Goal: Task Accomplishment & Management: Complete application form

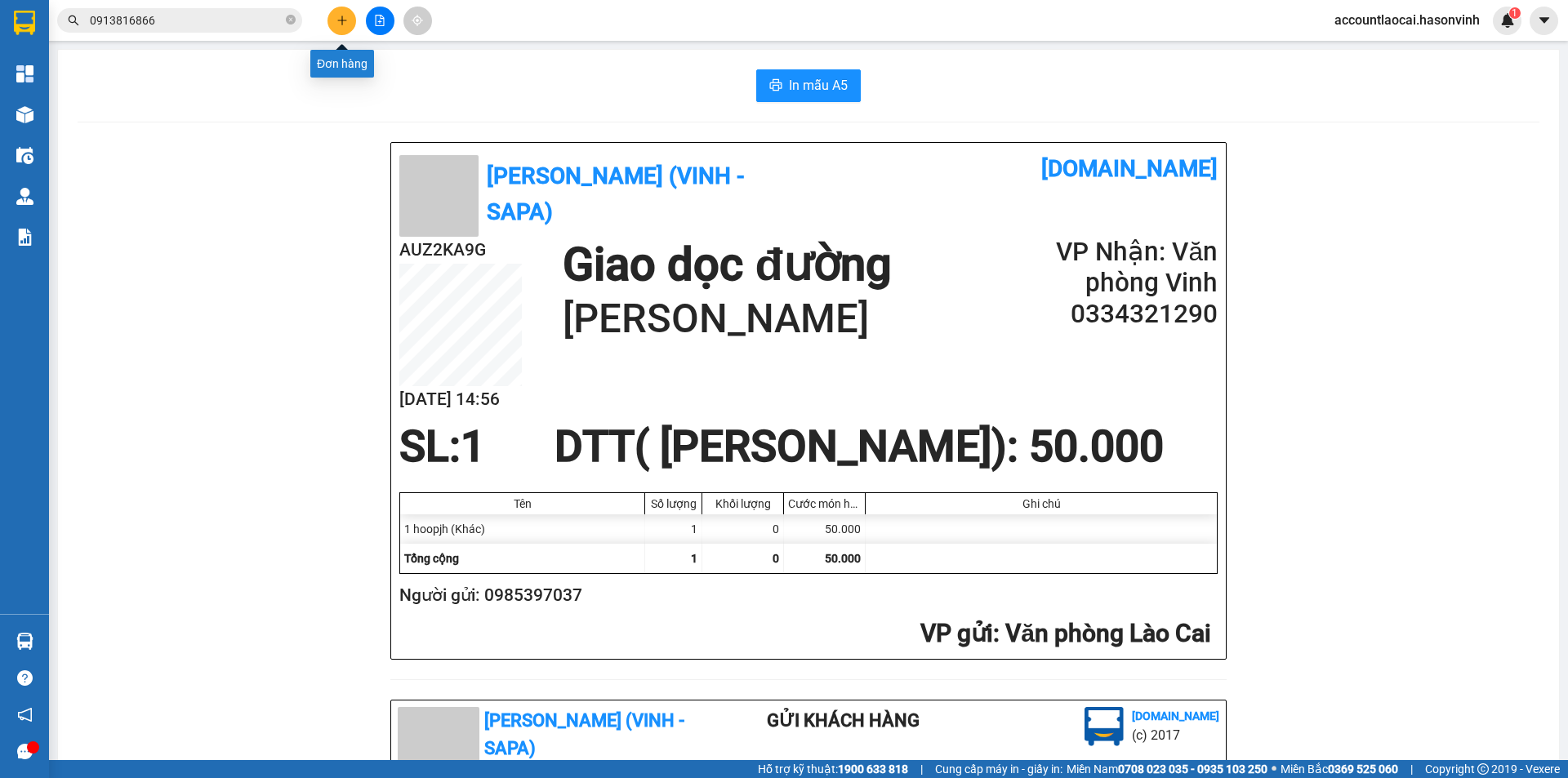
click at [333, 24] on button at bounding box center [341, 20] width 29 height 29
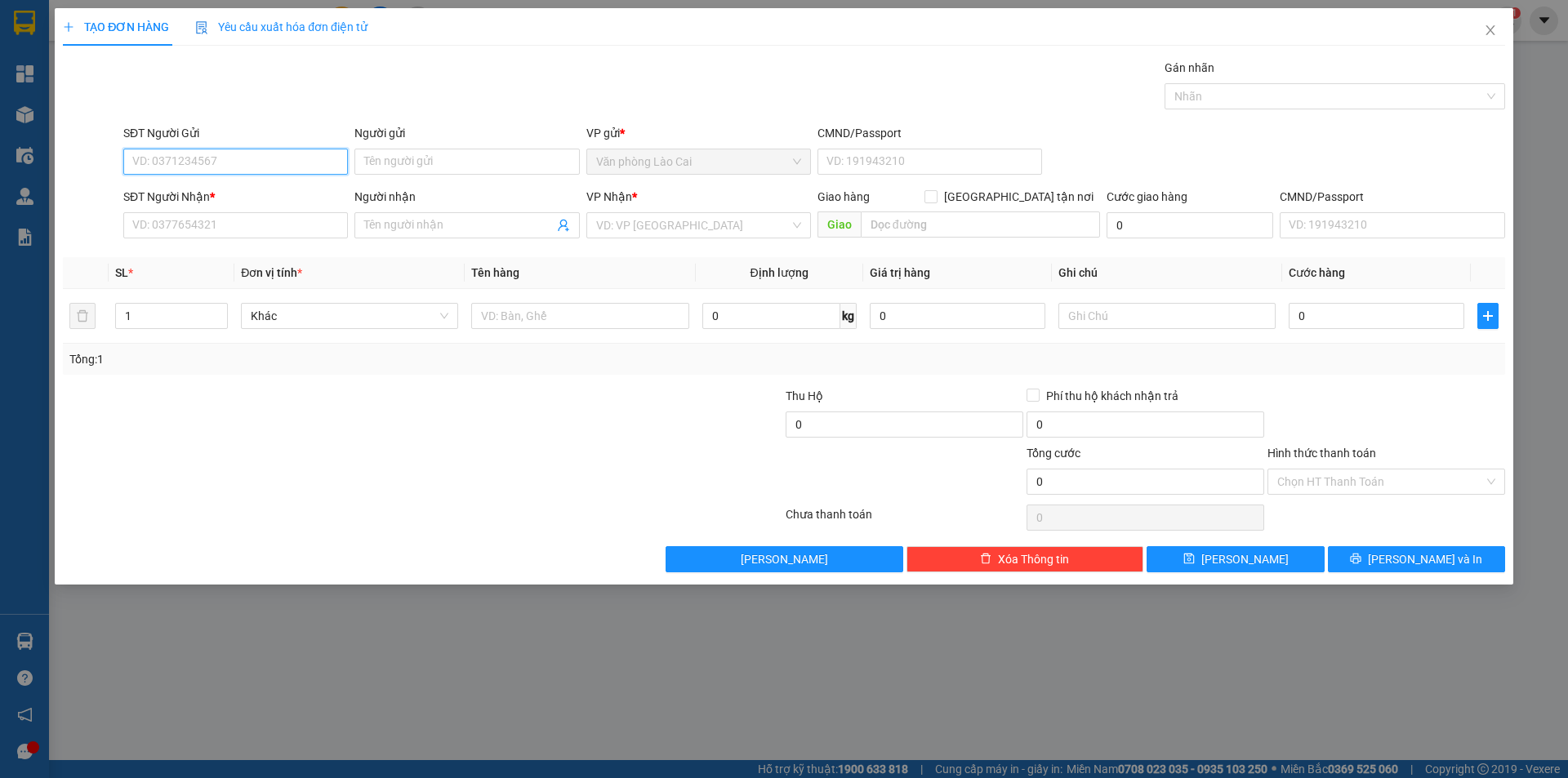
click at [243, 159] on input "SĐT Người Gửi" at bounding box center [236, 161] width 225 height 26
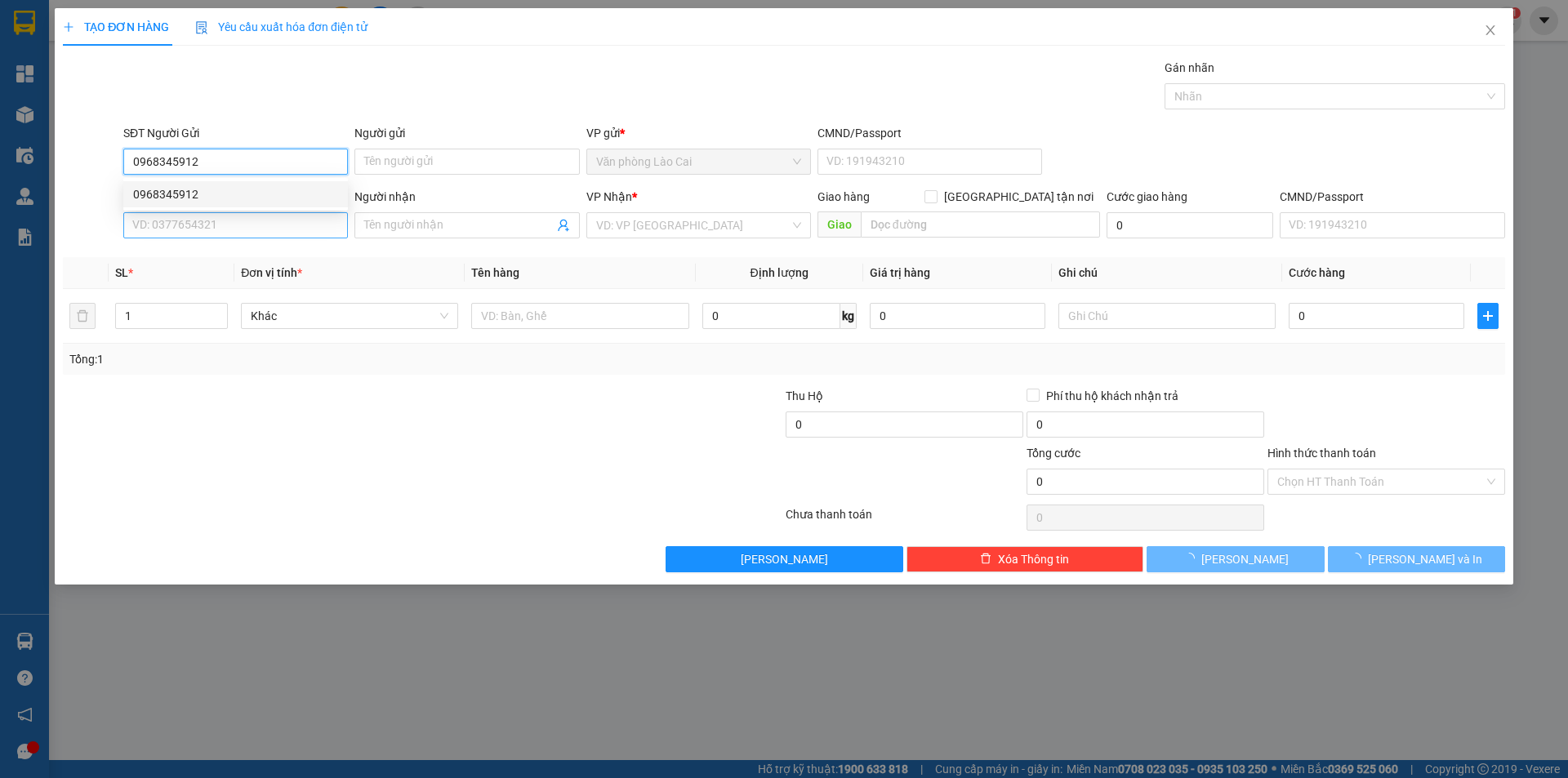
type input "0968345912"
click at [257, 233] on input "SĐT Người Nhận *" at bounding box center [236, 225] width 225 height 26
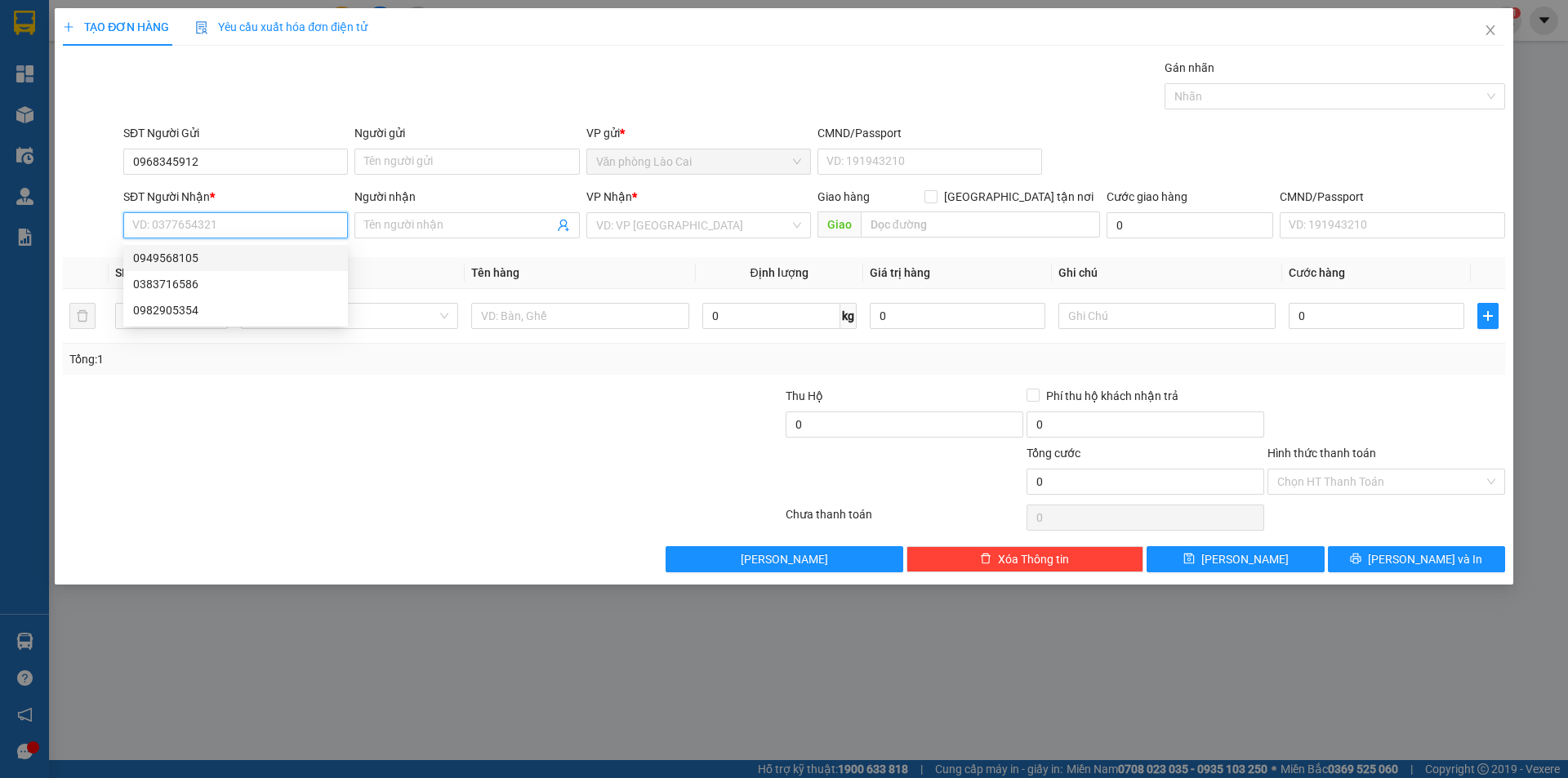
click at [203, 256] on div "0949568105" at bounding box center [235, 257] width 205 height 18
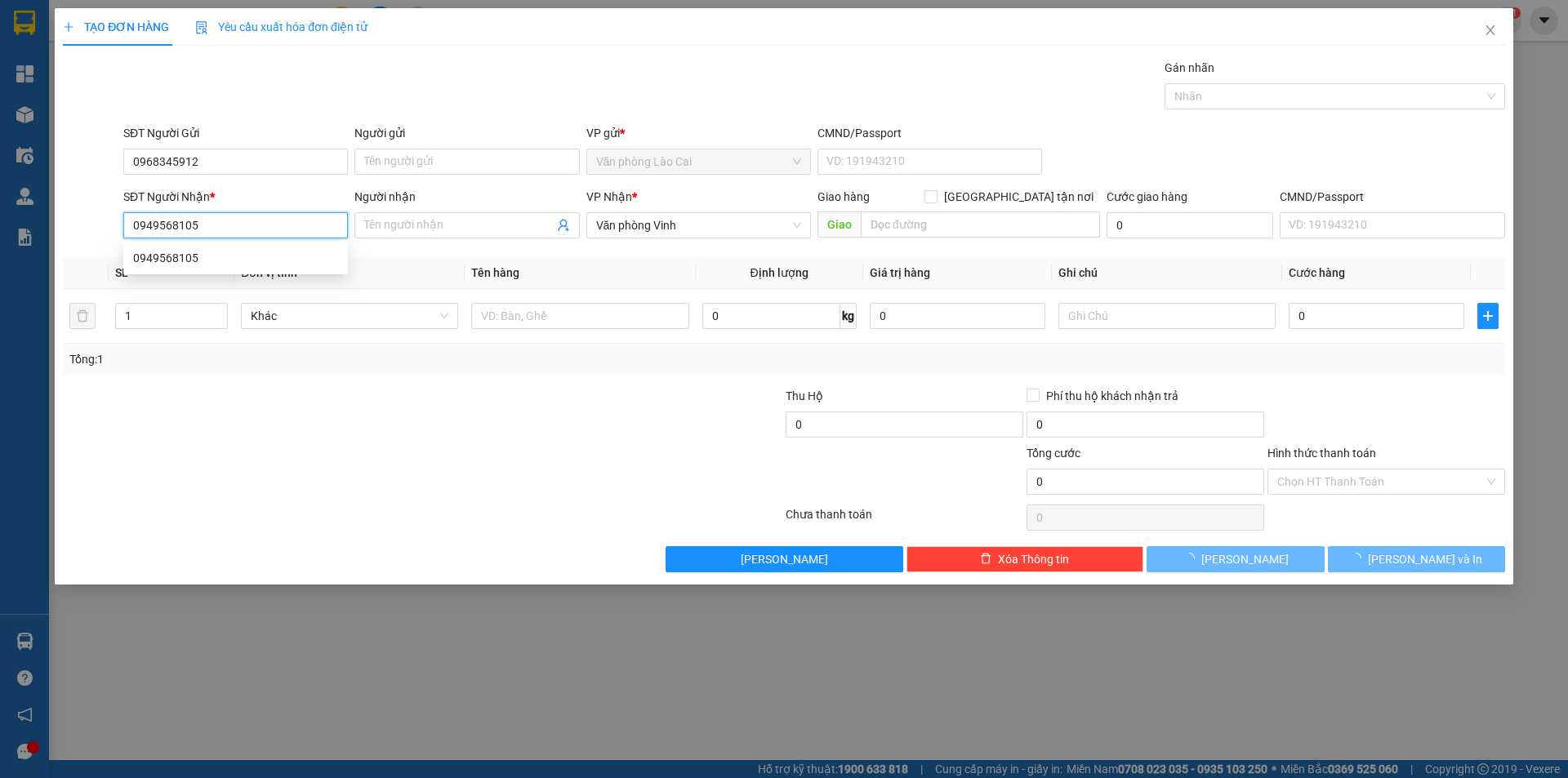
type input "0949568105"
type input "180.000"
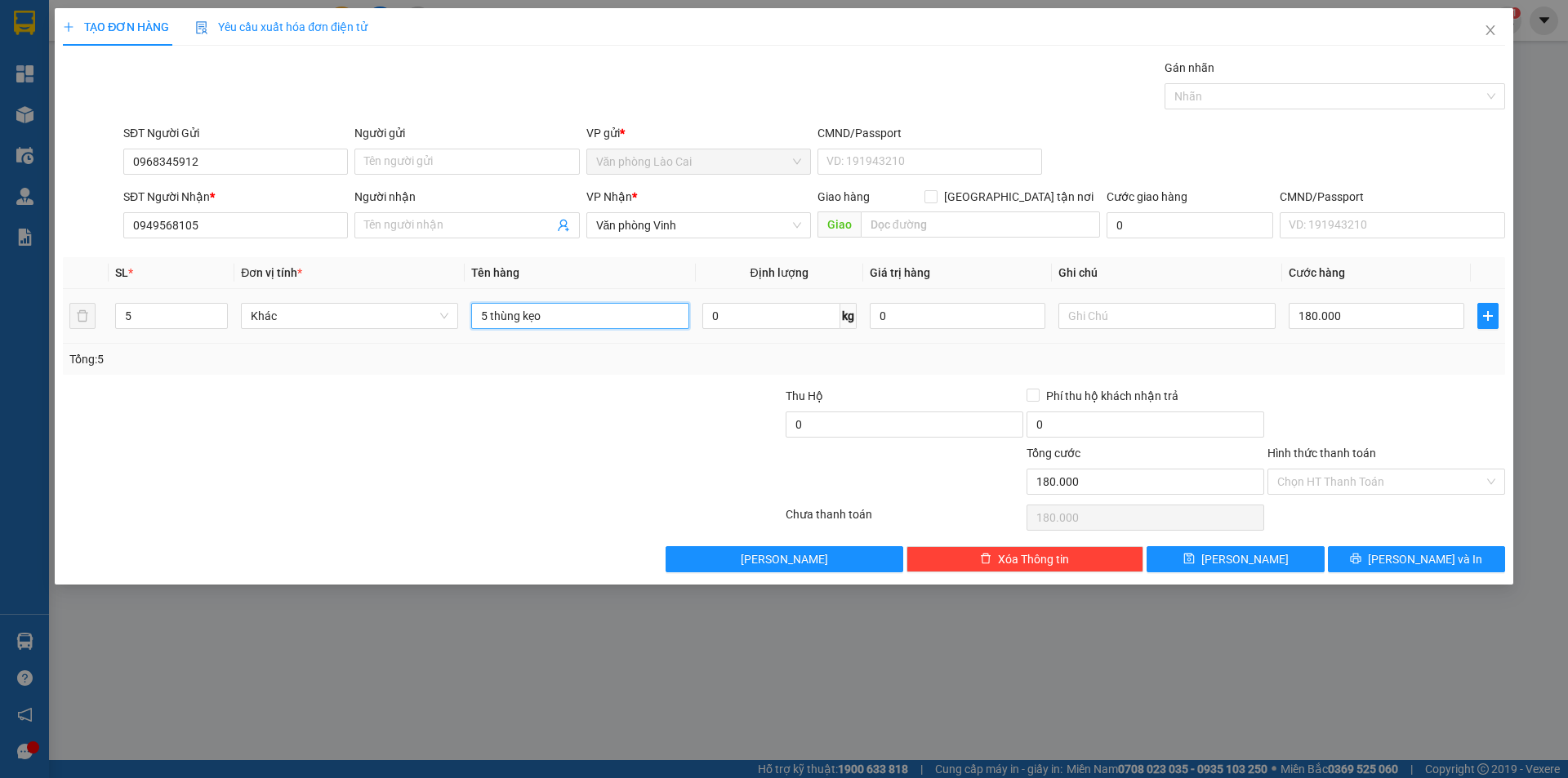
drag, startPoint x: 586, startPoint y: 319, endPoint x: 480, endPoint y: 333, distance: 106.9
click at [480, 333] on td "5 thùng kẹo" at bounding box center [580, 316] width 230 height 55
type input "9 thùng"
click at [160, 318] on input "5" at bounding box center [172, 315] width 111 height 24
type input "9"
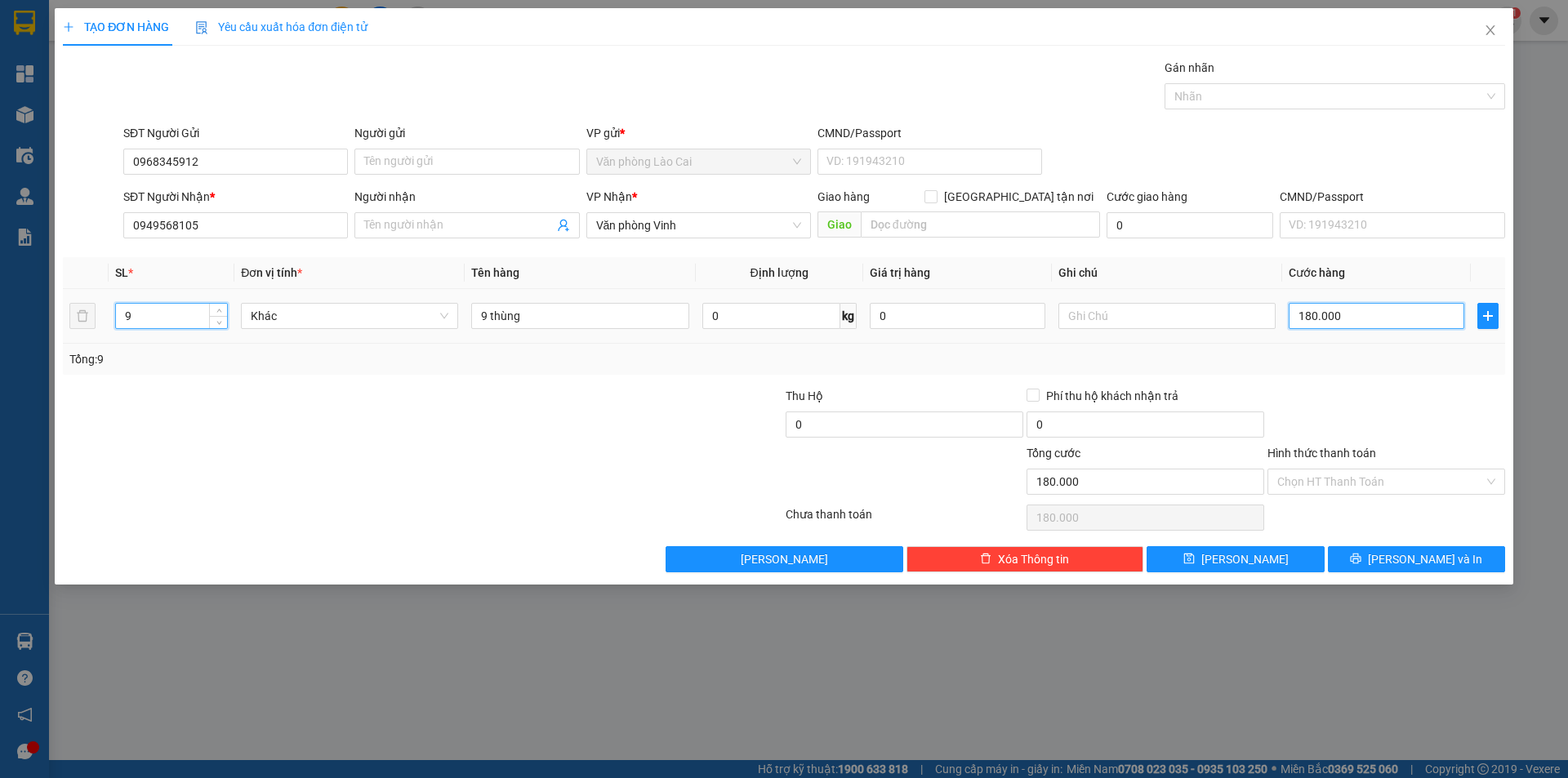
click at [1327, 316] on input "180.000" at bounding box center [1376, 315] width 175 height 26
type input "0"
type input "3"
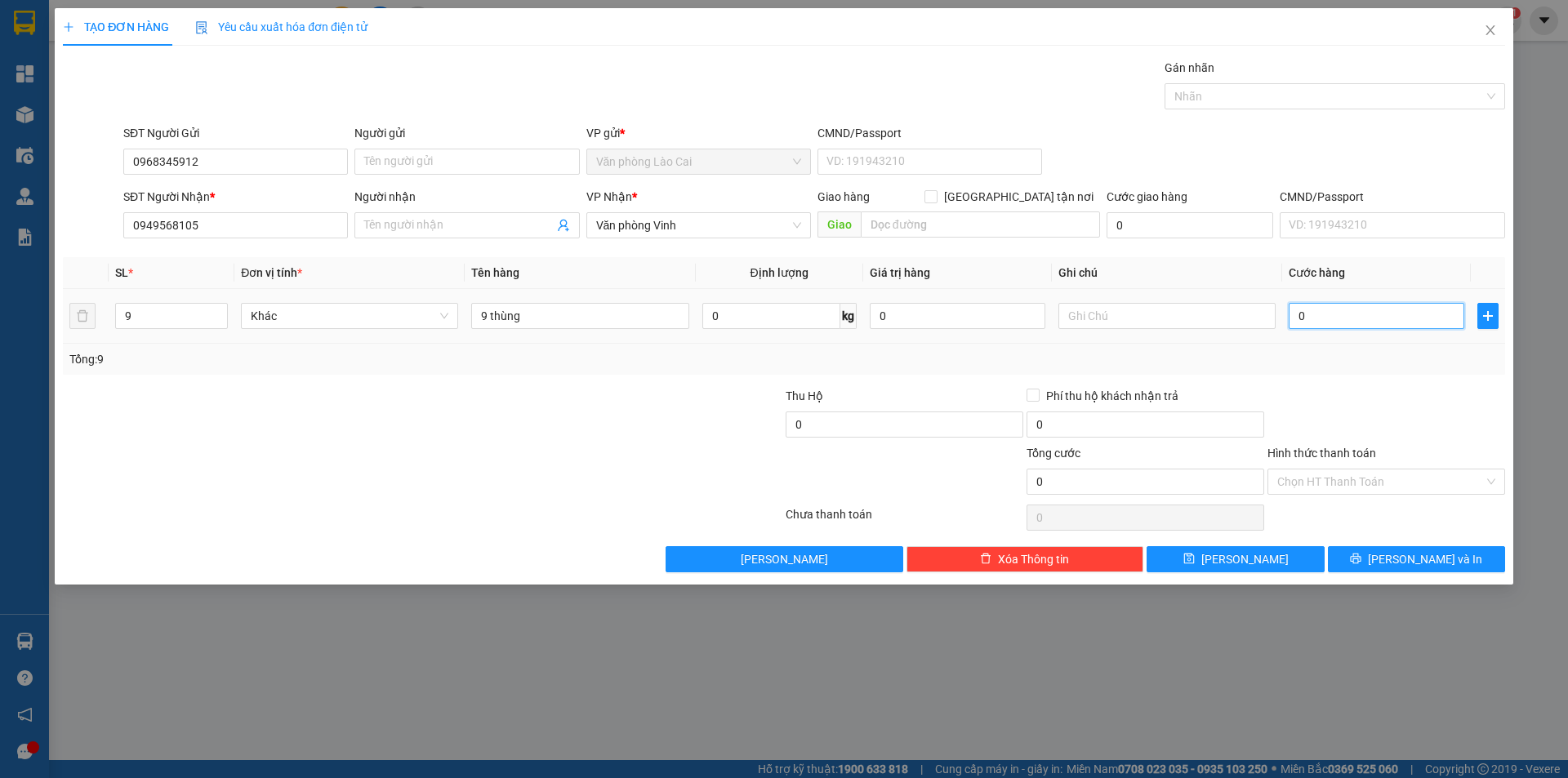
type input "3"
type input "03"
type input "35"
type input "035"
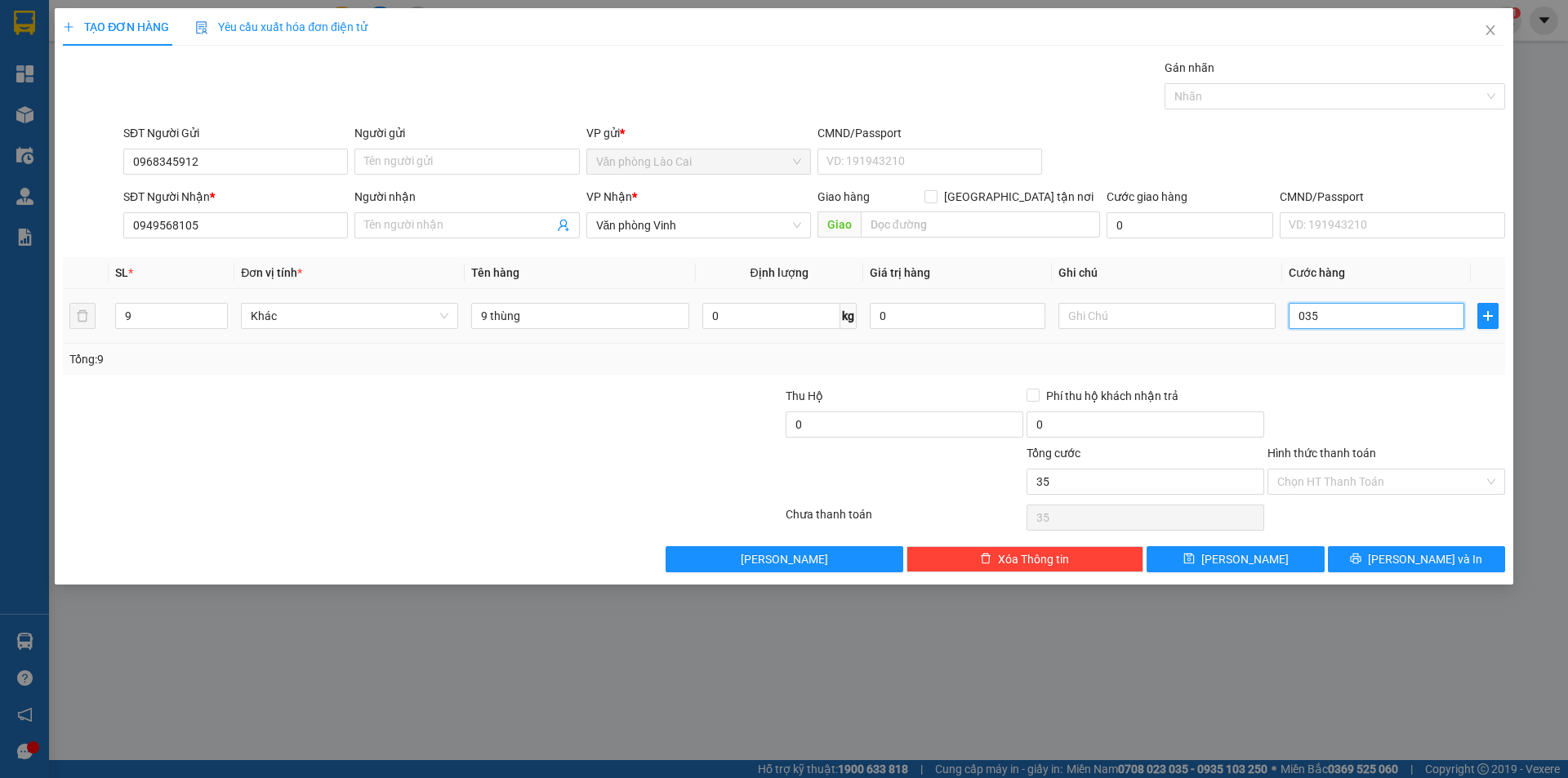
type input "350"
type input "0.350"
type input "3.500"
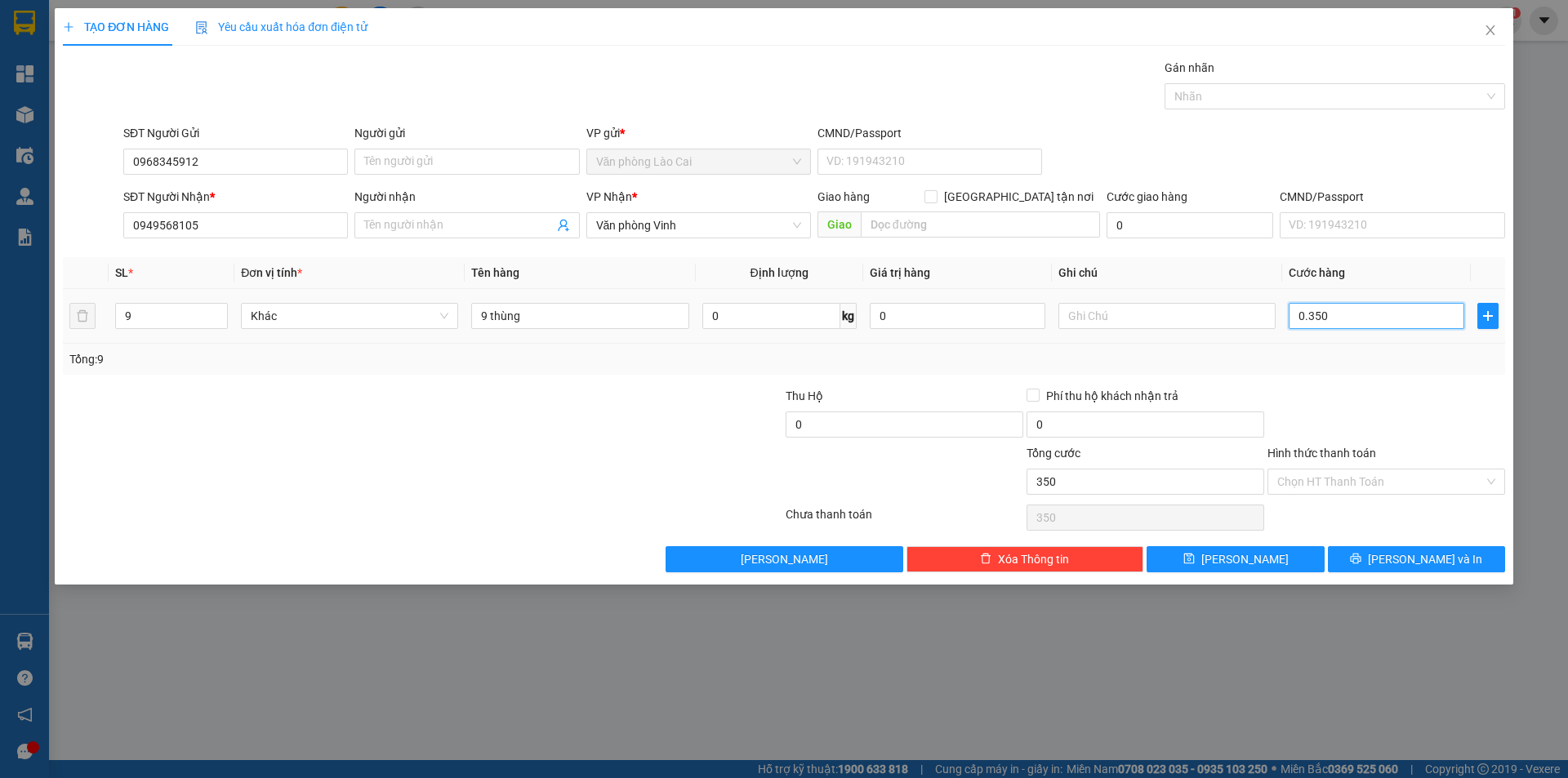
type input "03.500"
type input "35.000"
type input "035.000"
type input "350.000"
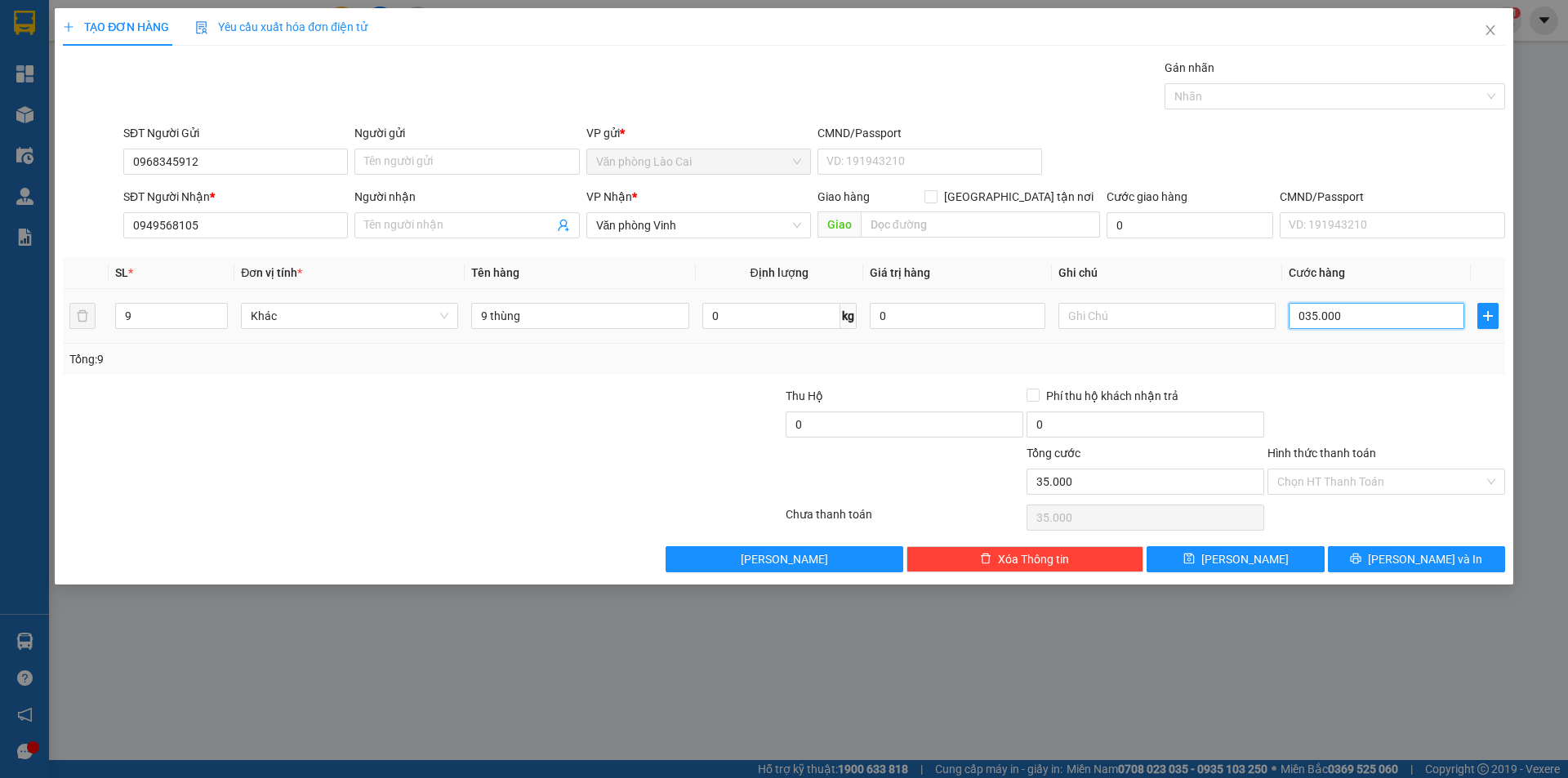
type input "350.000"
click at [1369, 372] on div "Tổng: 9" at bounding box center [784, 358] width 1442 height 31
click at [1459, 557] on button "[PERSON_NAME] và In" at bounding box center [1416, 559] width 177 height 26
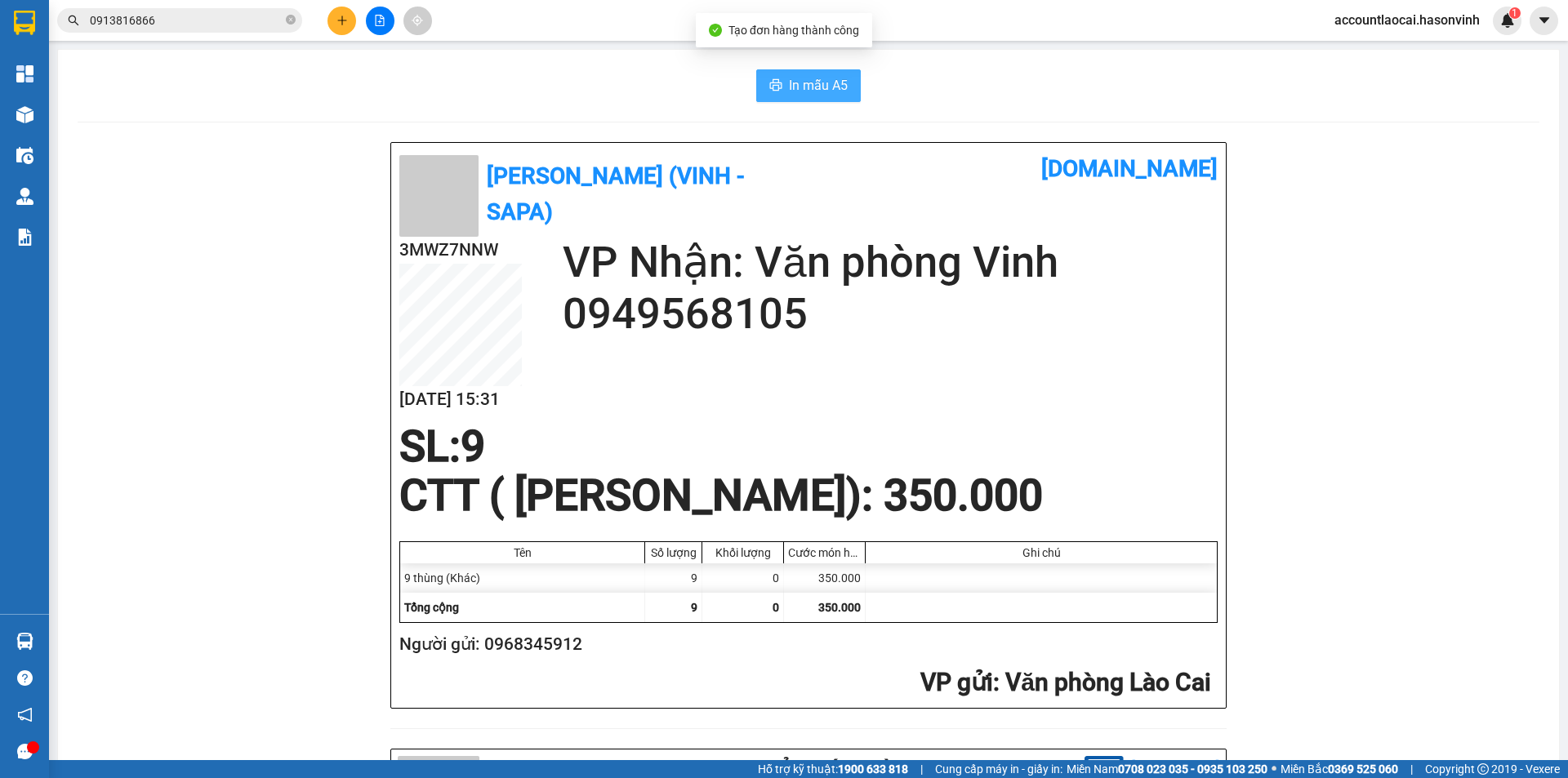
click at [829, 84] on span "In mẫu A5" at bounding box center [817, 85] width 58 height 20
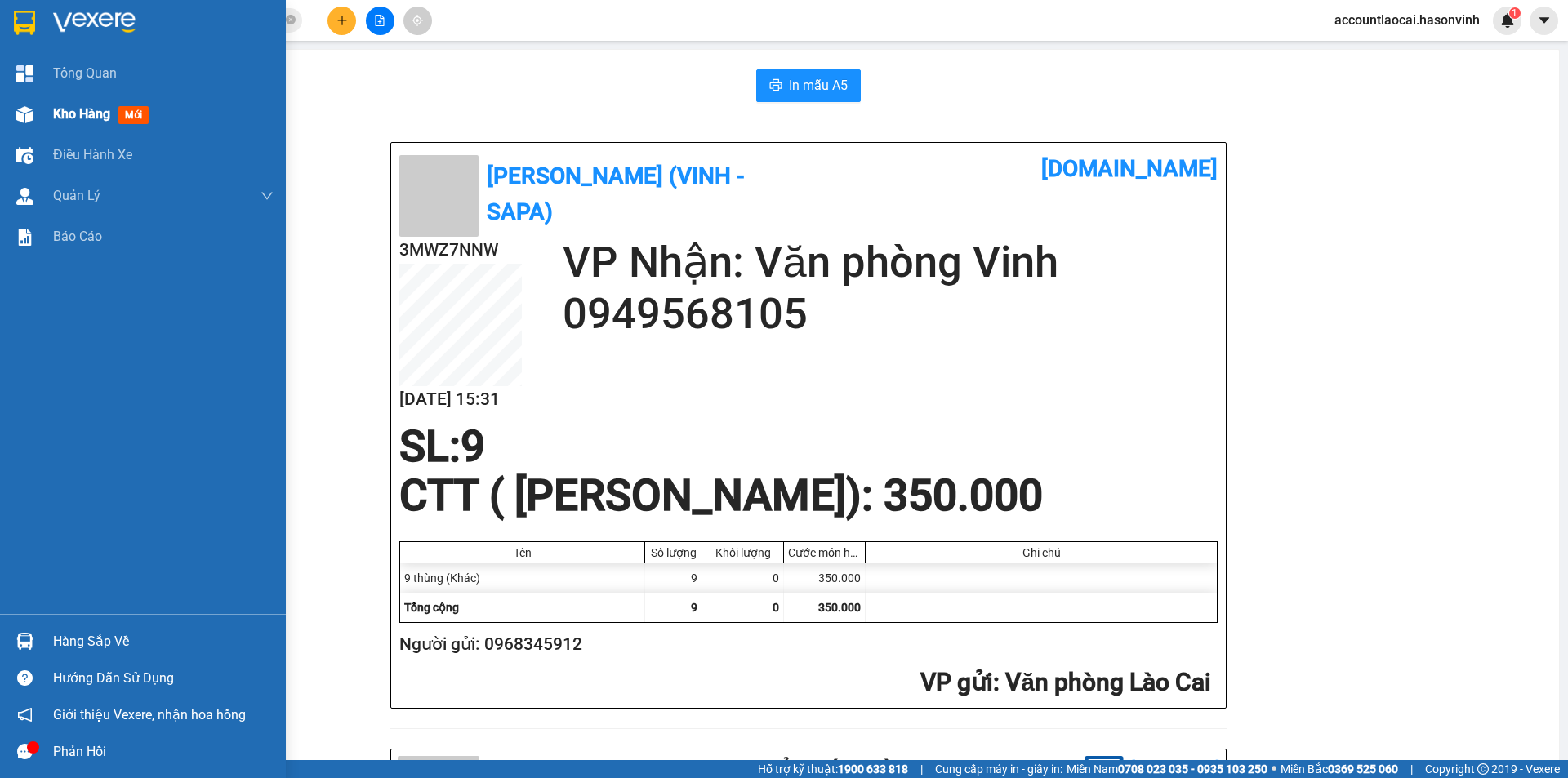
click at [17, 108] on img at bounding box center [25, 114] width 17 height 17
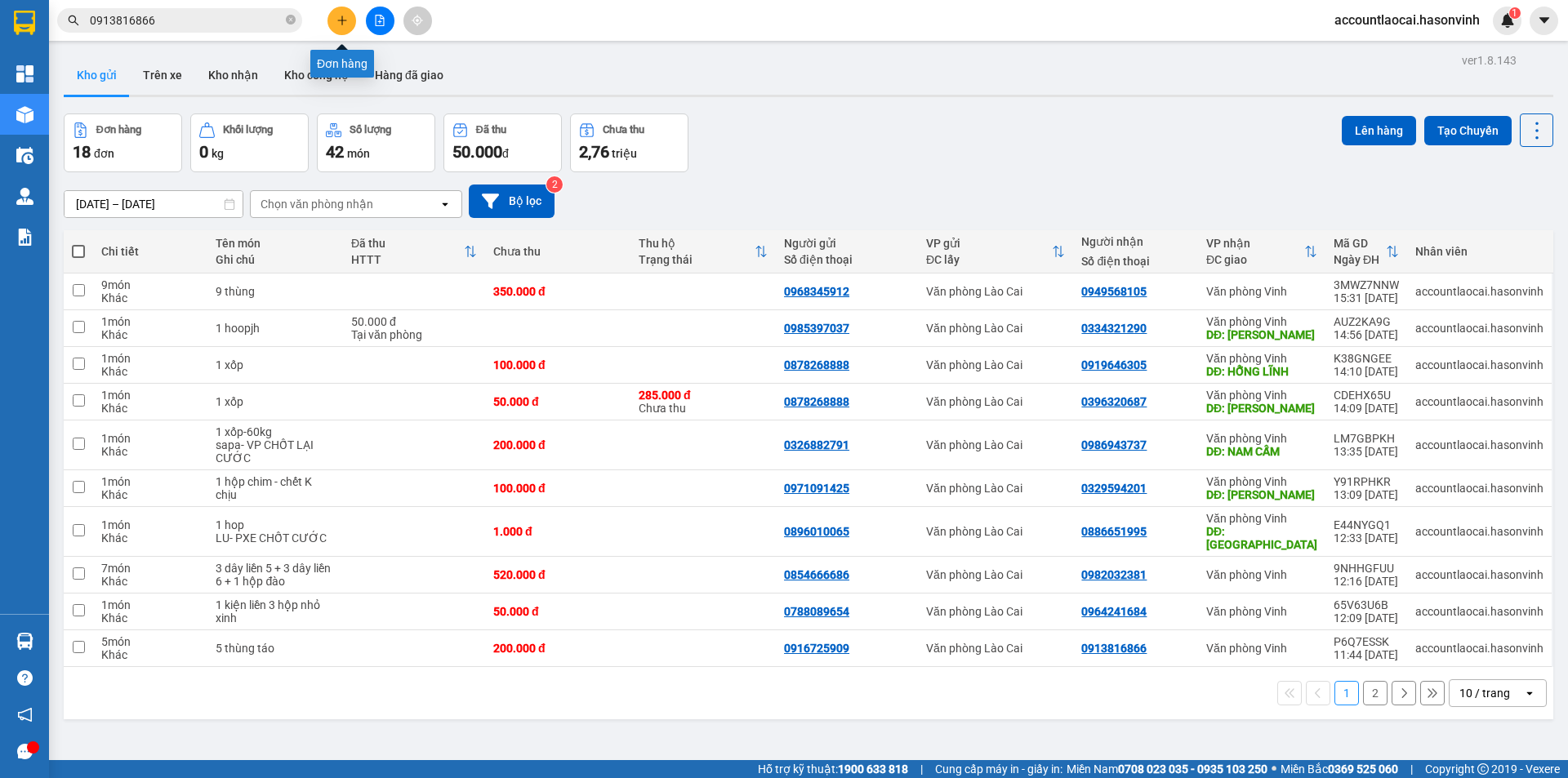
click at [341, 19] on icon "plus" at bounding box center [342, 20] width 11 height 11
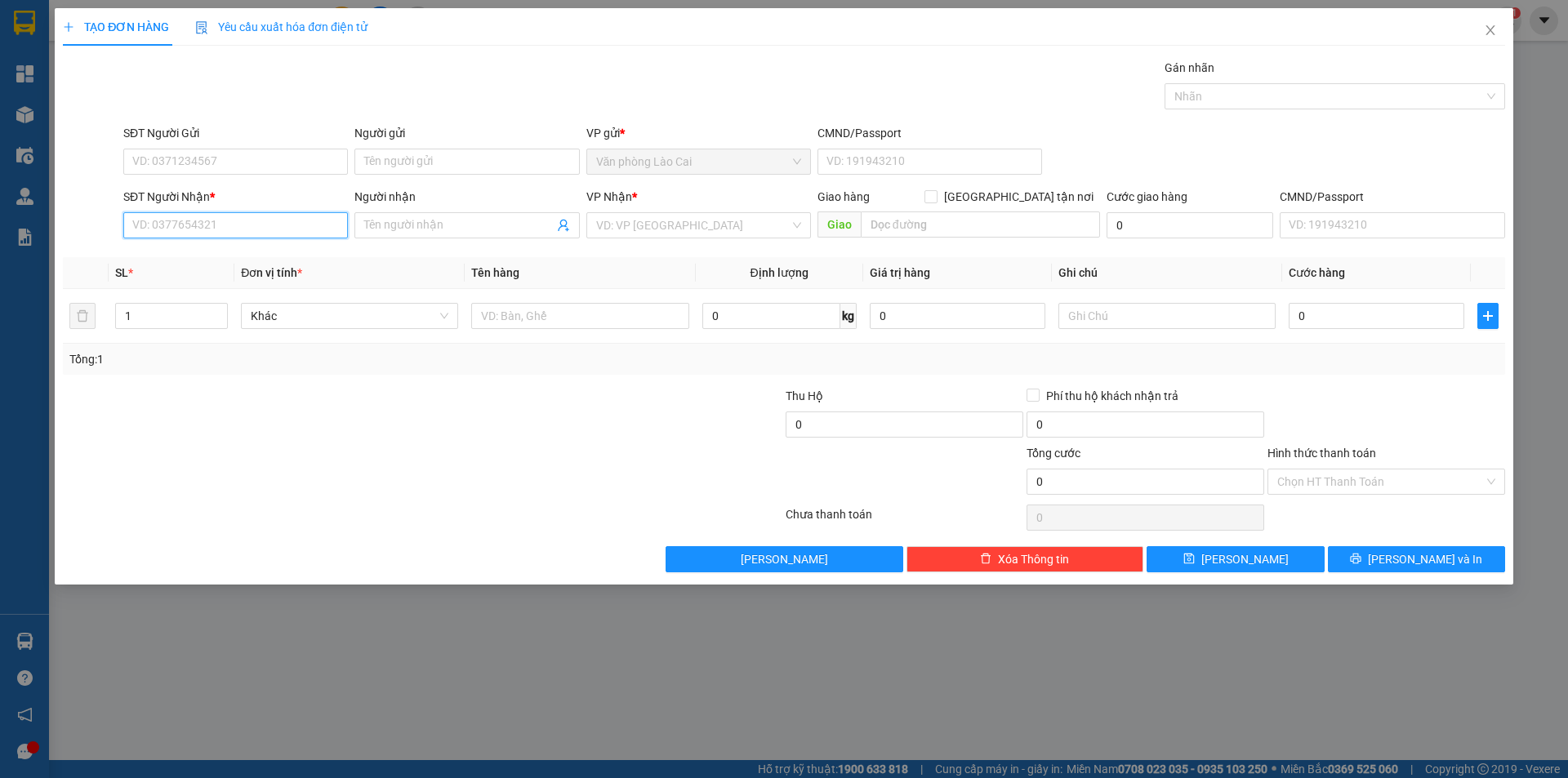
click at [263, 227] on input "SĐT Người Nhận *" at bounding box center [236, 225] width 225 height 26
click at [305, 230] on input "9948" at bounding box center [236, 225] width 225 height 26
click at [227, 255] on div "0975619948" at bounding box center [235, 257] width 205 height 18
type input "0975619948"
type input "cầu lồi"
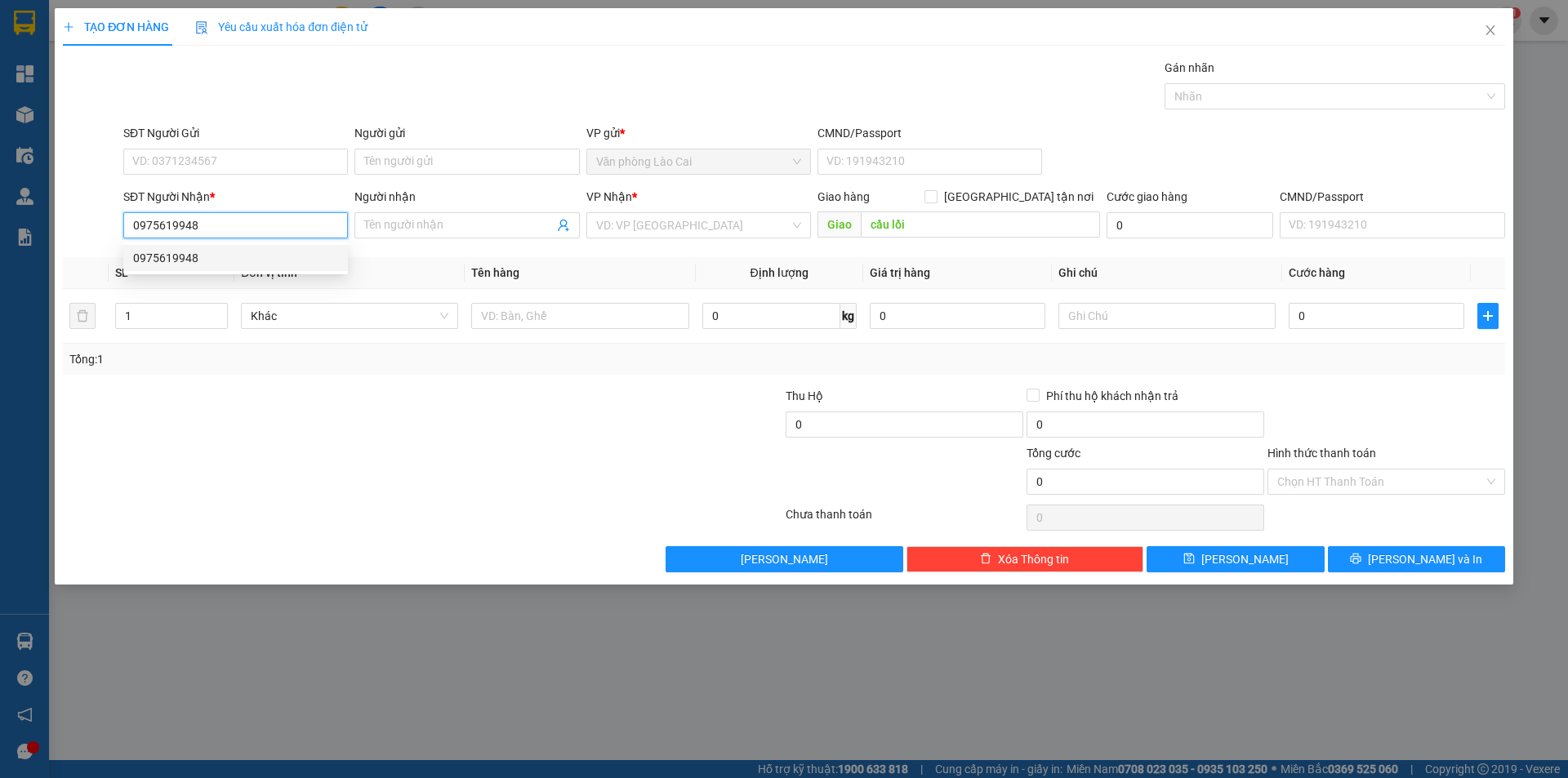
type input "240.000"
type input "0975619948"
click at [572, 514] on div at bounding box center [422, 517] width 723 height 32
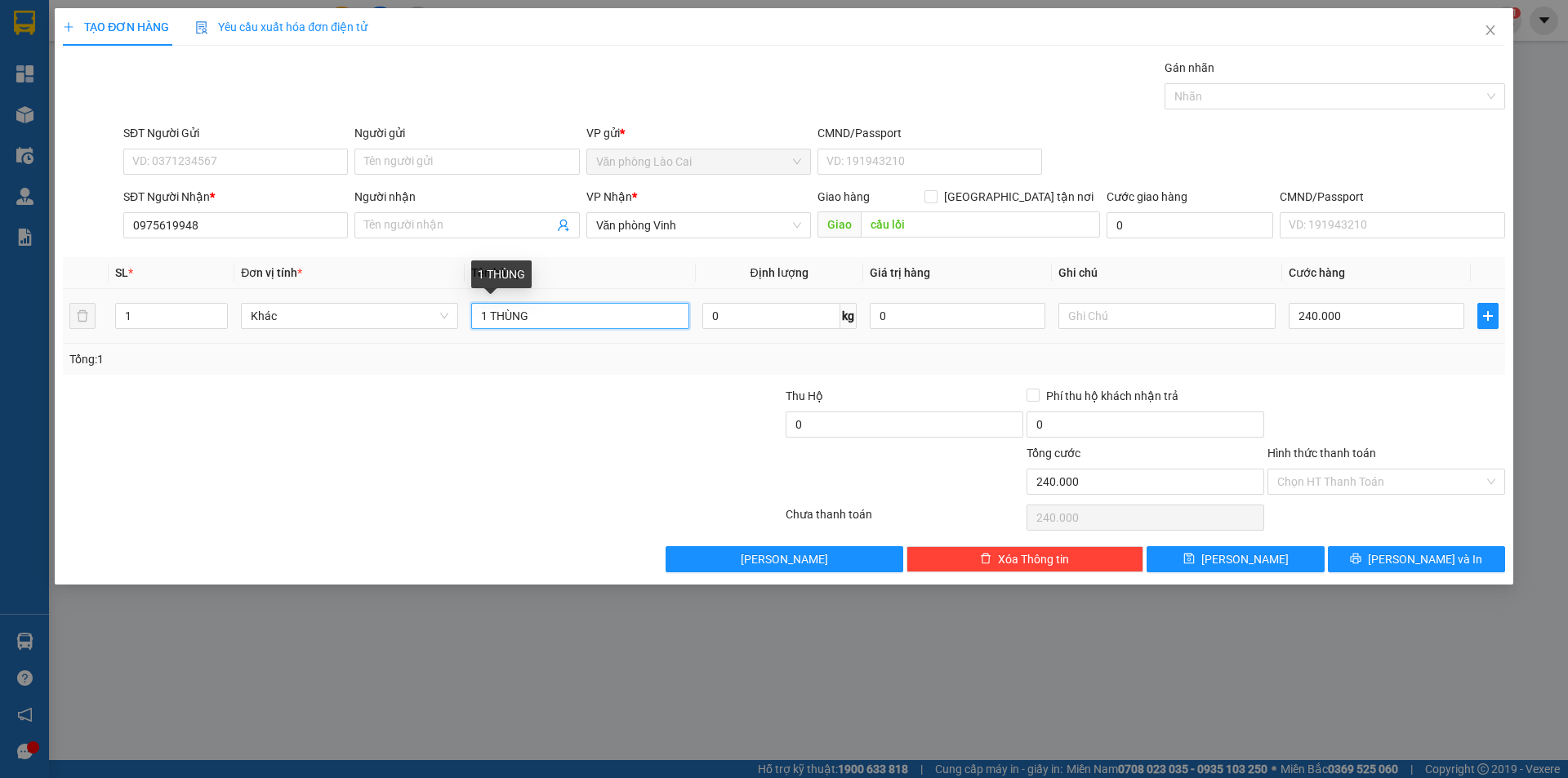
drag, startPoint x: 571, startPoint y: 325, endPoint x: 440, endPoint y: 341, distance: 132.0
click at [440, 341] on tr "1 Khác 1 THÙNG 0 kg 0 240.000" at bounding box center [784, 316] width 1442 height 55
type input "1 tải"
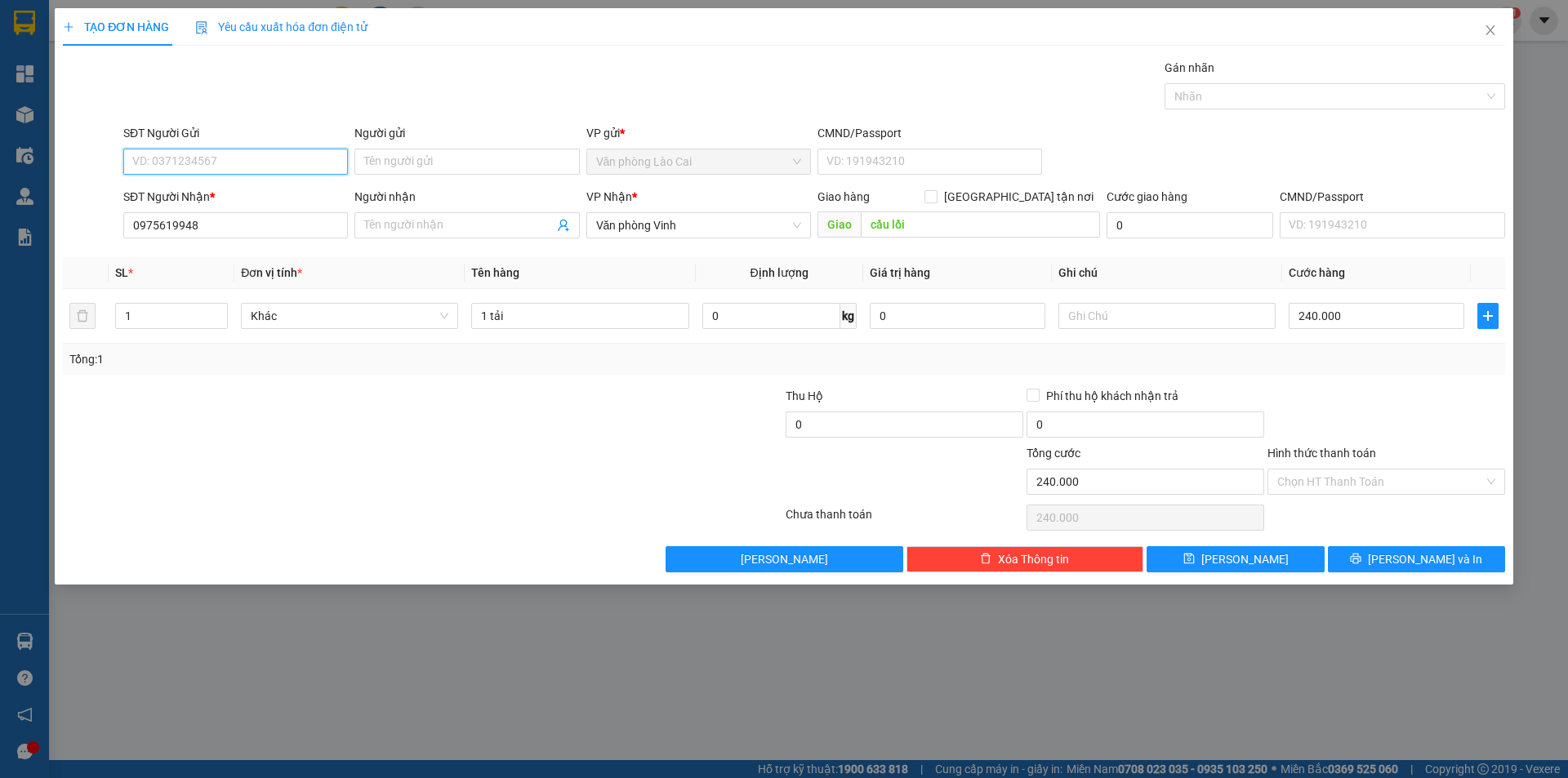
click at [164, 159] on input "SĐT Người Gửi" at bounding box center [236, 161] width 225 height 26
type input "0839294995"
click at [1365, 319] on input "240.000" at bounding box center [1376, 315] width 175 height 26
type input "0"
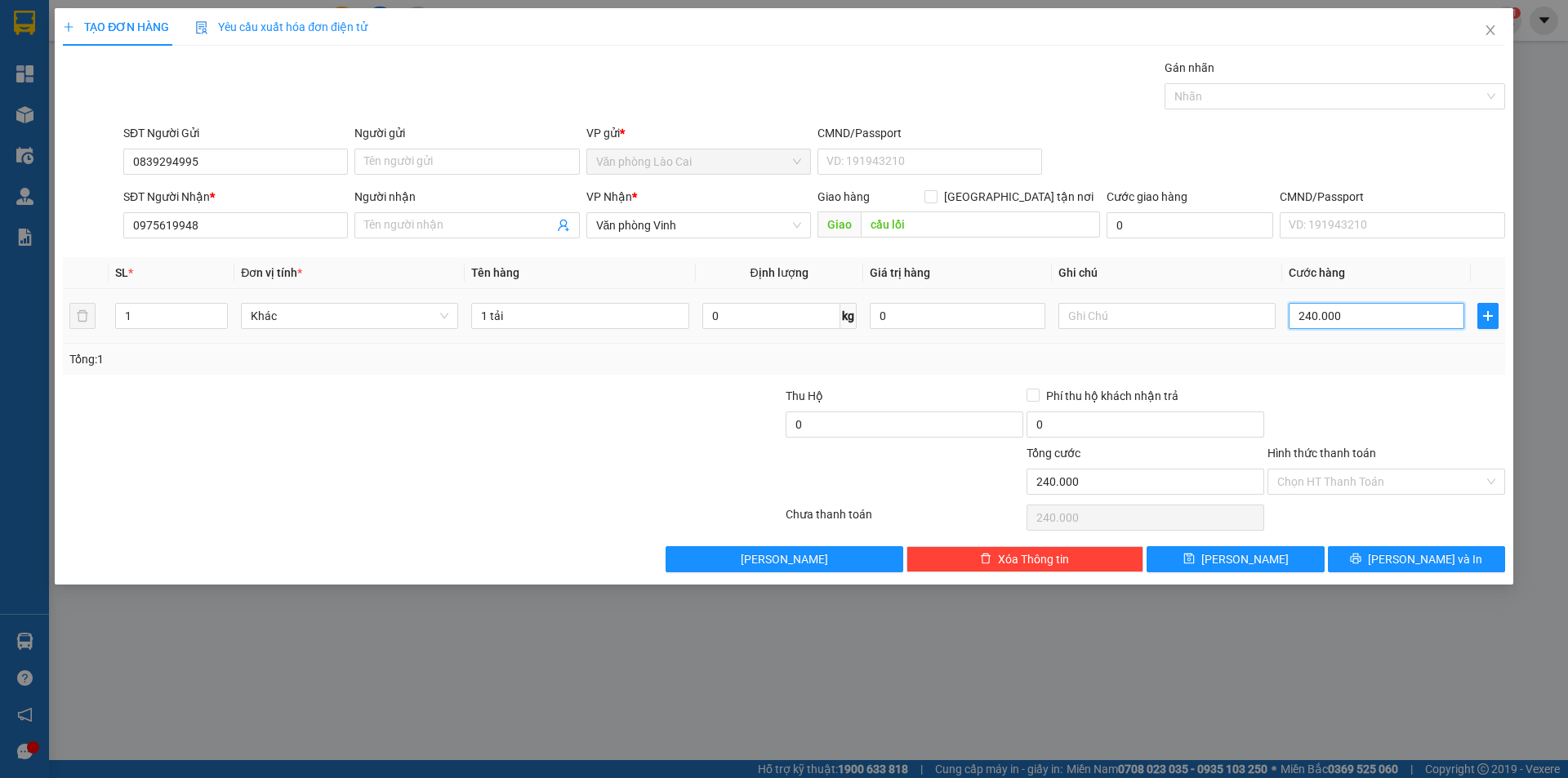
type input "0"
type input "1"
type input "0.156"
type input "156"
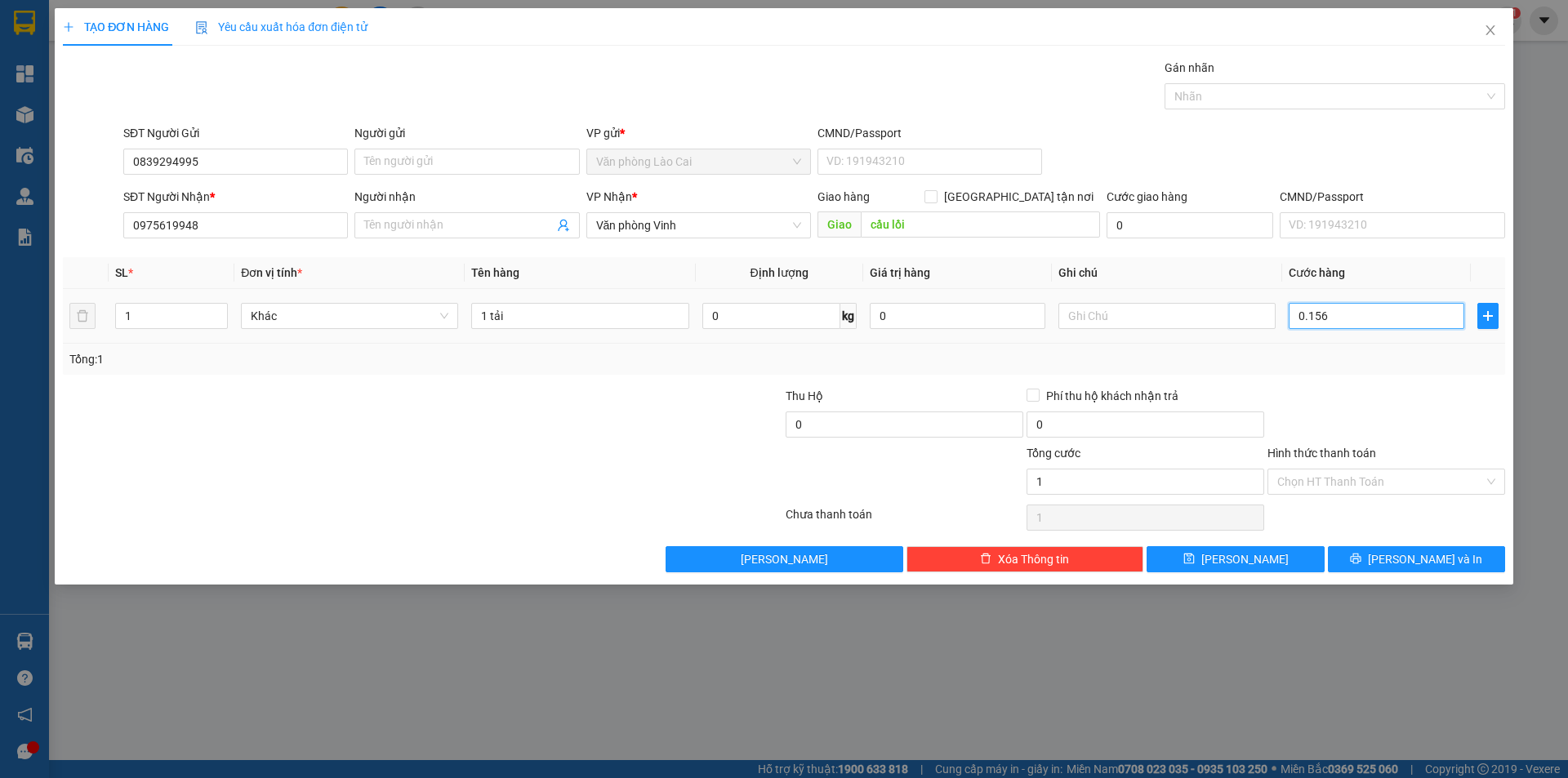
type input "156"
type input "01.560"
type input "1.560"
type input "15.600"
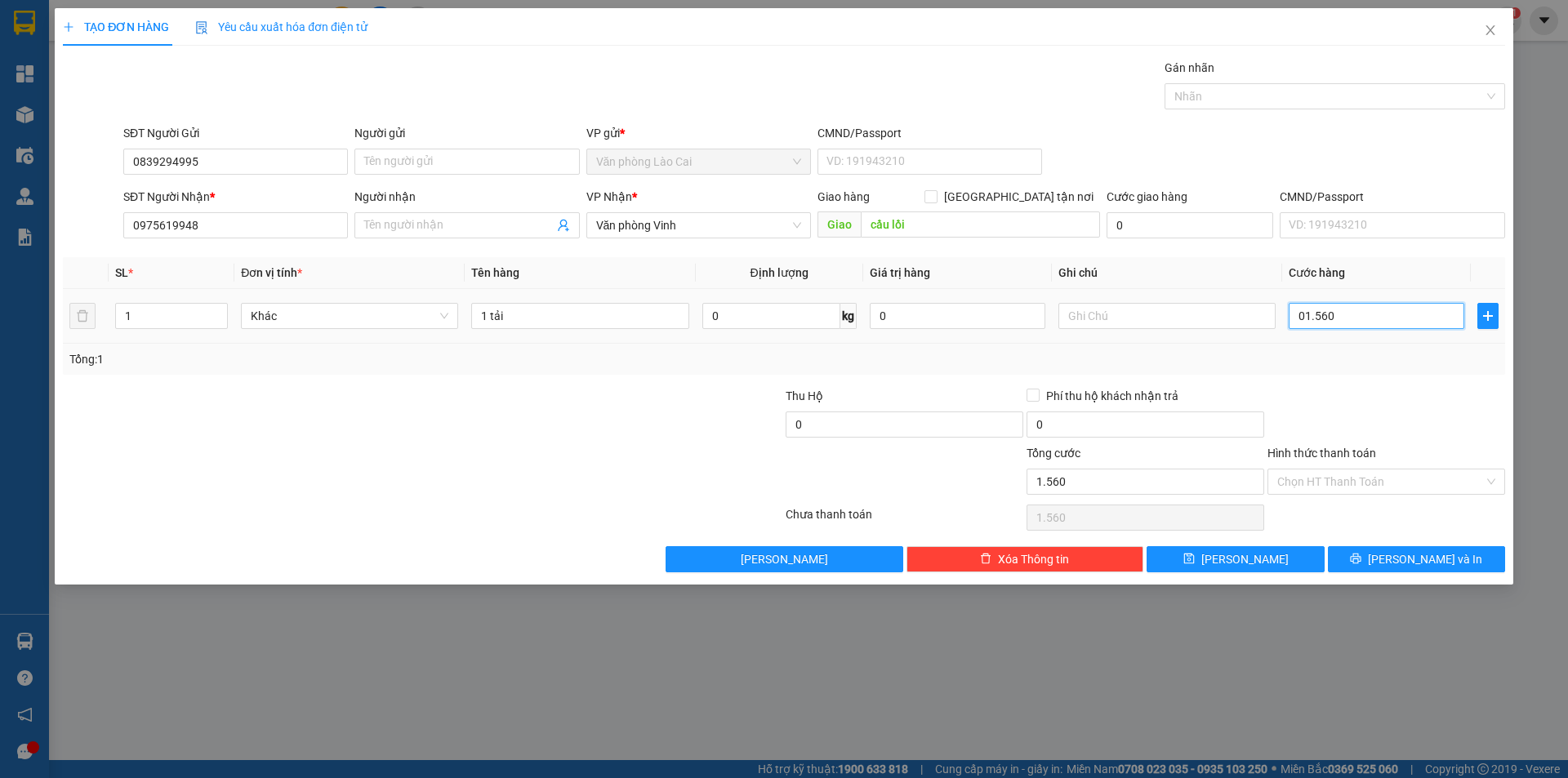
type input "15.600"
type input "0.156.000"
type input "156.000"
type input "015.600"
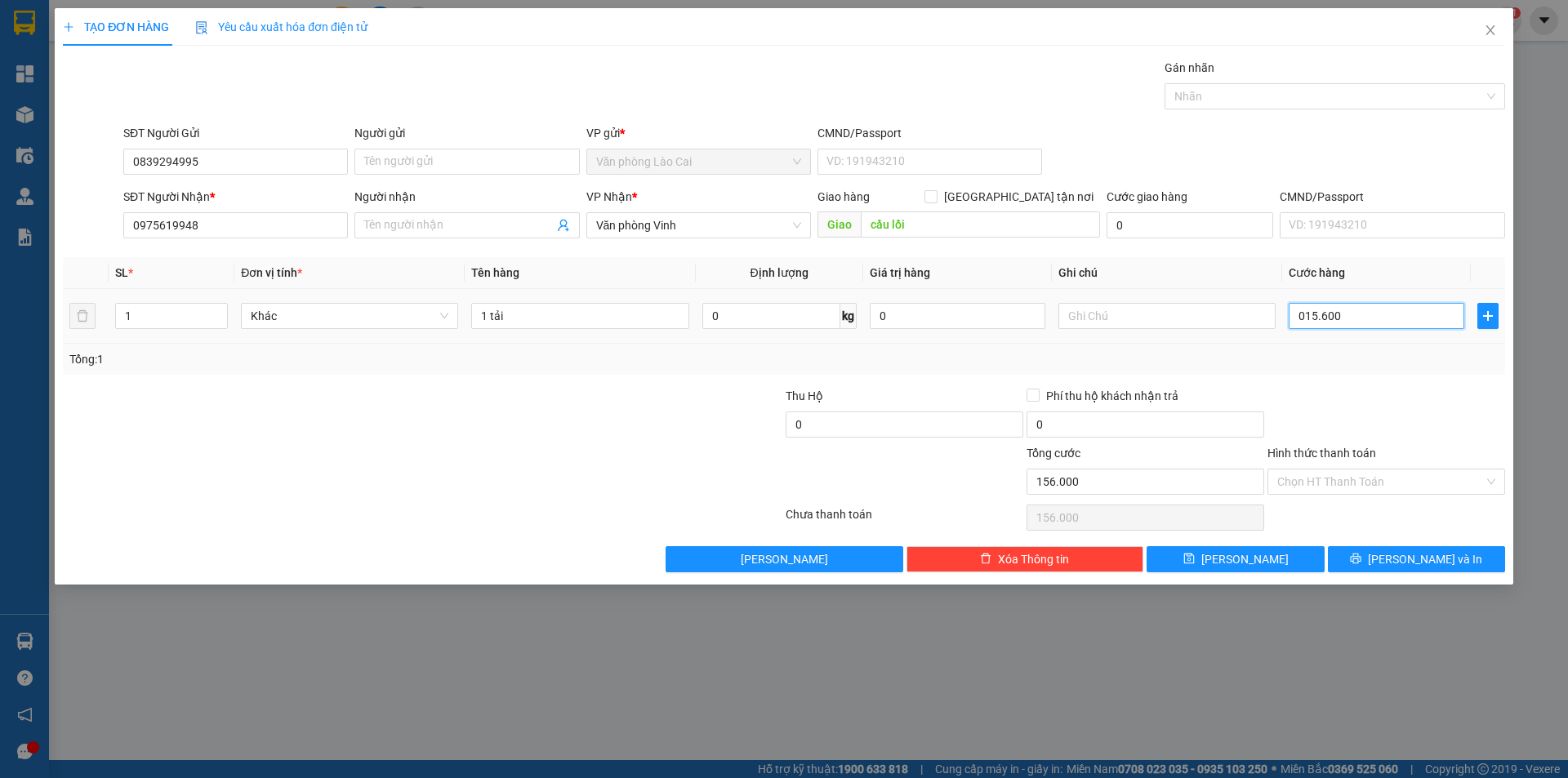
type input "15.600"
type input "01.560"
type input "1.560"
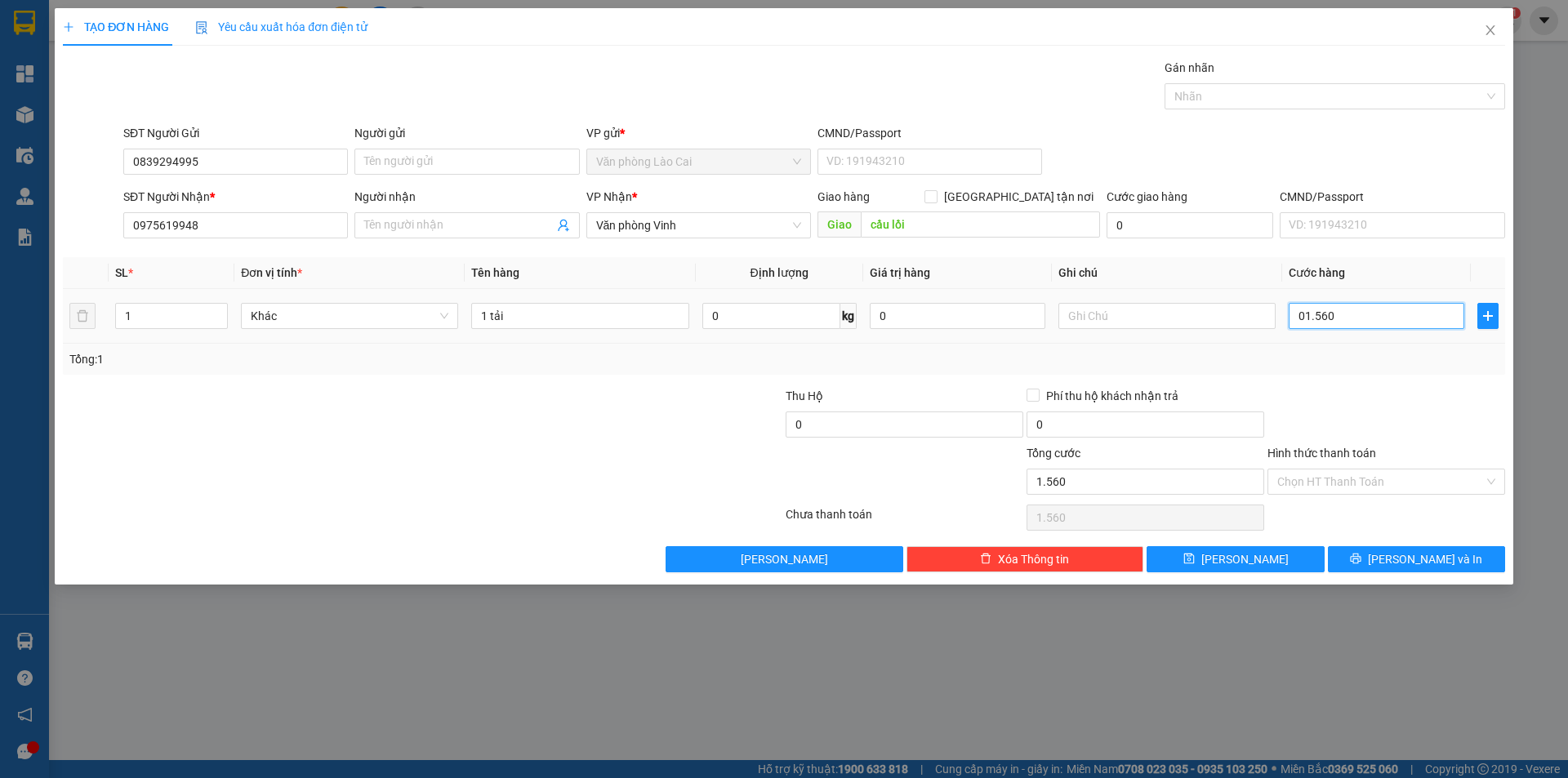
type input "0.156"
type input "156"
type input "015"
type input "15"
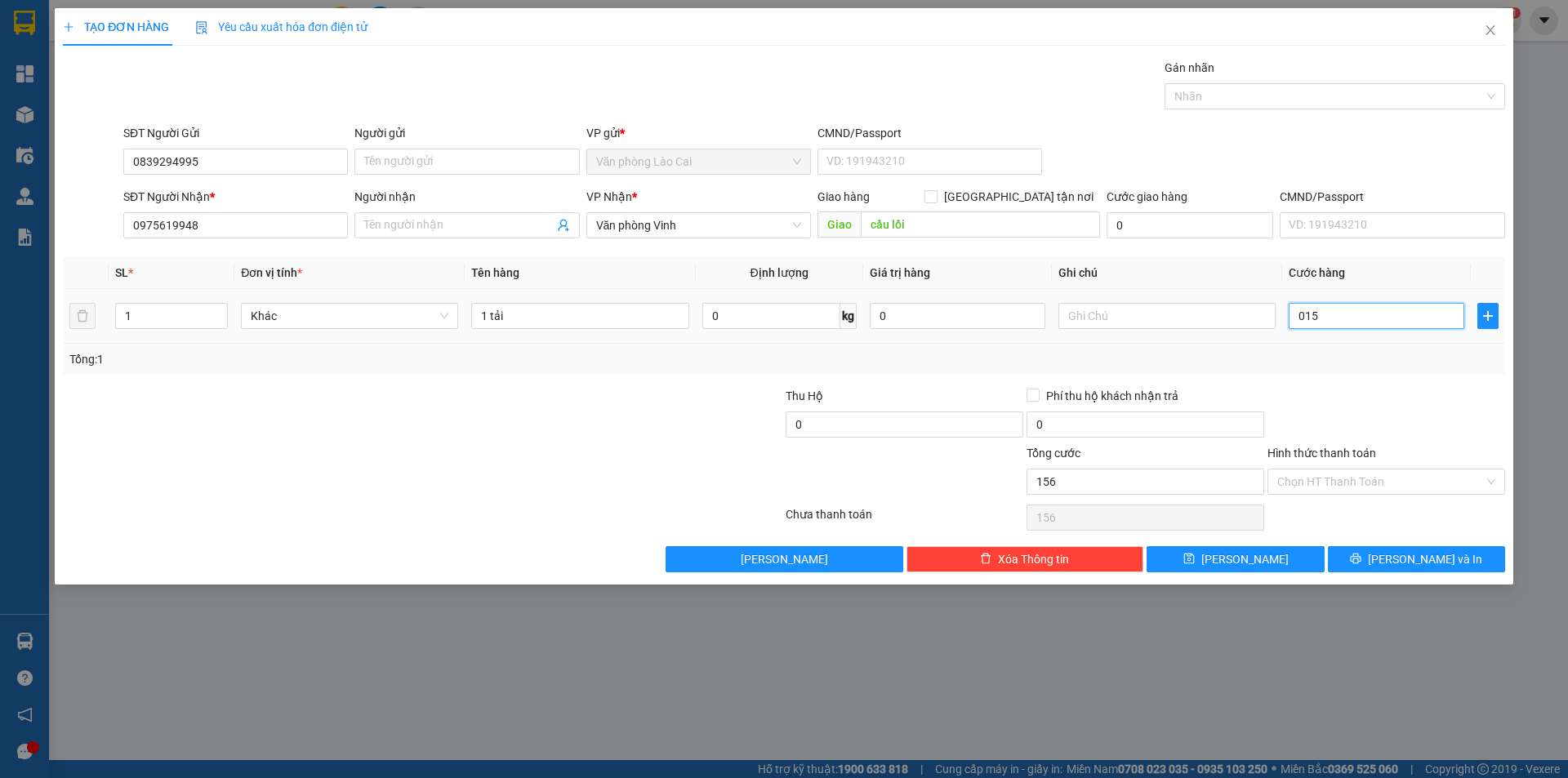
type input "15"
type input "1"
type input "0"
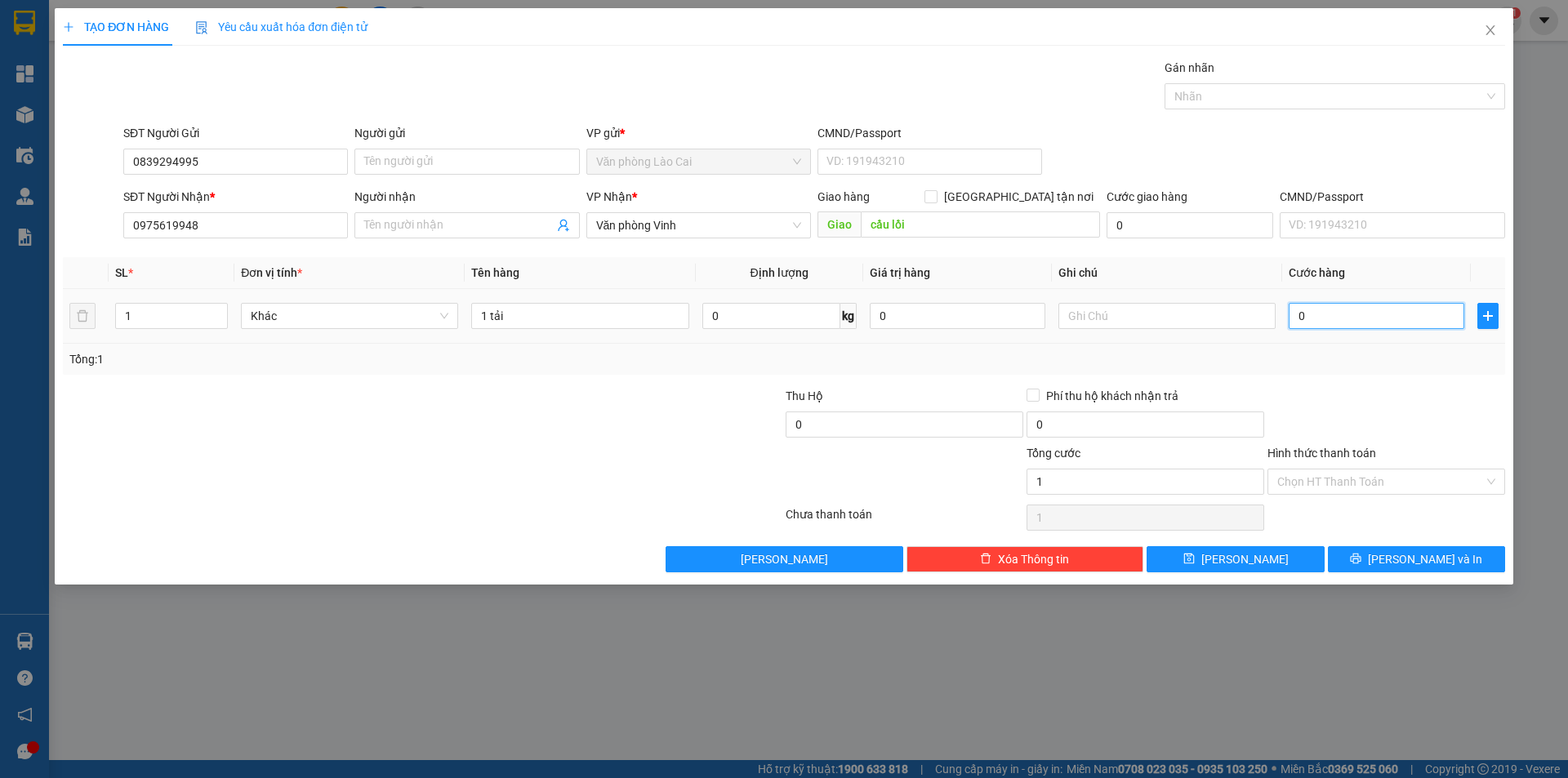
type input "0"
type input "1"
type input "015"
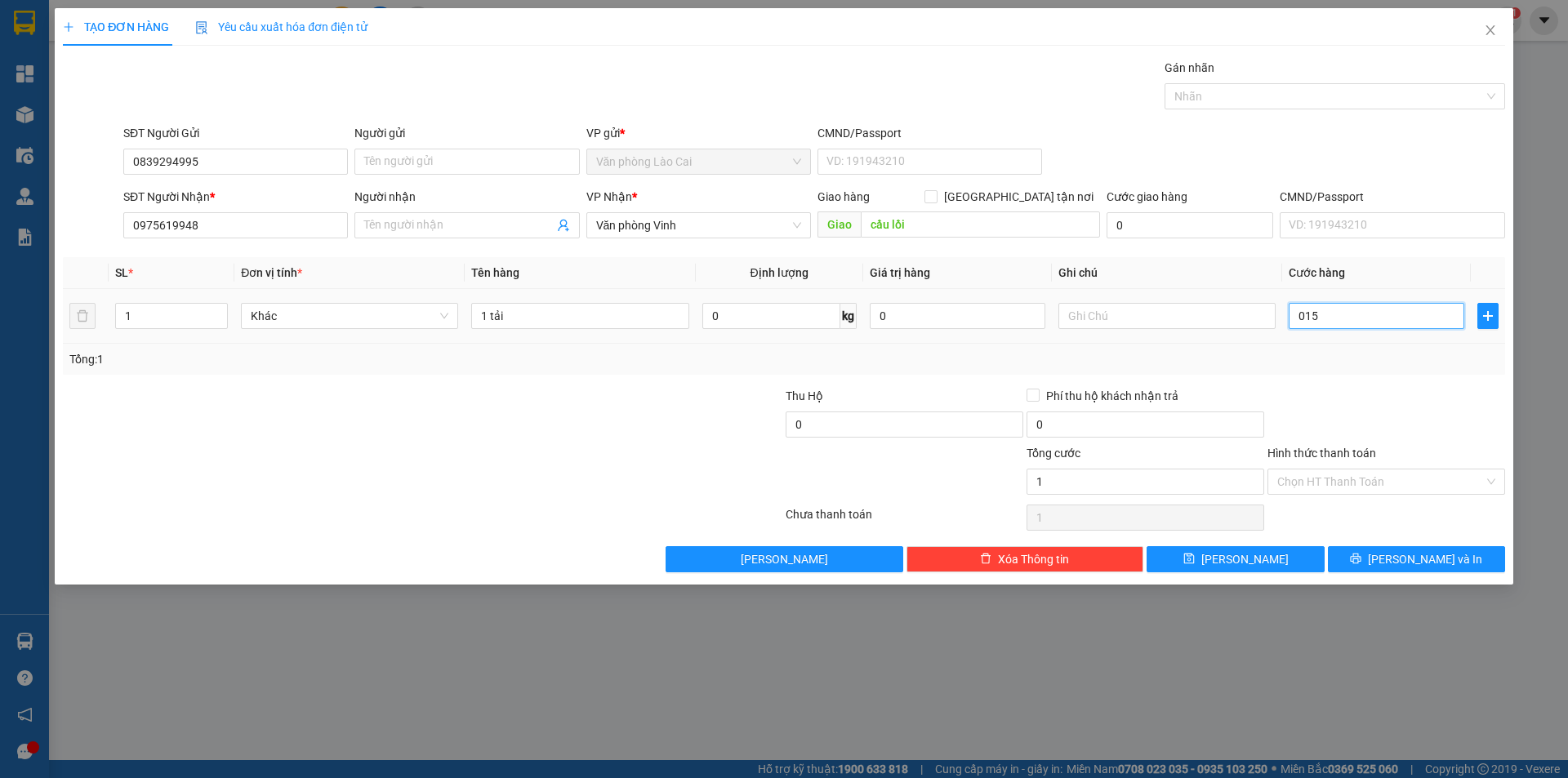
type input "15"
type input "0.150"
type input "150"
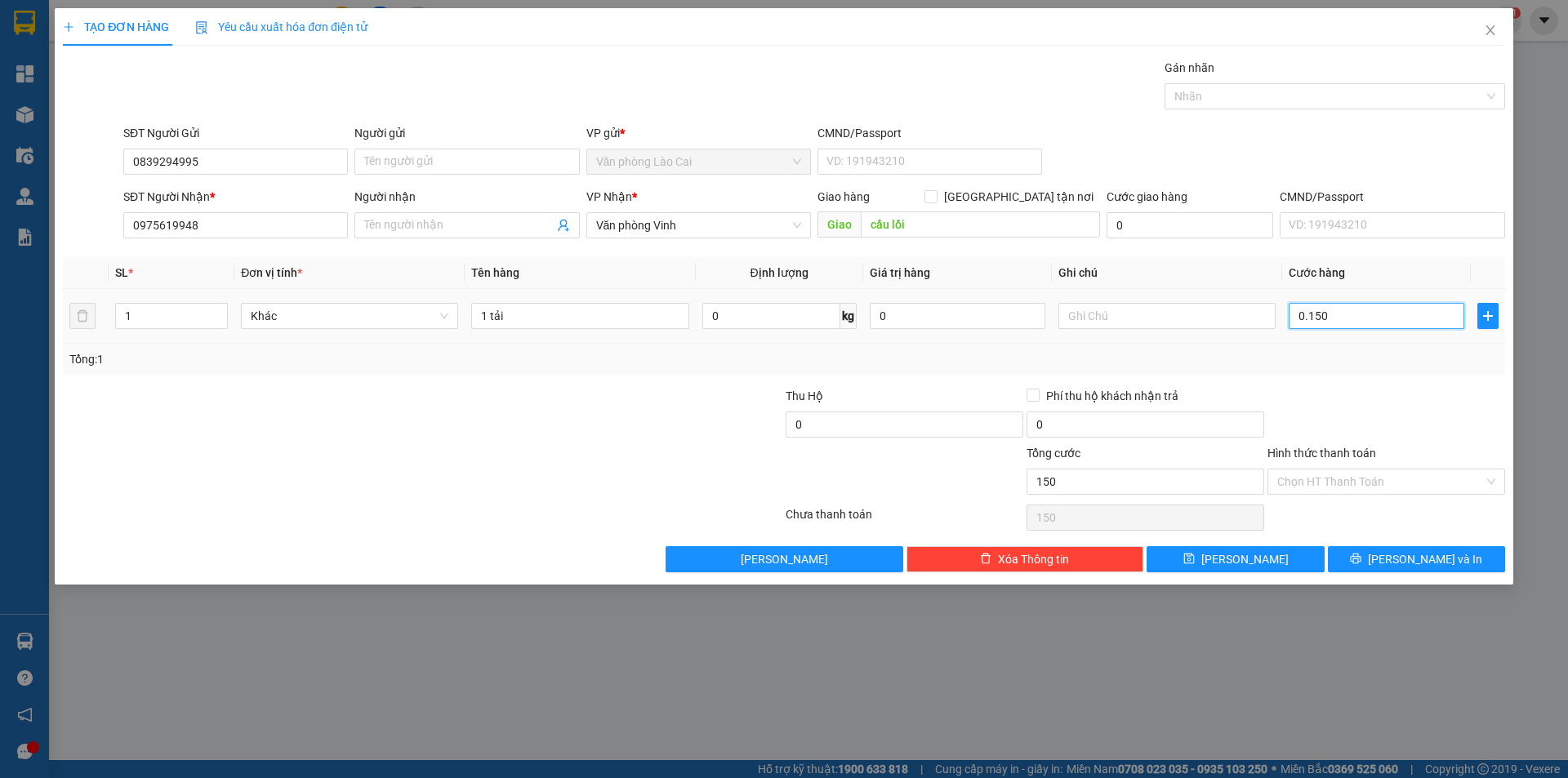
type input "01.500"
type input "1.500"
type input "015.000"
type input "15.000"
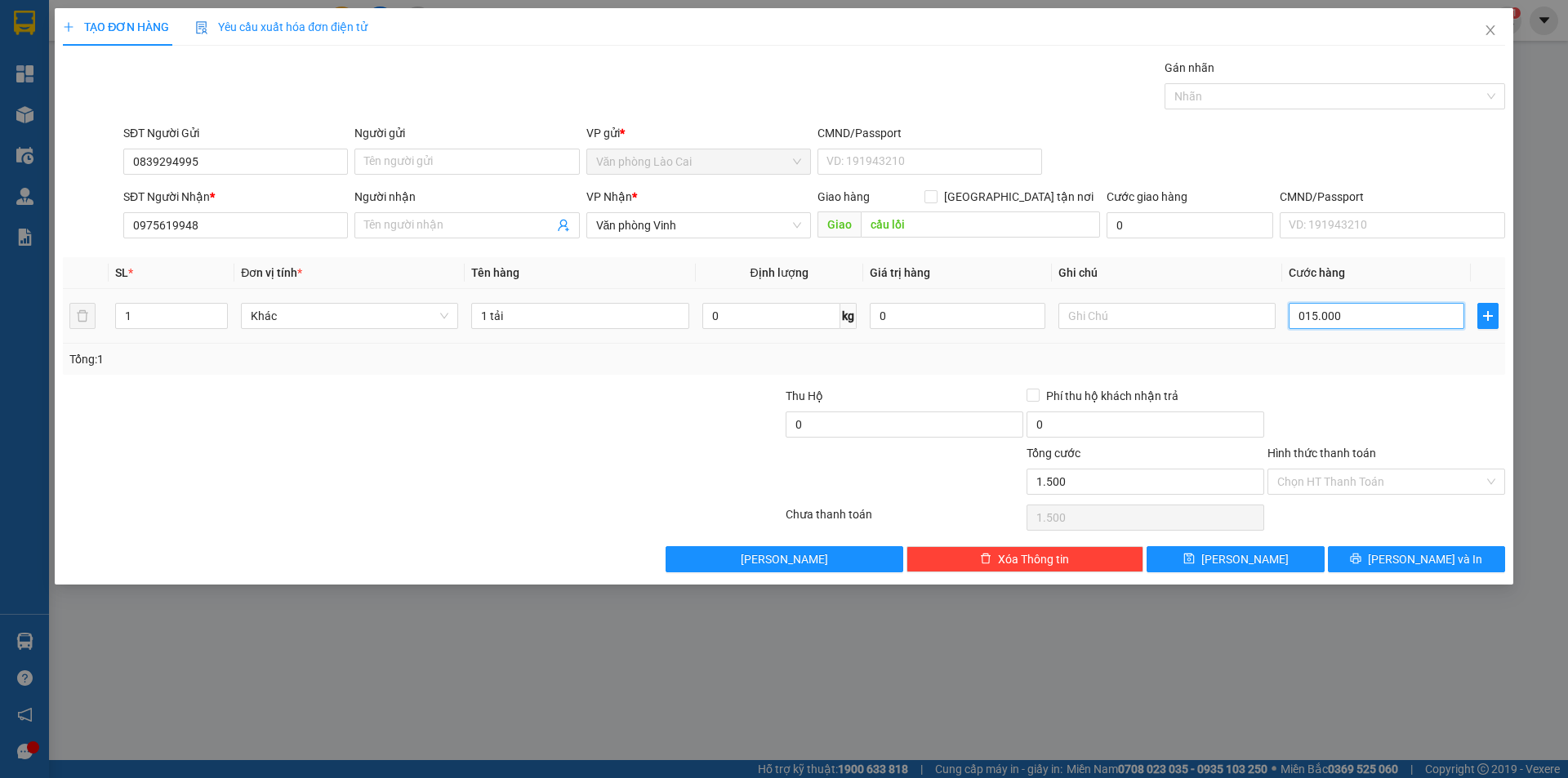
type input "15.000"
type input "150.000"
click at [1250, 554] on span "[PERSON_NAME]" at bounding box center [1245, 558] width 87 height 18
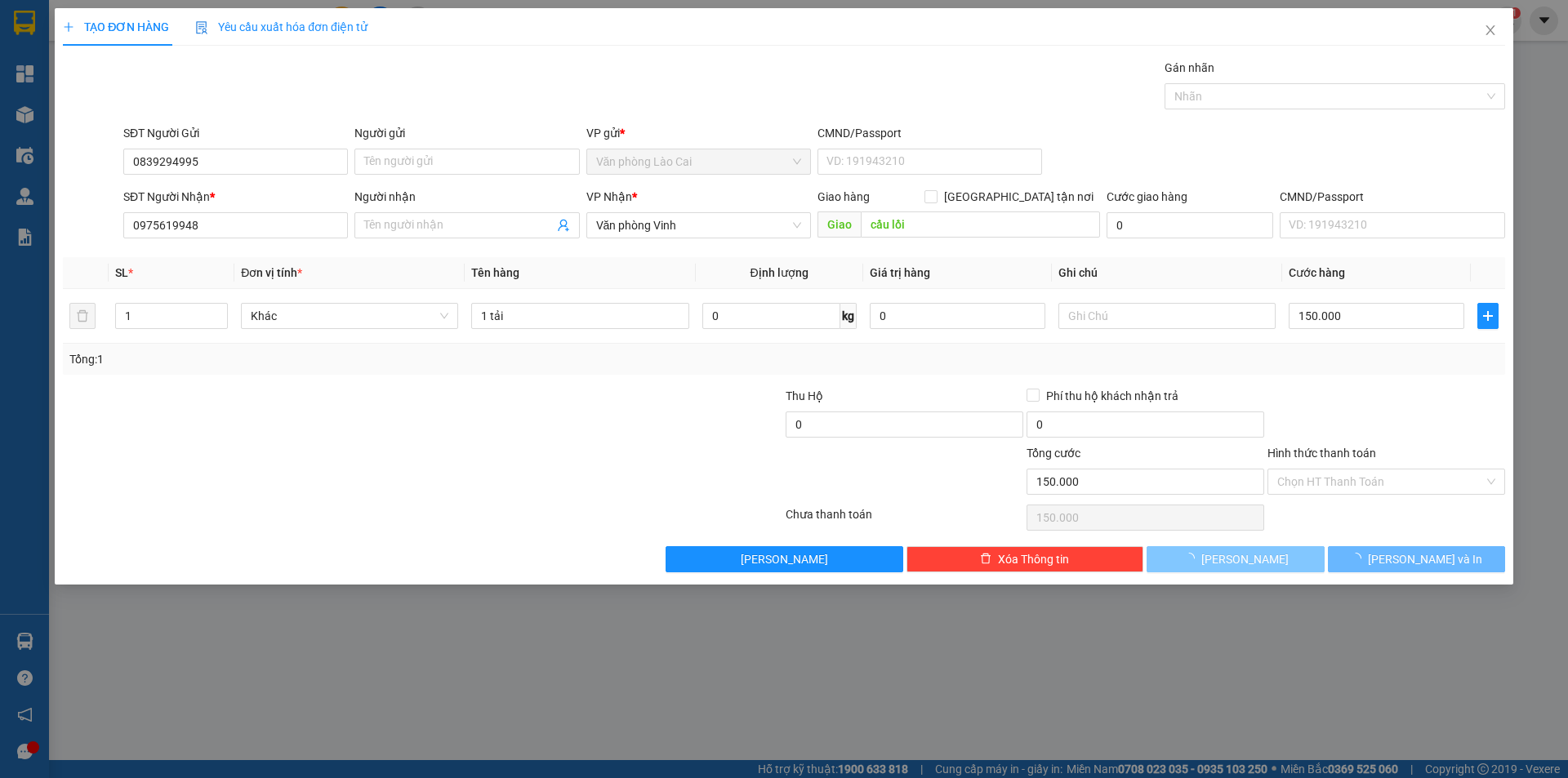
type input "0"
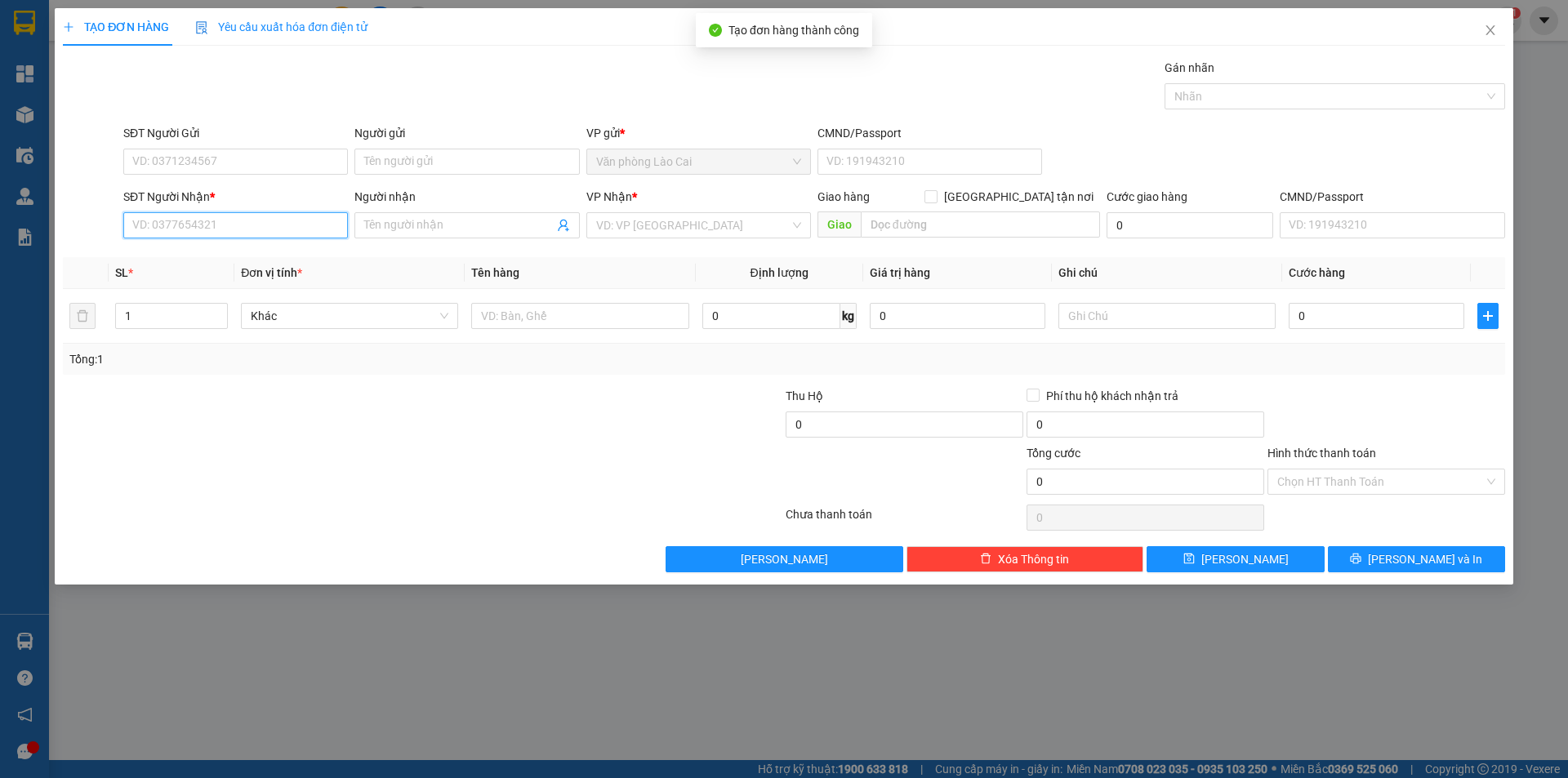
click at [240, 219] on input "SĐT Người Nhận *" at bounding box center [236, 225] width 225 height 26
click at [240, 219] on input "777" at bounding box center [236, 225] width 225 height 26
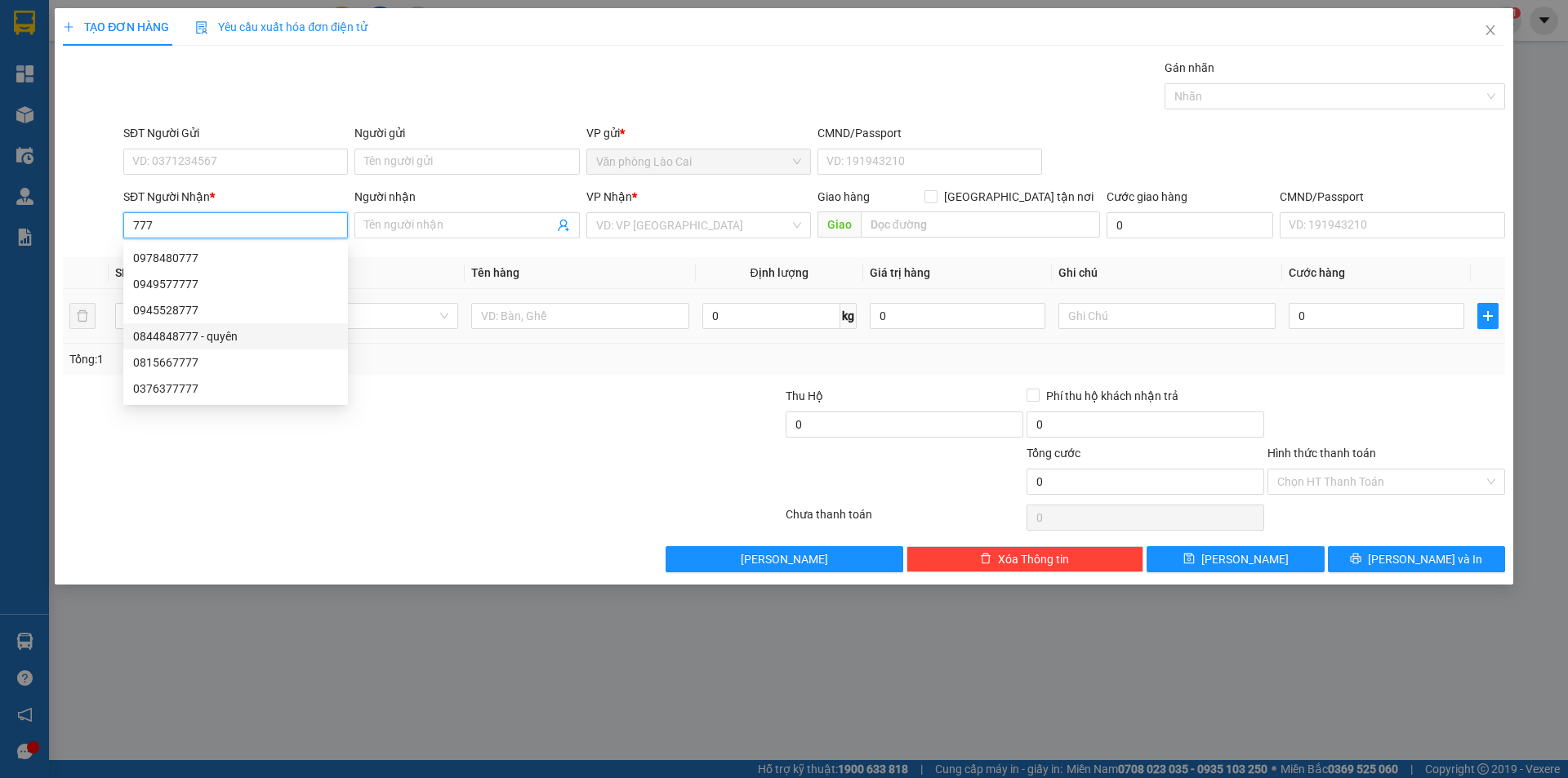
drag, startPoint x: 214, startPoint y: 335, endPoint x: 231, endPoint y: 321, distance: 22.0
click at [216, 334] on div "0844848777 - quyên" at bounding box center [235, 336] width 205 height 18
type input "0844848777"
type input "quyên"
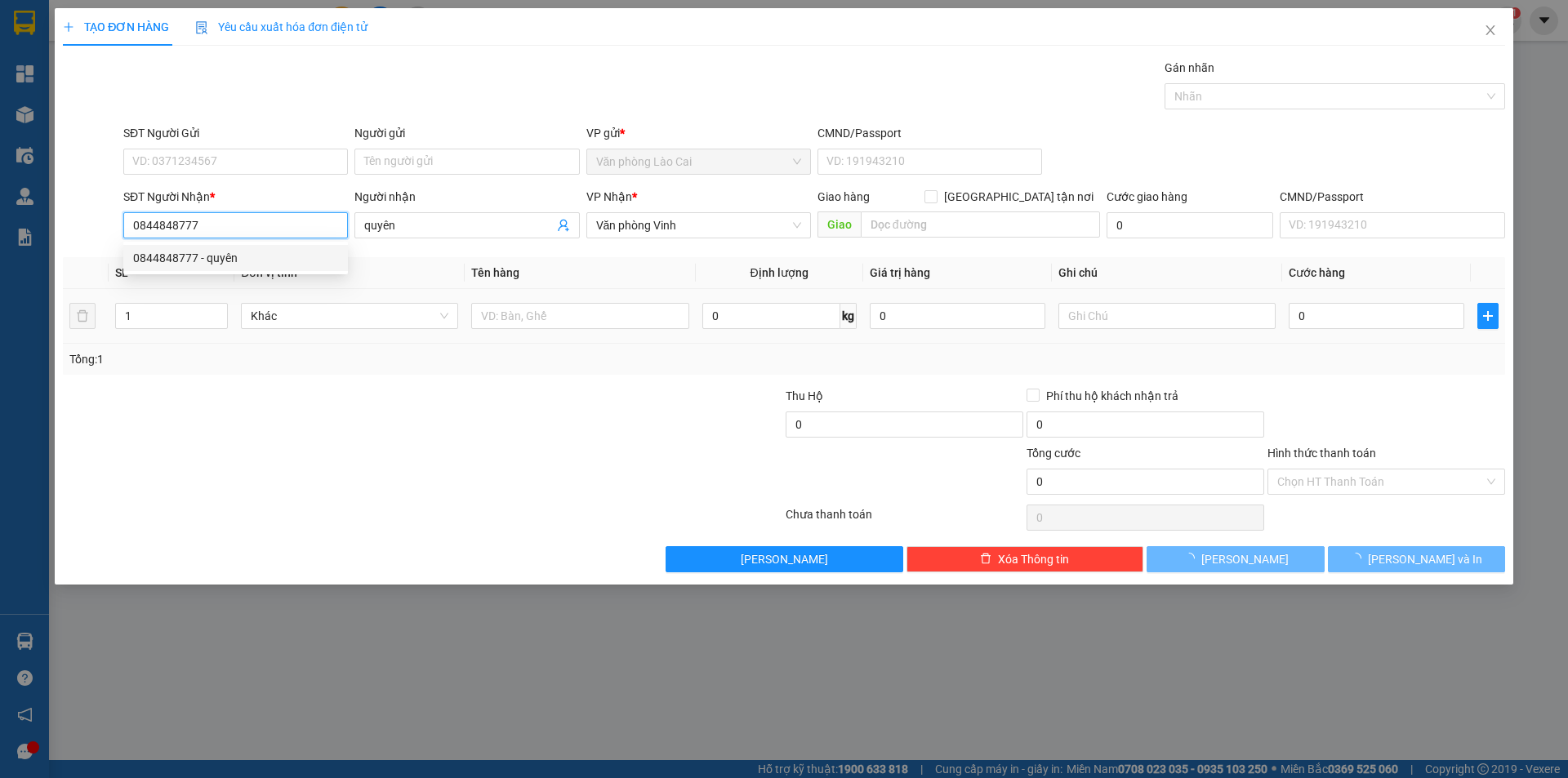
type input "90.000"
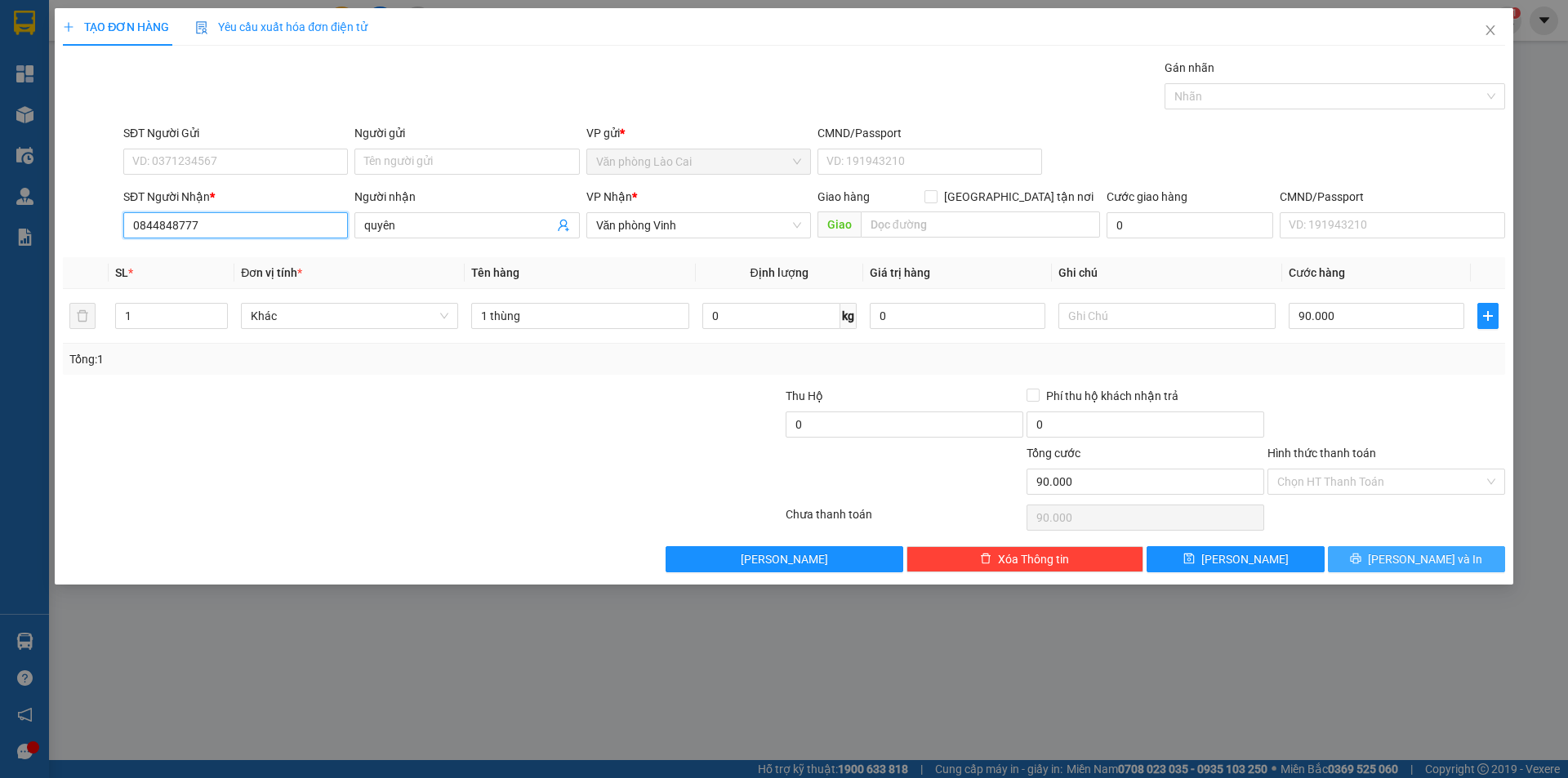
type input "0844848777"
click at [1398, 555] on button "[PERSON_NAME] và In" at bounding box center [1416, 559] width 177 height 26
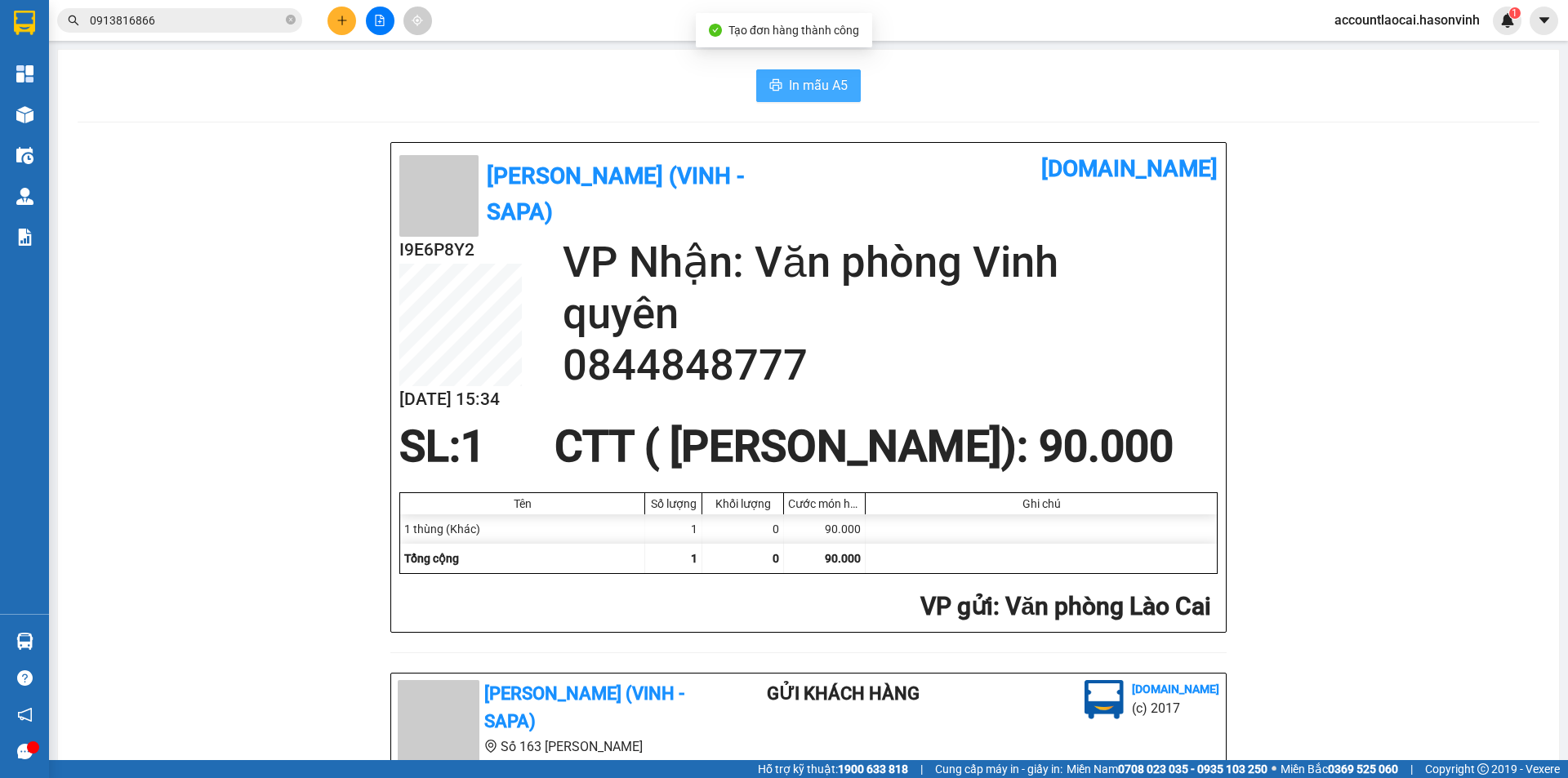
click at [807, 101] on button "In mẫu A5" at bounding box center [808, 85] width 105 height 32
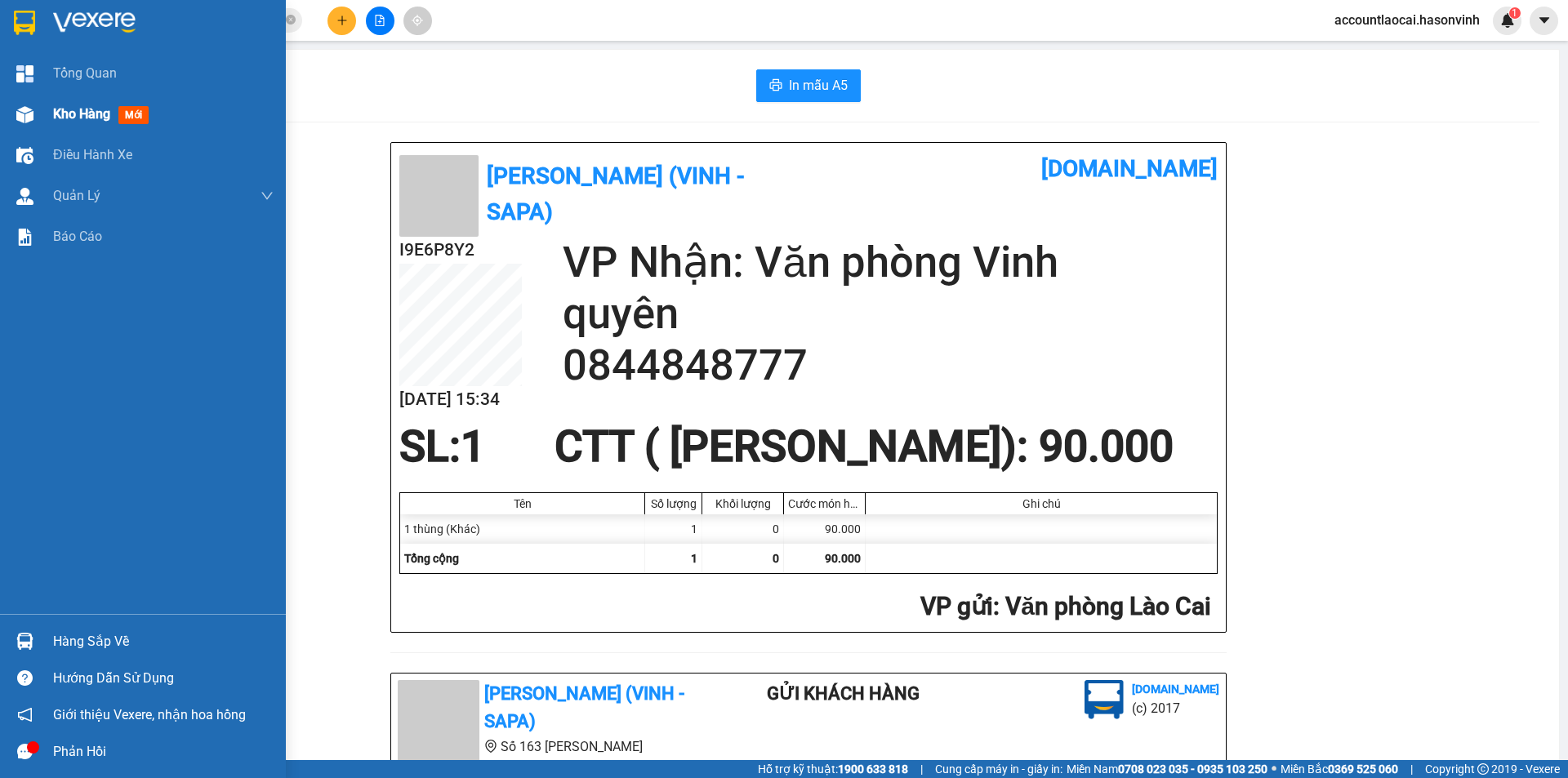
click at [65, 111] on span "Kho hàng" at bounding box center [82, 113] width 58 height 16
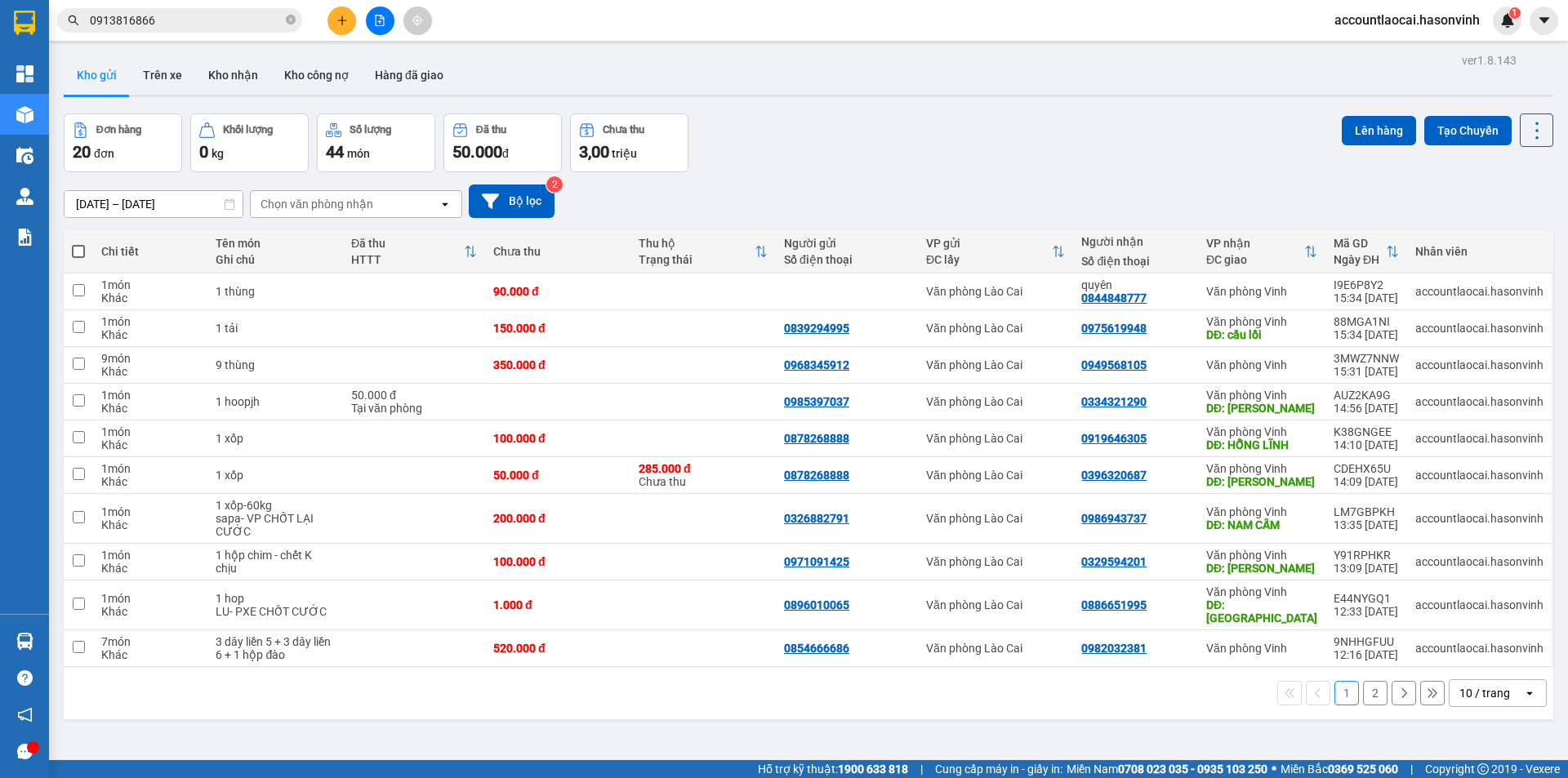
click at [341, 16] on icon "plus" at bounding box center [342, 20] width 11 height 11
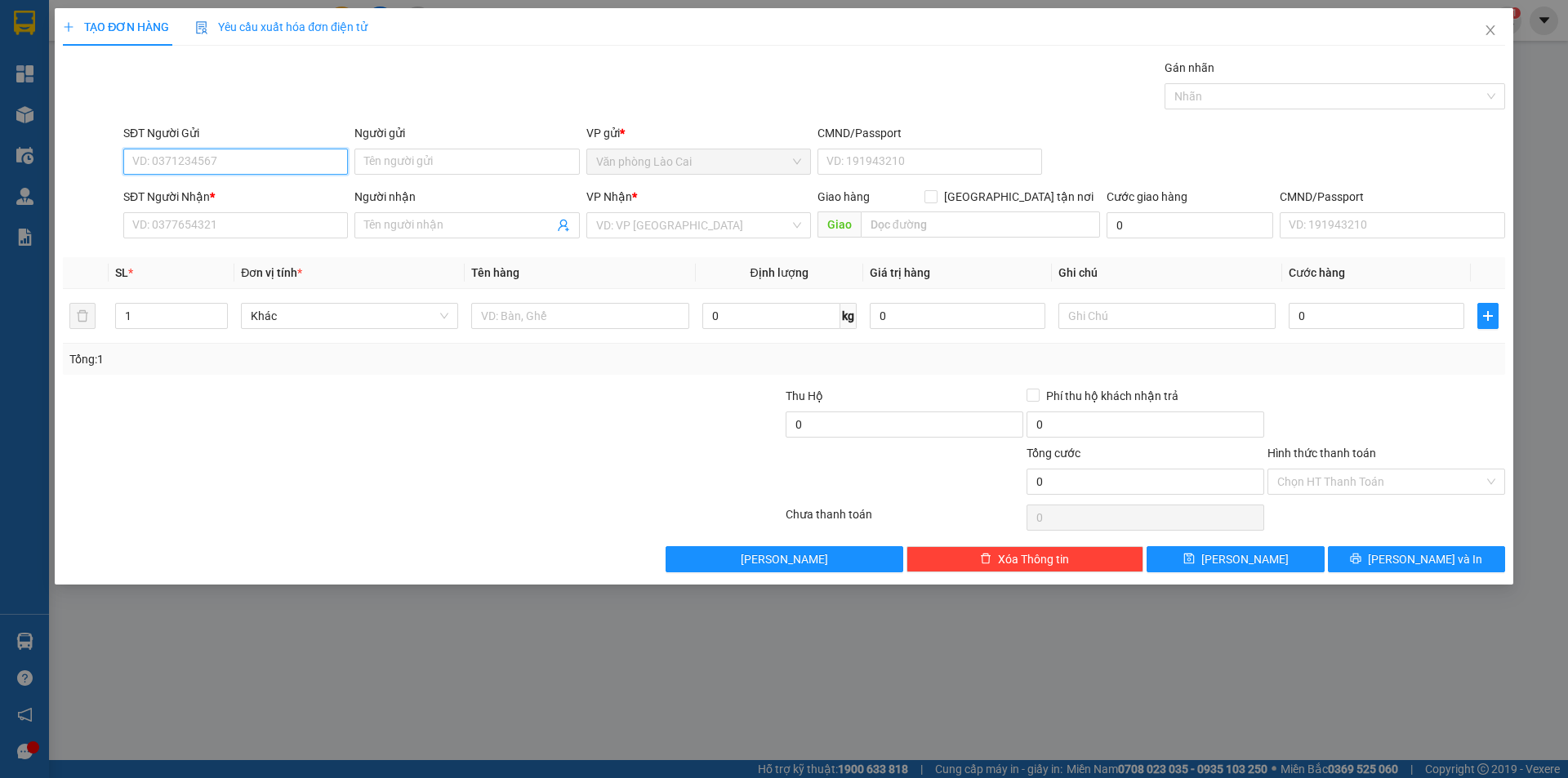
click at [257, 159] on input "SĐT Người Gửi" at bounding box center [236, 161] width 225 height 26
click at [250, 191] on div "0364199942" at bounding box center [235, 194] width 205 height 18
type input "0364199942"
type input "0945528777"
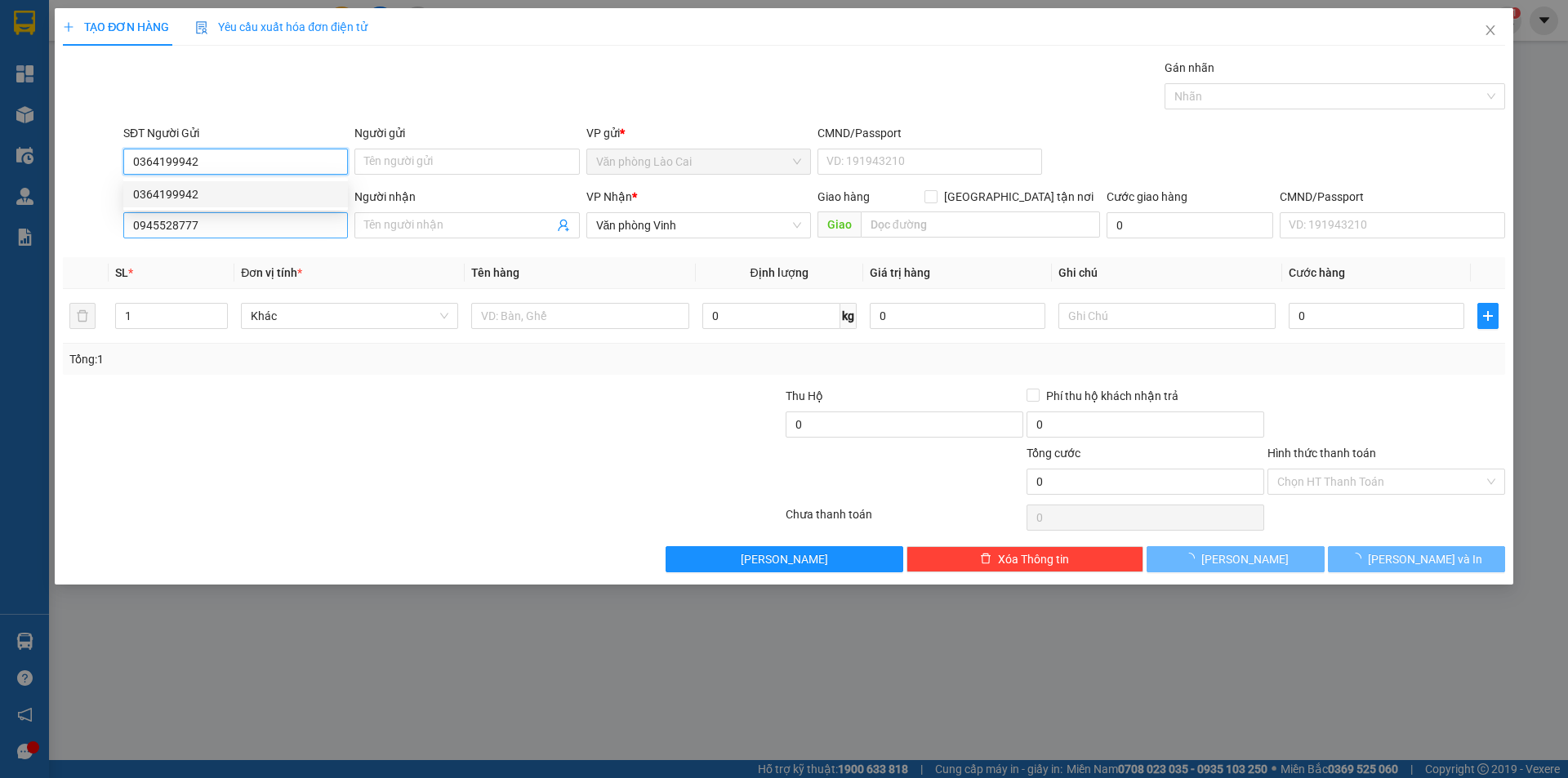
type input "210.000"
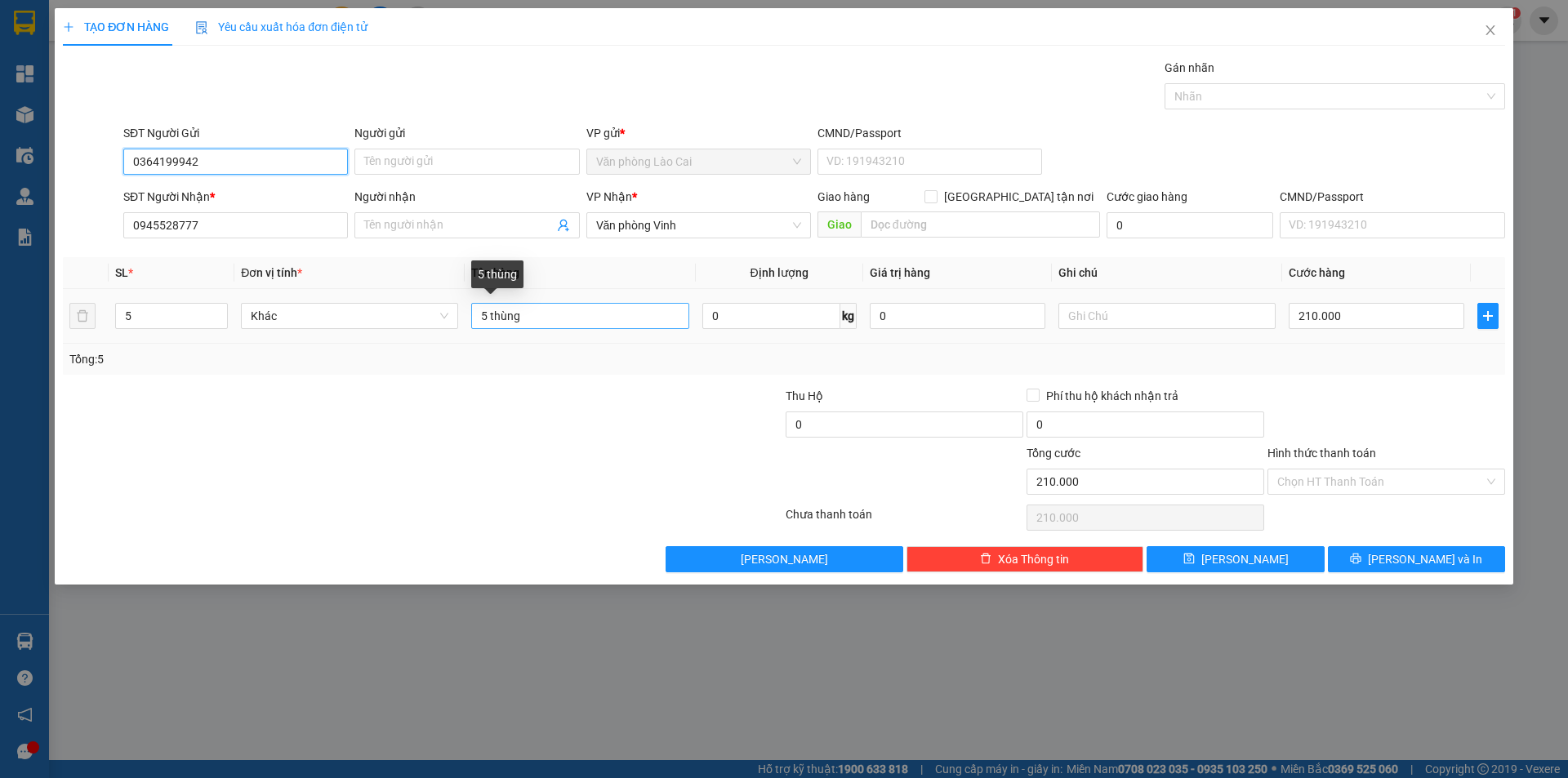
type input "0364199942"
click at [491, 312] on input "5 thùng" at bounding box center [580, 315] width 217 height 26
type input "6 thùng"
click at [173, 322] on input "5" at bounding box center [172, 315] width 111 height 24
type input "6"
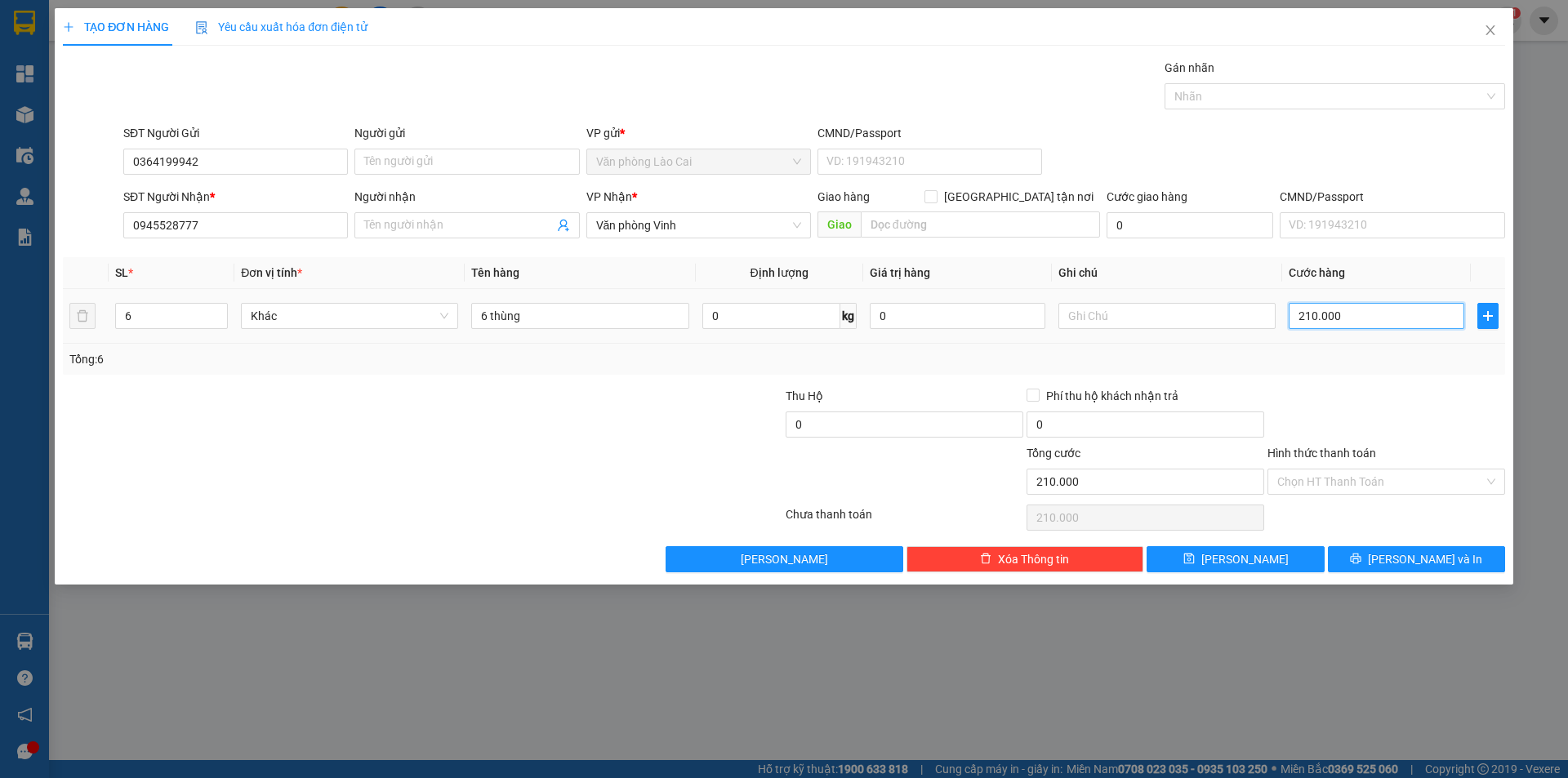
click at [1313, 325] on input "210.000" at bounding box center [1376, 315] width 175 height 26
type input "0"
type input "5"
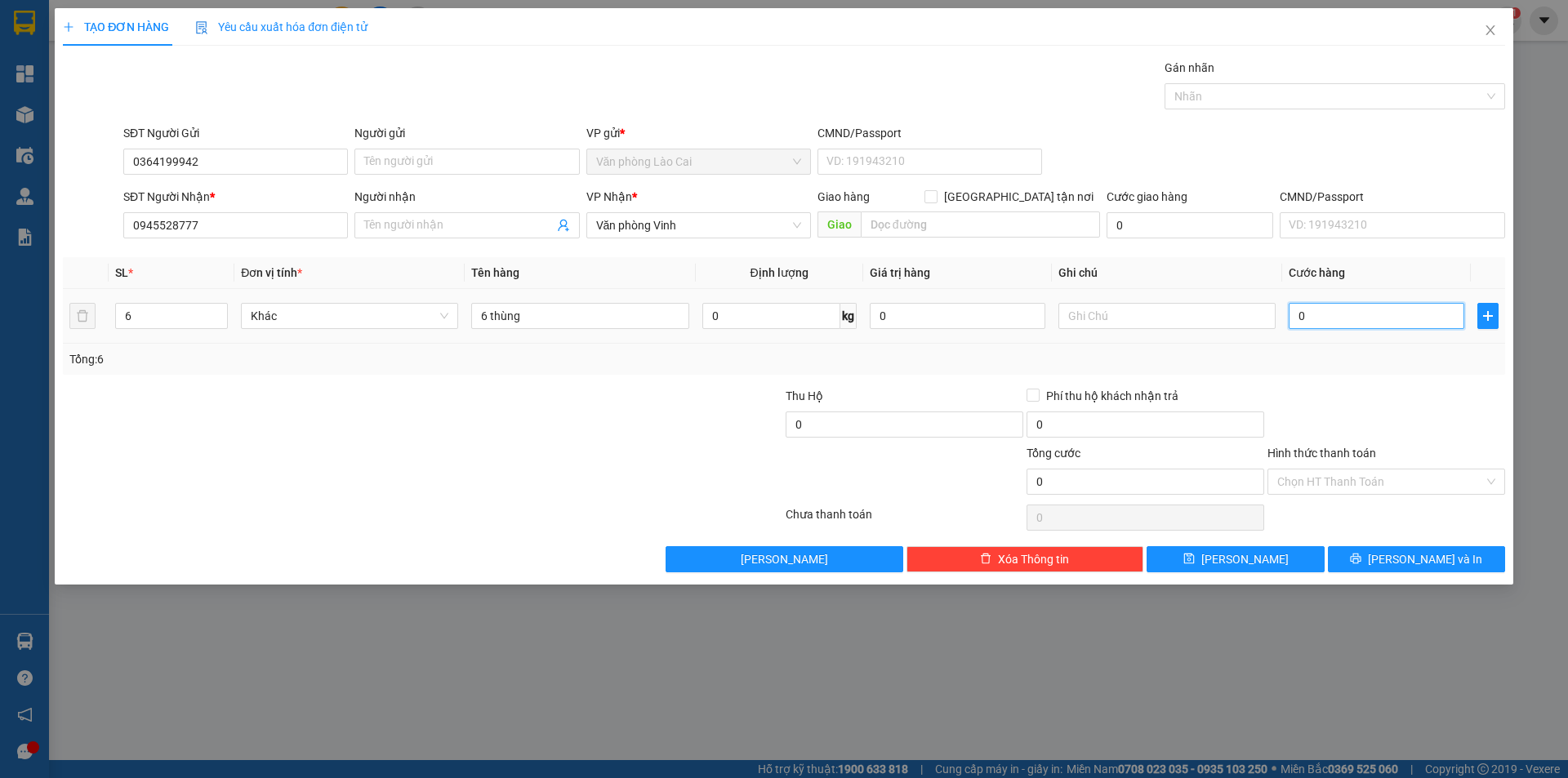
type input "5"
type input "0"
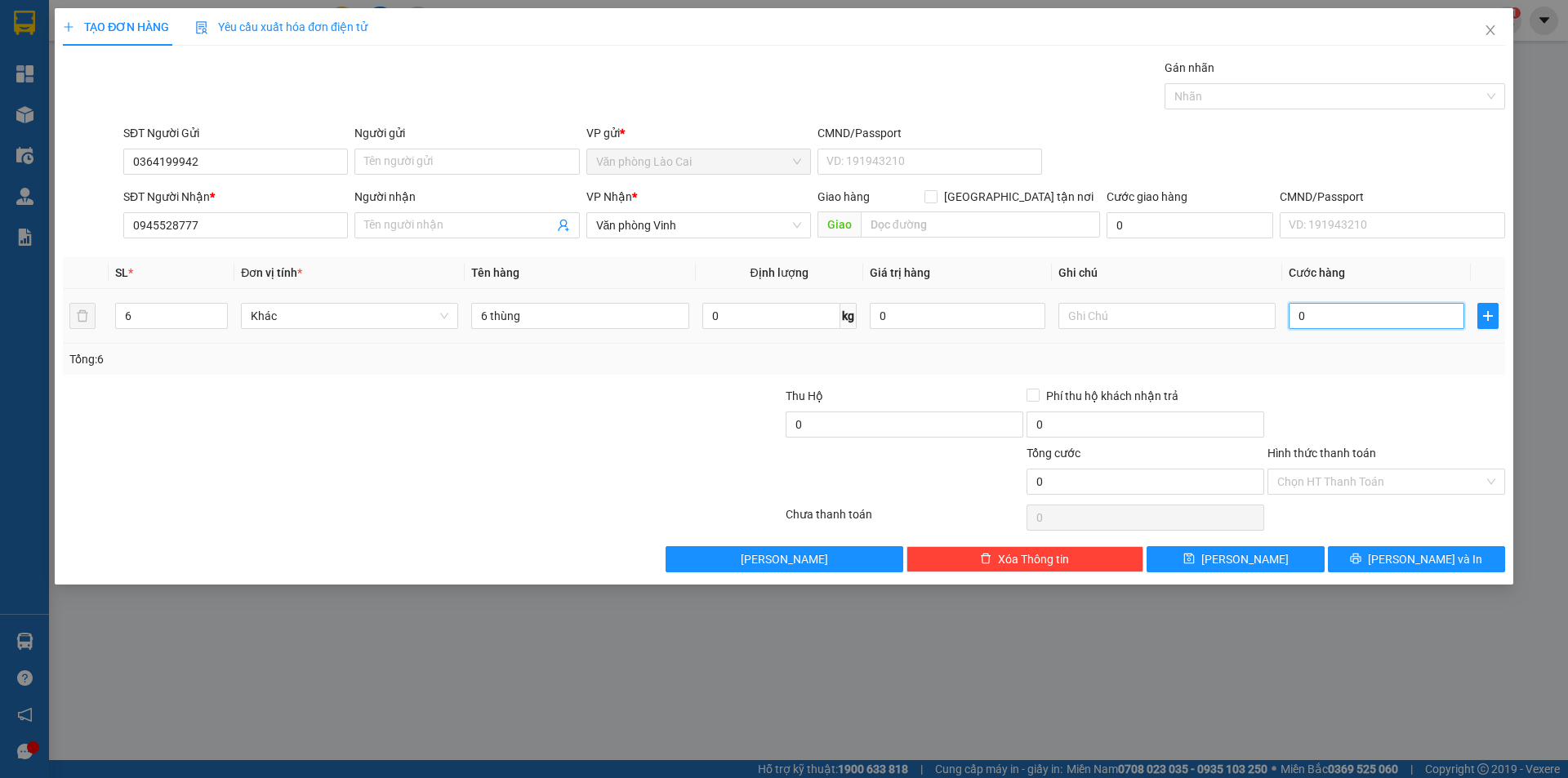
type input "3"
type input "035"
type input "35"
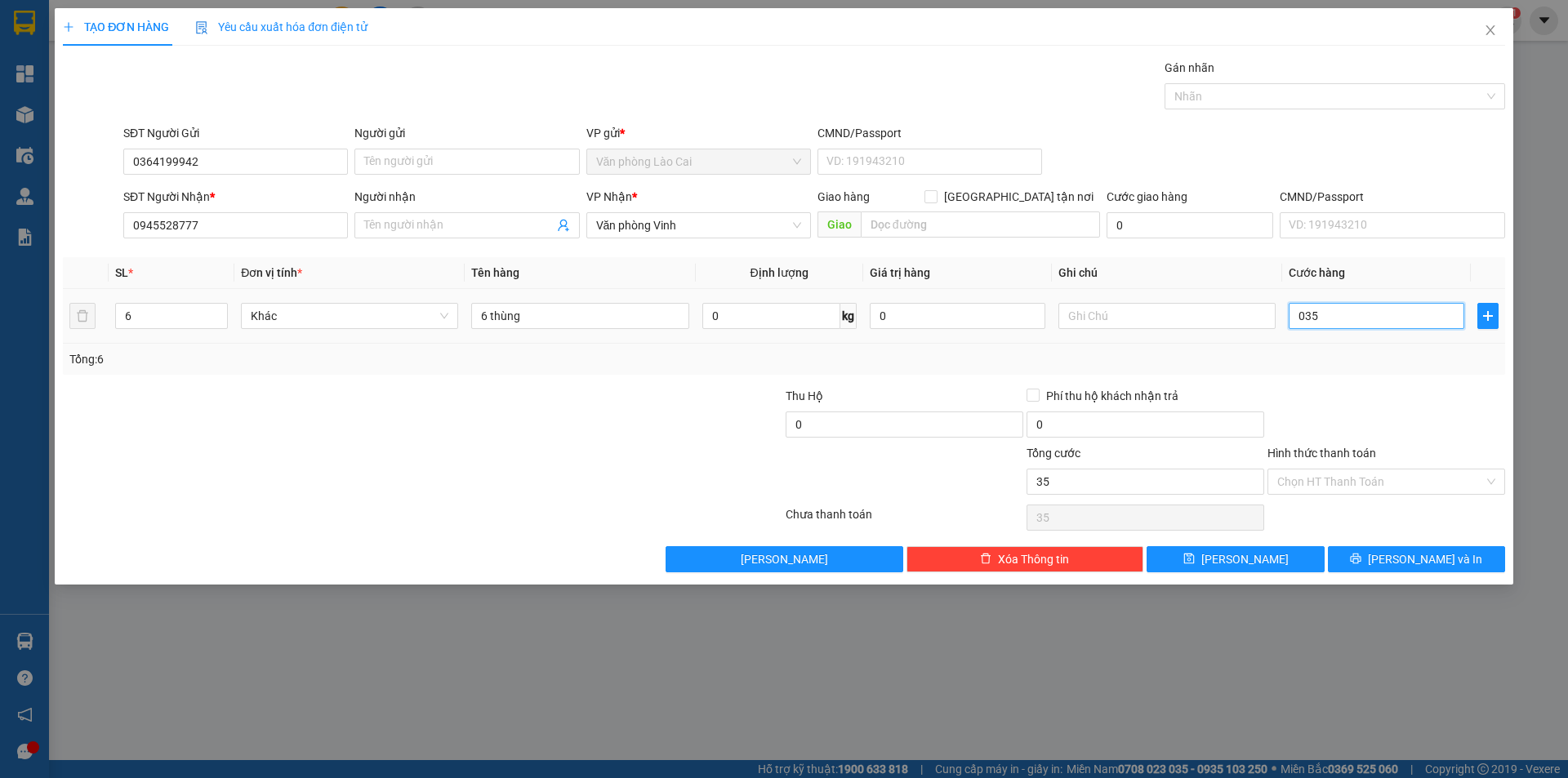
type input "0.350"
type input "350"
type input "3.500"
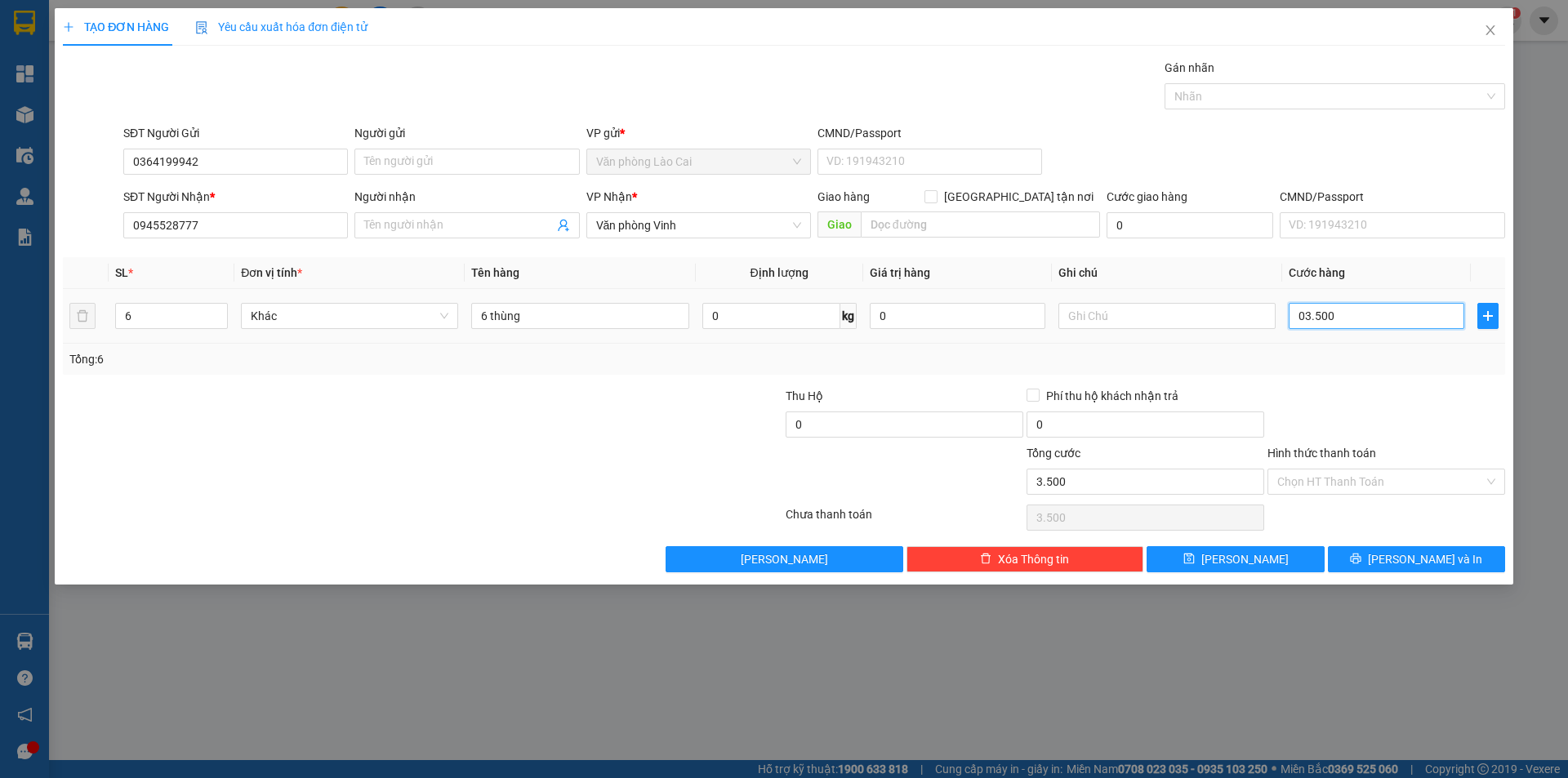
type input "035.000"
type input "35.000"
type input "350.000"
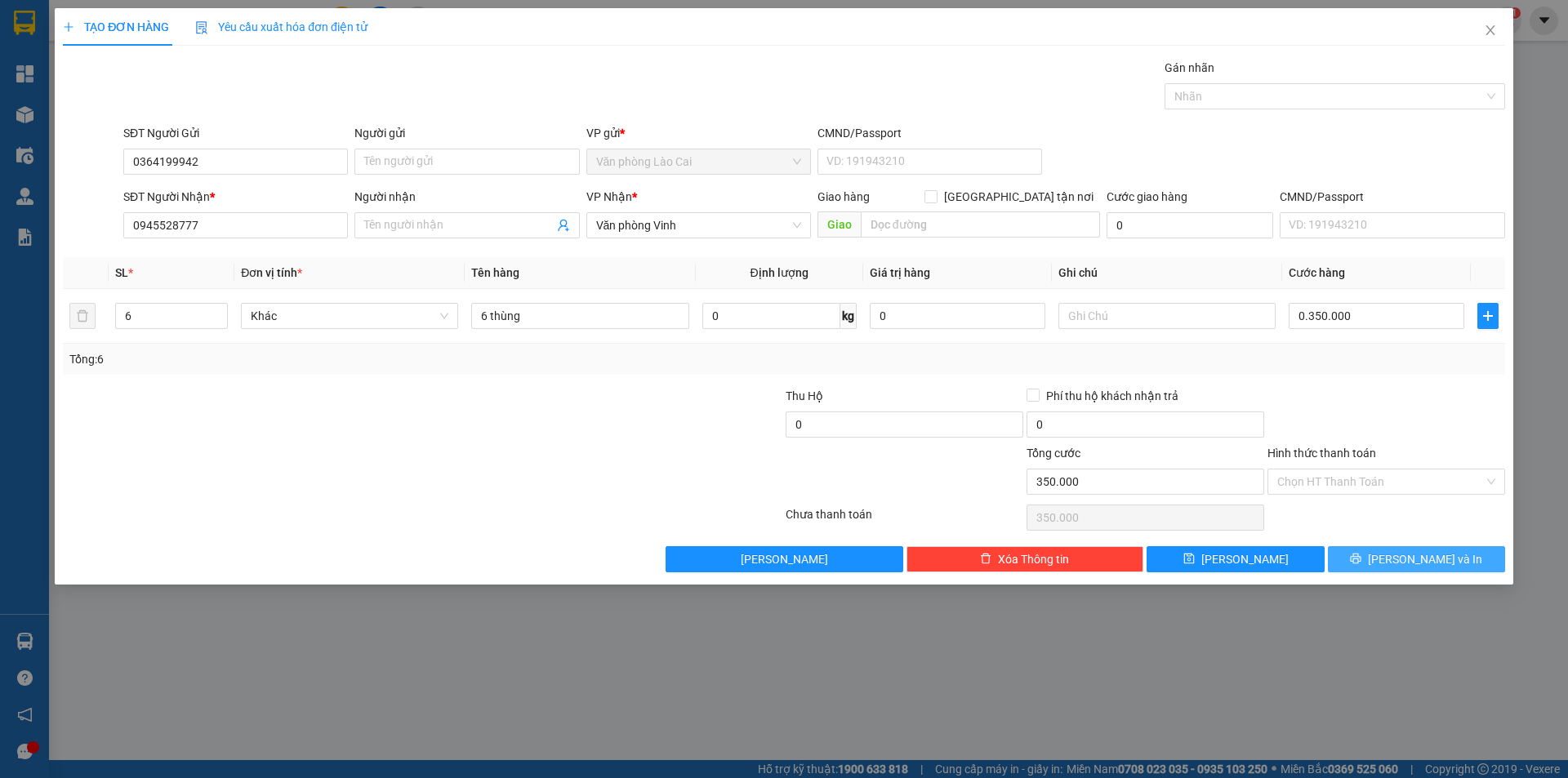
type input "350.000"
click at [1406, 566] on span "[PERSON_NAME] và In" at bounding box center [1424, 558] width 114 height 18
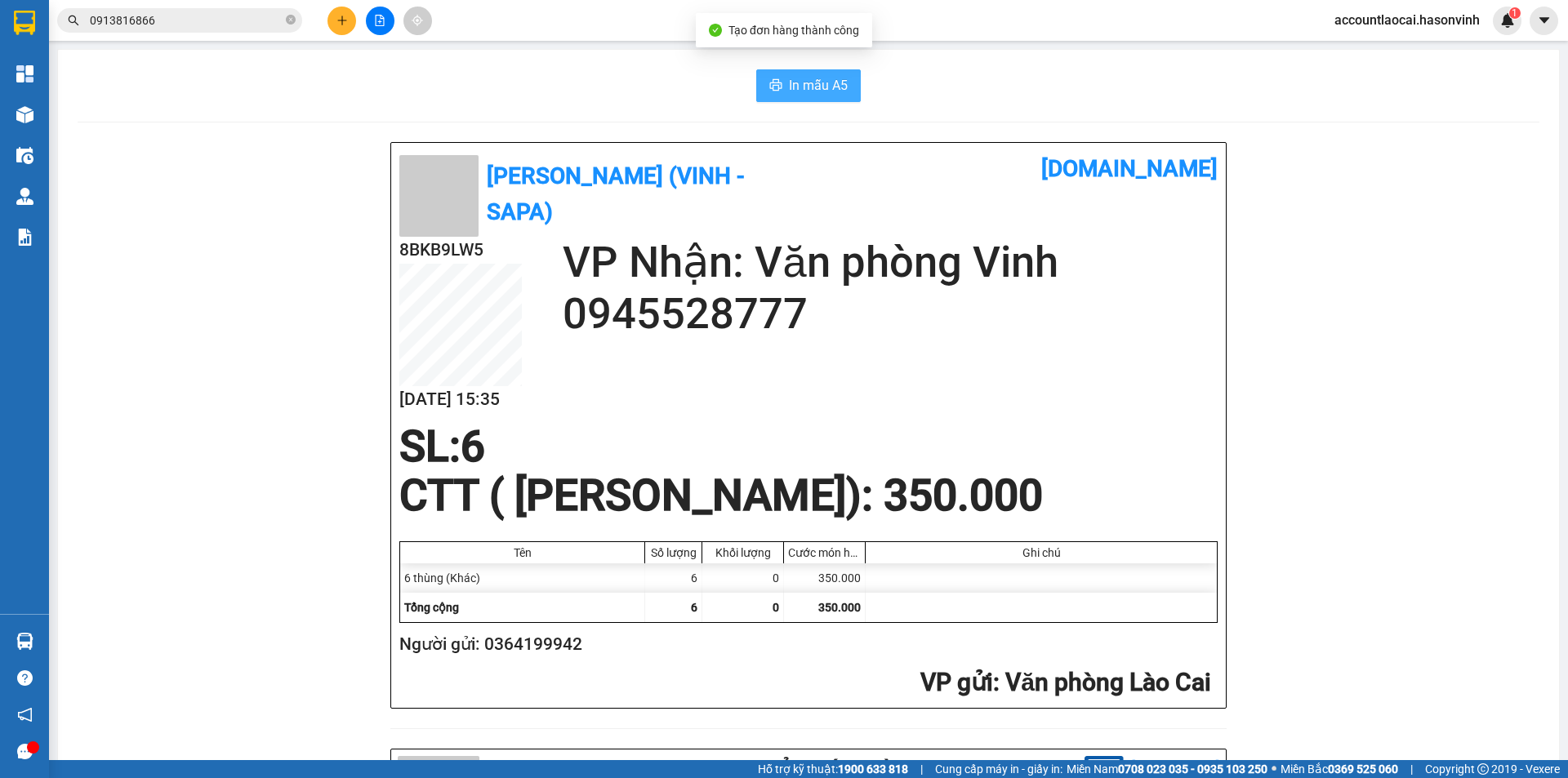
click at [799, 72] on button "In mẫu A5" at bounding box center [808, 85] width 105 height 32
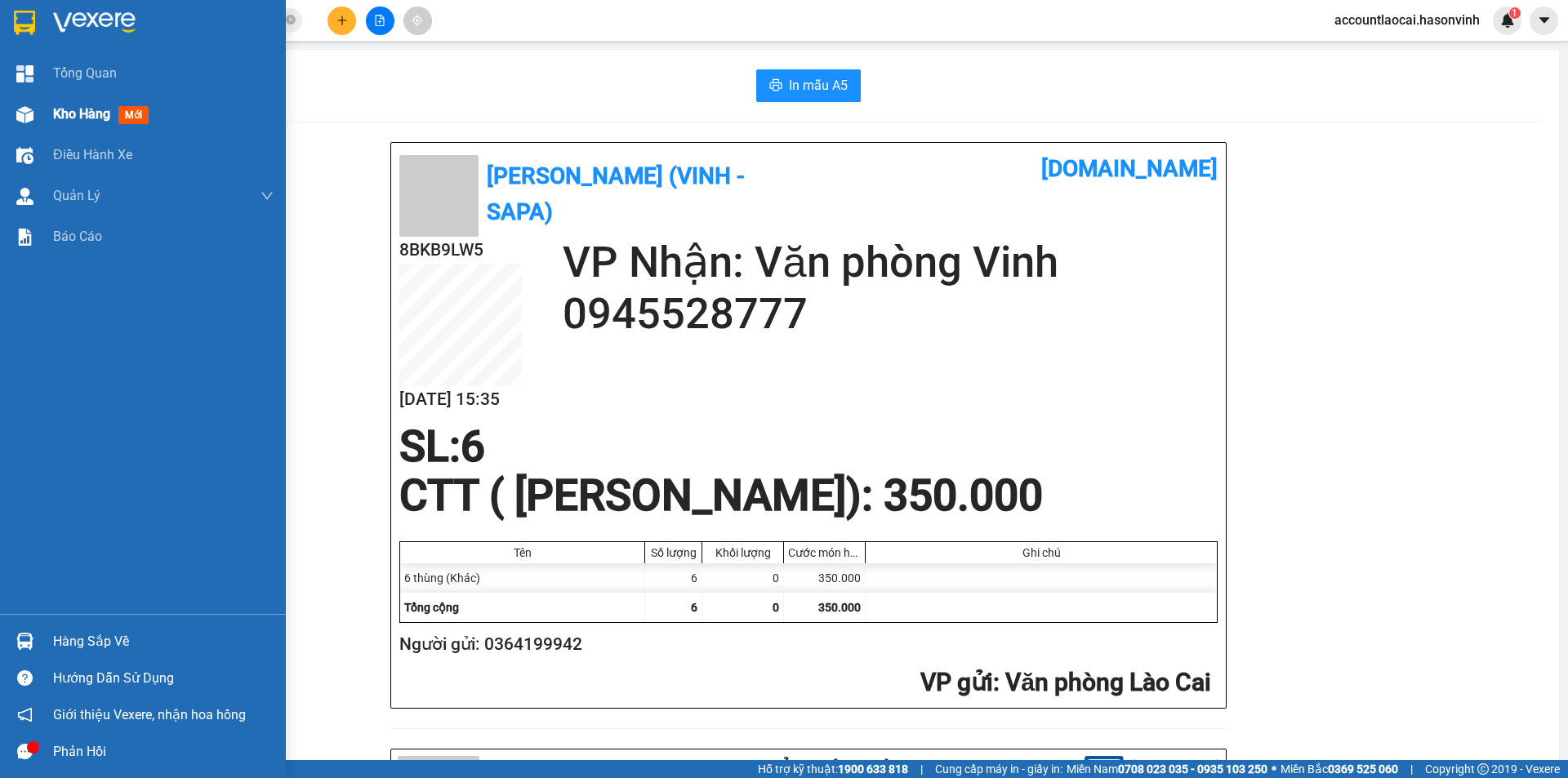
click at [45, 124] on div "Kho hàng mới" at bounding box center [143, 114] width 286 height 41
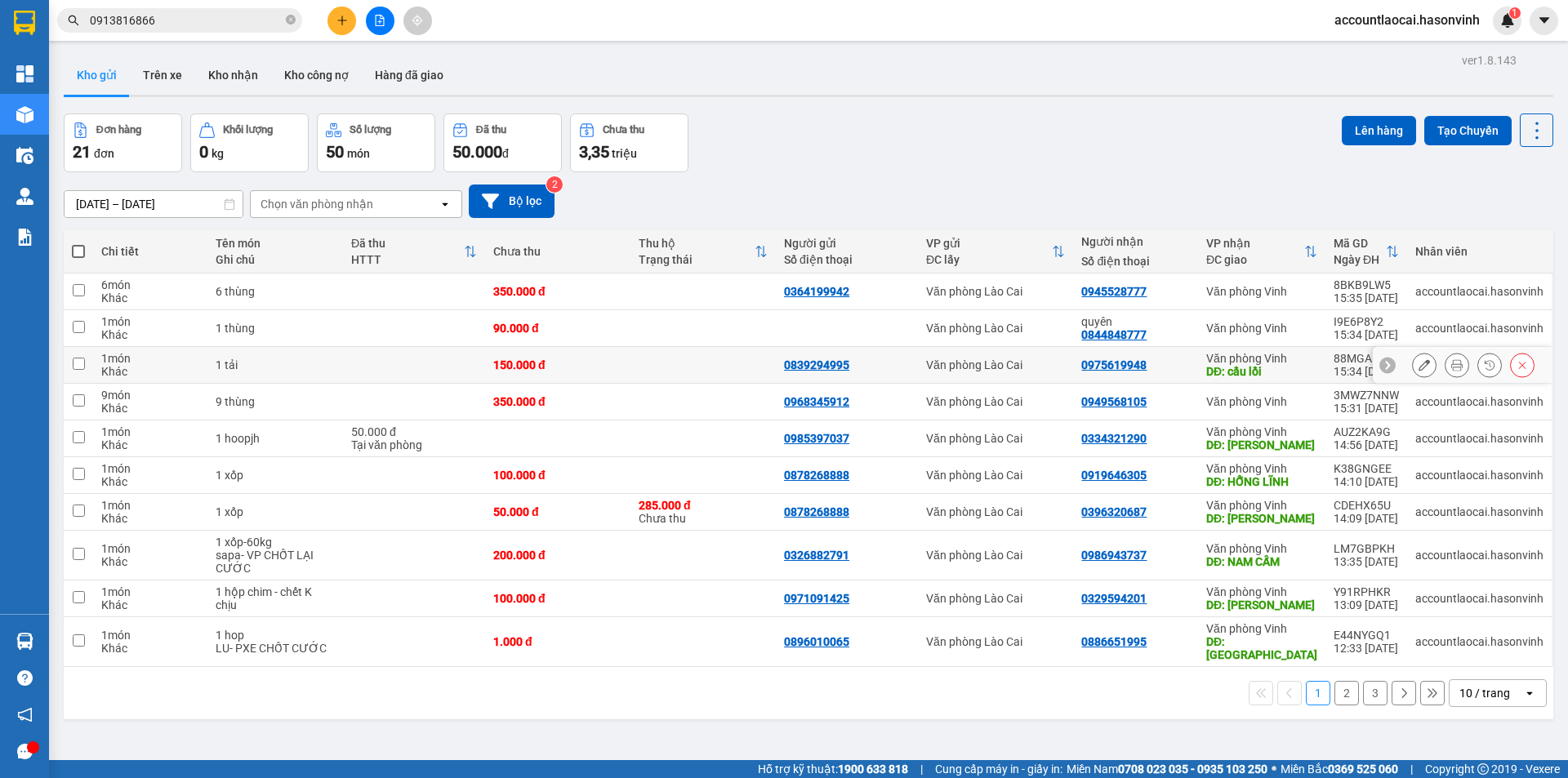
click at [1270, 355] on div "Văn phòng Vinh" at bounding box center [1262, 358] width 111 height 13
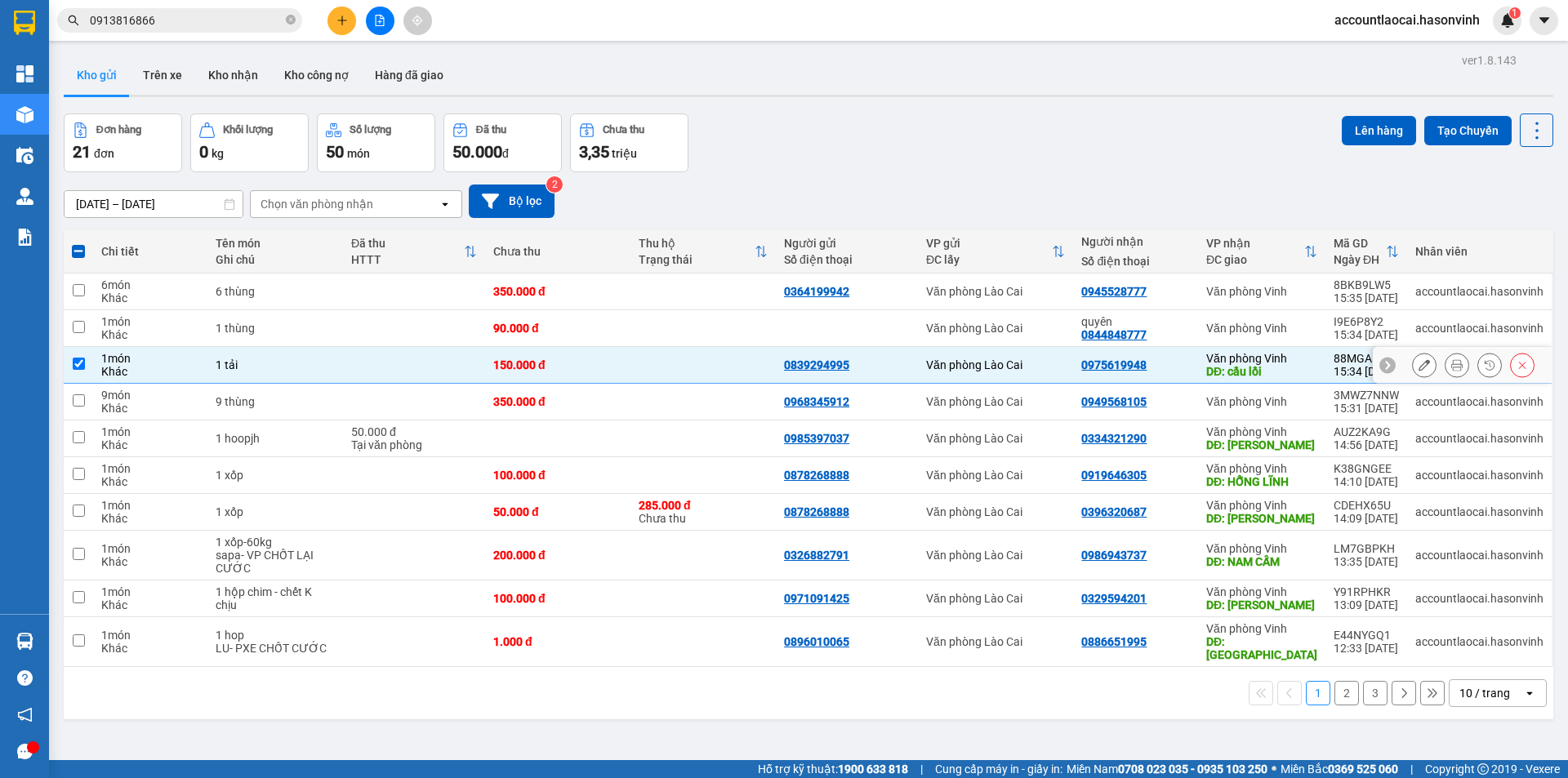
click at [767, 351] on td at bounding box center [702, 365] width 146 height 37
checkbox input "false"
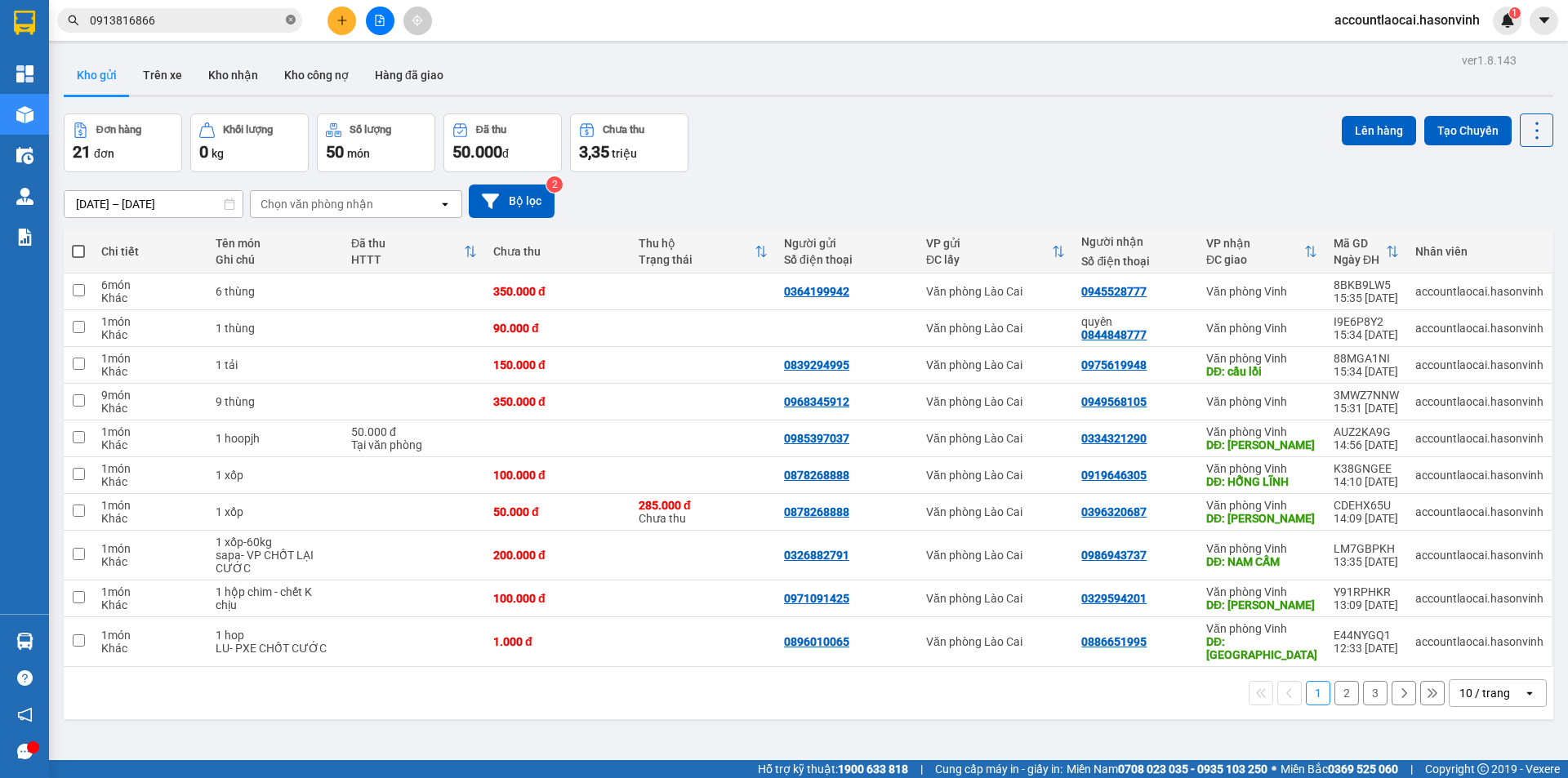
click at [287, 22] on icon "close-circle" at bounding box center [290, 19] width 10 height 10
click at [339, 18] on icon "plus" at bounding box center [342, 20] width 11 height 11
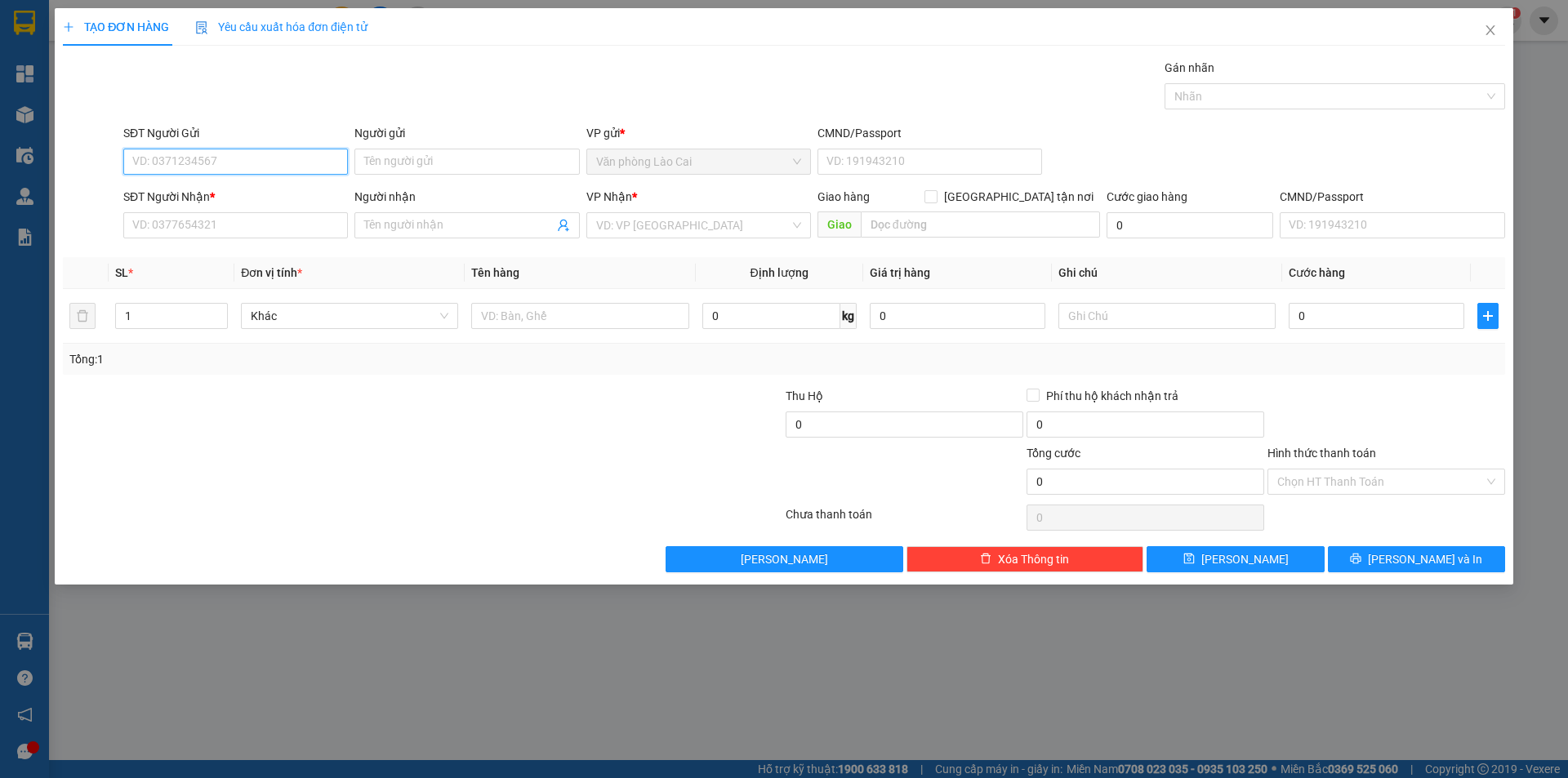
click at [282, 153] on input "SĐT Người Gửi" at bounding box center [236, 161] width 225 height 26
type input "0963804096"
click at [277, 217] on input "SĐT Người Nhận *" at bounding box center [236, 225] width 225 height 26
type input "0976007586"
click at [676, 242] on div "VP Nhận * VD: VP Sài Gòn" at bounding box center [699, 216] width 225 height 57
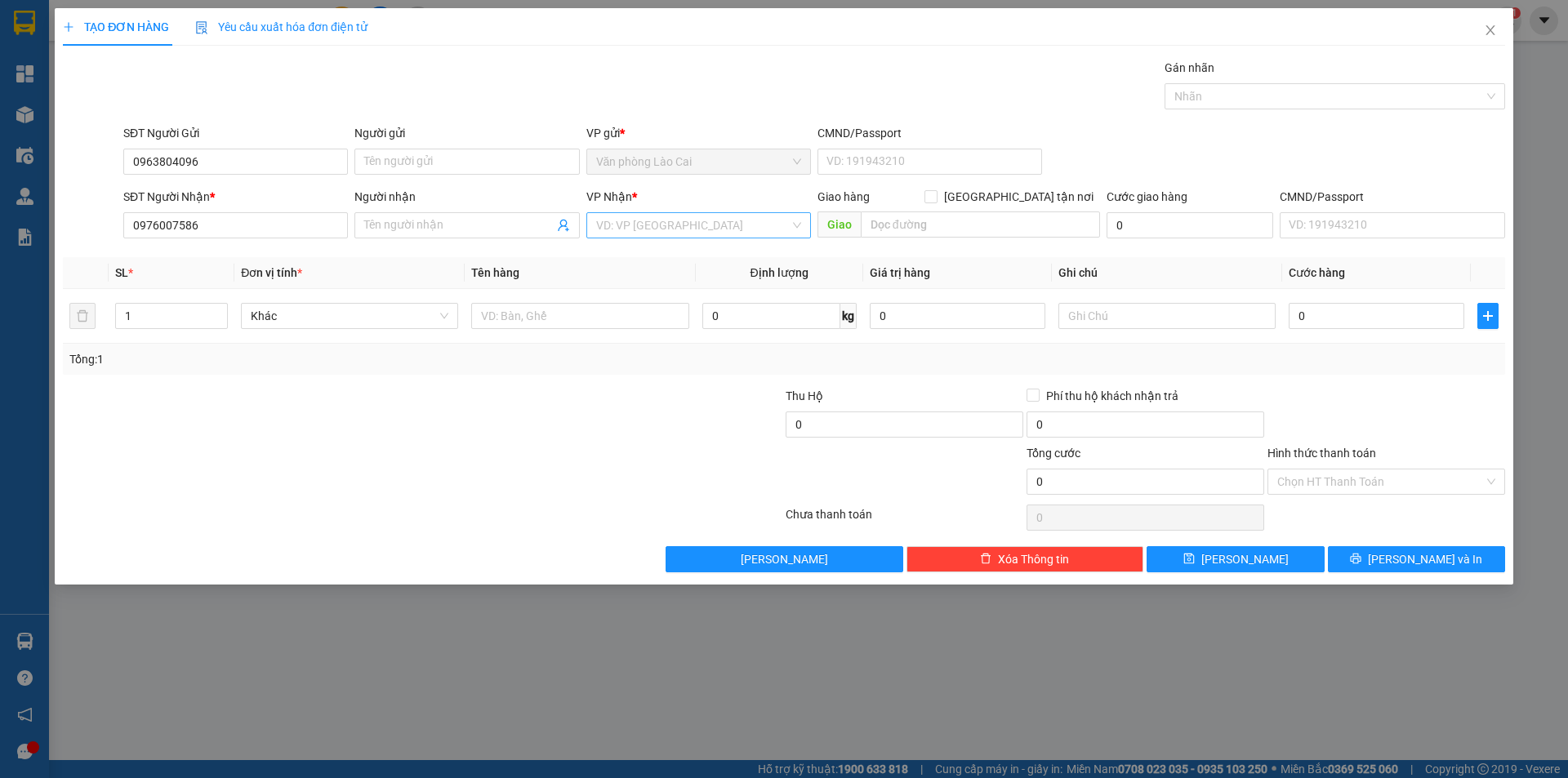
click at [670, 233] on input "search" at bounding box center [692, 225] width 194 height 24
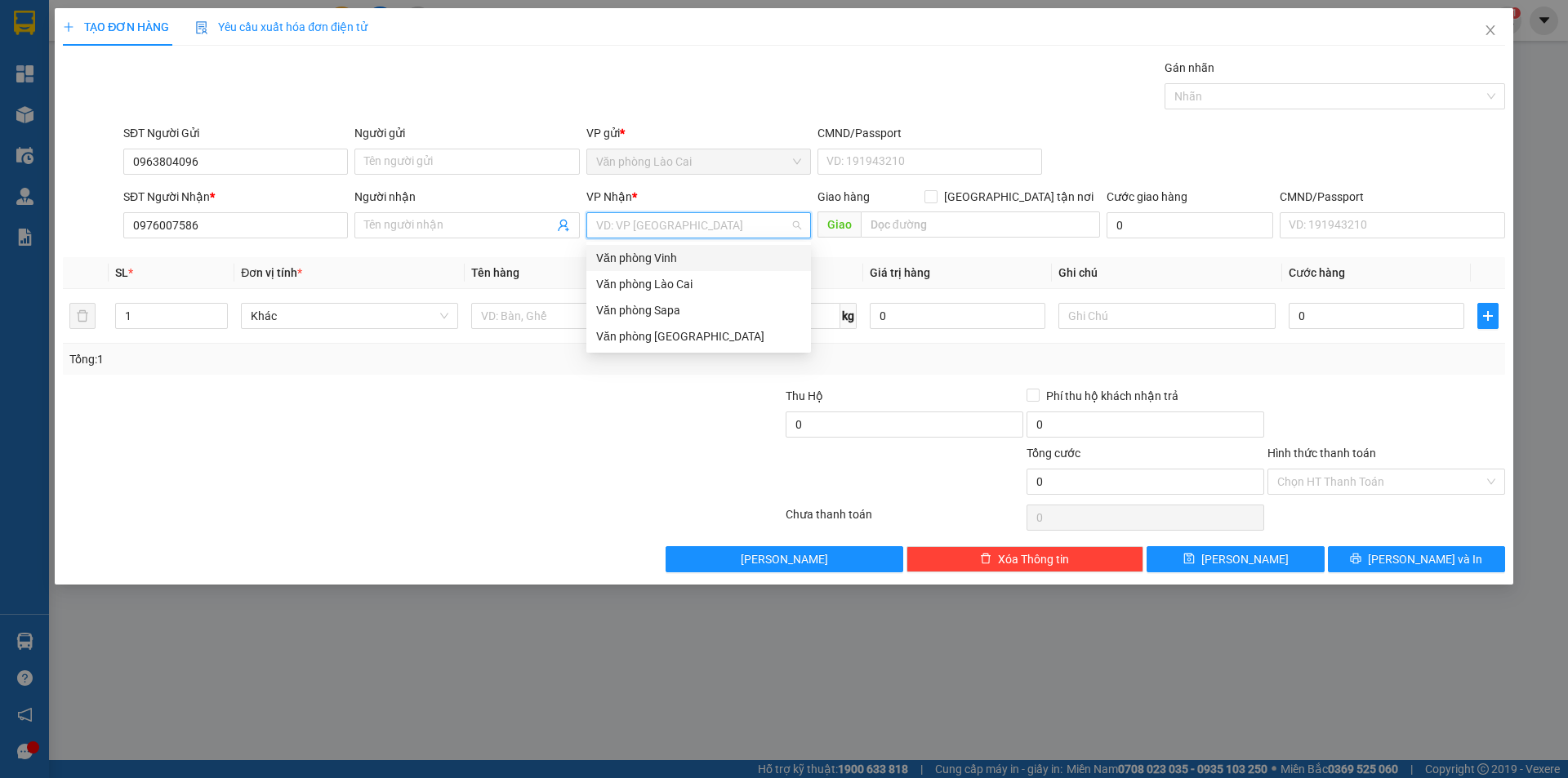
click at [671, 259] on div "Văn phòng Vinh" at bounding box center [698, 257] width 205 height 18
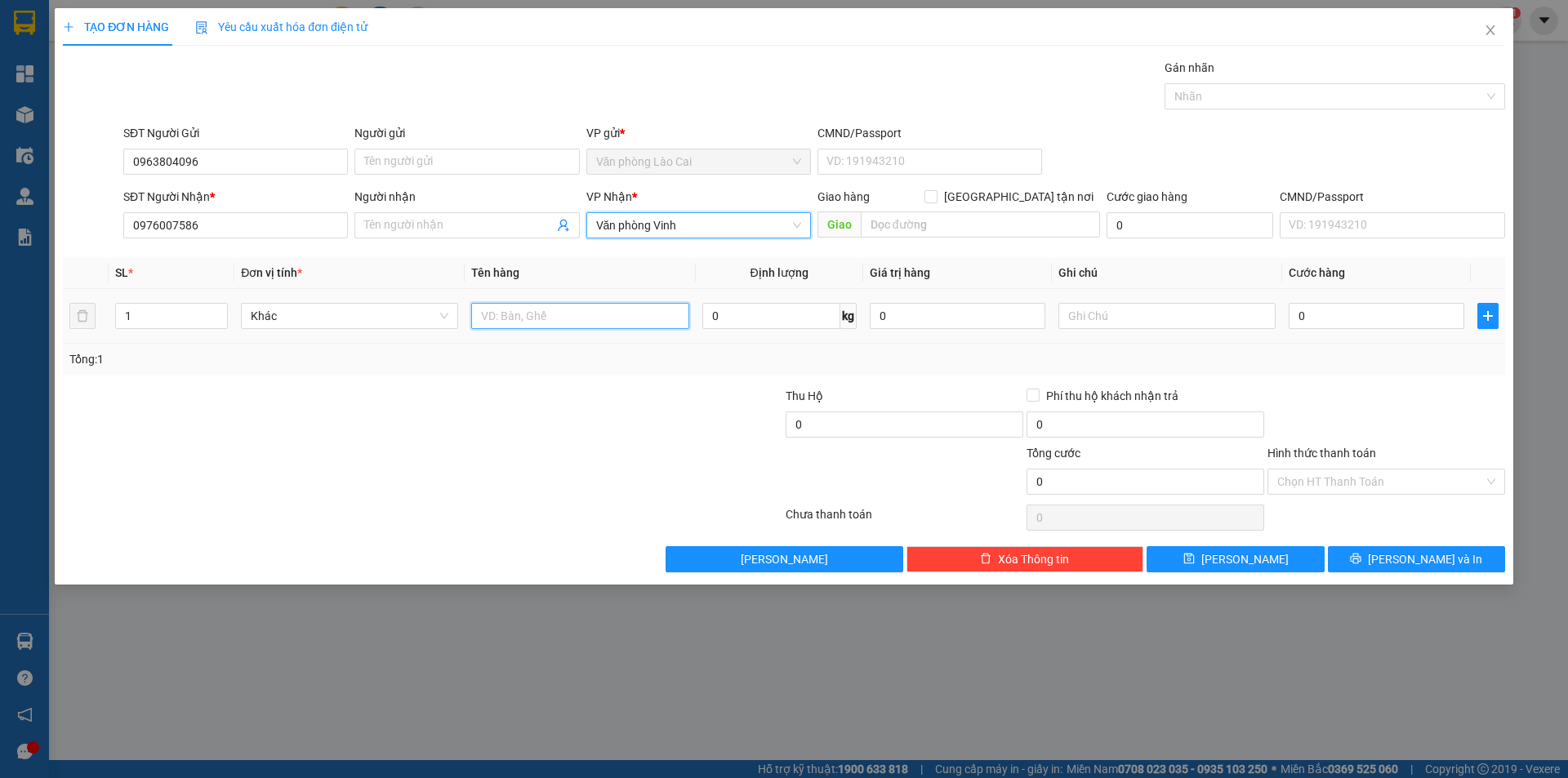
click at [567, 313] on input "text" at bounding box center [580, 315] width 217 height 26
type input "4 thùng"
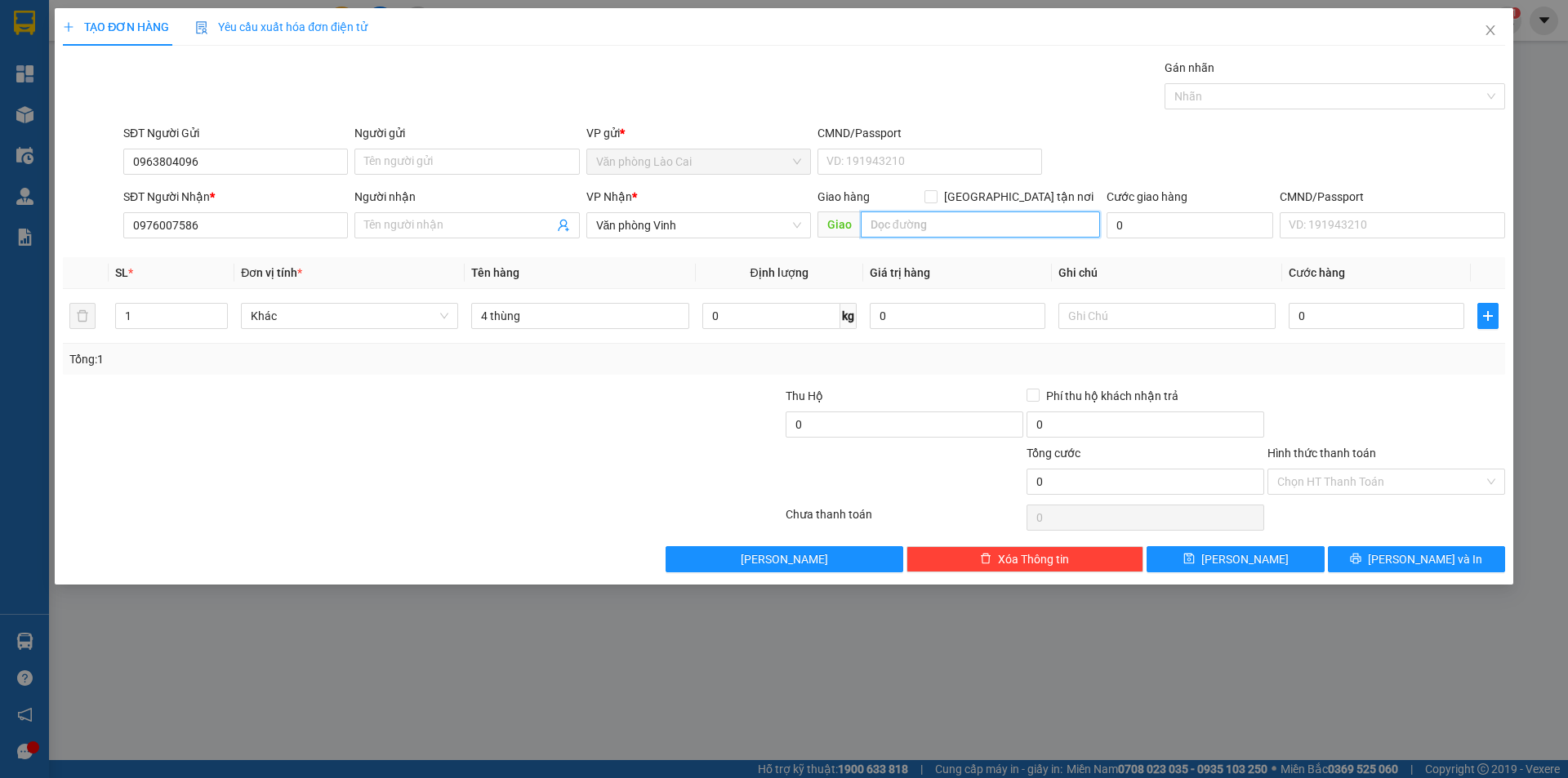
click at [908, 225] on input "text" at bounding box center [981, 224] width 239 height 26
type input "d"
type input "diễn châu"
click at [171, 307] on input "1" at bounding box center [172, 315] width 111 height 24
type input "4"
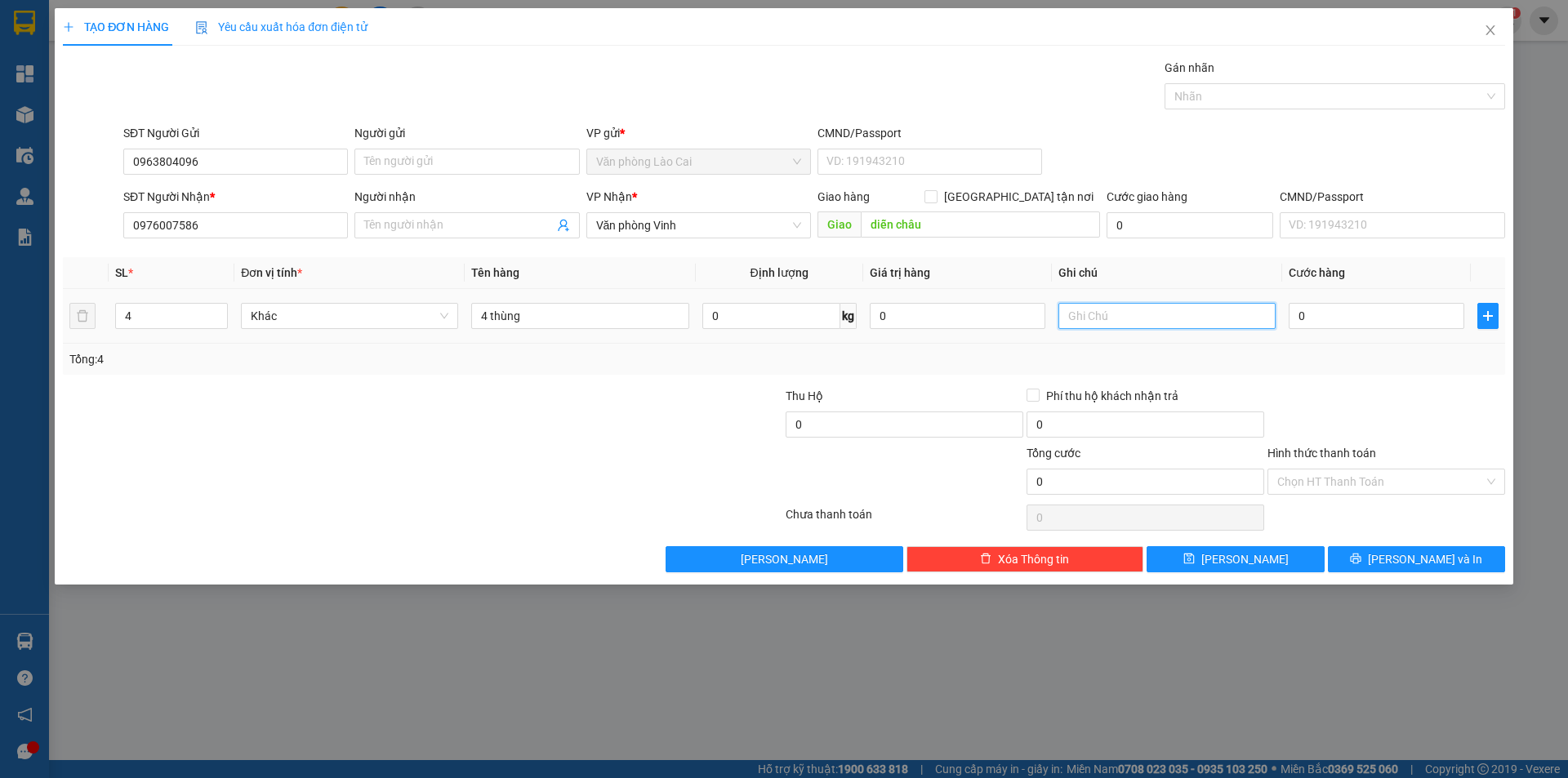
click at [1099, 309] on input "text" at bounding box center [1167, 315] width 217 height 26
type input "trả nguyên đai nguyên kiện"
click at [1341, 321] on input "0" at bounding box center [1376, 315] width 175 height 26
type input "03"
type input "3"
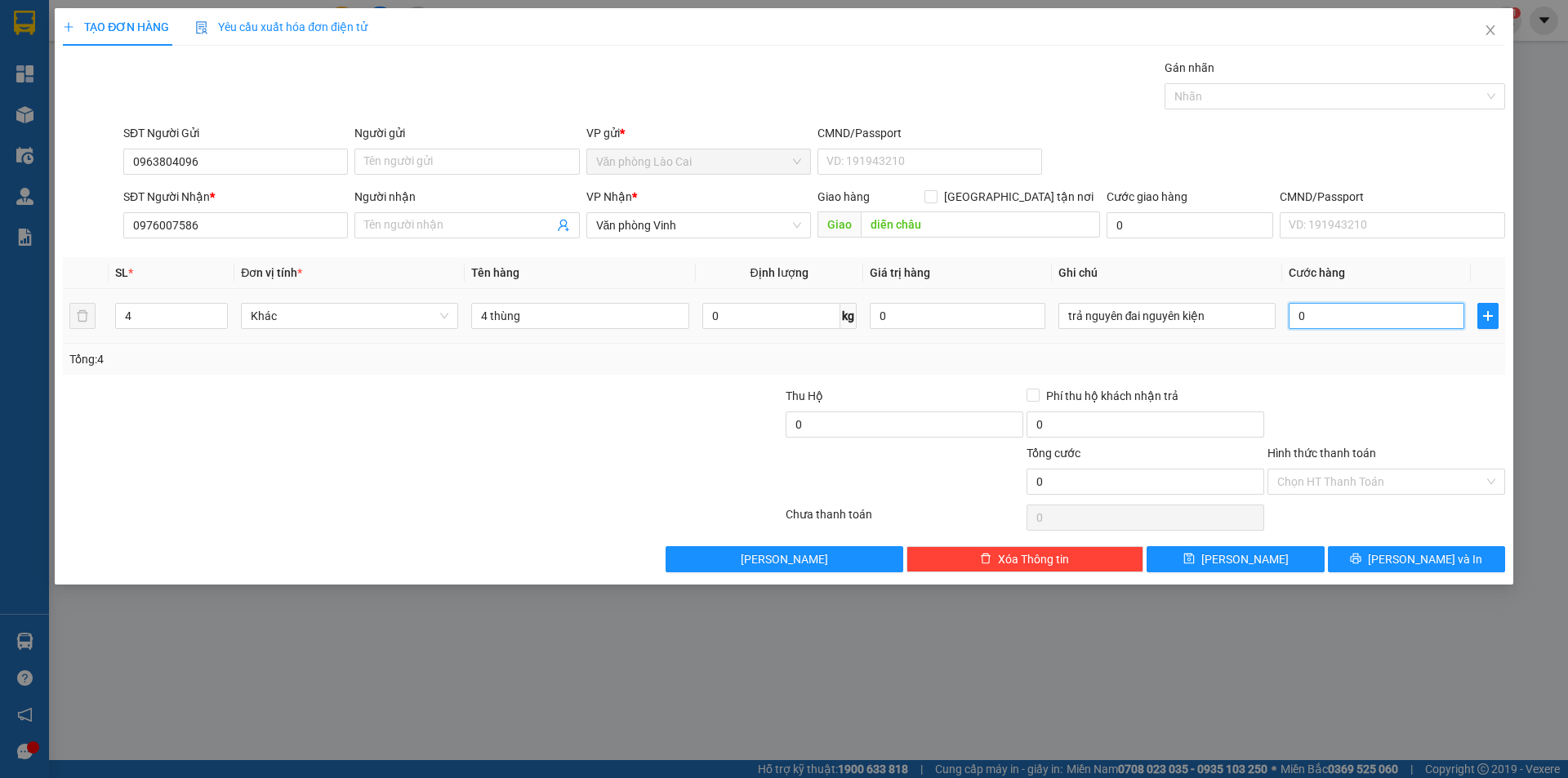
type input "3"
type input "030"
type input "30"
type input "0.300"
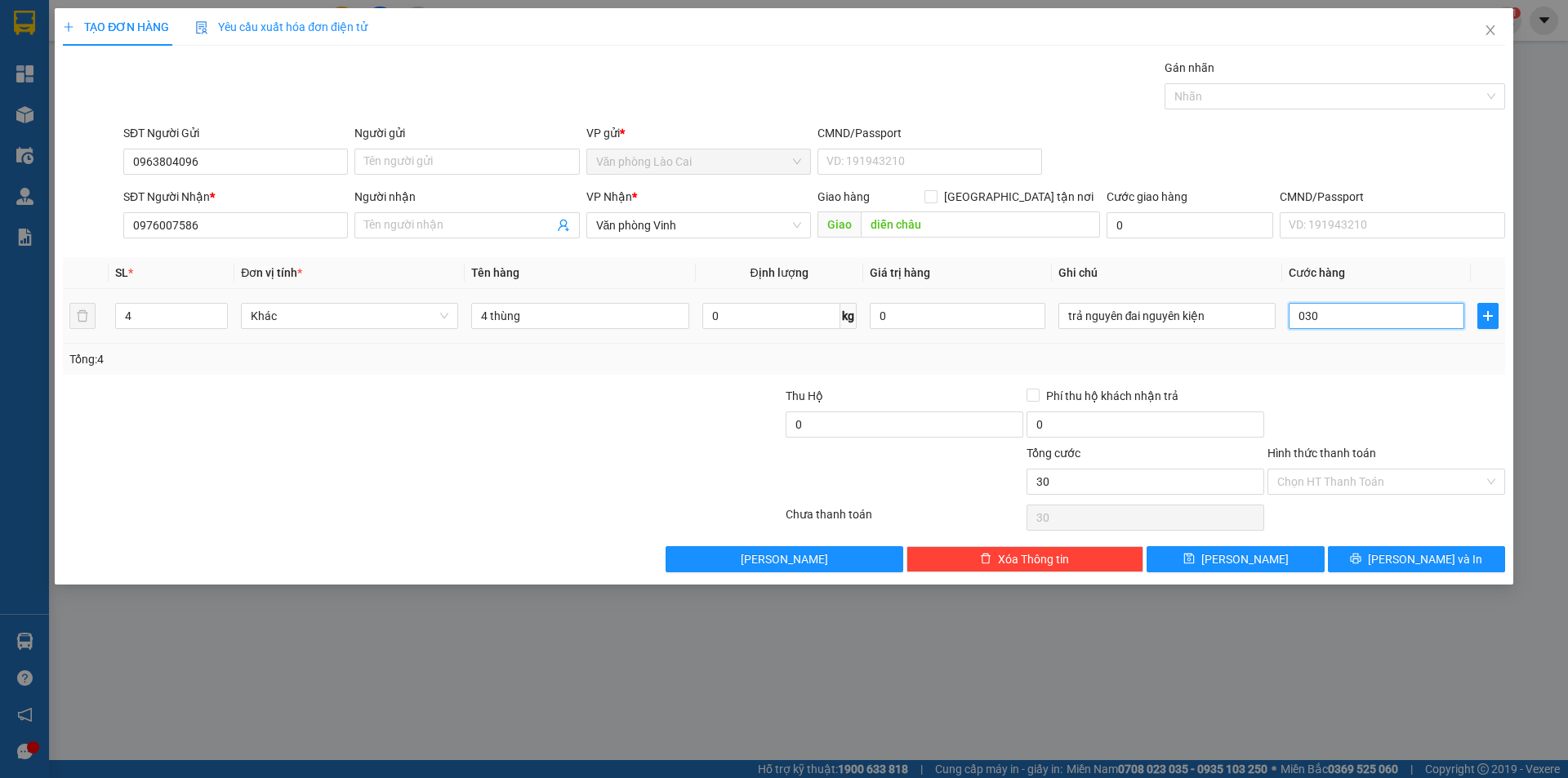
type input "300"
type input "03.000"
type input "3.000"
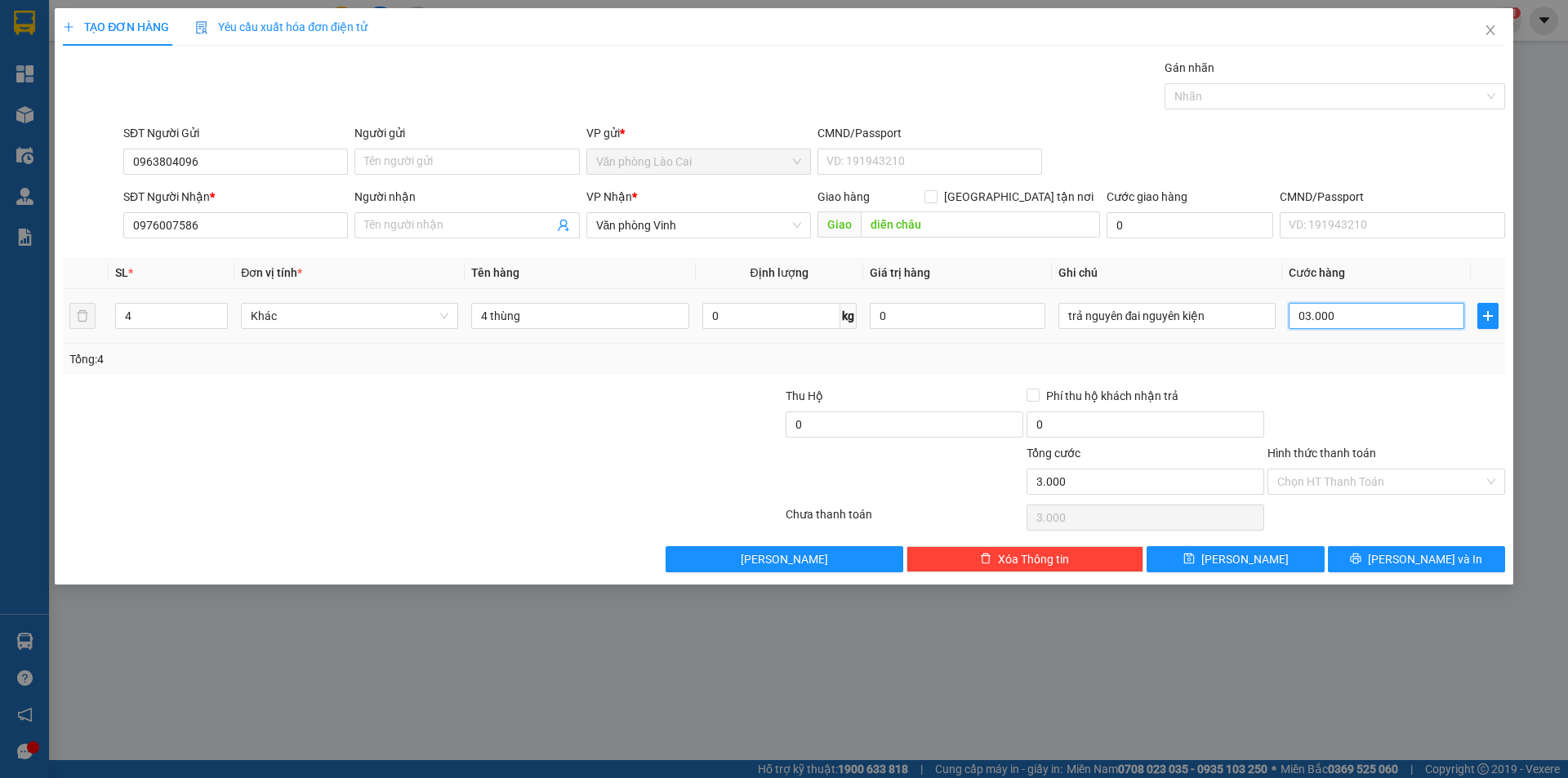
type input "030.000"
type input "30.000"
type input "0.300.000"
type input "300.000"
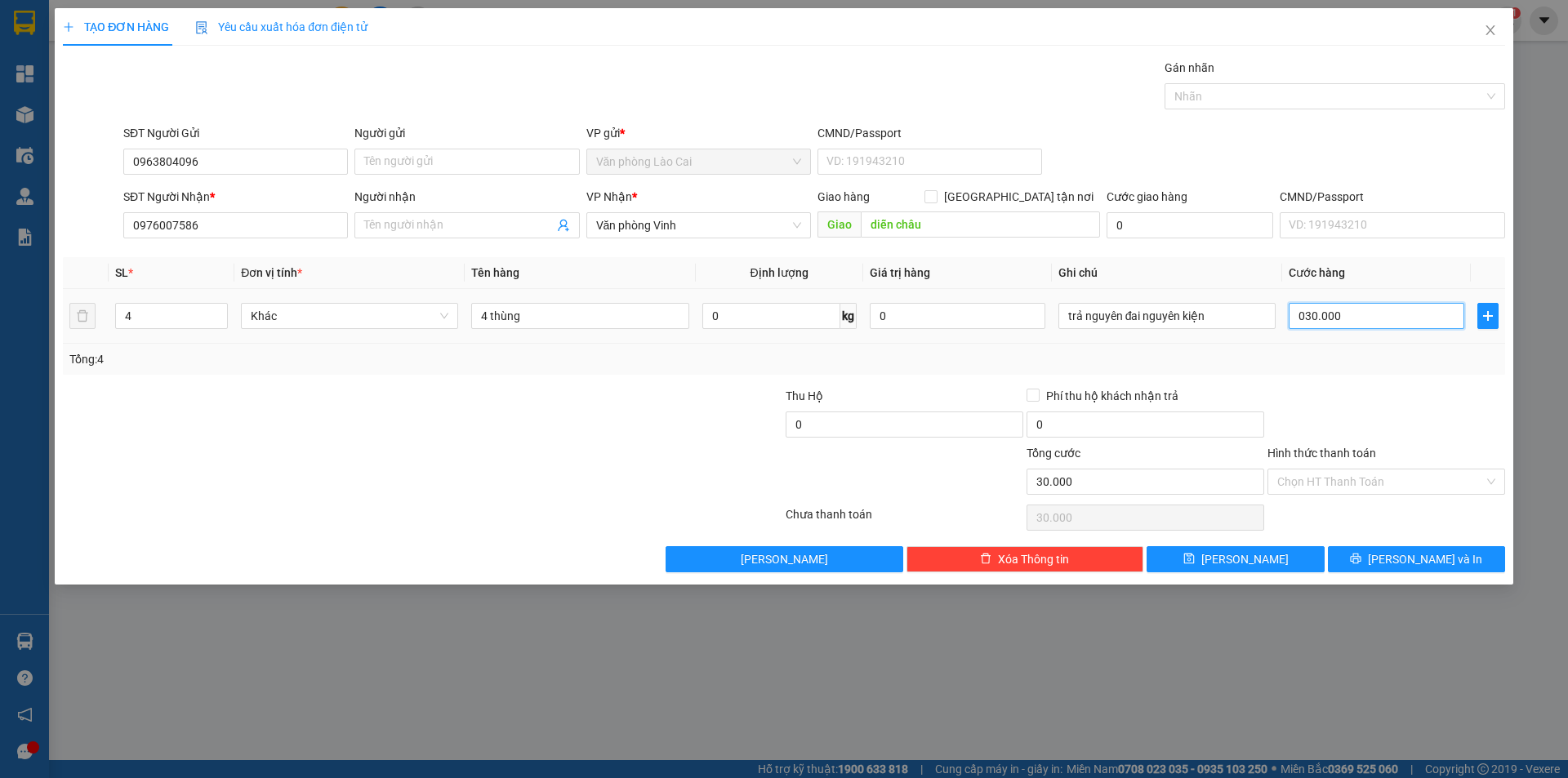
type input "300.000"
click at [621, 404] on div at bounding box center [663, 415] width 241 height 57
click at [1374, 572] on div "TẠO ĐƠN HÀNG Yêu cầu xuất hóa đơn điện tử Transit Pickup Surcharge Ids Transit …" at bounding box center [784, 296] width 1459 height 576
click at [1369, 557] on button "[PERSON_NAME] và In" at bounding box center [1416, 559] width 177 height 26
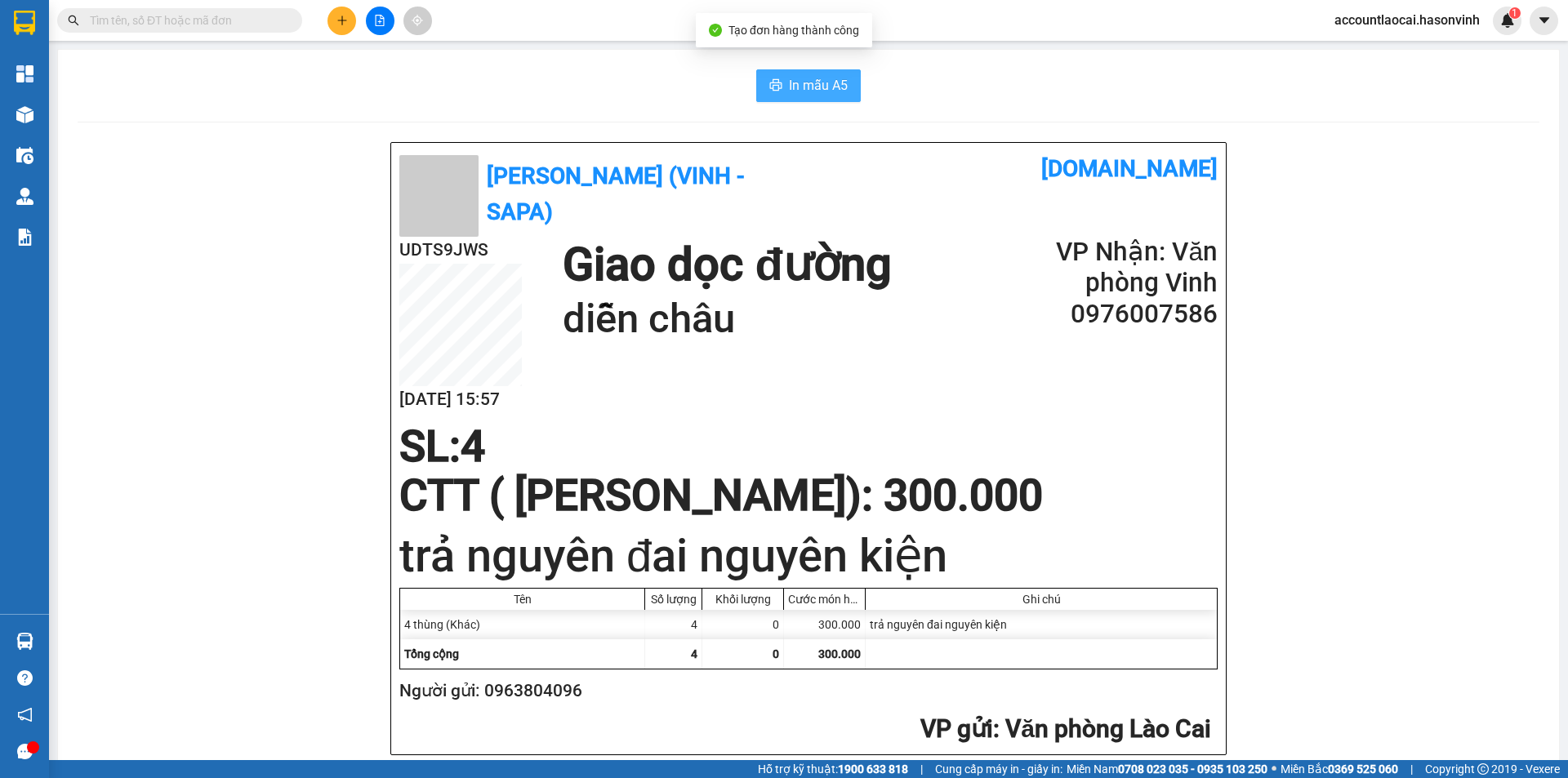
click at [770, 81] on icon "printer" at bounding box center [776, 84] width 12 height 11
click at [341, 14] on button at bounding box center [341, 20] width 29 height 29
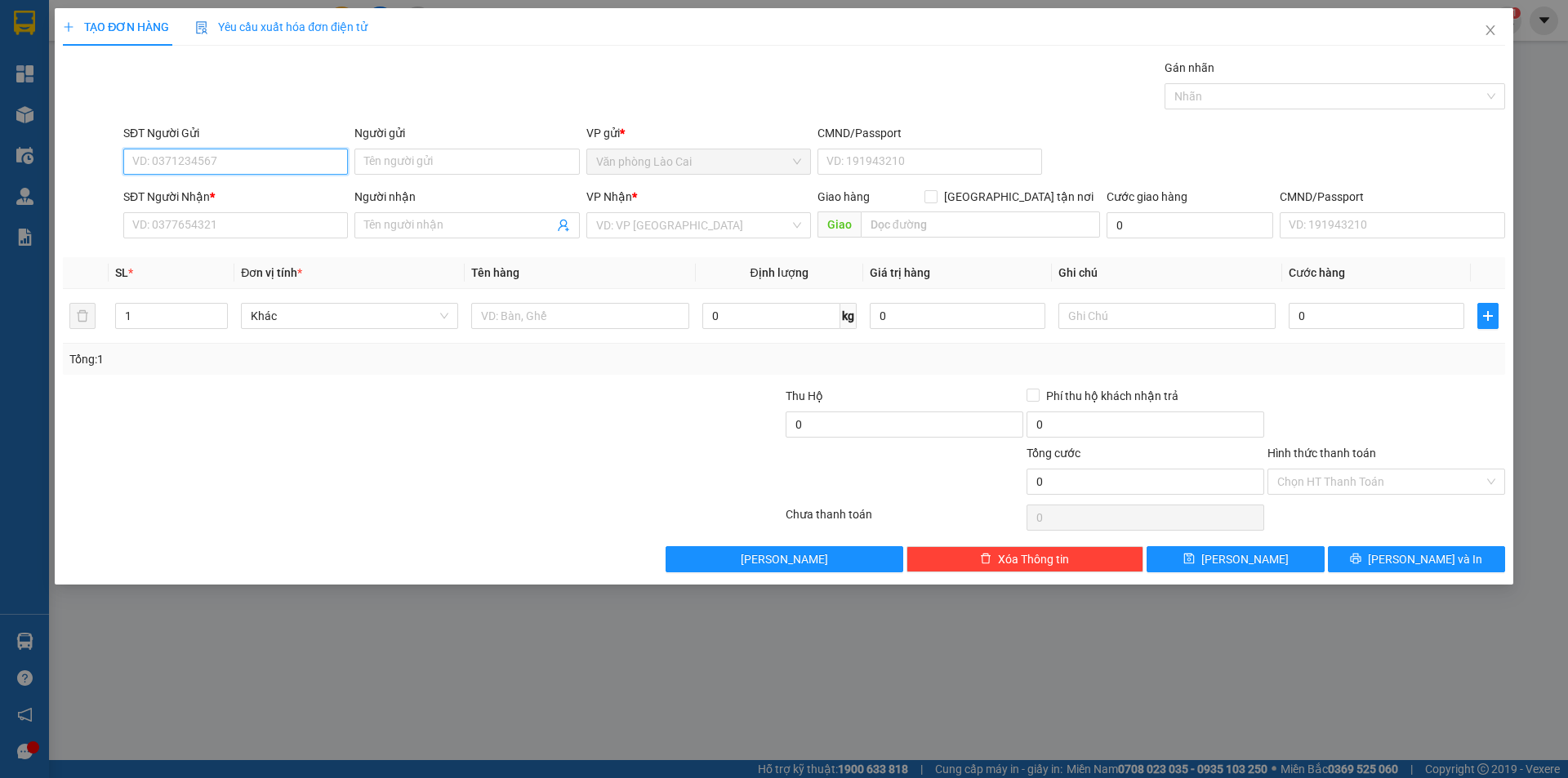
click at [235, 164] on input "SĐT Người Gửi" at bounding box center [236, 161] width 225 height 26
type input "0986418987"
click at [251, 234] on input "SĐT Người Nhận *" at bounding box center [236, 225] width 225 height 26
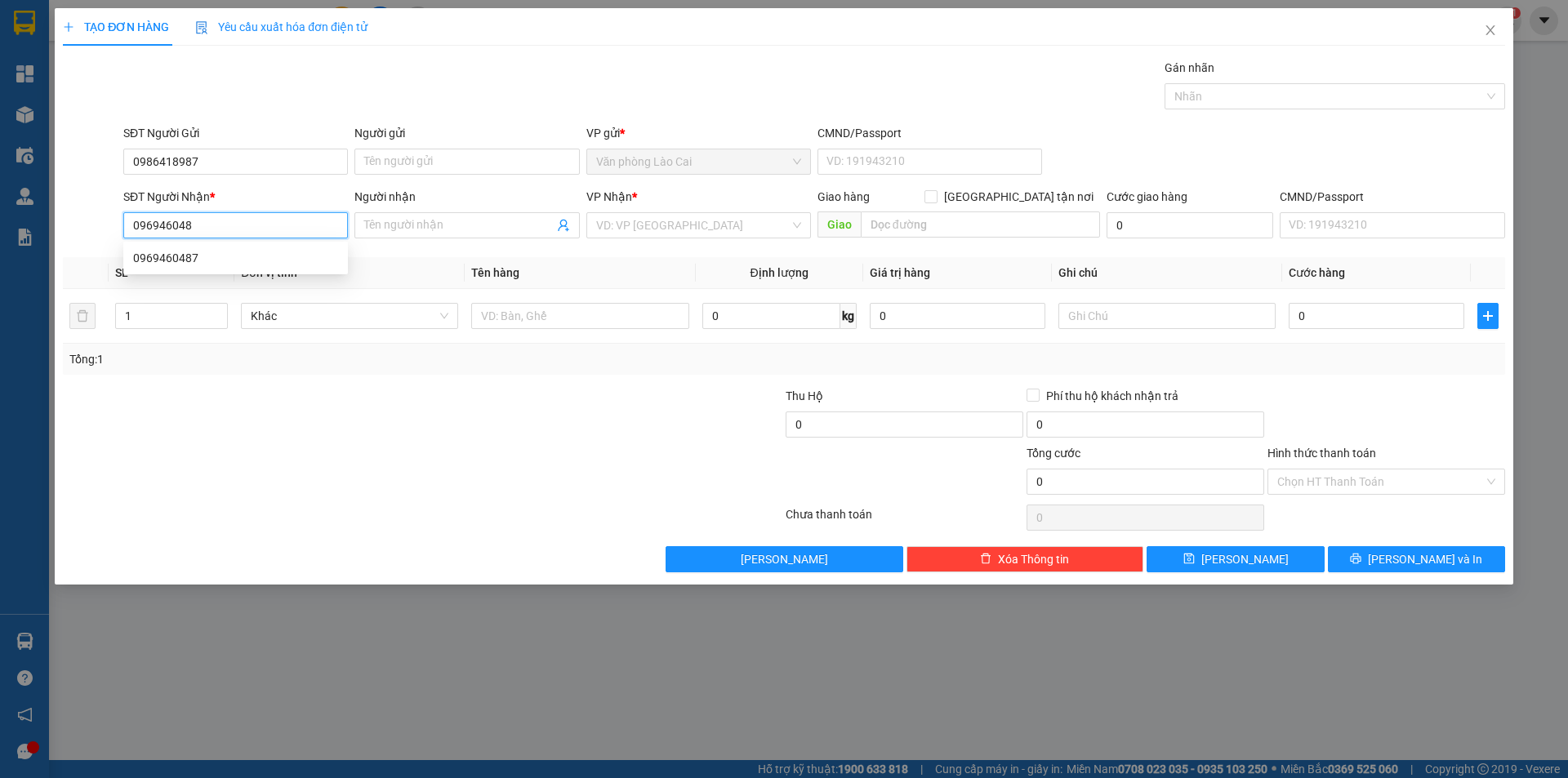
type input "0969460487"
click at [243, 258] on div "0969460487" at bounding box center [235, 257] width 205 height 18
type input "HÀ TĨNH"
type input "80.000"
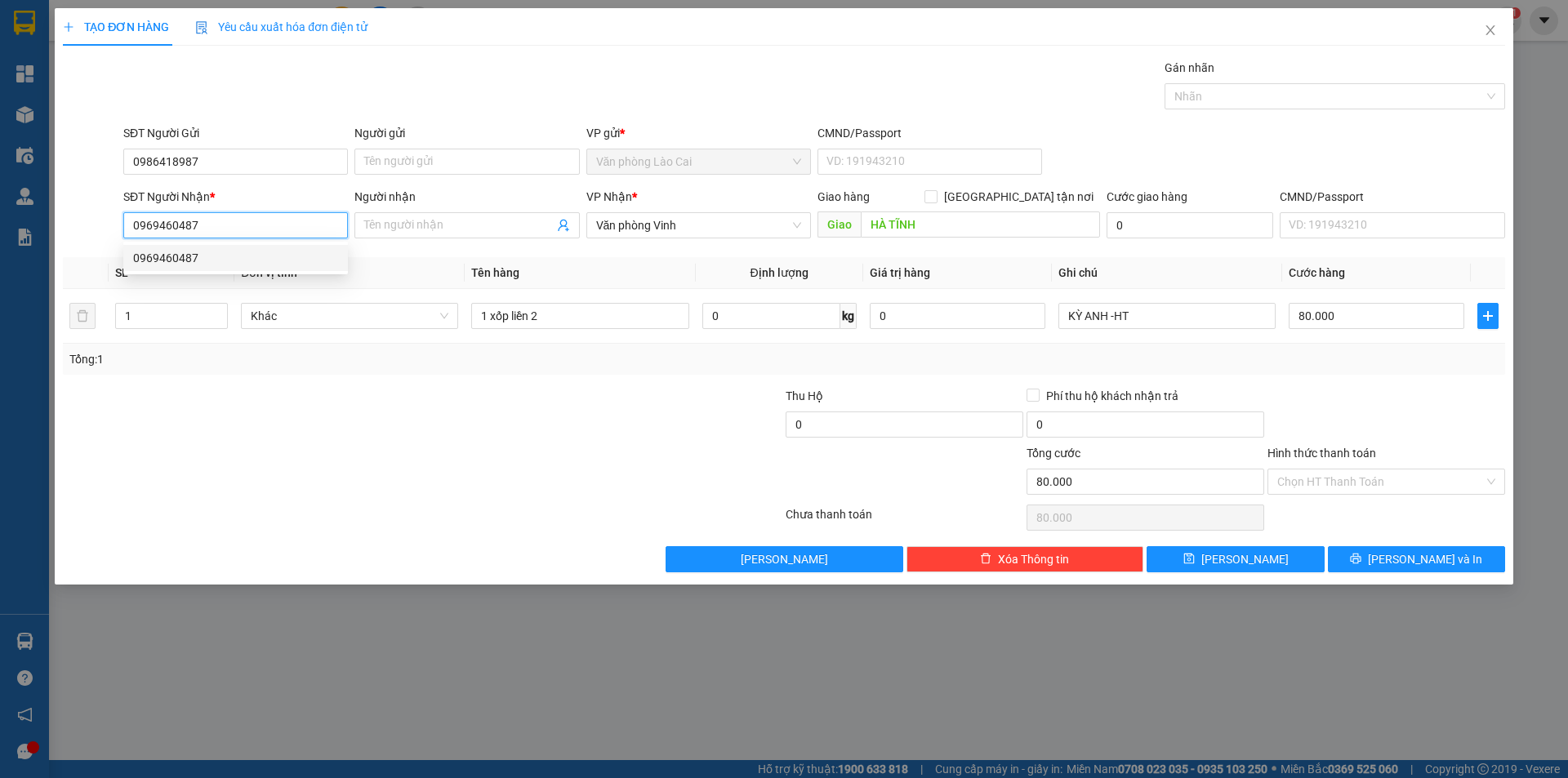
type input "0969460487"
click at [527, 374] on div "Tổng: 1" at bounding box center [784, 358] width 1442 height 31
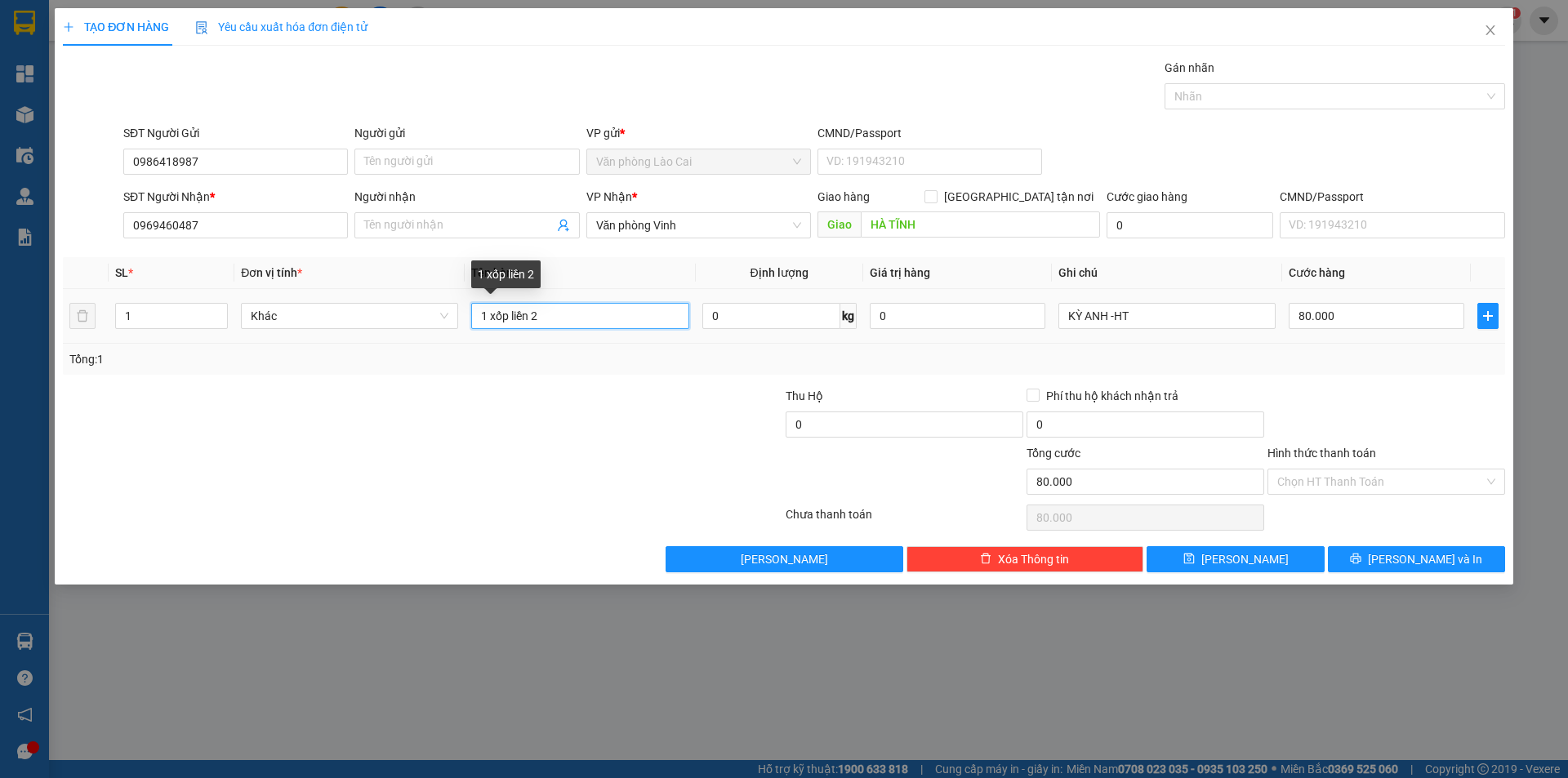
drag, startPoint x: 581, startPoint y: 312, endPoint x: 515, endPoint y: 320, distance: 66.5
click at [515, 320] on input "1 xốp liền 2" at bounding box center [580, 315] width 217 height 26
type input "1"
type input "liền 4 hộp + 1 bao hạt dẻ"
click at [179, 320] on input "1" at bounding box center [172, 315] width 111 height 24
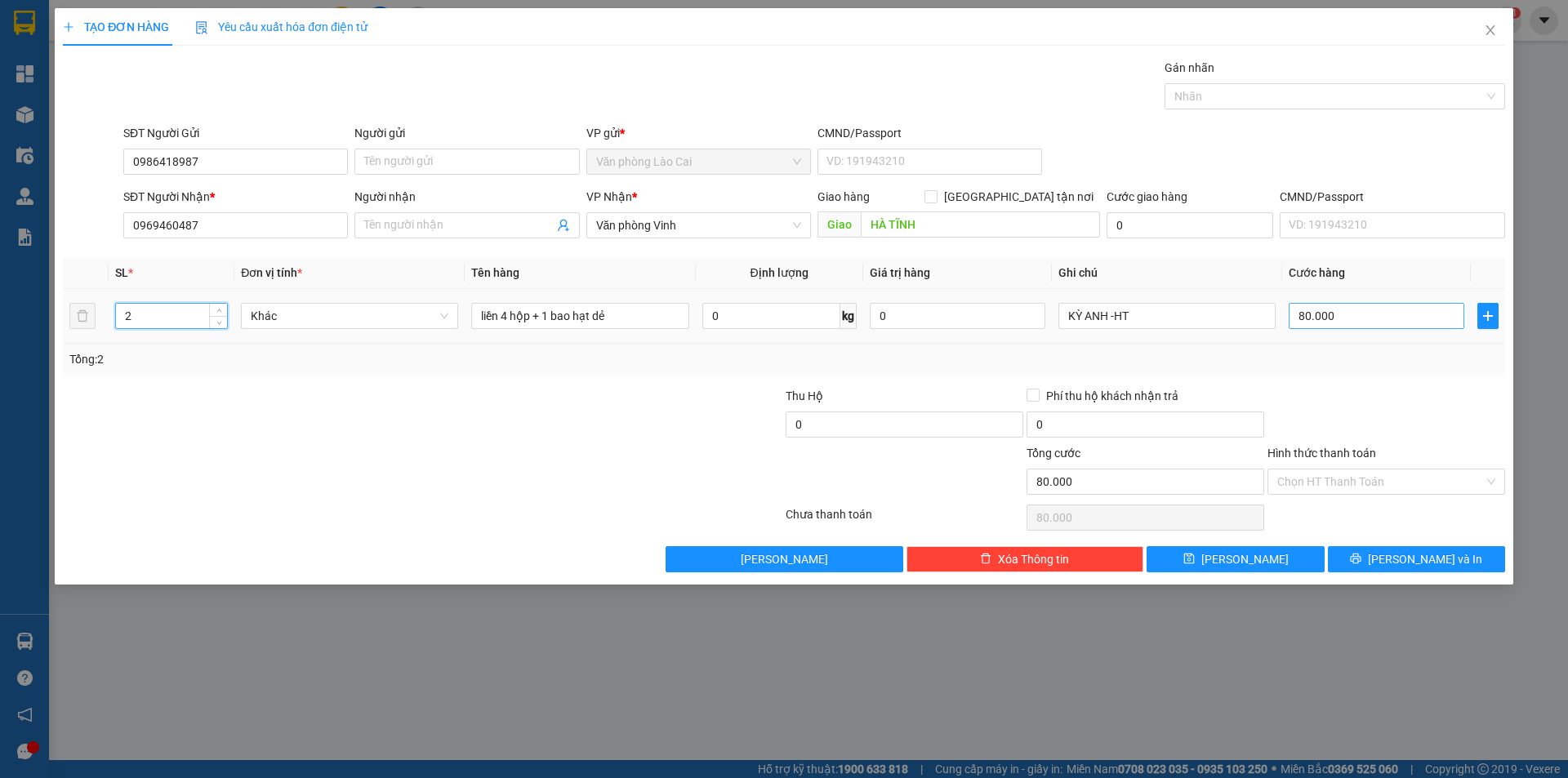
type input "2"
click at [1356, 308] on input "80.000" at bounding box center [1376, 315] width 175 height 26
type input "0"
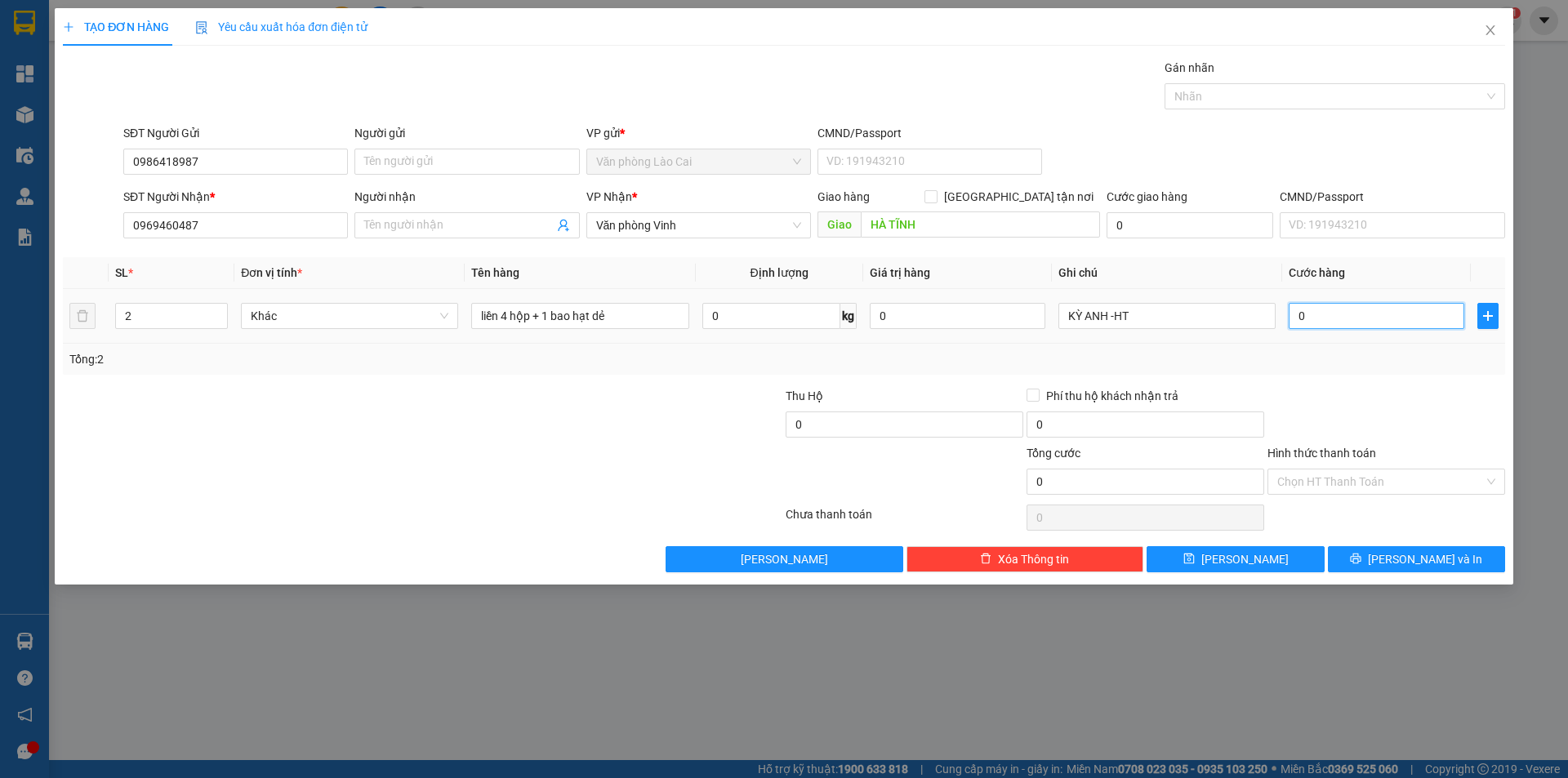
type input "1"
type input "01"
type input "14"
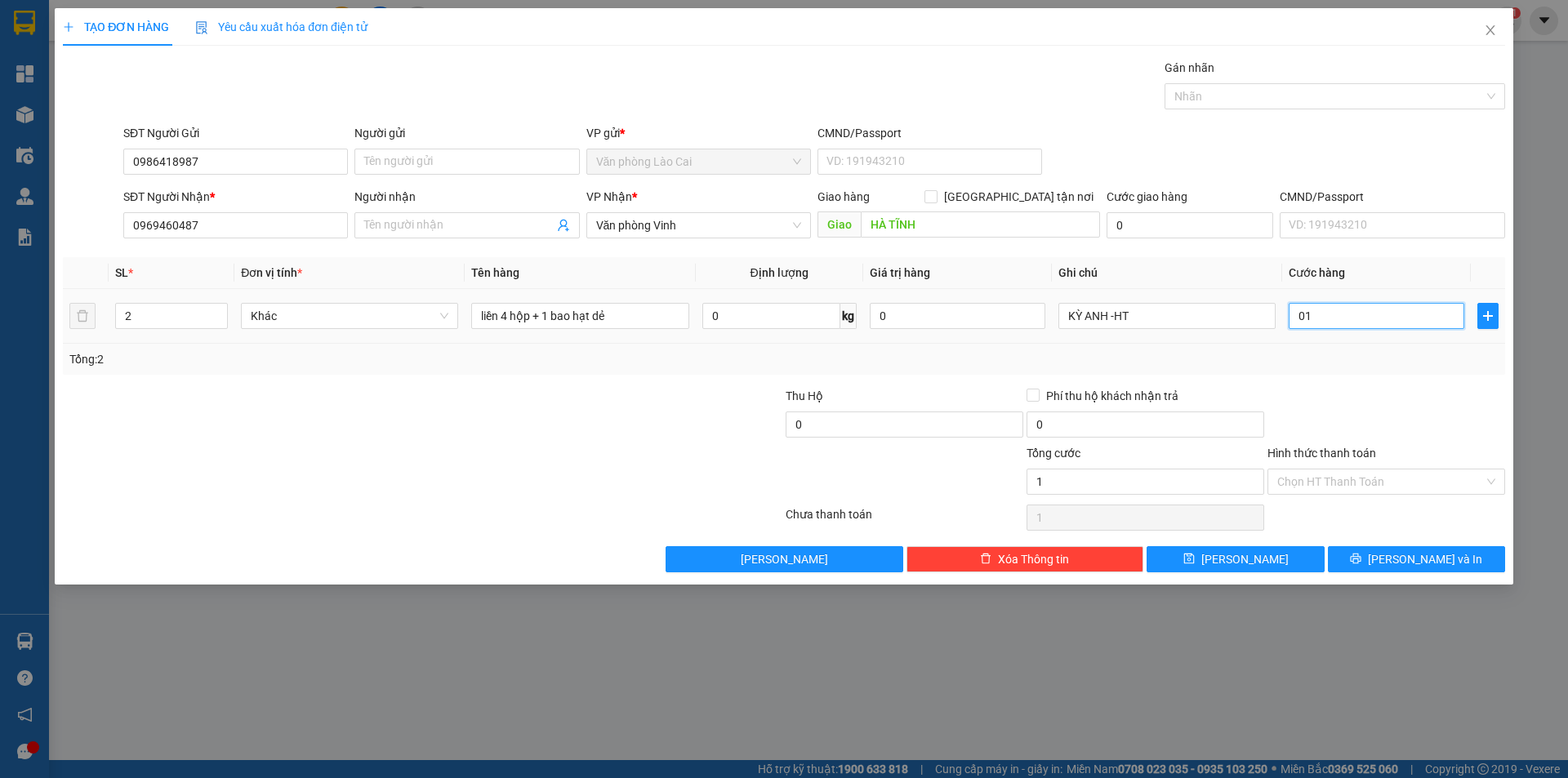
type input "014"
type input "140"
type input "01.400"
type input "1.400"
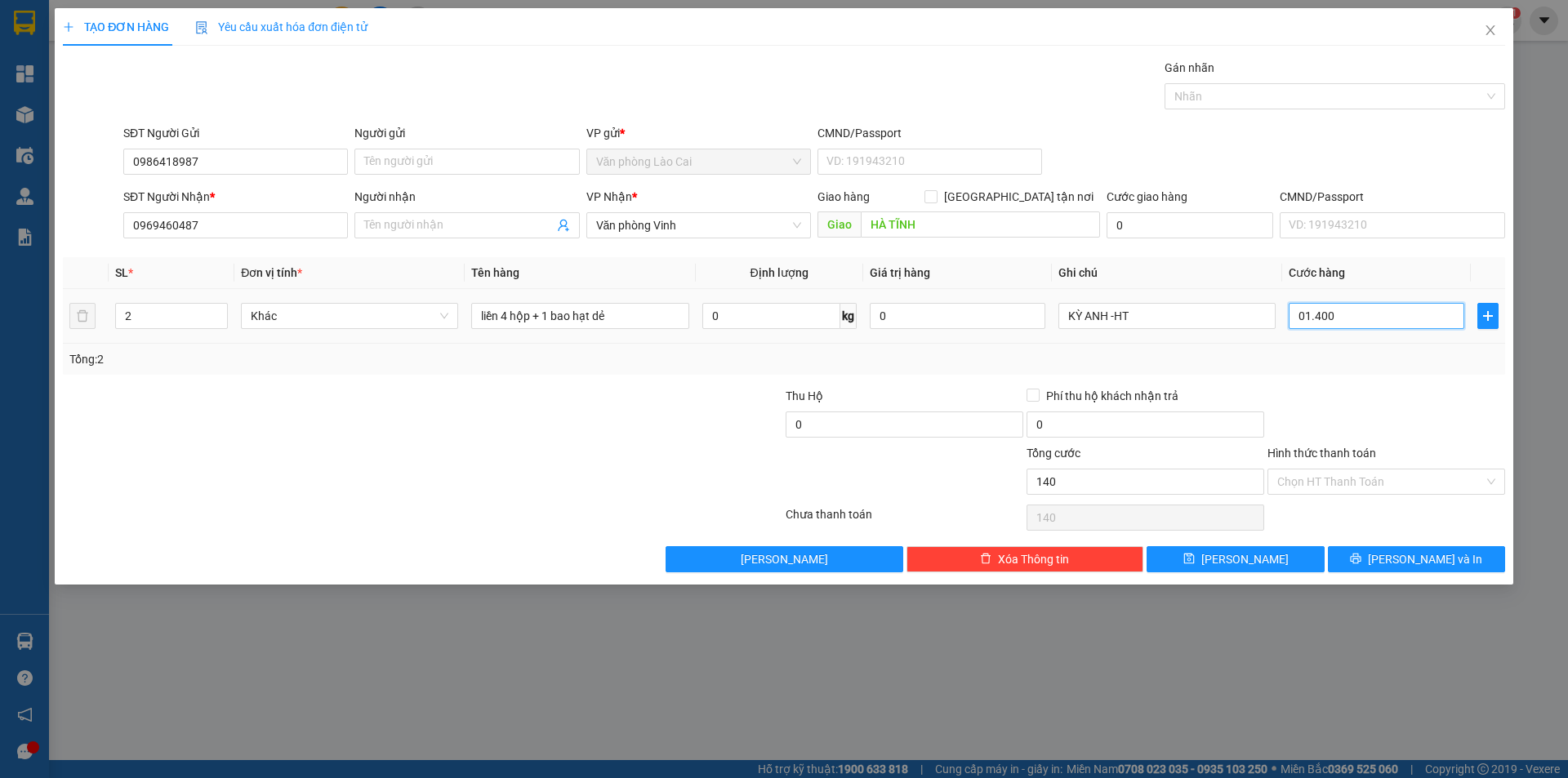
type input "1.400"
type input "014.000"
type input "14.000"
type input "0.140.000"
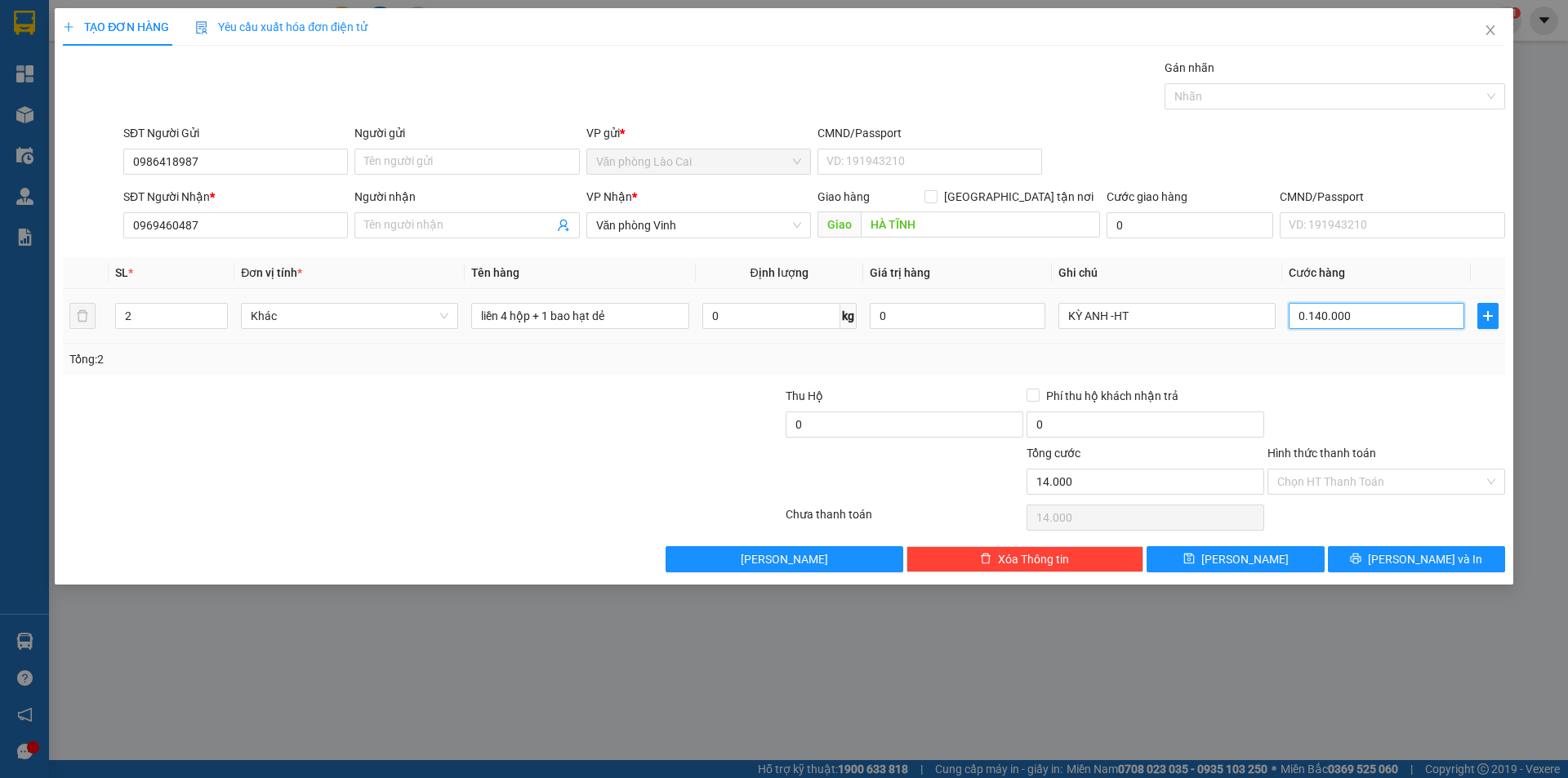
type input "140.000"
click at [1386, 395] on div at bounding box center [1386, 415] width 241 height 57
type input "140.000"
click at [1379, 552] on button "[PERSON_NAME] và In" at bounding box center [1416, 559] width 177 height 26
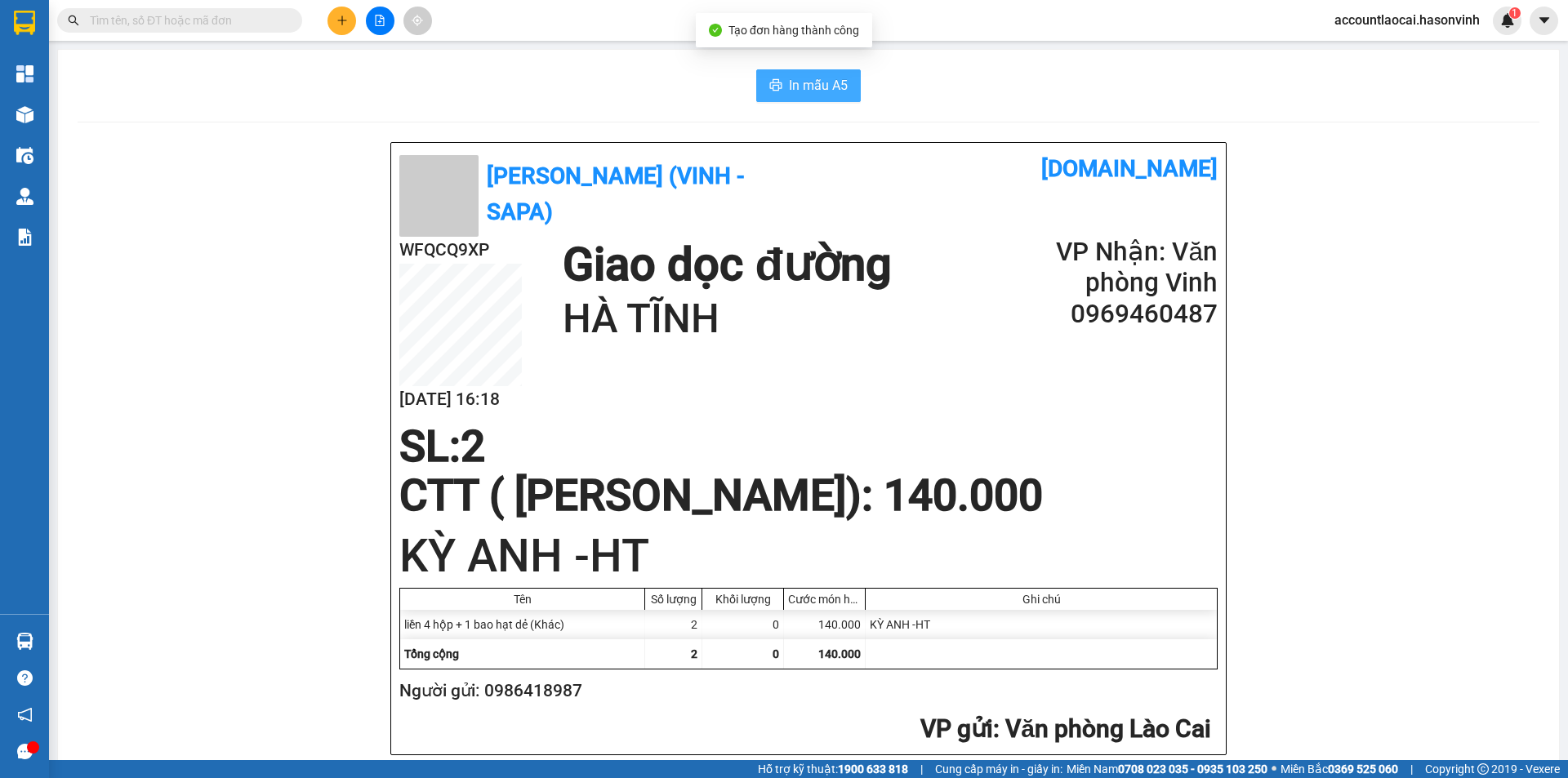
click at [800, 84] on span "In mẫu A5" at bounding box center [817, 85] width 58 height 20
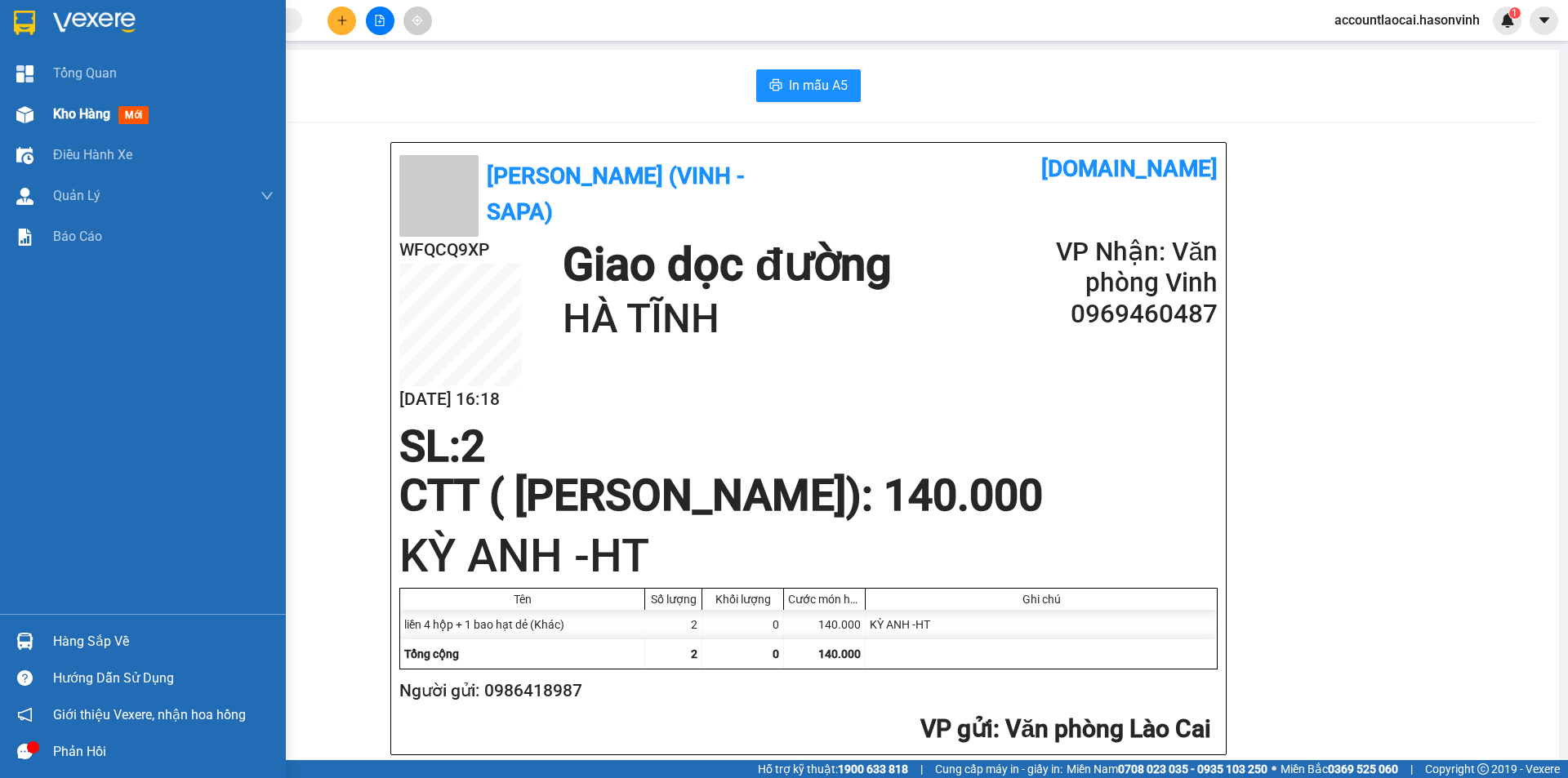
click at [18, 116] on img at bounding box center [25, 114] width 17 height 17
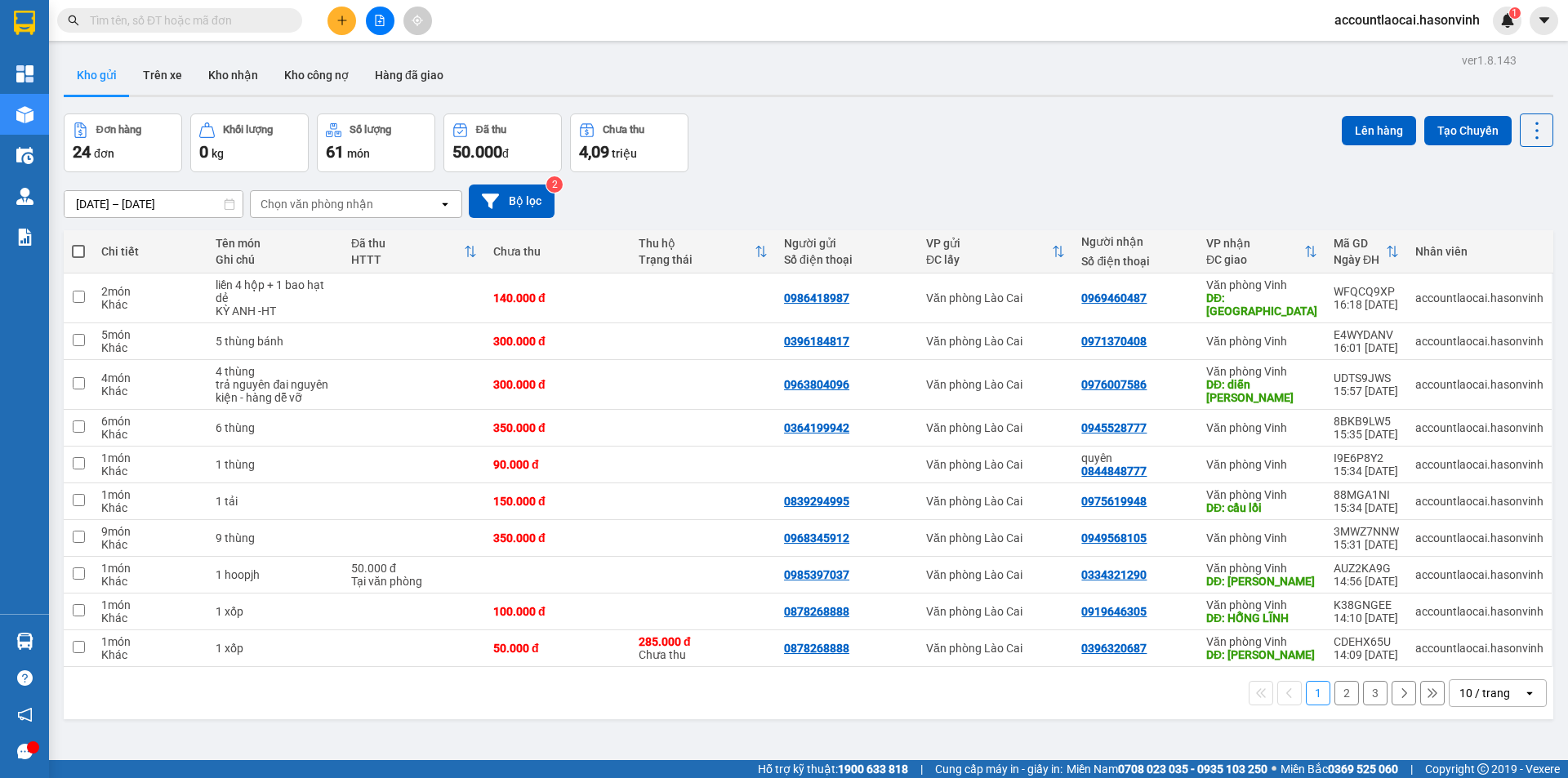
click at [1334, 695] on button "2" at bounding box center [1346, 693] width 24 height 24
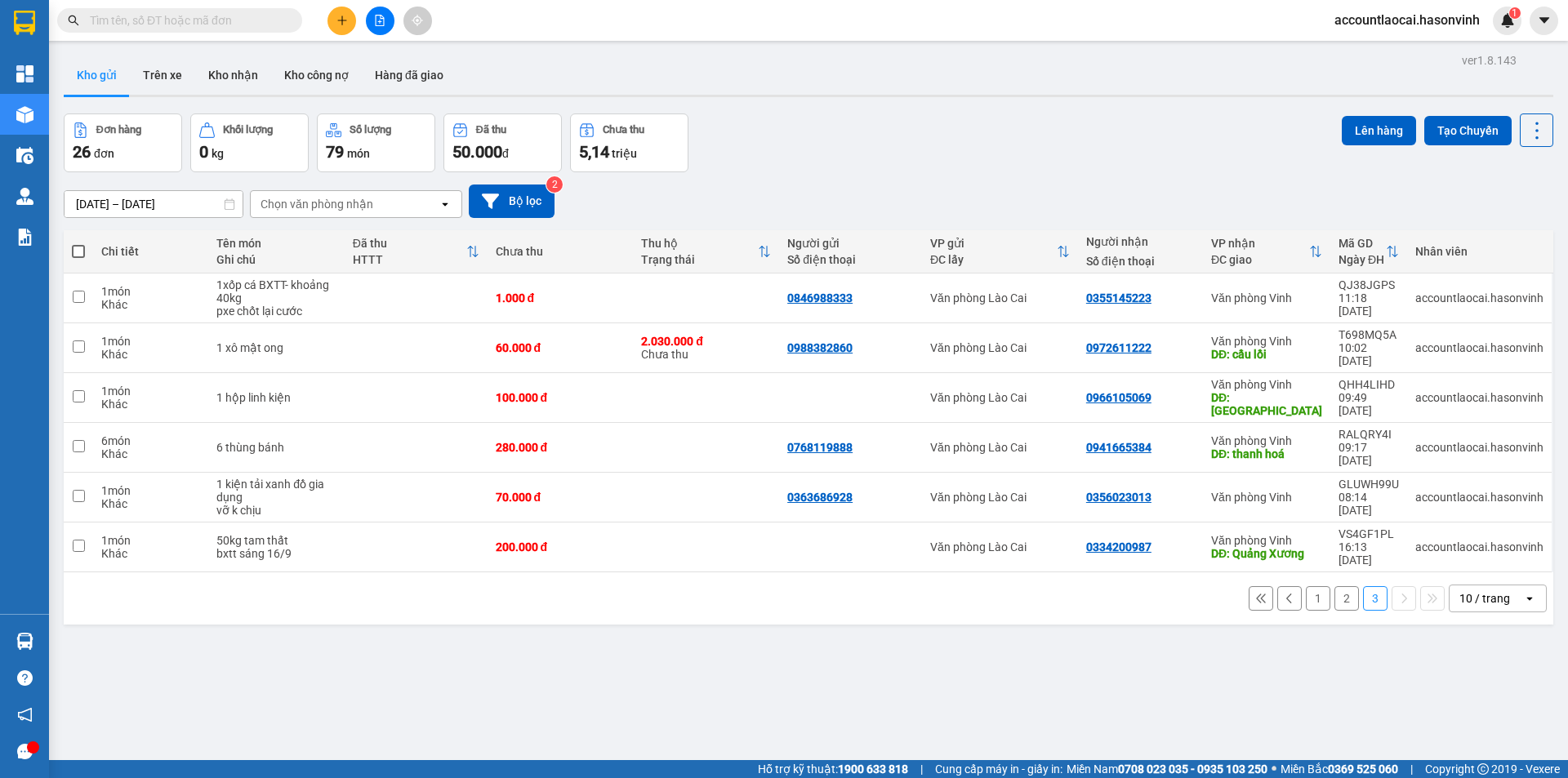
click at [1309, 586] on button "1" at bounding box center [1317, 598] width 24 height 24
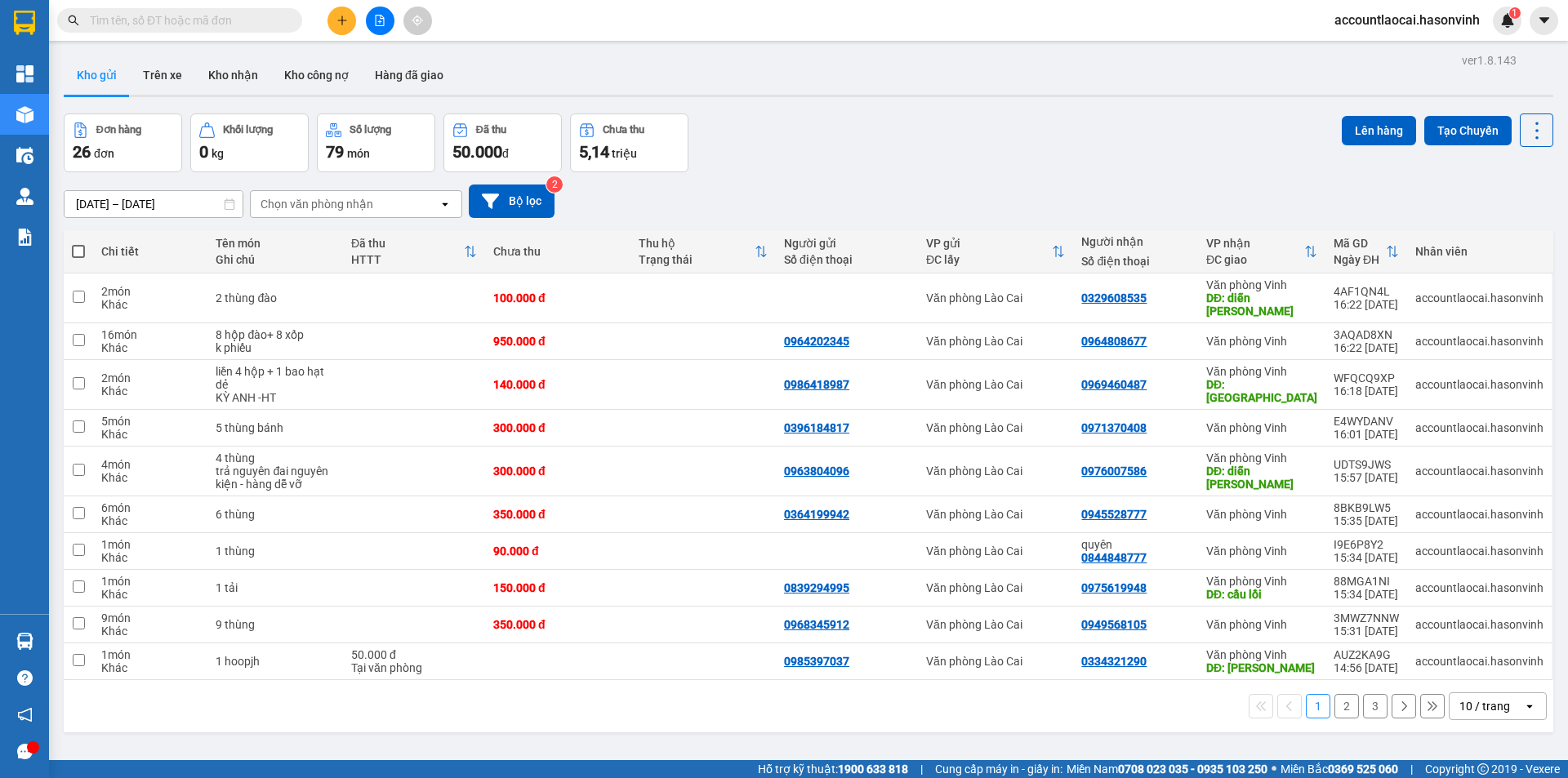
click at [331, 8] on div at bounding box center [379, 20] width 122 height 29
click at [337, 19] on icon "plus" at bounding box center [342, 20] width 11 height 11
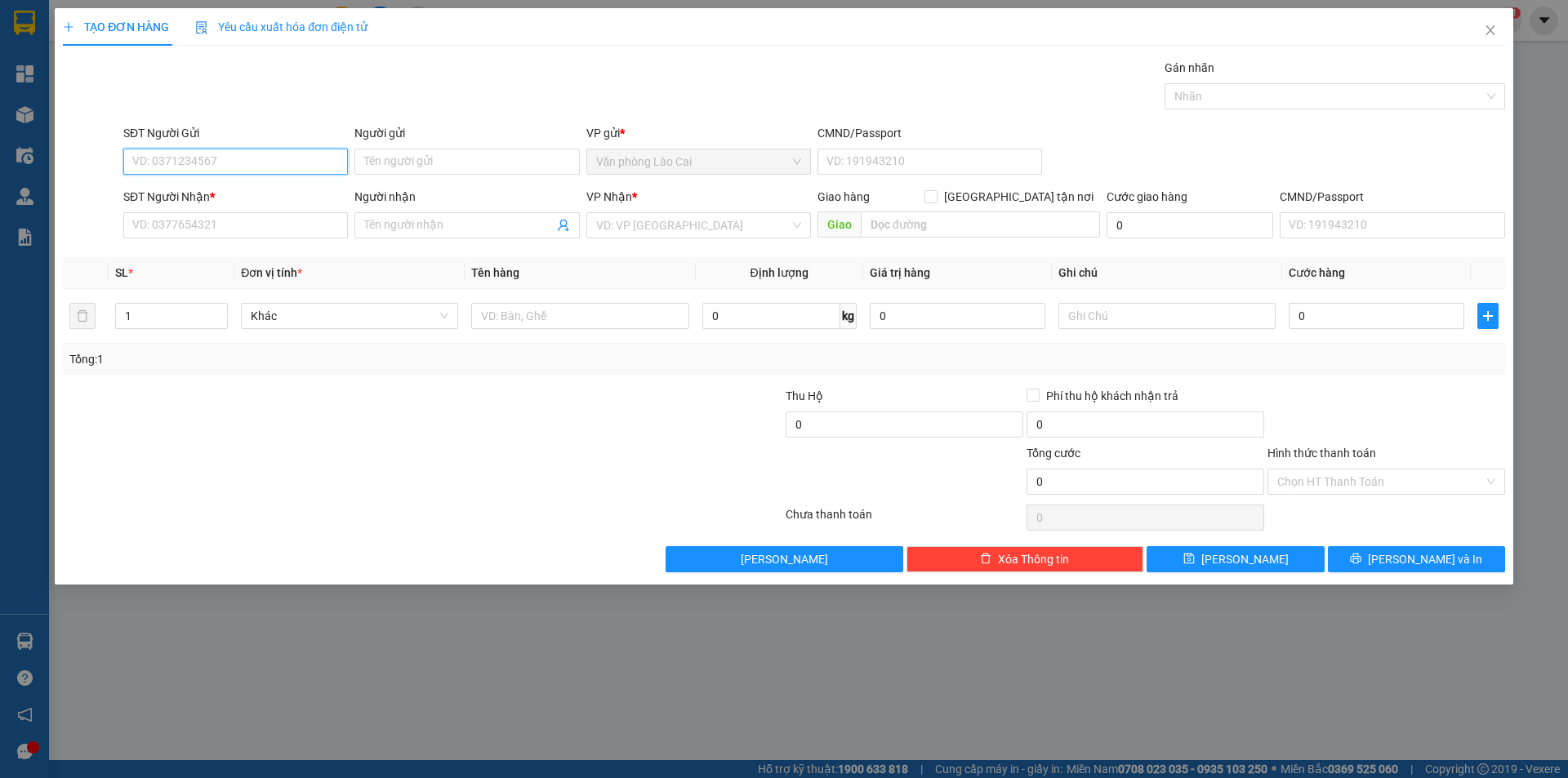
click at [245, 163] on input "SĐT Người Gửi" at bounding box center [236, 161] width 225 height 26
type input "0965636230"
click at [243, 197] on div "0965636230" at bounding box center [235, 194] width 205 height 18
type input "0389933139"
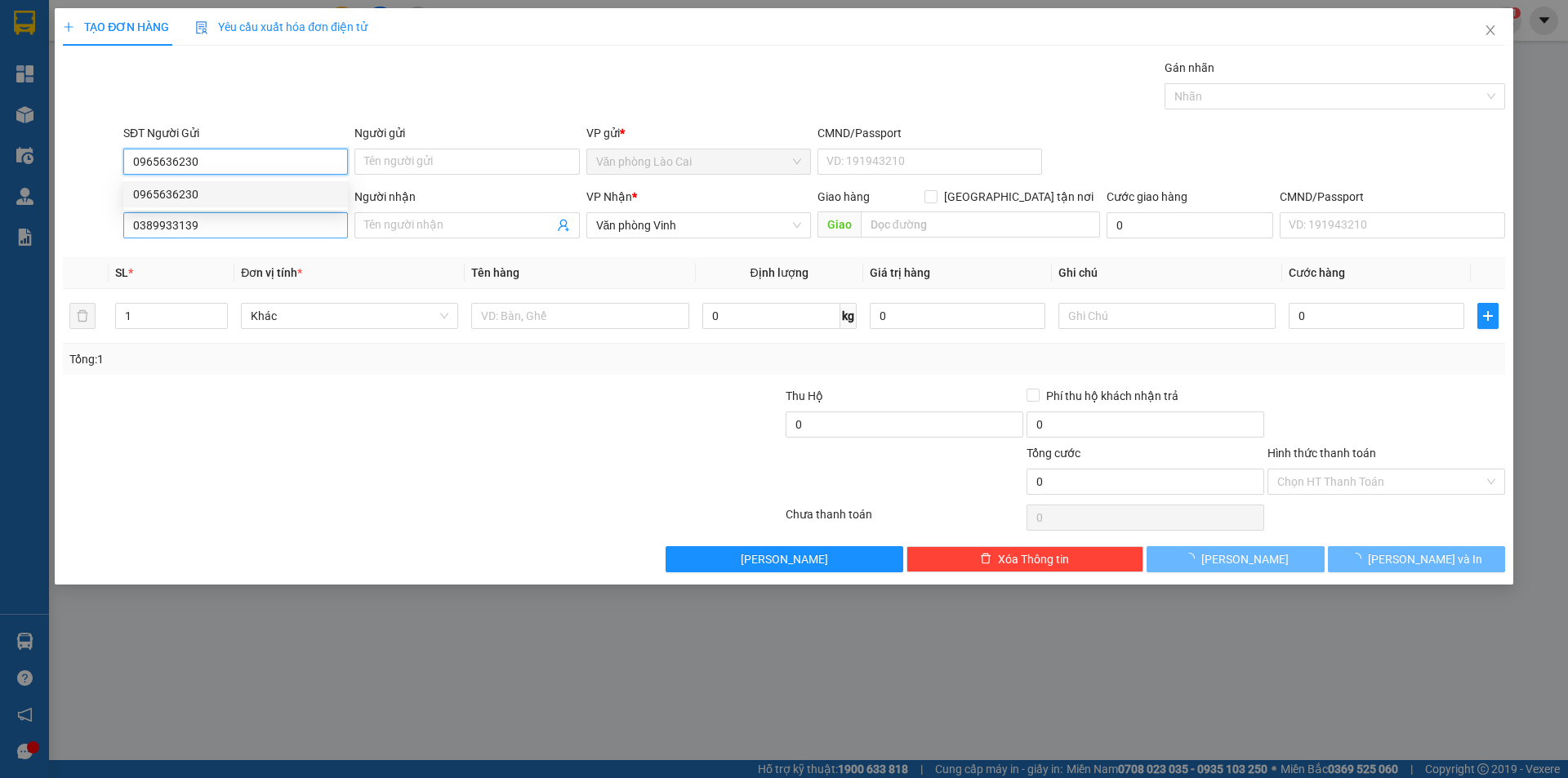
type input "90.000"
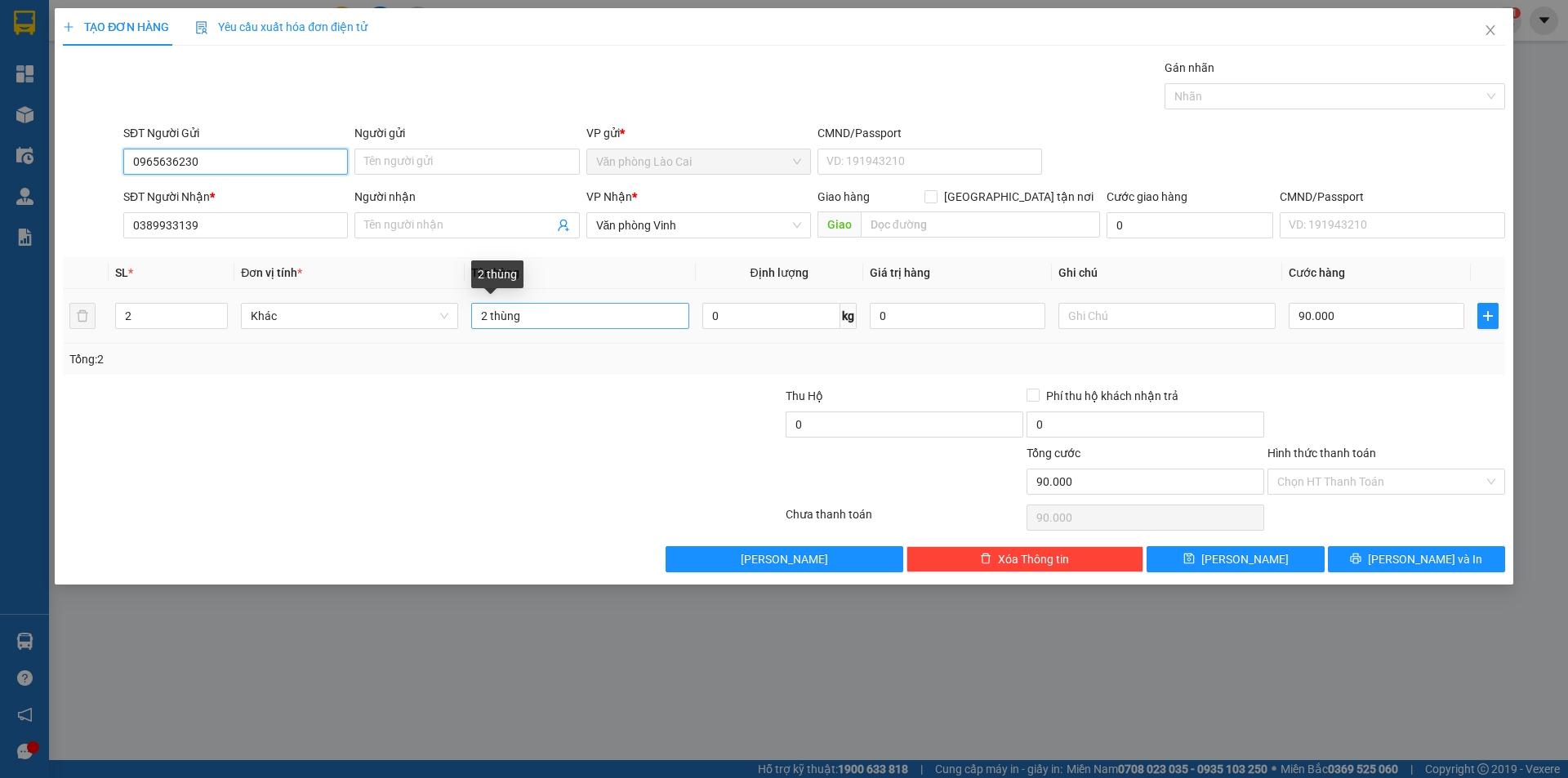
type input "0965636230"
click at [487, 310] on input "2 thùng" at bounding box center [580, 315] width 217 height 26
type input "1 thùng"
click at [152, 313] on input "2" at bounding box center [172, 315] width 111 height 24
type input "1"
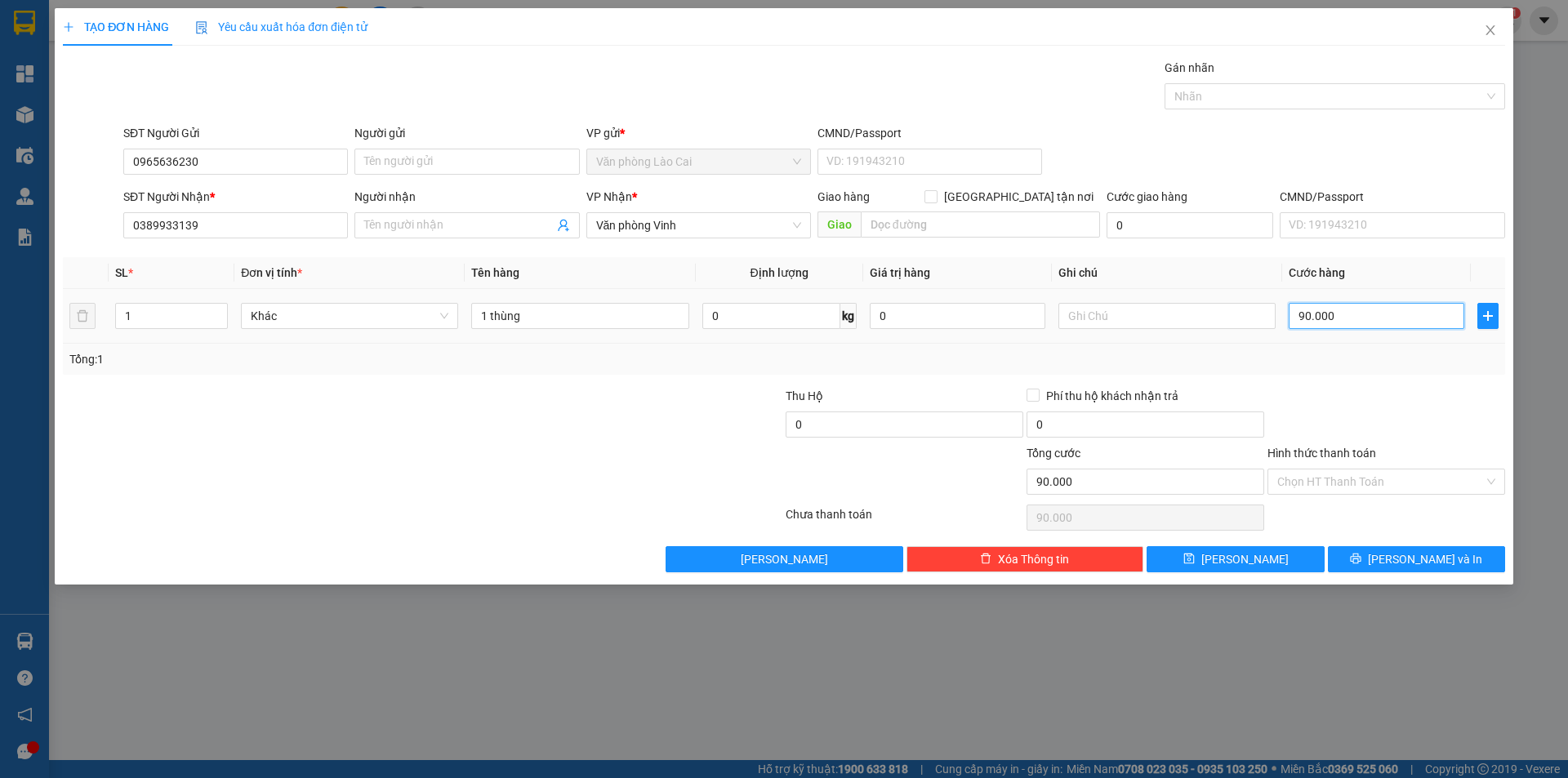
click at [1319, 311] on input "90.000" at bounding box center [1376, 315] width 175 height 26
type input "5"
type input "50"
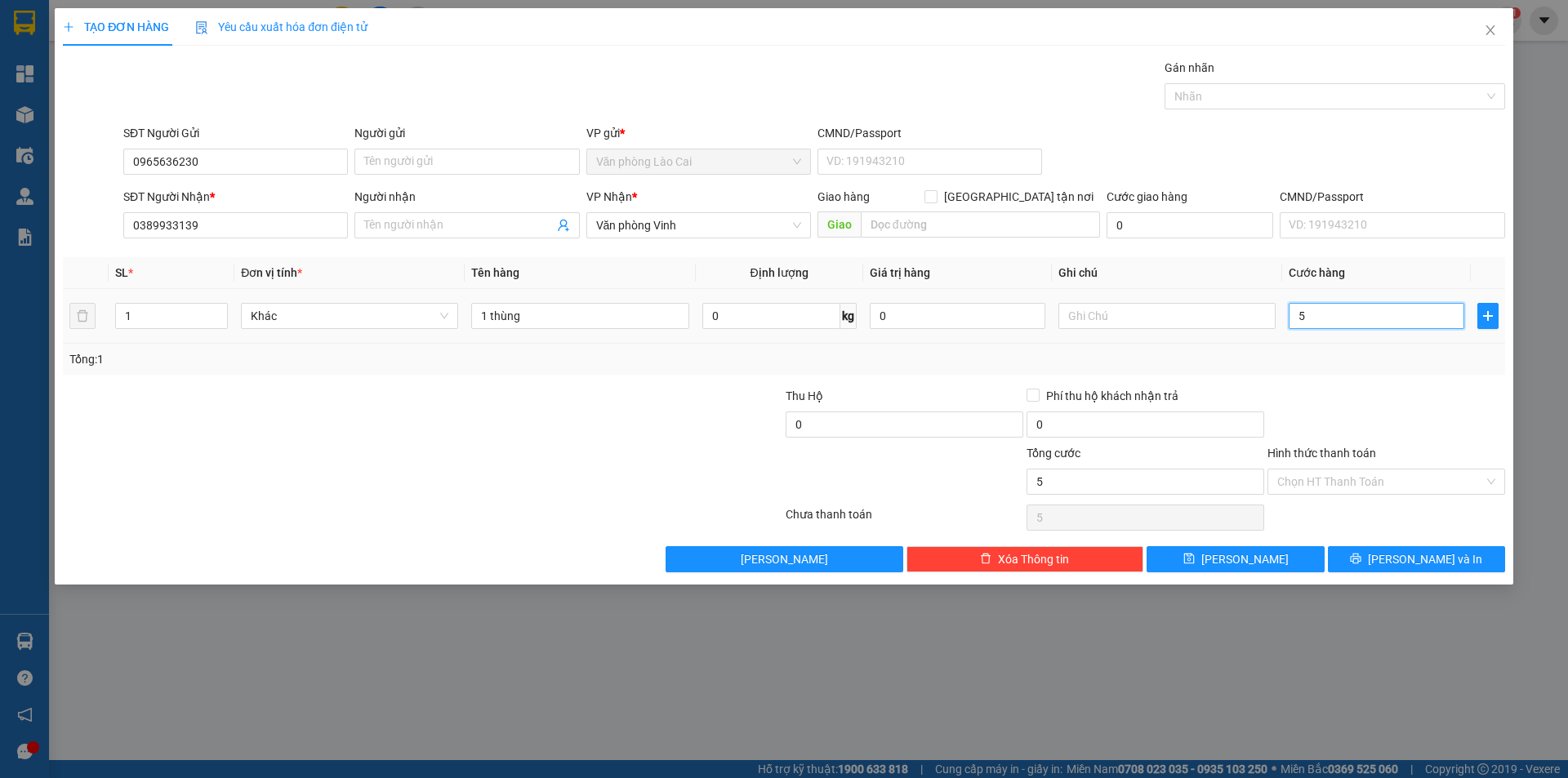
type input "50"
type input "500"
click at [1453, 568] on button "[PERSON_NAME] và In" at bounding box center [1416, 559] width 177 height 26
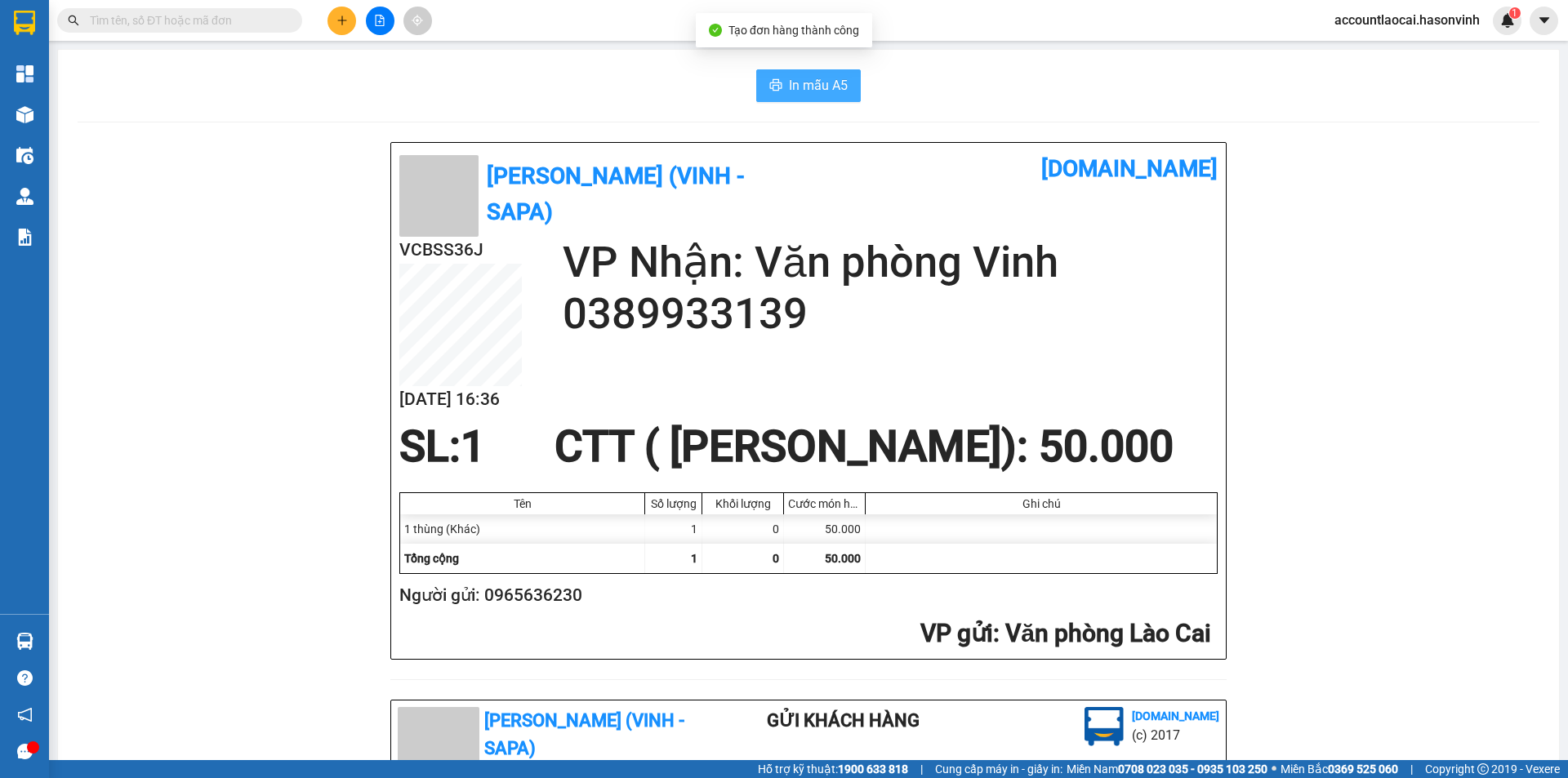
click at [789, 89] on span "In mẫu A5" at bounding box center [817, 85] width 58 height 20
click at [351, 15] on button at bounding box center [341, 20] width 29 height 29
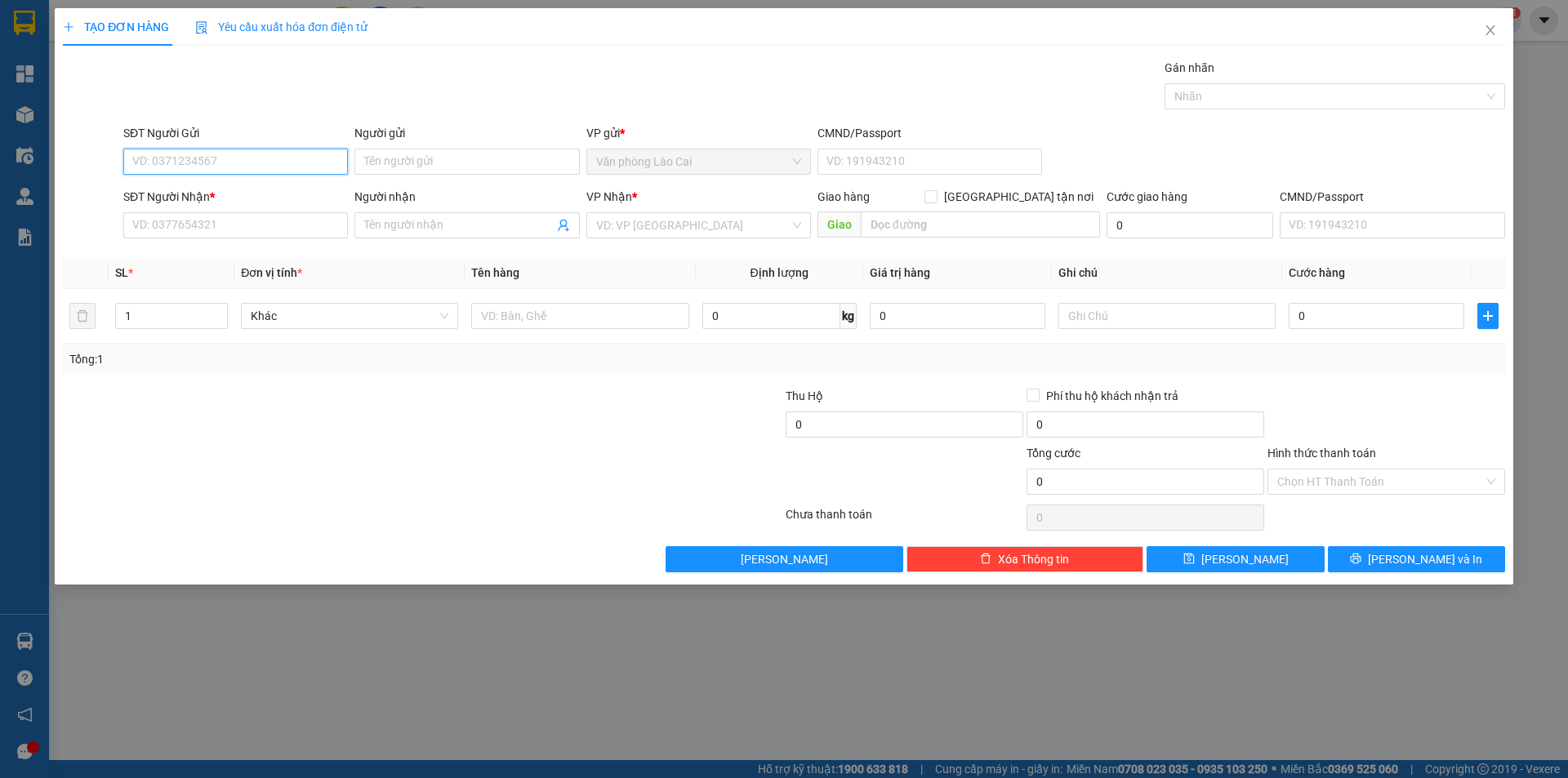
click at [262, 156] on input "SĐT Người Gửi" at bounding box center [236, 161] width 225 height 26
click at [234, 159] on input "SĐT Người Gửi" at bounding box center [236, 161] width 225 height 26
click at [233, 194] on div "0373797894" at bounding box center [235, 194] width 205 height 18
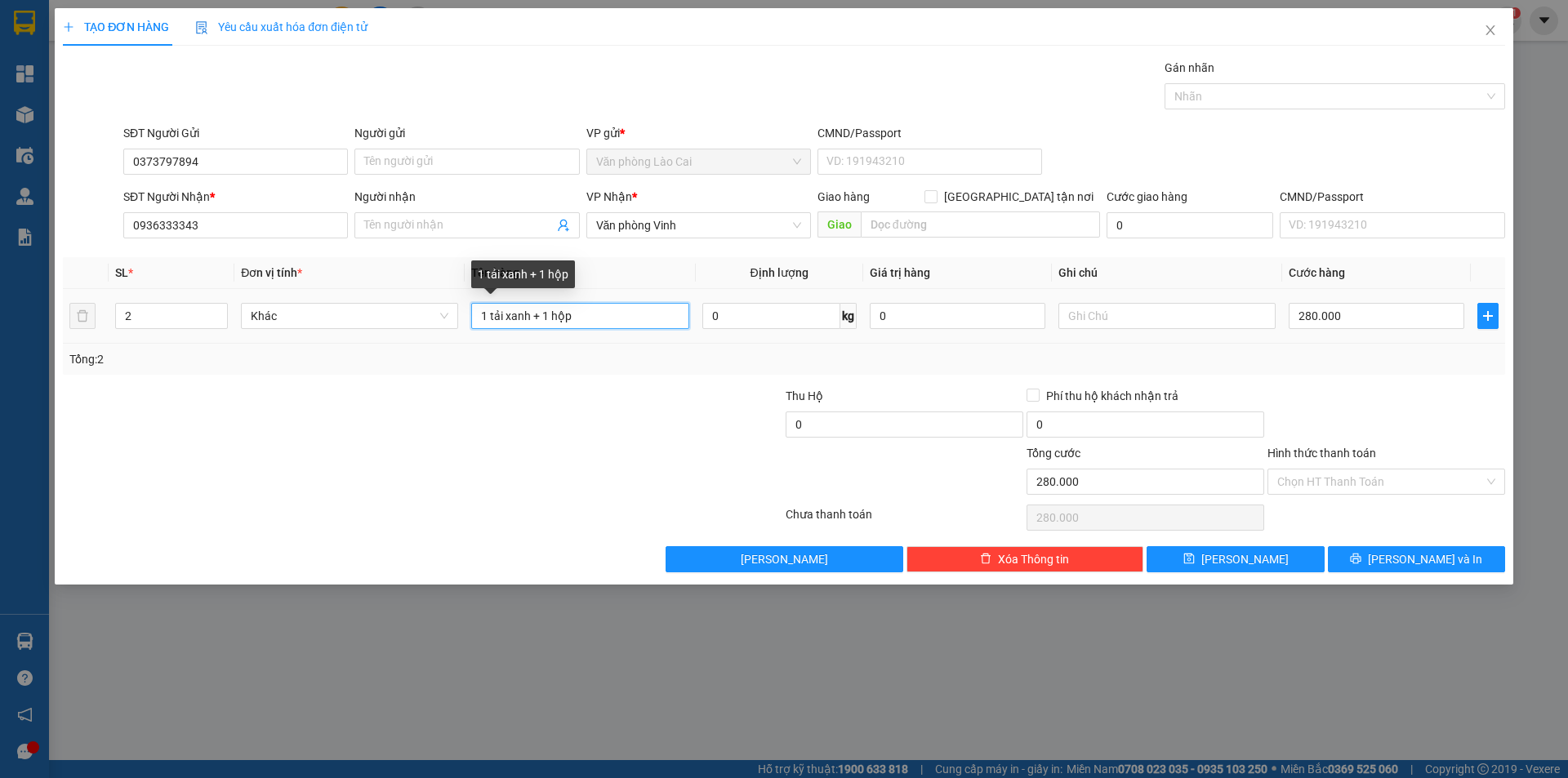
click at [529, 311] on input "1 tải xanh + 1 hộp" at bounding box center [580, 315] width 217 height 26
click at [134, 316] on input "2" at bounding box center [172, 315] width 111 height 24
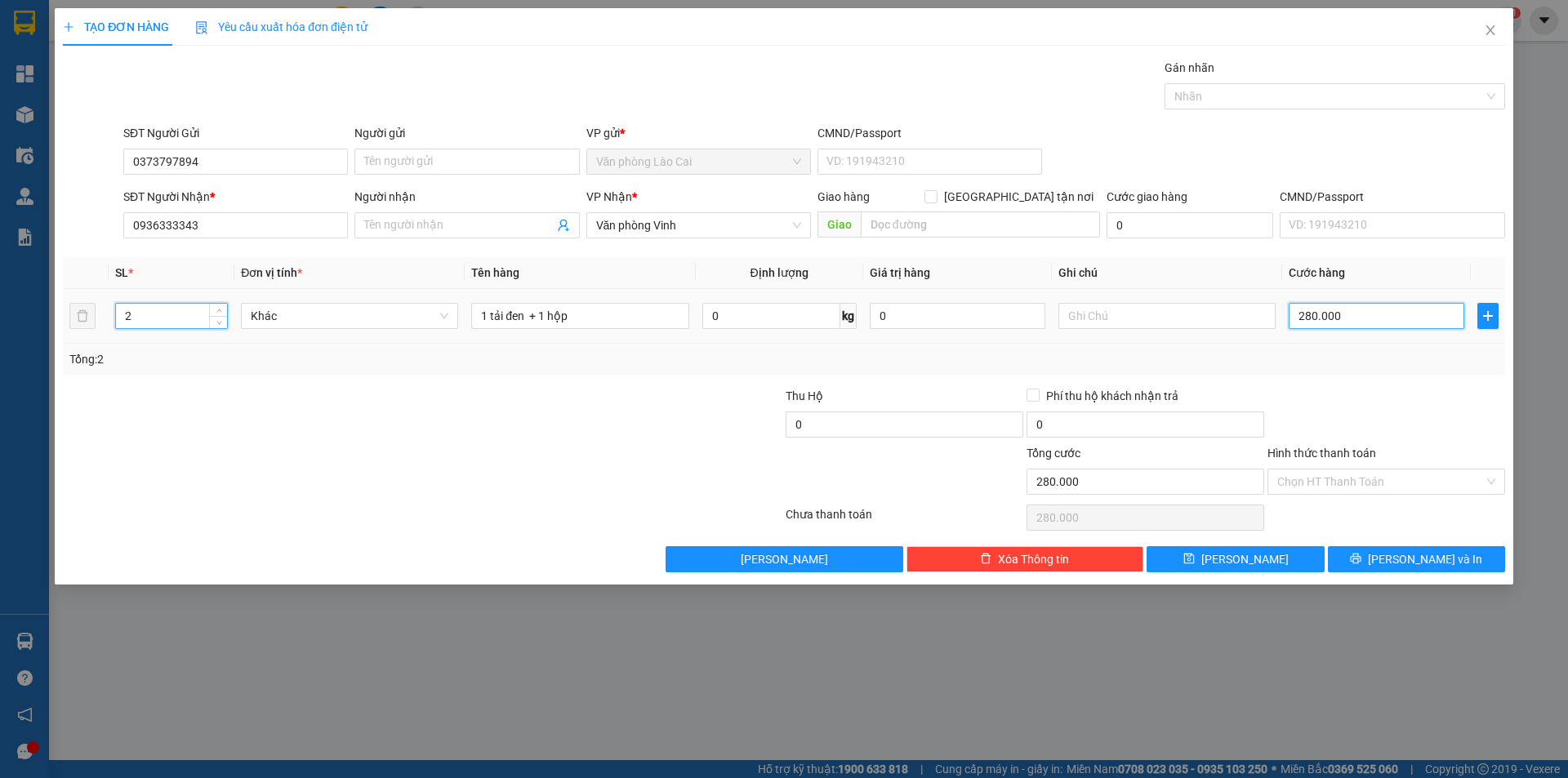
click at [1385, 322] on input "280.000" at bounding box center [1376, 315] width 175 height 26
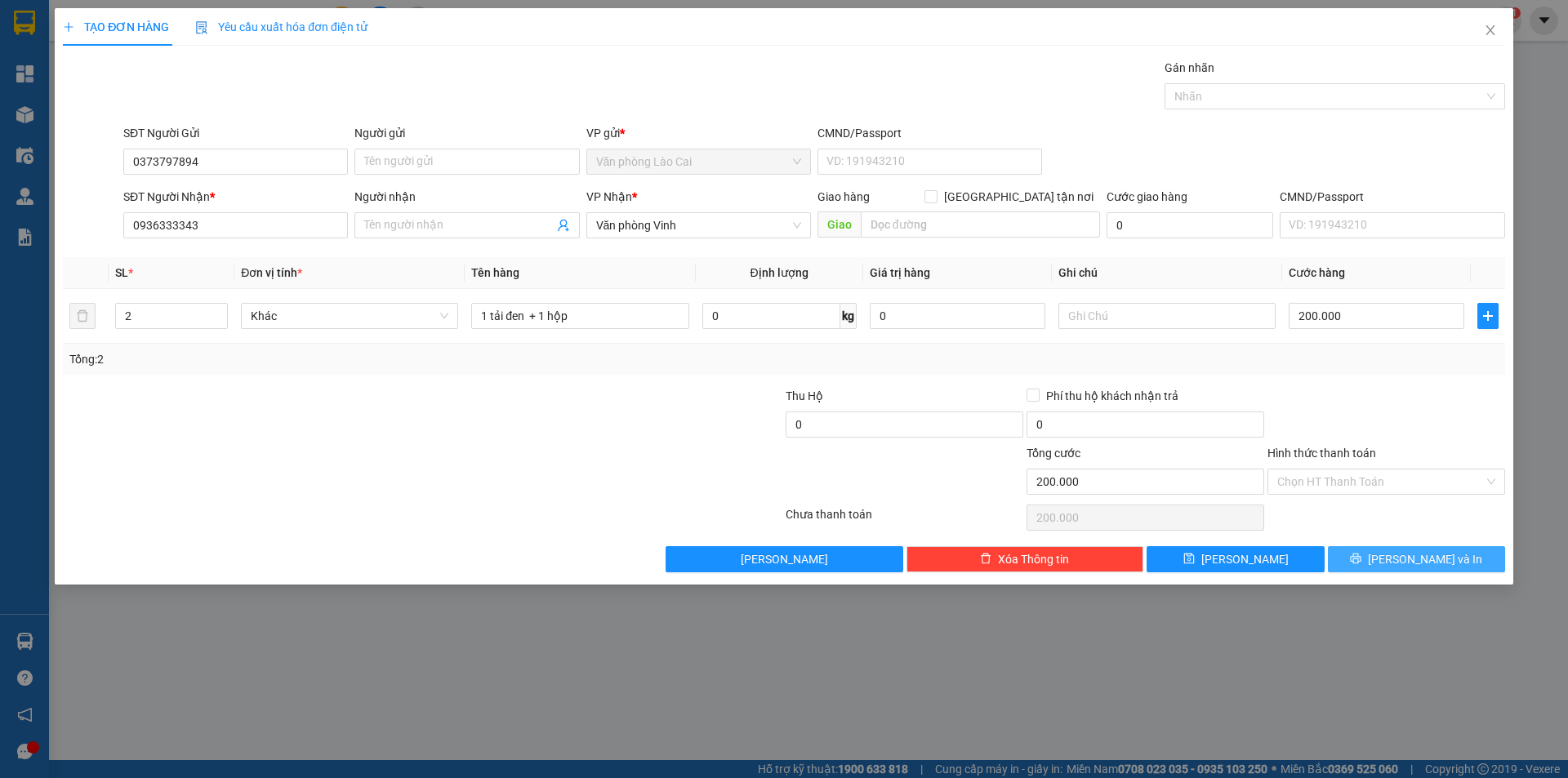
click at [1406, 561] on span "[PERSON_NAME] và In" at bounding box center [1424, 558] width 114 height 18
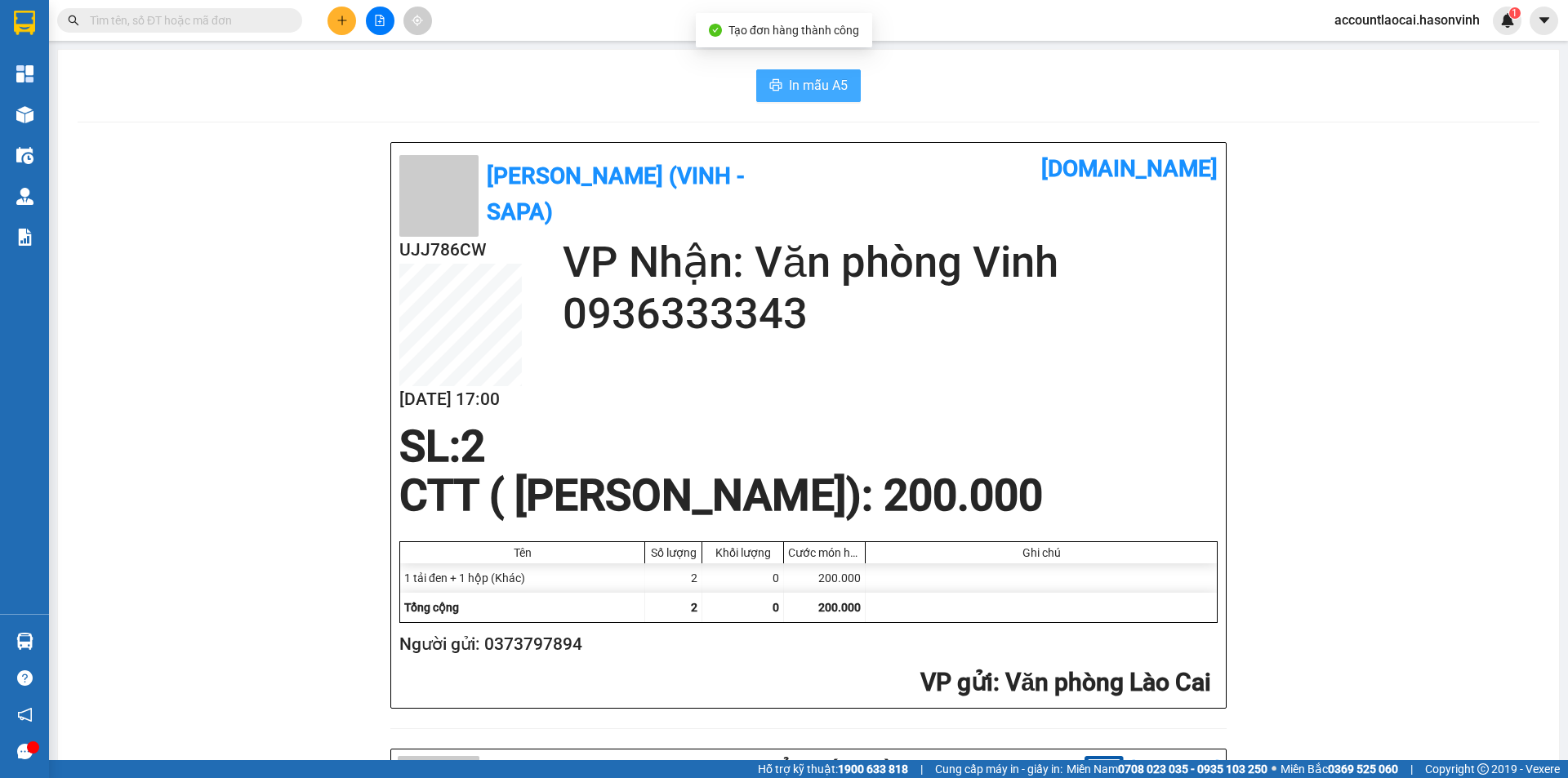
click at [759, 77] on button "In mẫu A5" at bounding box center [808, 85] width 105 height 32
click at [345, 31] on button at bounding box center [341, 20] width 29 height 29
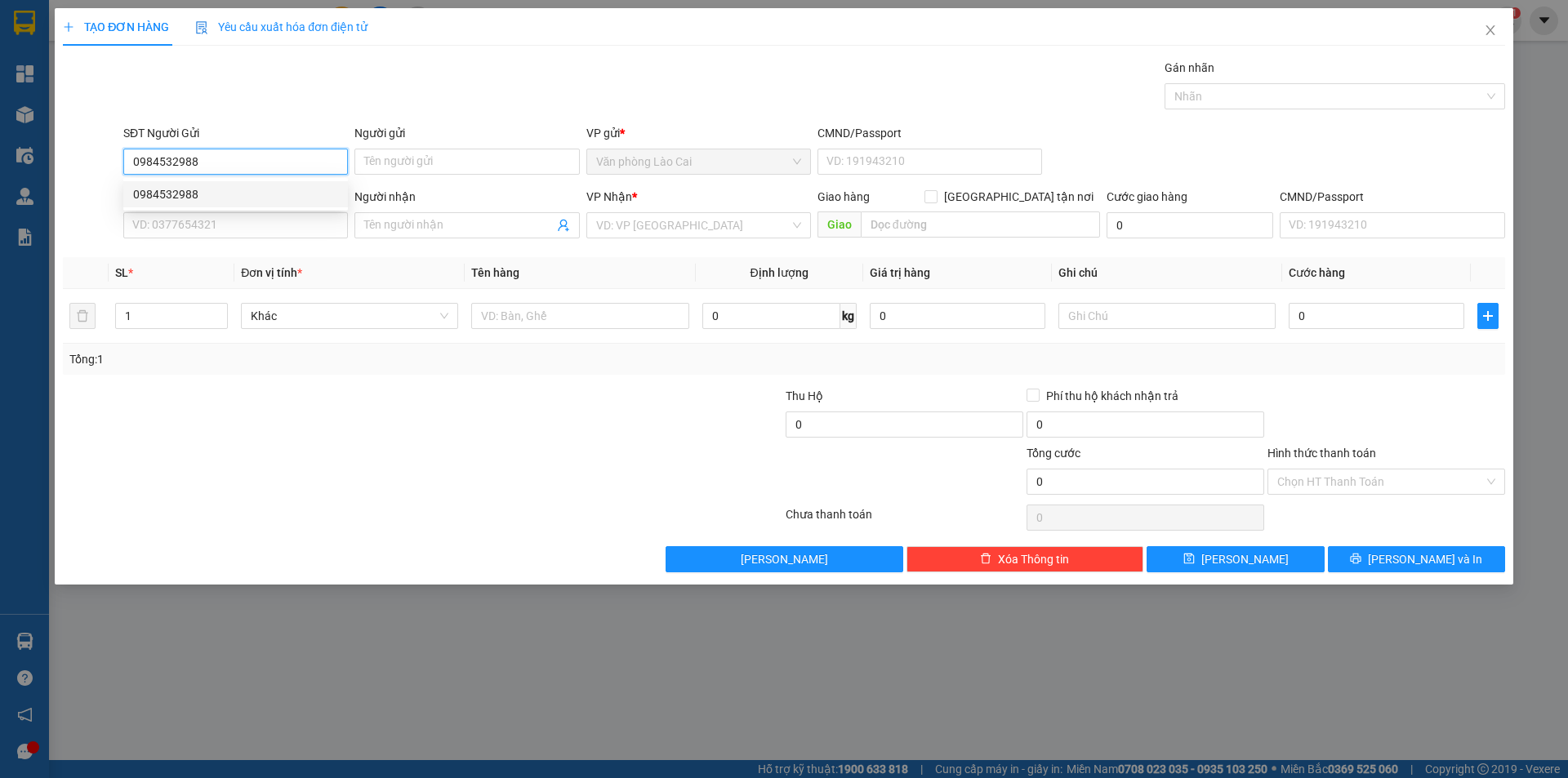
click at [228, 189] on div "0984532988" at bounding box center [235, 194] width 205 height 18
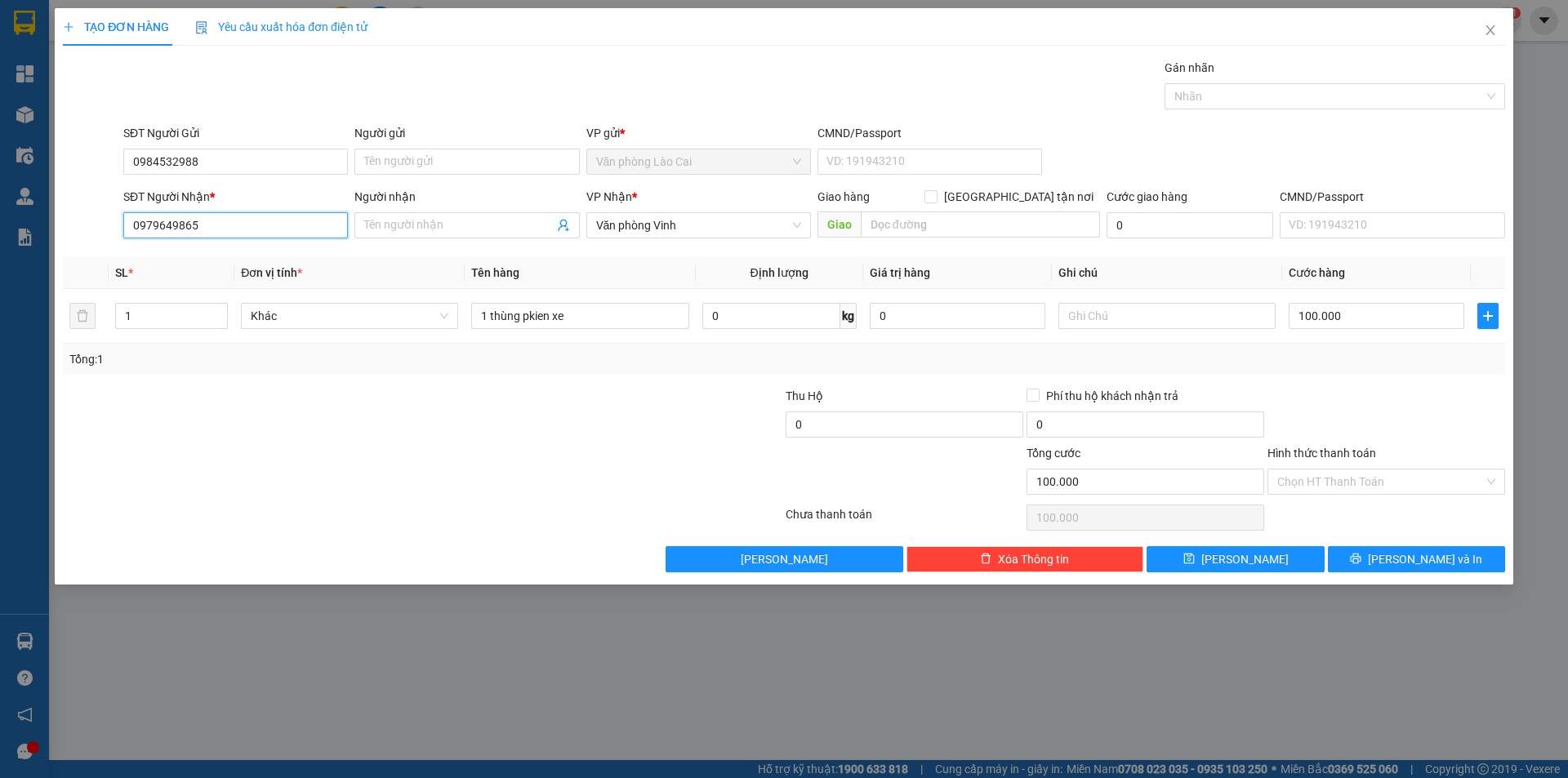
drag, startPoint x: 216, startPoint y: 219, endPoint x: 71, endPoint y: 252, distance: 148.7
click at [71, 252] on div "Transit Pickup Surcharge Ids Transit Deliver Surcharge Ids Transit Deliver Surc…" at bounding box center [784, 315] width 1442 height 514
click at [183, 257] on div "0984961147" at bounding box center [235, 257] width 205 height 18
drag, startPoint x: 1411, startPoint y: 578, endPoint x: 1411, endPoint y: 562, distance: 16.0
click at [1411, 577] on div "TẠO ĐƠN HÀNG Yêu cầu xuất hóa đơn điện tử Transit Pickup Surcharge Ids Transit …" at bounding box center [784, 296] width 1459 height 576
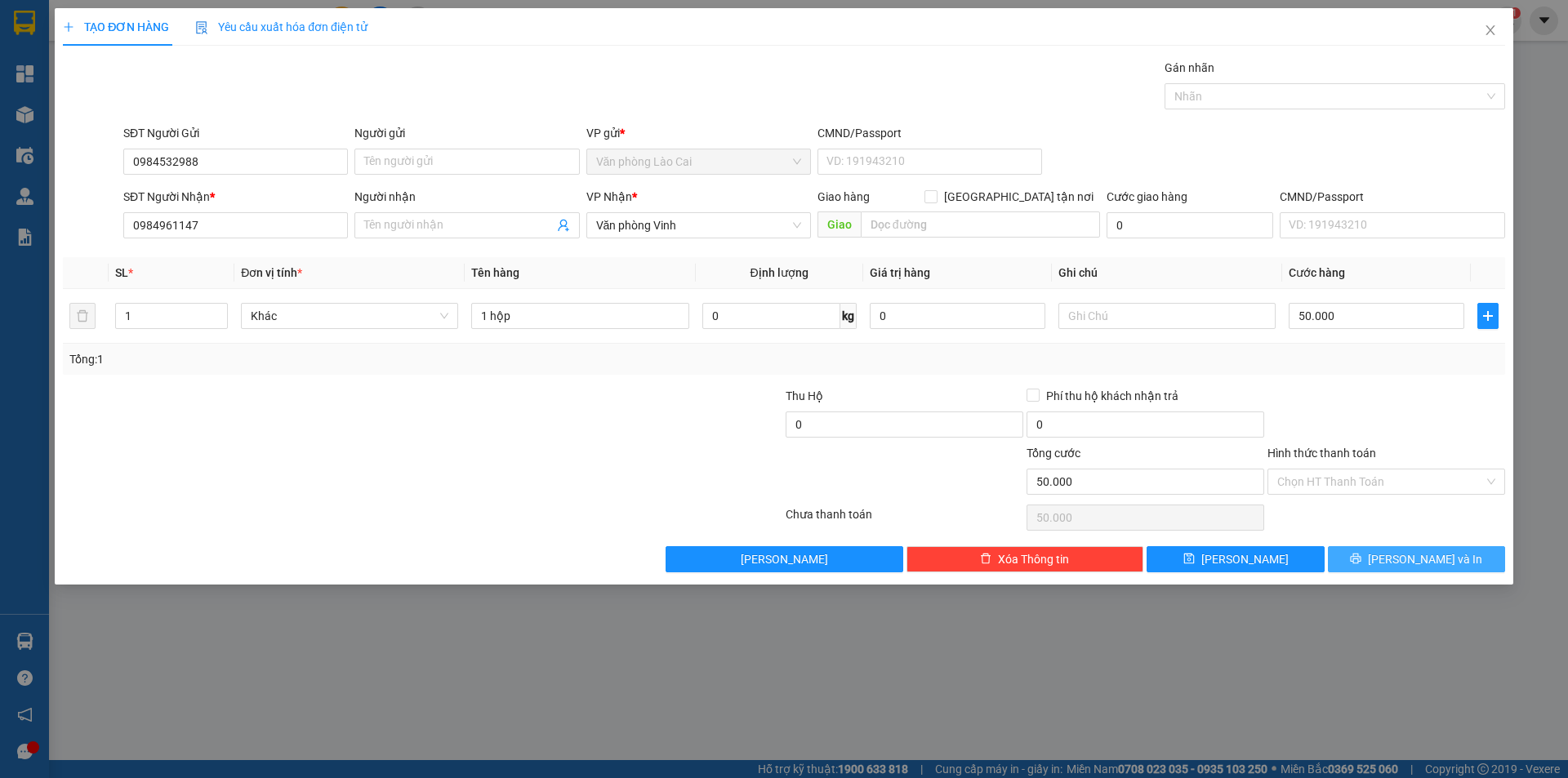
click at [1411, 562] on span "[PERSON_NAME] và In" at bounding box center [1424, 558] width 114 height 18
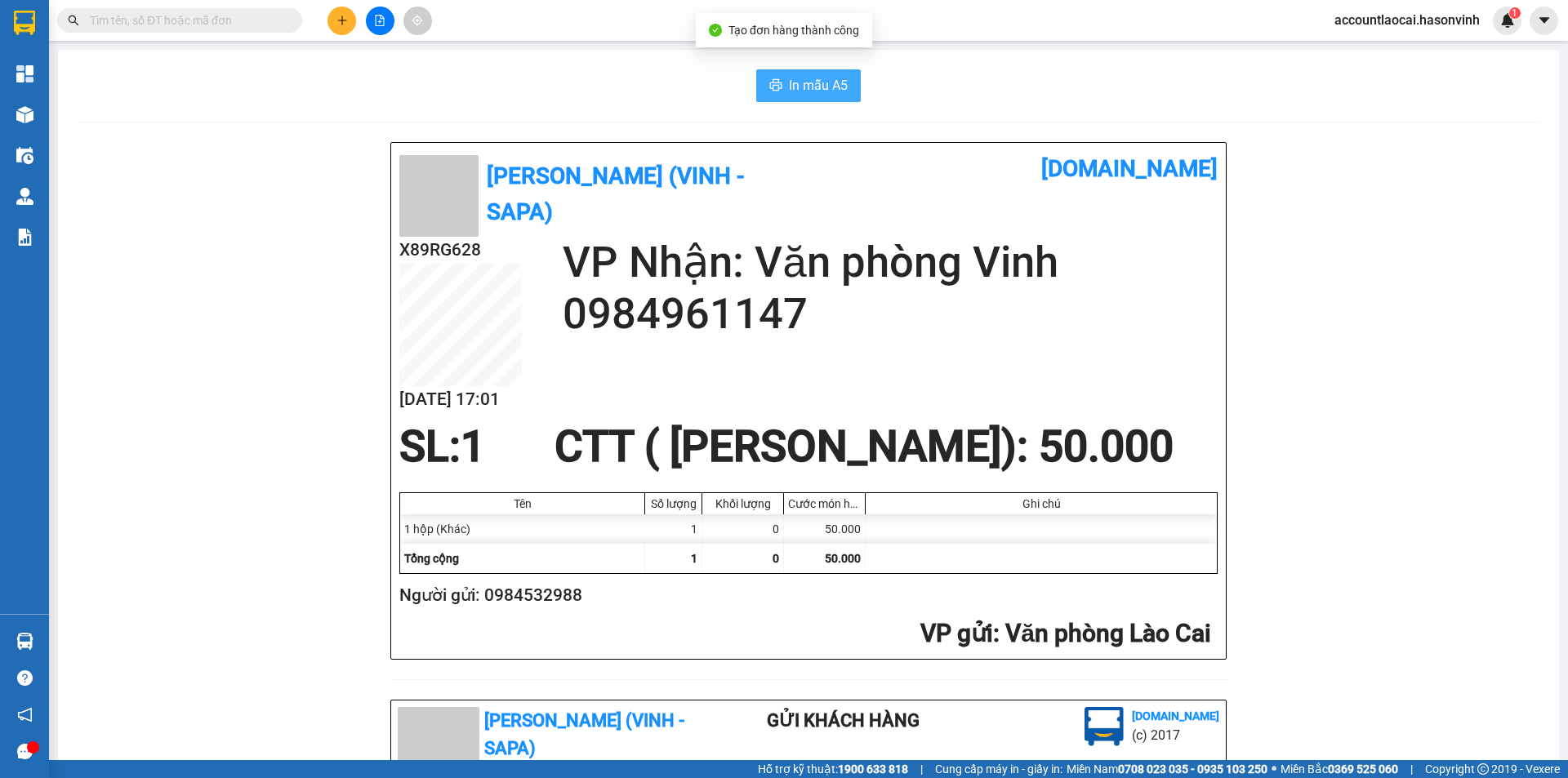
click at [769, 83] on icon "printer" at bounding box center [776, 84] width 13 height 13
click at [346, 21] on icon "plus" at bounding box center [342, 20] width 11 height 11
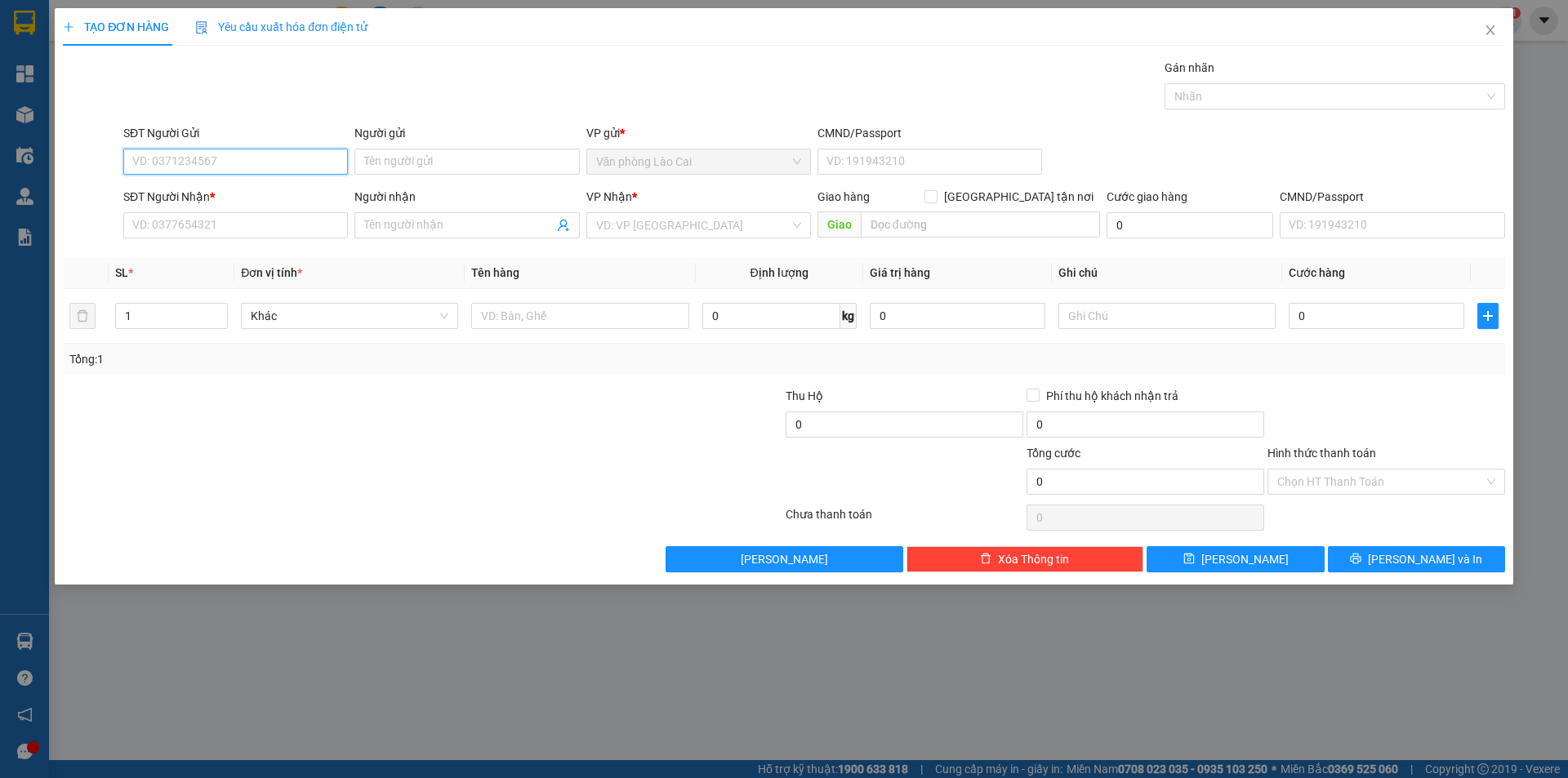
click at [282, 172] on input "SĐT Người Gửi" at bounding box center [236, 161] width 225 height 26
click at [260, 188] on div "0914948666" at bounding box center [235, 194] width 205 height 18
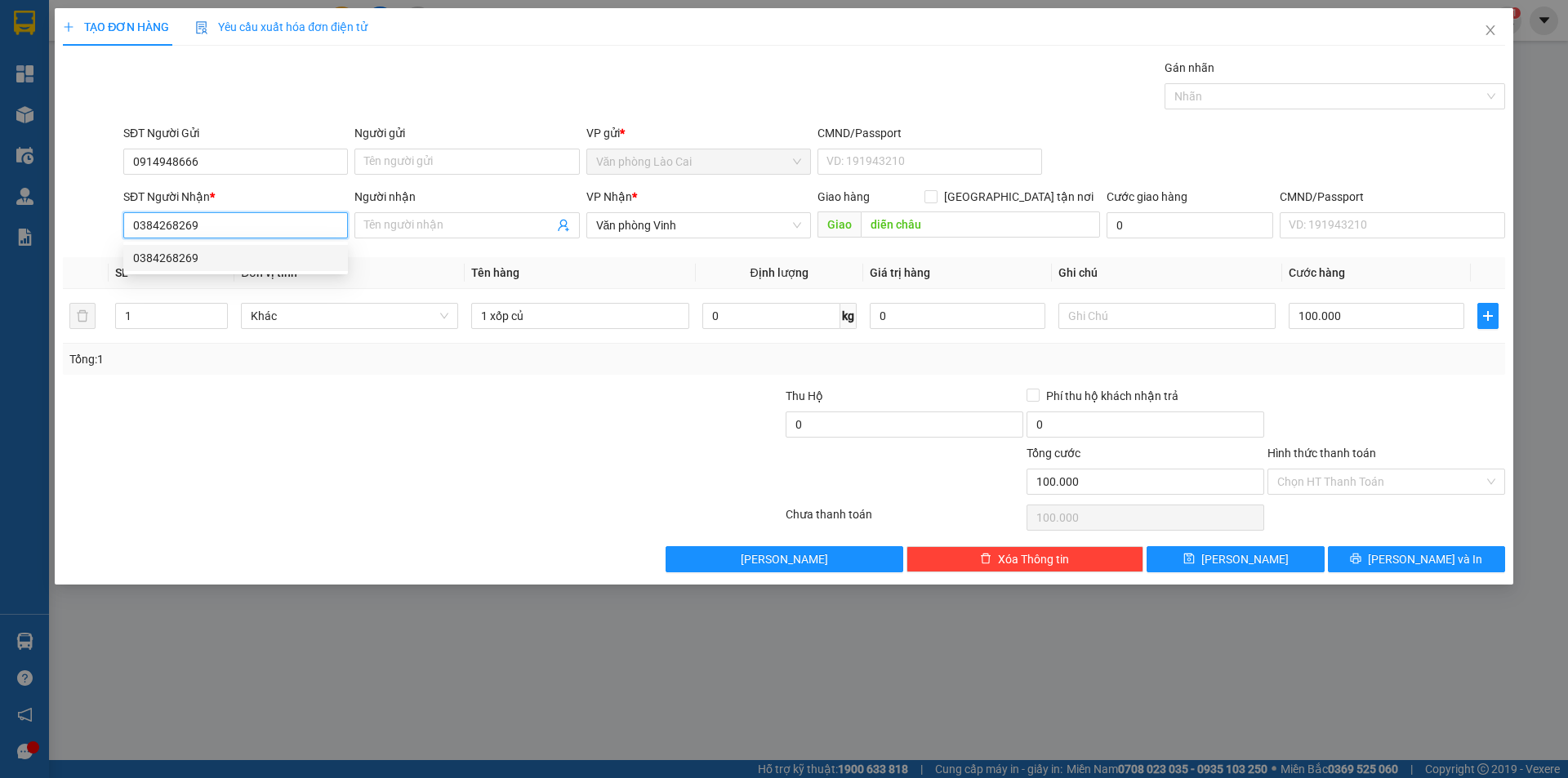
drag, startPoint x: 213, startPoint y: 234, endPoint x: 78, endPoint y: 236, distance: 135.0
click at [78, 236] on div "SĐT Người Nhận * 0384268269 Người nhận Tên người nhận VP Nhận * Văn phòng Vinh …" at bounding box center [784, 216] width 1446 height 57
click at [199, 261] on div "0392221005" at bounding box center [235, 257] width 205 height 18
click at [595, 604] on div "TẠO ĐƠN HÀNG Yêu cầu xuất hóa đơn điện tử Transit Pickup Surcharge Ids Transit …" at bounding box center [784, 389] width 1568 height 778
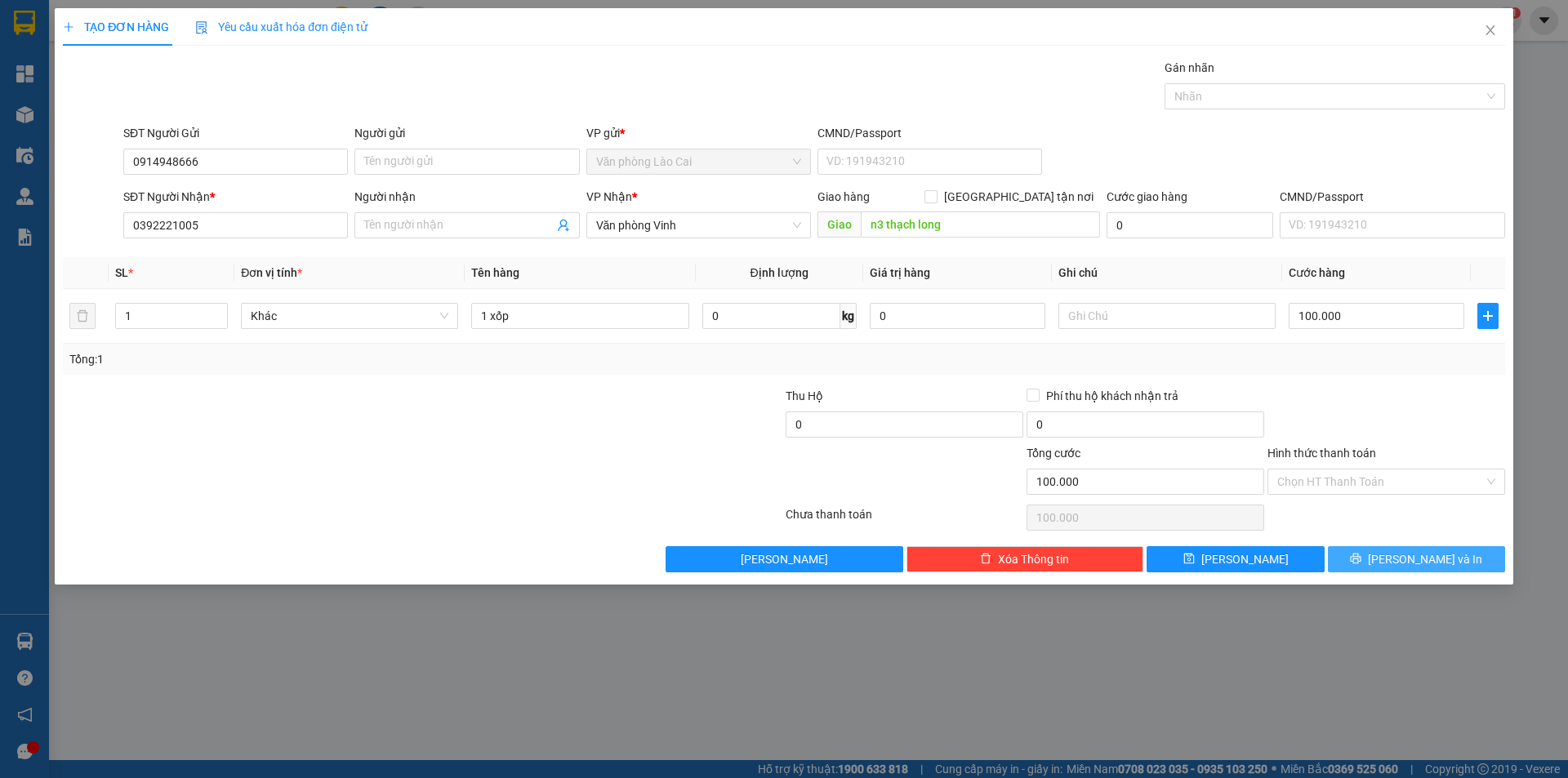
click at [1380, 562] on button "[PERSON_NAME] và In" at bounding box center [1416, 559] width 177 height 26
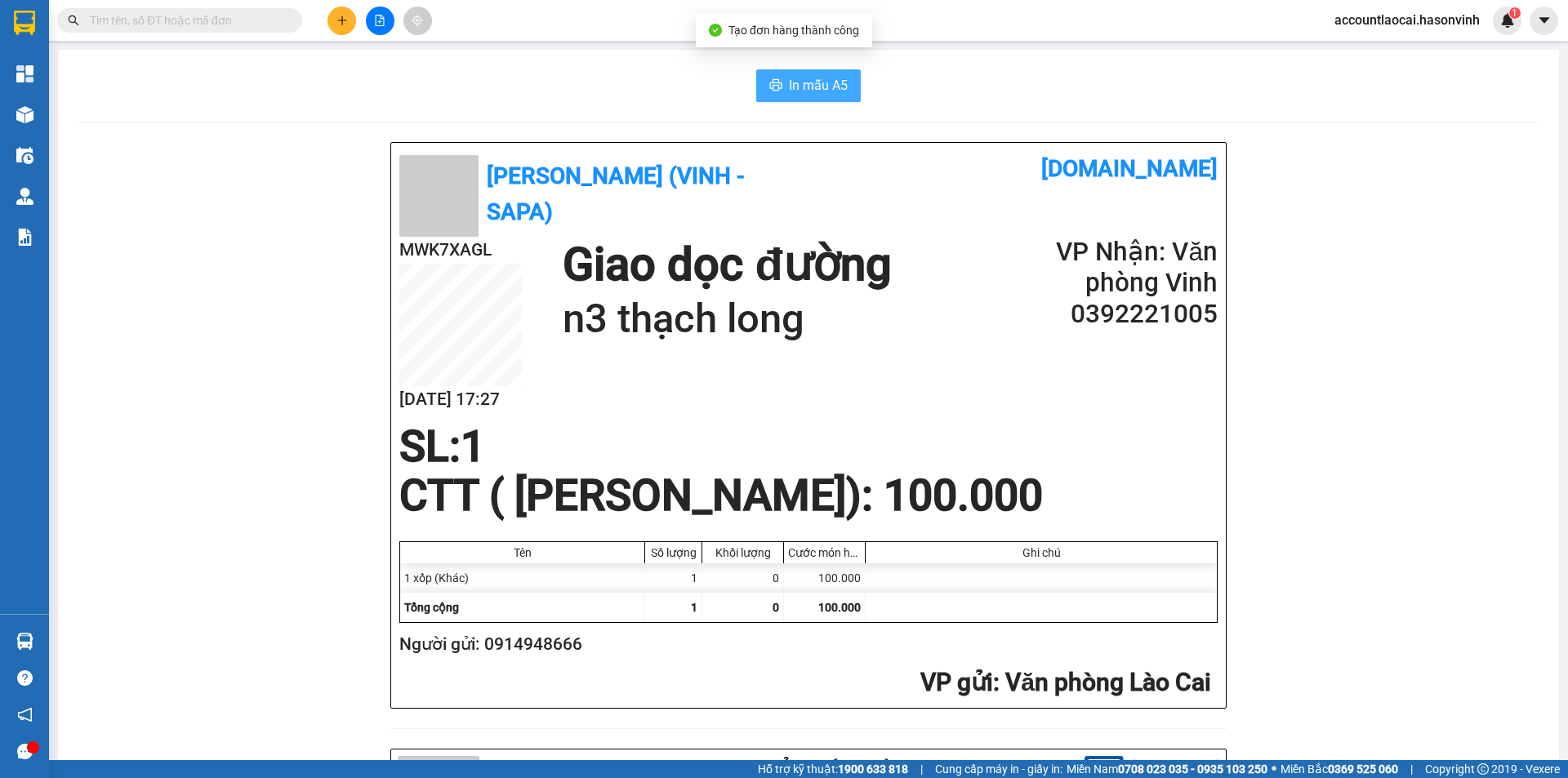
click at [793, 88] on span "In mẫu A5" at bounding box center [817, 85] width 58 height 20
click at [343, 20] on icon "plus" at bounding box center [341, 19] width 9 height 1
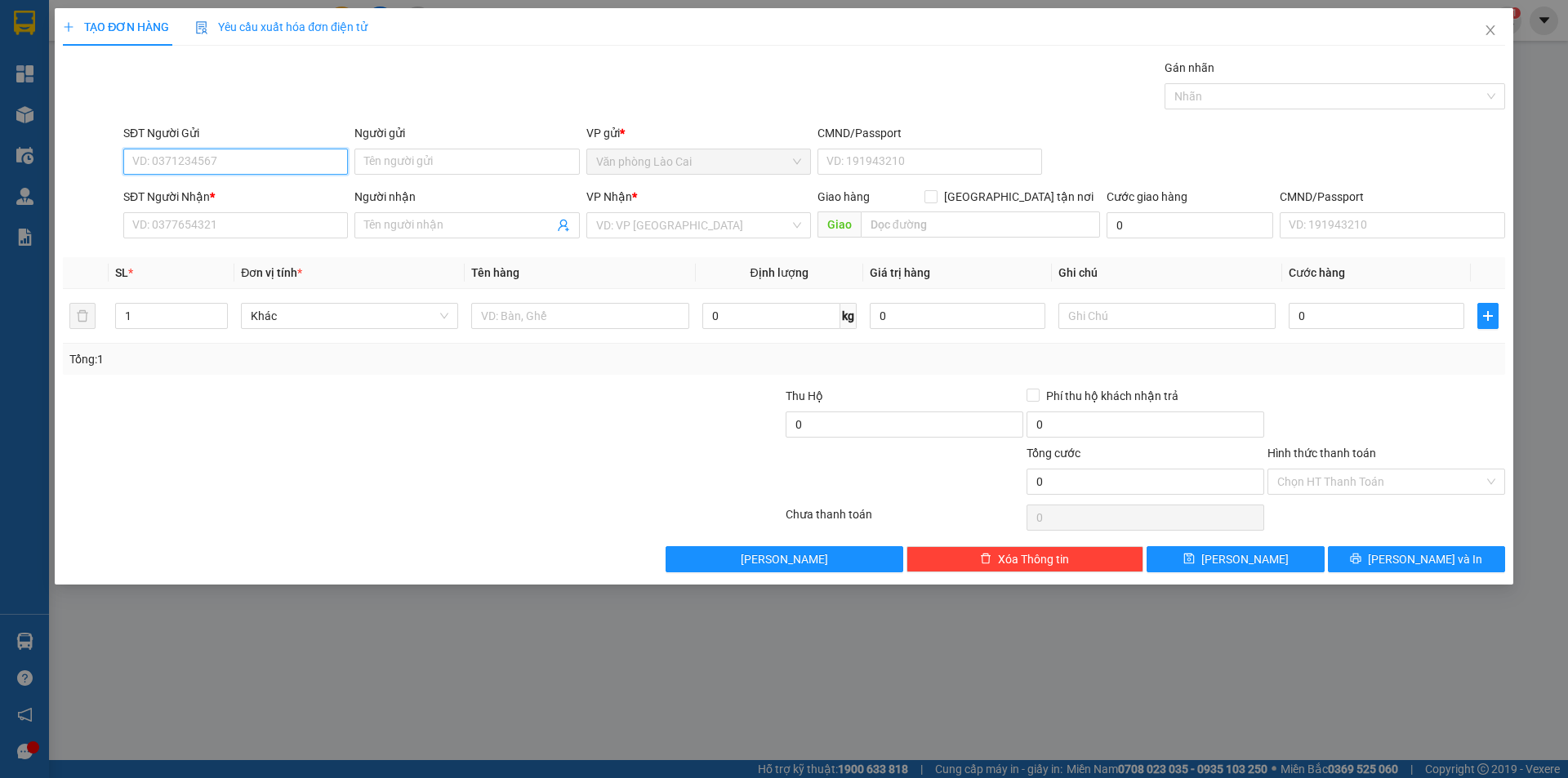
click at [290, 161] on input "SĐT Người Gửi" at bounding box center [236, 161] width 225 height 26
click at [267, 223] on input "SĐT Người Nhận *" at bounding box center [236, 225] width 225 height 26
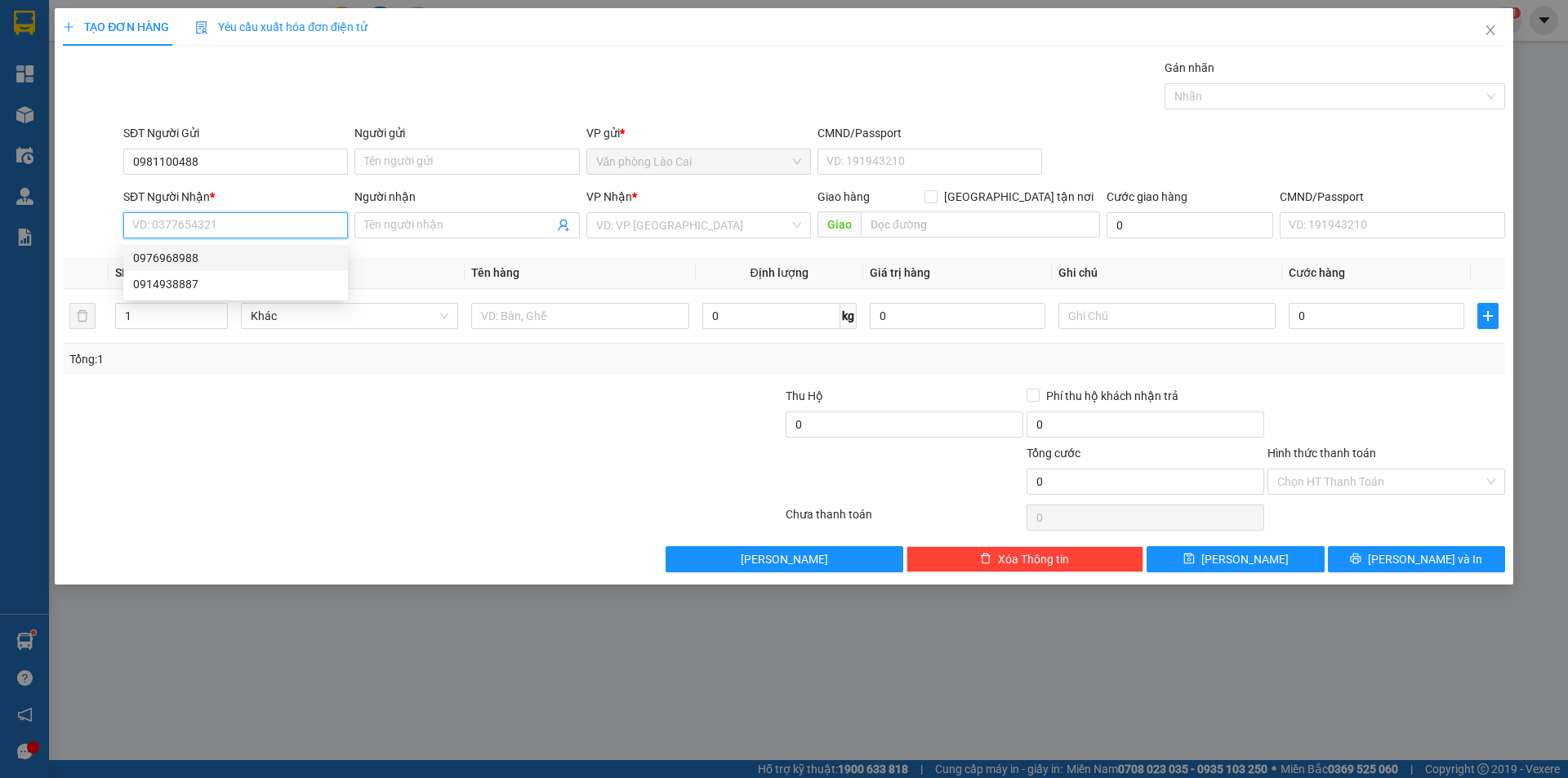
click at [282, 251] on div "0976968988" at bounding box center [235, 257] width 205 height 18
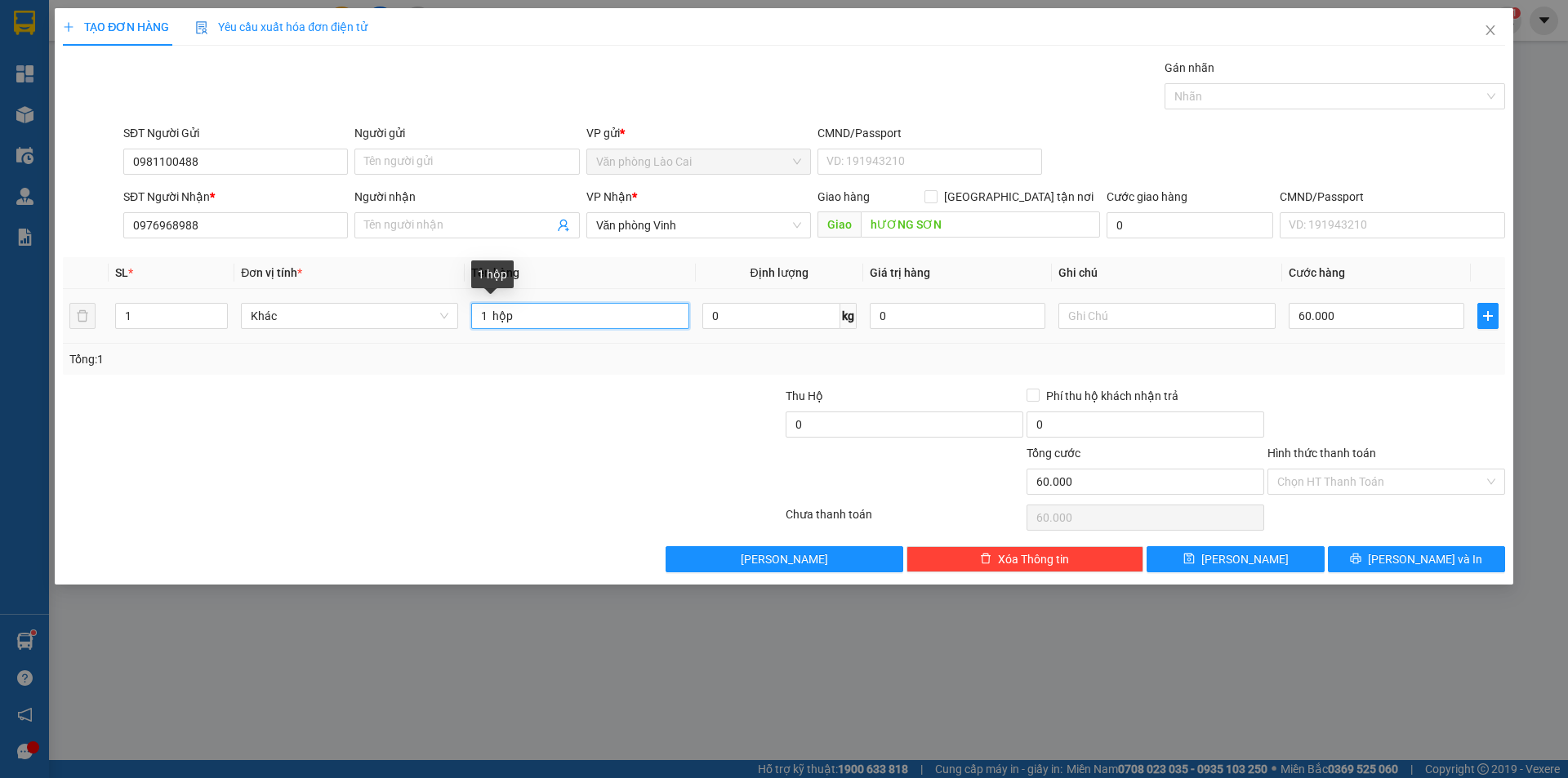
click at [584, 311] on input "1 hộp" at bounding box center [580, 315] width 217 height 26
click at [1369, 319] on input "60.000" at bounding box center [1376, 315] width 175 height 26
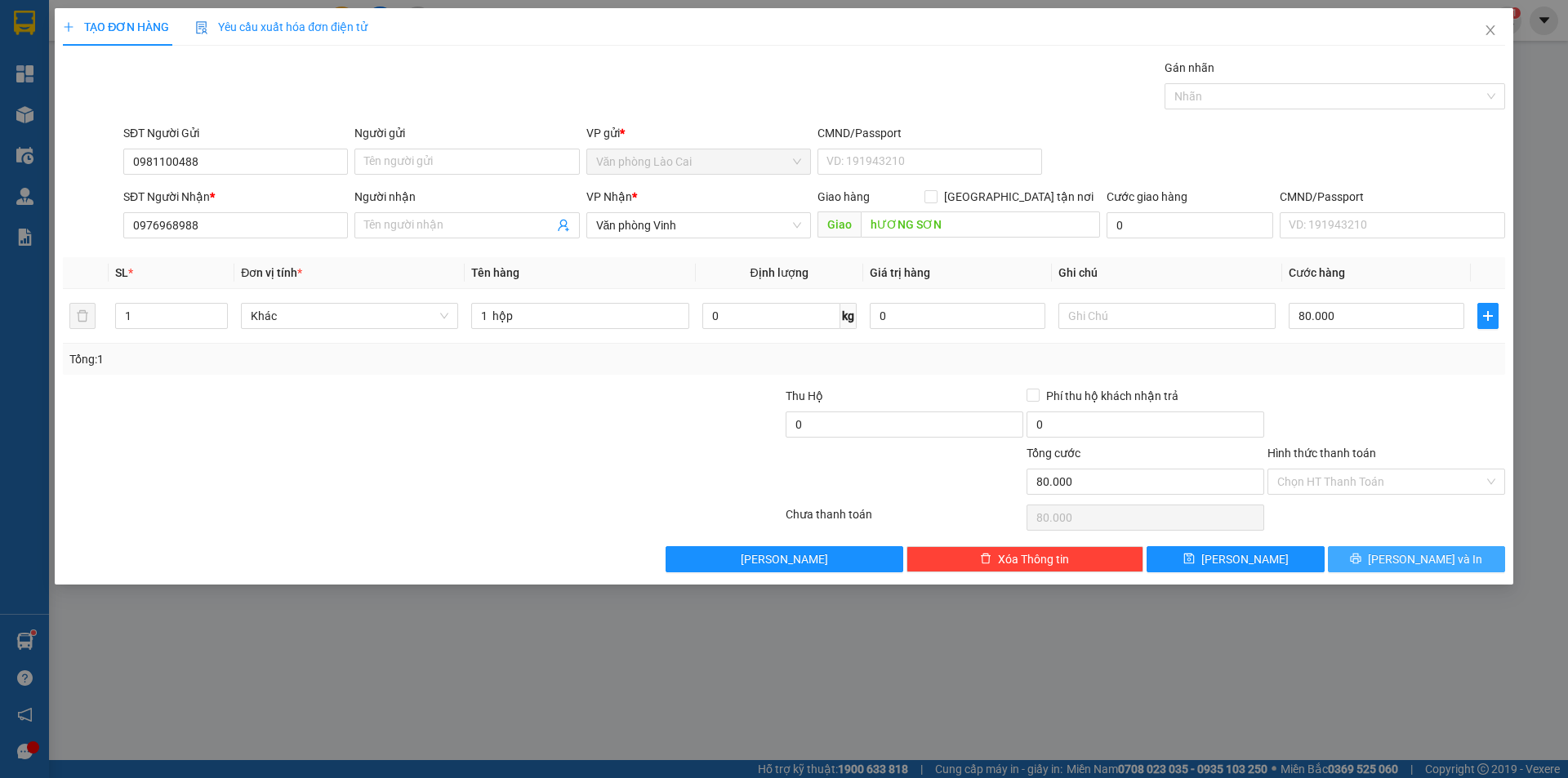
click at [1436, 554] on span "[PERSON_NAME] và In" at bounding box center [1424, 558] width 114 height 18
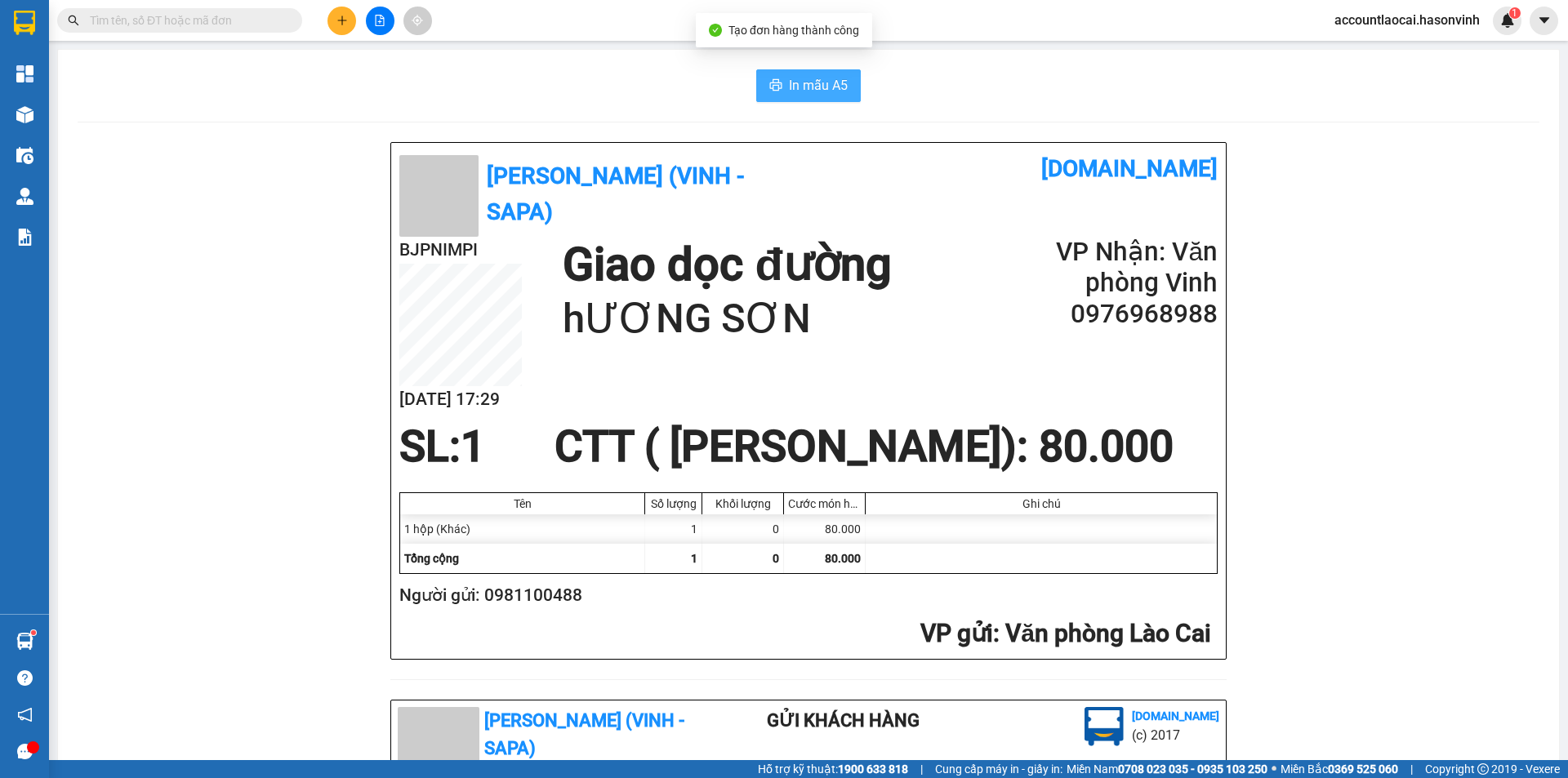
click at [813, 95] on span "In mẫu A5" at bounding box center [817, 85] width 58 height 20
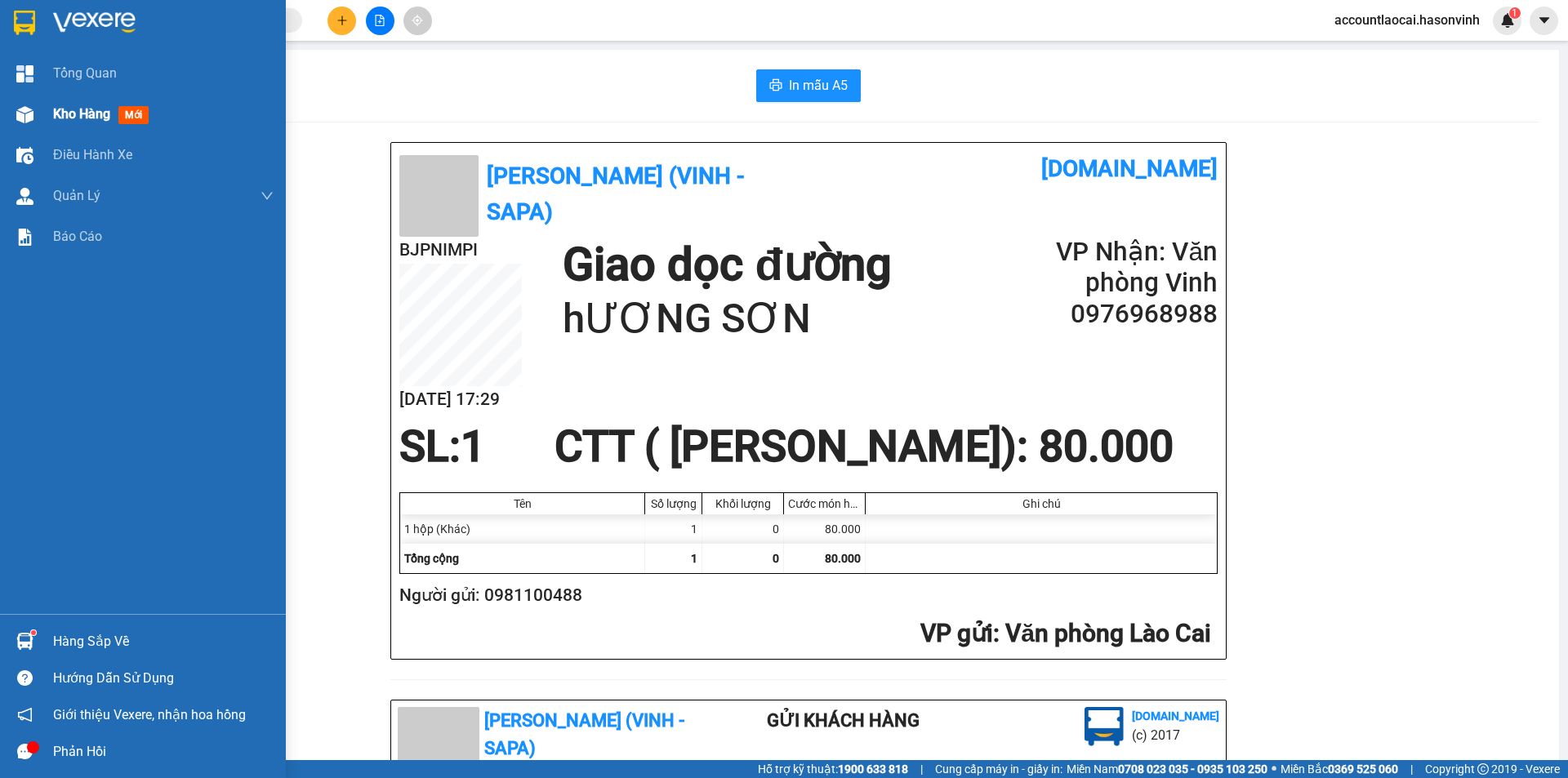
click at [26, 106] on img at bounding box center [25, 114] width 17 height 17
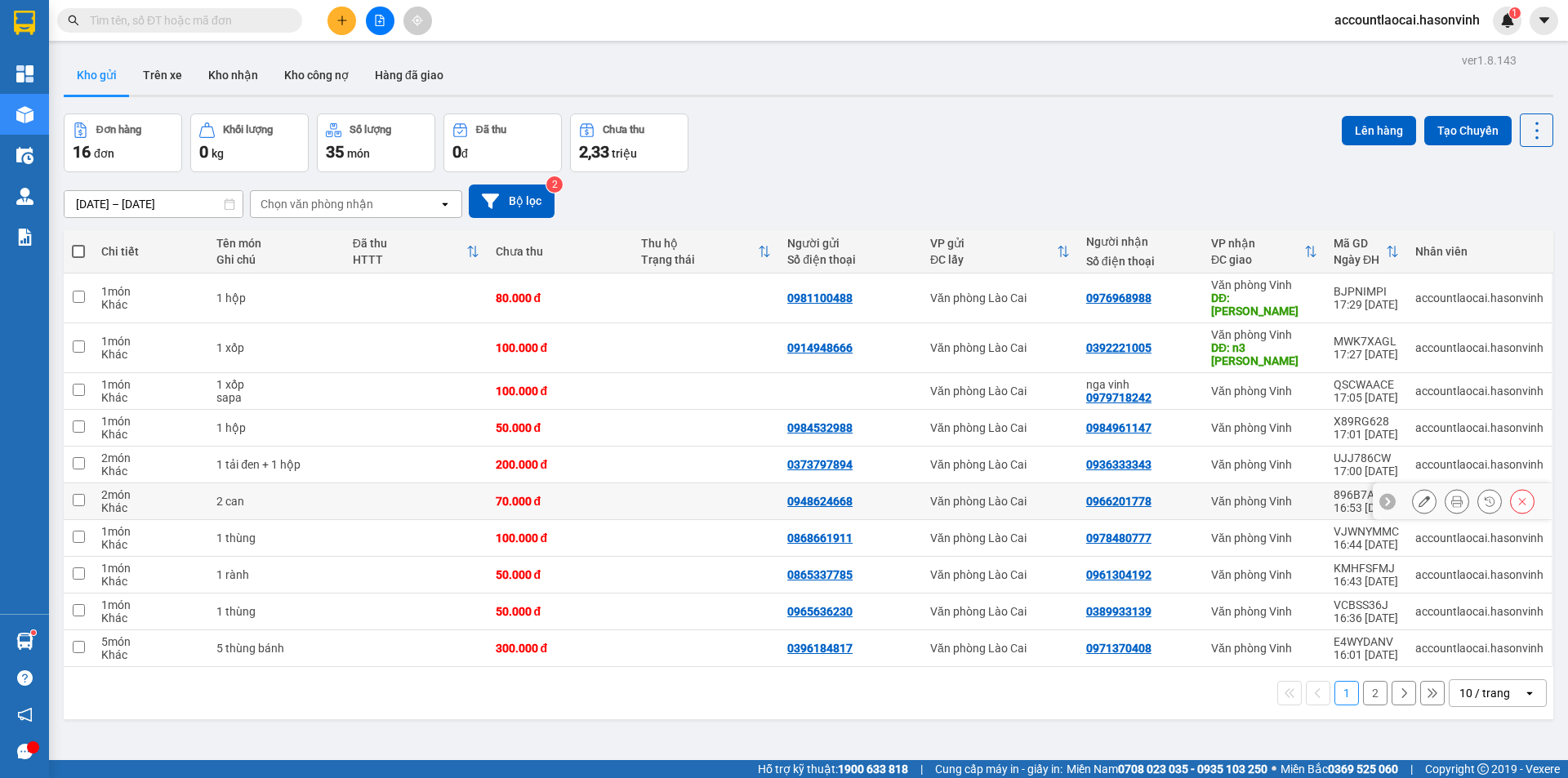
click at [1412, 487] on button at bounding box center [1423, 501] width 23 height 29
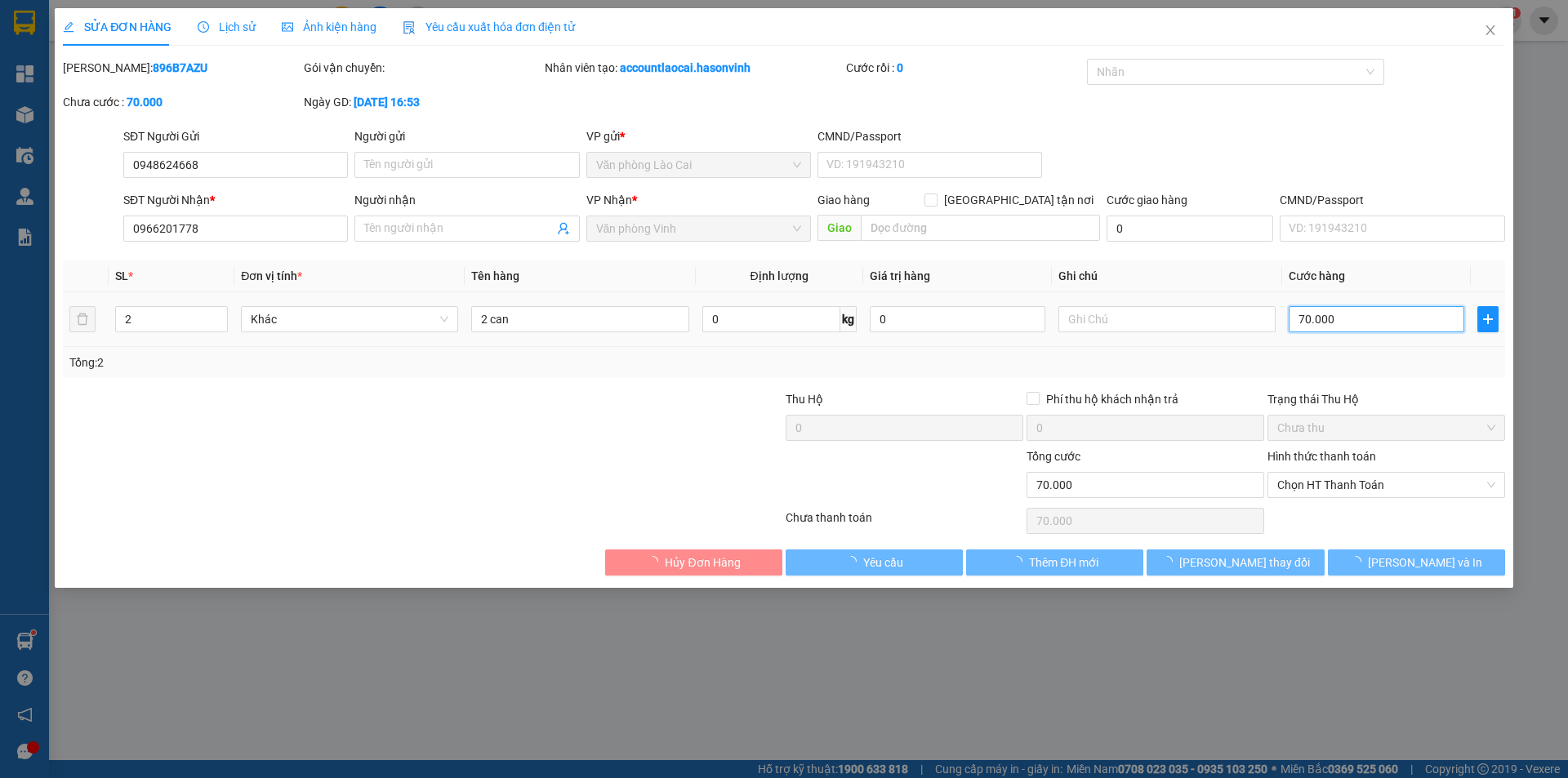
click at [1321, 325] on input "70.000" at bounding box center [1376, 319] width 175 height 26
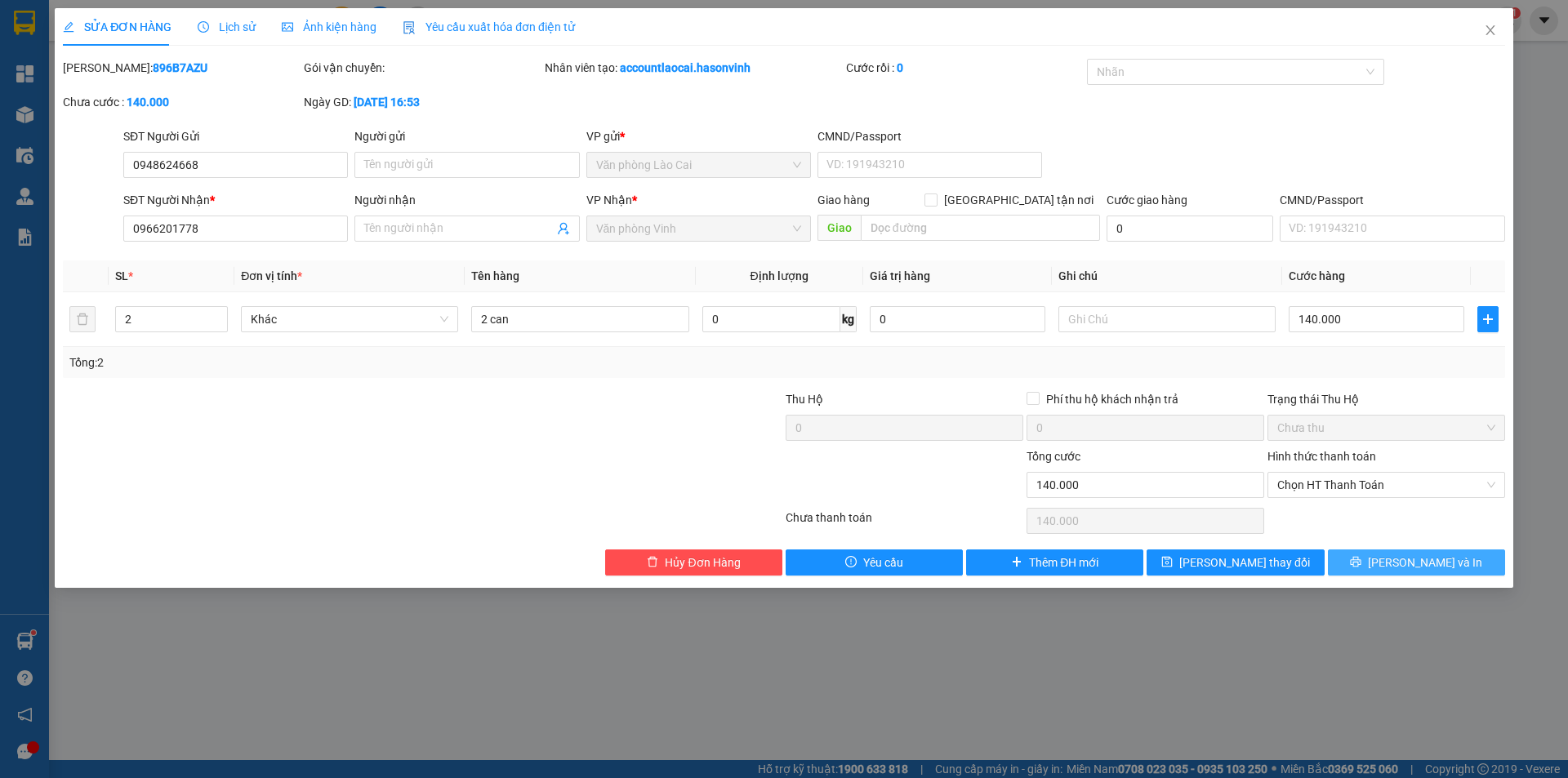
click at [1410, 566] on span "[PERSON_NAME] và In" at bounding box center [1424, 562] width 114 height 18
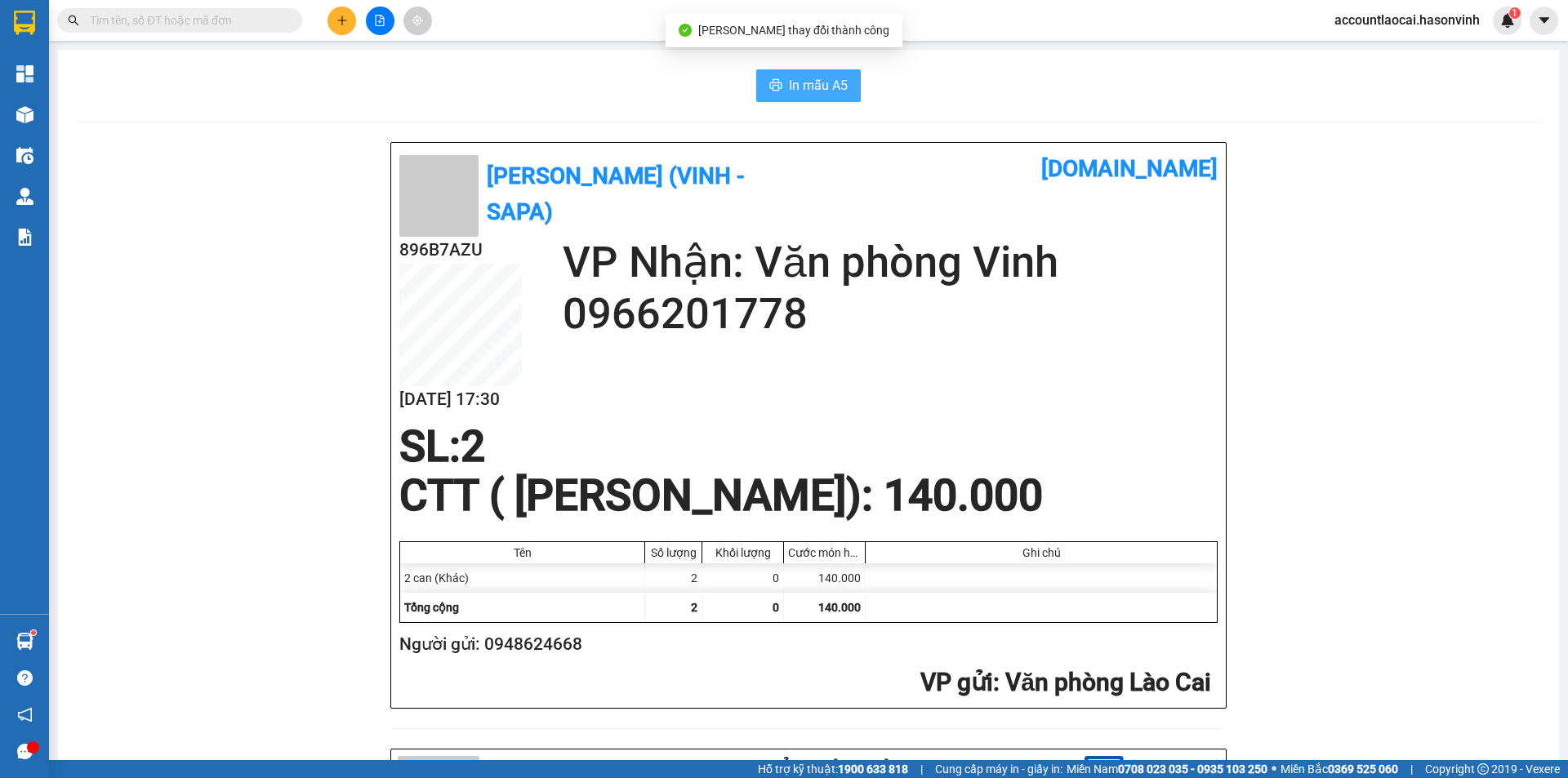
click at [803, 83] on span "In mẫu A5" at bounding box center [817, 85] width 58 height 20
drag, startPoint x: 821, startPoint y: 315, endPoint x: 548, endPoint y: 312, distance: 273.0
click at [546, 313] on div "896B7AZU 15/09 17:30 VP Nhận: Văn phòng Vinh 0966201778" at bounding box center [808, 329] width 818 height 185
click at [803, 337] on h2 "0966201778" at bounding box center [890, 313] width 655 height 51
drag, startPoint x: 795, startPoint y: 318, endPoint x: 561, endPoint y: 311, distance: 234.1
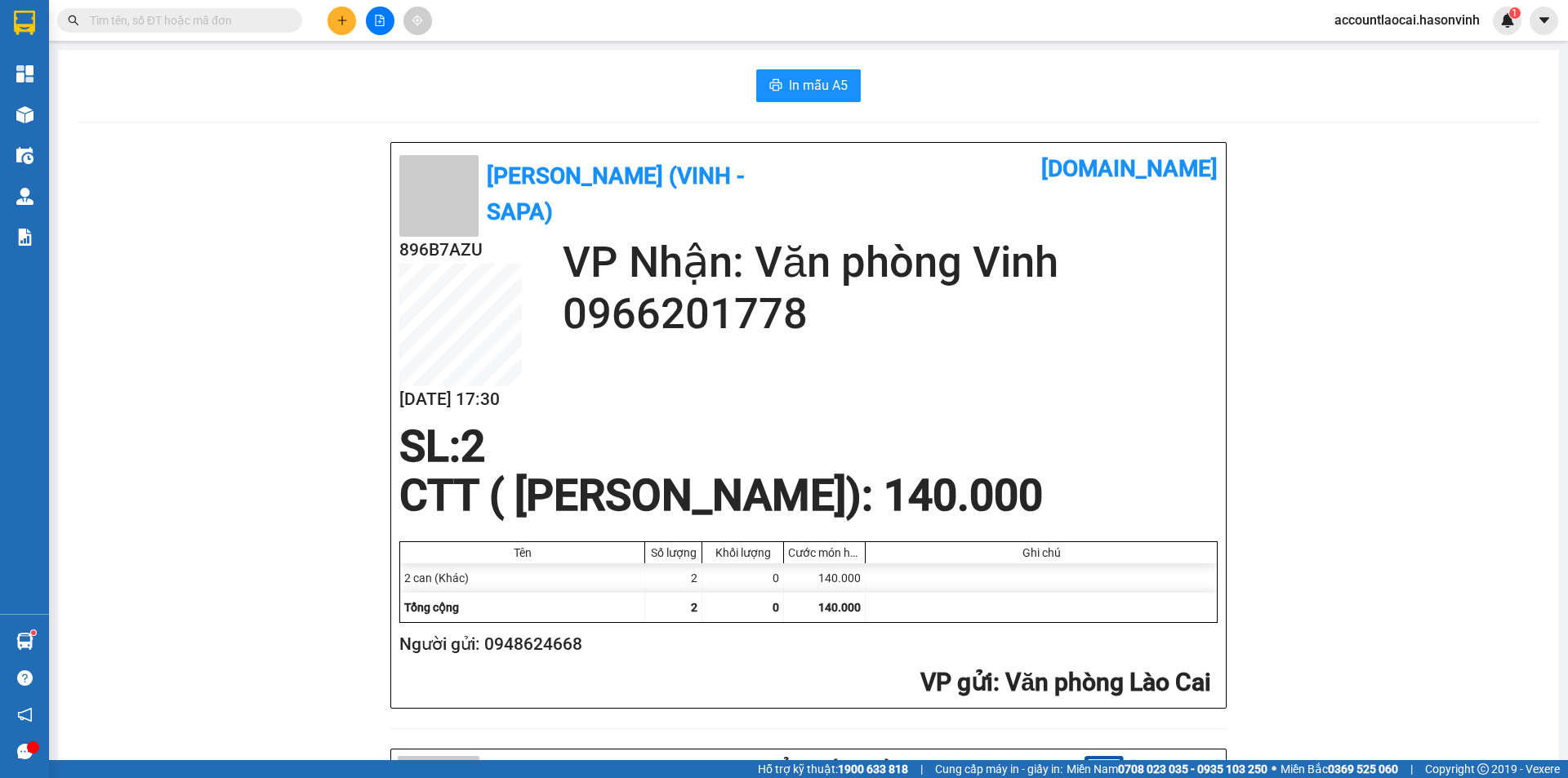
click at [562, 311] on h2 "0966201778" at bounding box center [890, 313] width 655 height 51
paste input "0966201778"
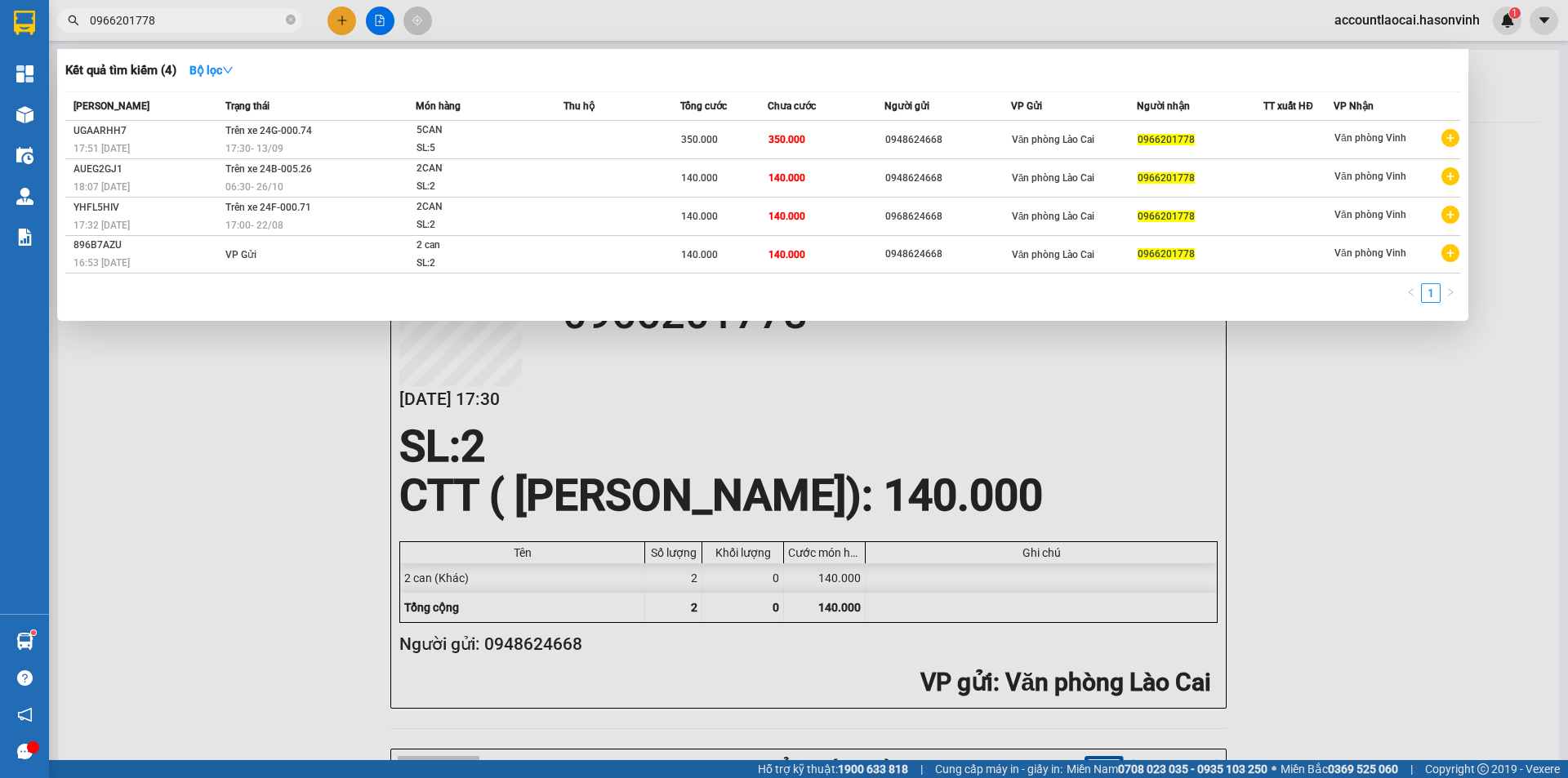
click at [355, 19] on div at bounding box center [784, 389] width 1568 height 778
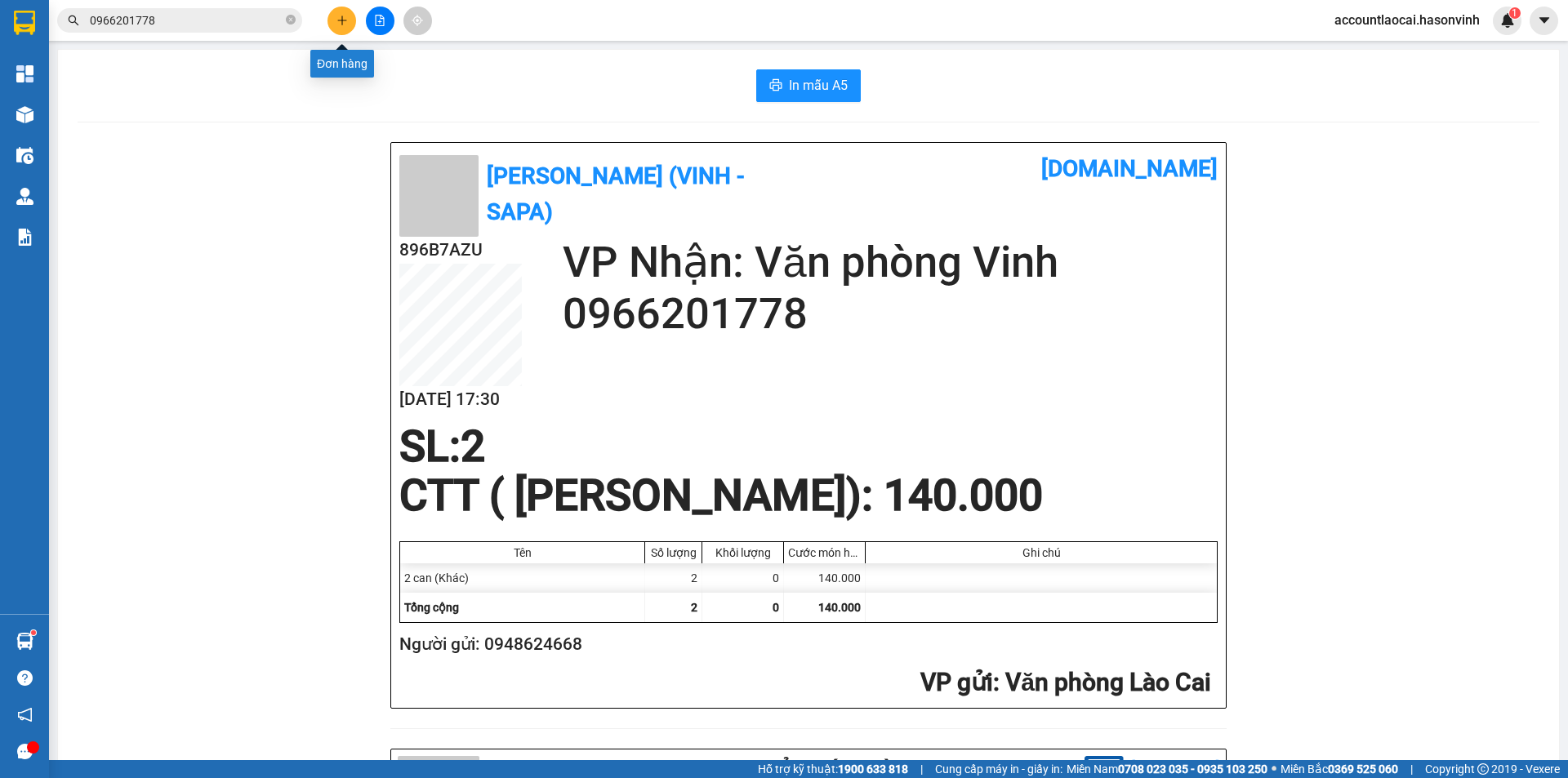
click at [345, 23] on icon "plus" at bounding box center [342, 20] width 11 height 11
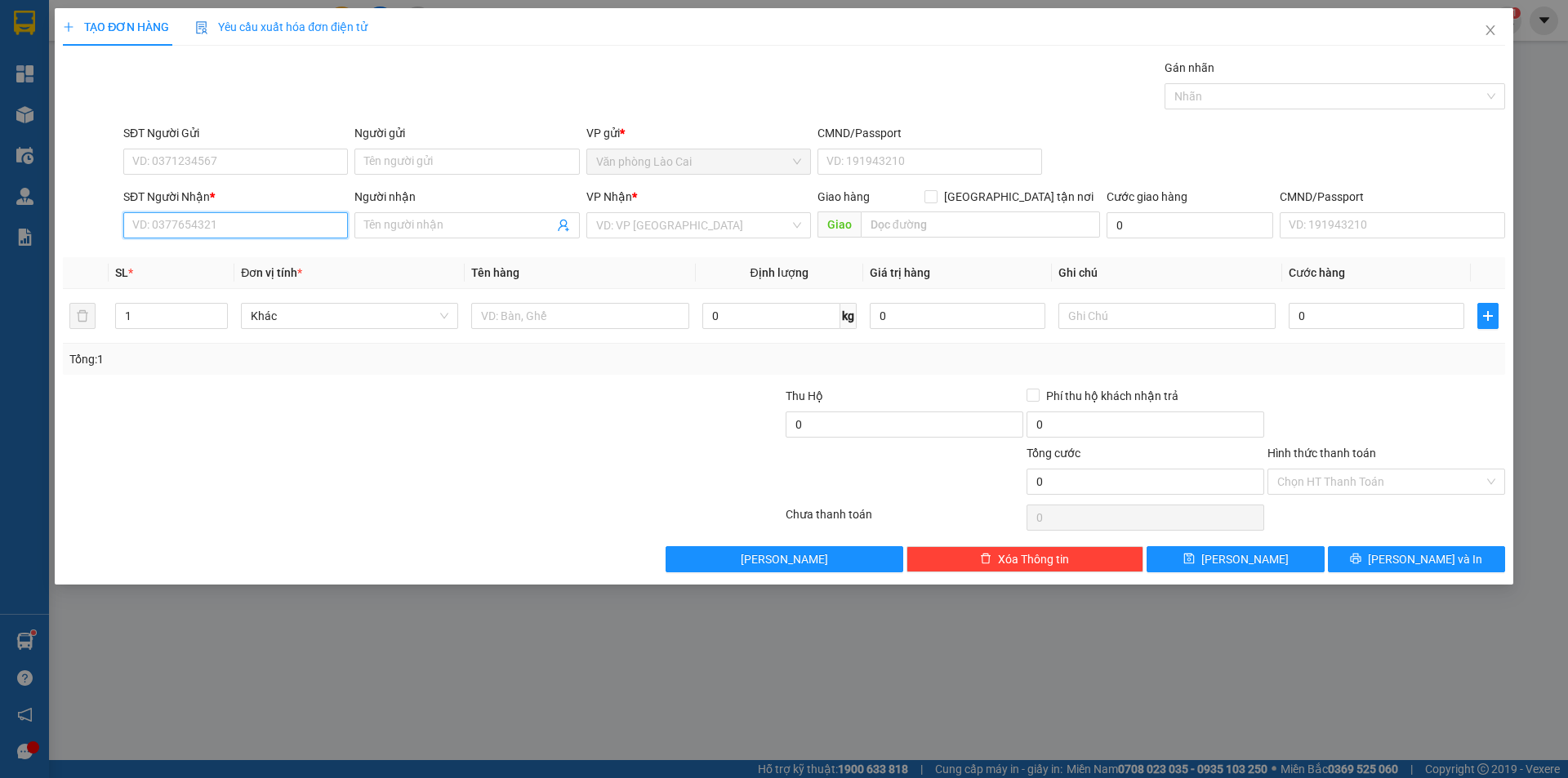
drag, startPoint x: 240, startPoint y: 222, endPoint x: 201, endPoint y: 214, distance: 39.8
click at [220, 217] on input "SĐT Người Nhận *" at bounding box center [236, 225] width 225 height 26
click at [201, 225] on input "77777" at bounding box center [236, 225] width 225 height 26
click at [202, 226] on input "77777" at bounding box center [236, 225] width 225 height 26
click at [211, 253] on div "0949577777" at bounding box center [235, 257] width 205 height 18
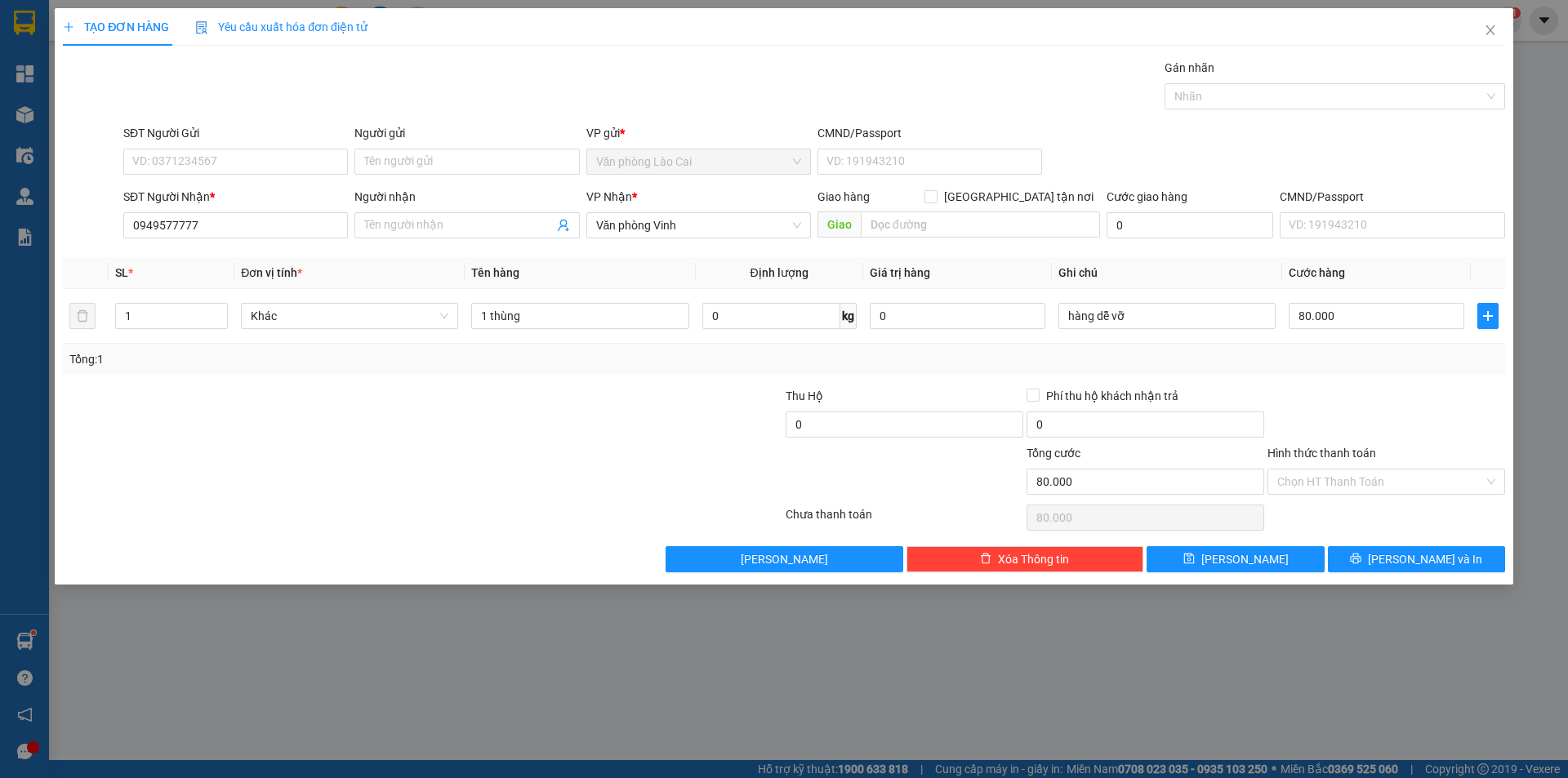
click at [569, 392] on div at bounding box center [663, 415] width 241 height 57
click at [486, 310] on input "1 thùng" at bounding box center [580, 315] width 217 height 26
click at [126, 316] on input "1" at bounding box center [172, 315] width 111 height 24
click at [146, 310] on input "1" at bounding box center [172, 315] width 111 height 24
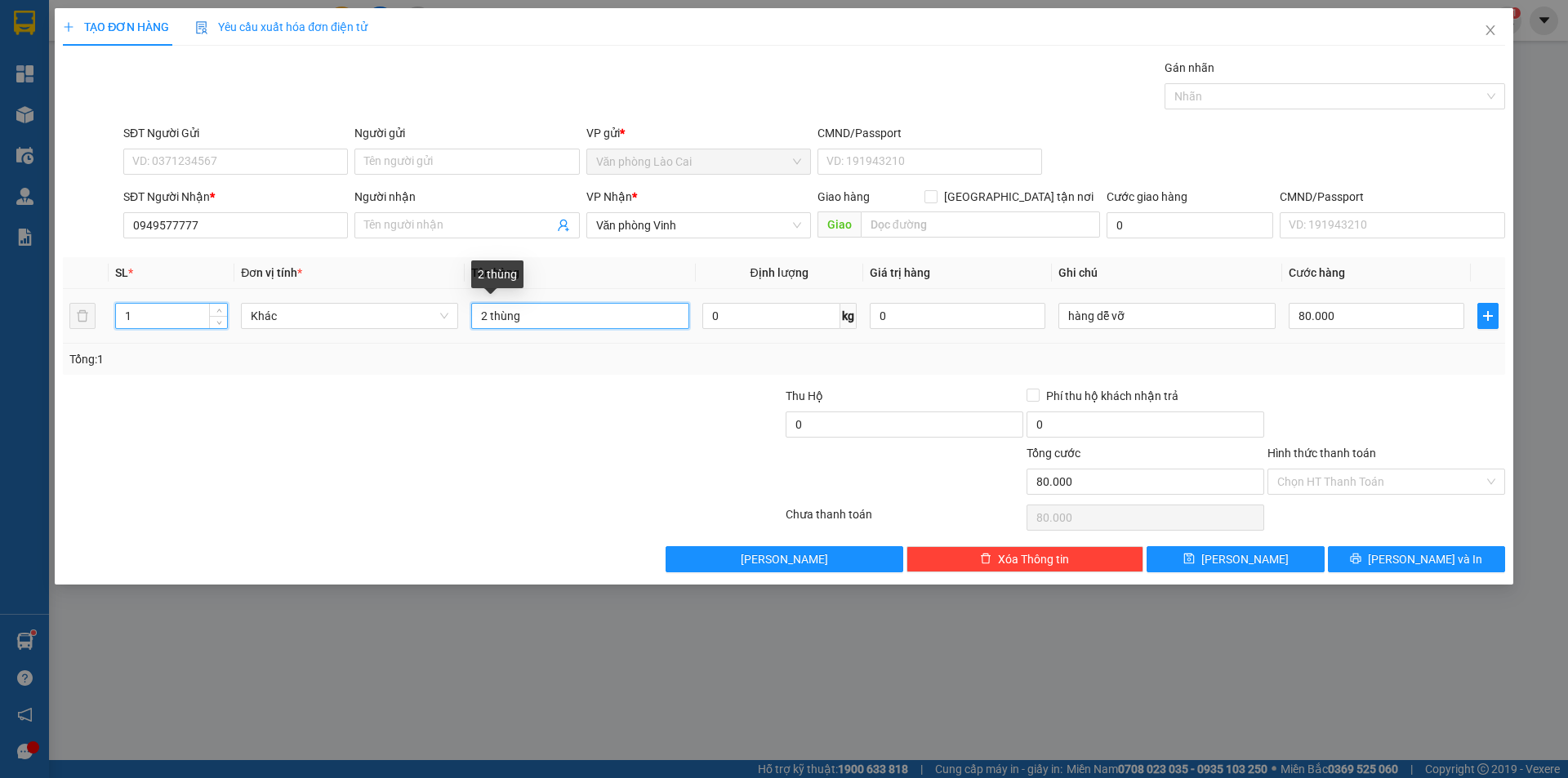
click at [474, 318] on input "2 thùng" at bounding box center [580, 315] width 217 height 26
click at [1329, 316] on input "80.000" at bounding box center [1376, 315] width 175 height 26
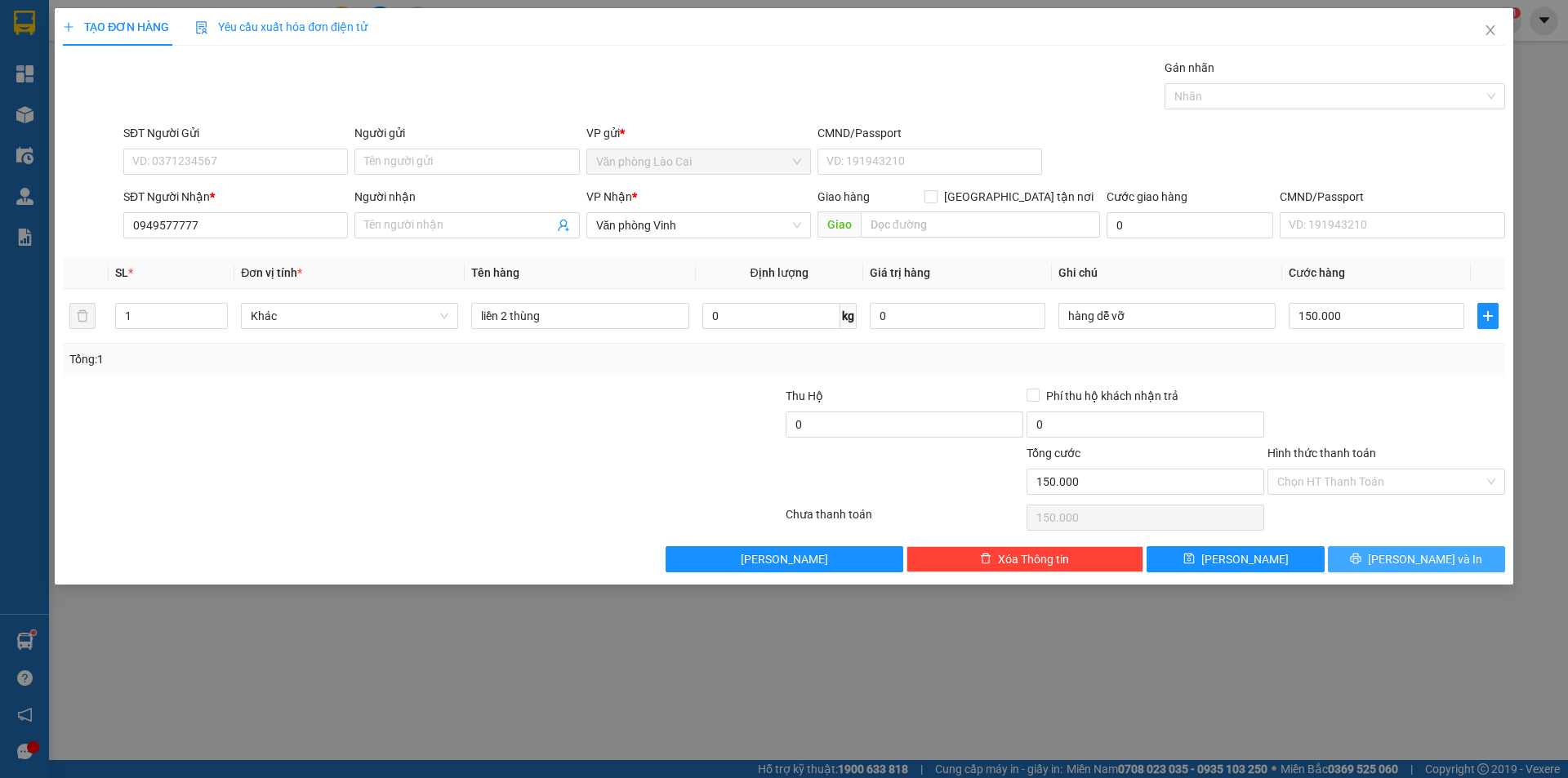
click at [1361, 561] on icon "printer" at bounding box center [1356, 558] width 11 height 11
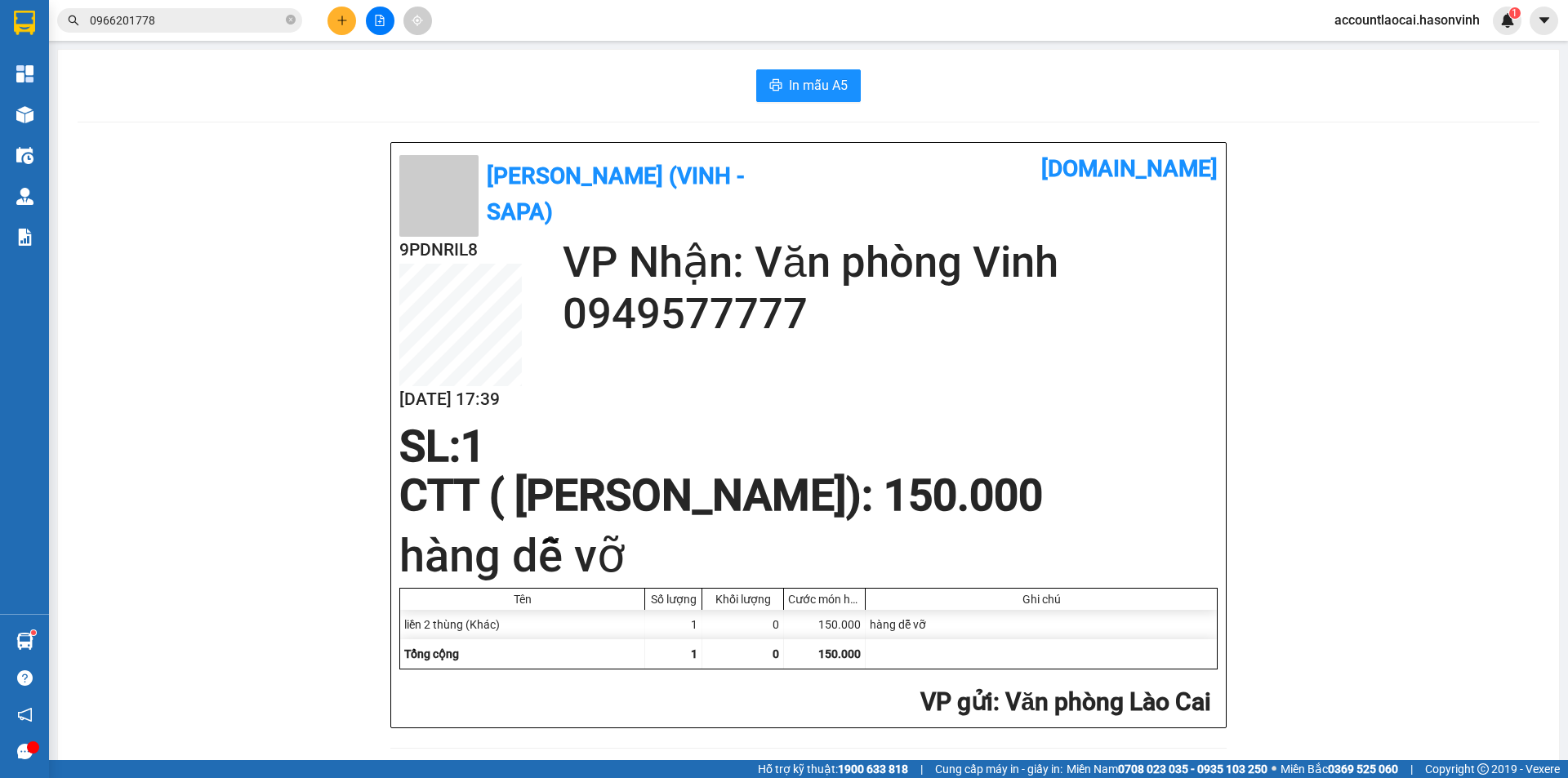
click at [379, 13] on button at bounding box center [379, 20] width 29 height 29
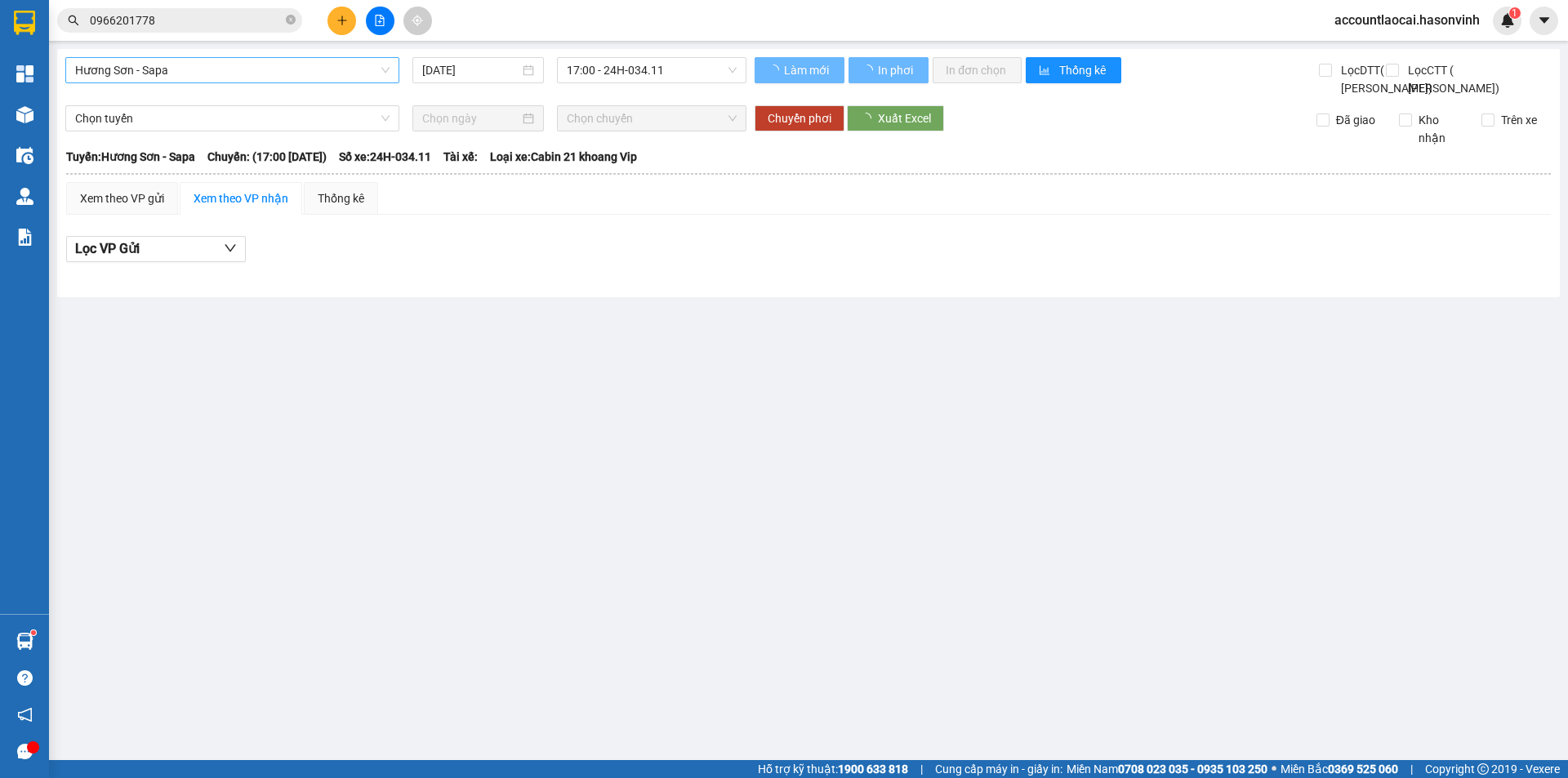
click at [189, 71] on span "Hương Sơn - Sapa" at bounding box center [232, 70] width 315 height 24
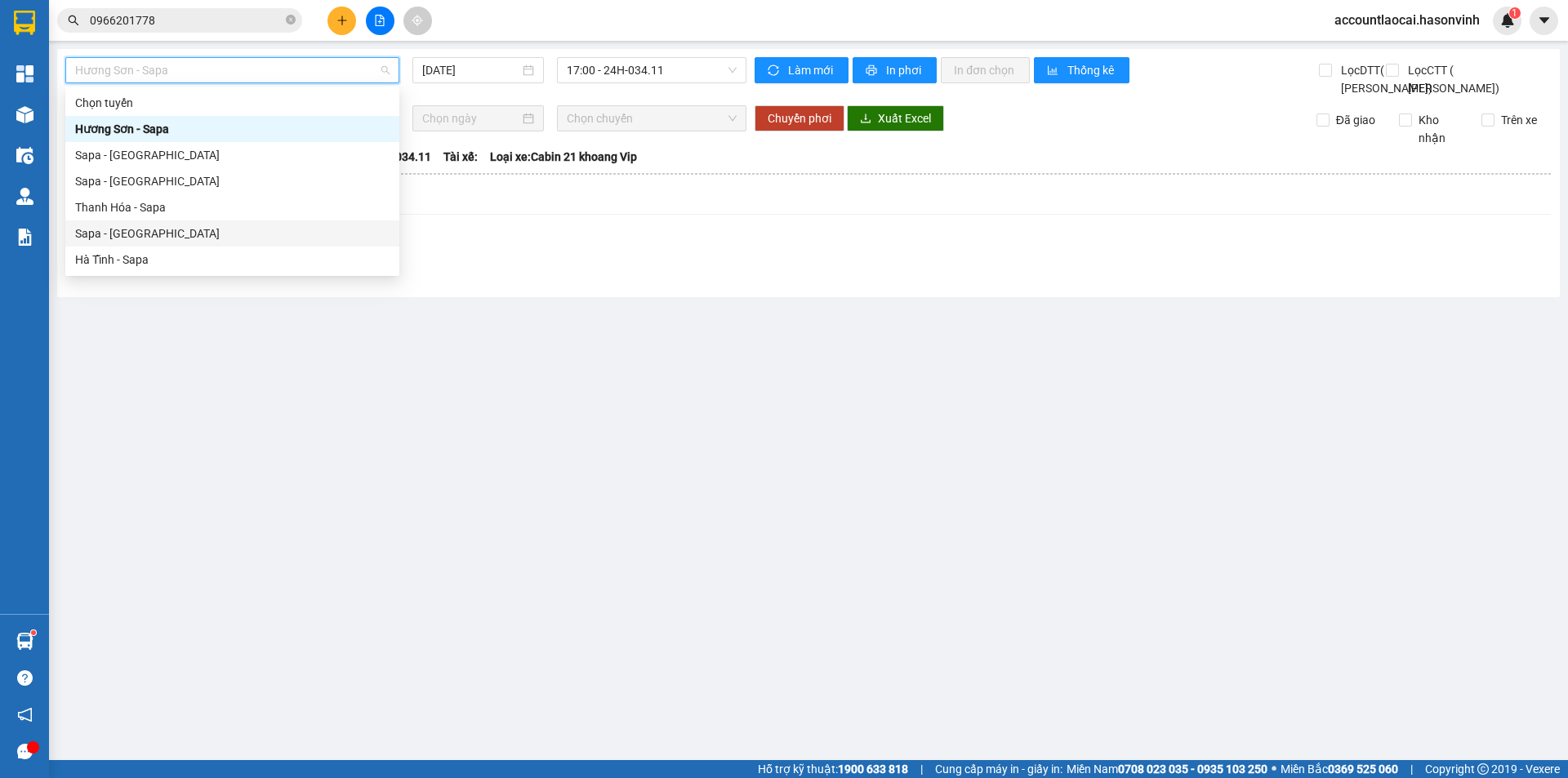
click at [130, 228] on div "Sapa - [GEOGRAPHIC_DATA]" at bounding box center [232, 233] width 315 height 18
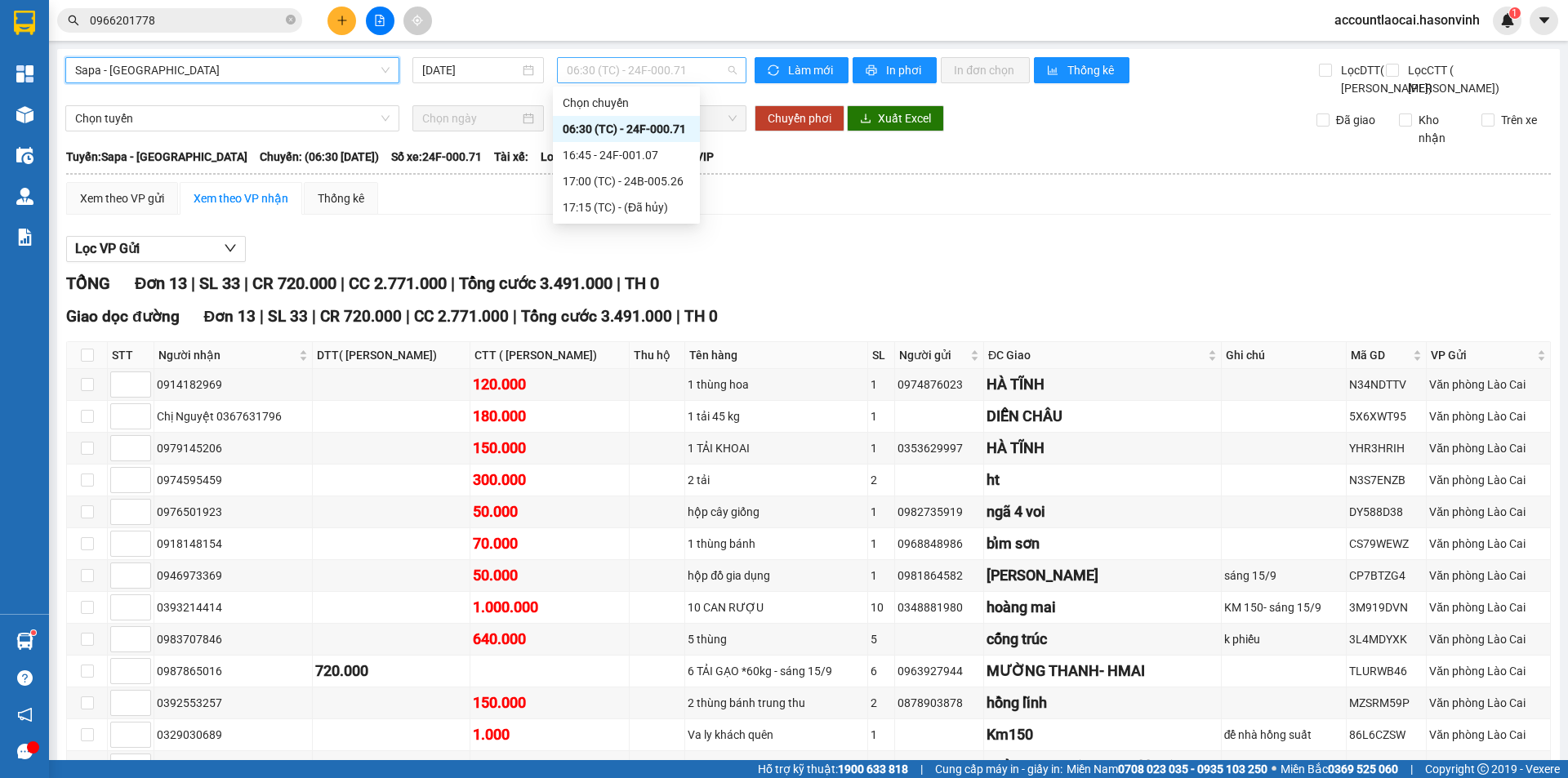
click at [702, 74] on span "06:30 (TC) - 24F-000.71" at bounding box center [651, 70] width 170 height 24
click at [657, 147] on div "16:45 - 24F-001.07" at bounding box center [625, 155] width 127 height 18
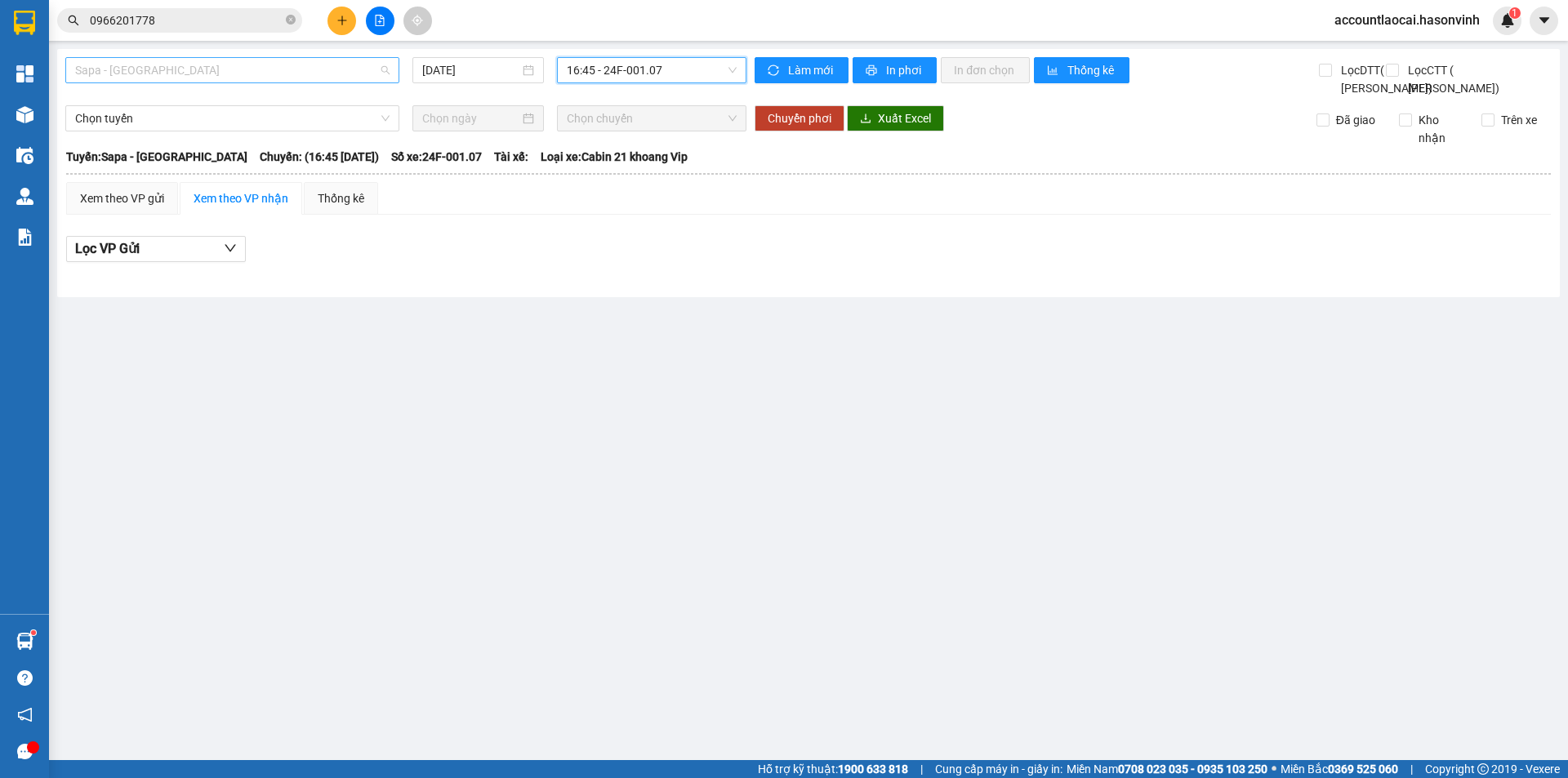
click at [237, 68] on span "Sapa - [GEOGRAPHIC_DATA]" at bounding box center [232, 70] width 315 height 24
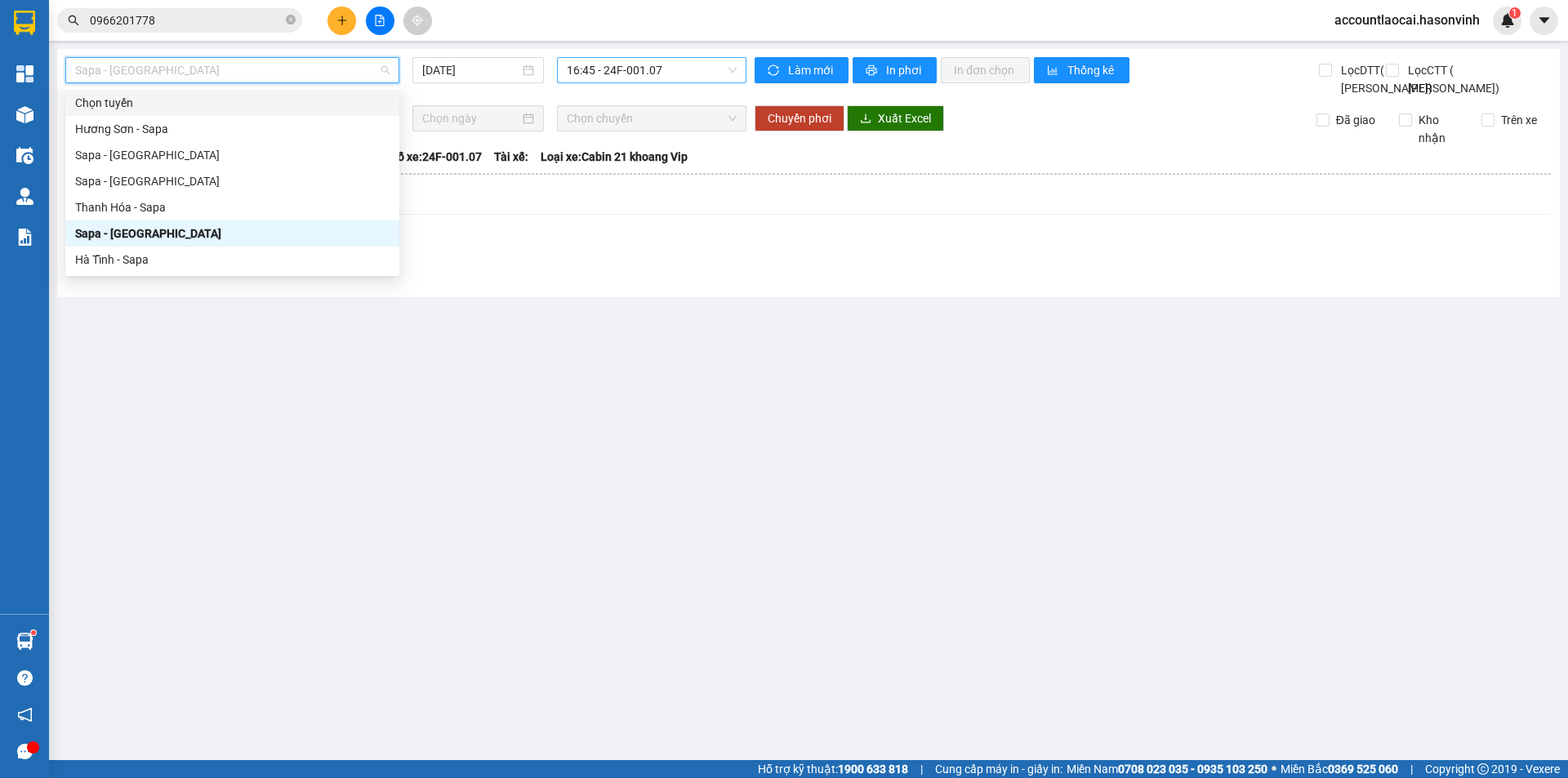
click at [625, 72] on span "16:45 - 24F-001.07" at bounding box center [651, 70] width 170 height 24
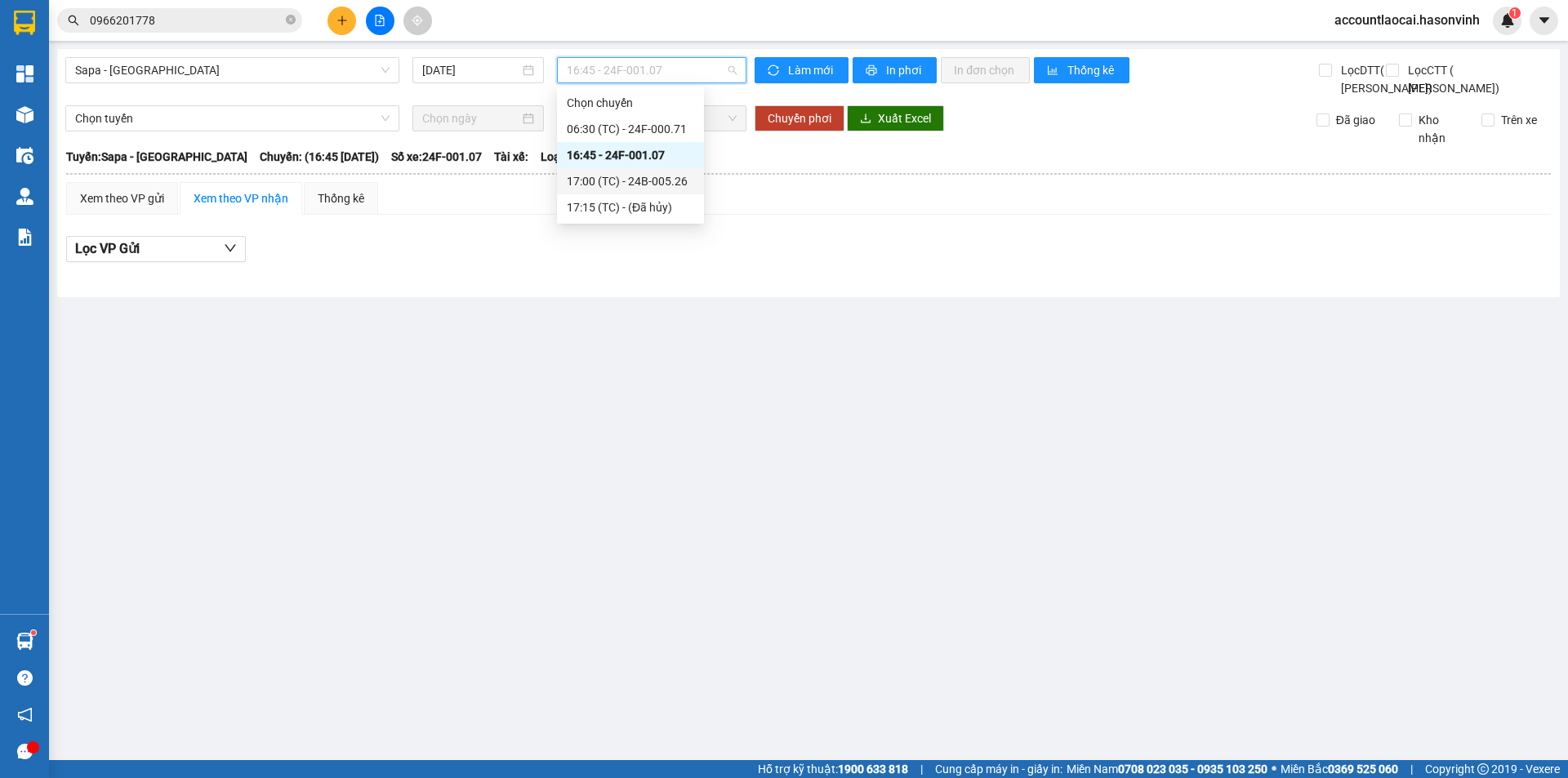
click at [637, 173] on div "17:00 (TC) - 24B-005.26" at bounding box center [630, 181] width 127 height 18
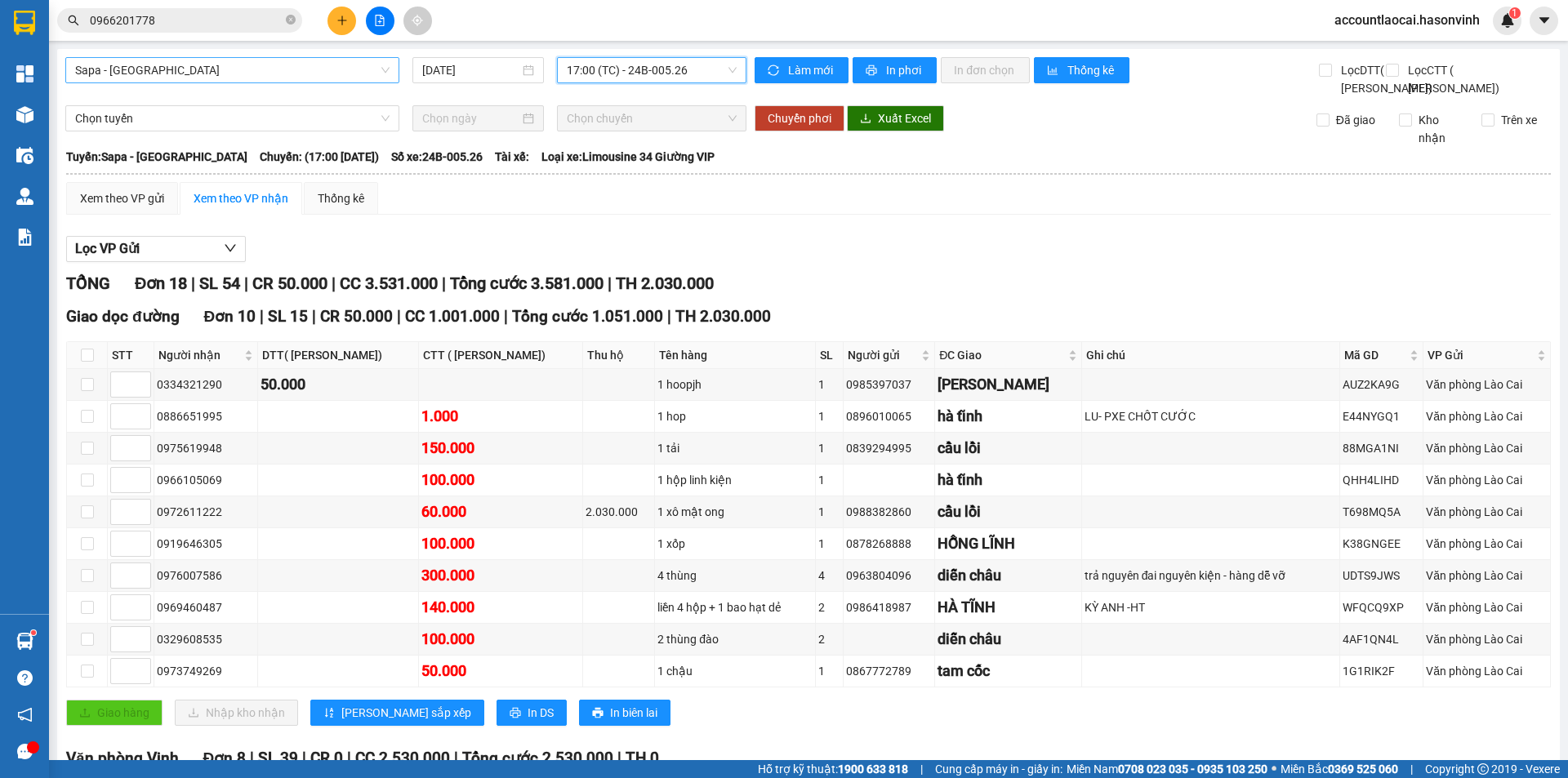
click at [179, 72] on span "Sapa - [GEOGRAPHIC_DATA]" at bounding box center [232, 70] width 315 height 24
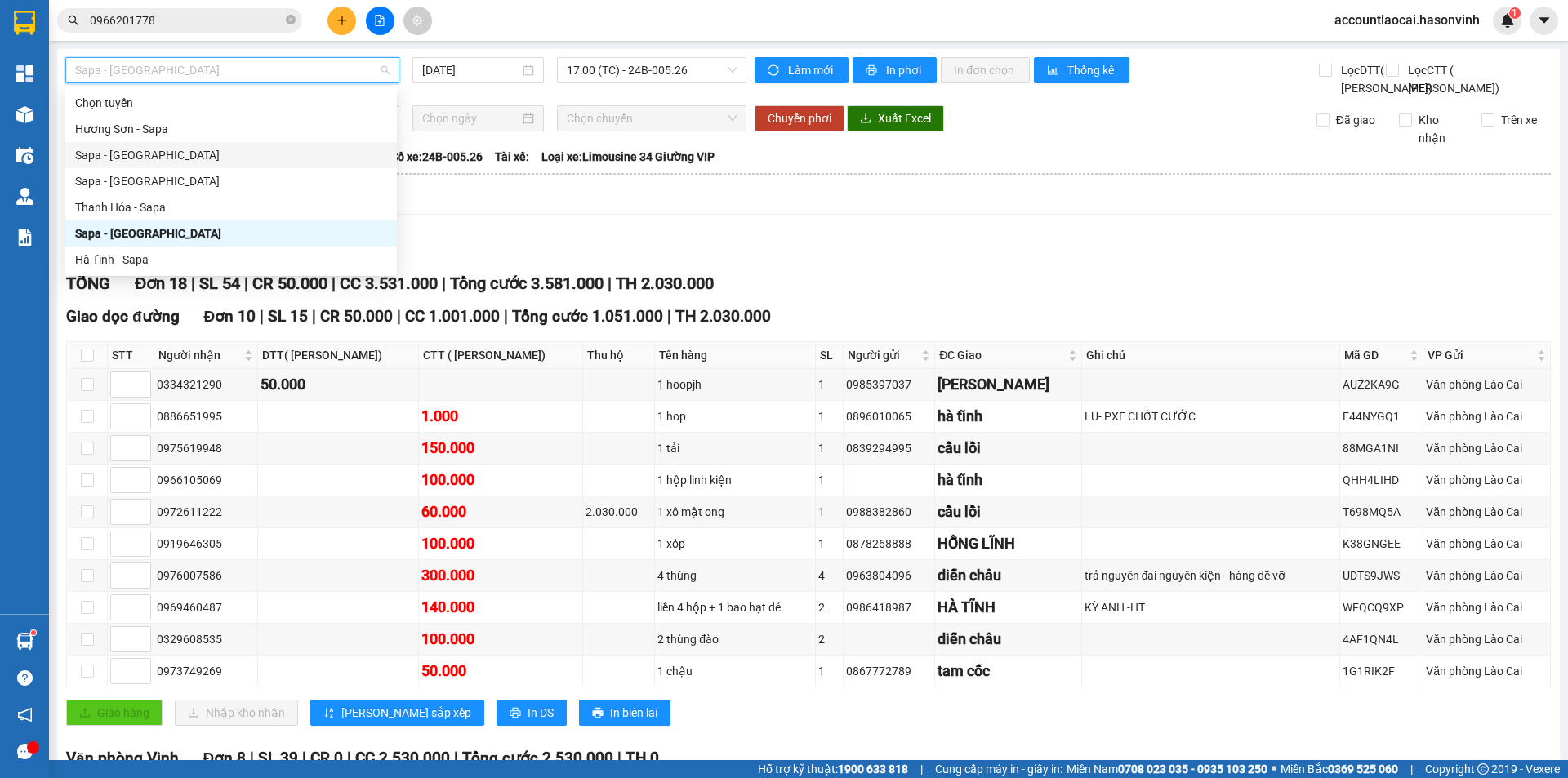
click at [159, 153] on div "Sapa - [GEOGRAPHIC_DATA]" at bounding box center [231, 155] width 312 height 18
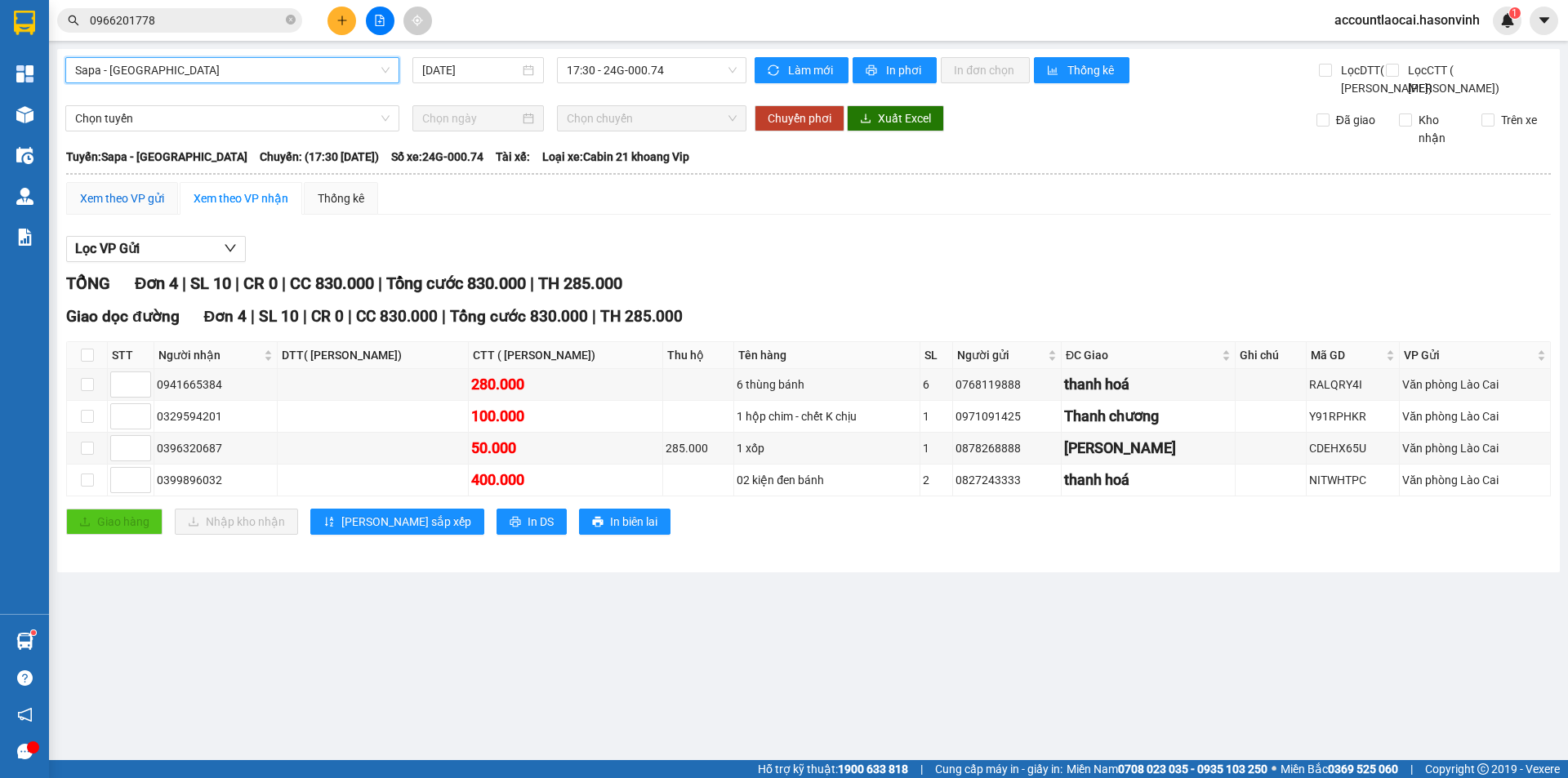
click at [135, 208] on div "Xem theo VP gửi" at bounding box center [122, 198] width 84 height 18
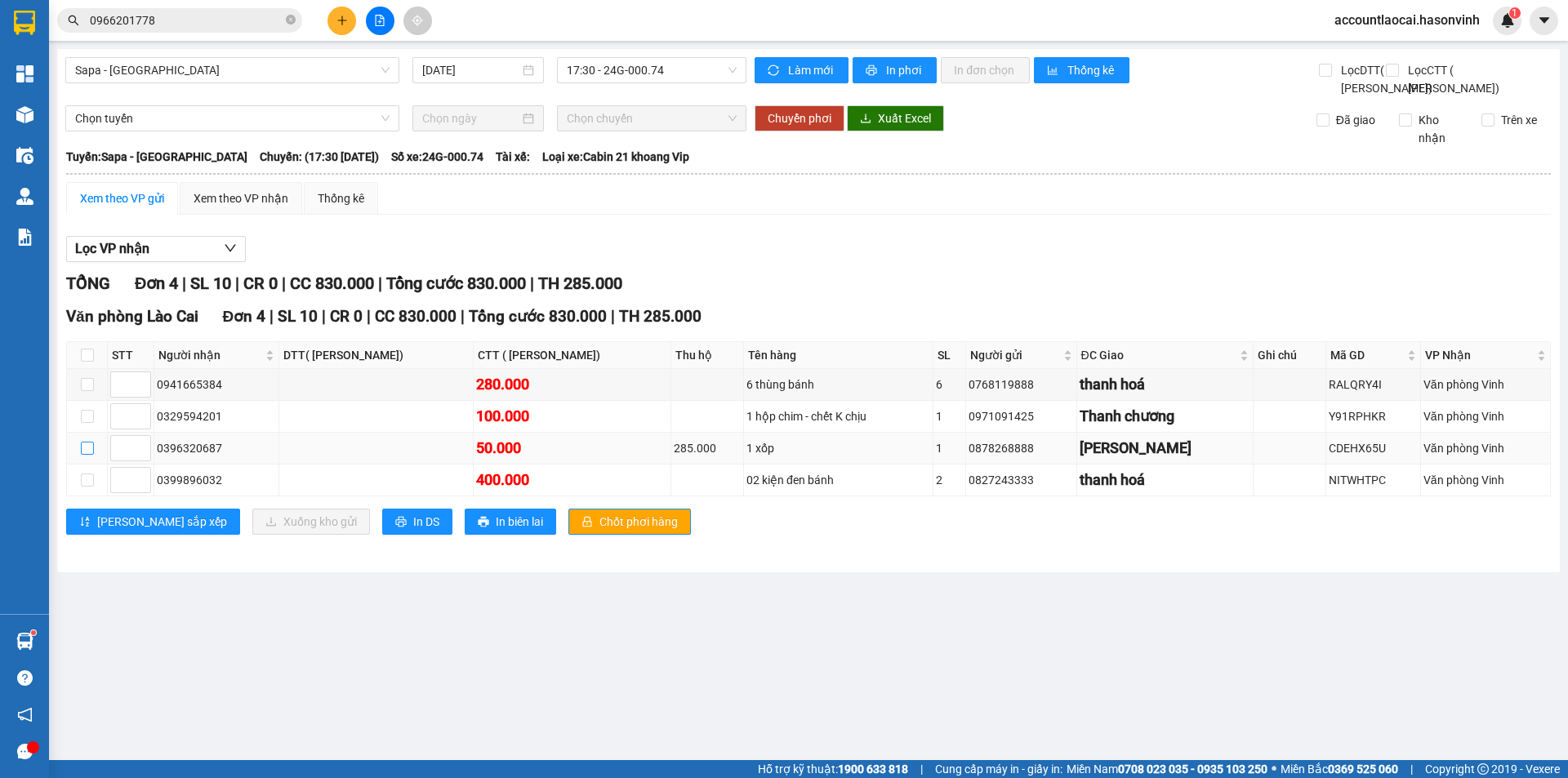
click at [84, 454] on input "checkbox" at bounding box center [87, 448] width 13 height 13
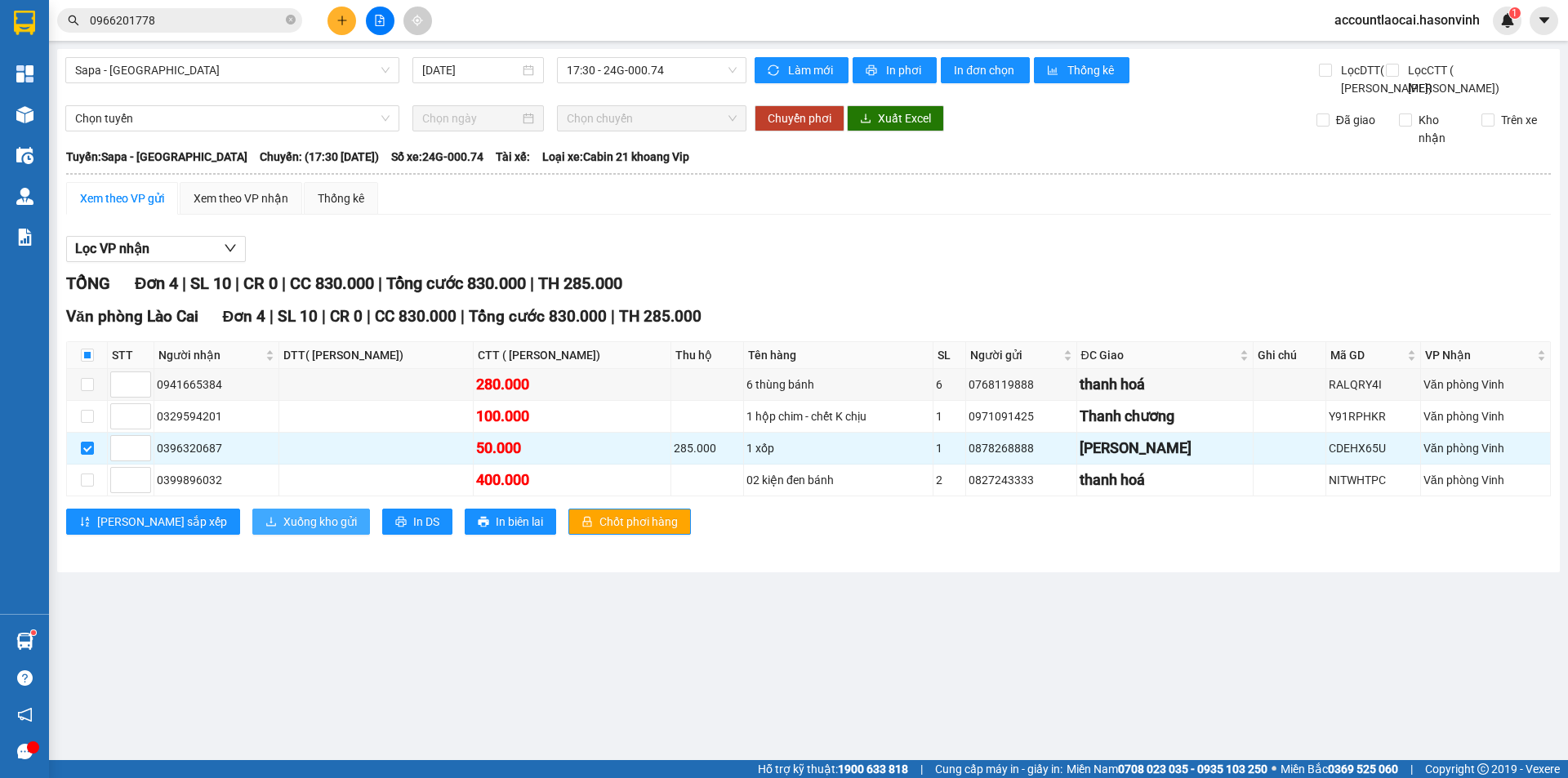
click at [283, 530] on span "Xuống kho gửi" at bounding box center [319, 521] width 73 height 18
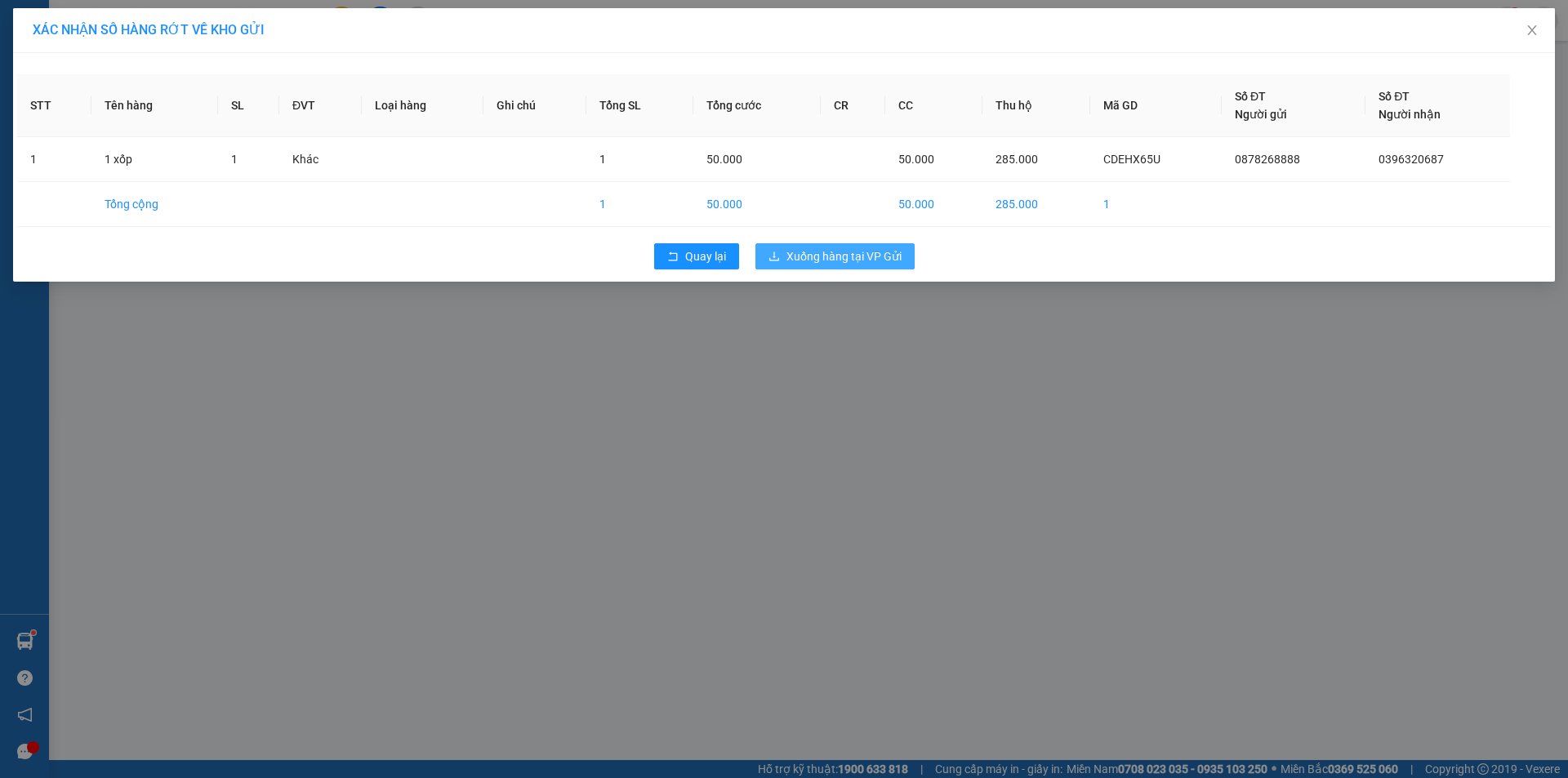
click at [850, 249] on span "Xuống hàng tại VP Gửi" at bounding box center [843, 256] width 115 height 18
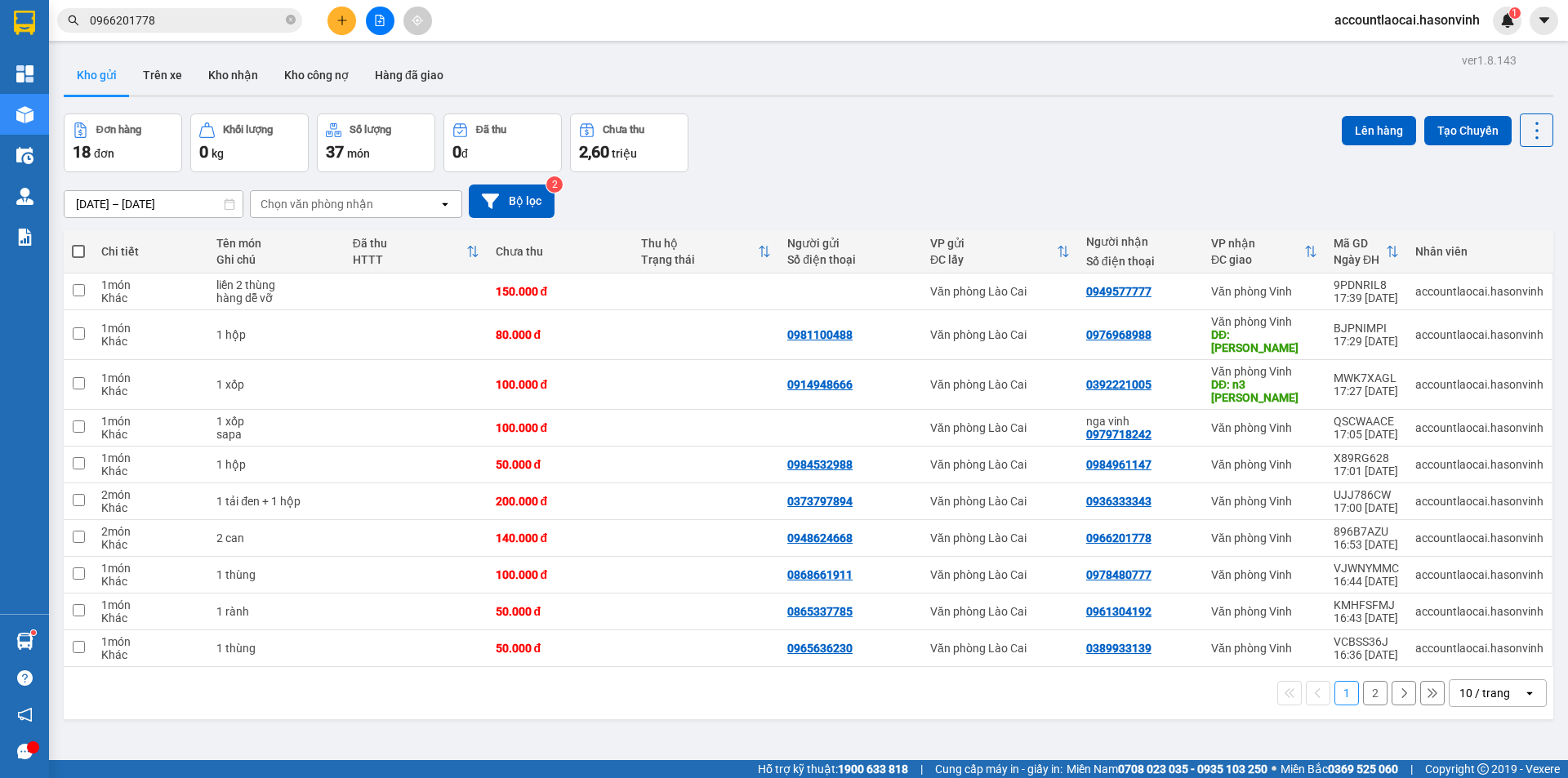
click at [1363, 681] on button "2" at bounding box center [1375, 693] width 24 height 24
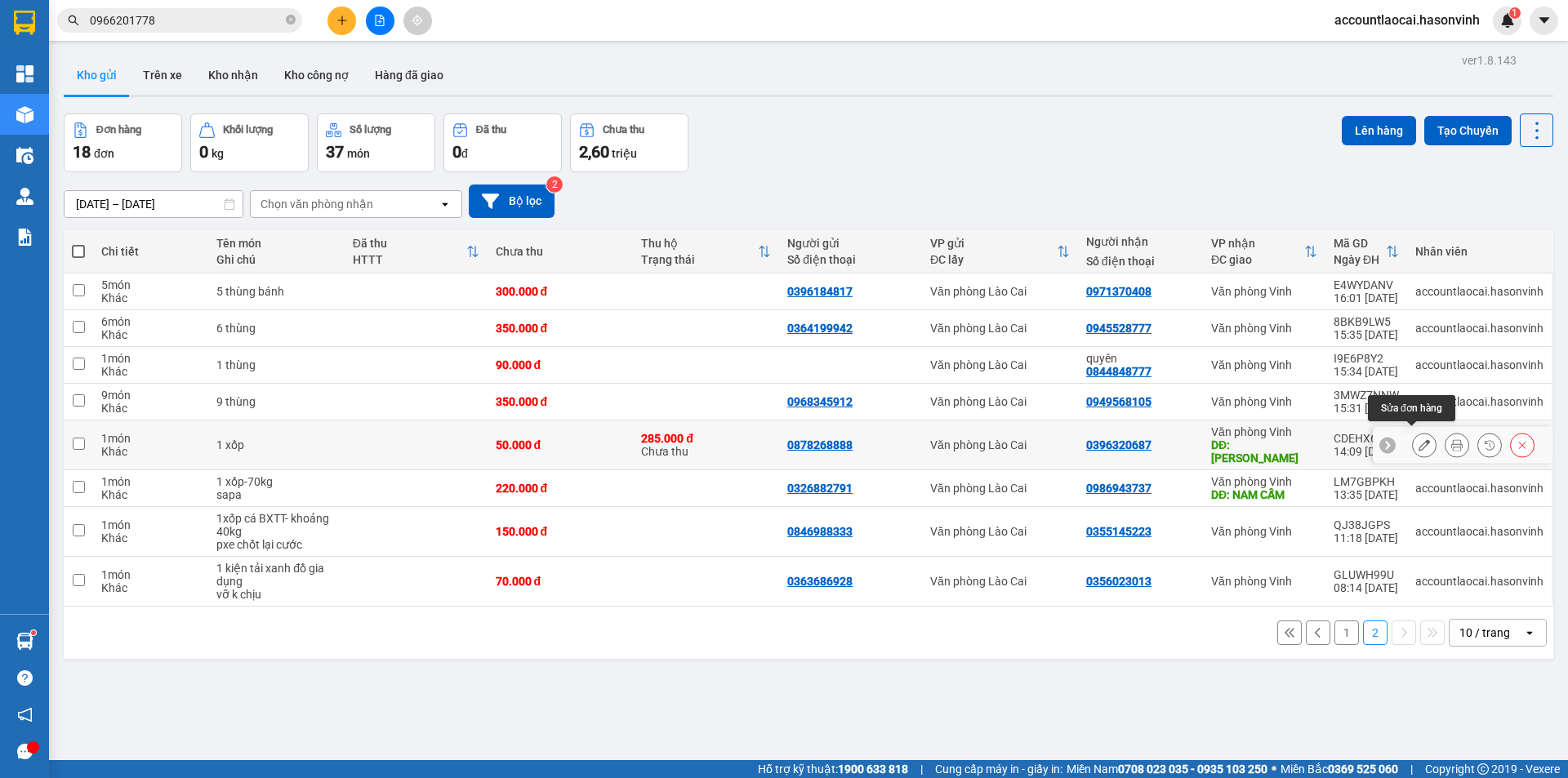
click at [1419, 439] on icon at bounding box center [1424, 444] width 11 height 11
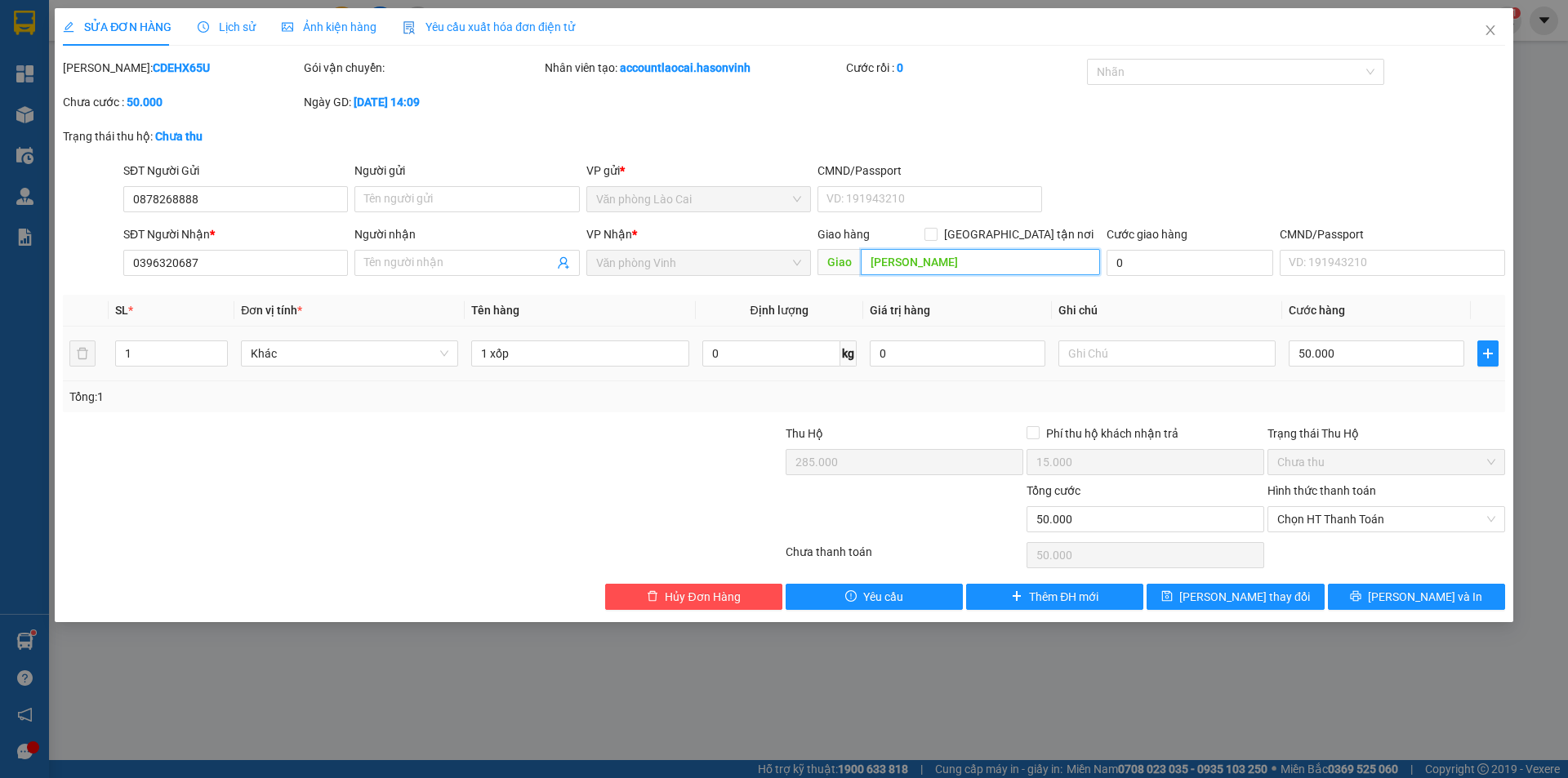
click at [935, 261] on input "nghi sơn" at bounding box center [981, 261] width 239 height 26
click at [1383, 599] on button "[PERSON_NAME] và In" at bounding box center [1416, 596] width 177 height 26
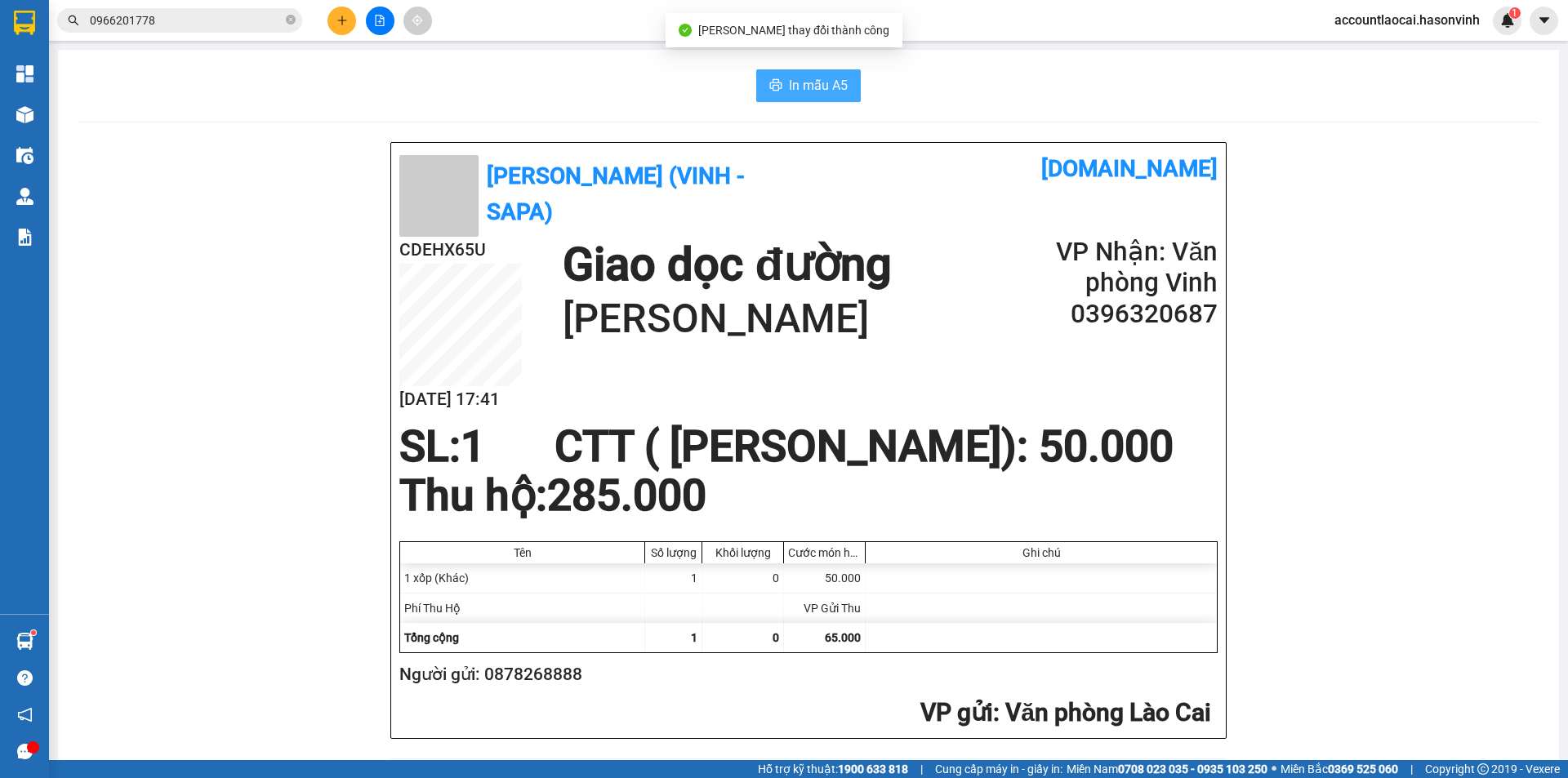
click at [818, 85] on span "In mẫu A5" at bounding box center [817, 85] width 58 height 20
click at [295, 21] on icon "close-circle" at bounding box center [290, 19] width 10 height 10
click at [267, 23] on input "text" at bounding box center [186, 19] width 193 height 18
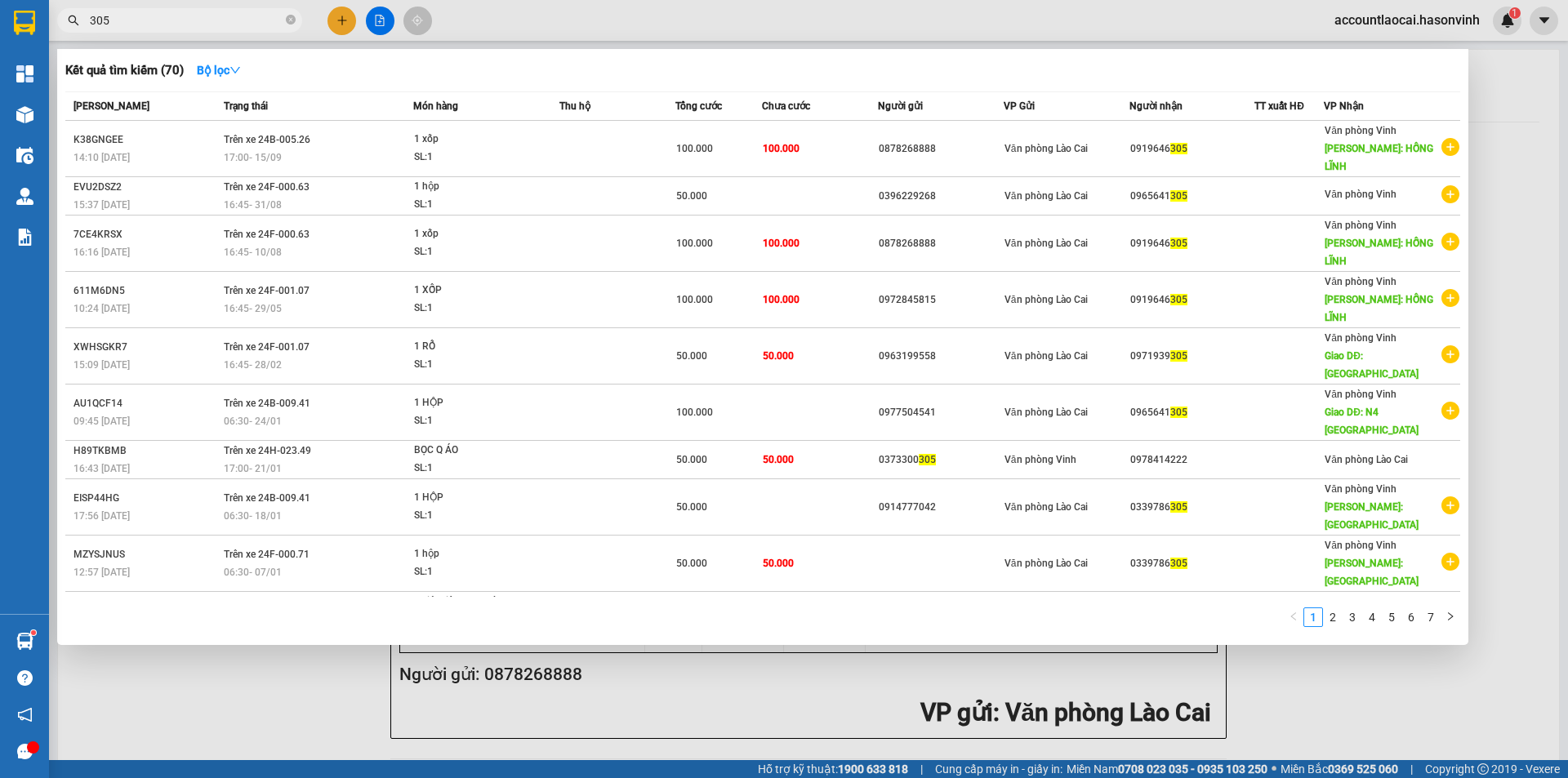
click at [297, 648] on div at bounding box center [784, 389] width 1568 height 778
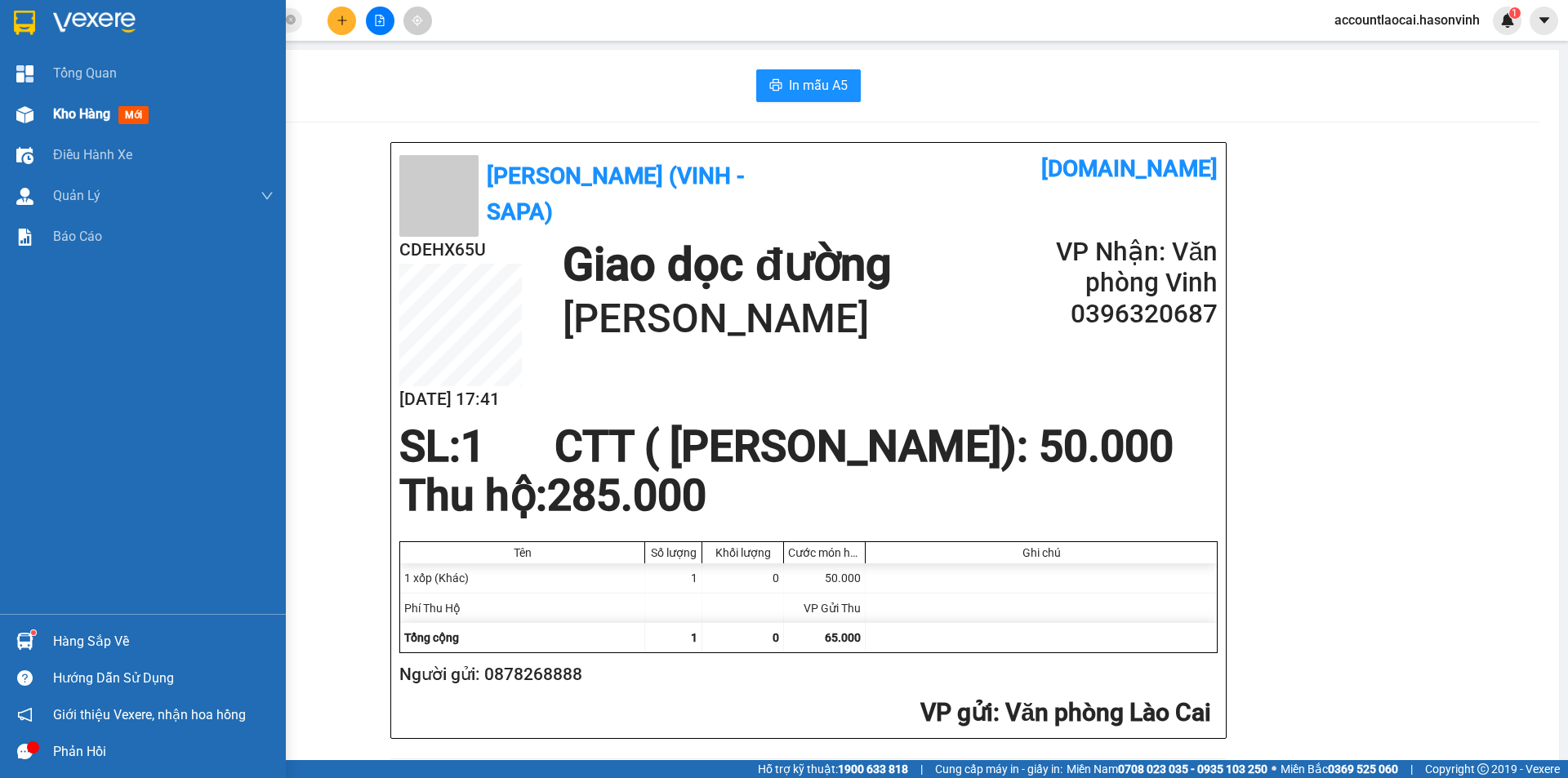
click at [54, 105] on div "Kho hàng mới" at bounding box center [104, 114] width 102 height 20
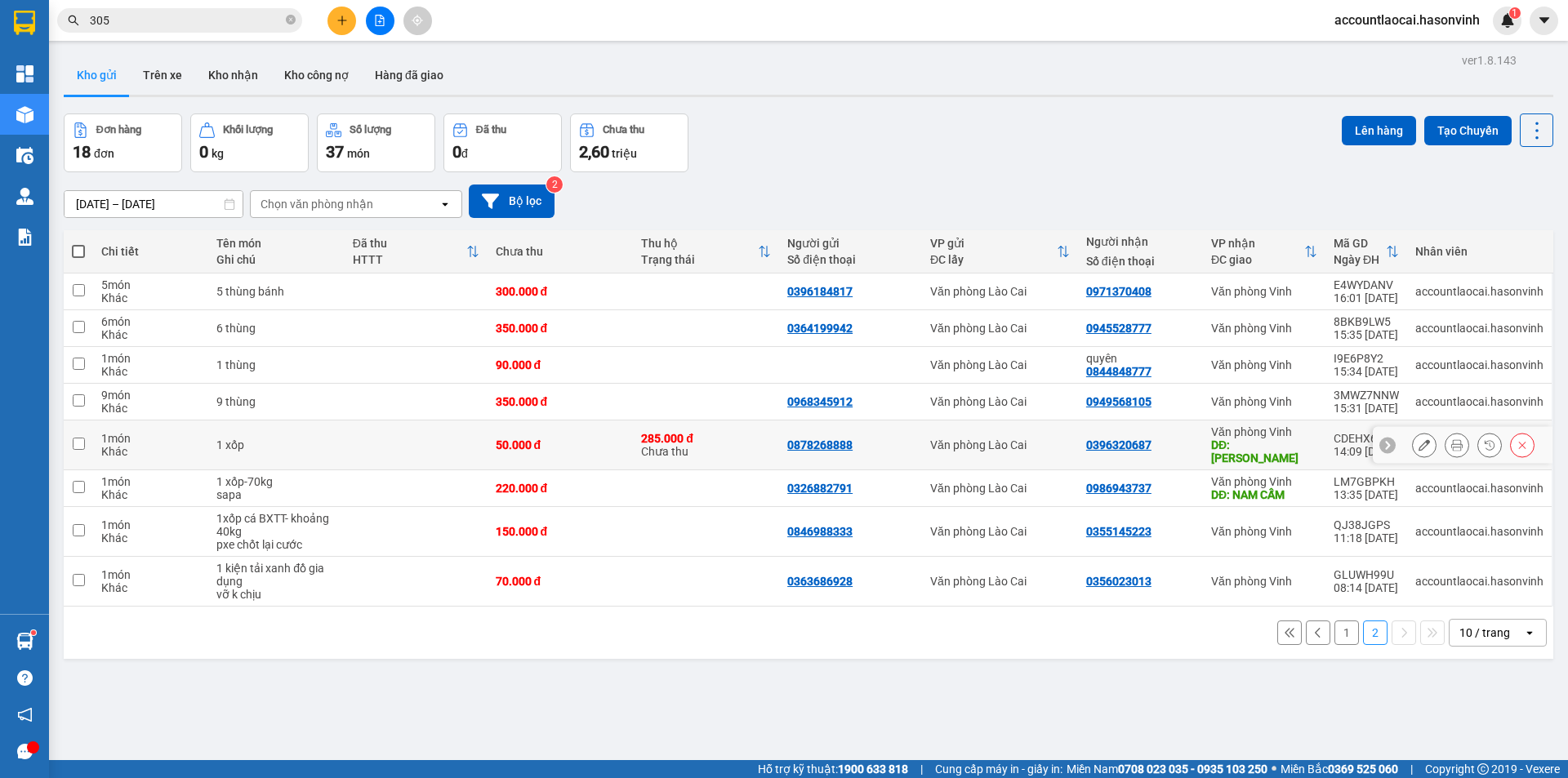
click at [344, 435] on td at bounding box center [416, 445] width 143 height 50
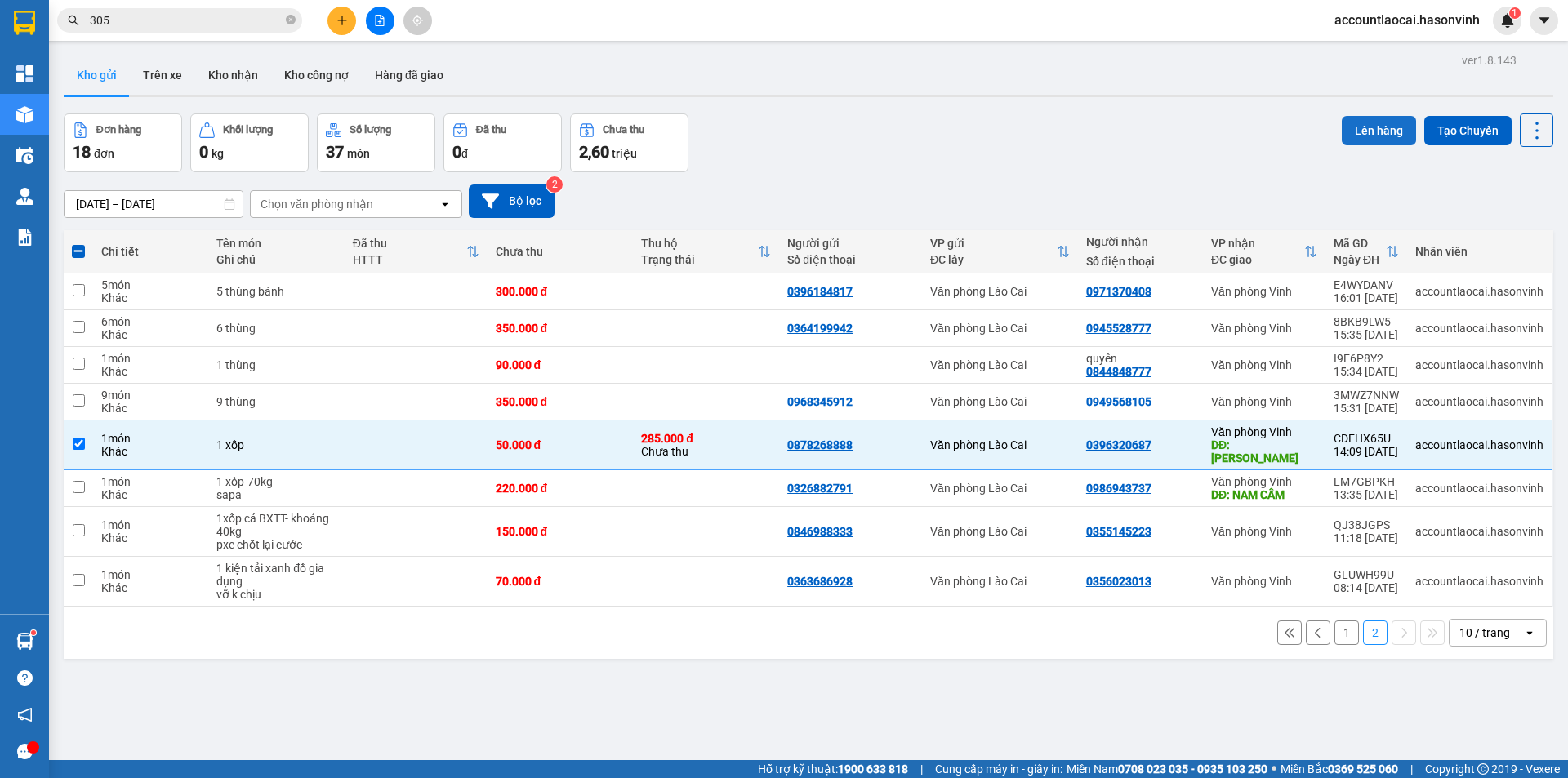
click at [1366, 134] on button "Lên hàng" at bounding box center [1379, 131] width 74 height 30
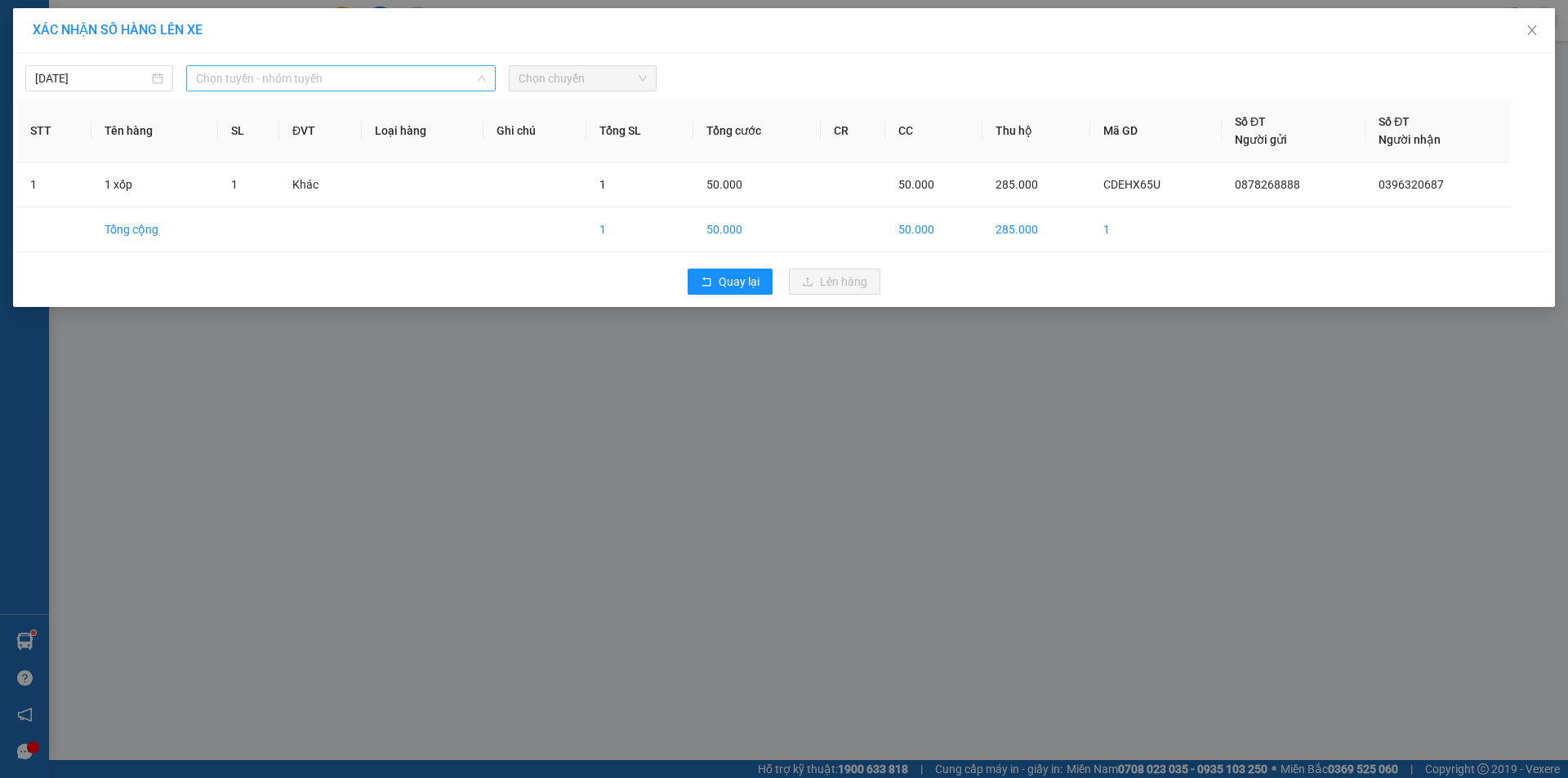
click at [341, 85] on span "Chọn tuyến - nhóm tuyến" at bounding box center [341, 78] width 289 height 24
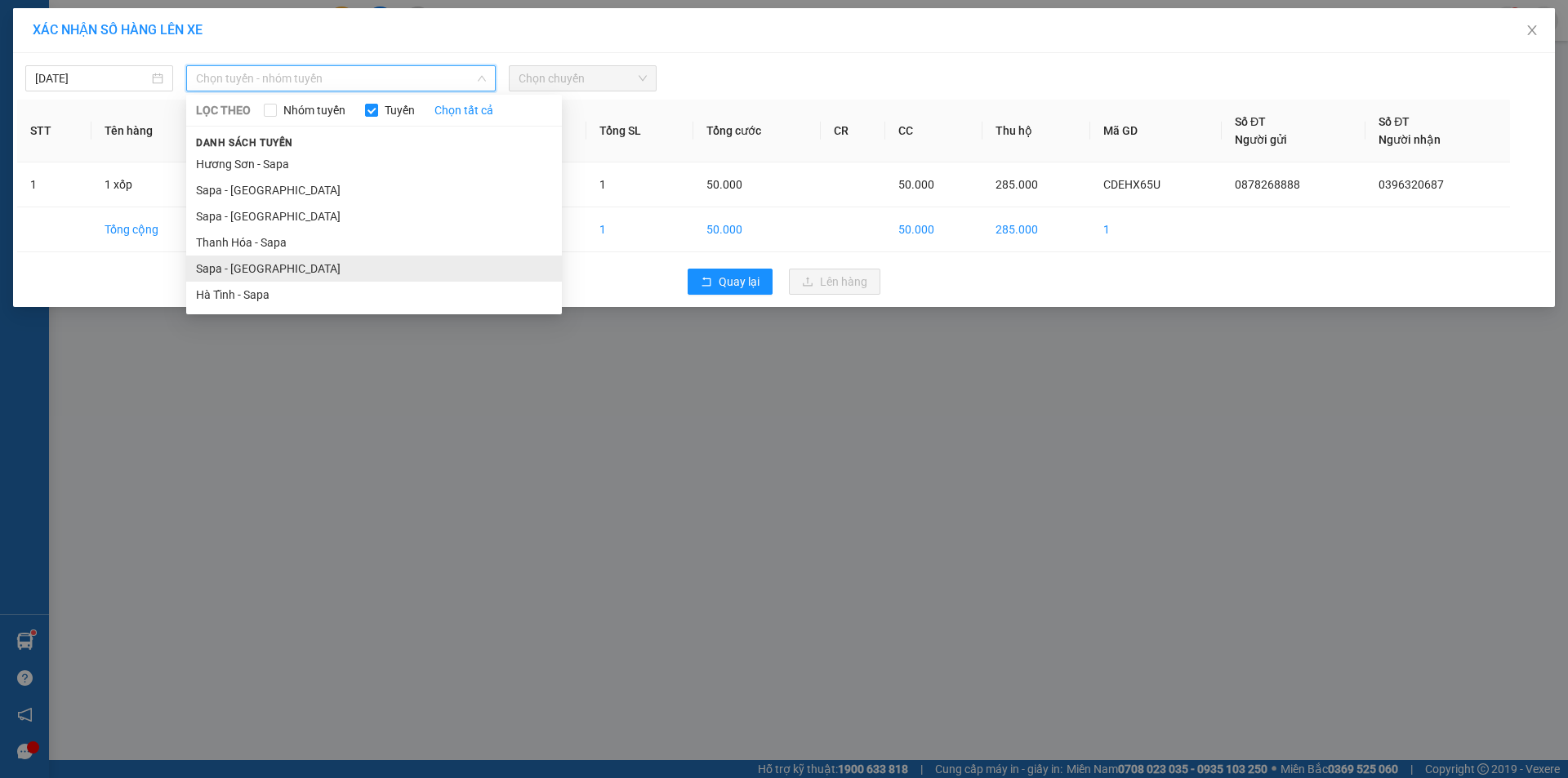
click at [278, 261] on li "Sapa - [GEOGRAPHIC_DATA]" at bounding box center [374, 268] width 376 height 26
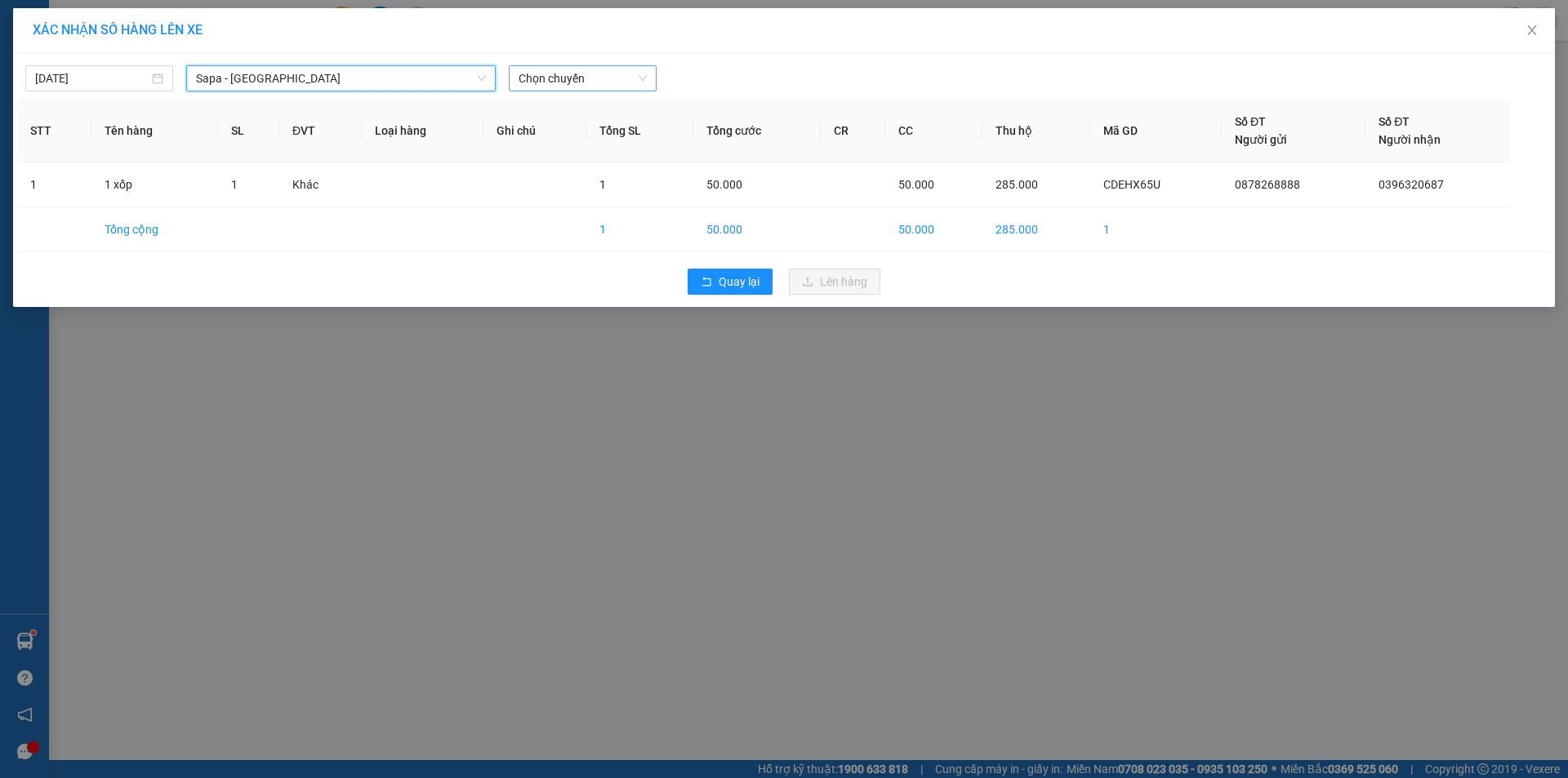
click at [608, 82] on span "Chọn chuyến" at bounding box center [583, 78] width 128 height 24
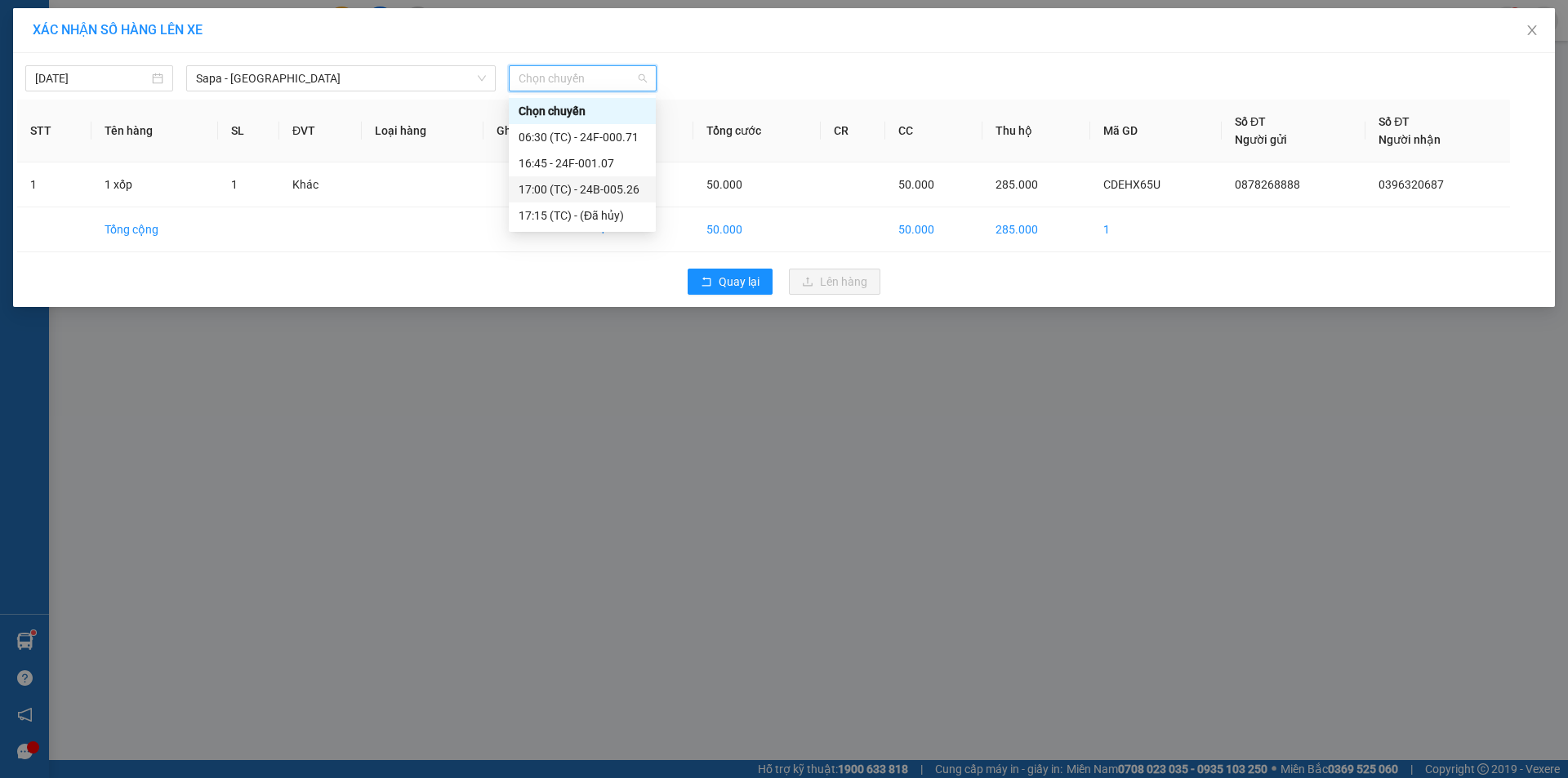
click at [609, 184] on div "17:00 (TC) - 24B-005.26" at bounding box center [582, 188] width 127 height 18
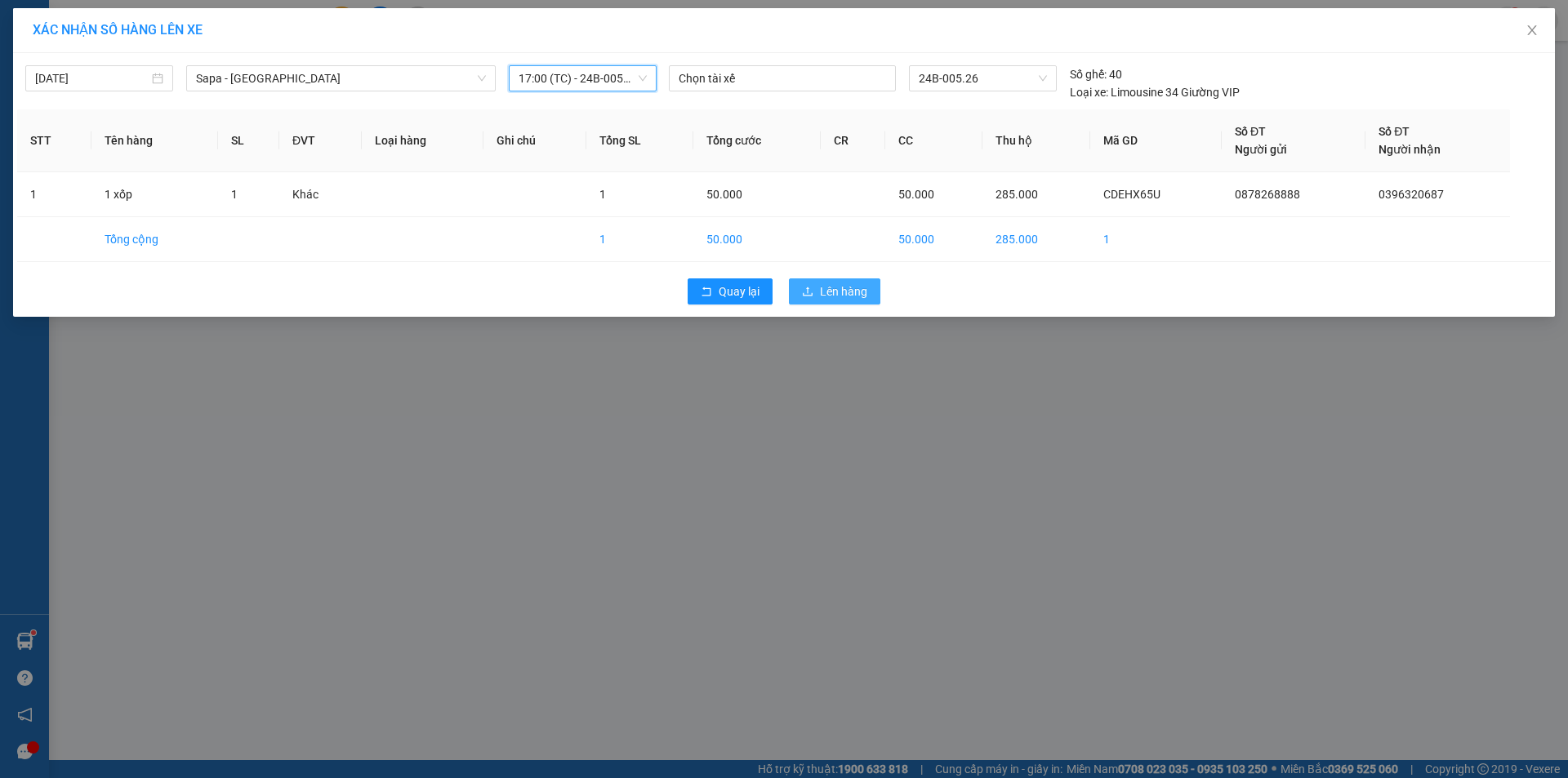
click at [834, 288] on span "Lên hàng" at bounding box center [843, 290] width 47 height 18
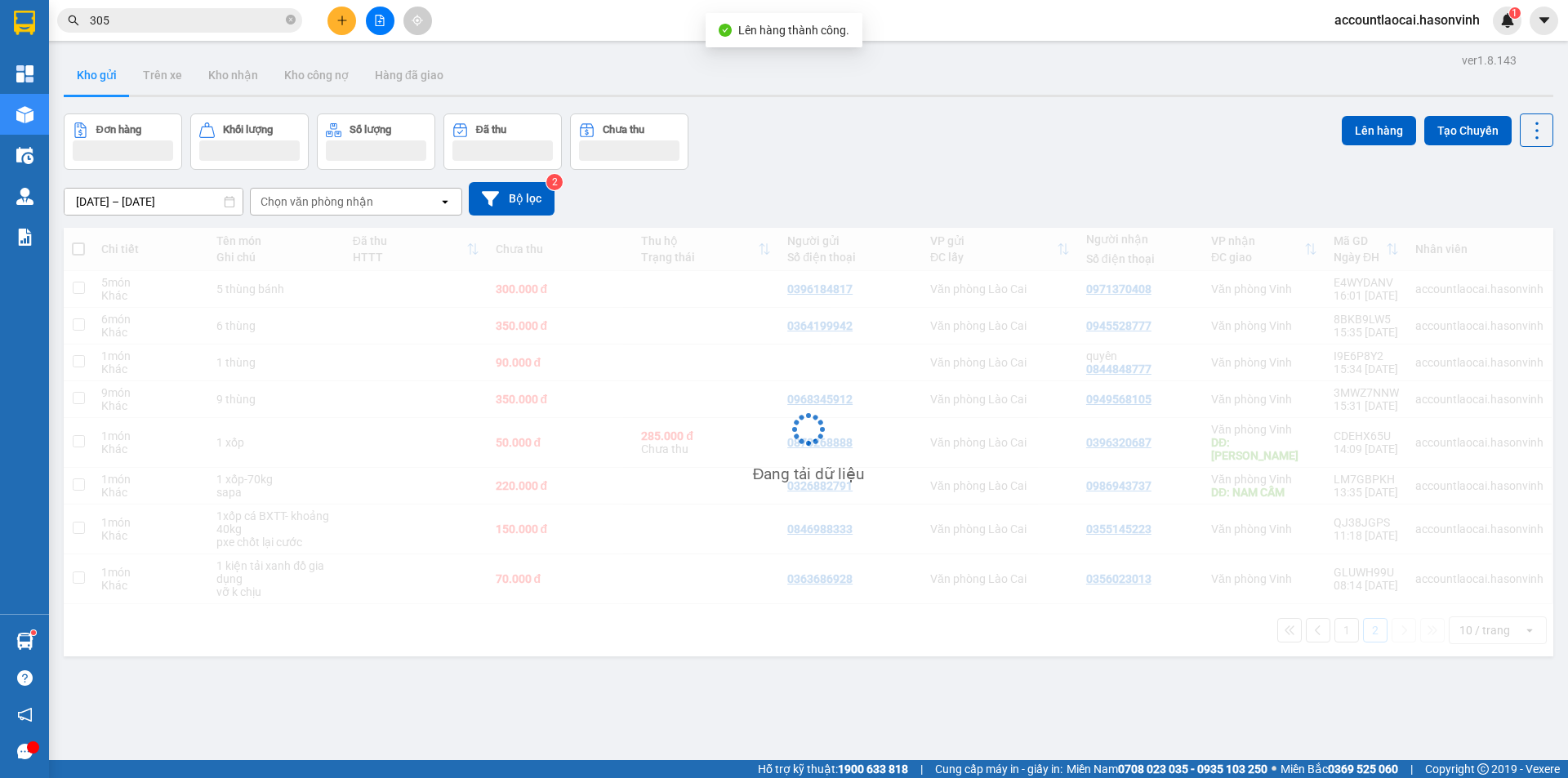
click at [369, 28] on button at bounding box center [379, 20] width 29 height 29
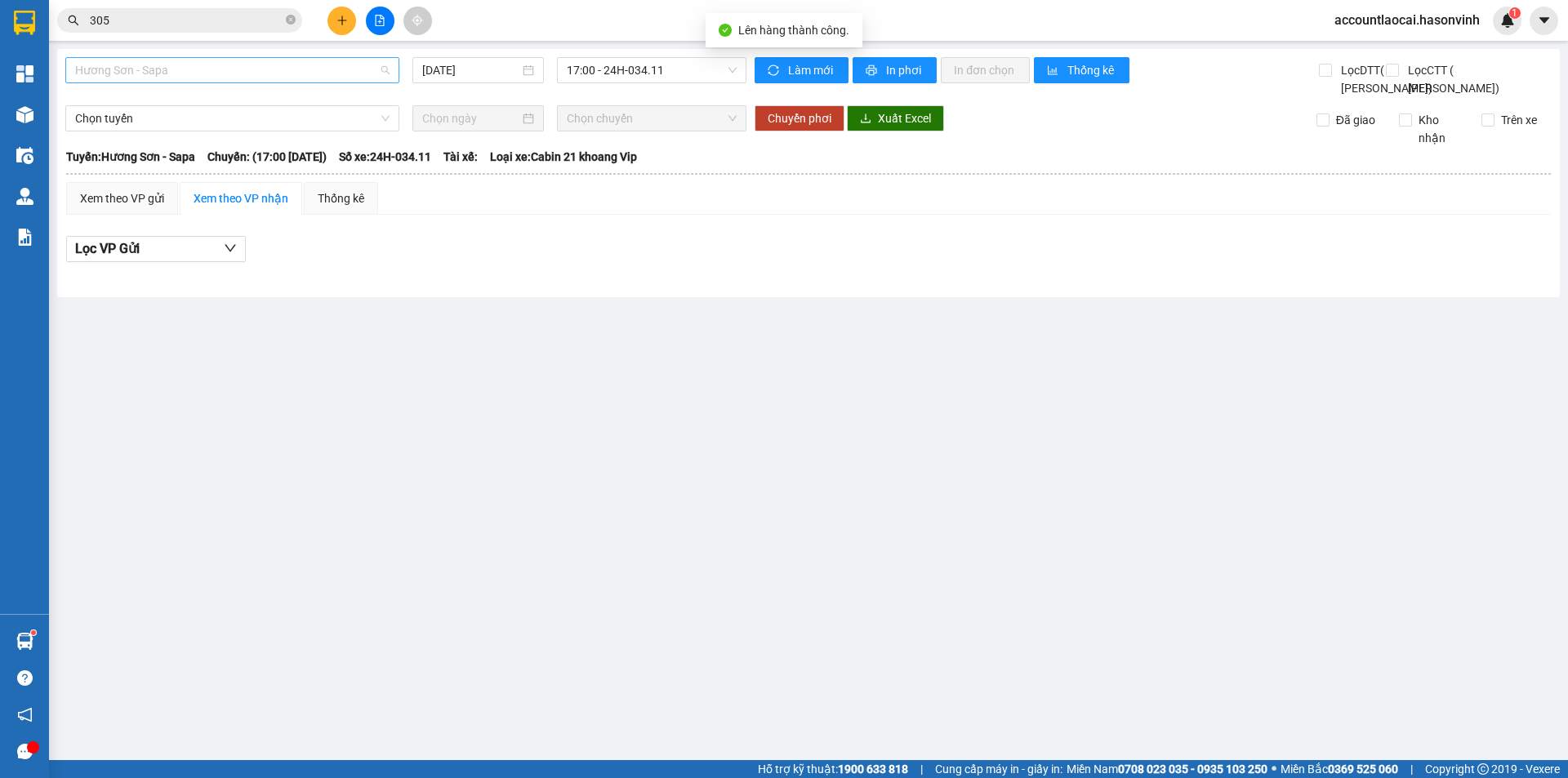
click at [253, 76] on span "Hương Sơn - Sapa" at bounding box center [232, 70] width 315 height 24
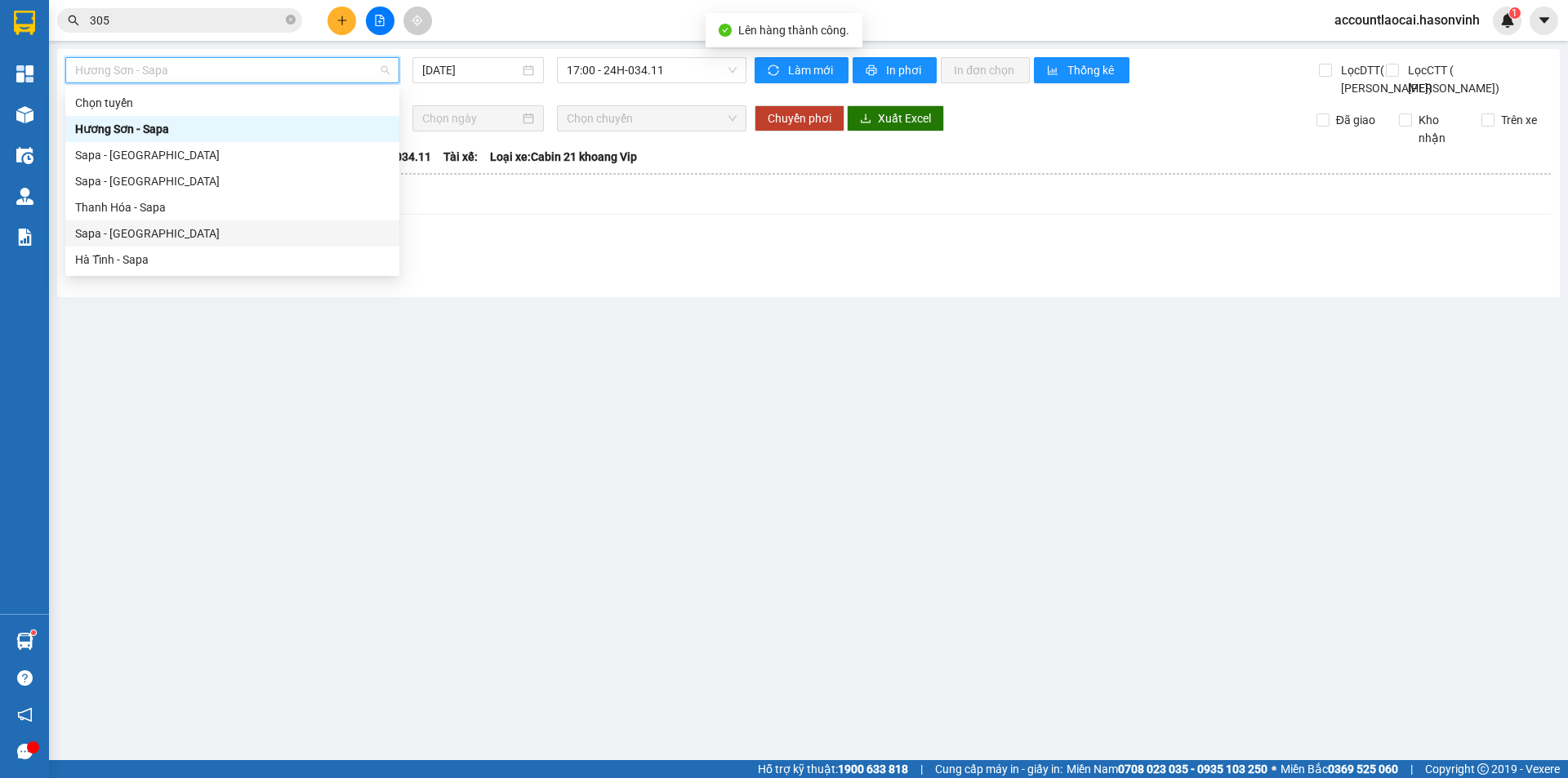
click at [194, 235] on div "Sapa - [GEOGRAPHIC_DATA]" at bounding box center [232, 233] width 315 height 18
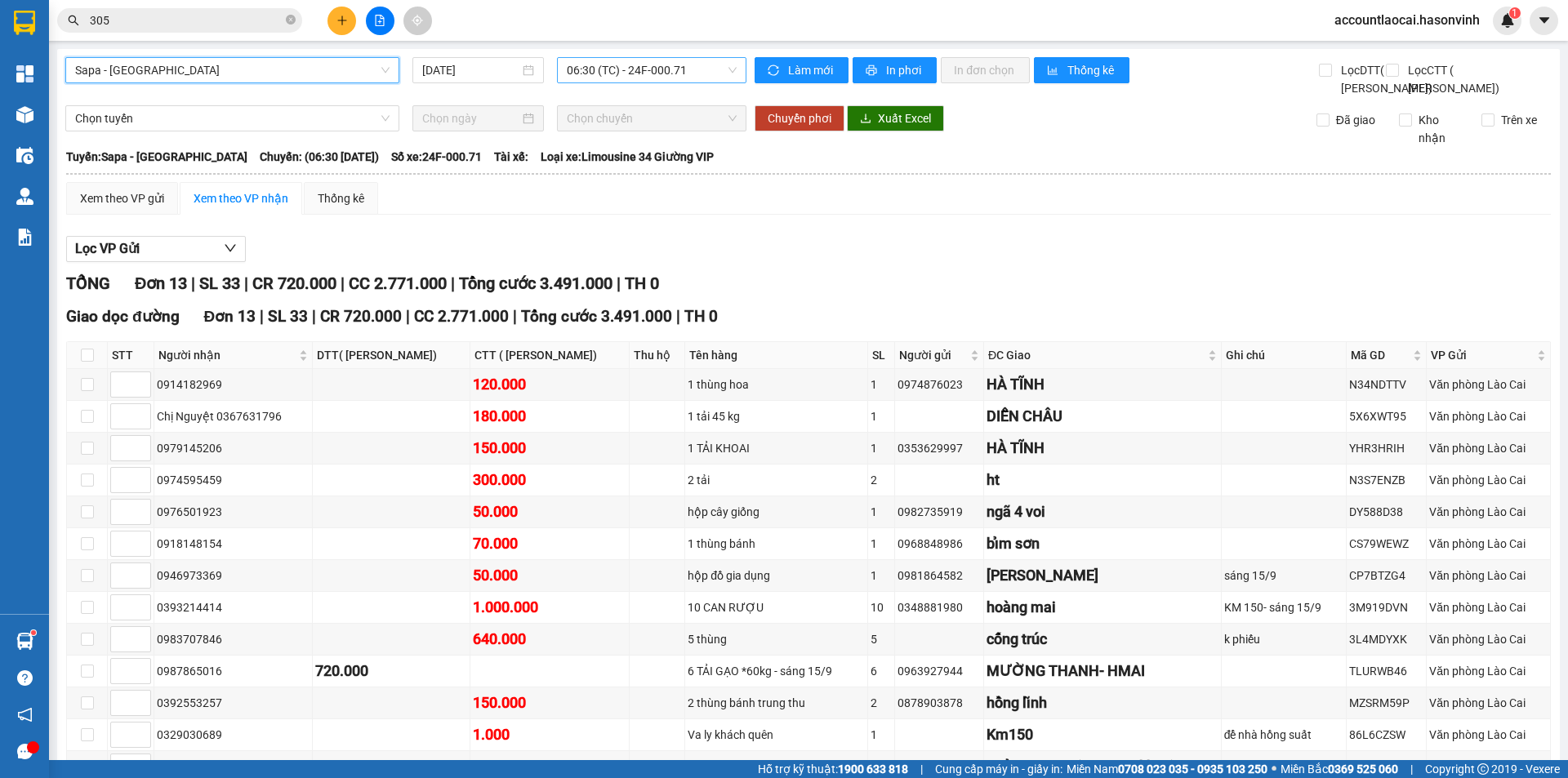
click at [649, 73] on span "06:30 (TC) - 24F-000.71" at bounding box center [651, 70] width 170 height 24
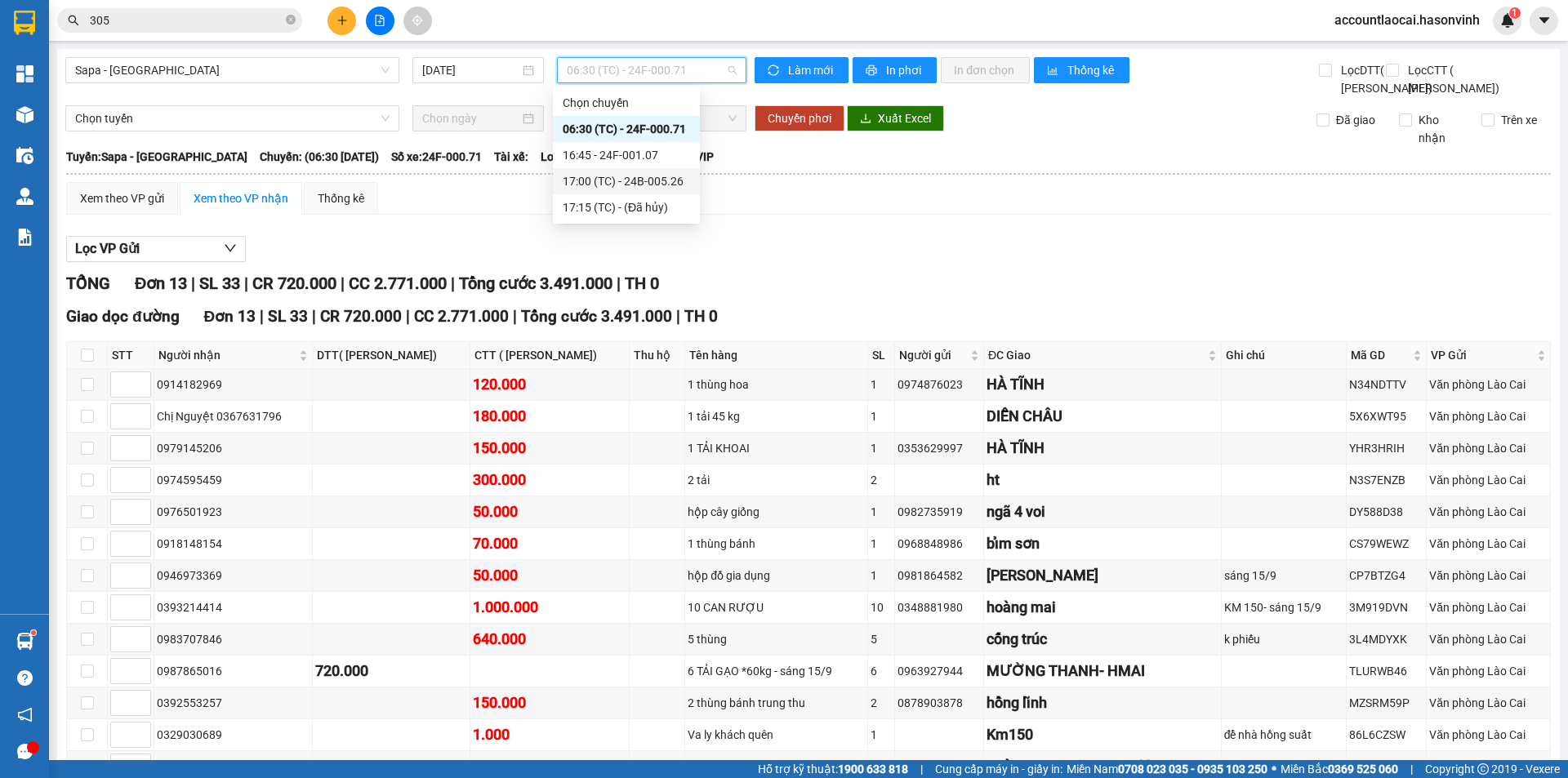
click at [656, 181] on div "17:00 (TC) - 24B-005.26" at bounding box center [625, 181] width 127 height 18
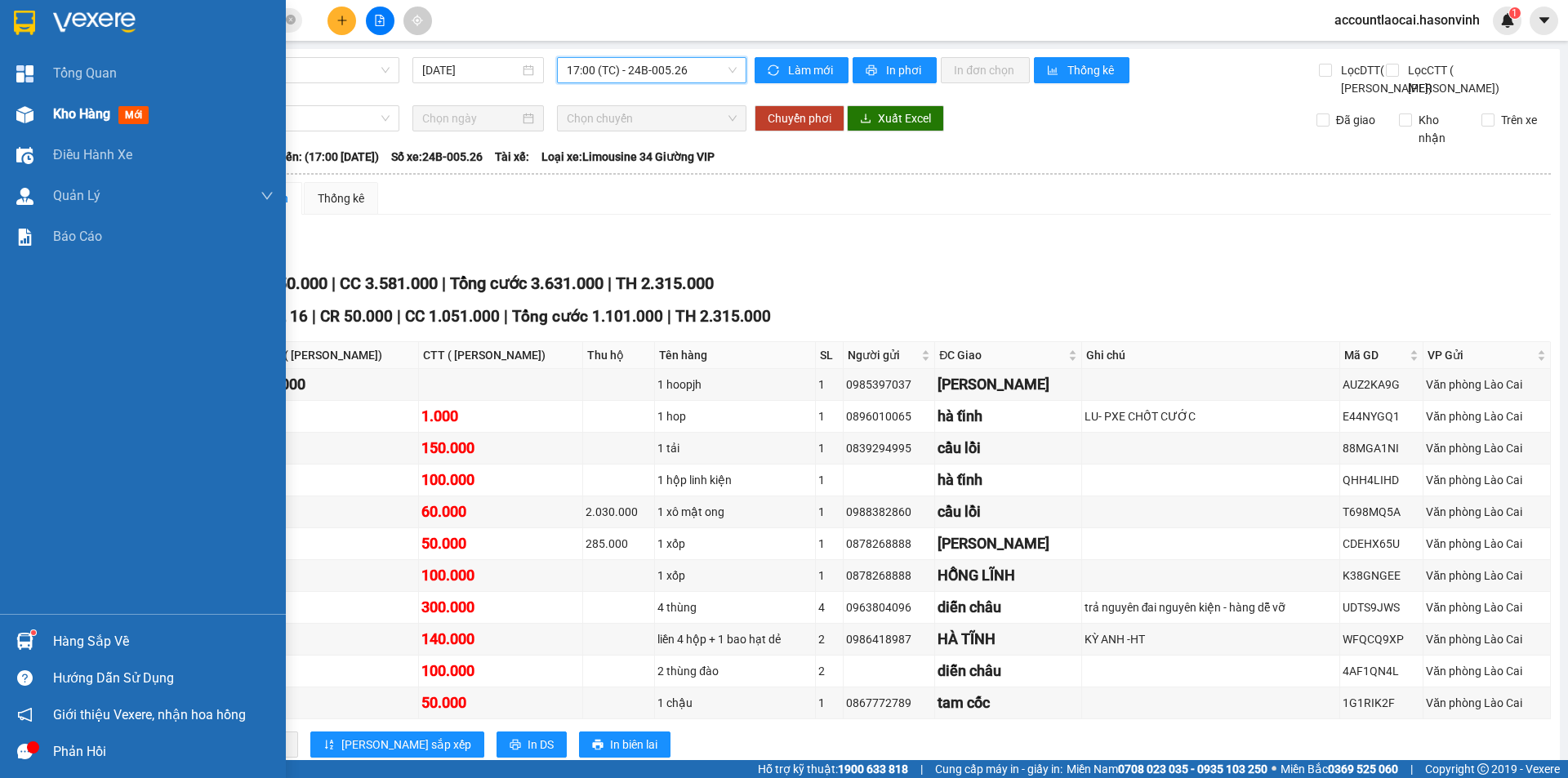
click at [29, 104] on div at bounding box center [24, 114] width 29 height 29
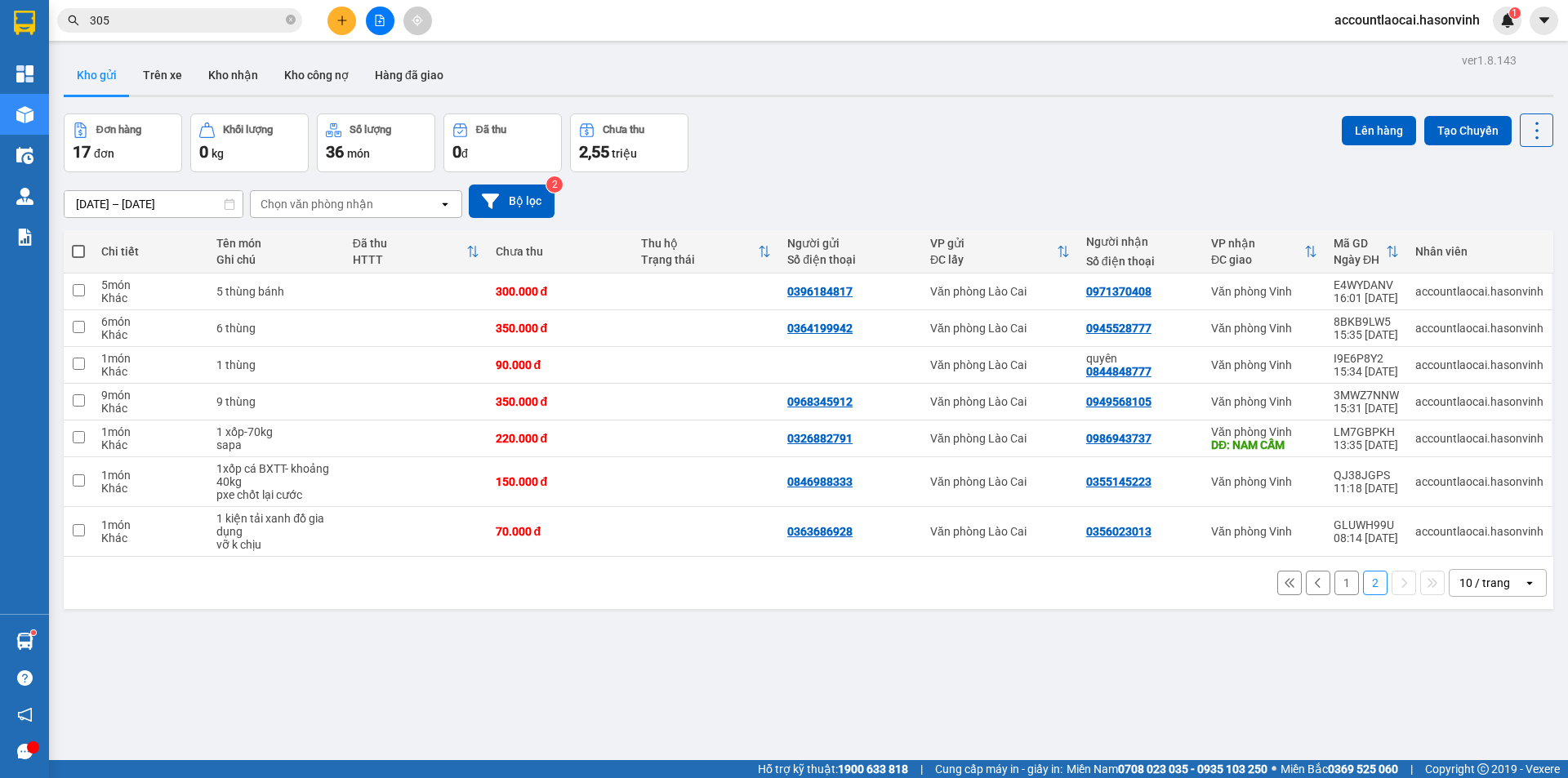
click at [1337, 570] on button "1" at bounding box center [1346, 582] width 24 height 24
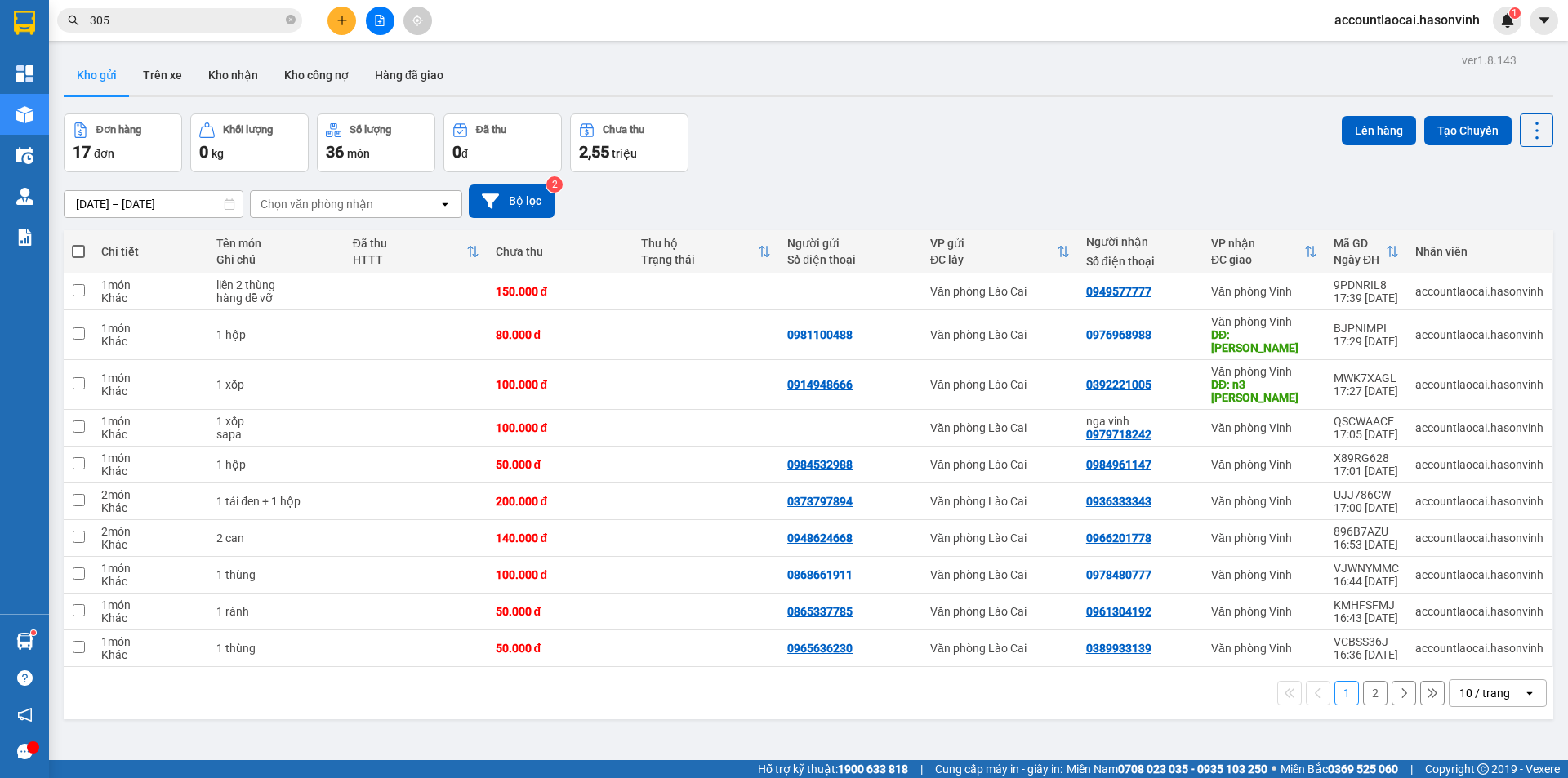
click at [1363, 681] on button "2" at bounding box center [1375, 693] width 24 height 24
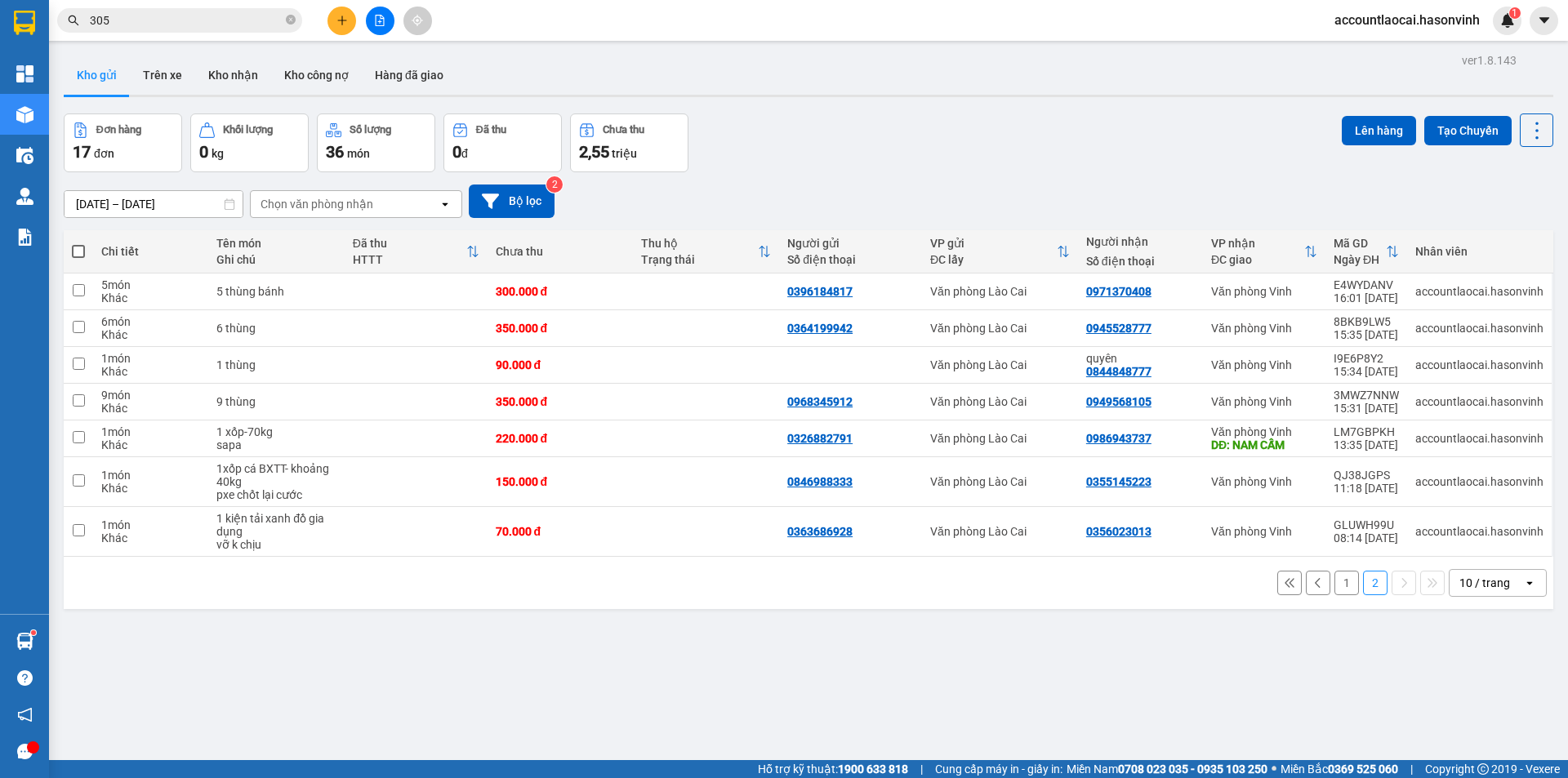
click at [1334, 589] on button "1" at bounding box center [1346, 582] width 24 height 24
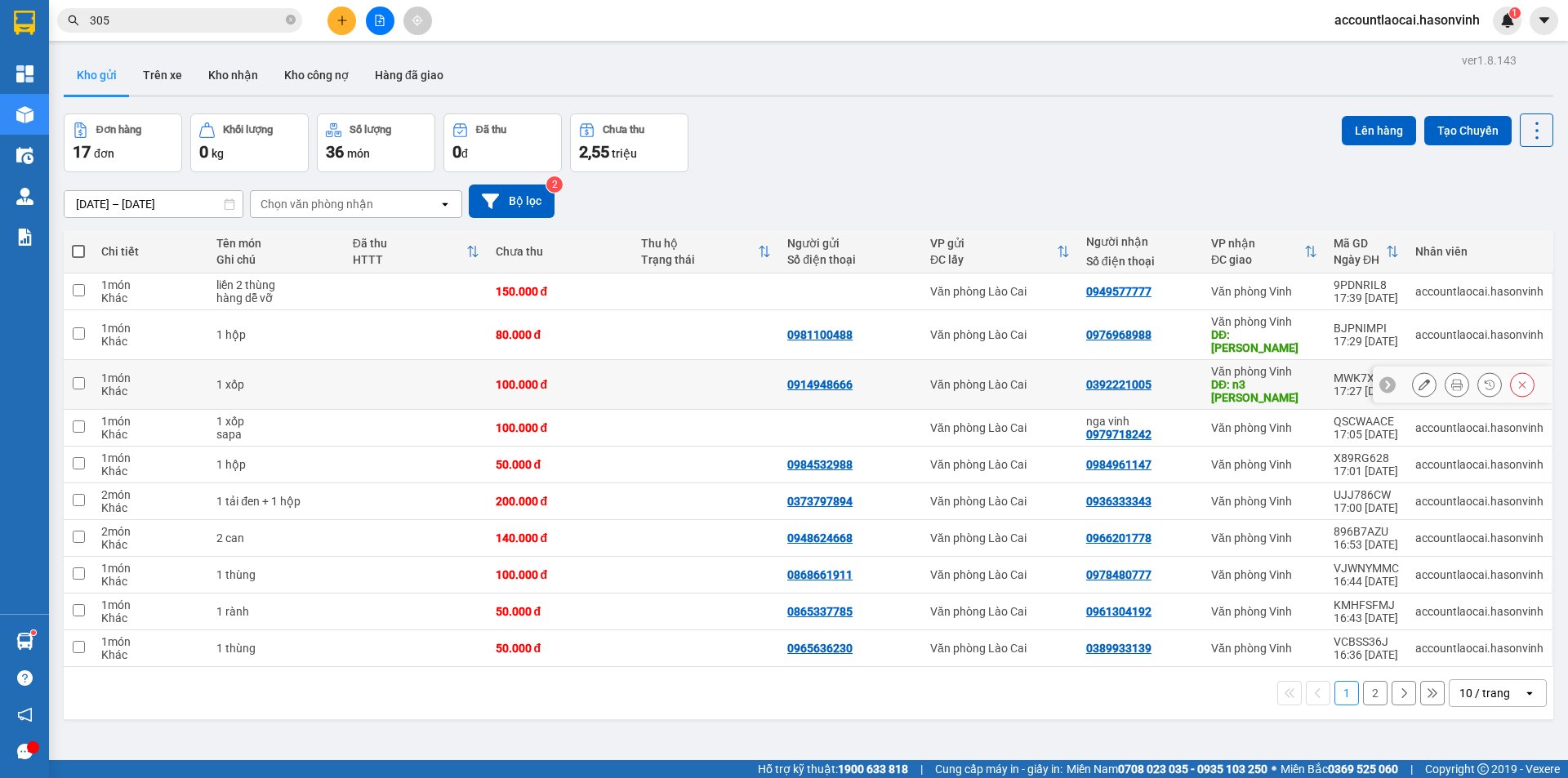
click at [510, 377] on div "100.000 đ" at bounding box center [560, 384] width 130 height 13
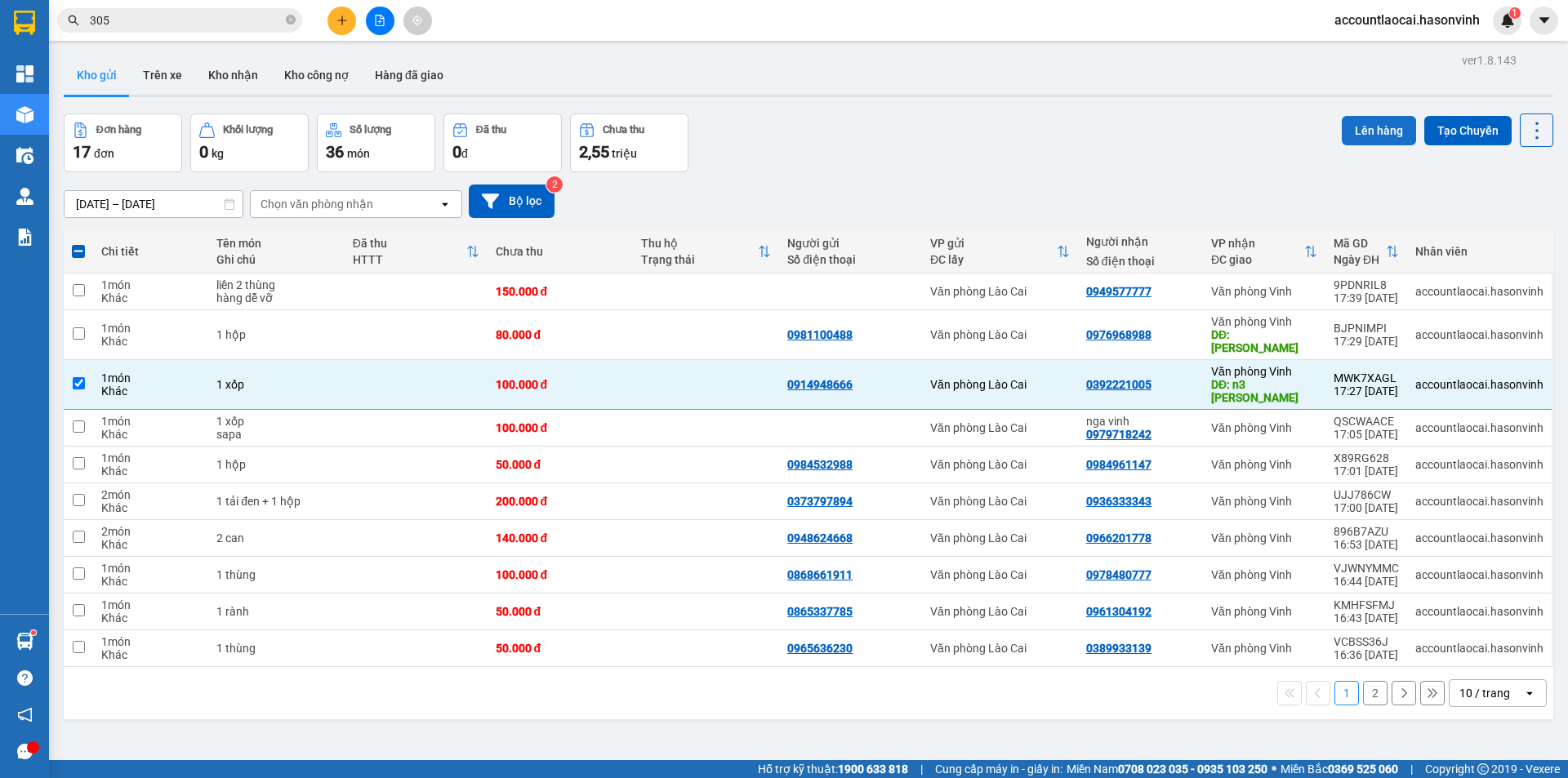
click at [1355, 134] on button "Lên hàng" at bounding box center [1379, 131] width 74 height 30
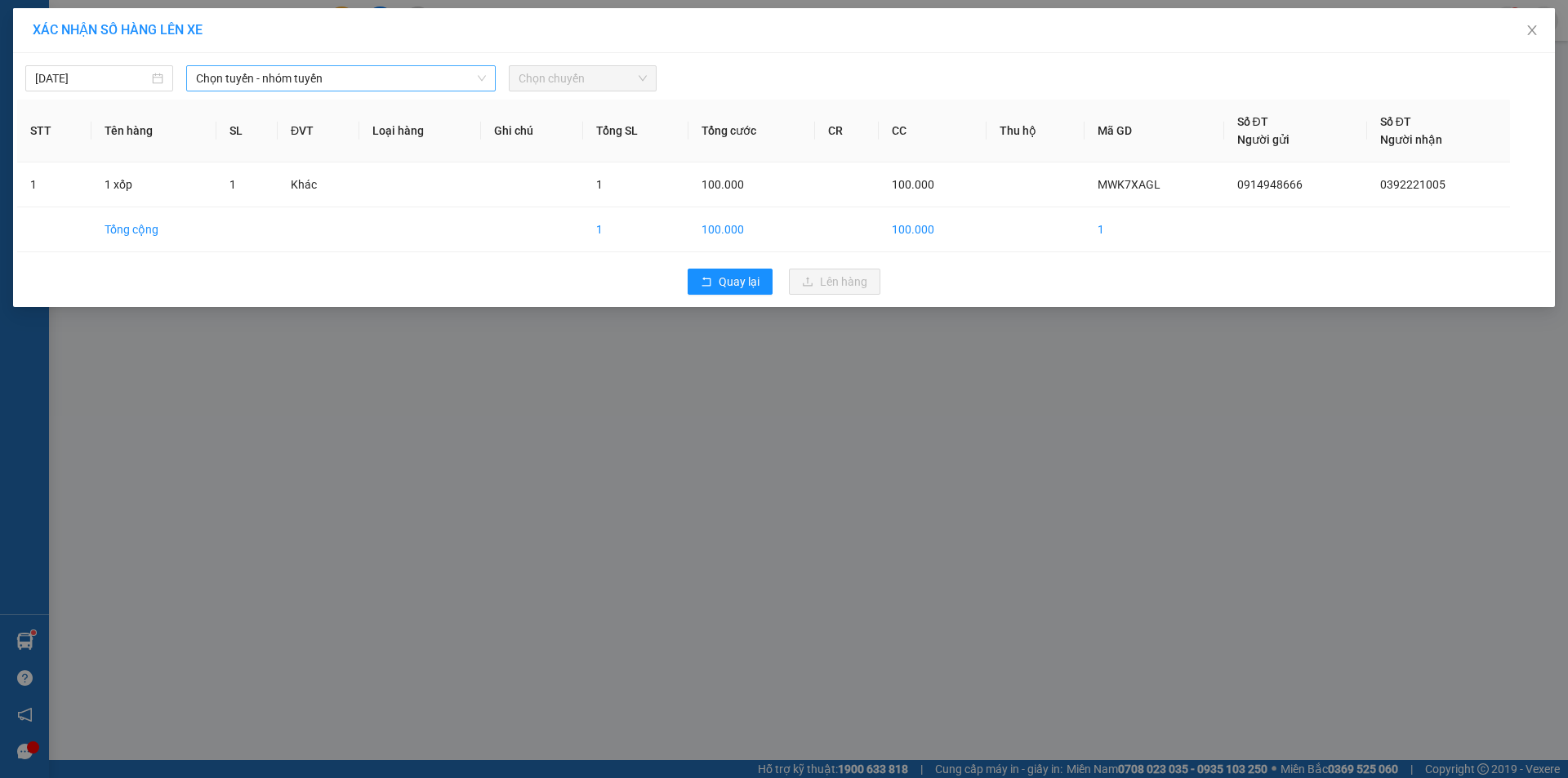
click at [276, 82] on span "Chọn tuyến - nhóm tuyến" at bounding box center [341, 78] width 289 height 24
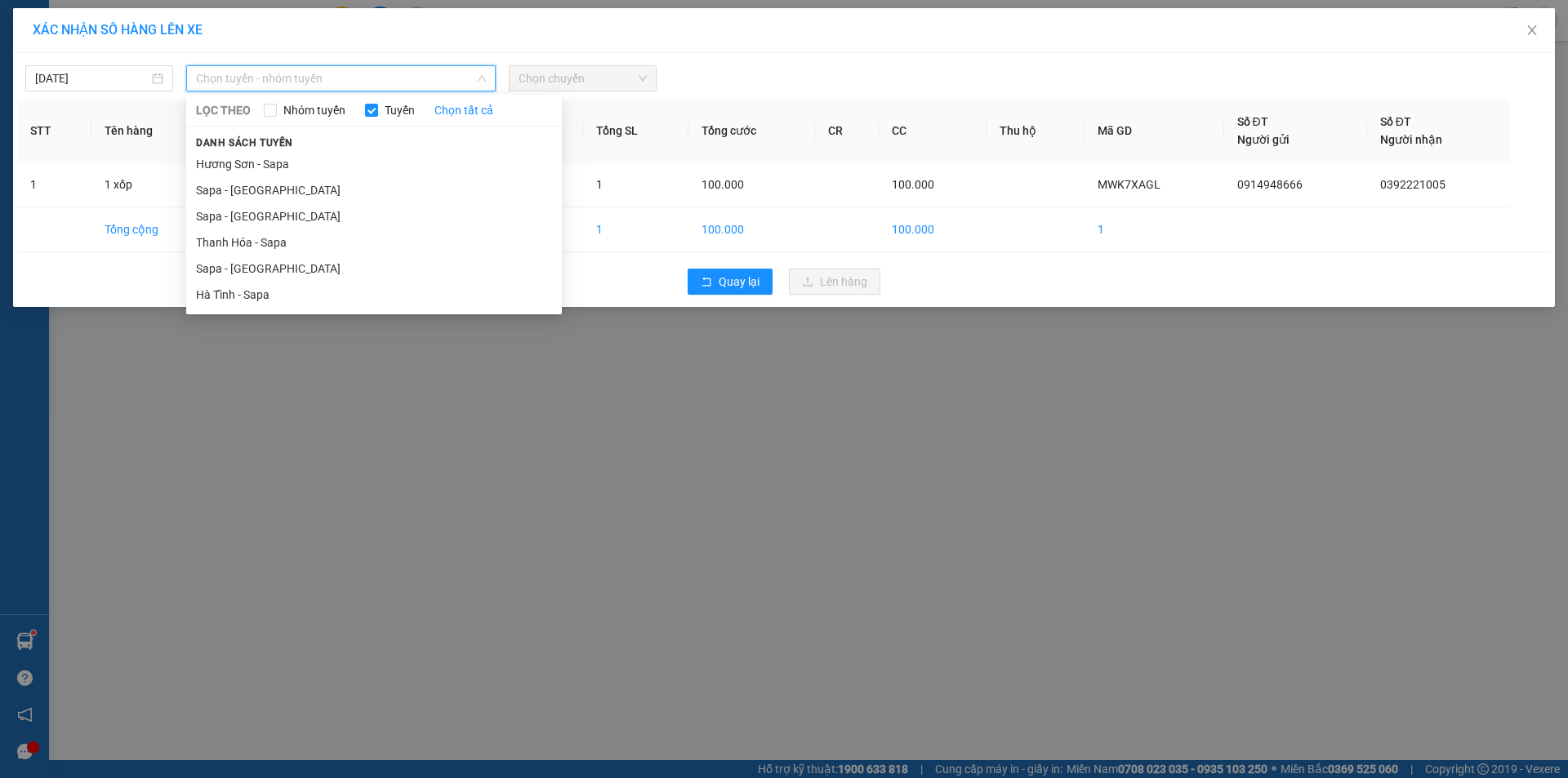
drag, startPoint x: 274, startPoint y: 263, endPoint x: 285, endPoint y: 264, distance: 11.0
click at [276, 264] on li "Sapa - [GEOGRAPHIC_DATA]" at bounding box center [374, 268] width 376 height 26
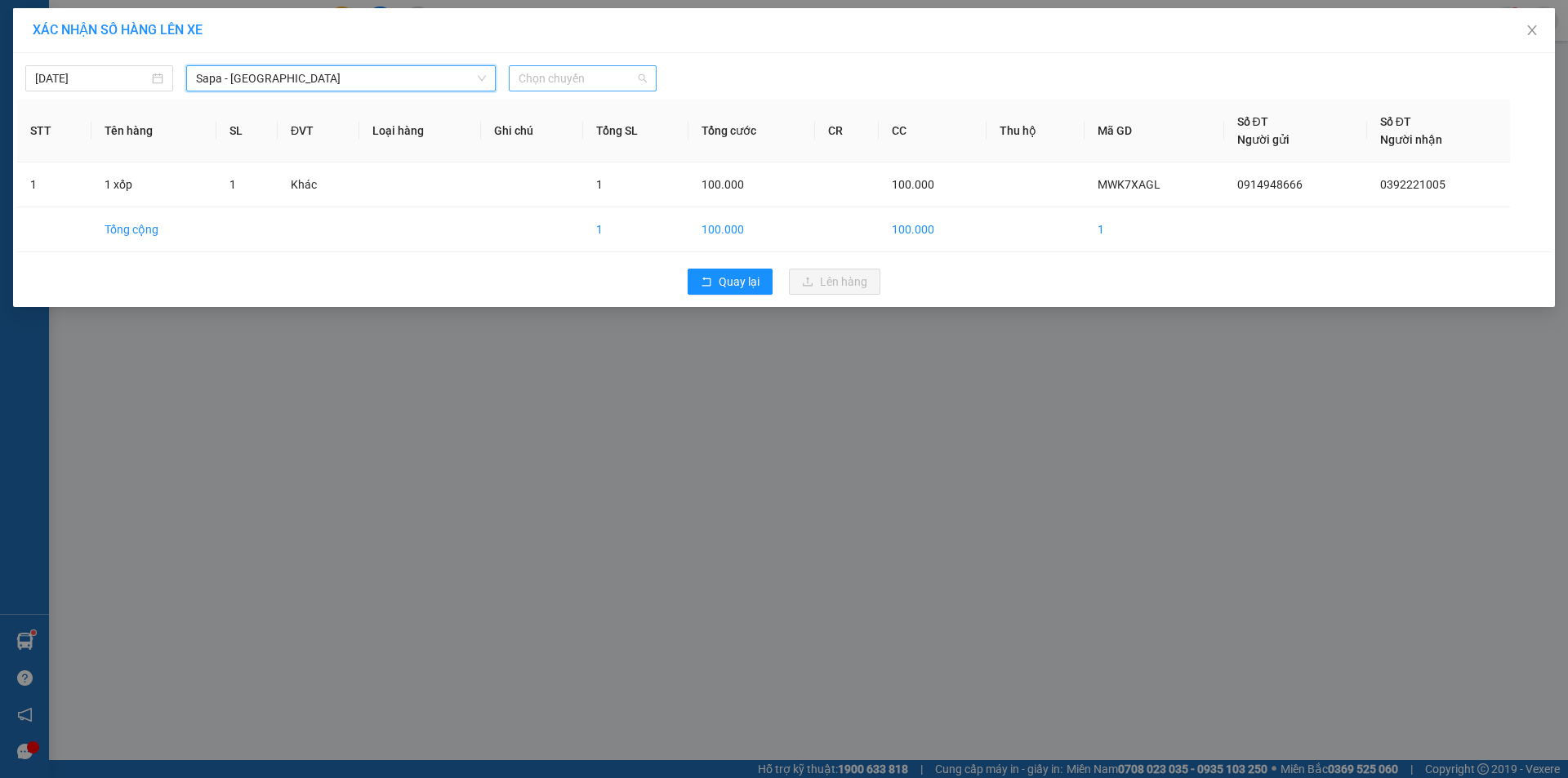
click at [601, 79] on span "Chọn chuyến" at bounding box center [583, 78] width 128 height 24
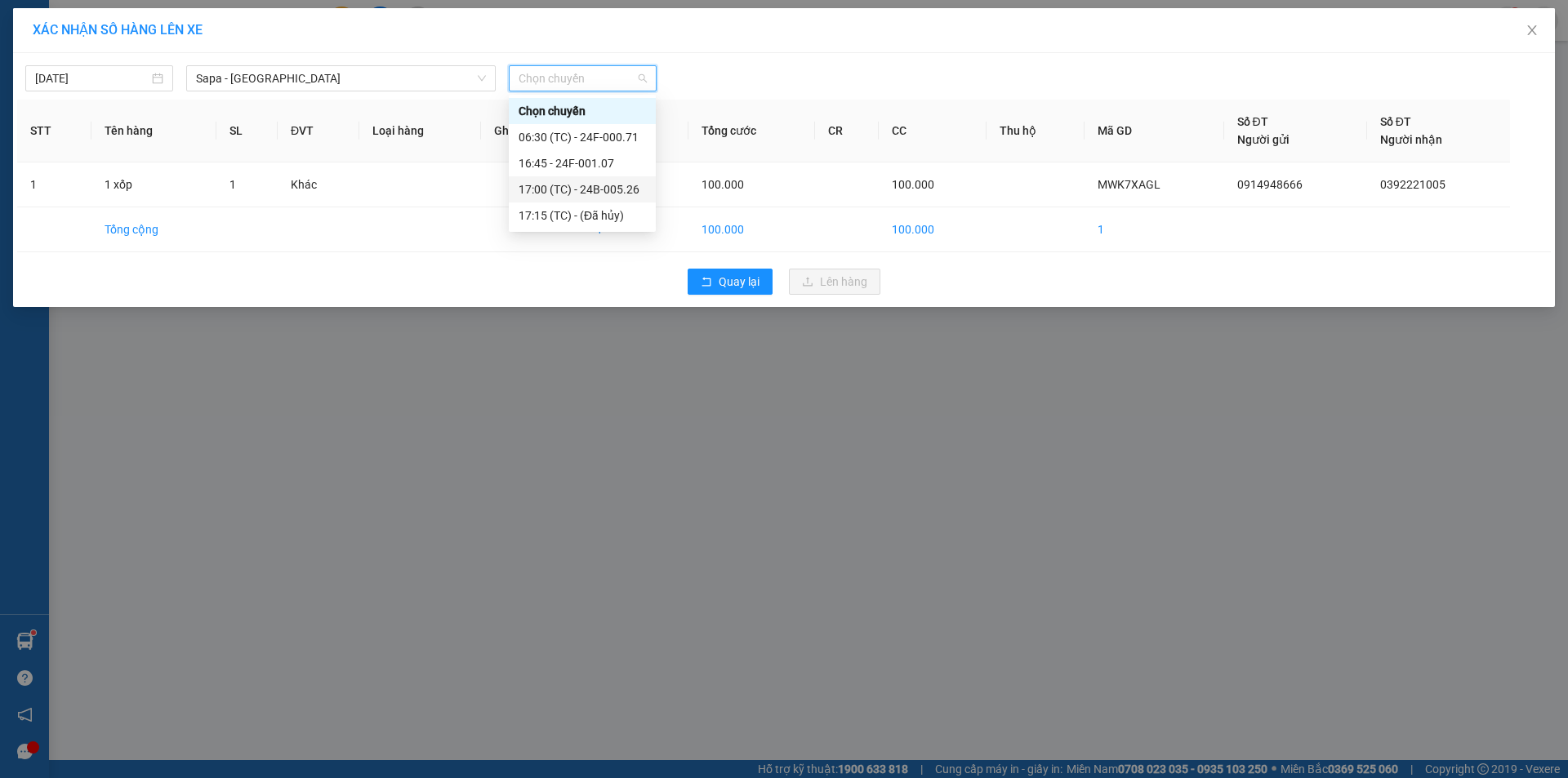
click at [618, 187] on div "17:00 (TC) - 24B-005.26" at bounding box center [582, 188] width 127 height 18
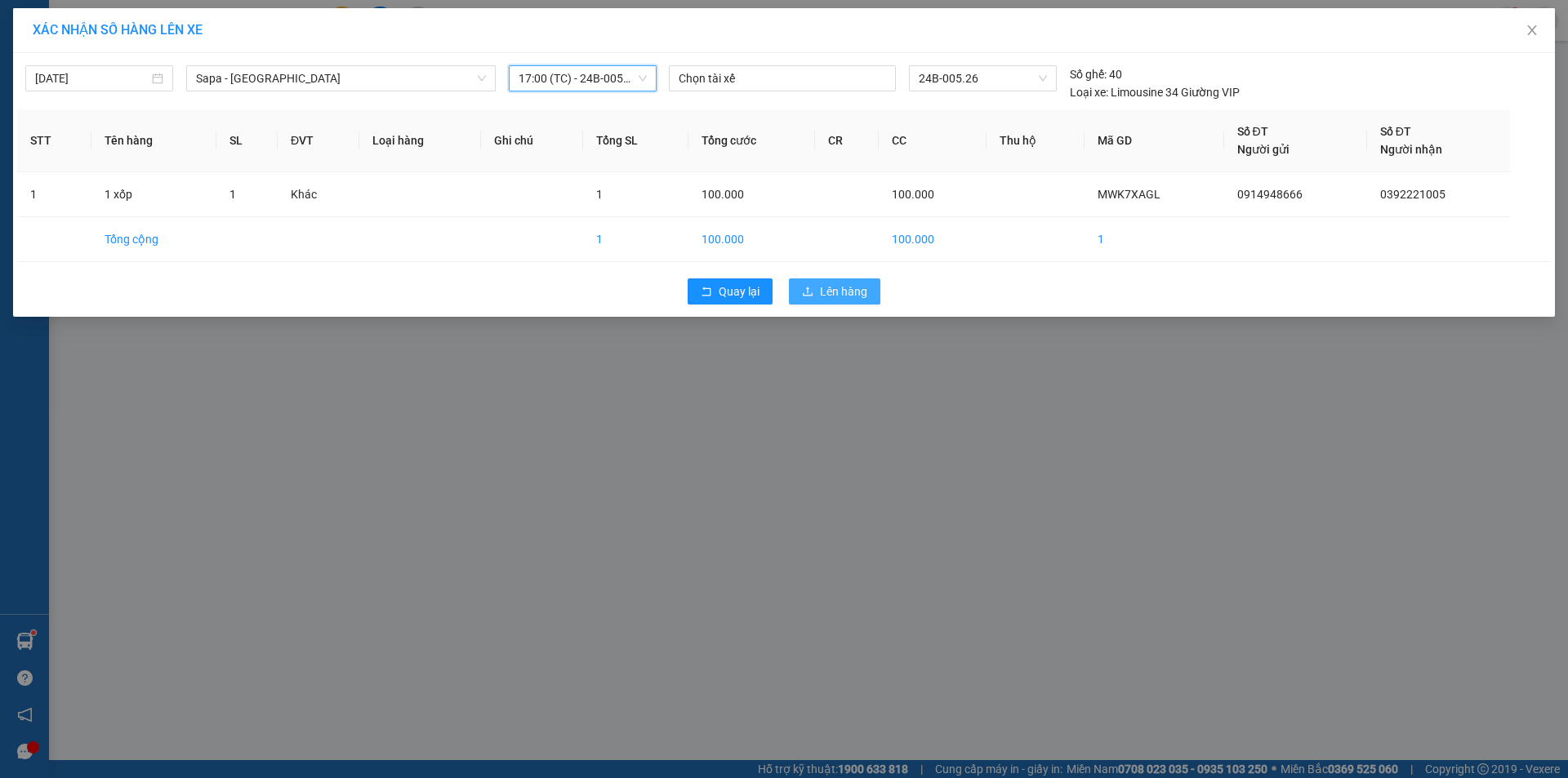
click at [821, 296] on span "Lên hàng" at bounding box center [843, 290] width 47 height 18
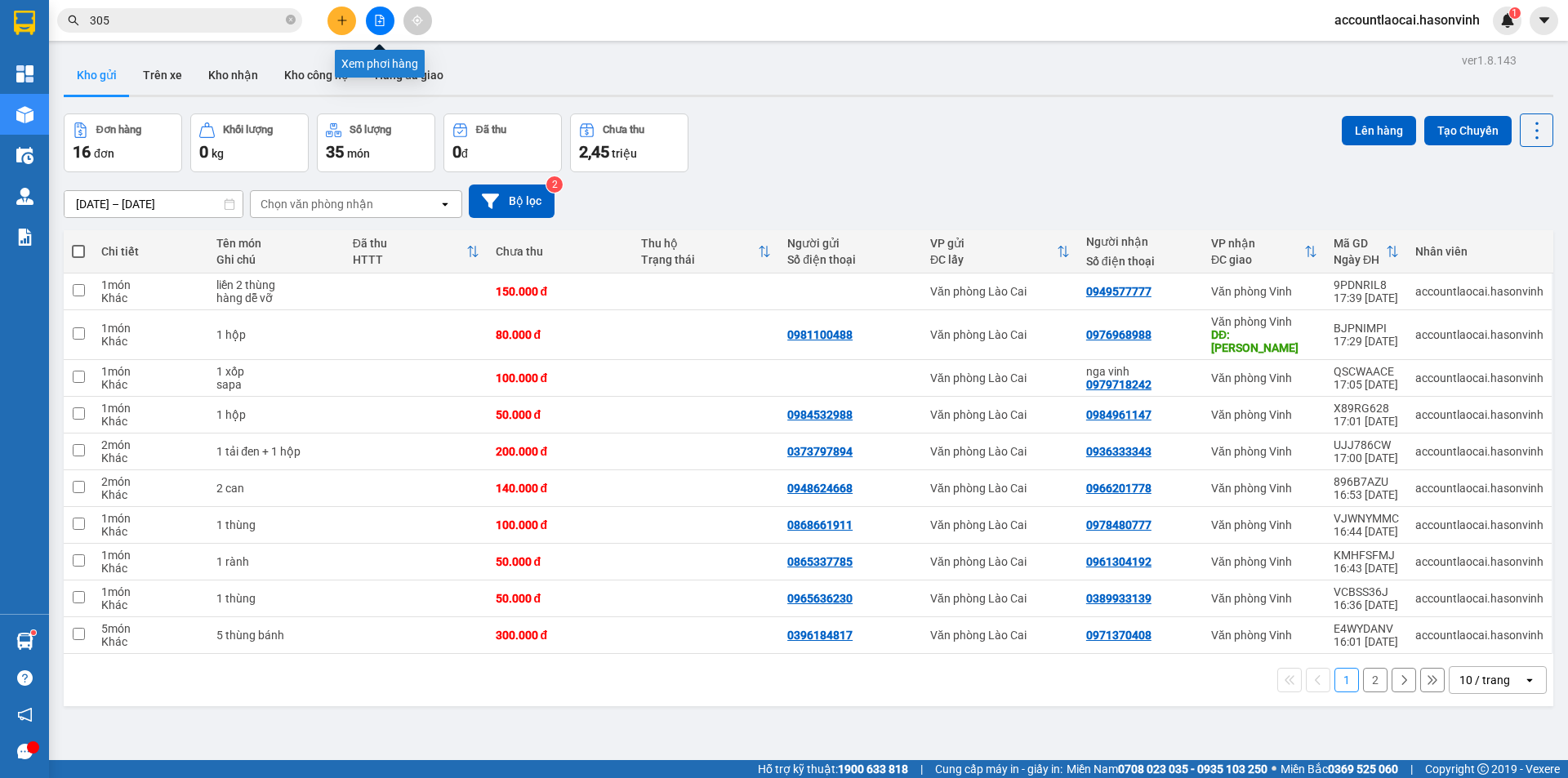
click at [378, 18] on icon "file-add" at bounding box center [379, 20] width 11 height 11
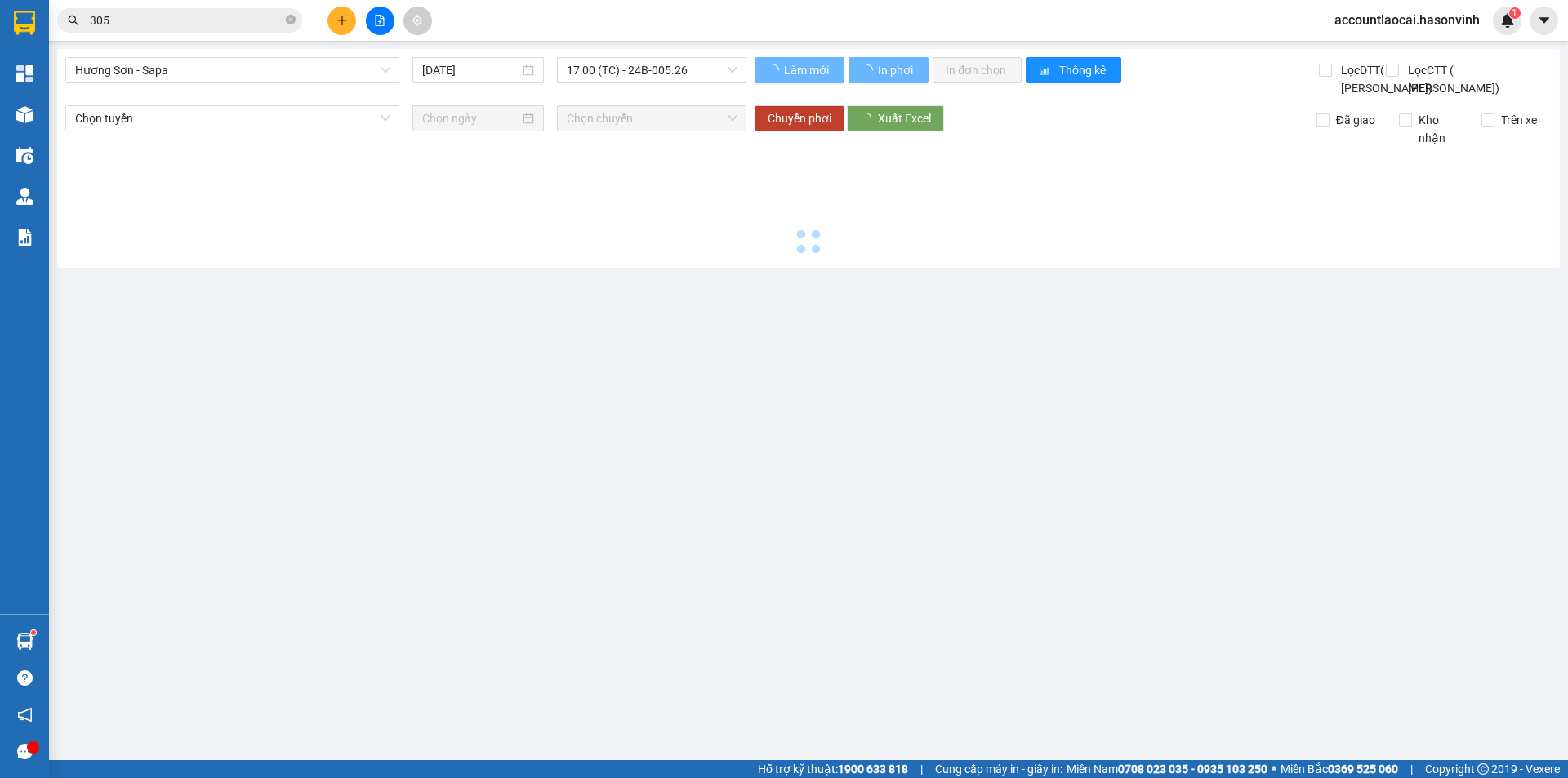
click at [164, 65] on span "Hương Sơn - Sapa" at bounding box center [232, 70] width 315 height 24
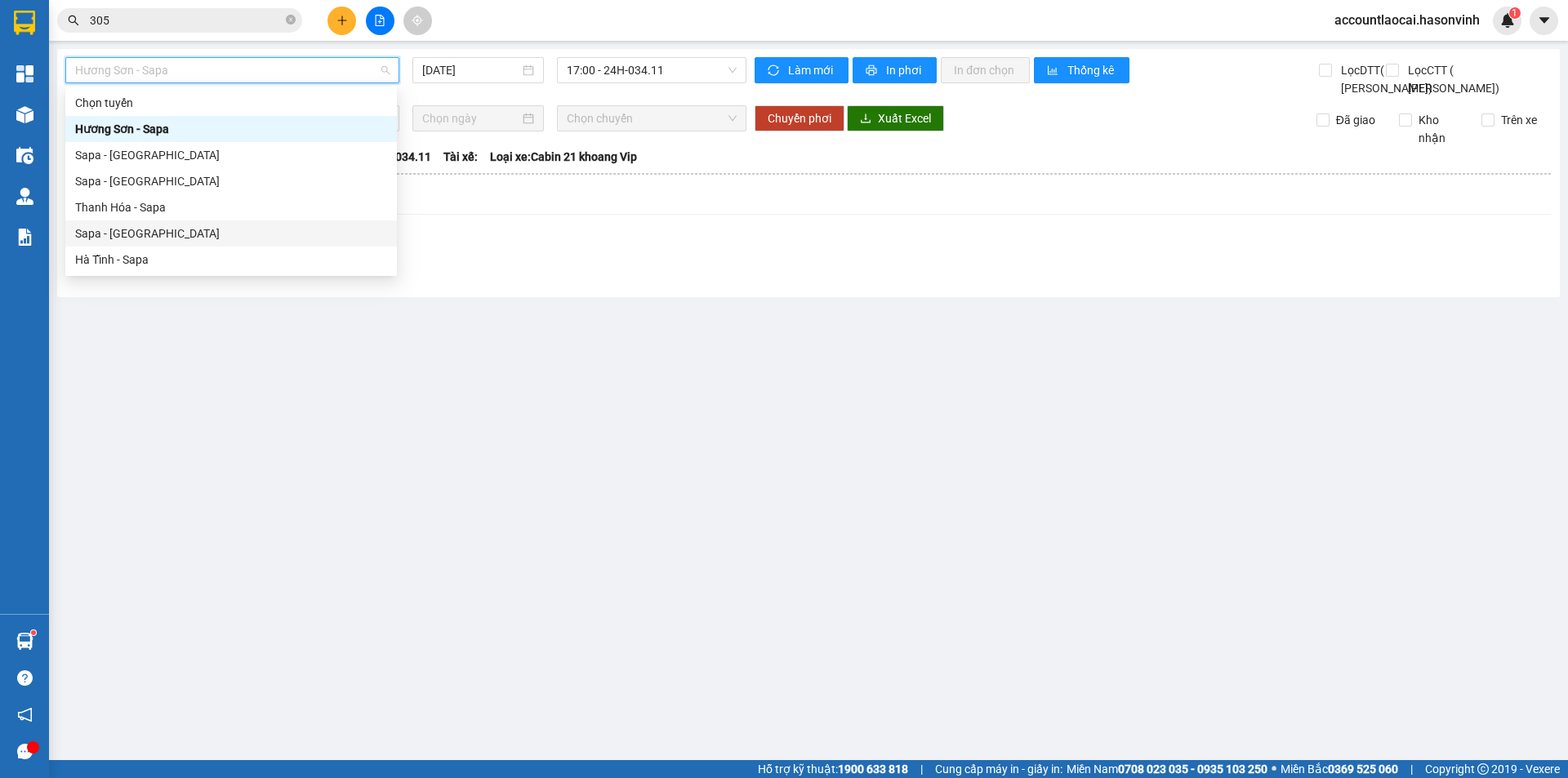
click at [143, 227] on div "Sapa - [GEOGRAPHIC_DATA]" at bounding box center [231, 233] width 312 height 18
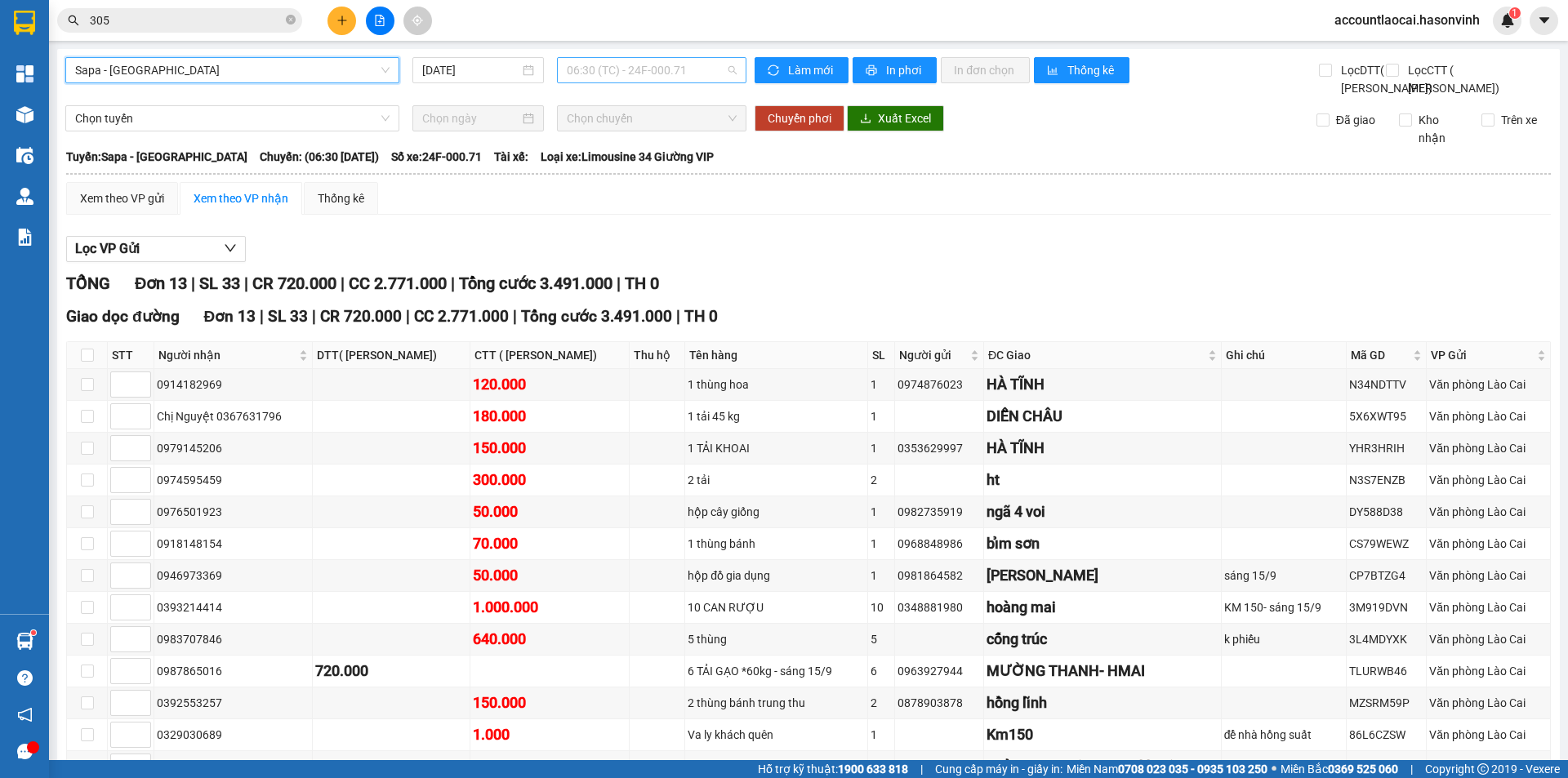
click at [649, 72] on span "06:30 (TC) - 24F-000.71" at bounding box center [651, 70] width 170 height 24
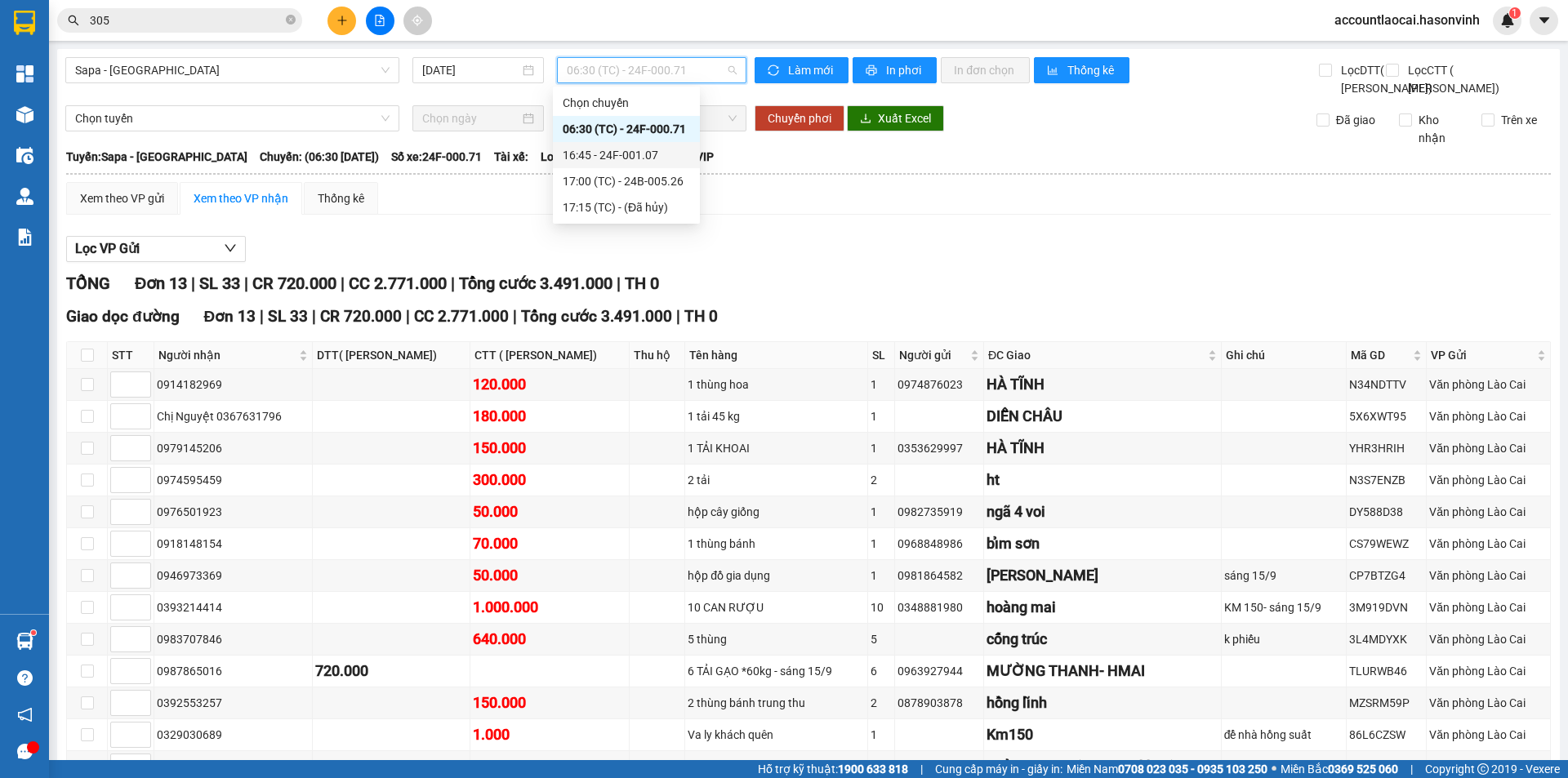
click at [639, 150] on div "16:45 - 24F-001.07" at bounding box center [625, 155] width 127 height 18
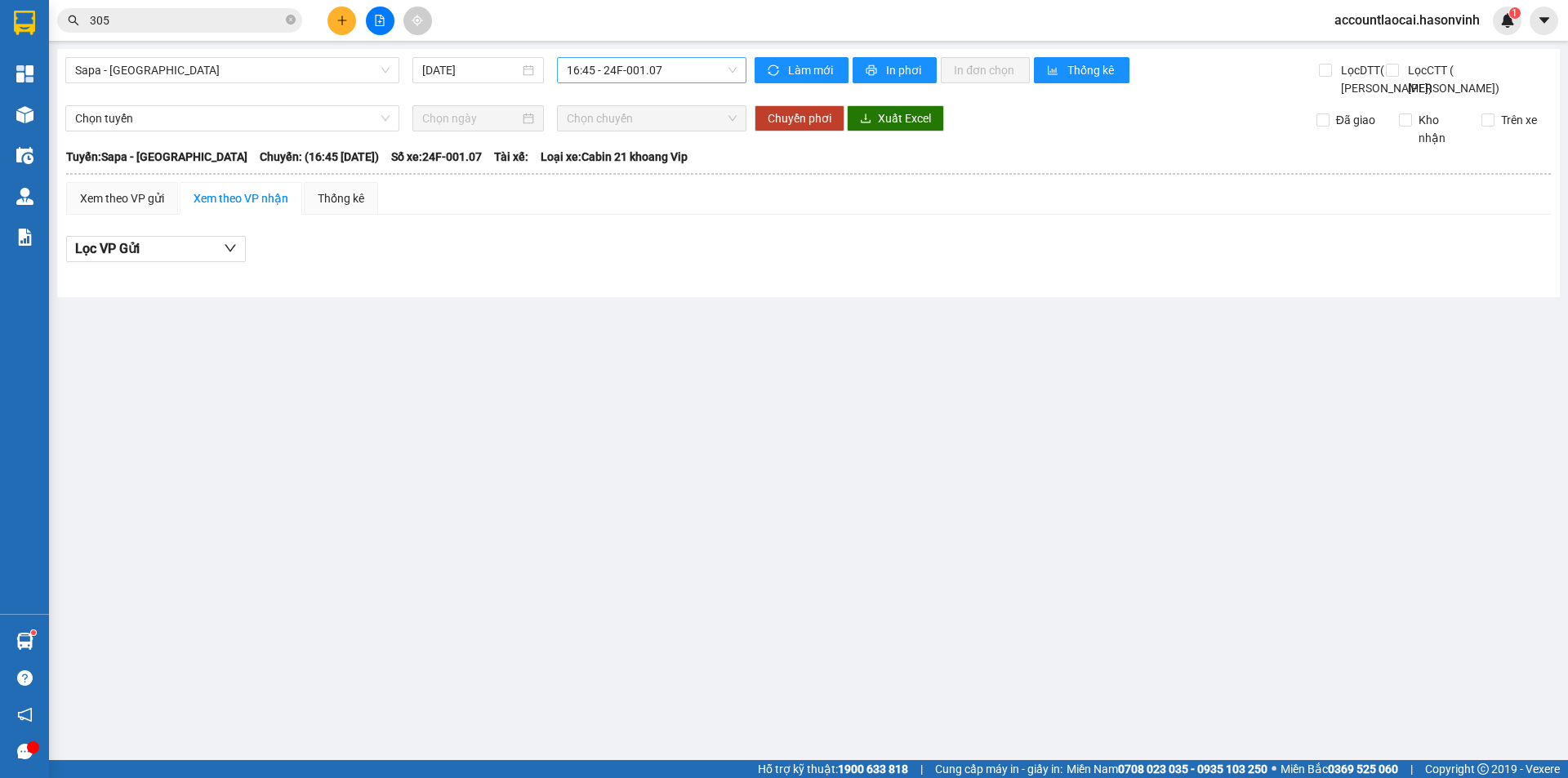
click at [629, 82] on div "Sapa - Hà Tĩnh 15/09/2025 16:45 - 24F-001.07" at bounding box center [405, 77] width 681 height 40
click at [623, 64] on span "16:45 - 24F-001.07" at bounding box center [651, 70] width 170 height 24
click at [616, 174] on div "17:00 (TC) - 24B-005.26" at bounding box center [630, 181] width 127 height 18
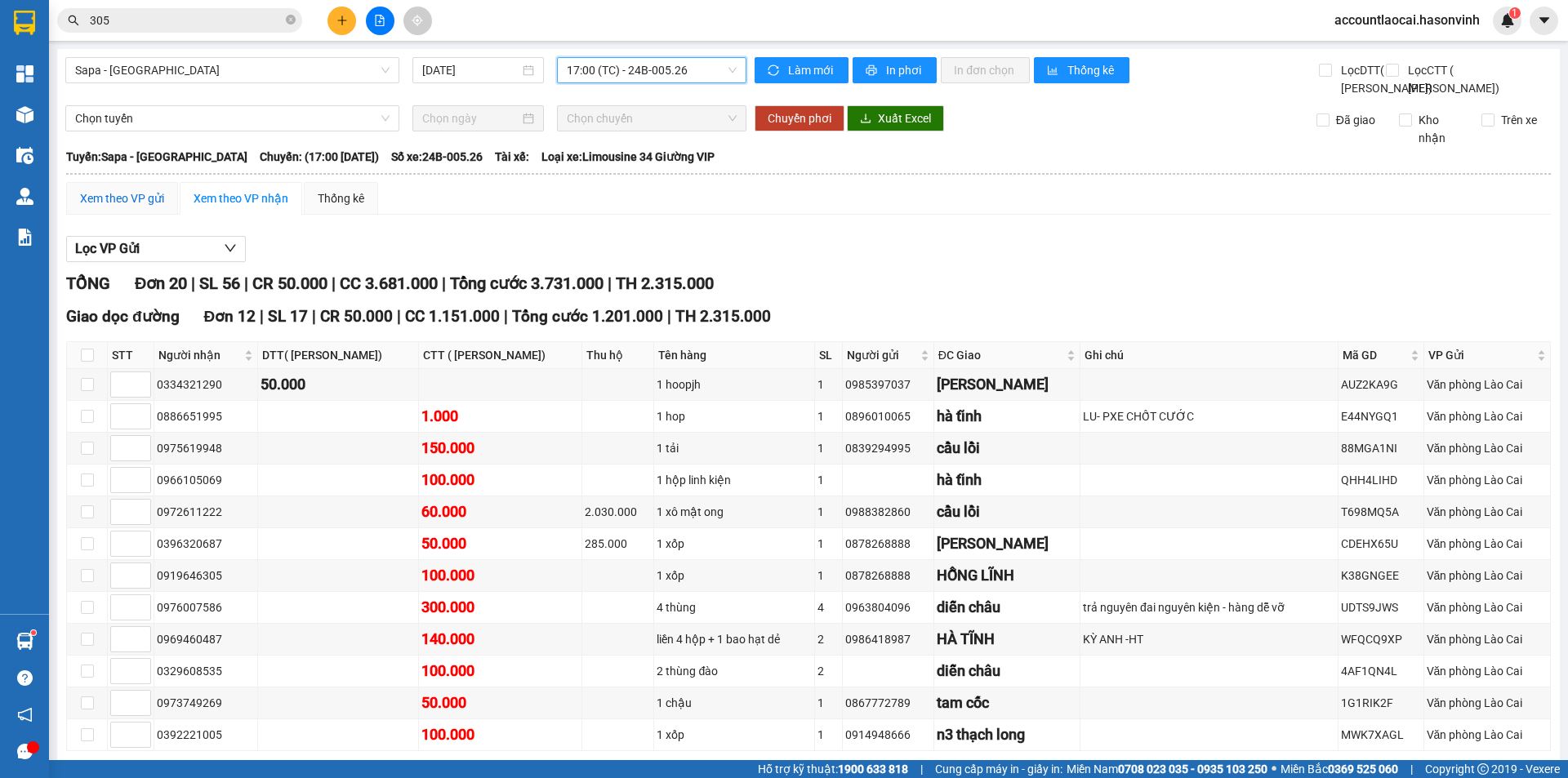
click at [142, 208] on div "Xem theo VP gửi" at bounding box center [122, 198] width 84 height 18
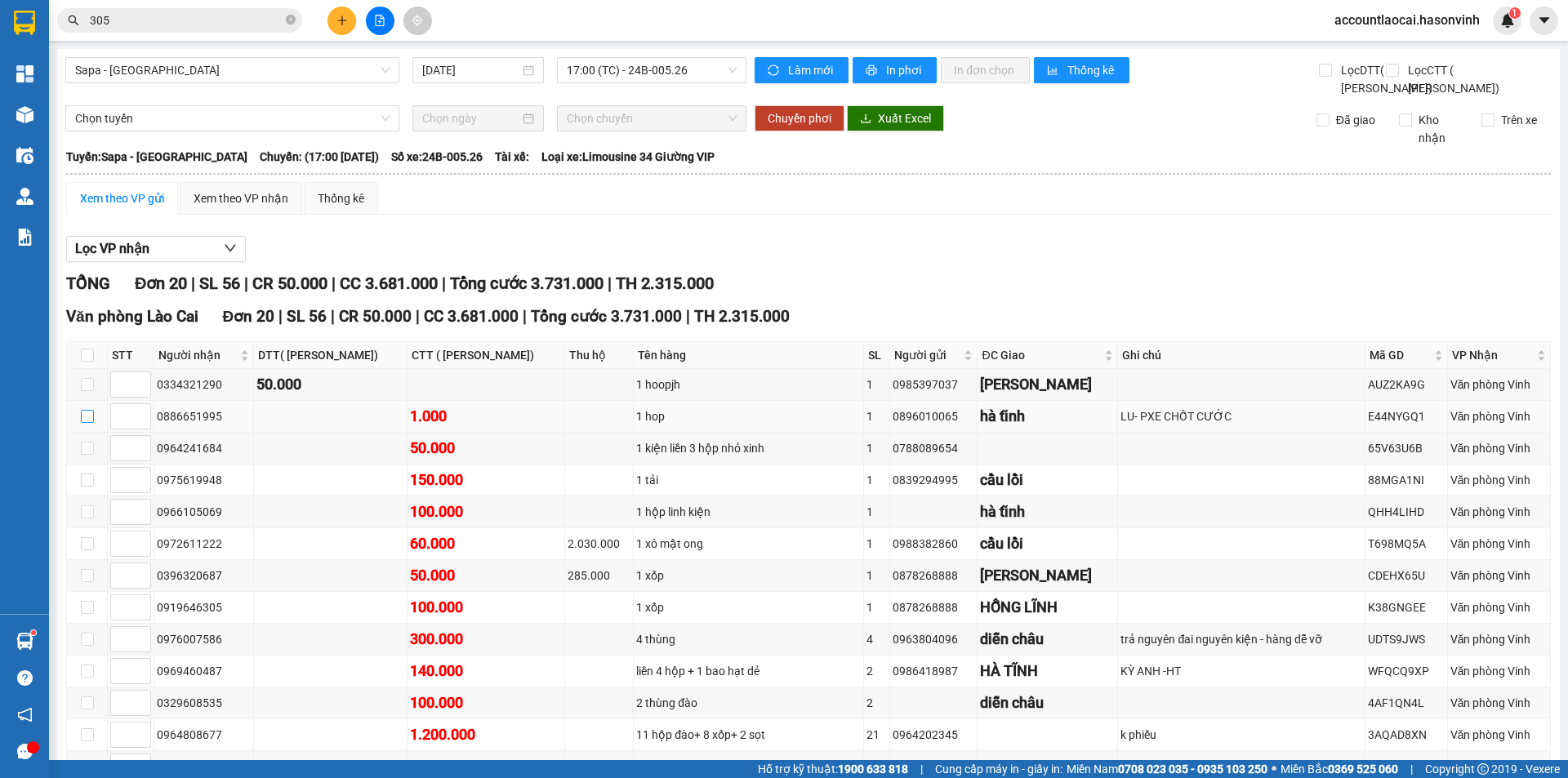
click at [82, 423] on input "checkbox" at bounding box center [87, 416] width 13 height 13
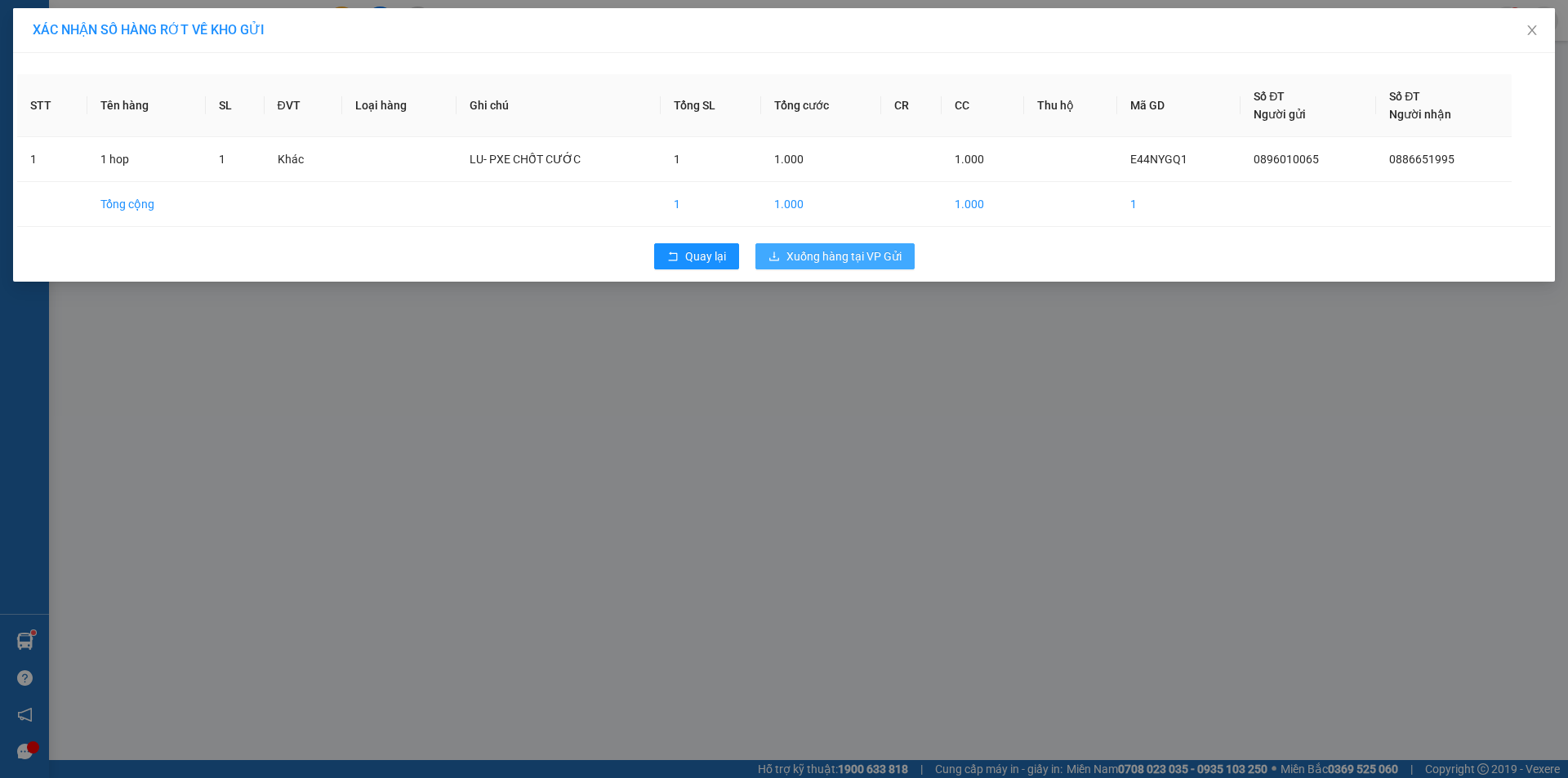
click at [851, 261] on span "Xuống hàng tại VP Gửi" at bounding box center [843, 256] width 115 height 18
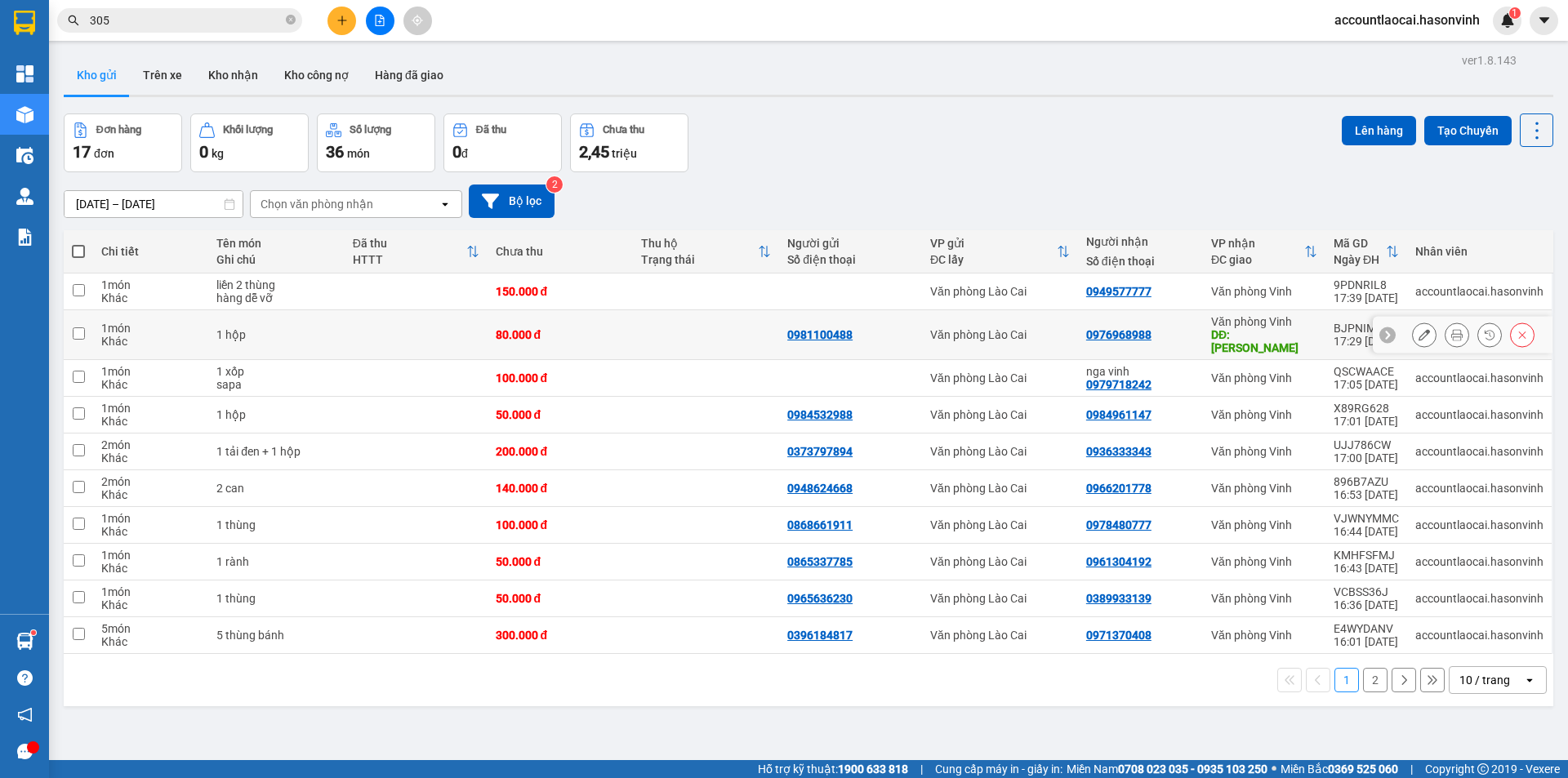
click at [443, 331] on td at bounding box center [416, 335] width 143 height 50
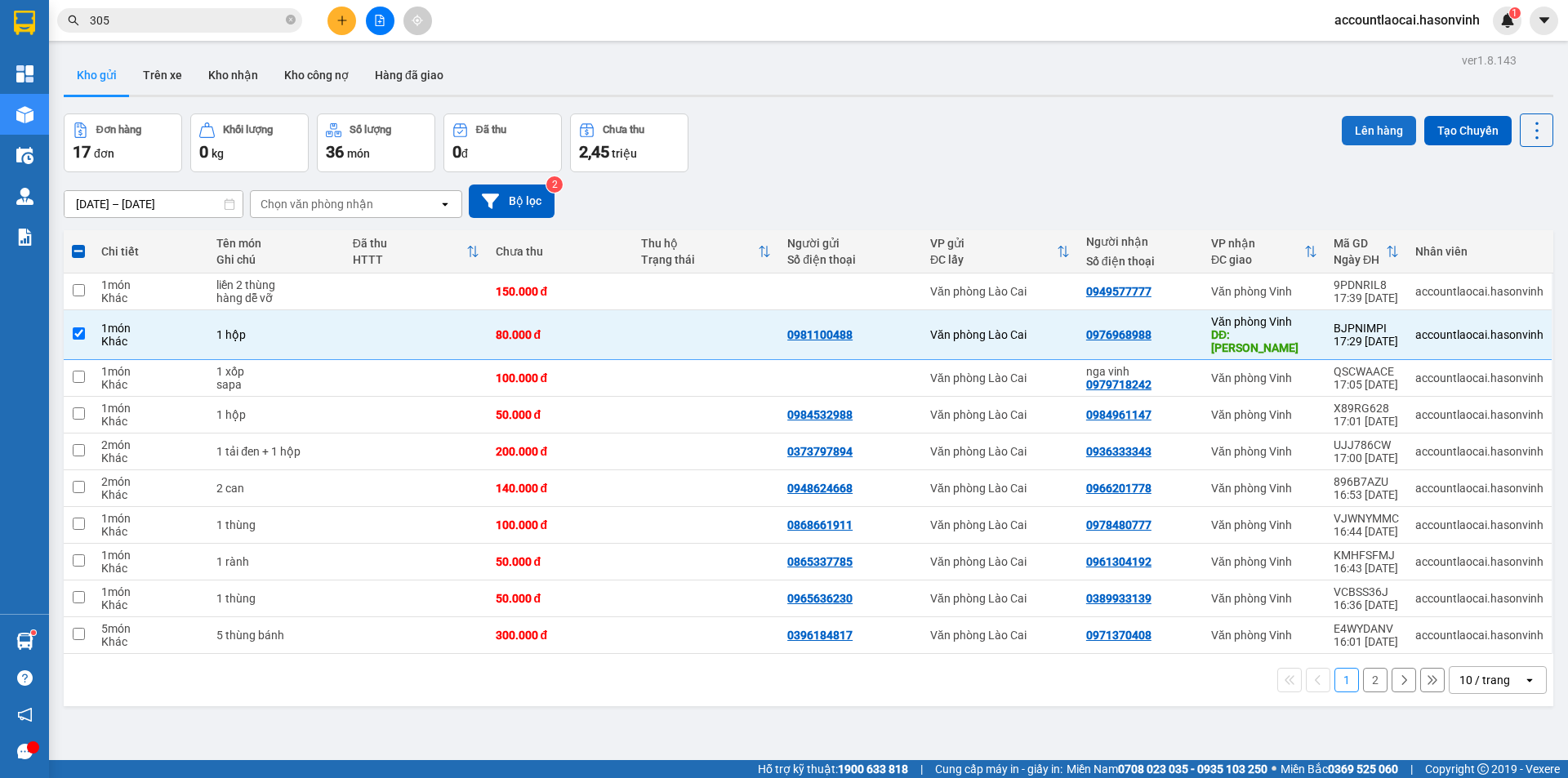
click at [1383, 127] on button "Lên hàng" at bounding box center [1379, 131] width 74 height 30
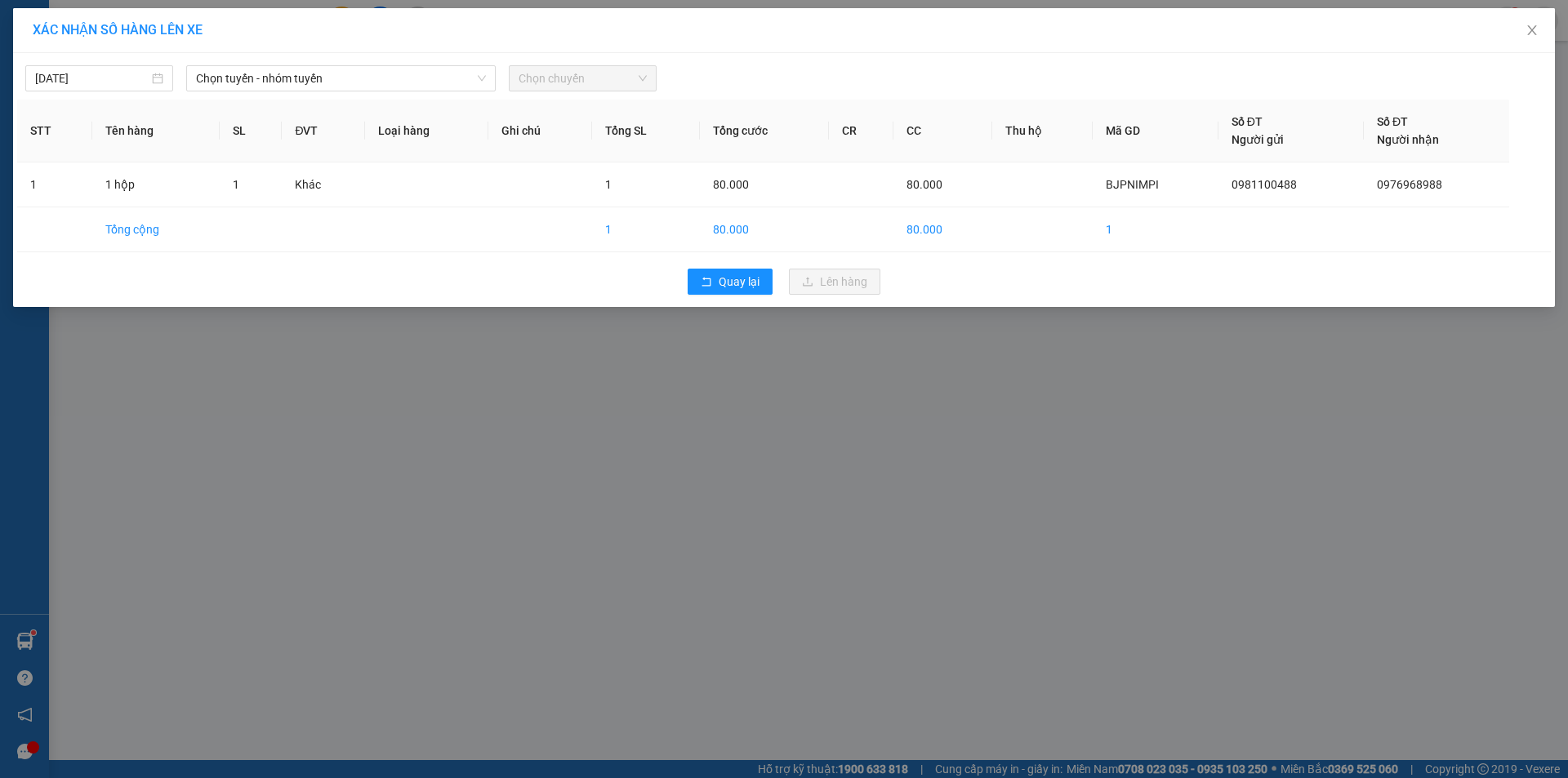
drag, startPoint x: 273, startPoint y: 72, endPoint x: 253, endPoint y: 92, distance: 28.3
click at [270, 74] on span "Chọn tuyến - nhóm tuyến" at bounding box center [341, 78] width 289 height 24
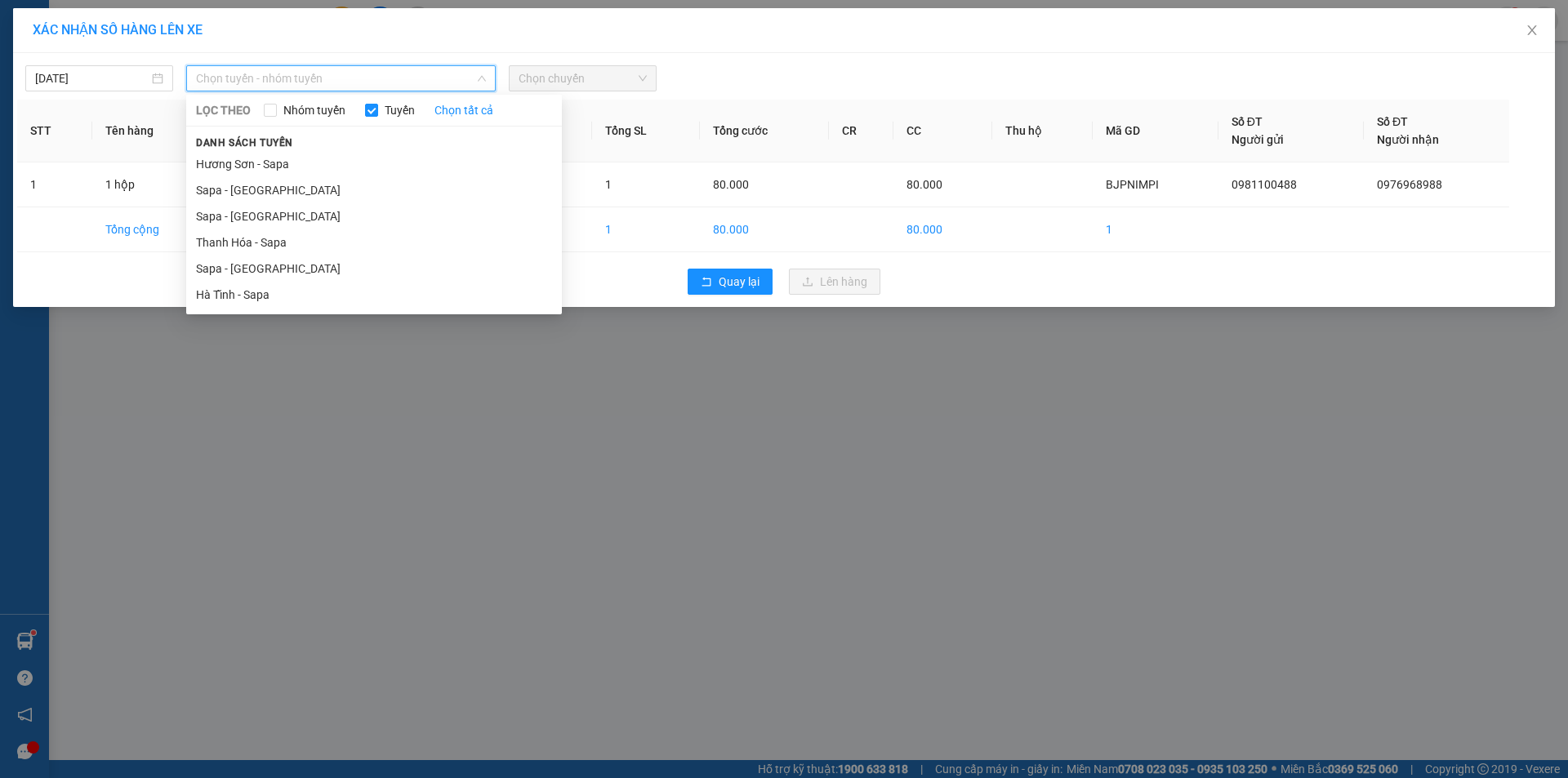
drag, startPoint x: 257, startPoint y: 191, endPoint x: 496, endPoint y: 118, distance: 249.9
click at [261, 191] on li "Sapa - [GEOGRAPHIC_DATA]" at bounding box center [374, 190] width 376 height 26
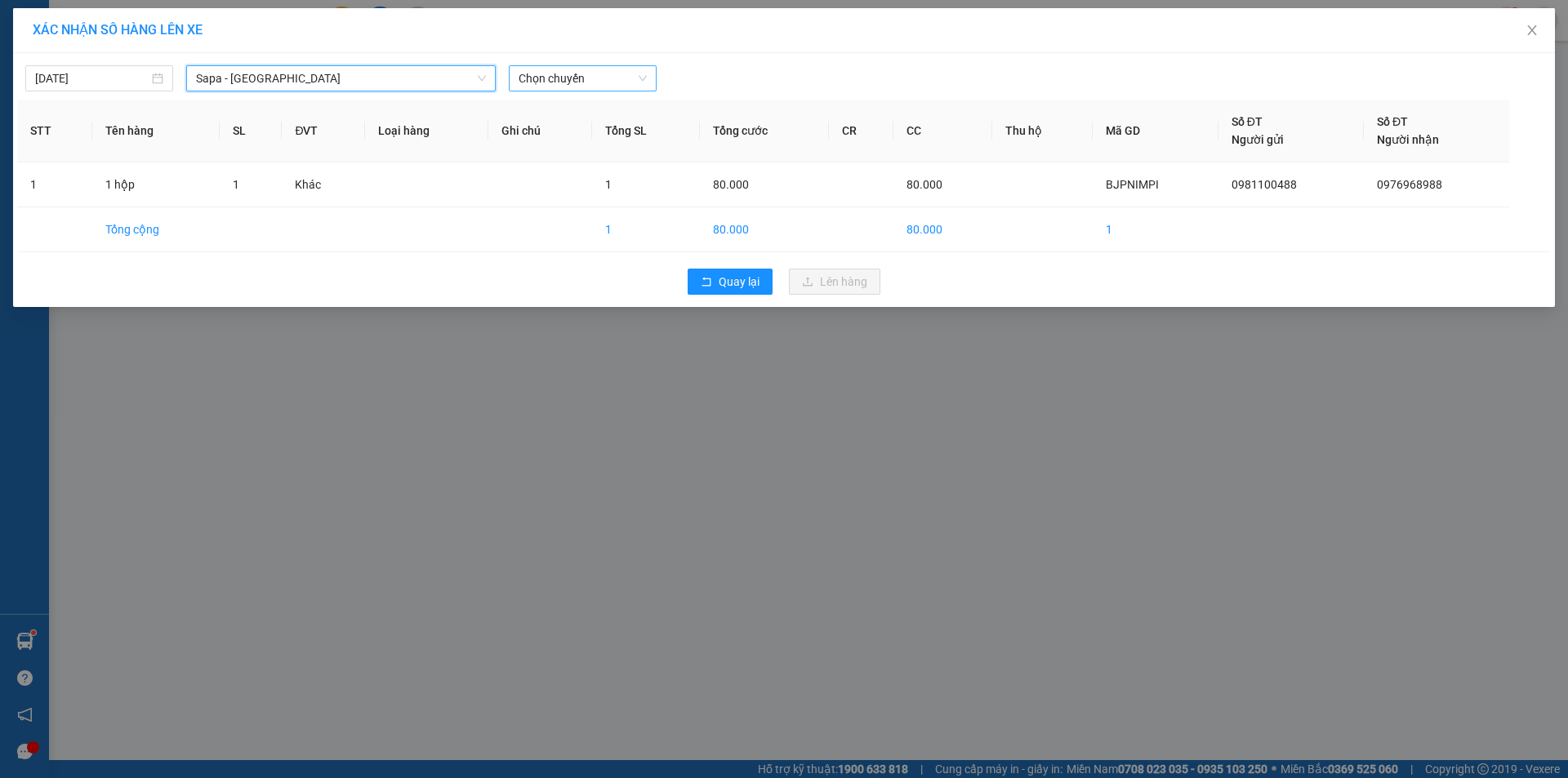
click at [605, 83] on span "Chọn chuyến" at bounding box center [583, 78] width 128 height 24
click at [598, 142] on div "17:30 - 24G-000.74" at bounding box center [582, 136] width 127 height 18
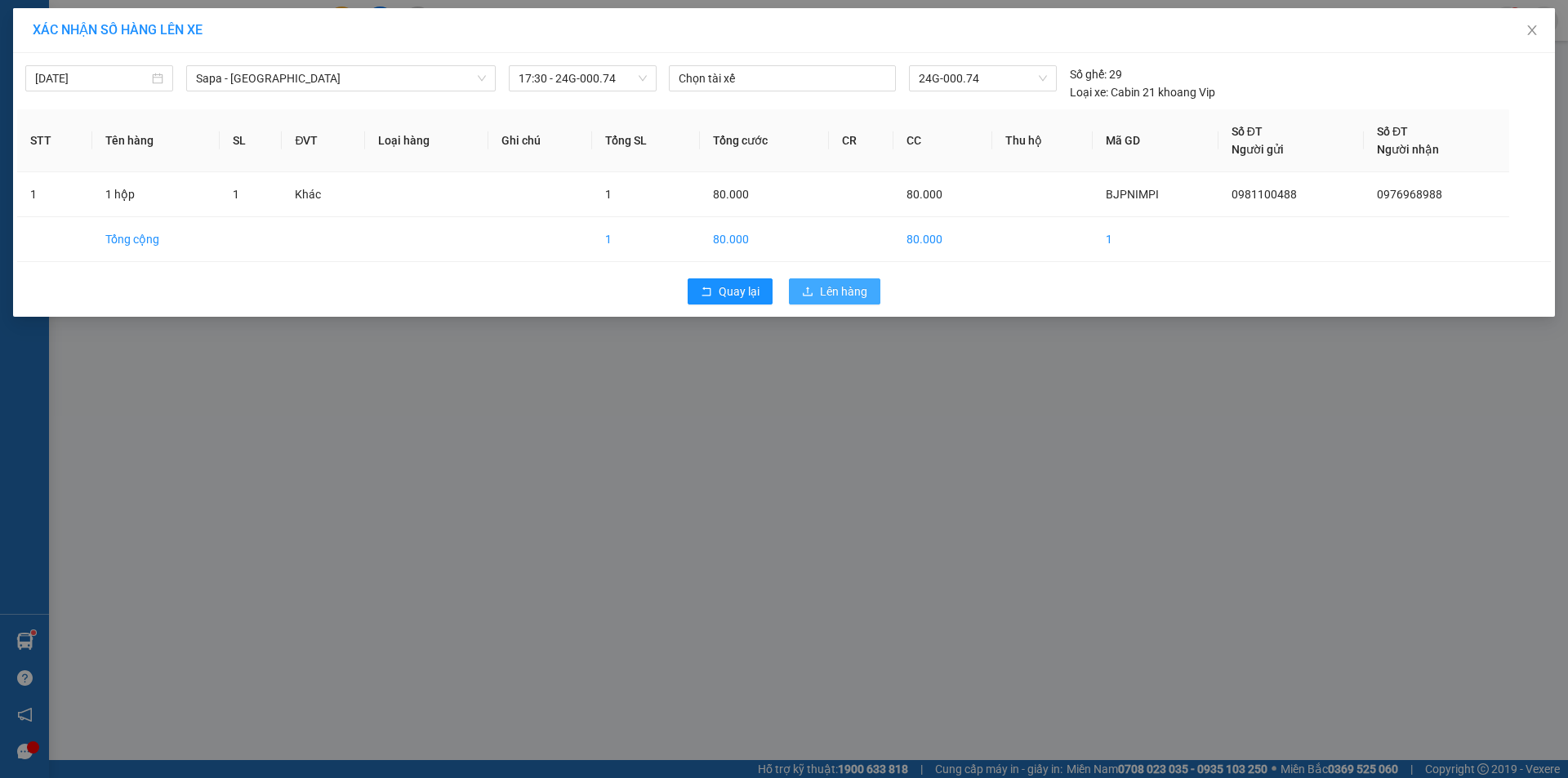
click at [825, 298] on span "Lên hàng" at bounding box center [843, 290] width 47 height 18
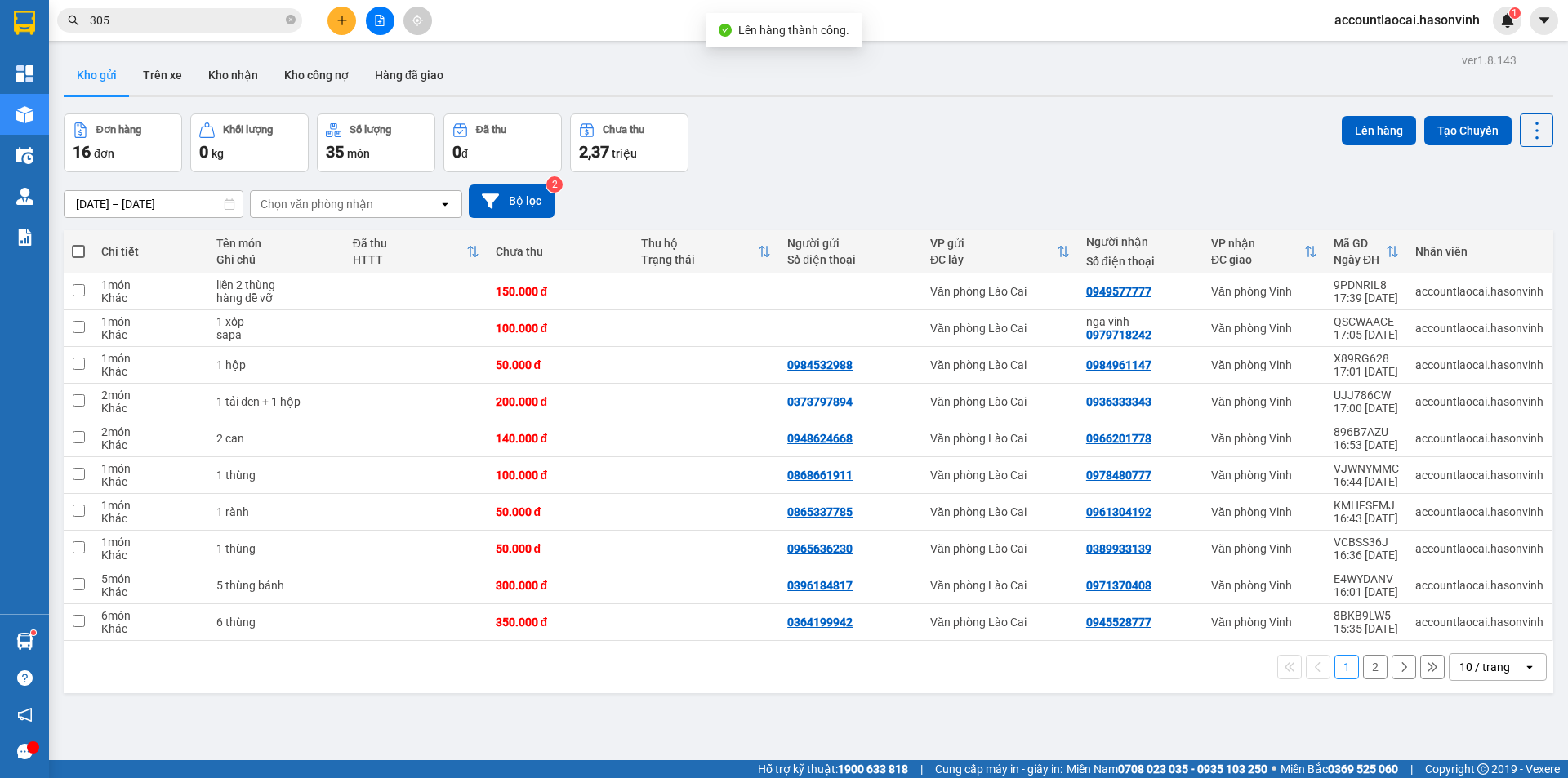
click at [1363, 660] on button "2" at bounding box center [1375, 667] width 24 height 24
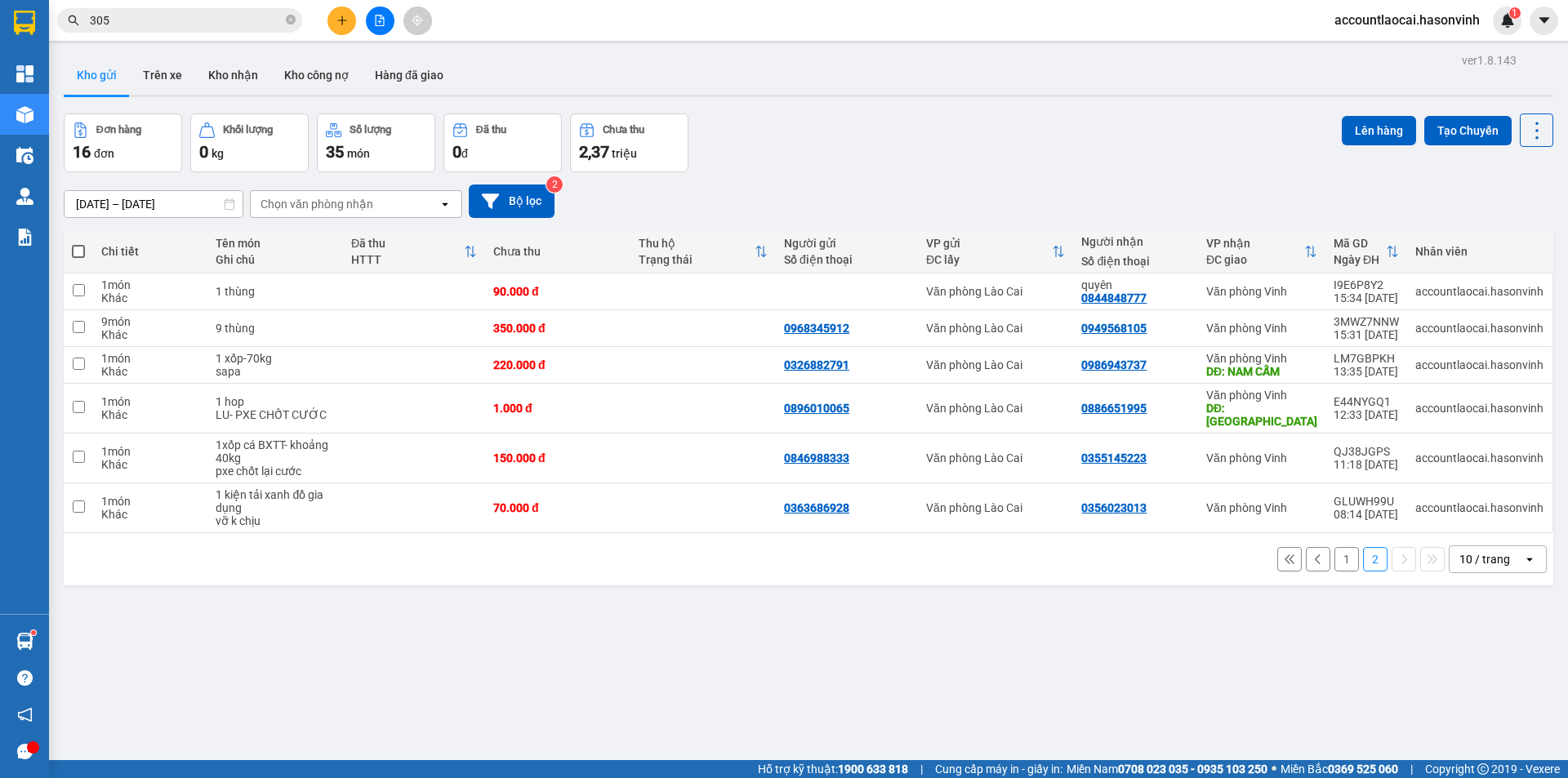
click at [1344, 547] on button "1" at bounding box center [1346, 559] width 24 height 24
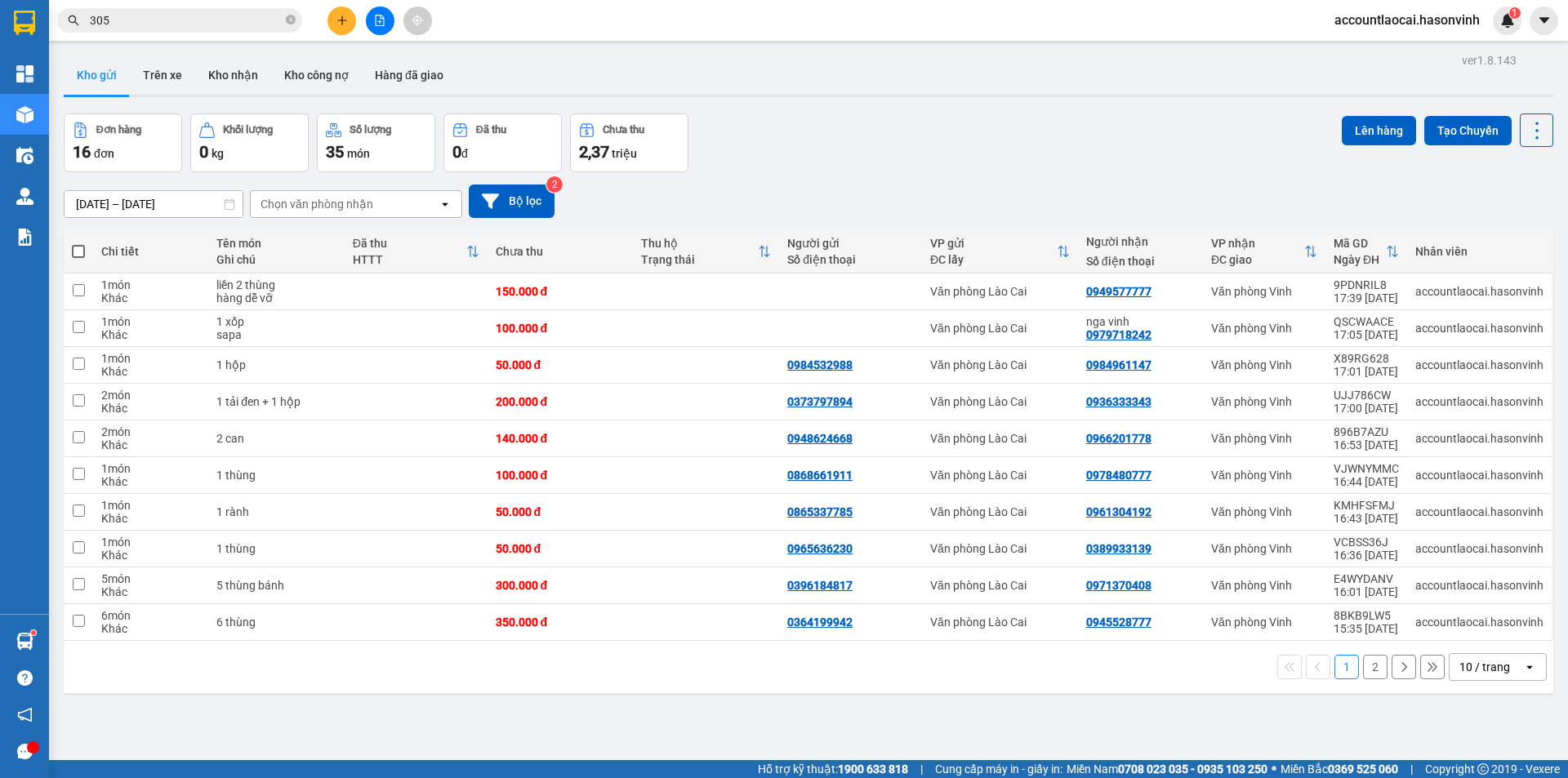
click at [376, 26] on button at bounding box center [379, 20] width 29 height 29
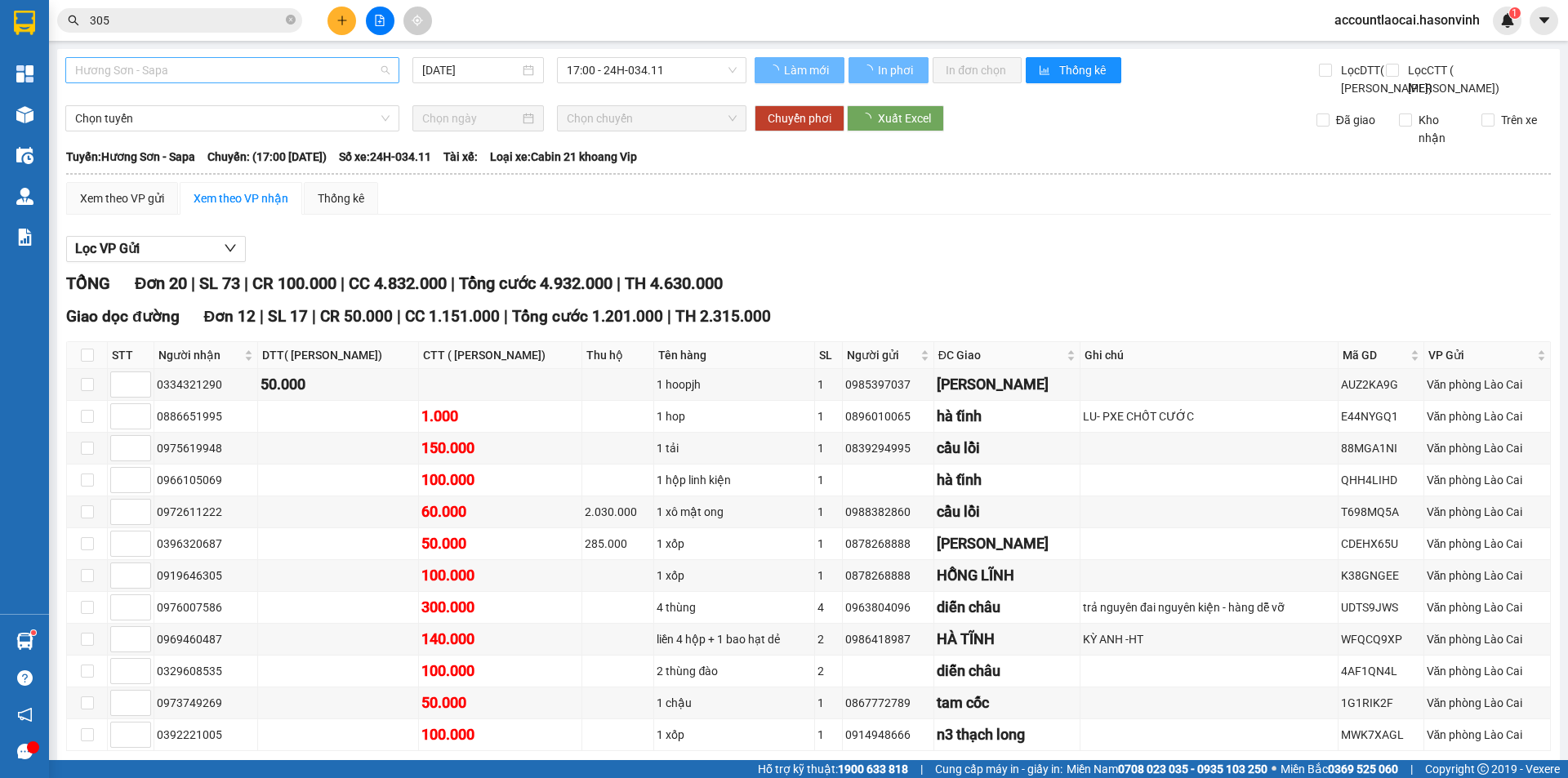
click at [178, 65] on span "Hương Sơn - Sapa" at bounding box center [232, 70] width 315 height 24
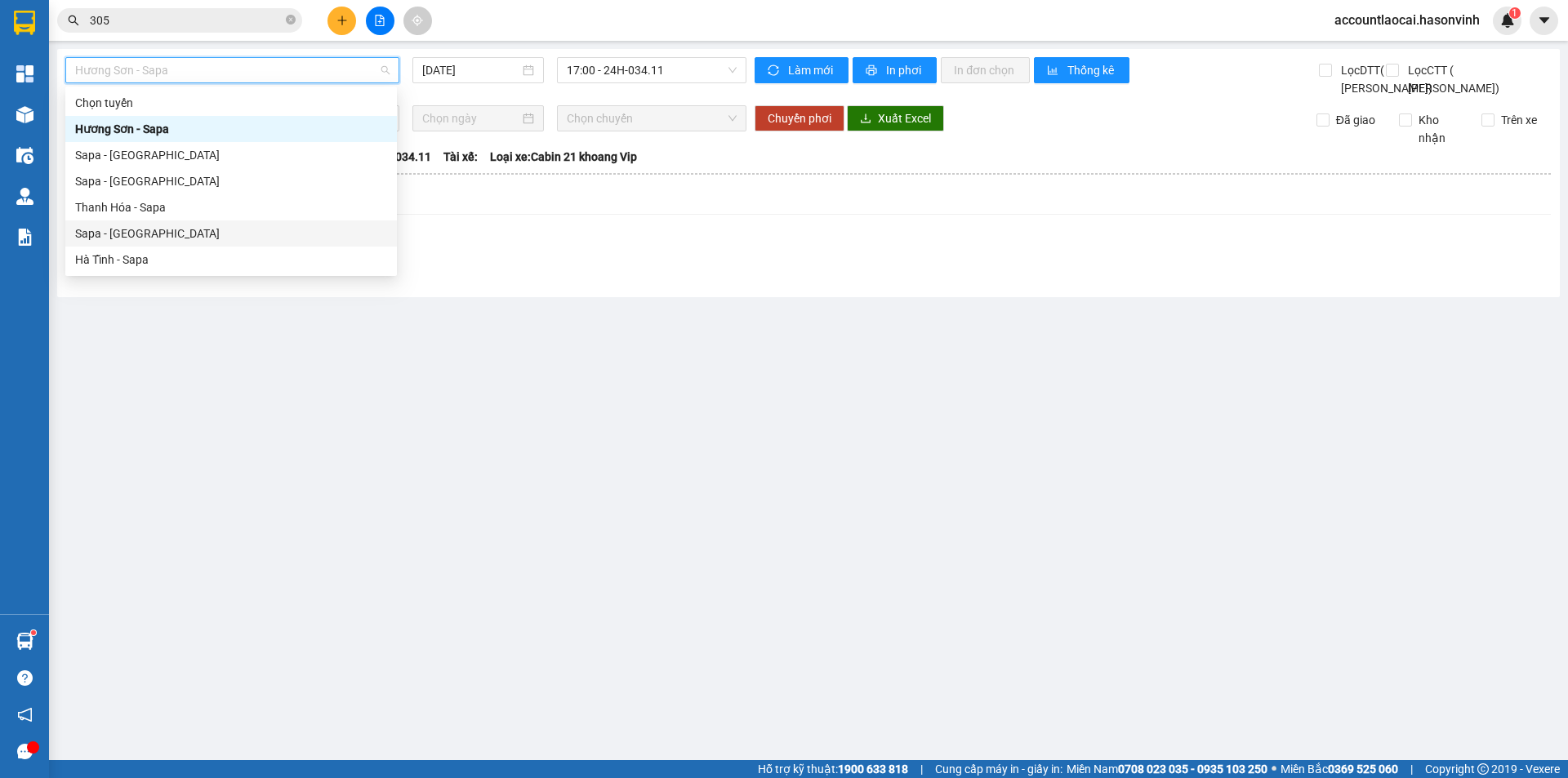
click at [145, 238] on div "Sapa - [GEOGRAPHIC_DATA]" at bounding box center [231, 233] width 312 height 18
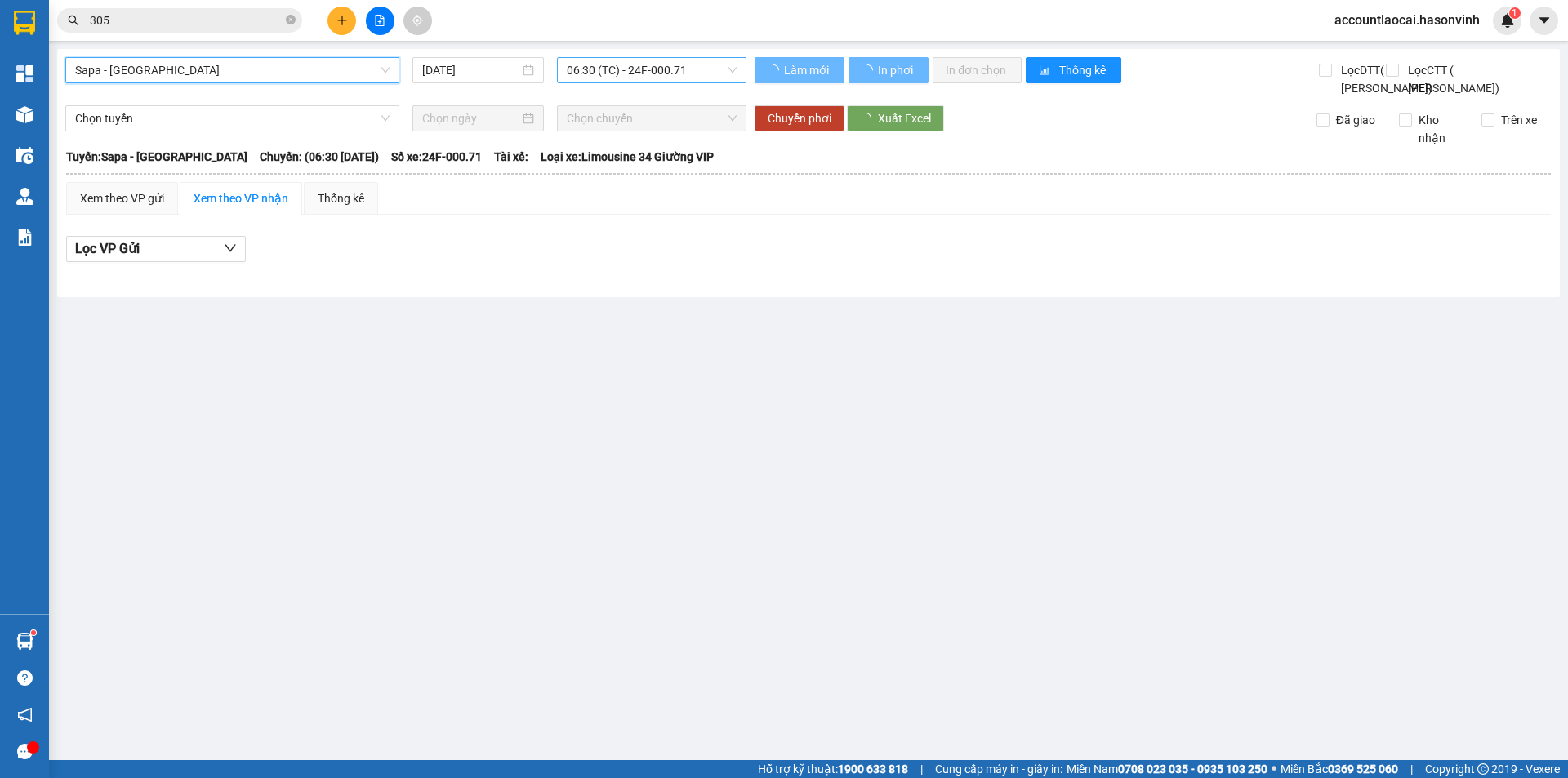
click at [623, 70] on span "06:30 (TC) - 24F-000.71" at bounding box center [651, 70] width 170 height 24
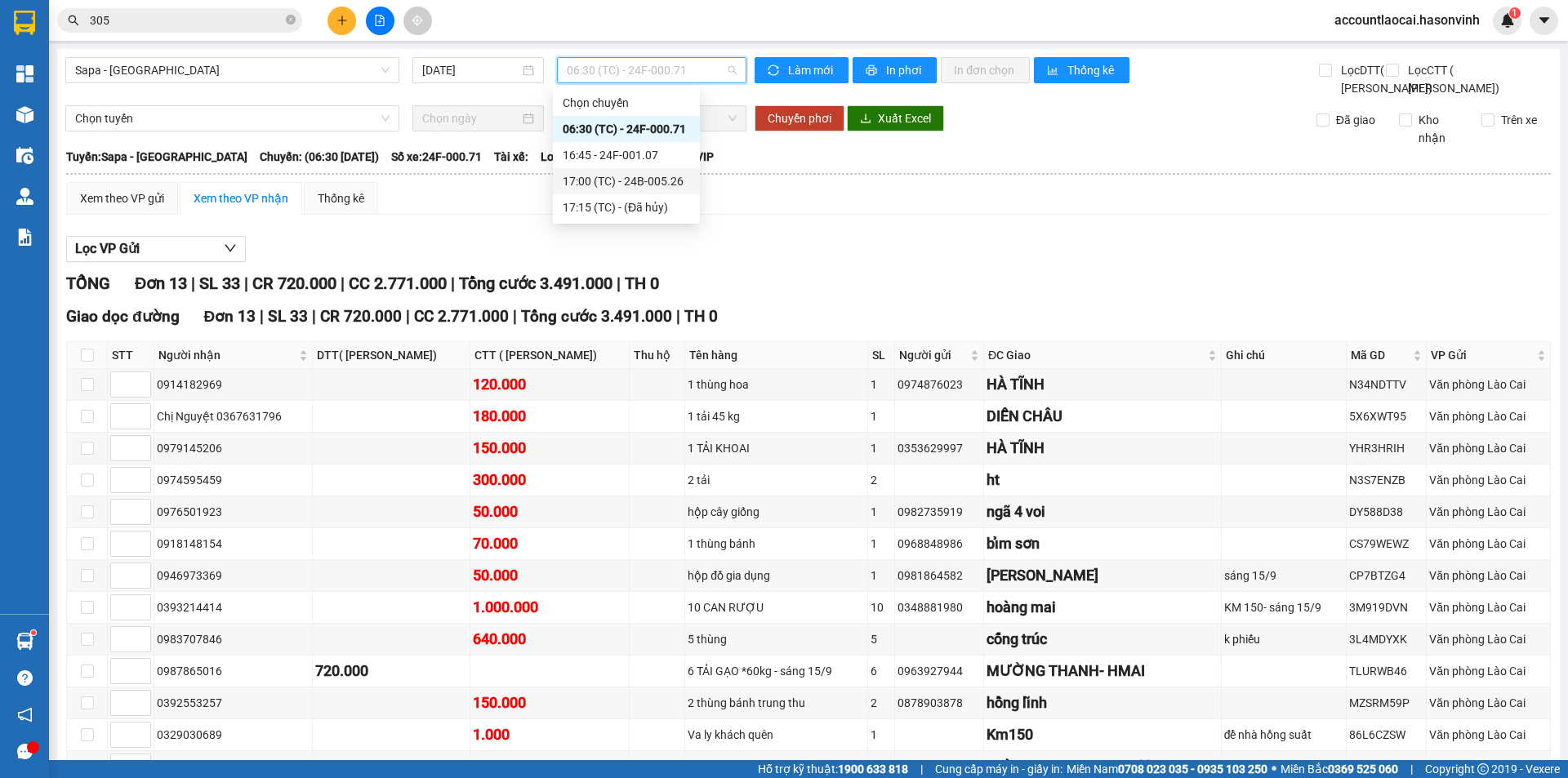
click at [652, 183] on div "17:00 (TC) - 24B-005.26" at bounding box center [625, 181] width 127 height 18
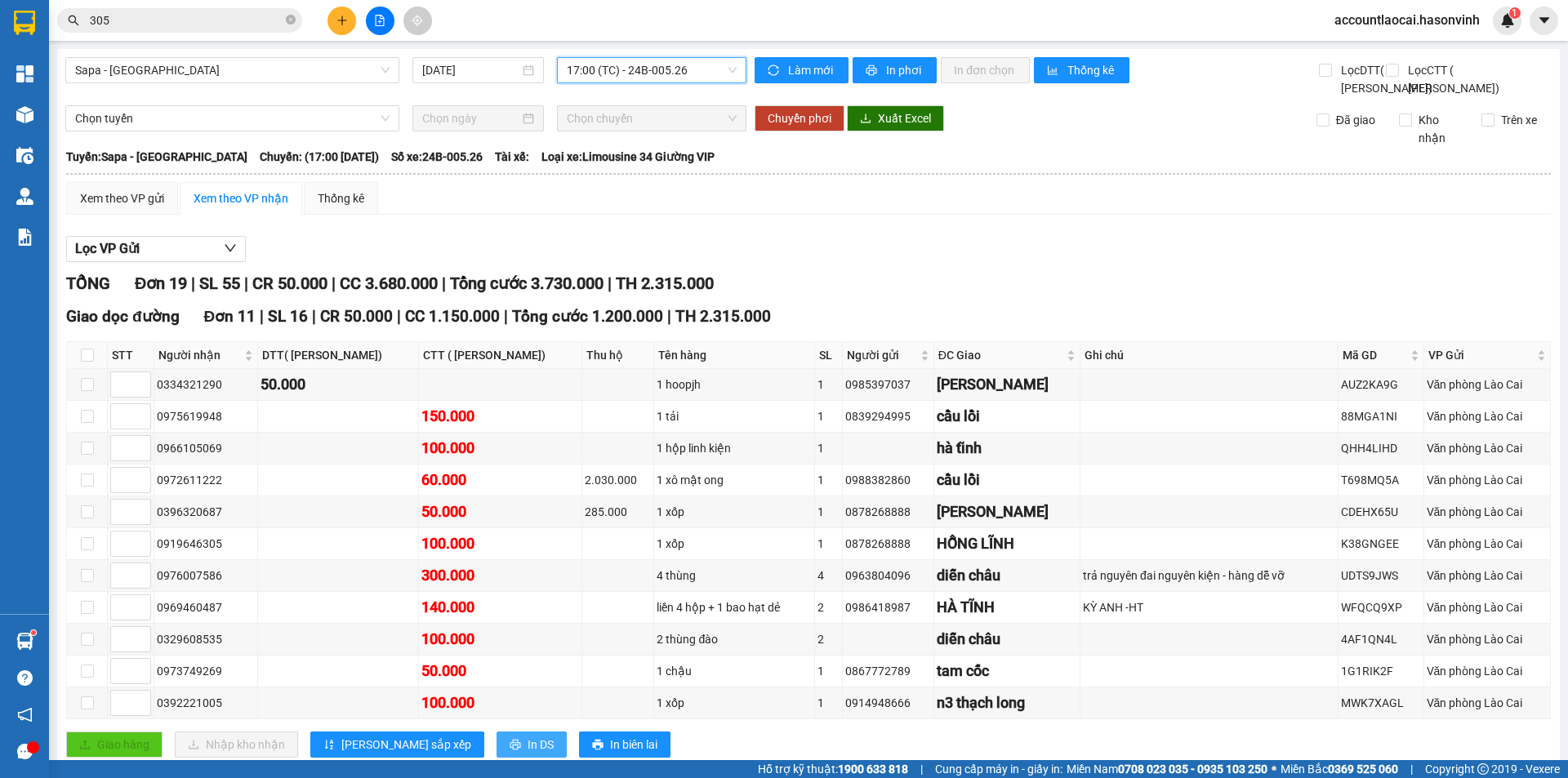
click at [496, 731] on button "In DS" at bounding box center [532, 744] width 71 height 26
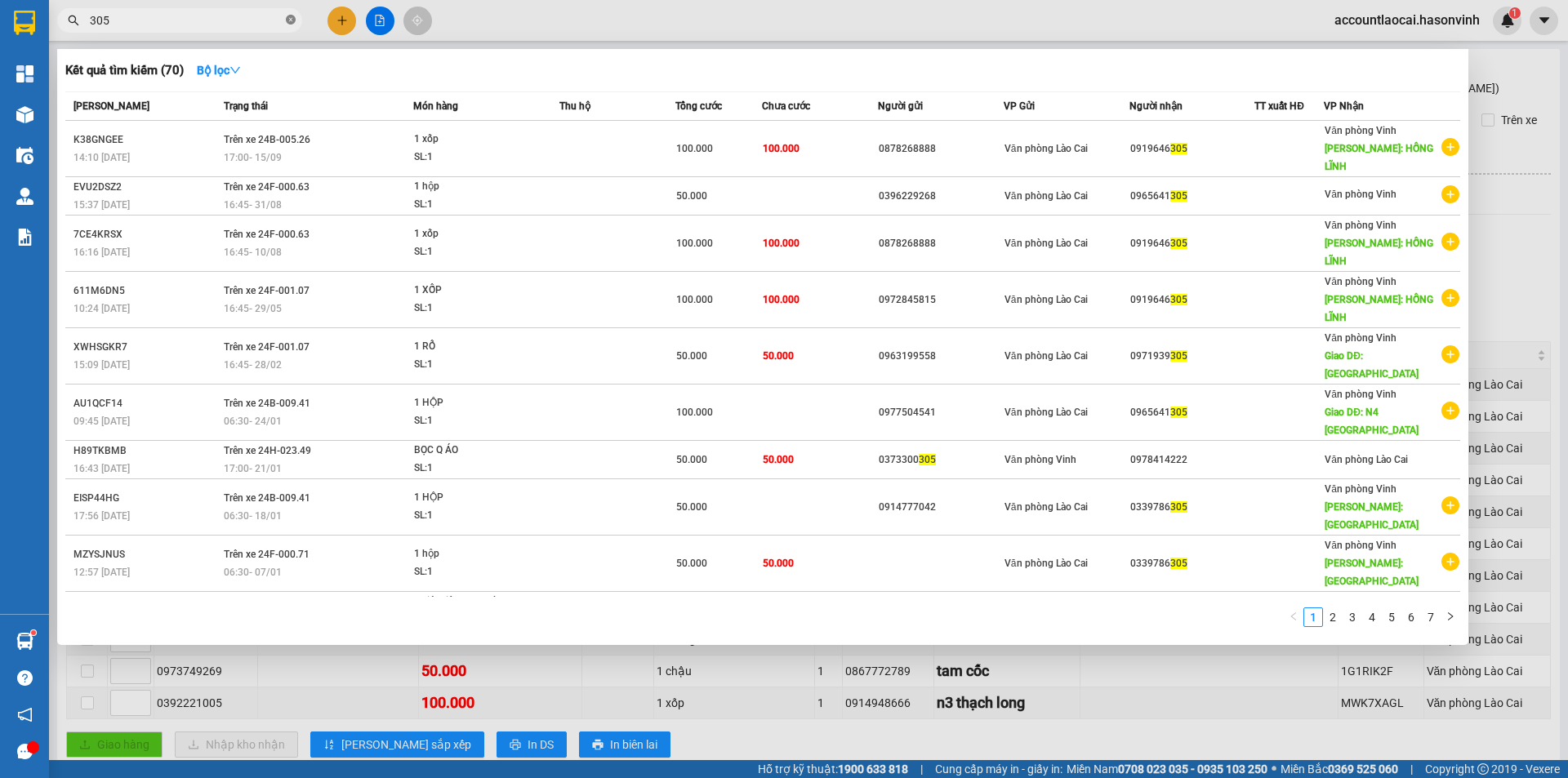
click at [288, 19] on icon "close-circle" at bounding box center [290, 19] width 10 height 10
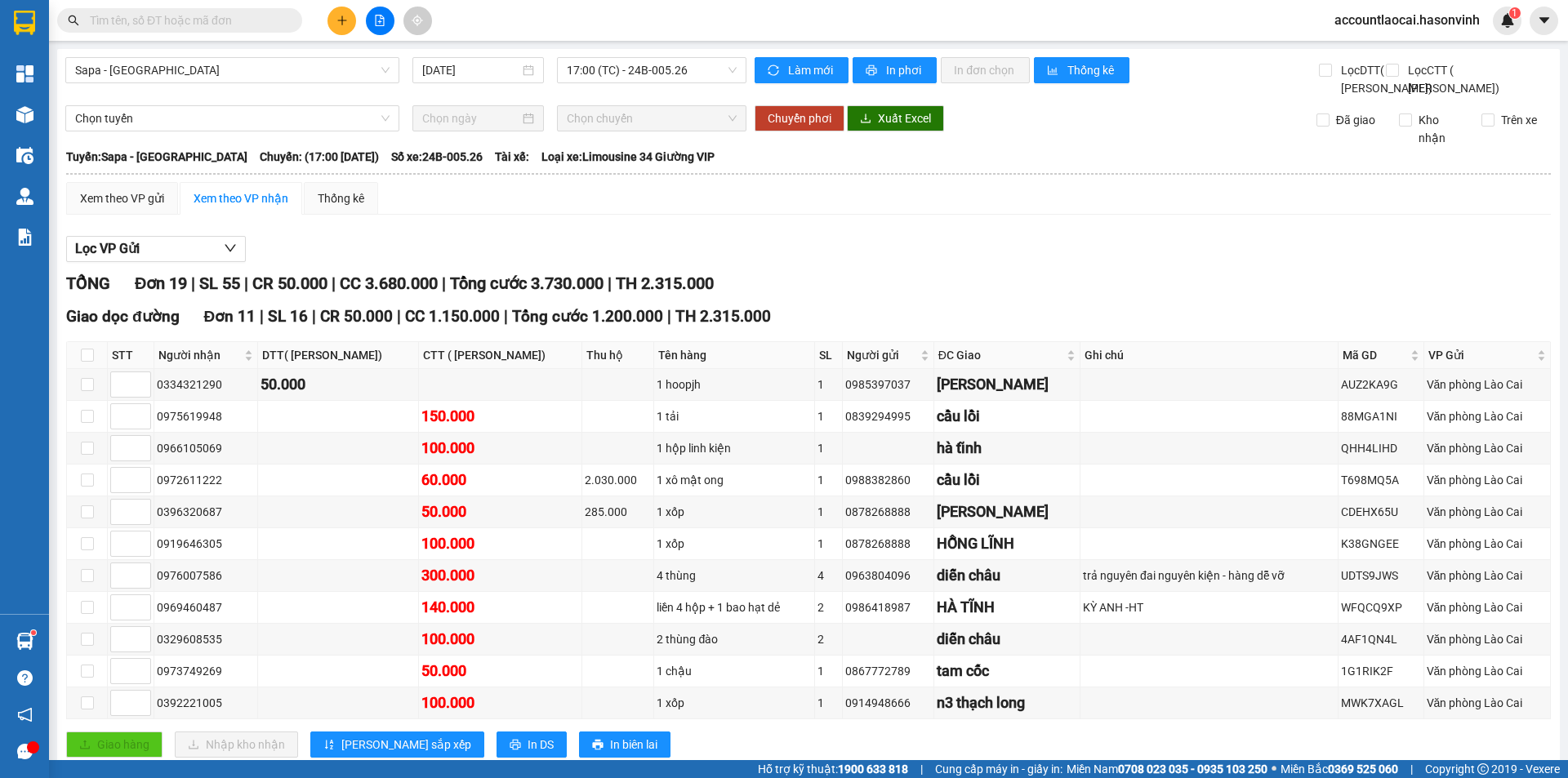
click at [276, 17] on input "text" at bounding box center [186, 19] width 193 height 18
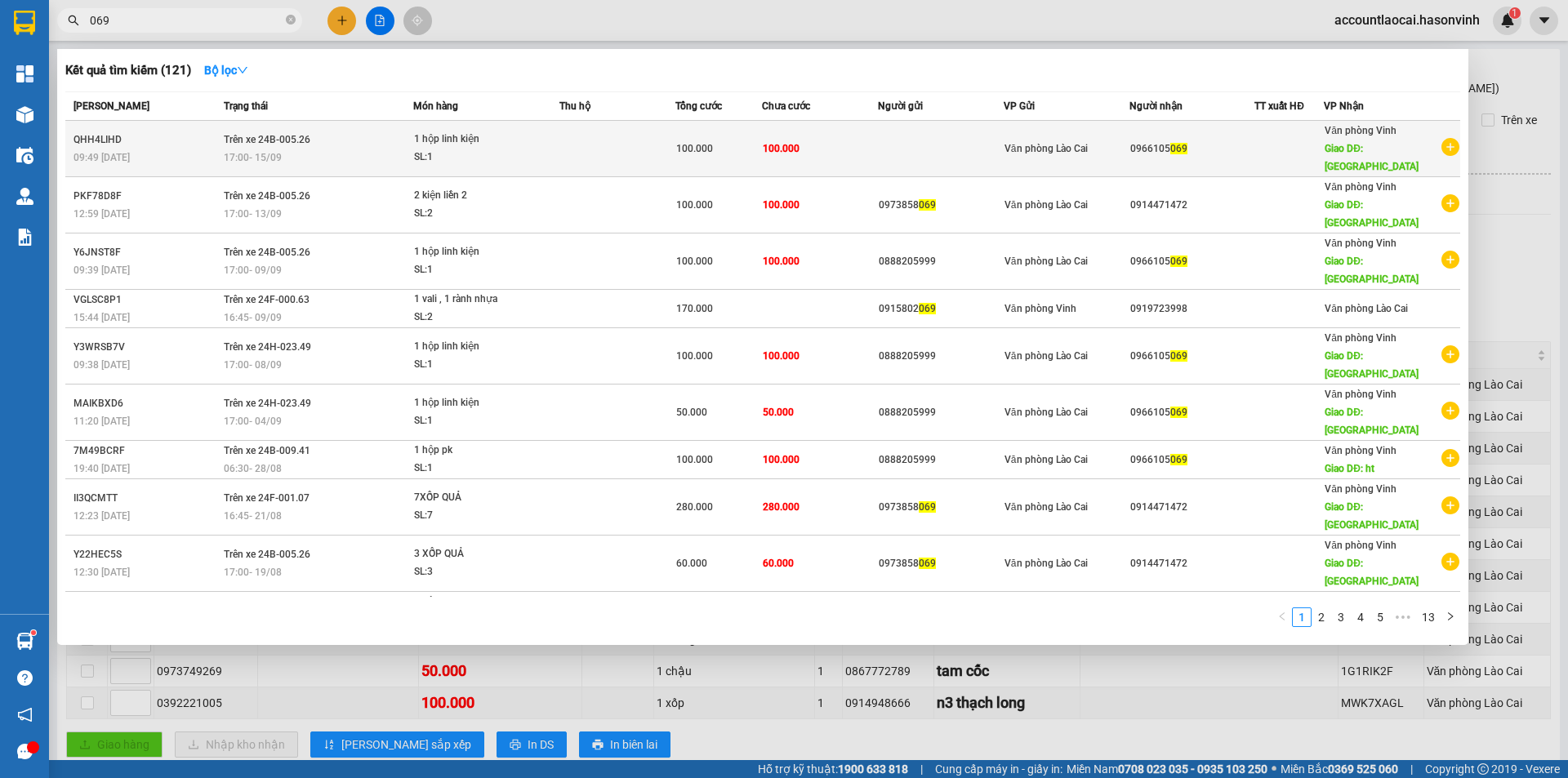
click at [543, 147] on span "1 hộp linh kiện SL: 1" at bounding box center [486, 148] width 146 height 35
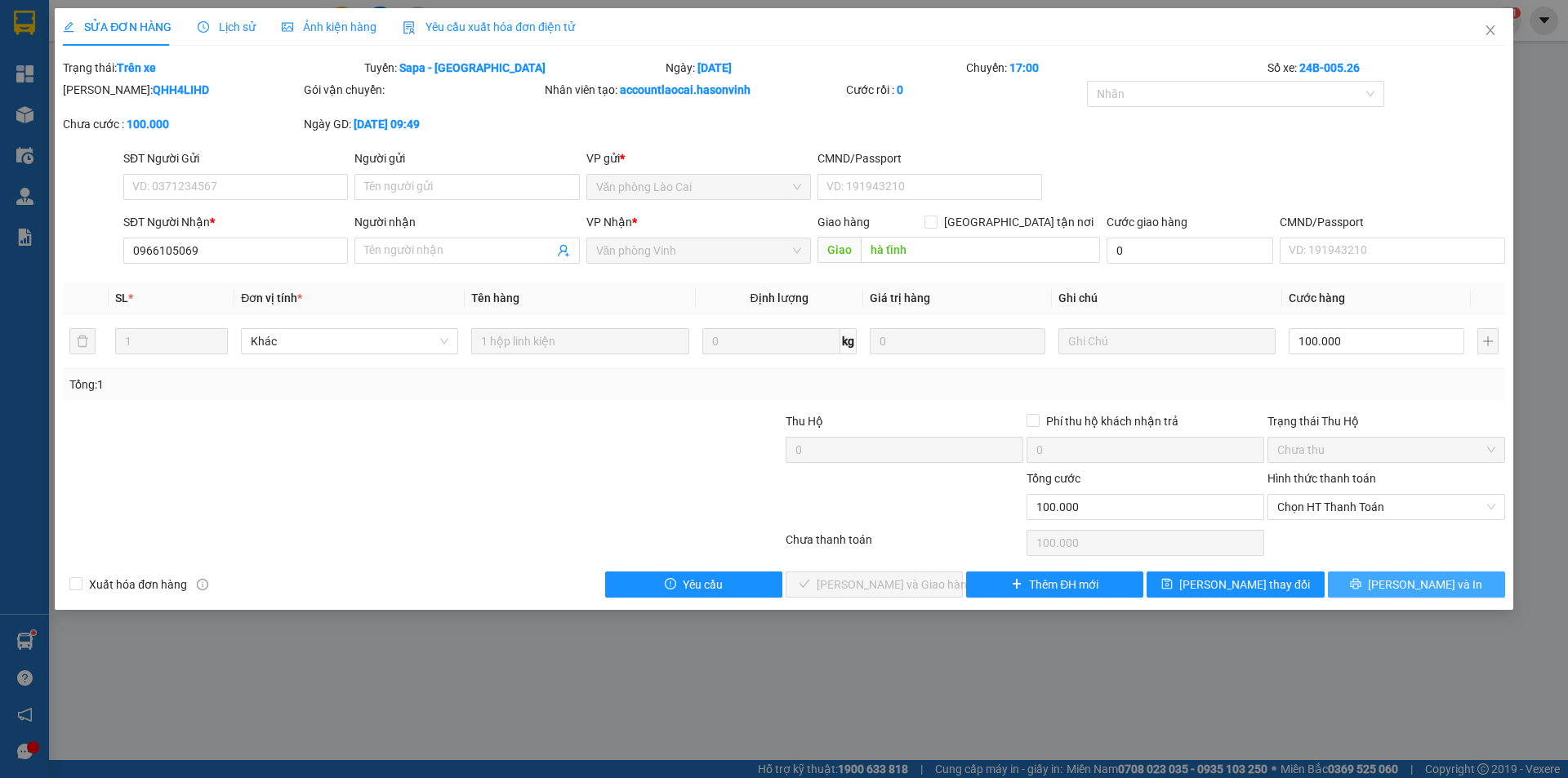
click at [1416, 587] on span "[PERSON_NAME] và In" at bounding box center [1424, 583] width 114 height 18
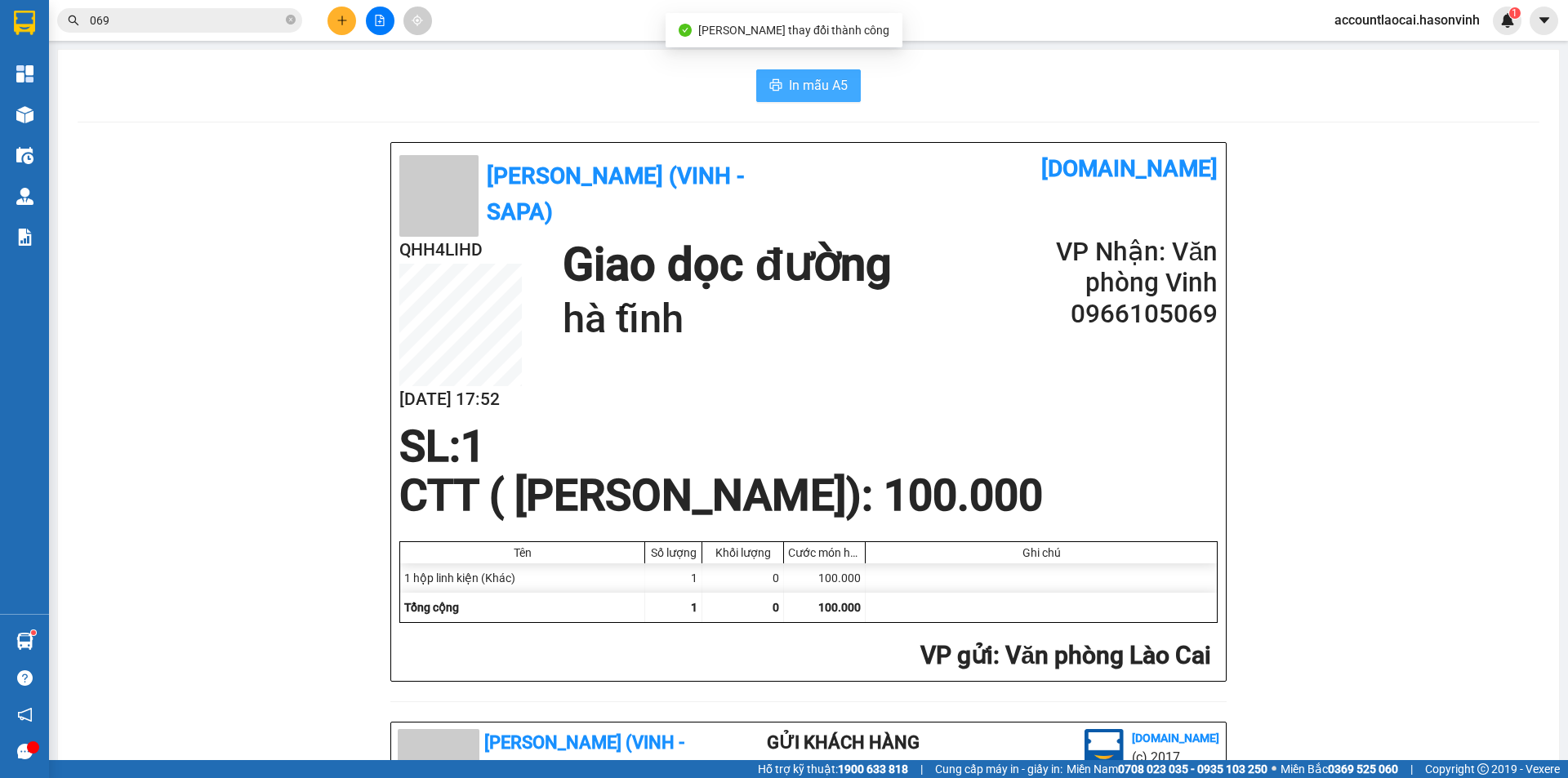
click at [842, 86] on button "In mẫu A5" at bounding box center [808, 85] width 105 height 32
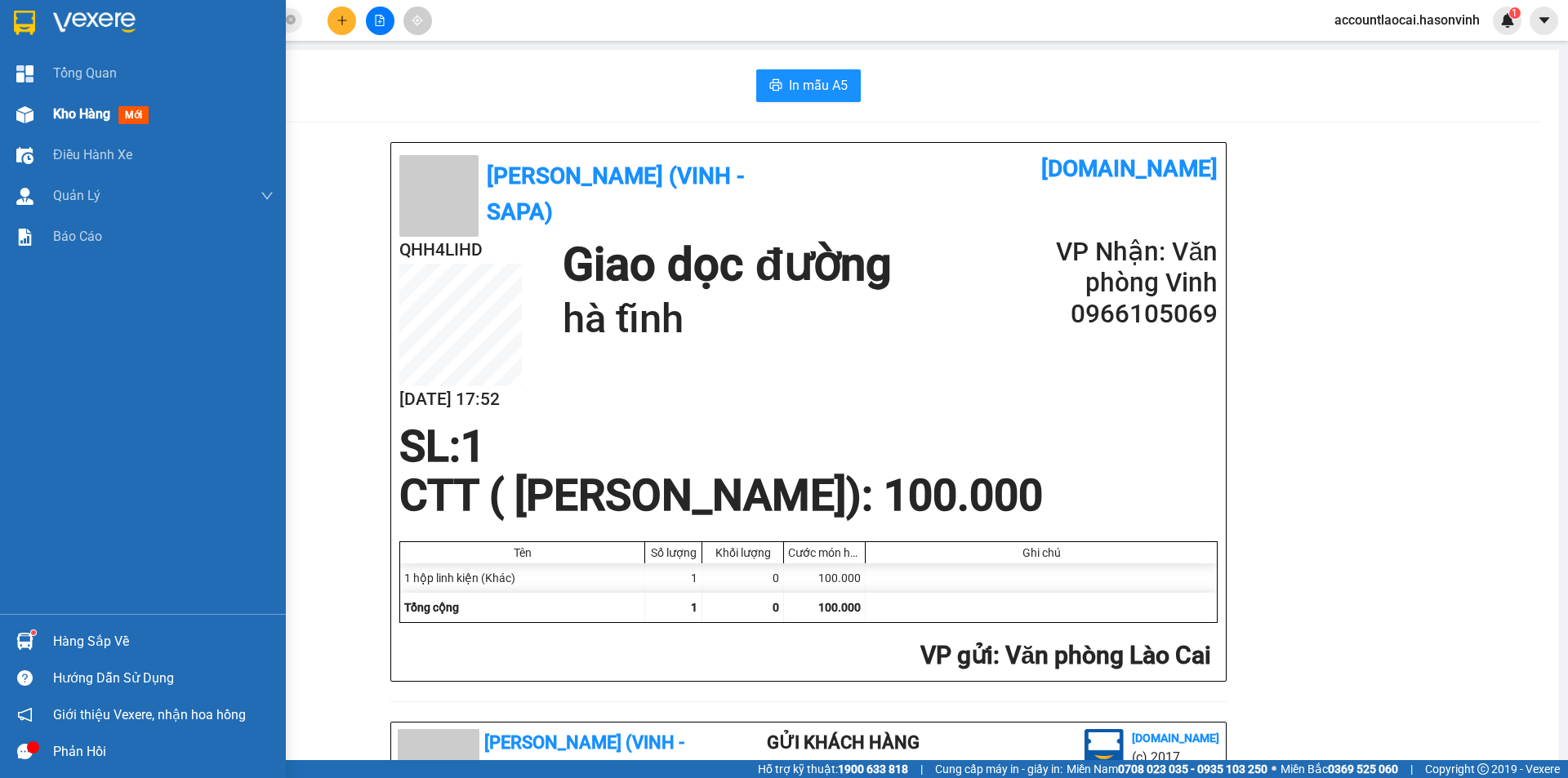
click at [45, 104] on div "Kho hàng mới" at bounding box center [143, 114] width 286 height 41
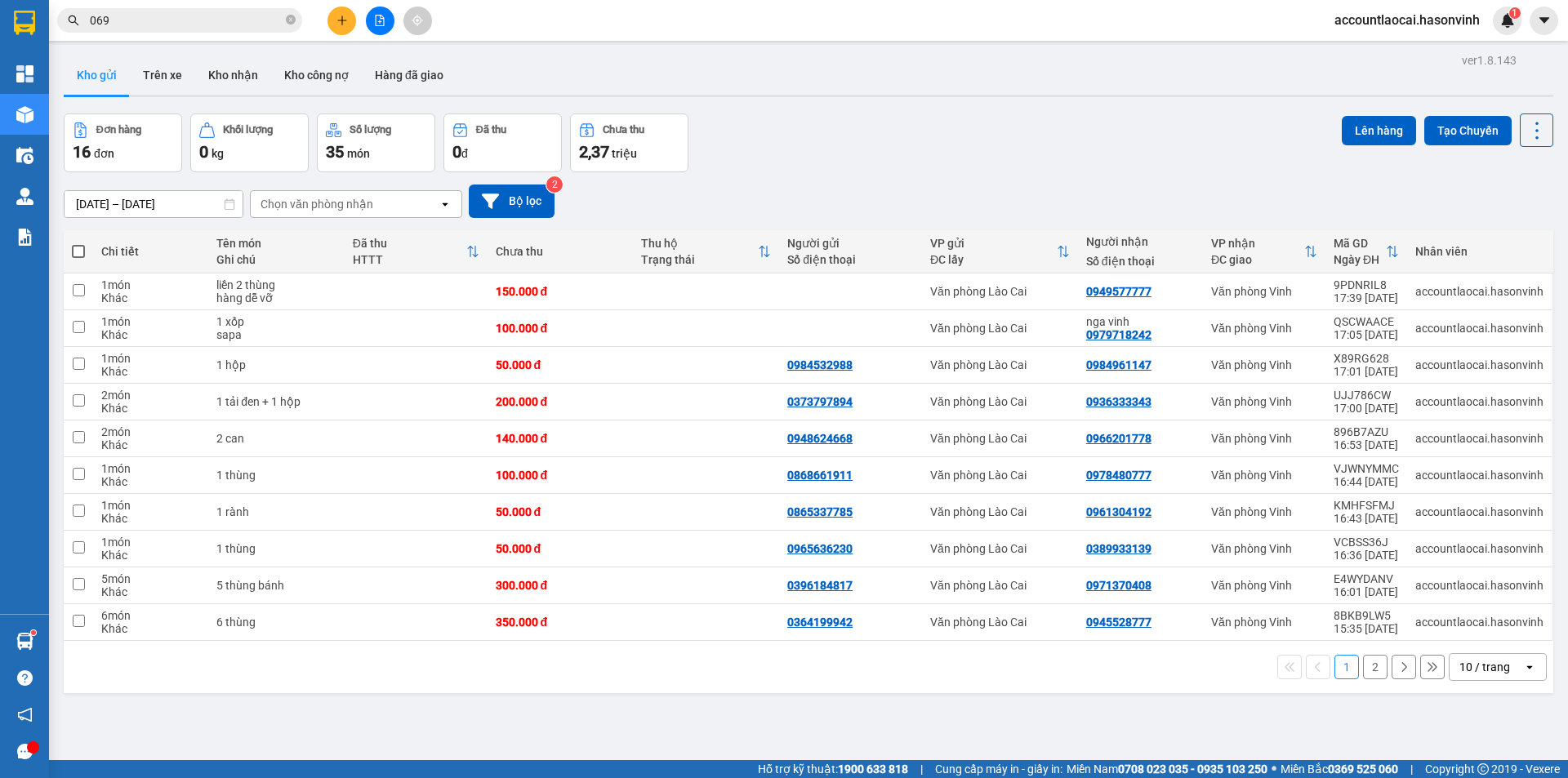
click at [1367, 671] on button "2" at bounding box center [1375, 667] width 24 height 24
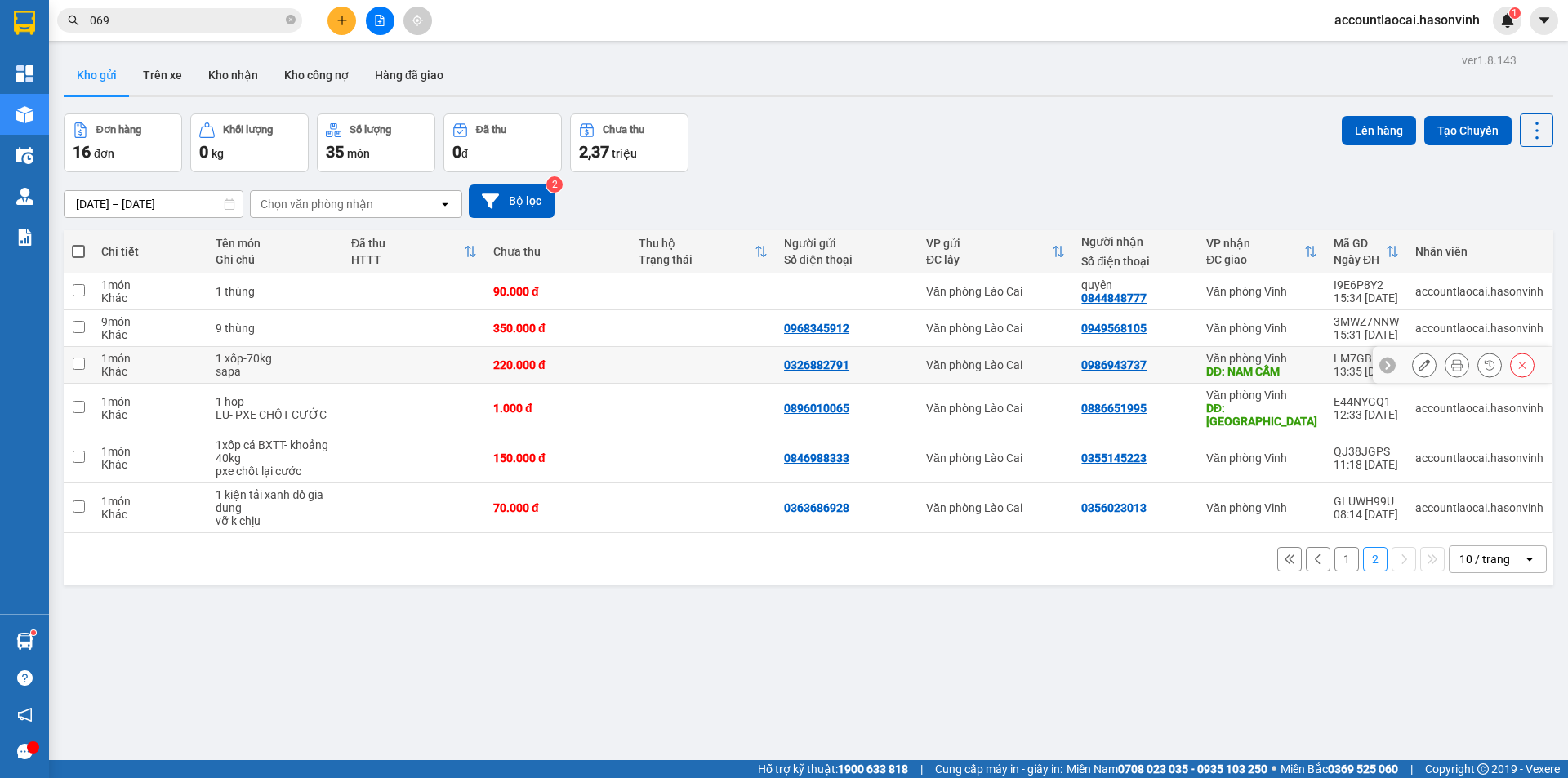
click at [387, 361] on td at bounding box center [414, 365] width 142 height 37
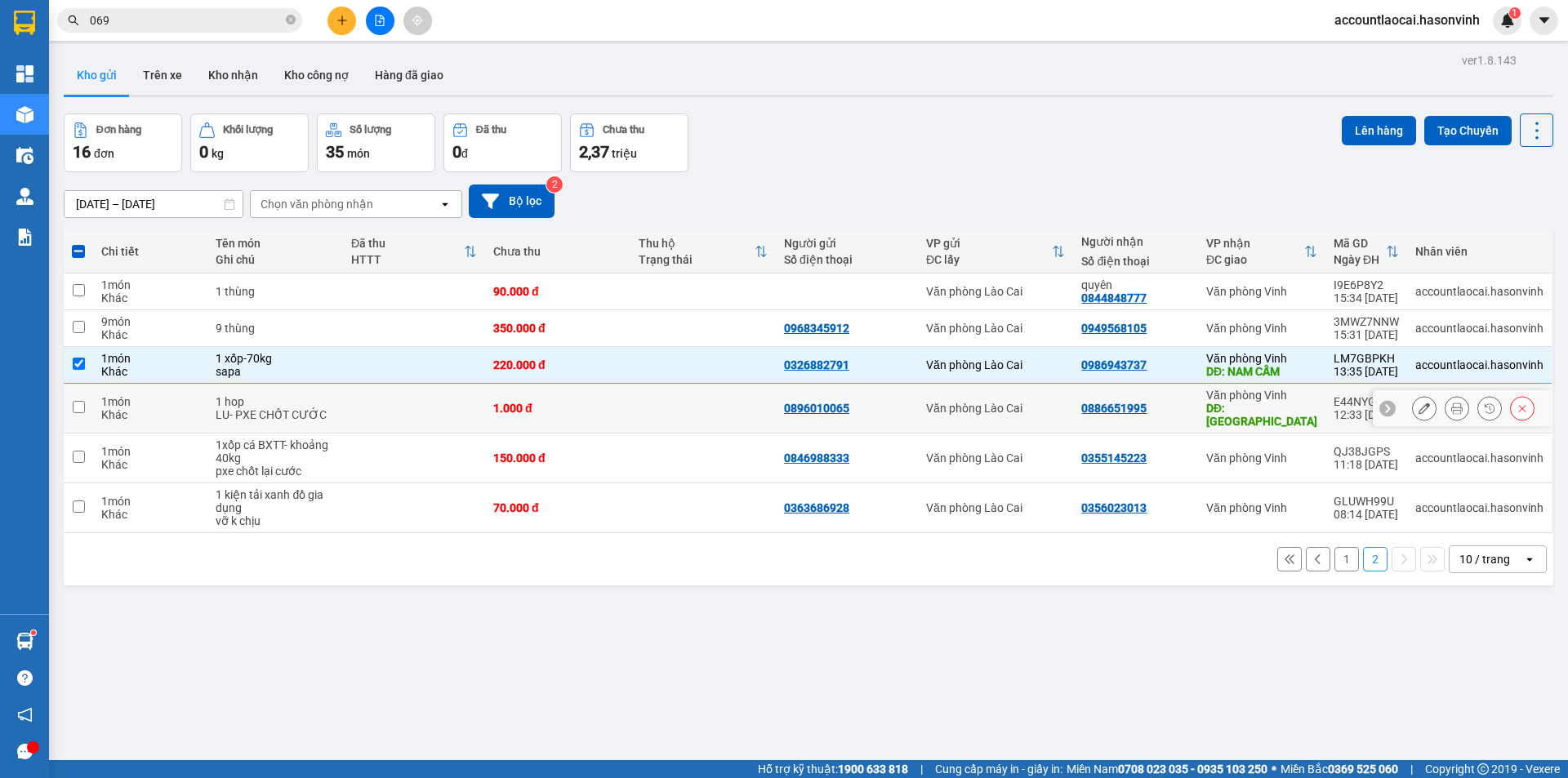
click at [358, 404] on td at bounding box center [414, 409] width 142 height 50
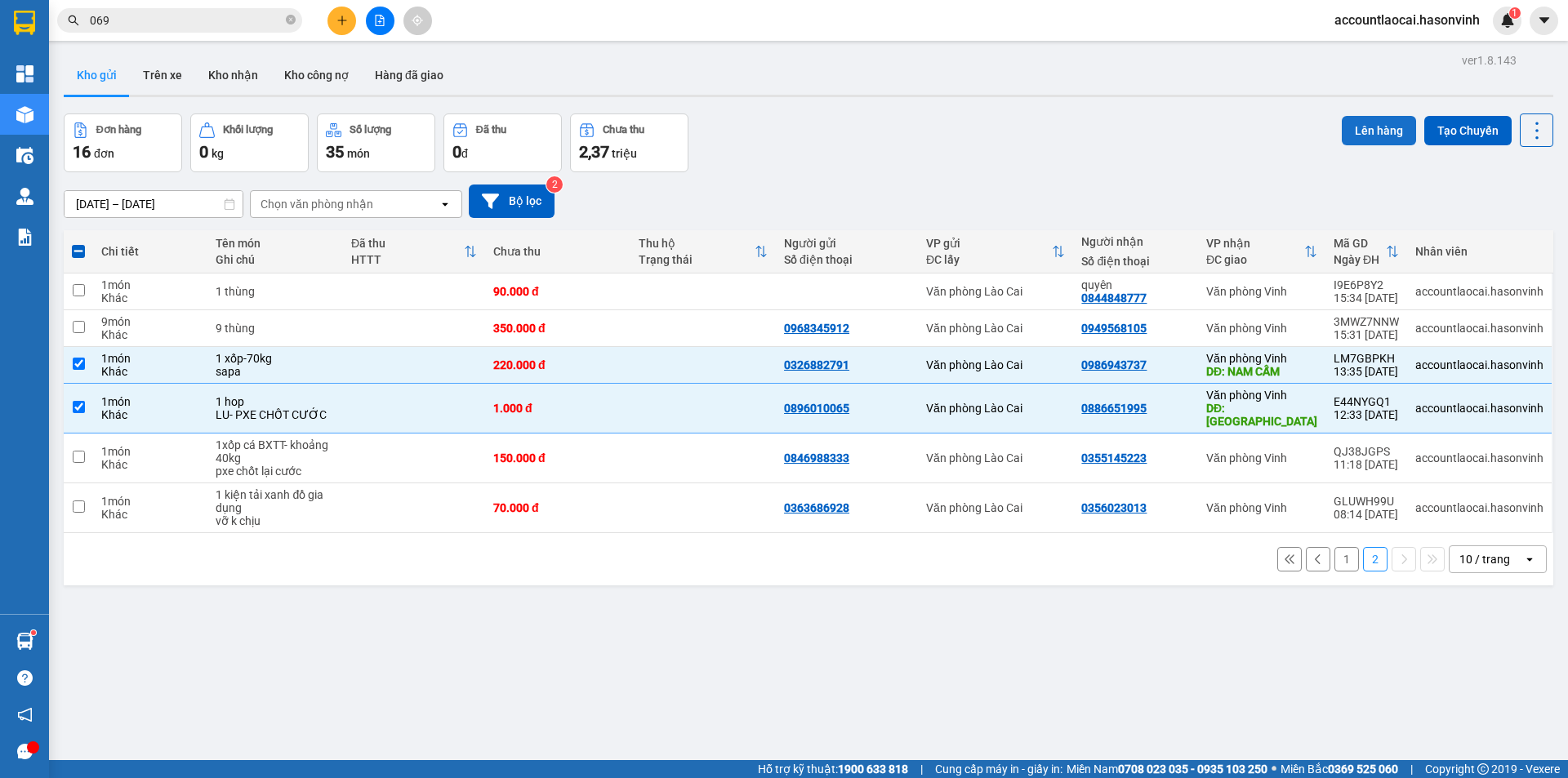
click at [1356, 136] on button "Lên hàng" at bounding box center [1379, 131] width 74 height 30
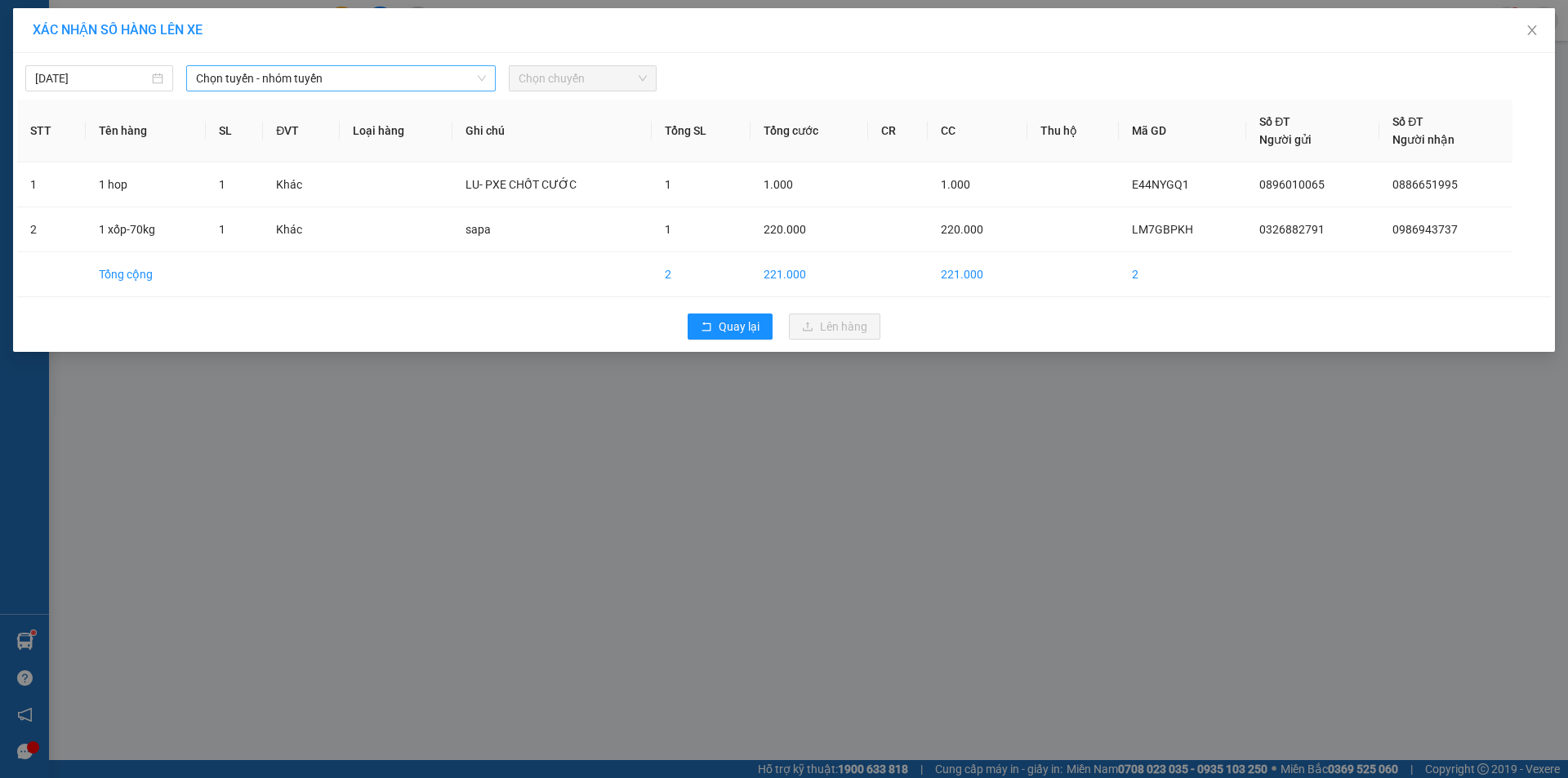
click at [335, 70] on span "Chọn tuyến - nhóm tuyến" at bounding box center [341, 78] width 289 height 24
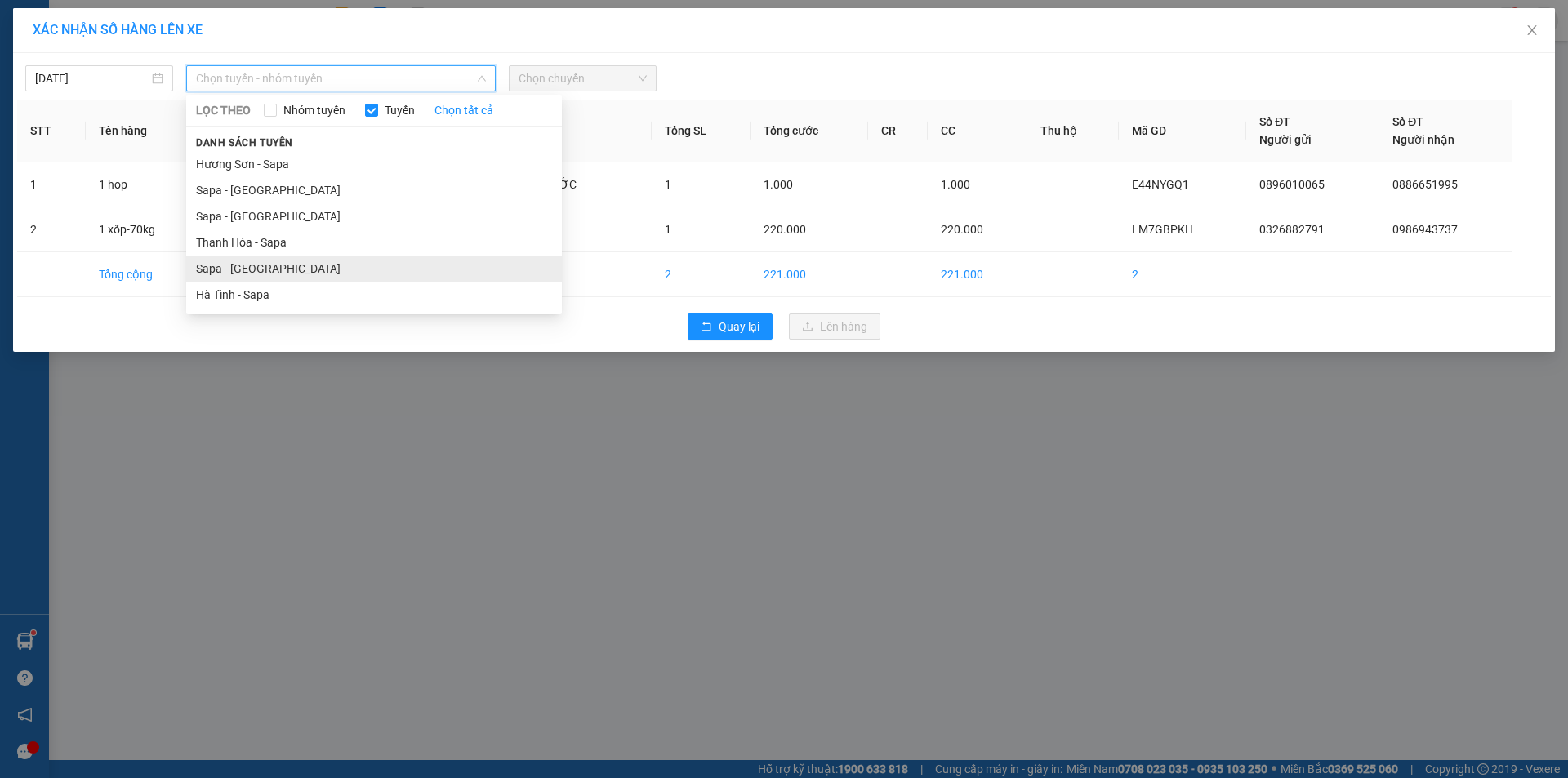
drag, startPoint x: 276, startPoint y: 269, endPoint x: 538, endPoint y: 122, distance: 300.4
click at [276, 269] on li "Sapa - [GEOGRAPHIC_DATA]" at bounding box center [374, 268] width 376 height 26
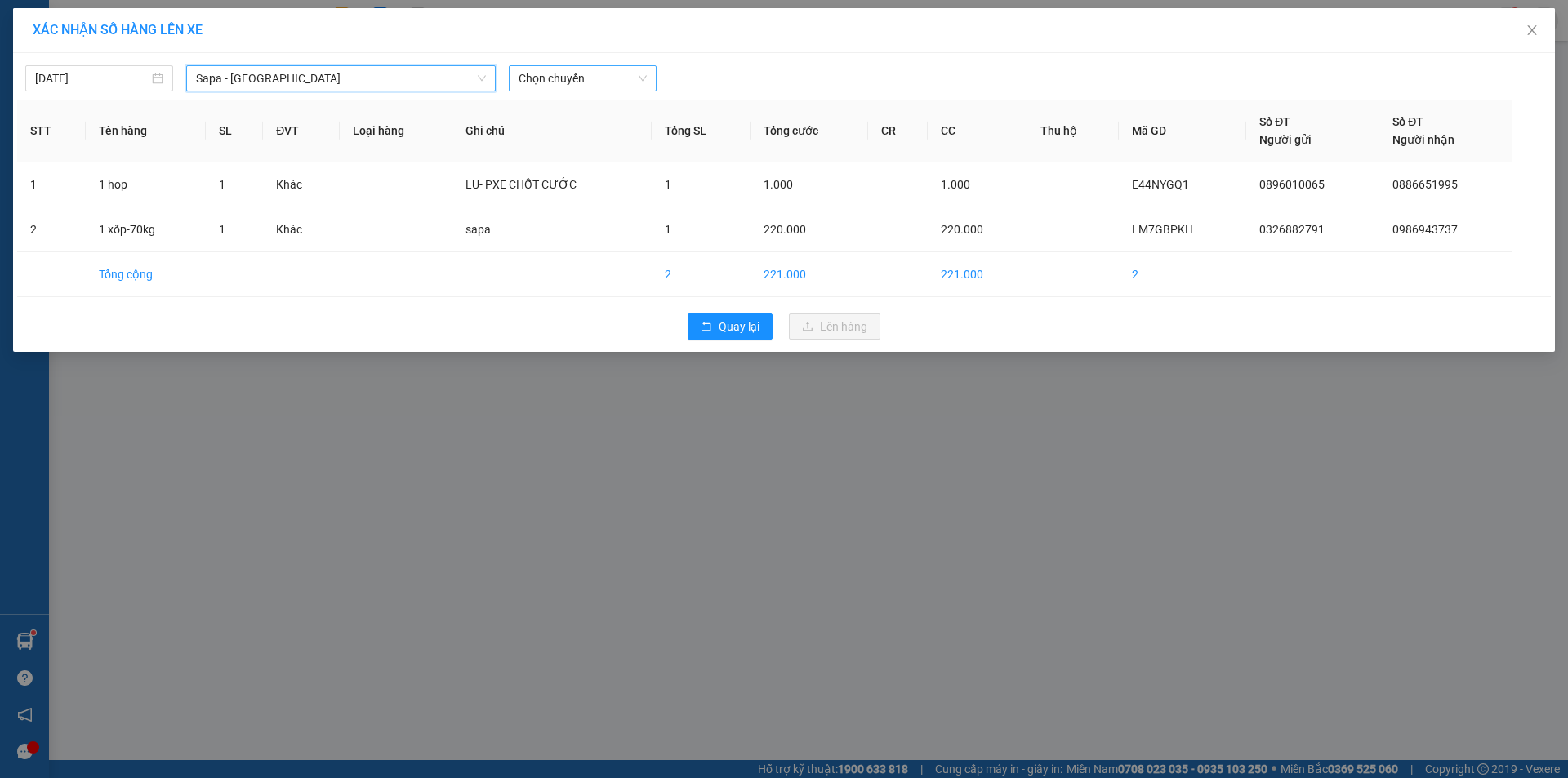
click at [594, 72] on span "Chọn chuyến" at bounding box center [583, 78] width 128 height 24
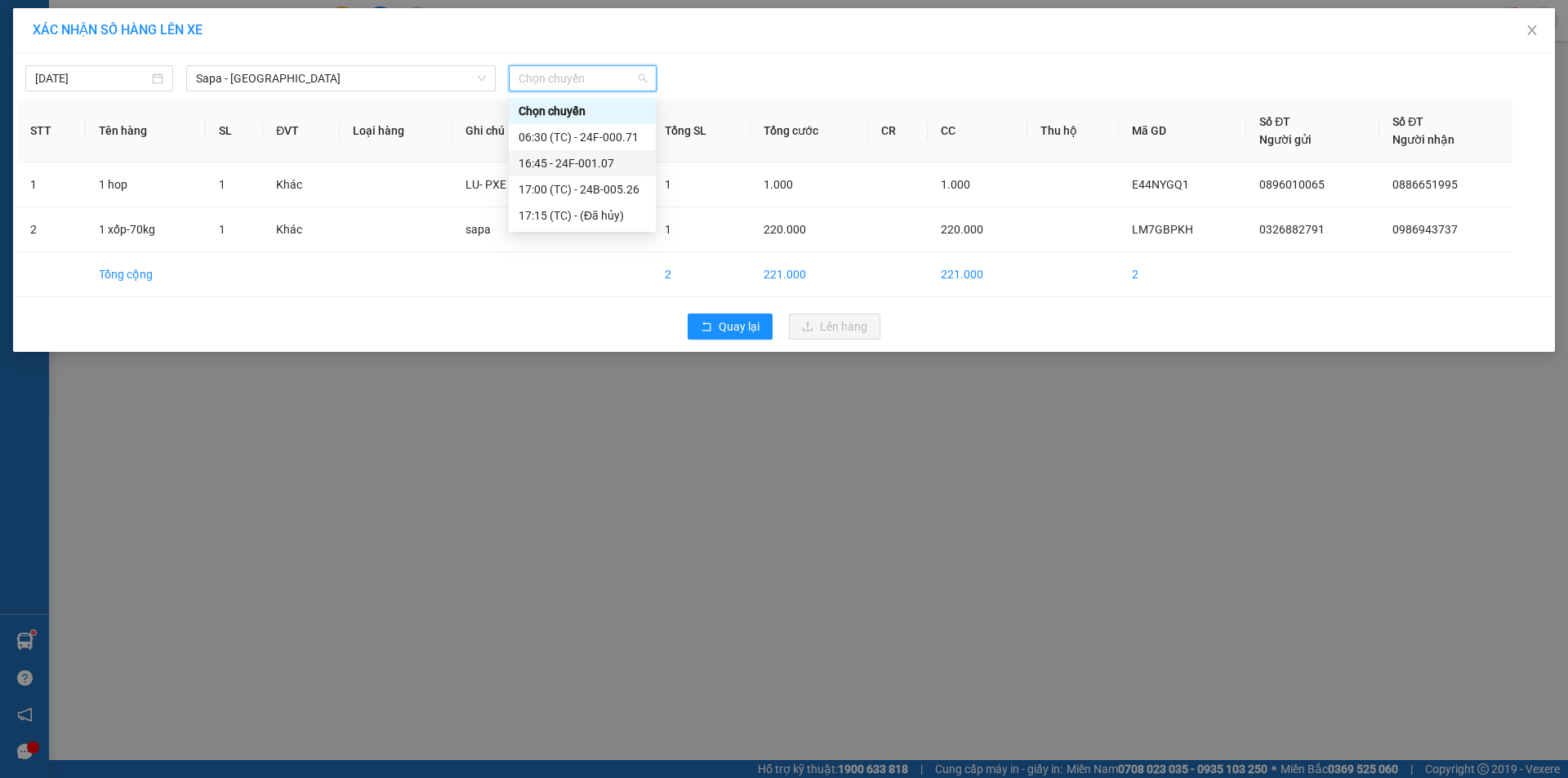
click at [604, 161] on div "16:45 - 24F-001.07" at bounding box center [582, 162] width 127 height 18
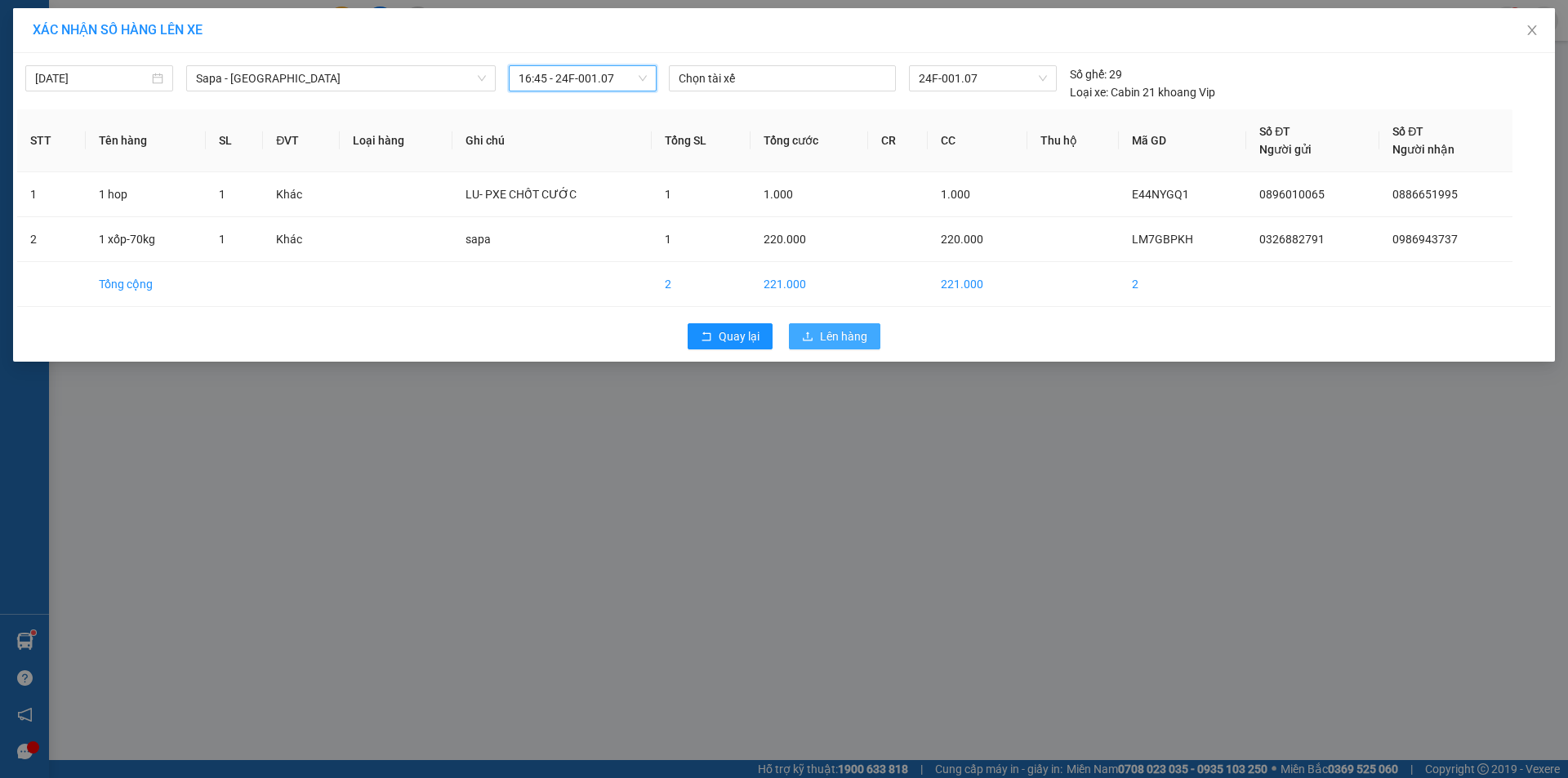
click at [857, 336] on span "Lên hàng" at bounding box center [843, 336] width 47 height 18
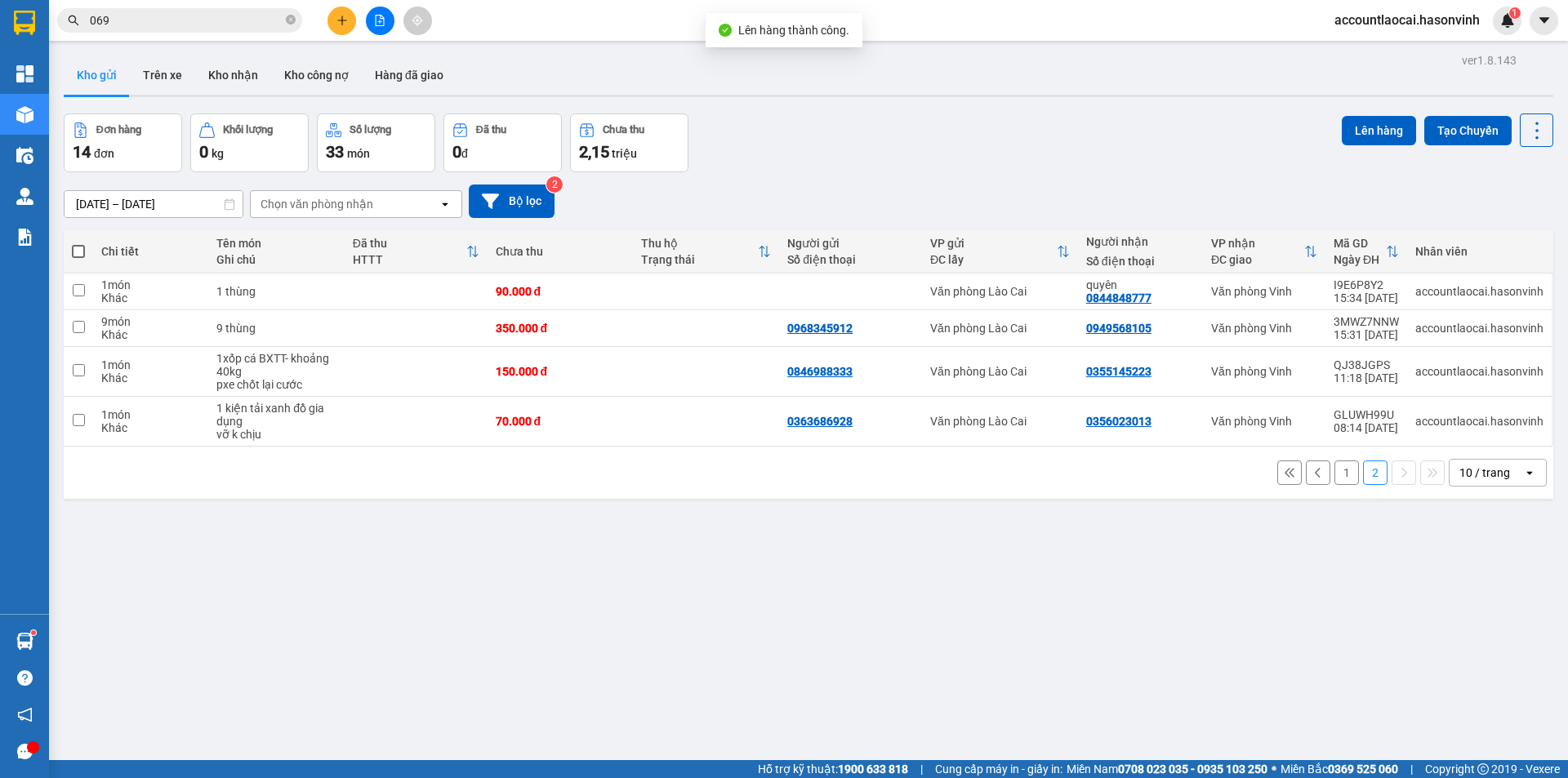
click at [1350, 472] on div "1 2 10 / trang open" at bounding box center [808, 473] width 1476 height 28
click at [1334, 474] on button "1" at bounding box center [1346, 472] width 24 height 24
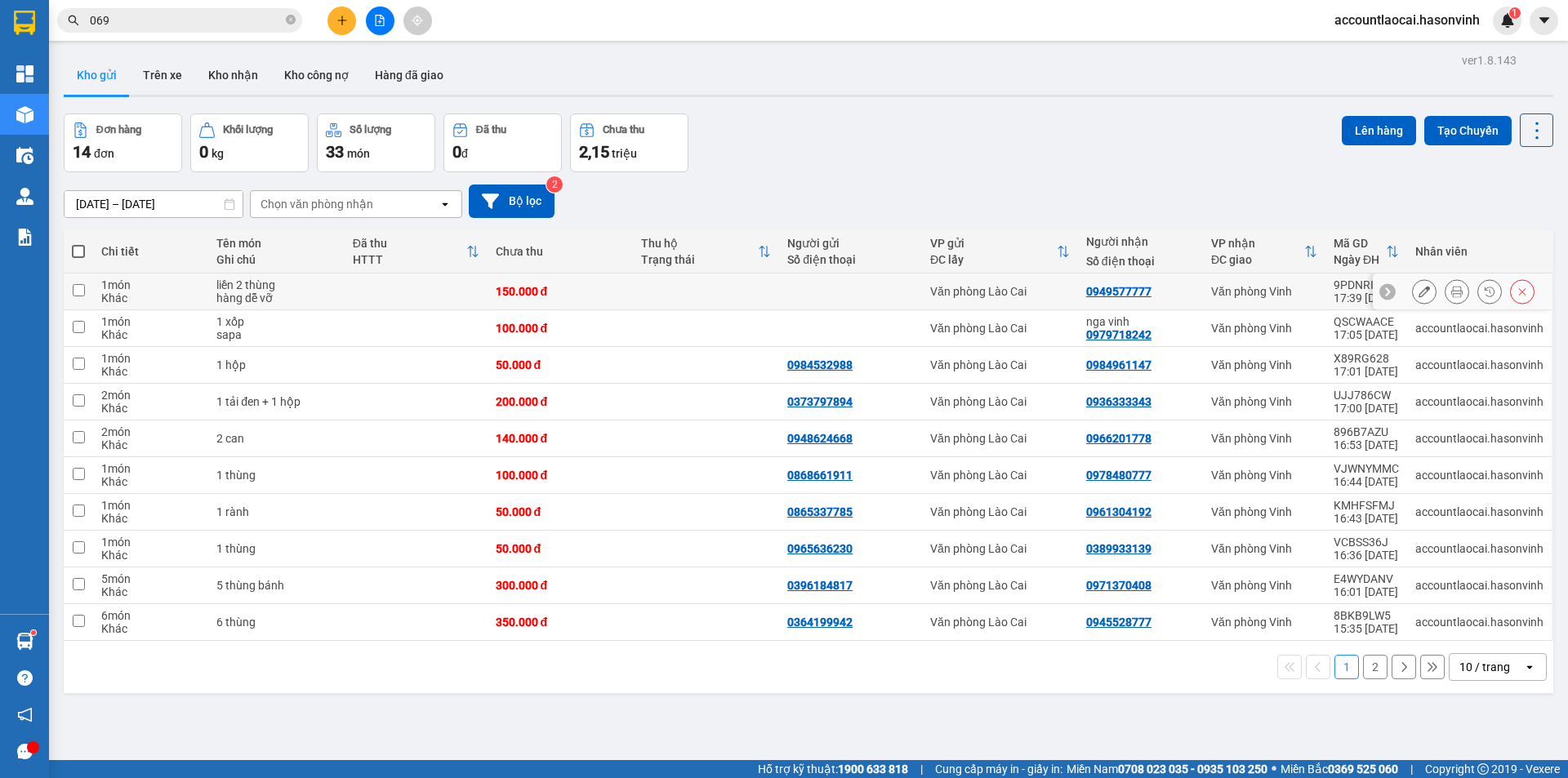
click at [325, 289] on div "liền 2 thùng" at bounding box center [276, 285] width 120 height 13
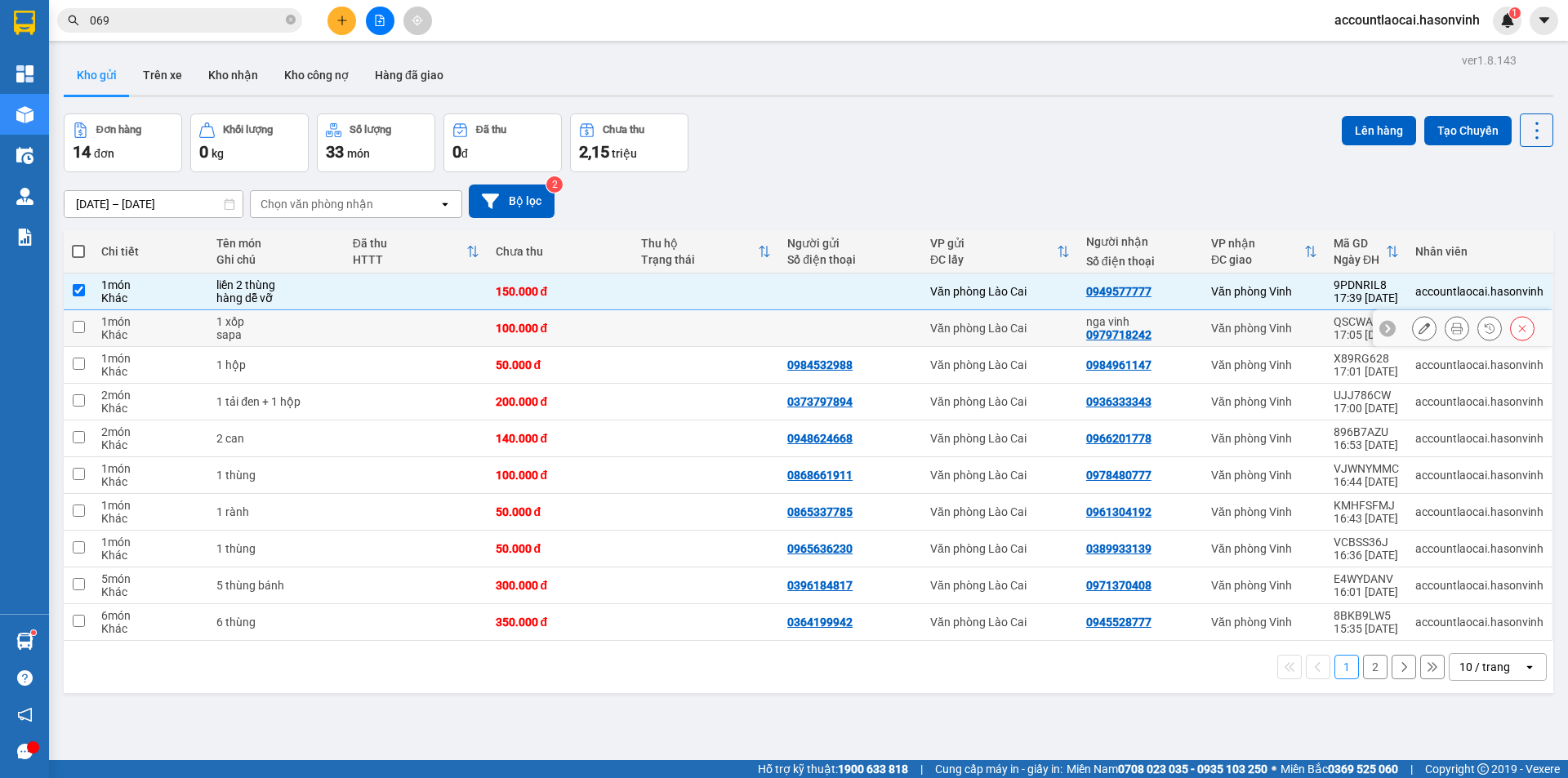
click at [315, 321] on div "1 xốp" at bounding box center [276, 322] width 120 height 13
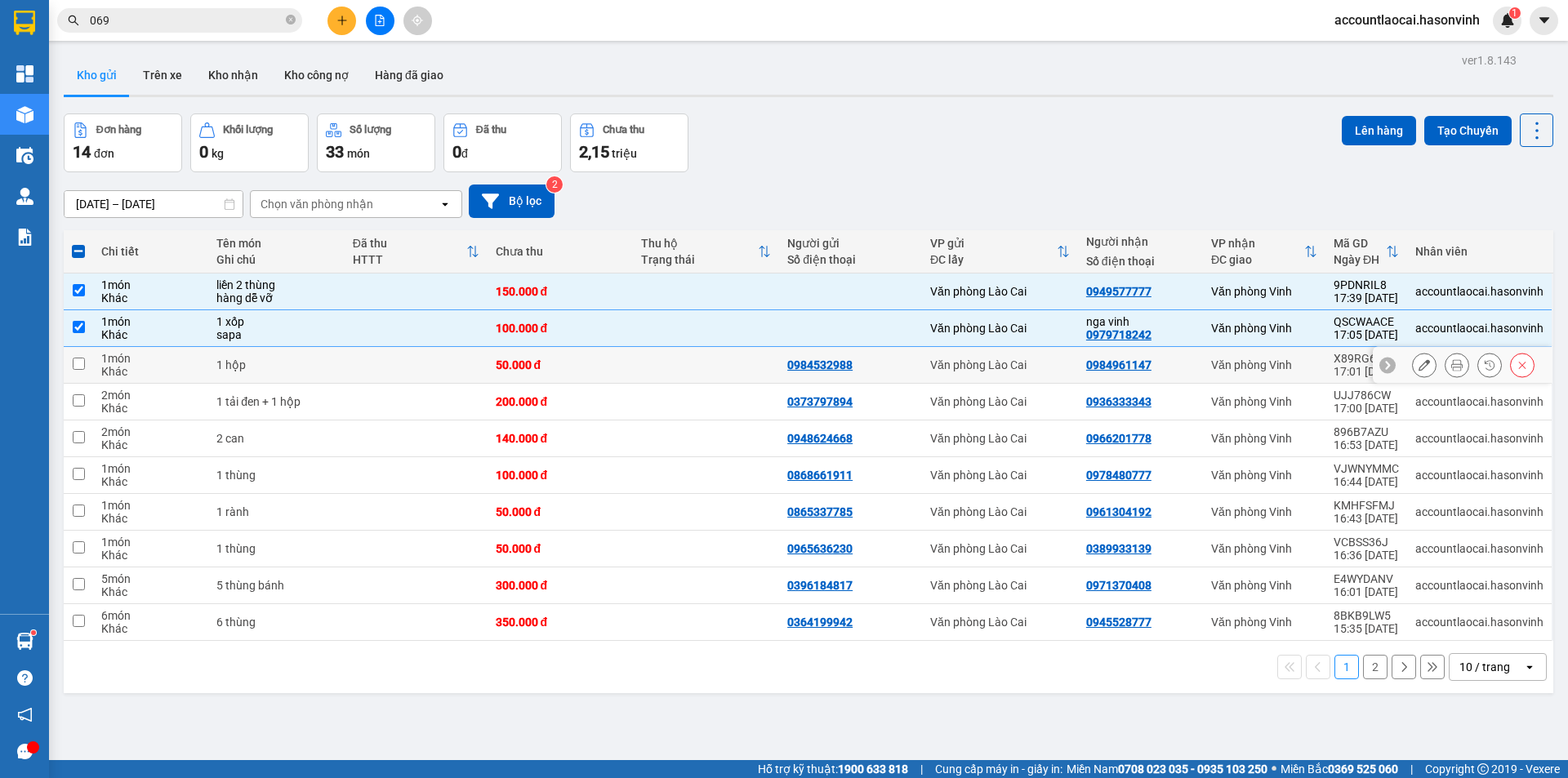
click at [310, 363] on div "1 hộp" at bounding box center [276, 364] width 120 height 13
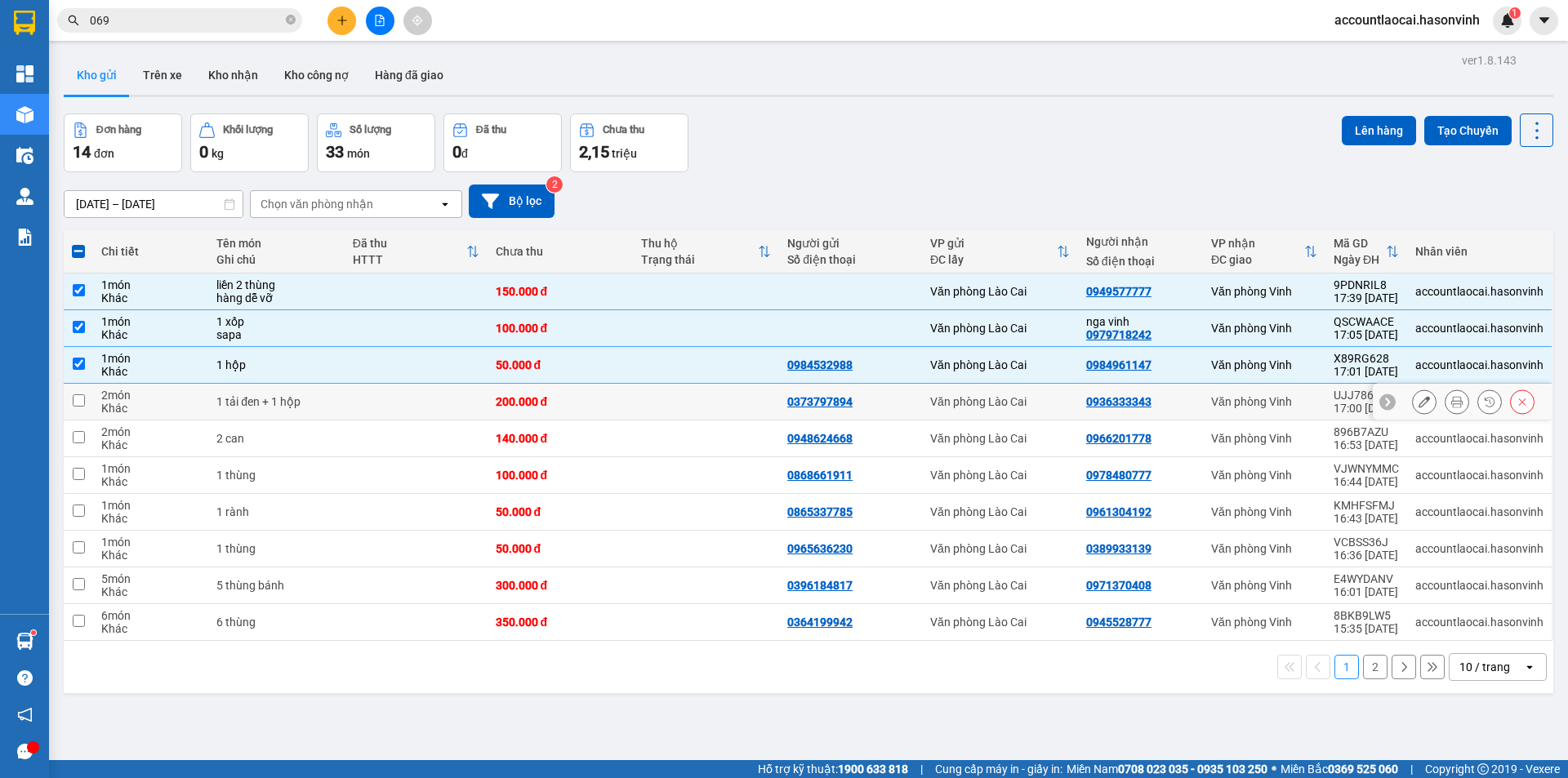
click at [302, 404] on div "1 tải đen + 1 hộp" at bounding box center [276, 402] width 120 height 13
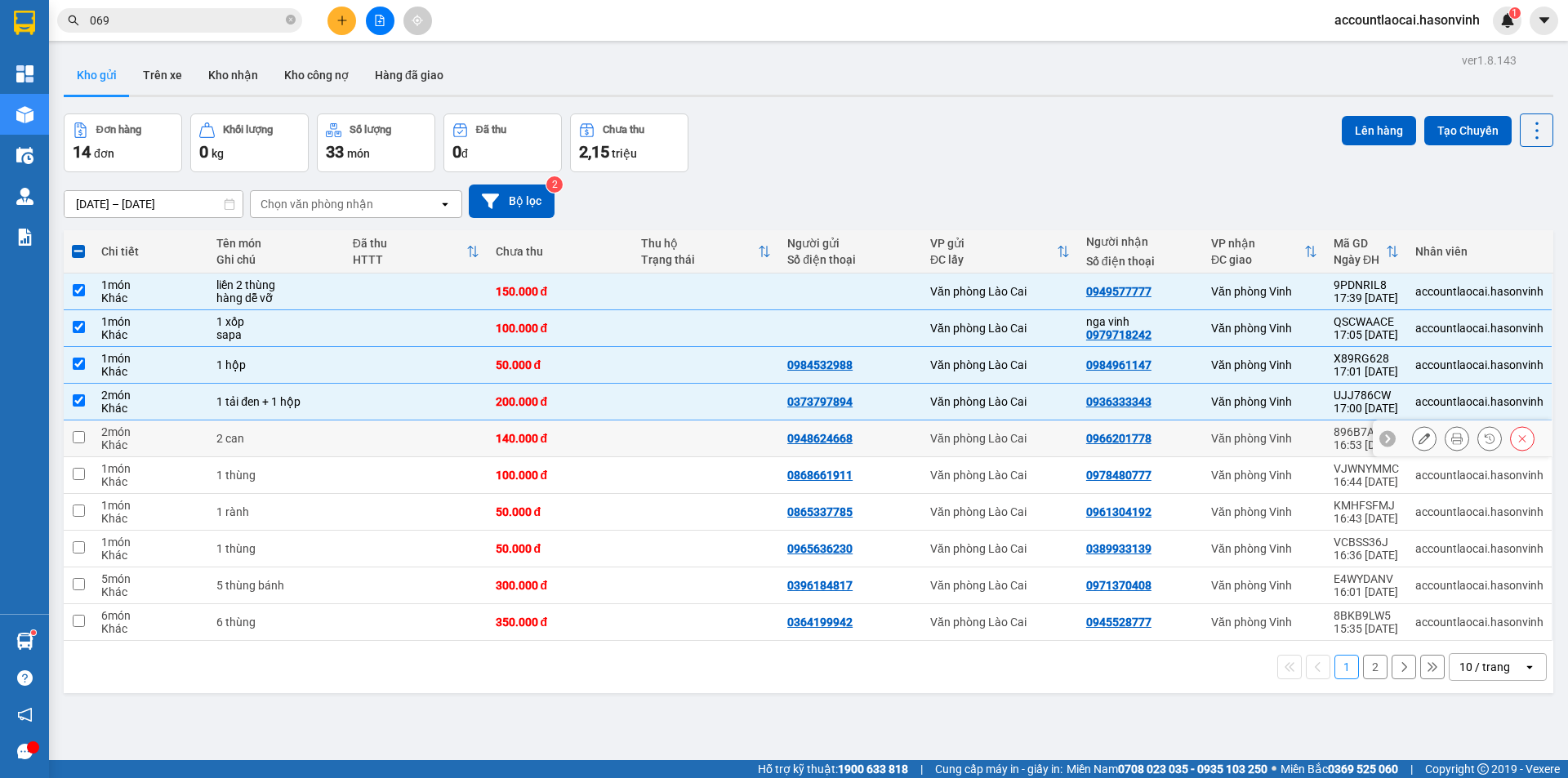
click at [297, 440] on div "2 can" at bounding box center [276, 439] width 120 height 13
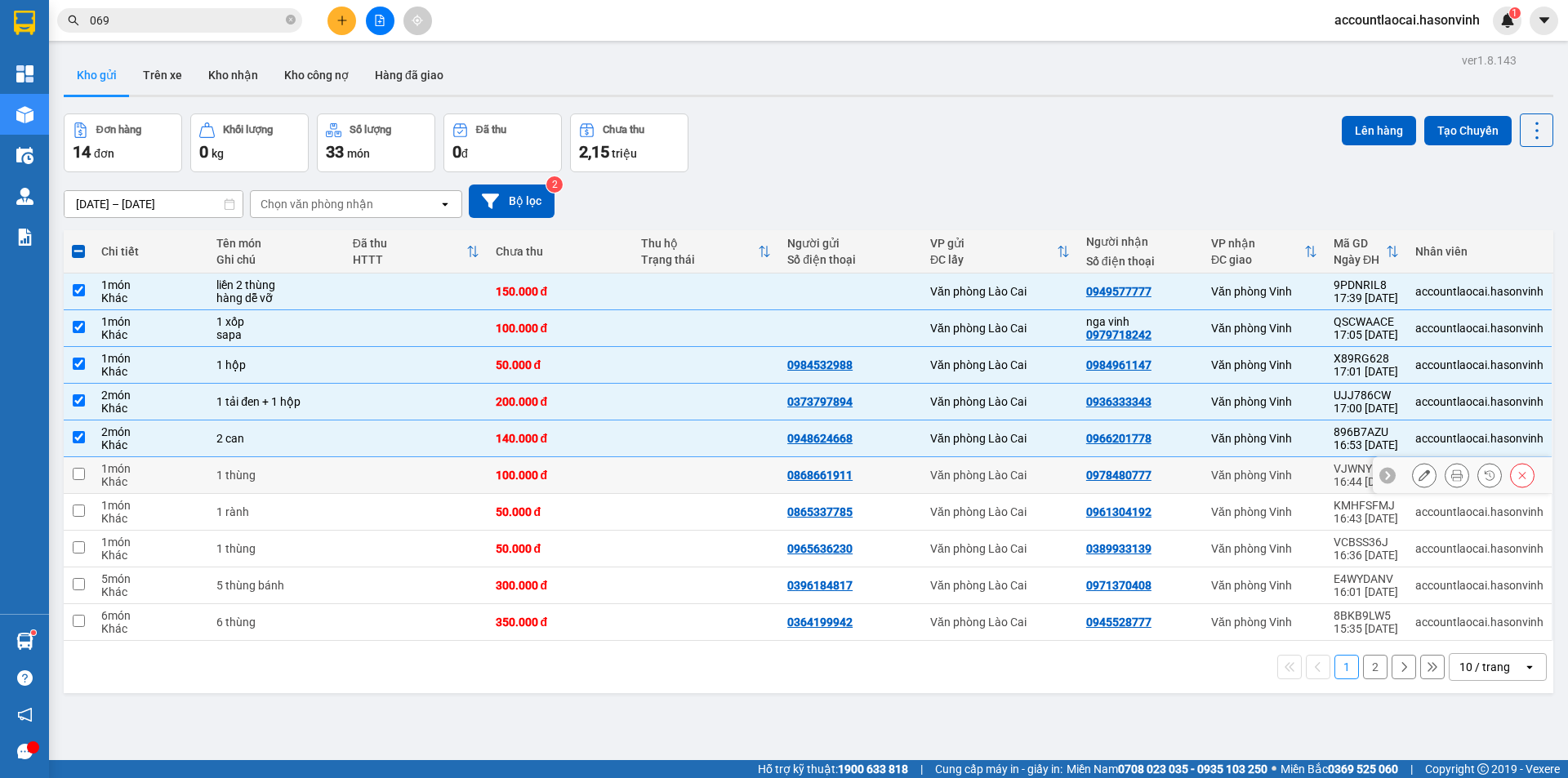
click at [291, 484] on td "1 thùng" at bounding box center [276, 476] width 136 height 37
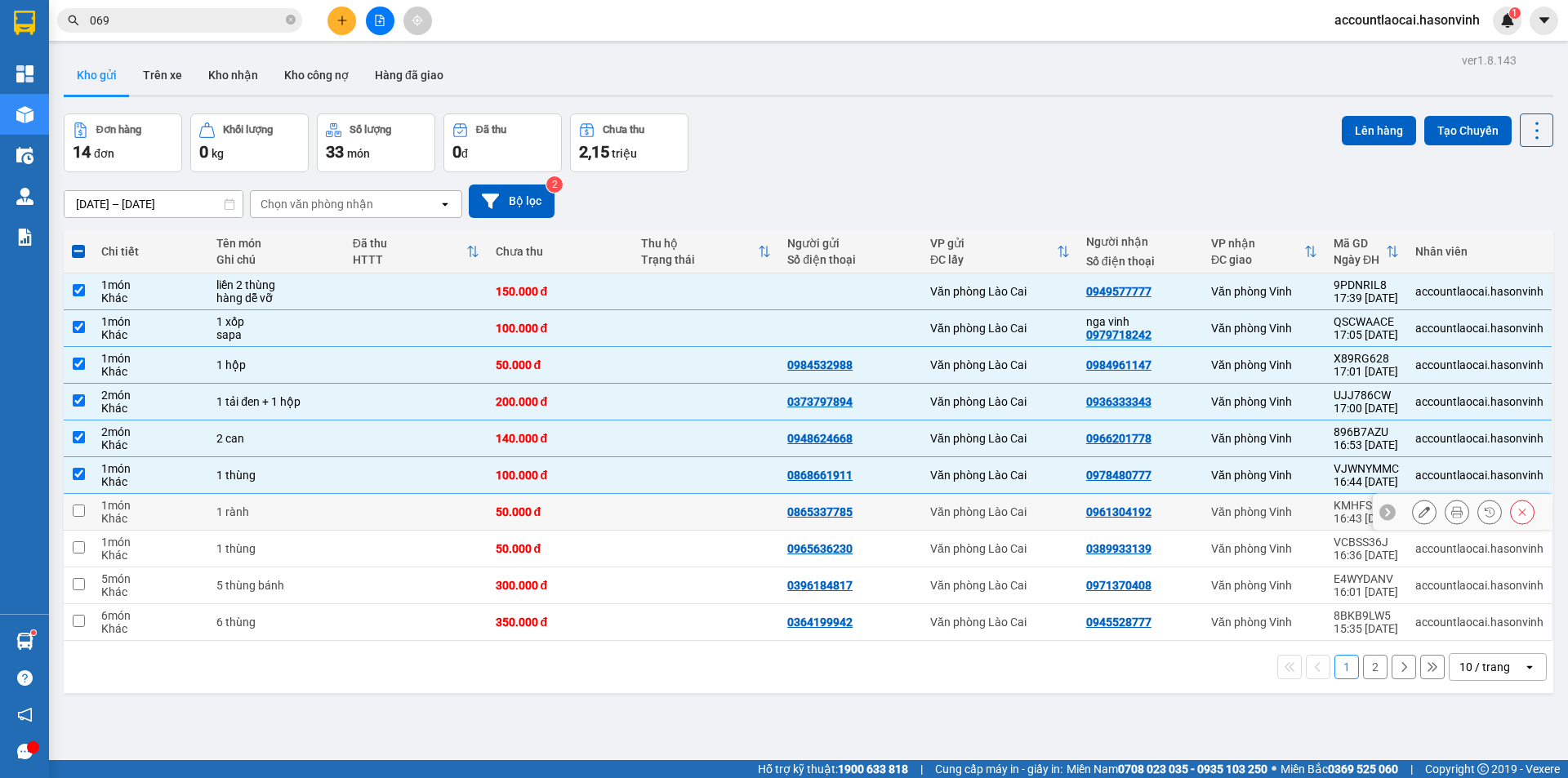
drag, startPoint x: 283, startPoint y: 527, endPoint x: 269, endPoint y: 568, distance: 43.3
click at [283, 530] on tbody "1 món Khác liền 2 thùng hàng dễ vỡ 150.000 đ Văn phòng Lào Cai 0949577777 Văn p…" at bounding box center [808, 457] width 1489 height 367
drag, startPoint x: 269, startPoint y: 569, endPoint x: 278, endPoint y: 590, distance: 22.8
click at [273, 577] on td "5 thùng bánh" at bounding box center [276, 586] width 136 height 37
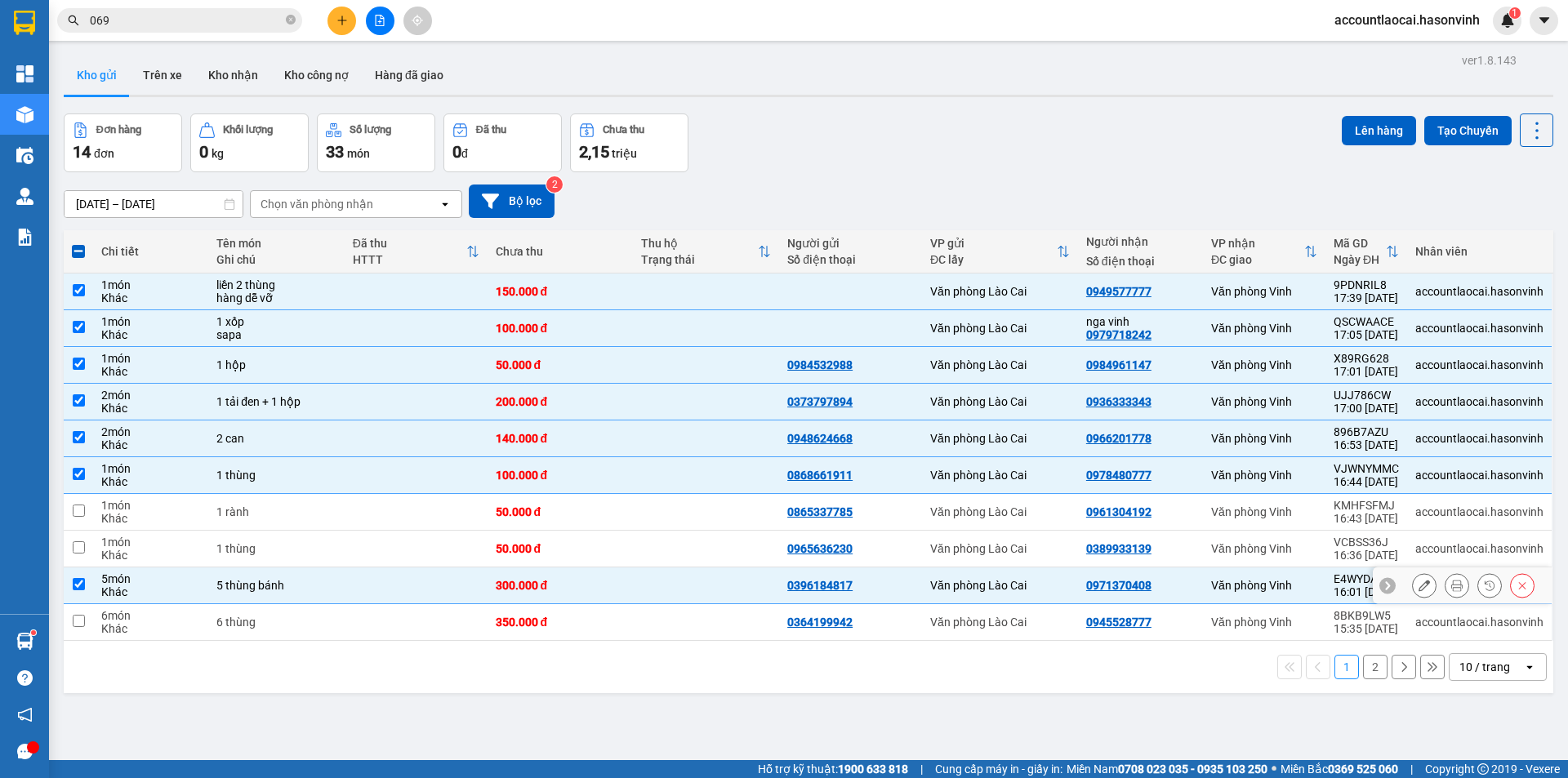
click at [277, 599] on td "5 thùng bánh" at bounding box center [276, 586] width 136 height 37
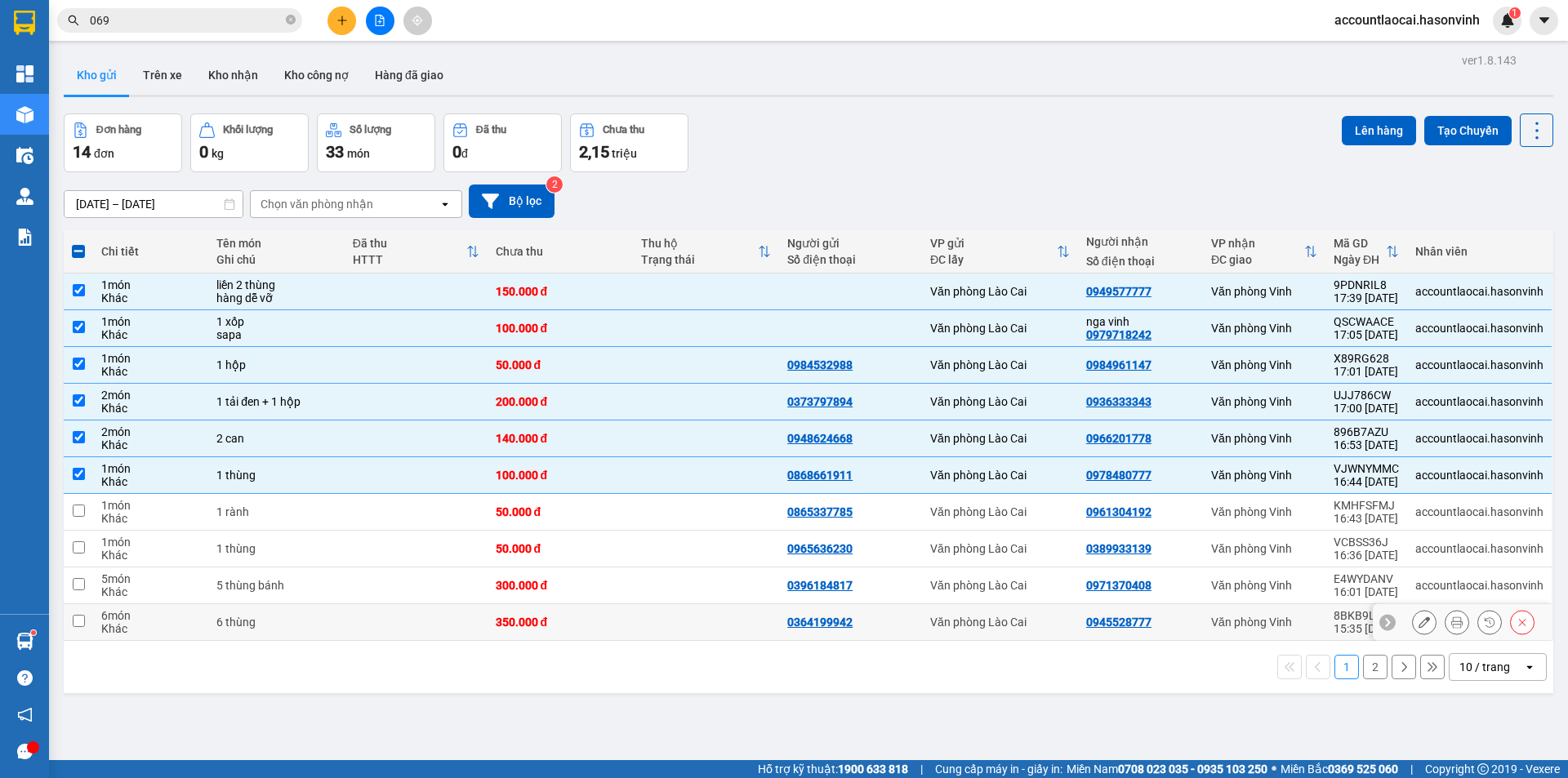
drag, startPoint x: 263, startPoint y: 618, endPoint x: 273, endPoint y: 589, distance: 30.7
click at [263, 619] on div "6 thùng" at bounding box center [276, 622] width 120 height 13
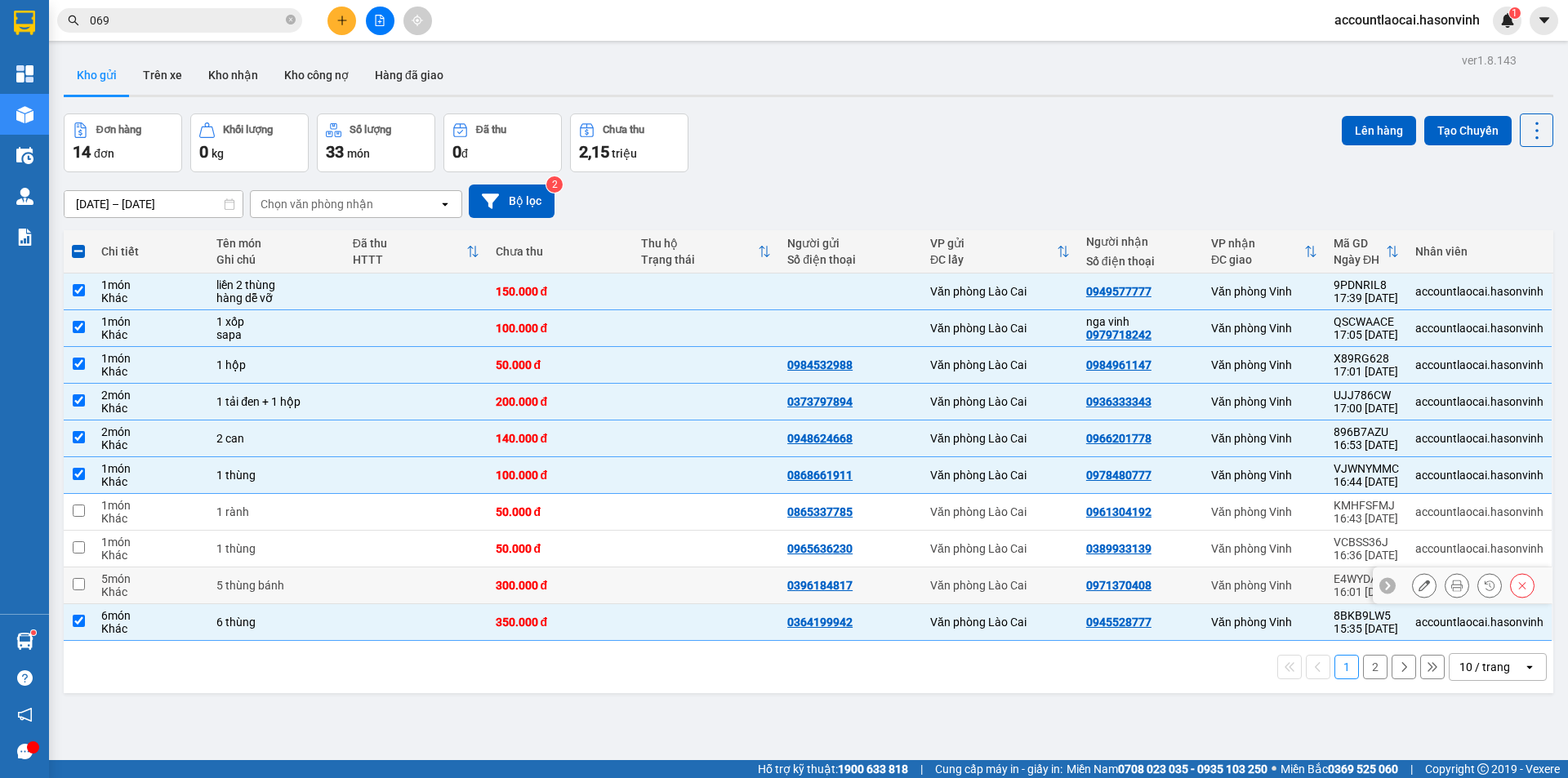
click at [279, 580] on div "5 thùng bánh" at bounding box center [276, 585] width 120 height 13
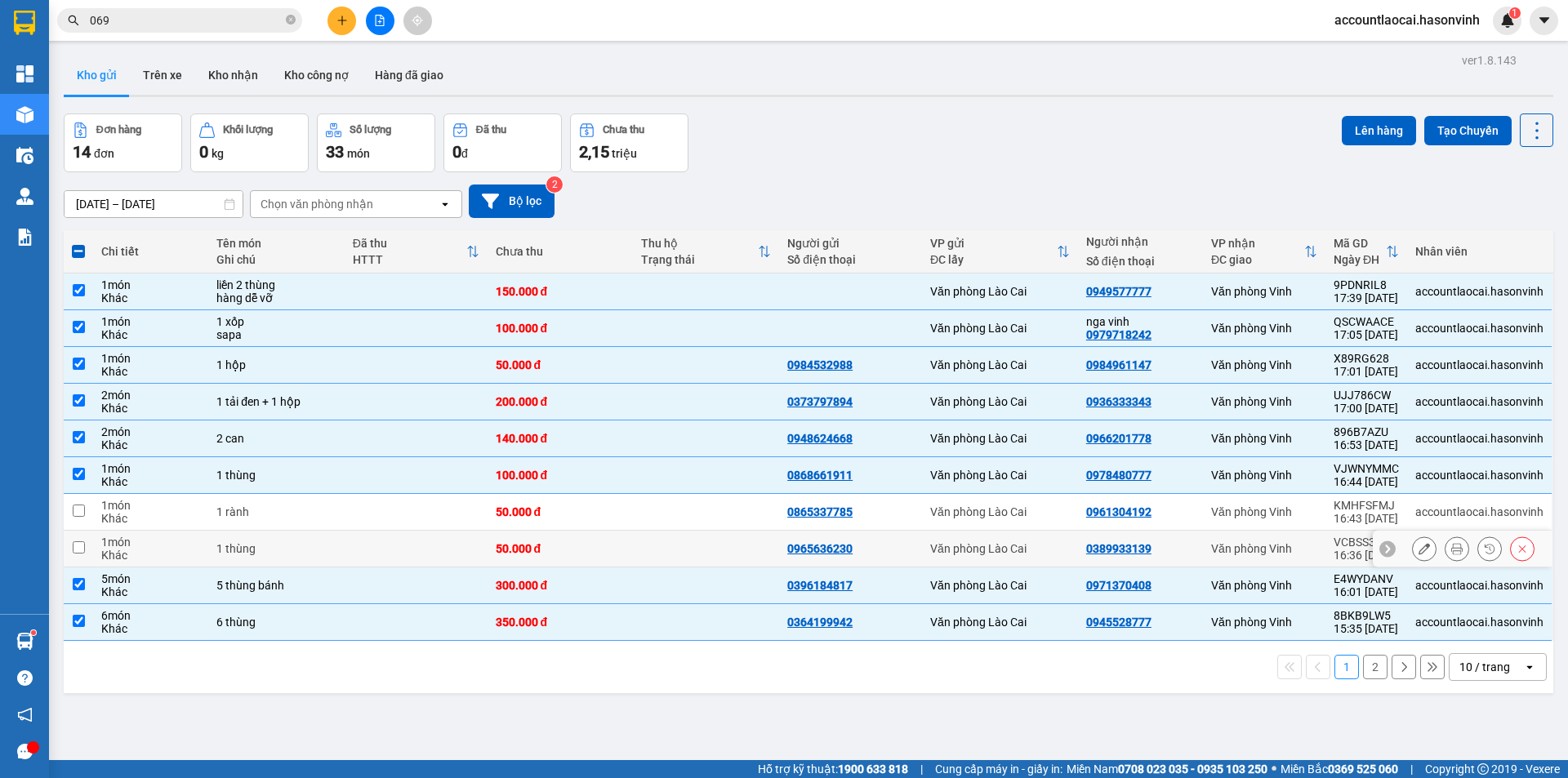
click at [288, 552] on div "1 thùng" at bounding box center [276, 548] width 120 height 13
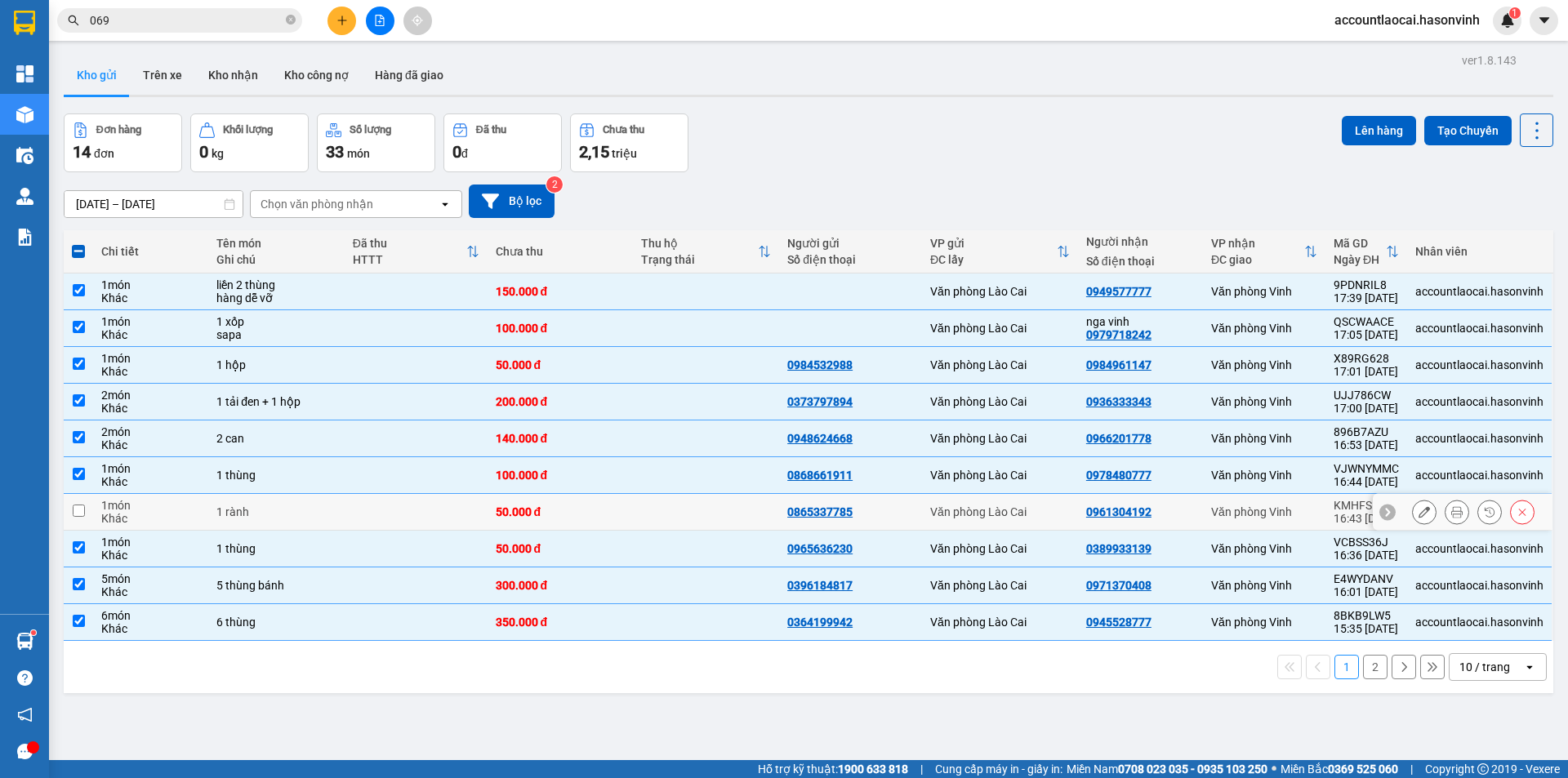
click at [300, 519] on td "1 rành" at bounding box center [276, 512] width 136 height 37
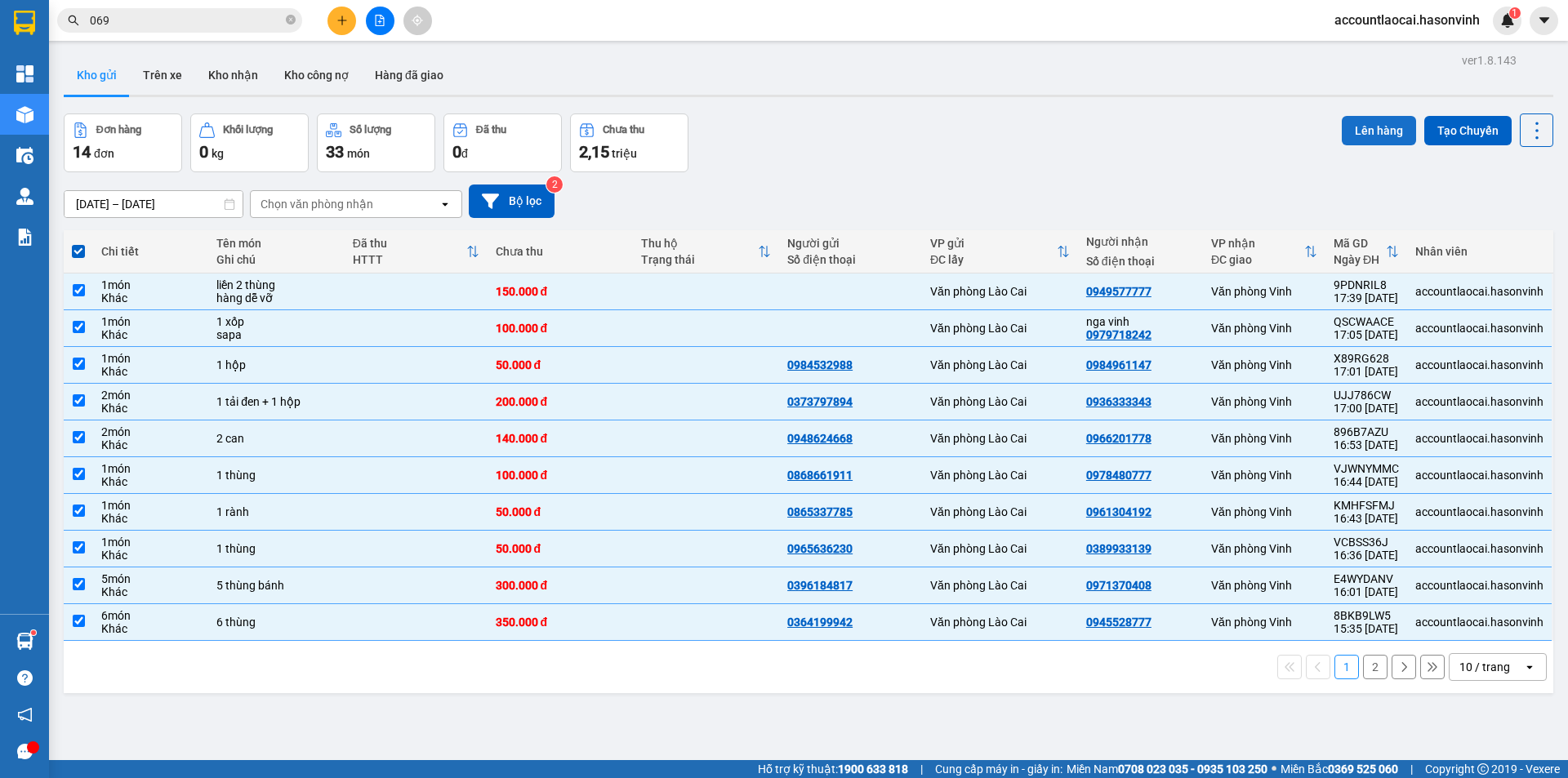
click at [1354, 142] on button "Lên hàng" at bounding box center [1379, 131] width 74 height 30
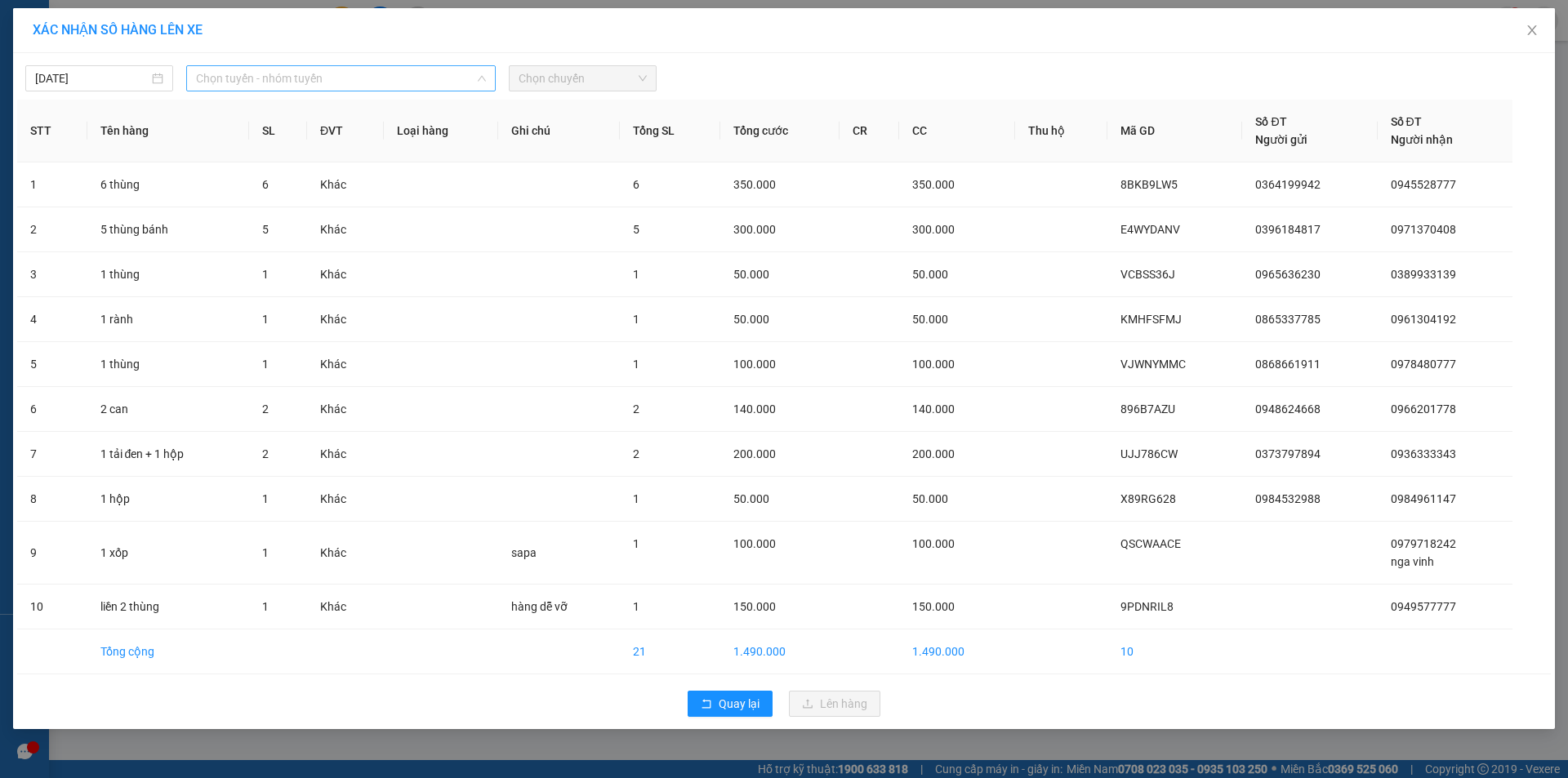
click at [379, 84] on span "Chọn tuyến - nhóm tuyến" at bounding box center [341, 78] width 289 height 24
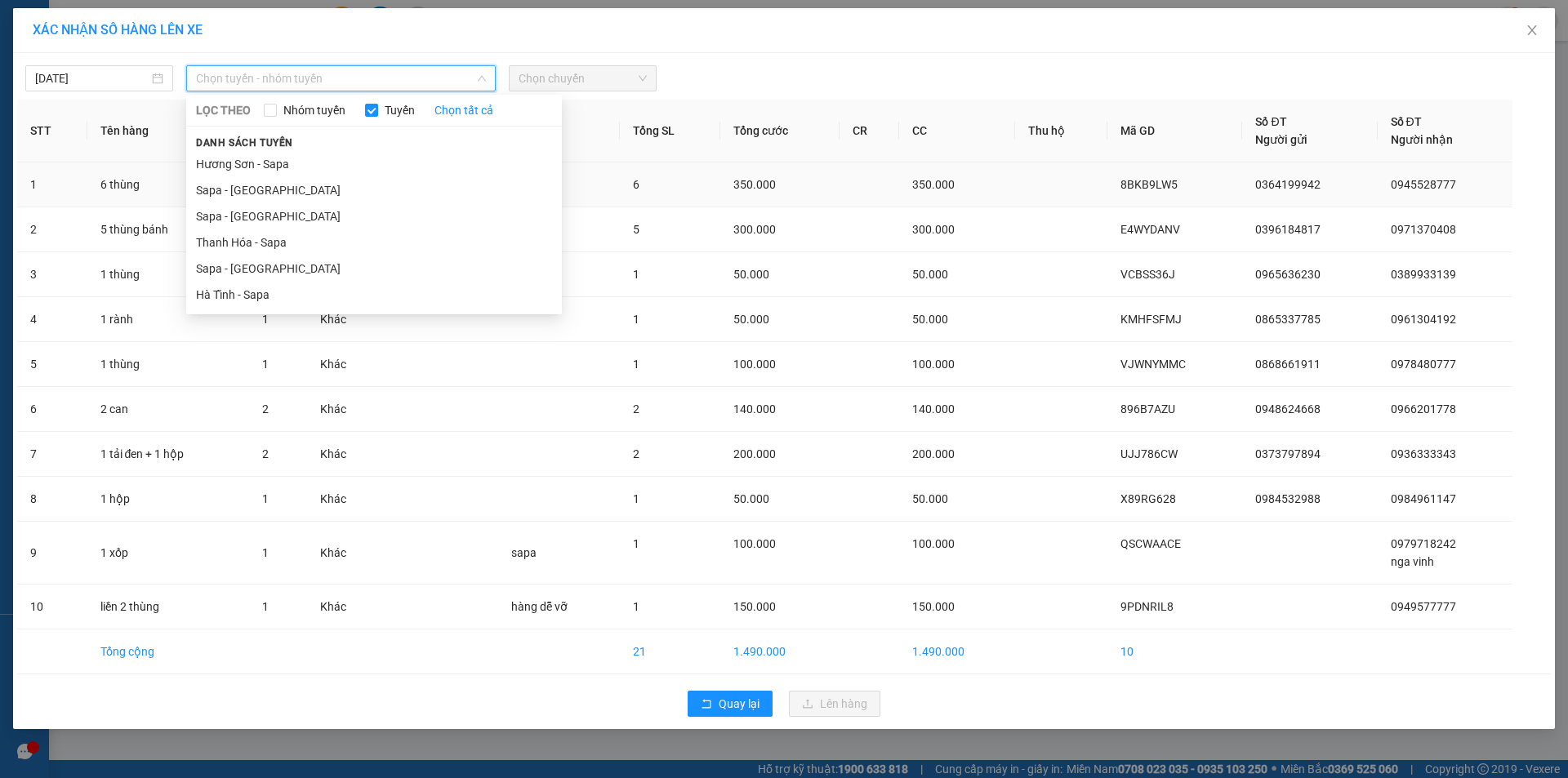
drag, startPoint x: 257, startPoint y: 265, endPoint x: 412, endPoint y: 188, distance: 173.1
click at [257, 266] on li "Sapa - [GEOGRAPHIC_DATA]" at bounding box center [374, 268] width 376 height 26
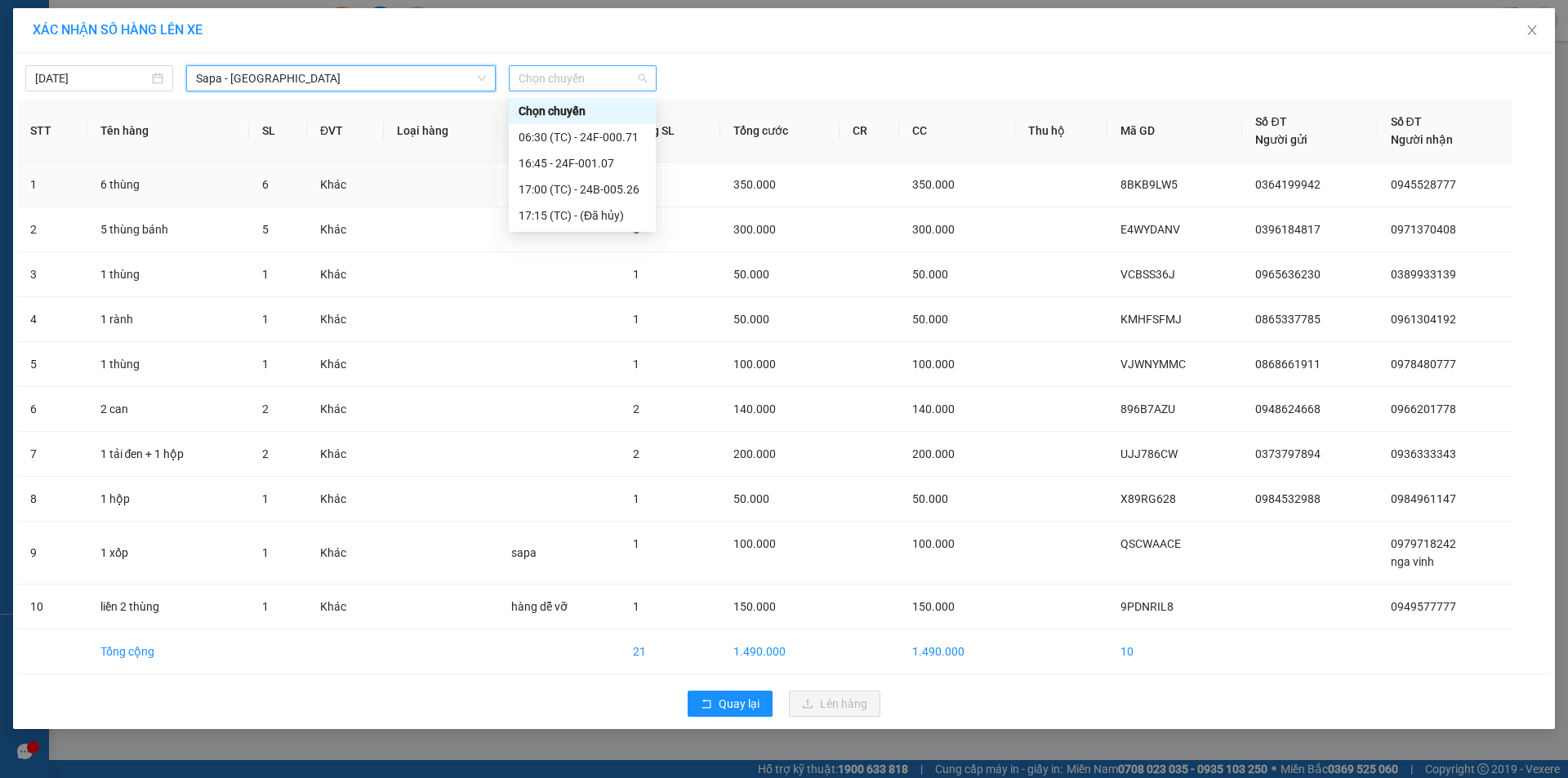
click at [593, 83] on span "Chọn chuyến" at bounding box center [583, 78] width 128 height 24
click at [601, 164] on div "16:45 - 24F-001.07" at bounding box center [582, 162] width 127 height 18
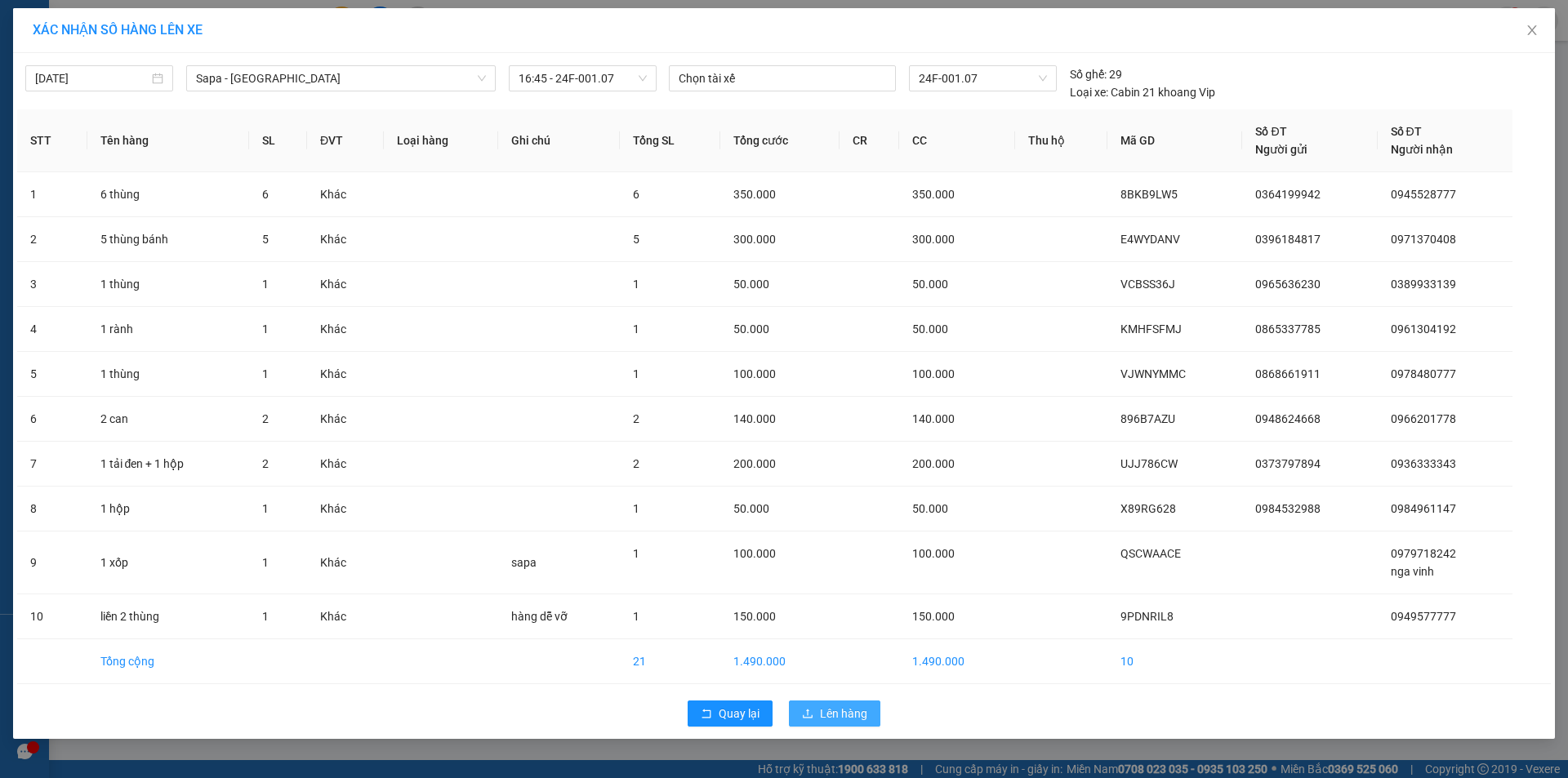
click at [821, 721] on span "Lên hàng" at bounding box center [843, 712] width 47 height 18
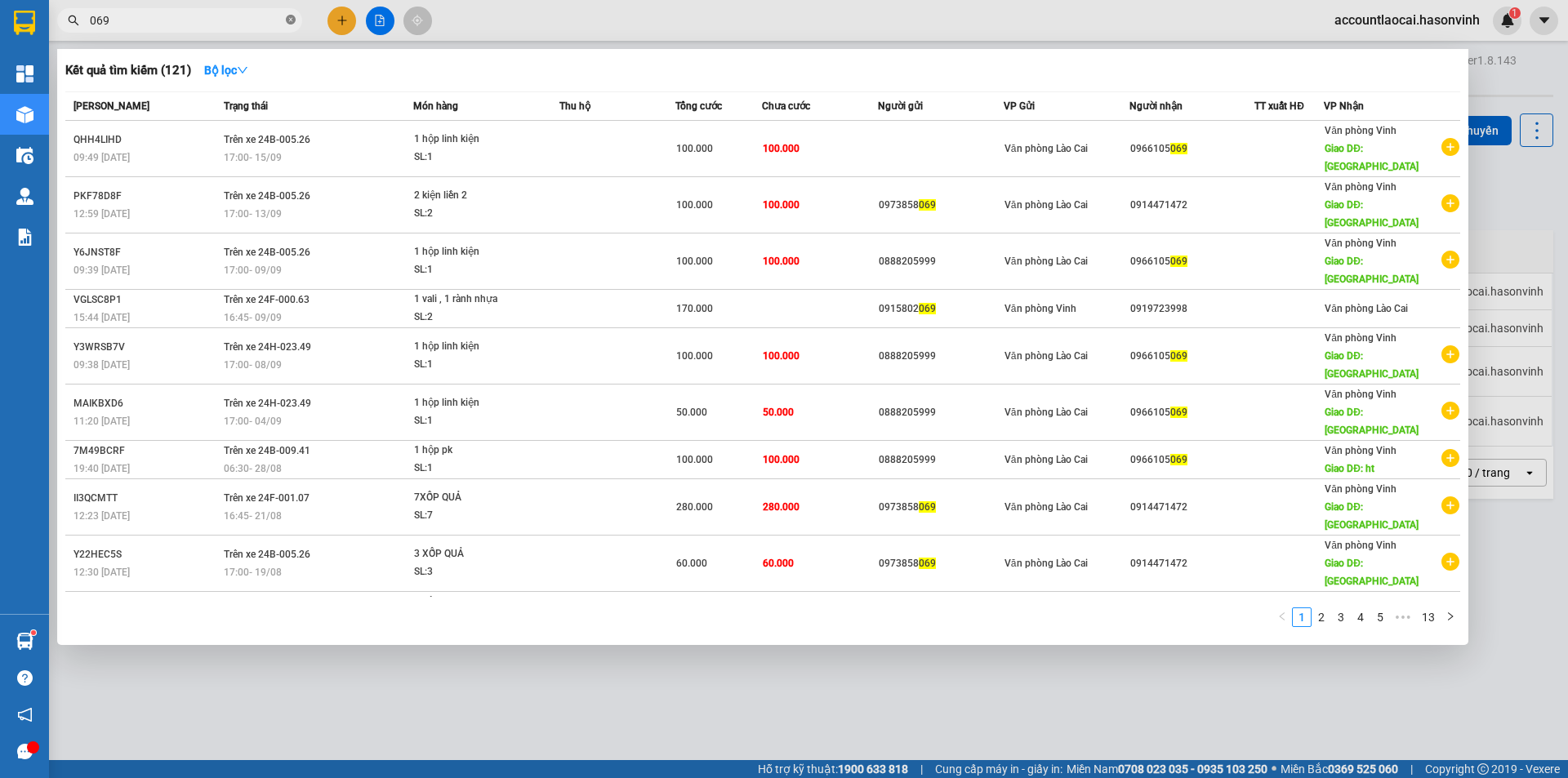
click at [286, 17] on icon "close-circle" at bounding box center [290, 19] width 10 height 10
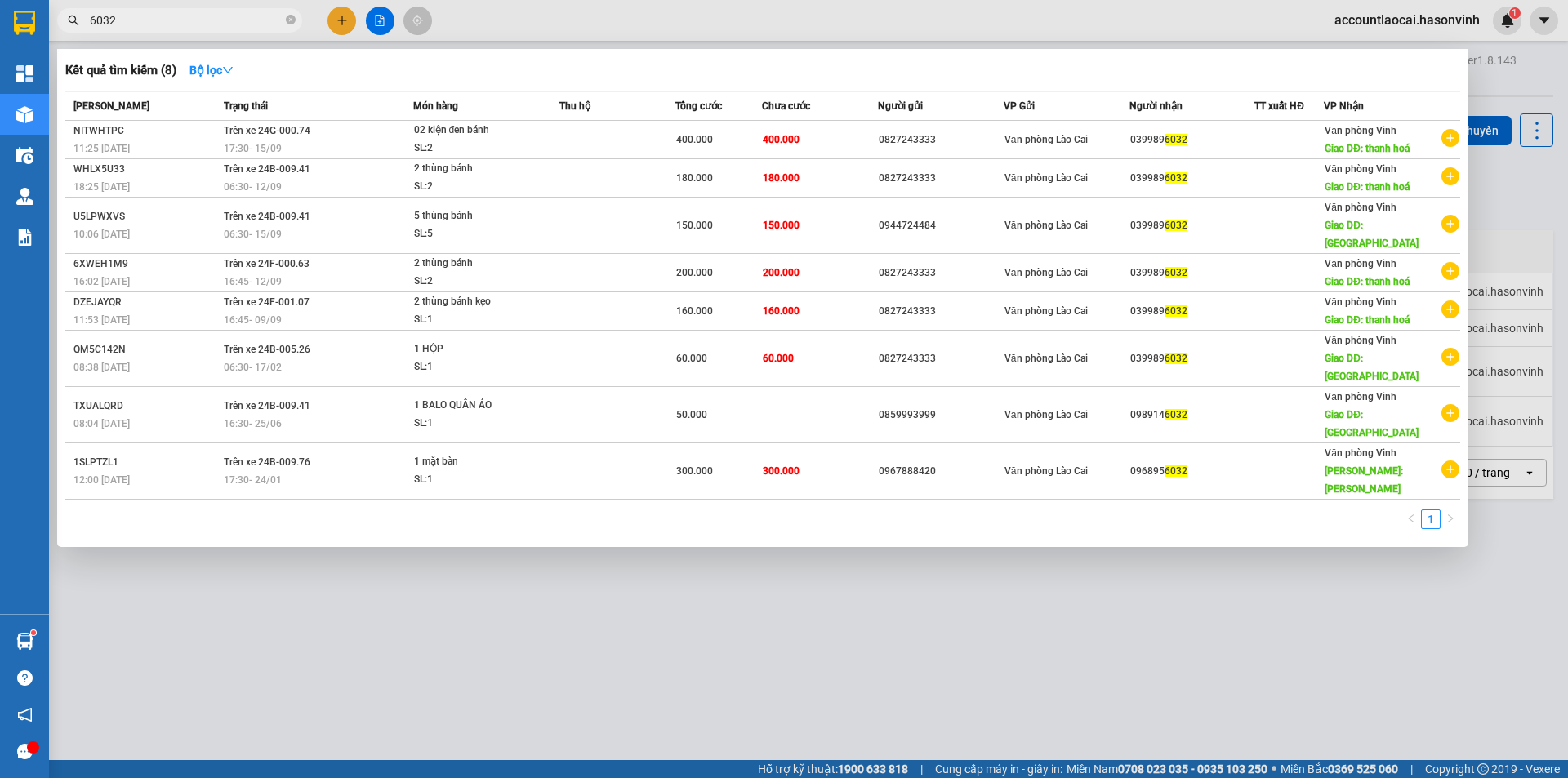
click at [297, 619] on div at bounding box center [784, 389] width 1568 height 778
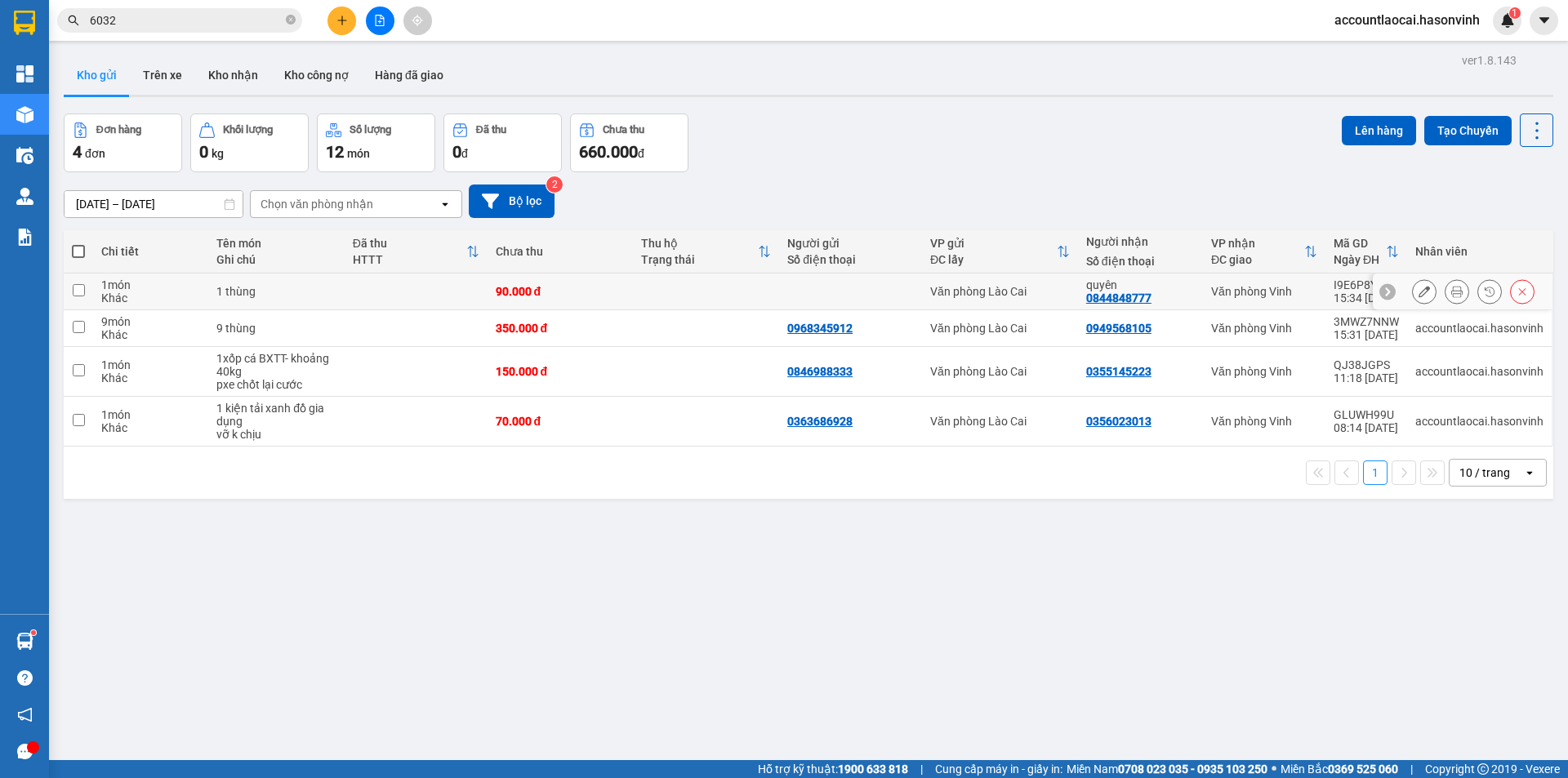
click at [423, 283] on td at bounding box center [416, 292] width 143 height 37
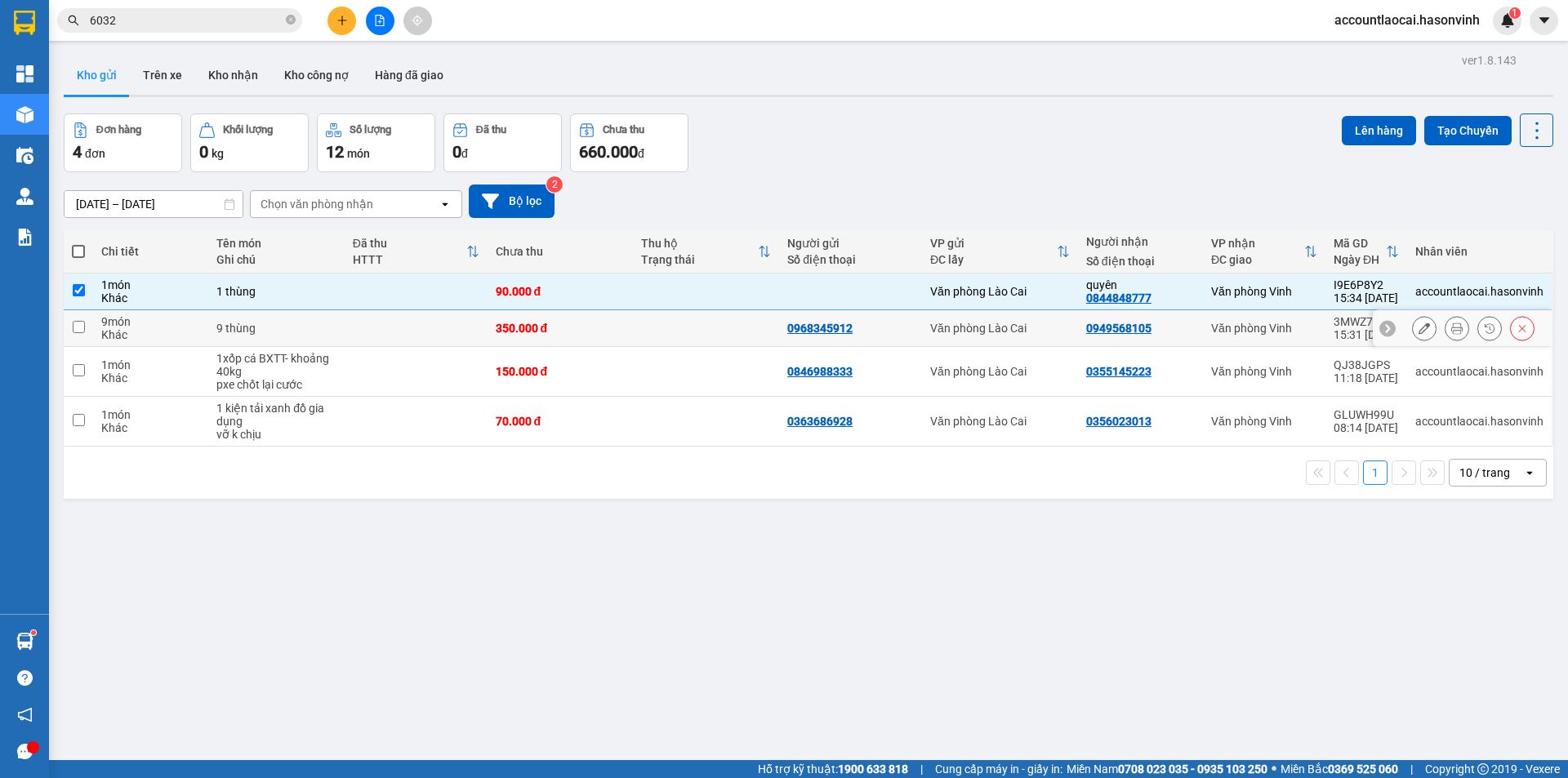
click at [405, 326] on td at bounding box center [416, 328] width 143 height 37
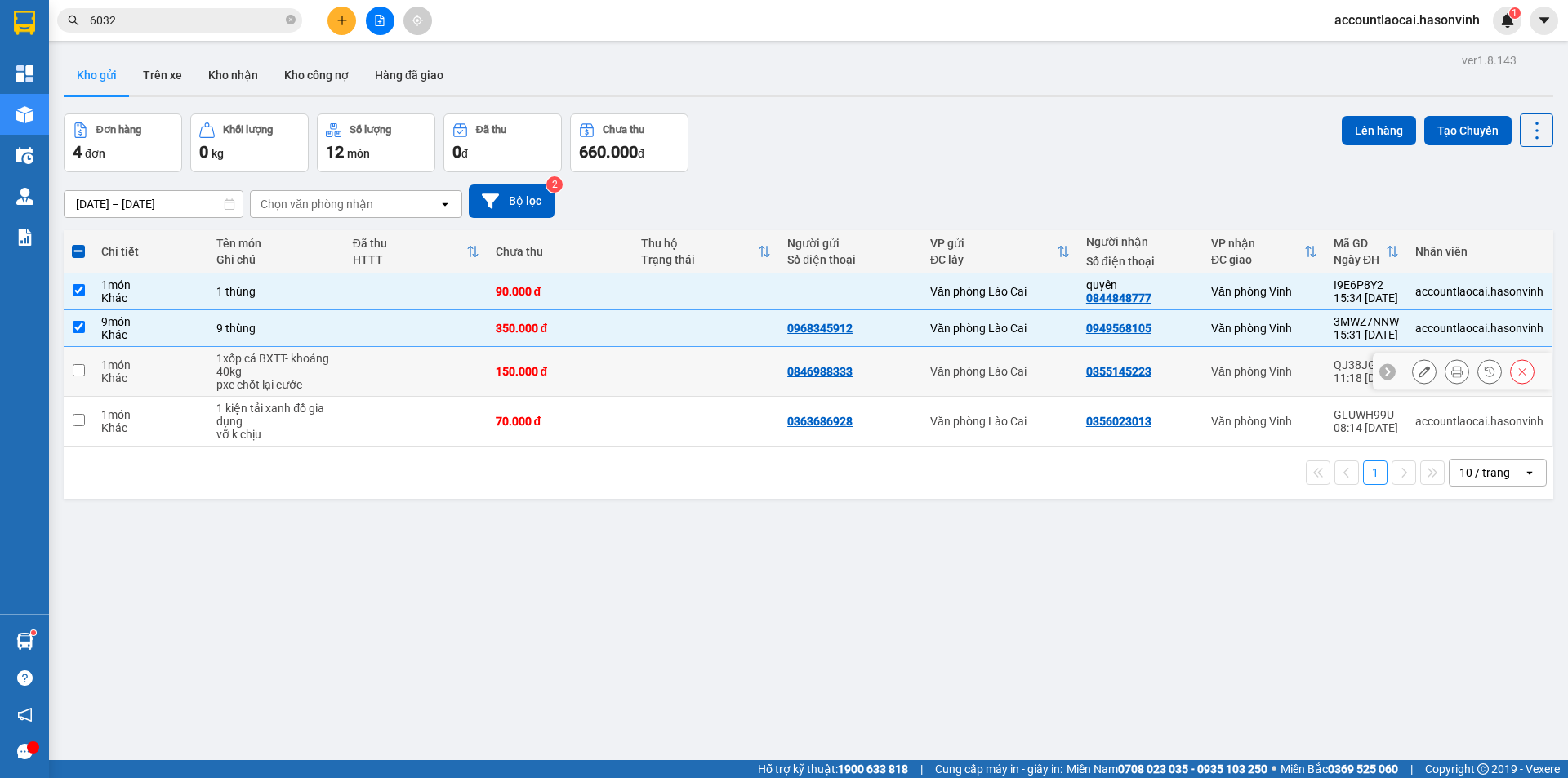
click at [400, 360] on td at bounding box center [416, 372] width 143 height 50
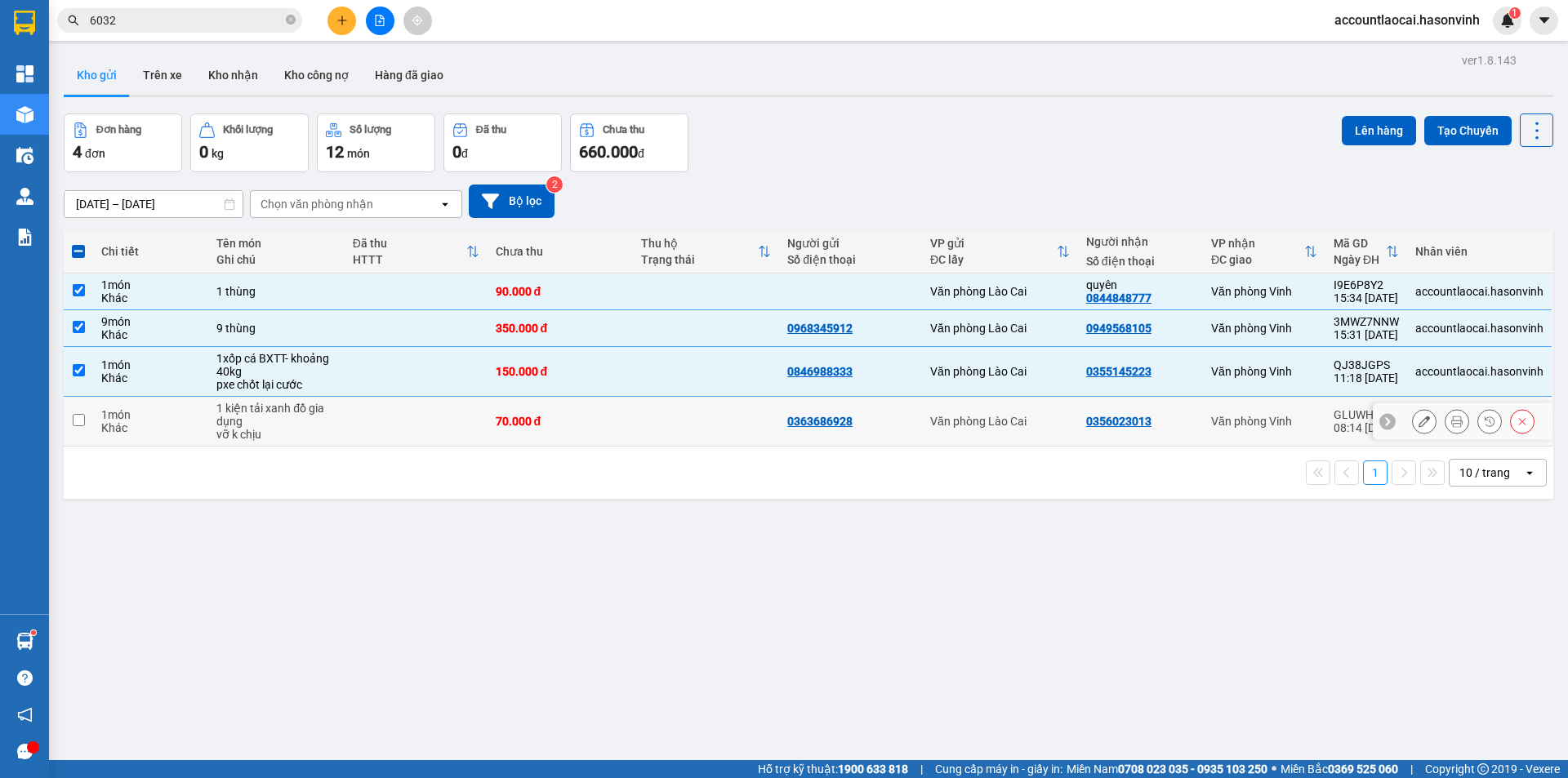
click at [392, 412] on td at bounding box center [416, 422] width 143 height 50
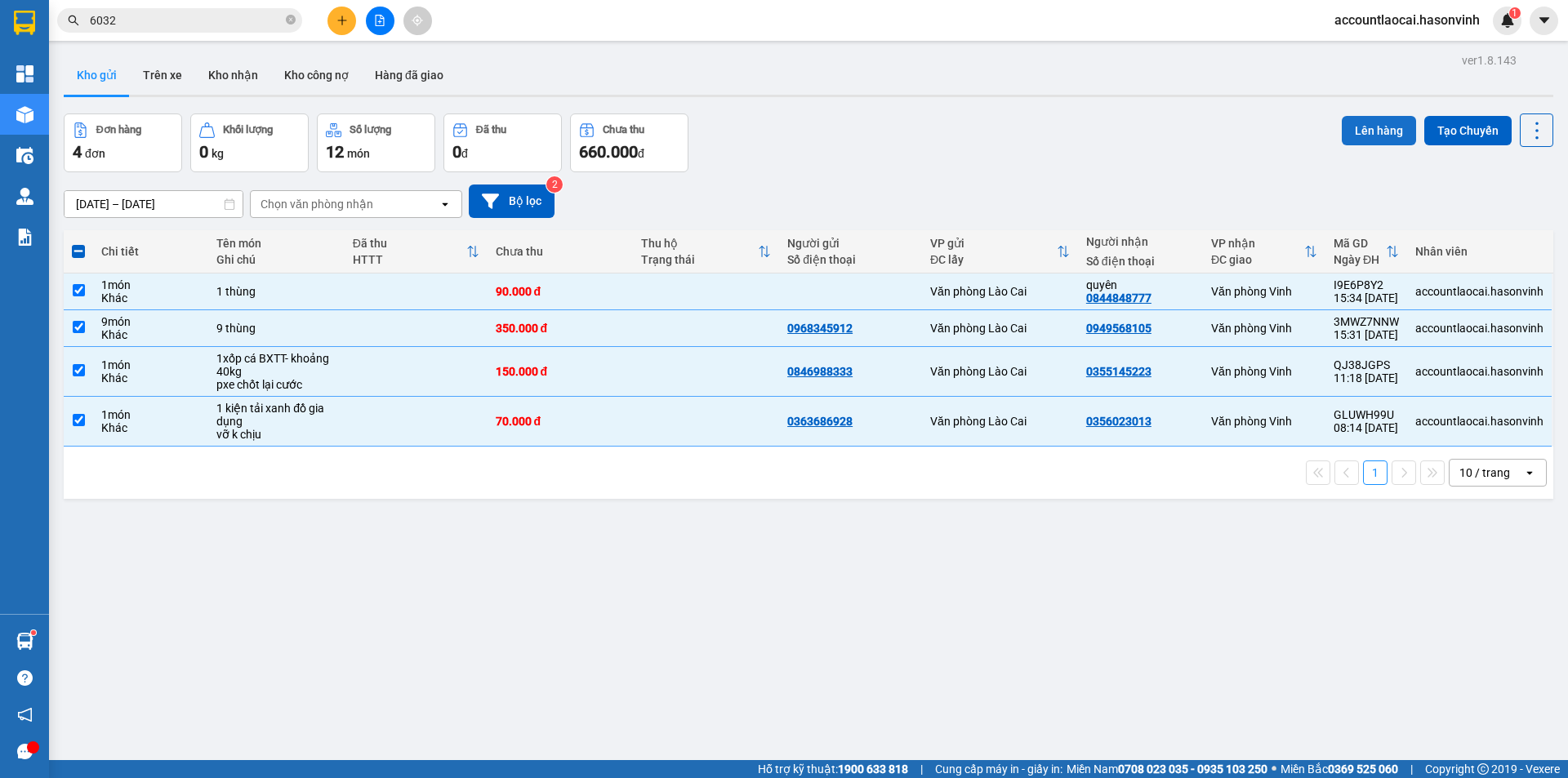
click at [1375, 127] on button "Lên hàng" at bounding box center [1379, 131] width 74 height 30
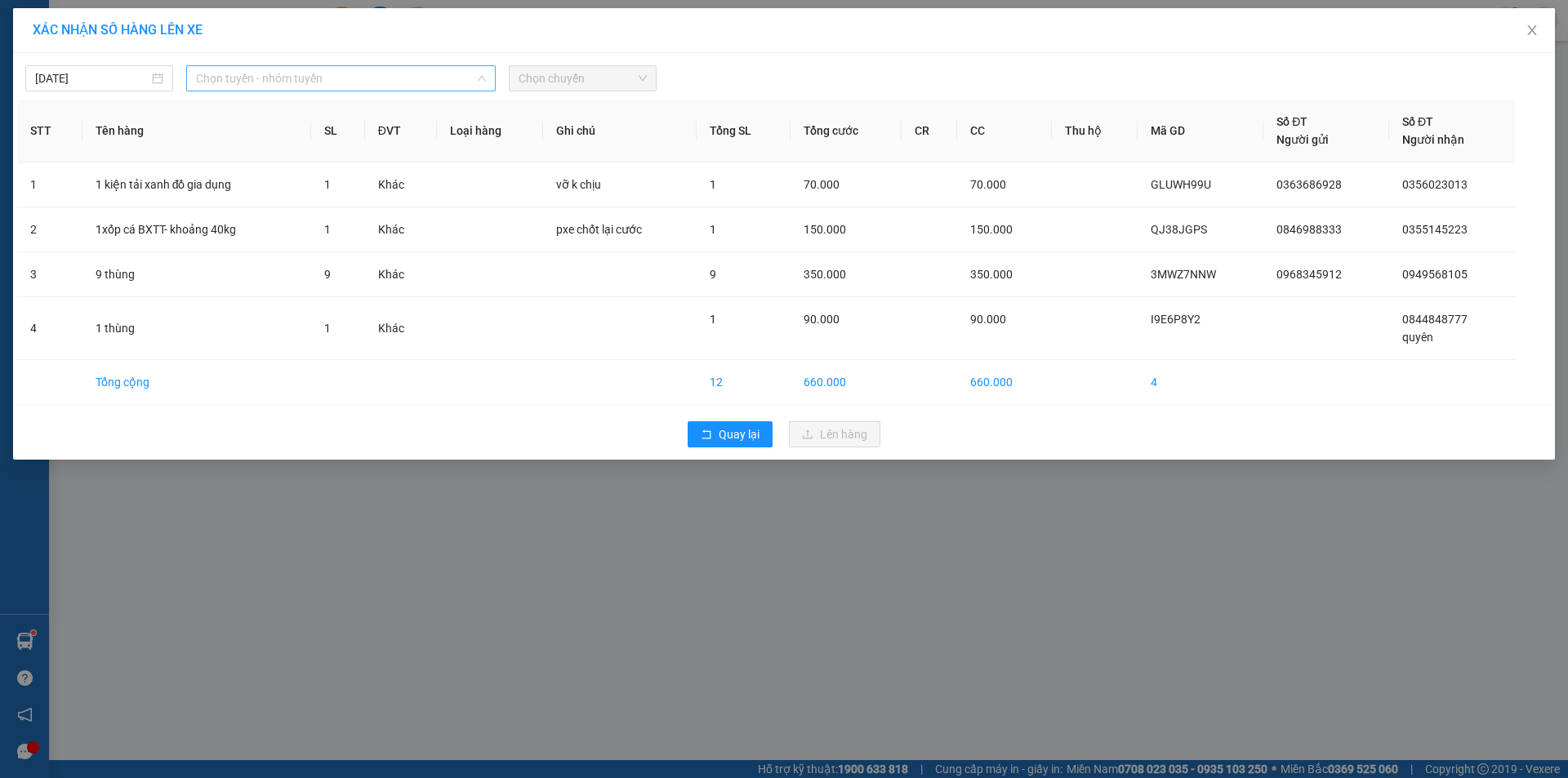
click at [270, 79] on span "Chọn tuyến - nhóm tuyến" at bounding box center [341, 78] width 289 height 24
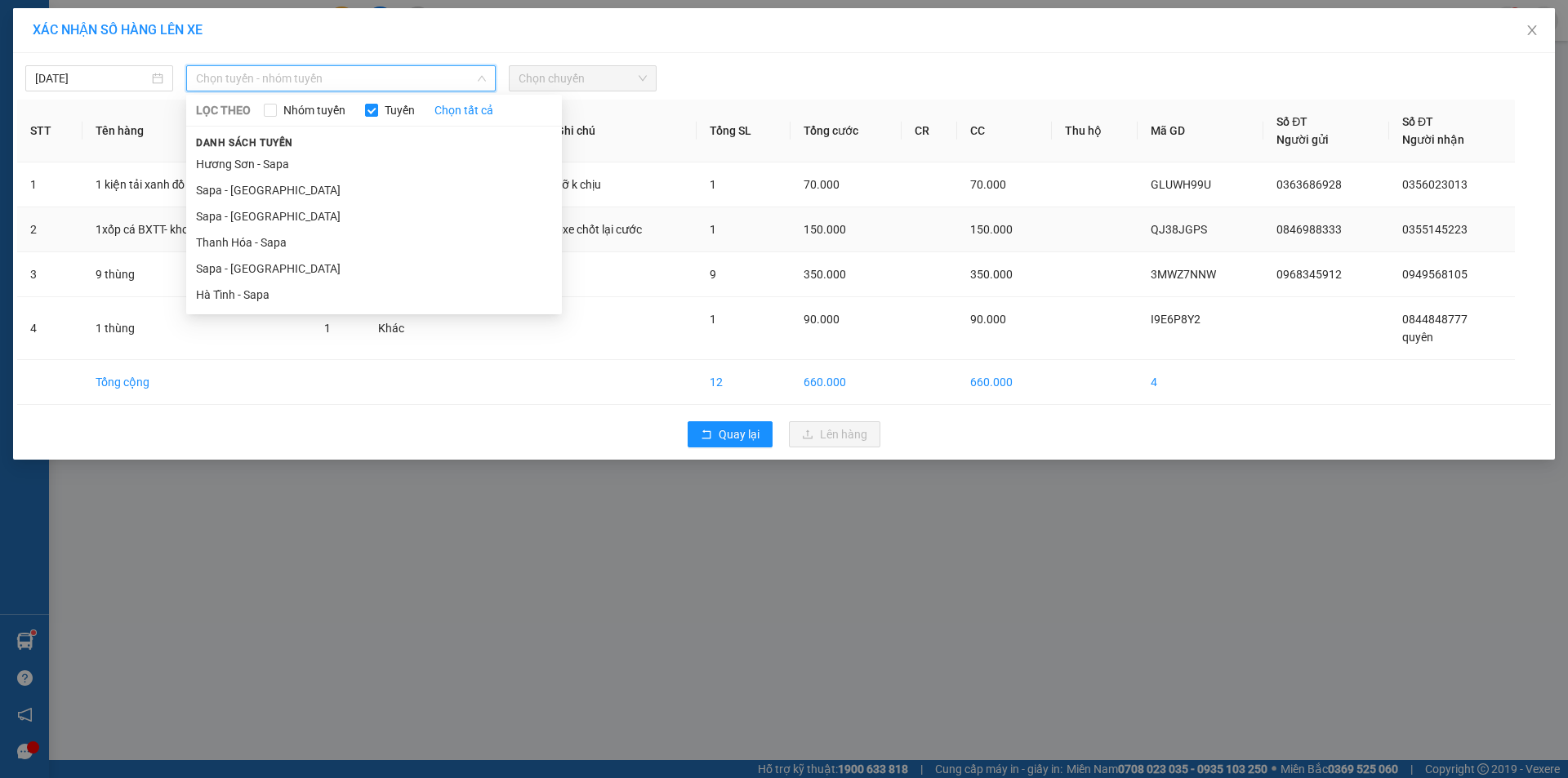
click at [256, 255] on li "Sapa - [GEOGRAPHIC_DATA]" at bounding box center [374, 268] width 376 height 26
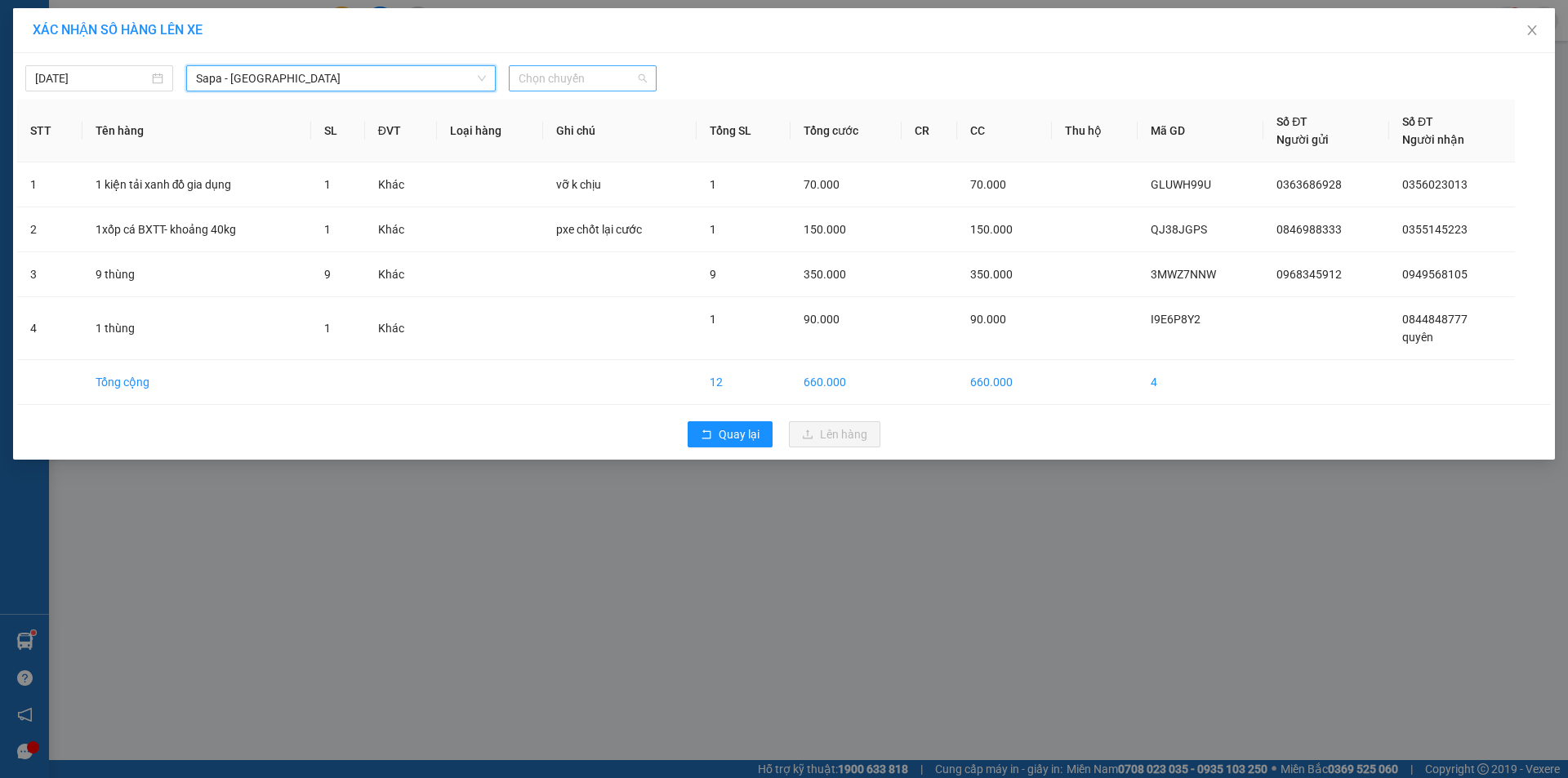
click at [604, 75] on span "Chọn chuyến" at bounding box center [583, 78] width 128 height 24
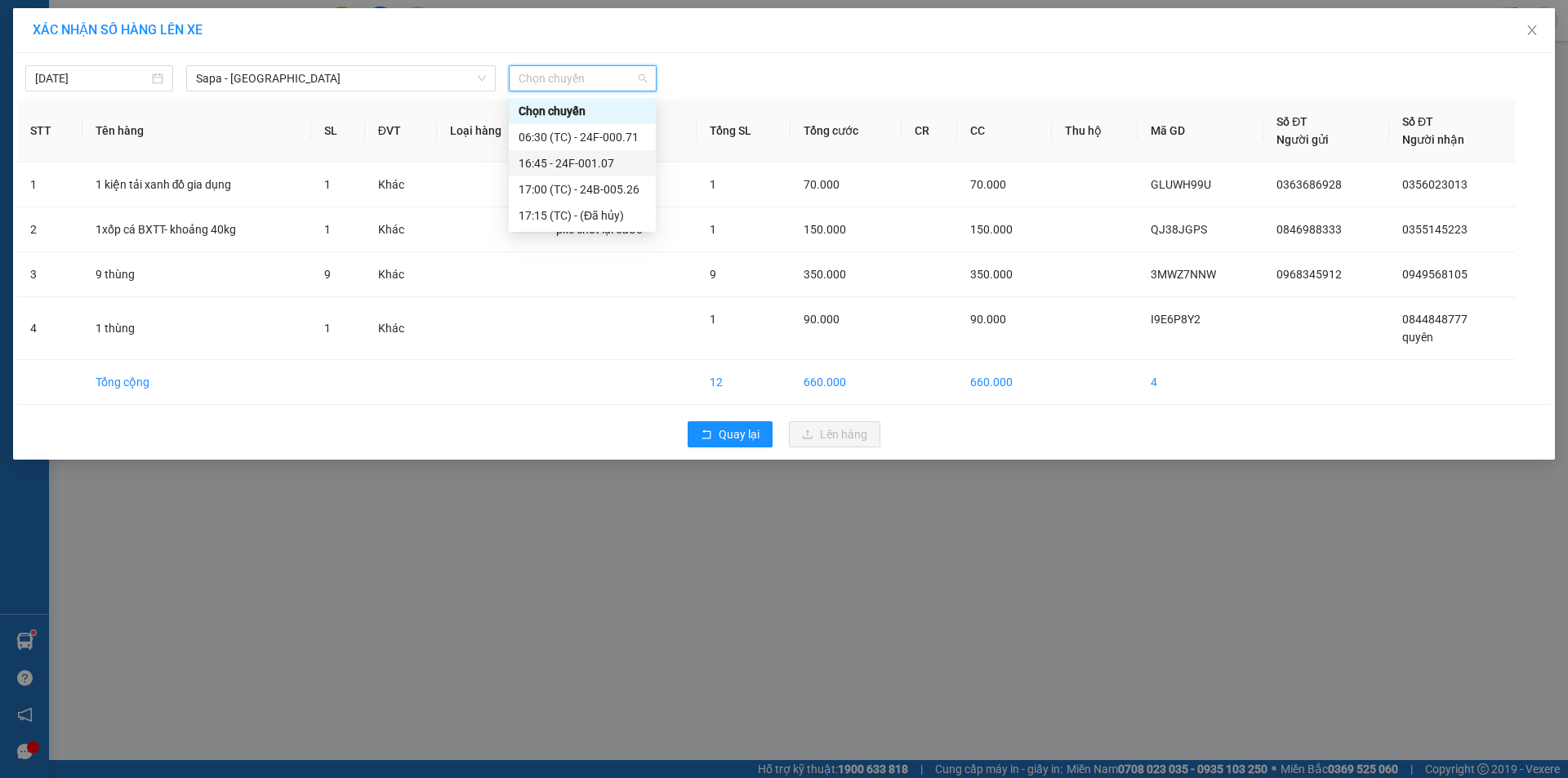
click at [595, 167] on div "16:45 - 24F-001.07" at bounding box center [582, 162] width 127 height 18
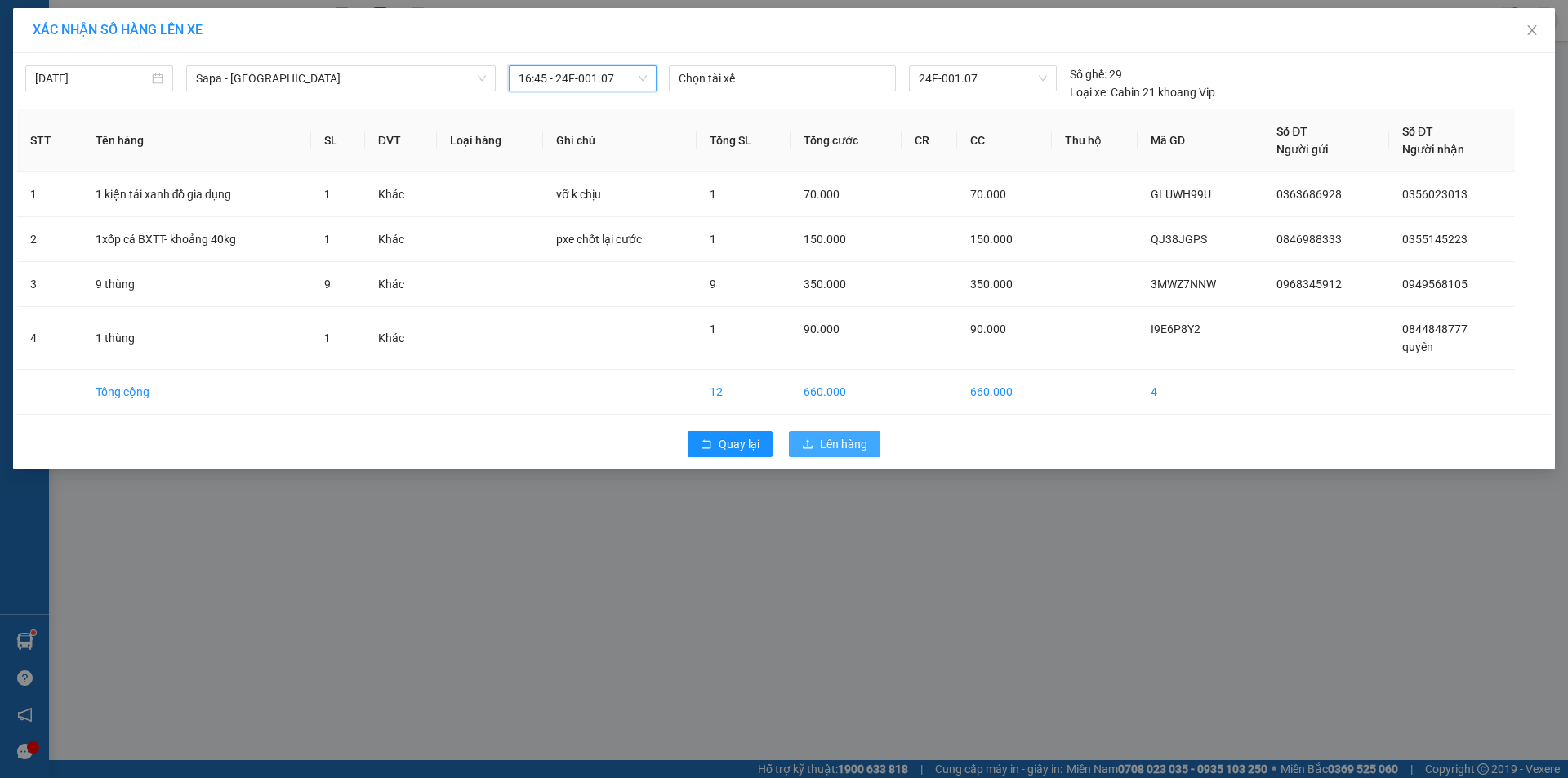
click at [832, 438] on span "Lên hàng" at bounding box center [843, 443] width 47 height 18
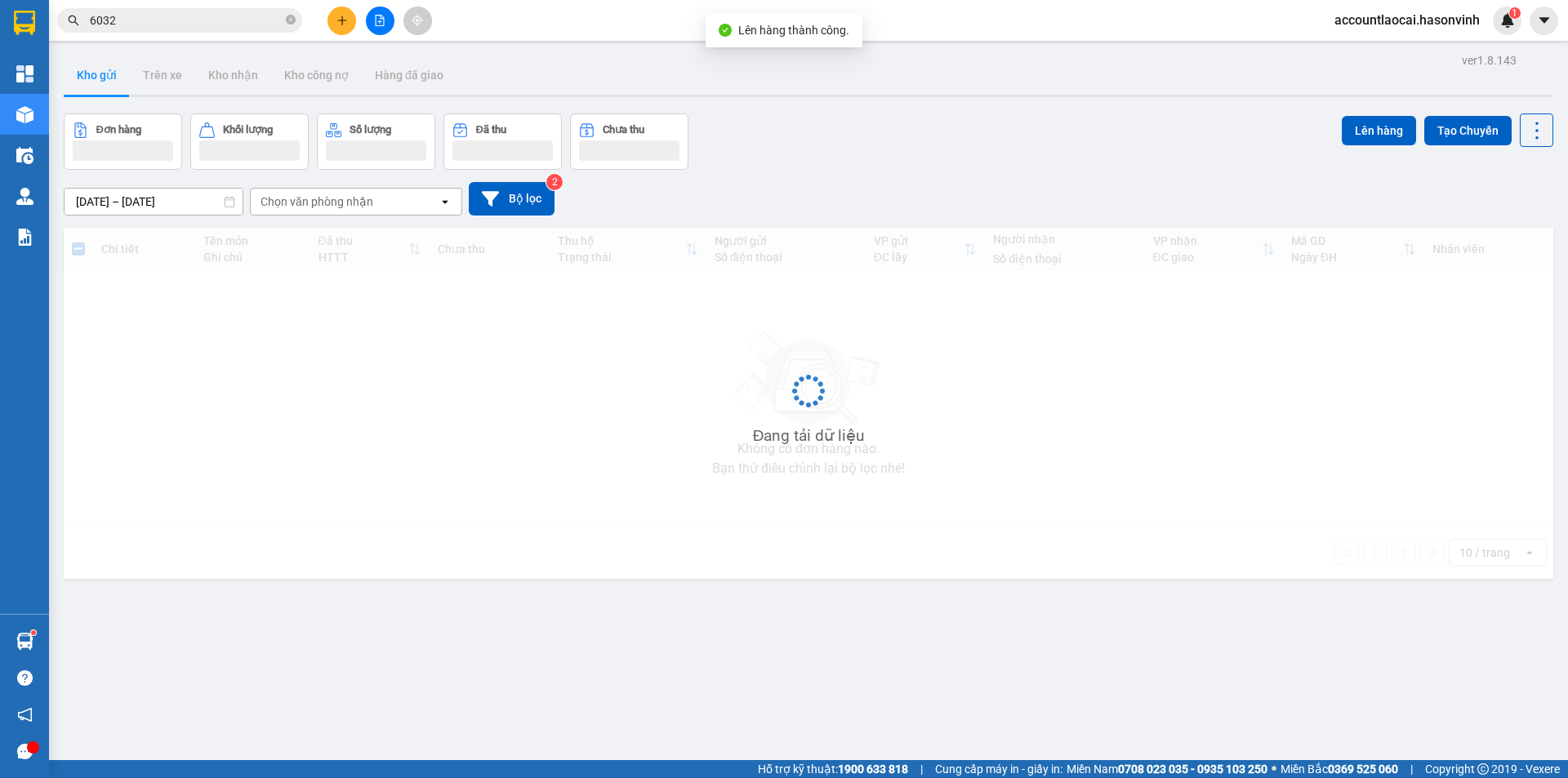
click at [328, 19] on button at bounding box center [341, 20] width 29 height 29
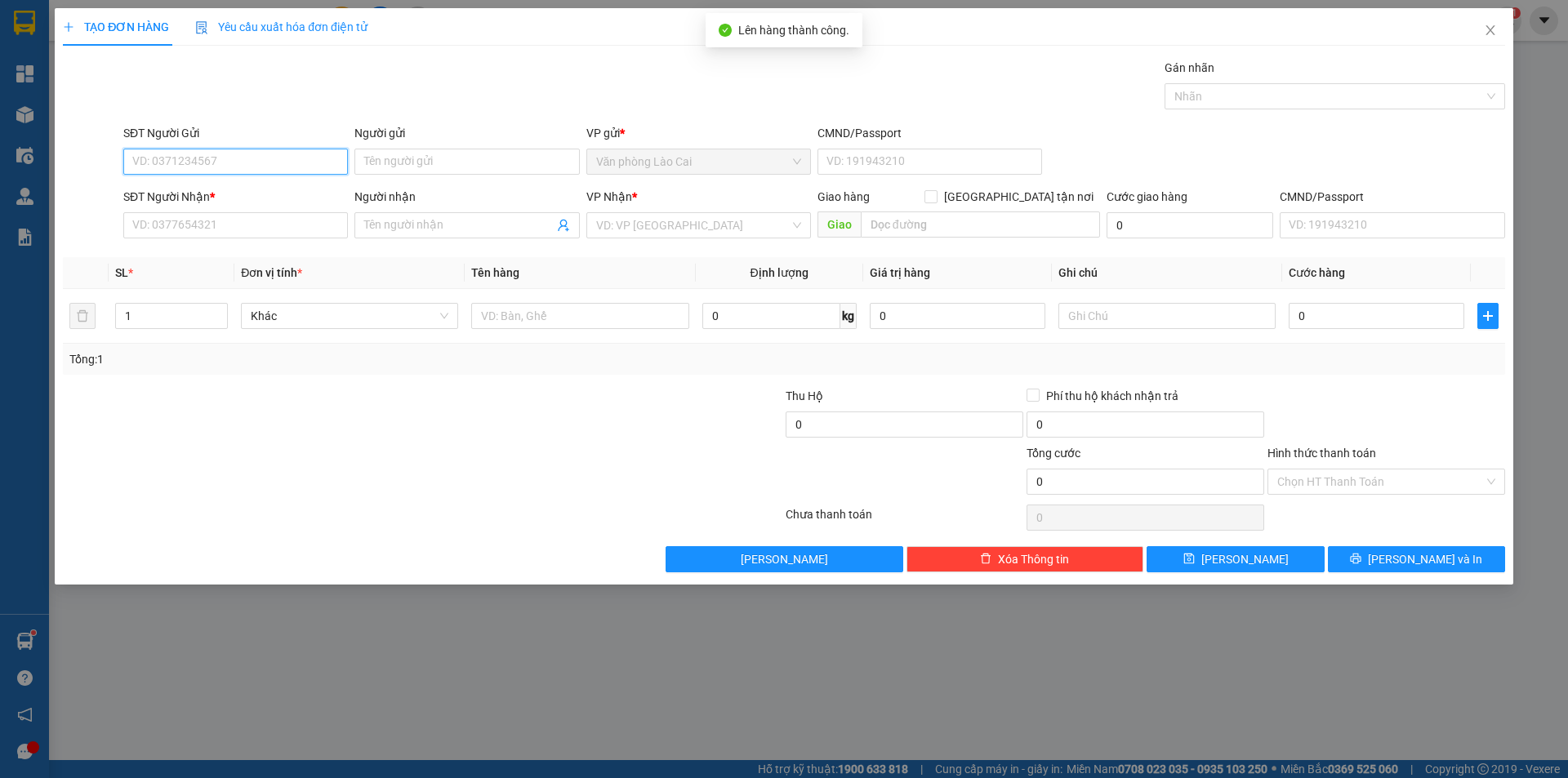
drag, startPoint x: 252, startPoint y: 155, endPoint x: 192, endPoint y: 157, distance: 60.0
click at [221, 158] on input "SĐT Người Gửi" at bounding box center [236, 161] width 225 height 26
click at [203, 190] on div "0844272777" at bounding box center [235, 194] width 205 height 18
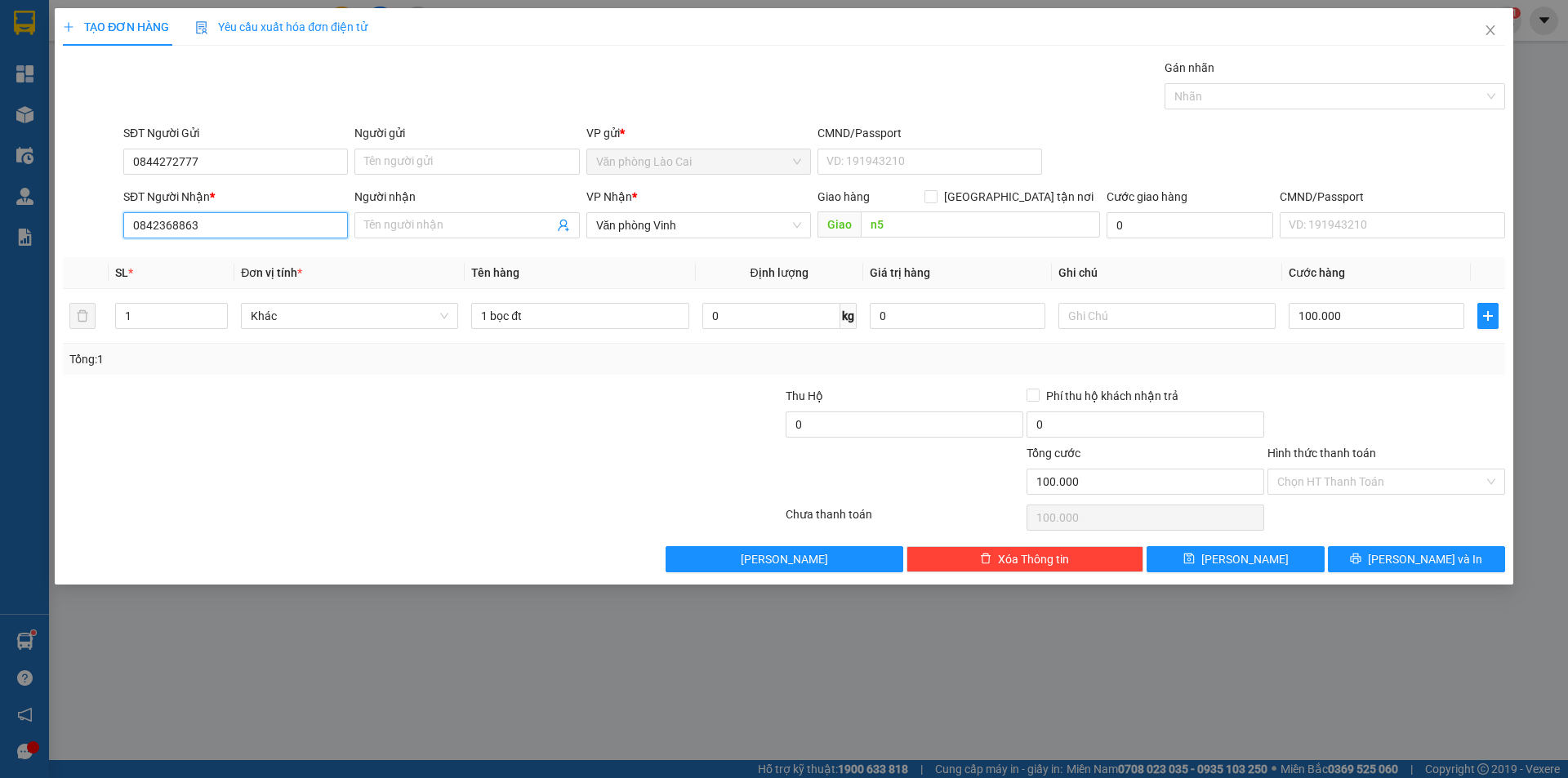
drag, startPoint x: 223, startPoint y: 223, endPoint x: 0, endPoint y: 223, distance: 223.0
click at [0, 223] on div "TẠO ĐƠN HÀNG Yêu cầu xuất hóa đơn điện tử Transit Pickup Surcharge Ids Transit …" at bounding box center [784, 389] width 1568 height 778
click at [214, 260] on div "0987345252" at bounding box center [235, 257] width 205 height 18
drag, startPoint x: 476, startPoint y: 313, endPoint x: 692, endPoint y: 330, distance: 216.7
click at [692, 330] on td "01 hộp điện thoại nguyên kiện ( khoảng 10tr)" at bounding box center [580, 316] width 230 height 55
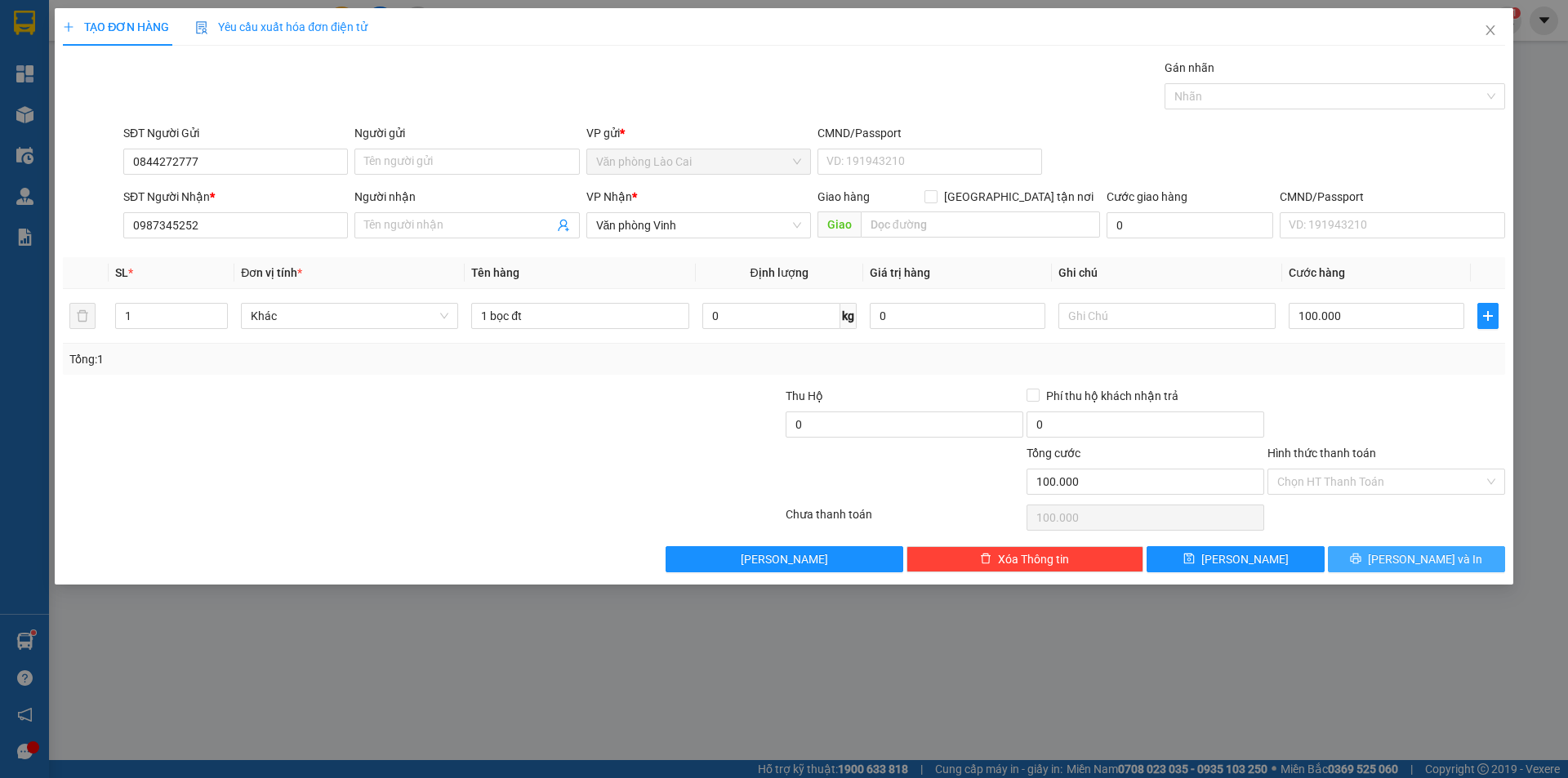
click at [1361, 555] on icon "printer" at bounding box center [1356, 558] width 11 height 11
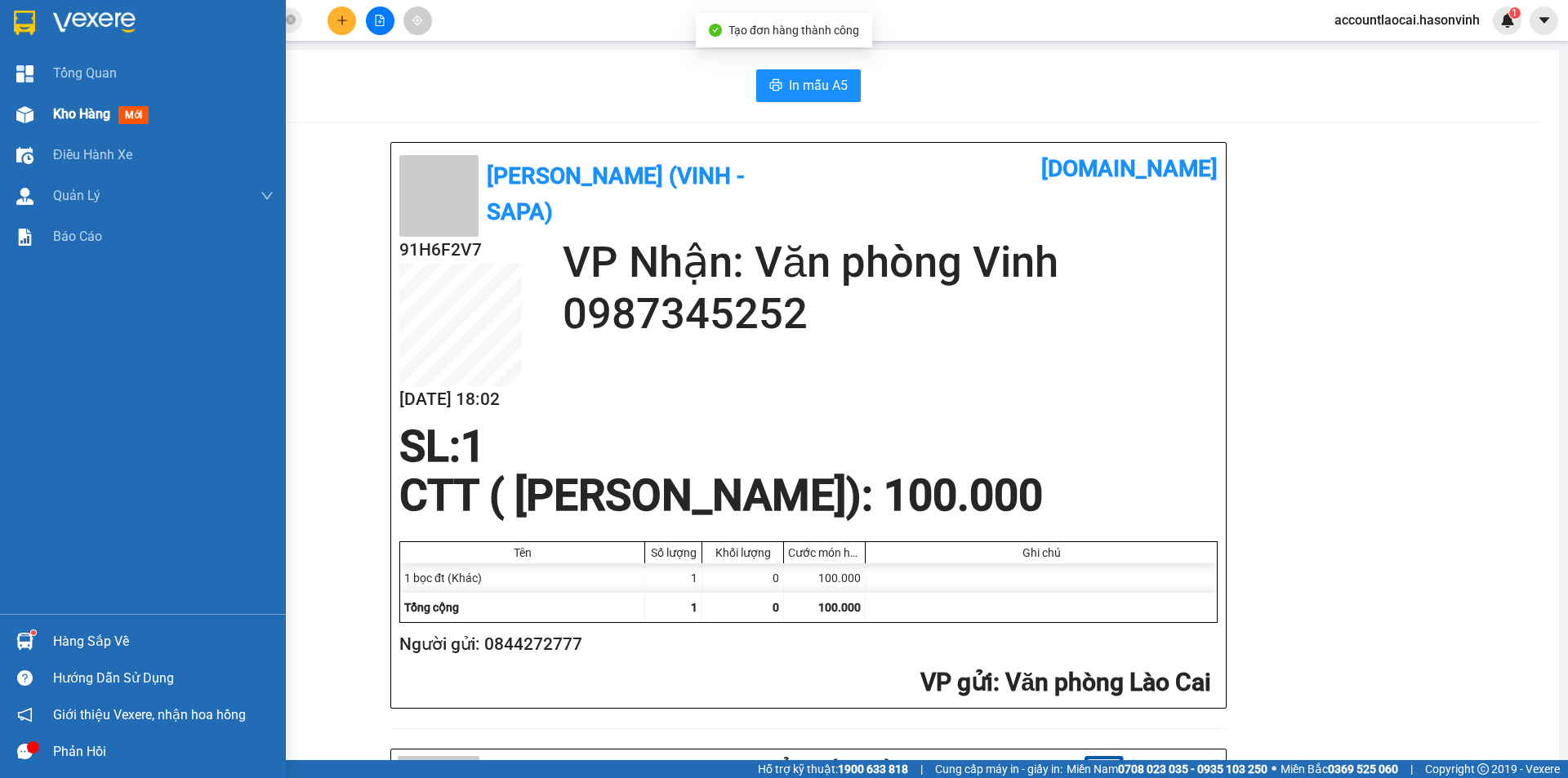
click at [29, 109] on img at bounding box center [25, 114] width 17 height 17
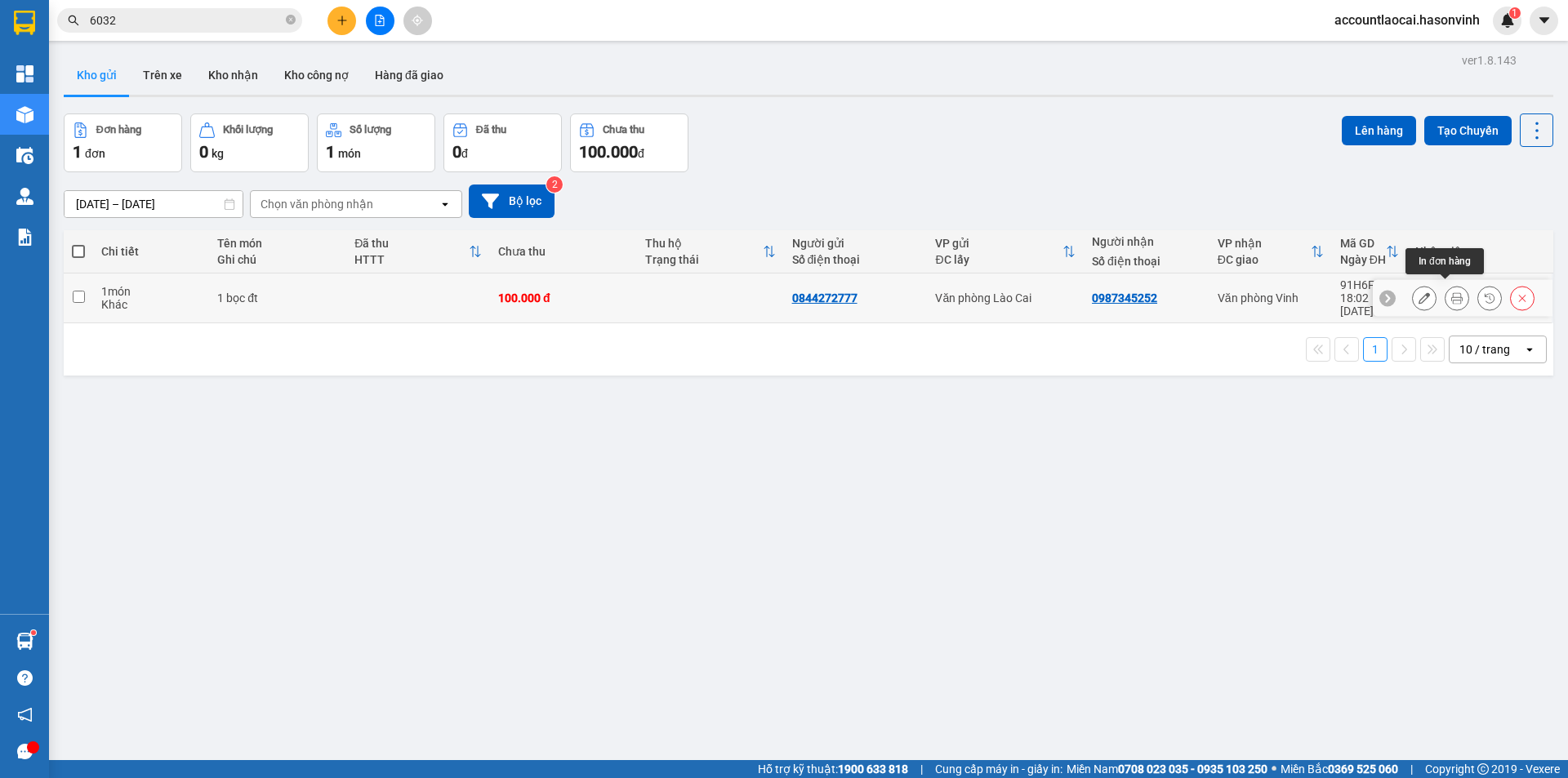
click at [1453, 295] on button at bounding box center [1457, 298] width 23 height 29
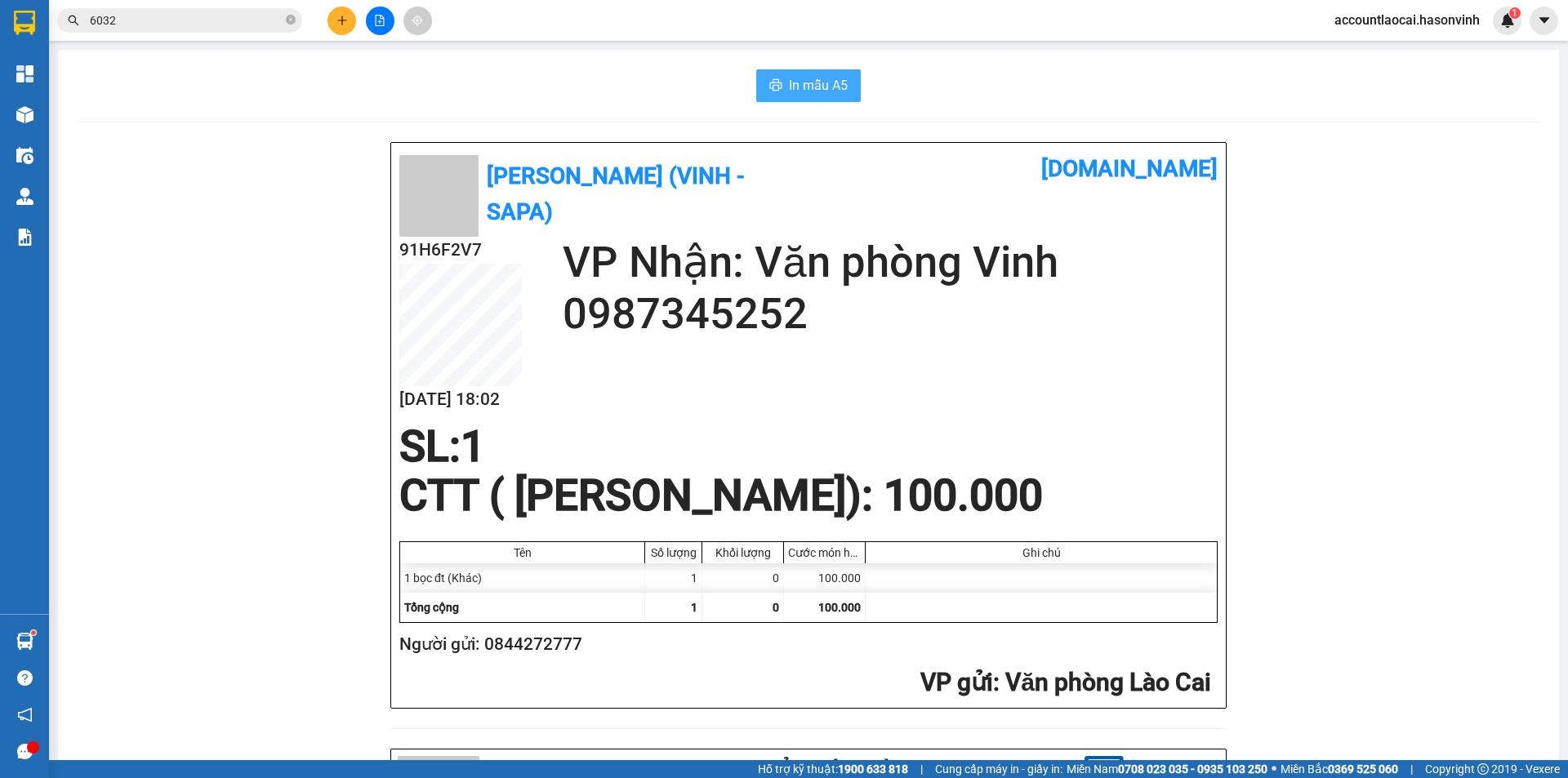
click at [803, 75] on span "In mẫu A5" at bounding box center [817, 85] width 58 height 20
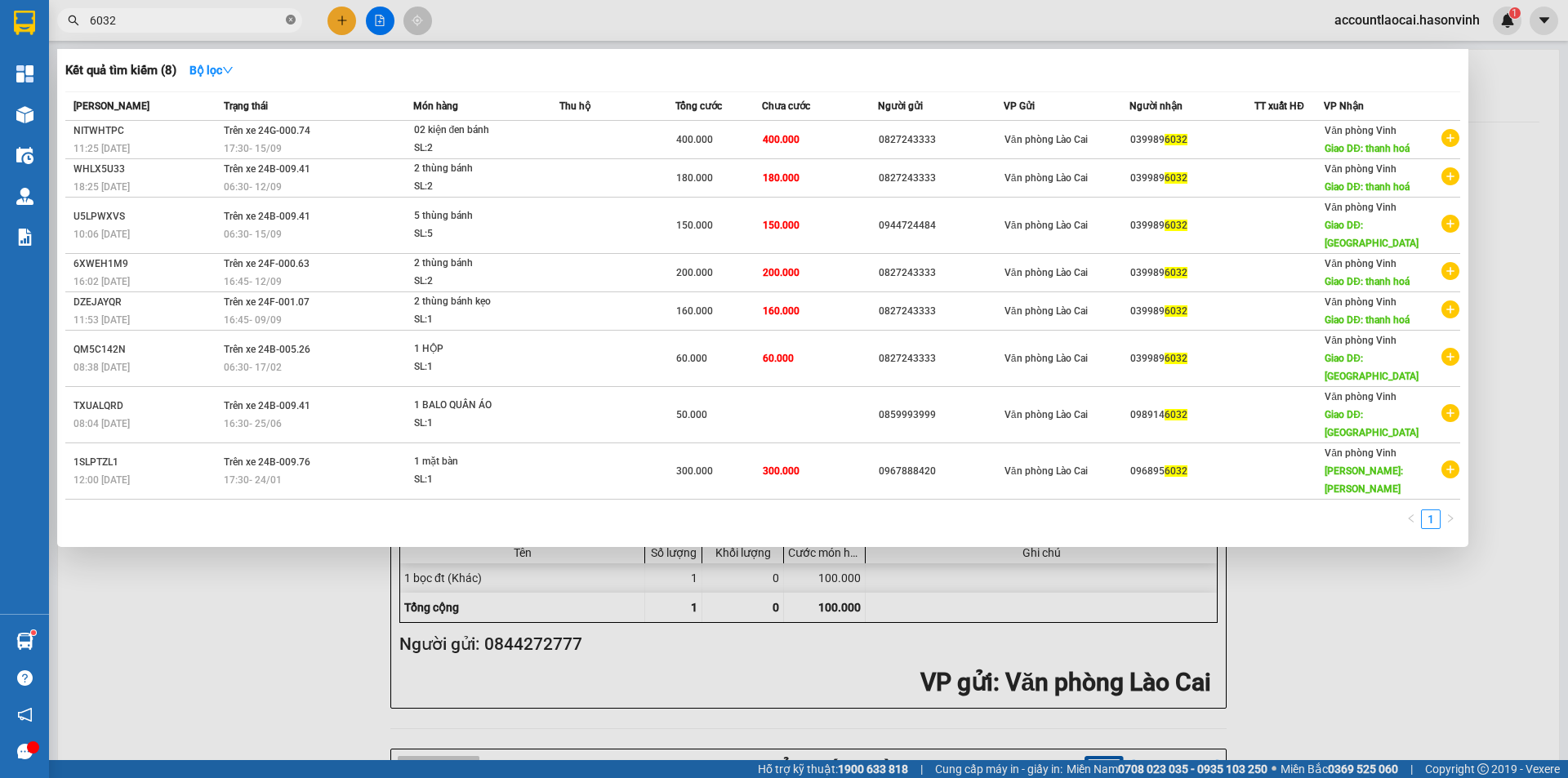
click at [291, 20] on icon "close-circle" at bounding box center [290, 19] width 10 height 10
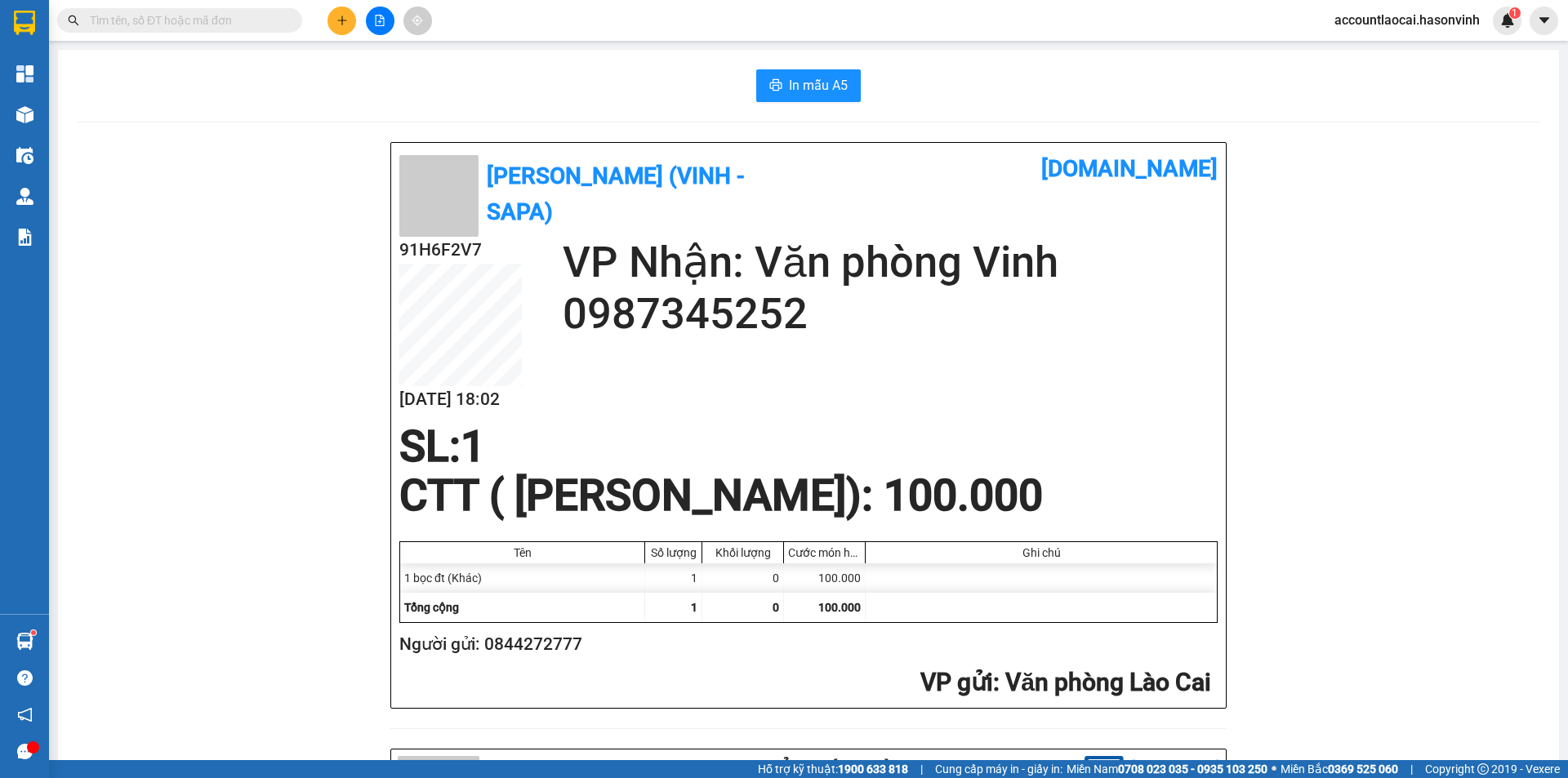
click at [228, 19] on input "text" at bounding box center [186, 19] width 193 height 18
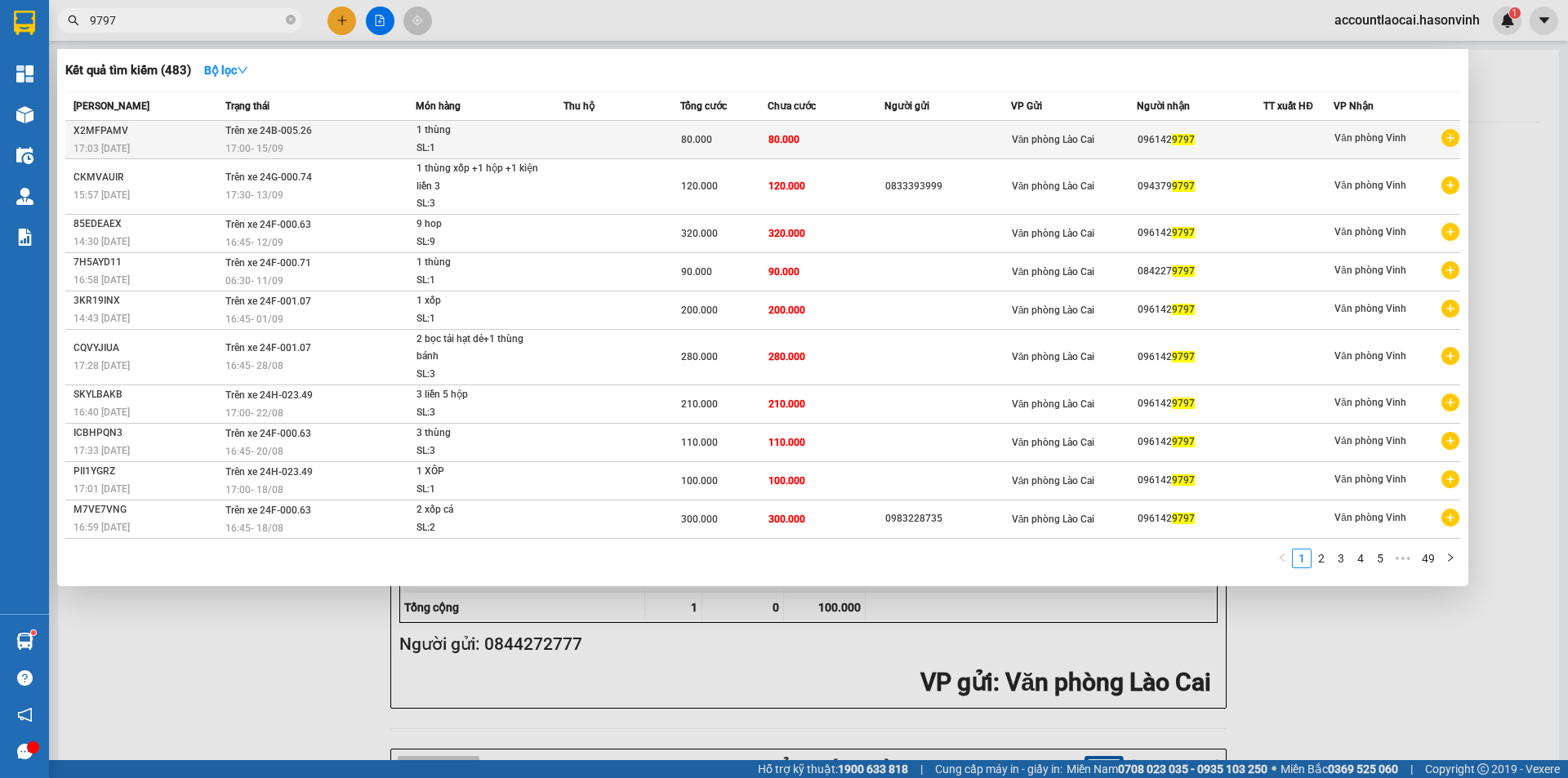
click at [577, 147] on td at bounding box center [622, 139] width 117 height 38
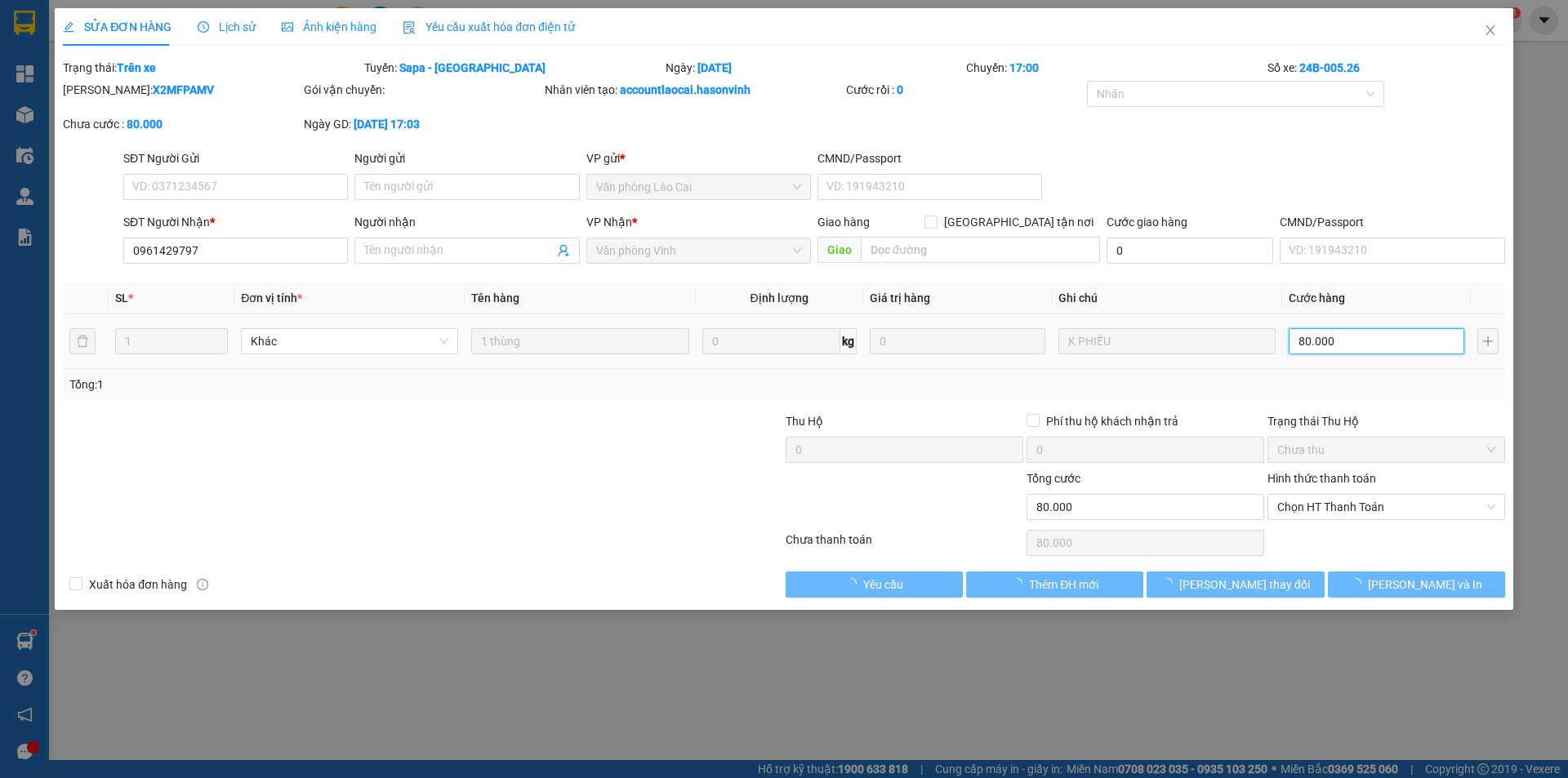
click at [1313, 344] on input "80.000" at bounding box center [1376, 341] width 175 height 26
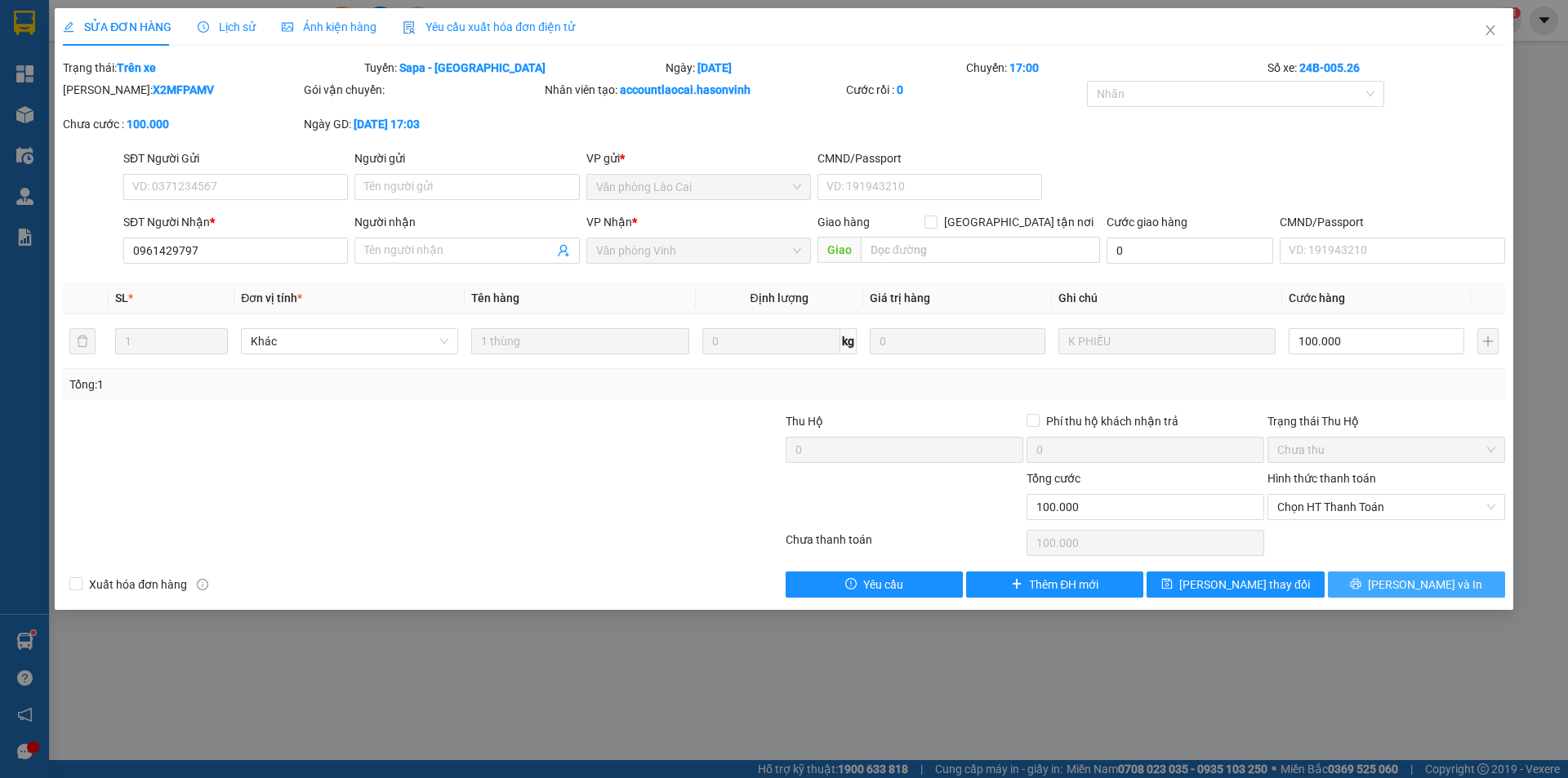
click at [1419, 583] on span "[PERSON_NAME] và In" at bounding box center [1424, 583] width 114 height 18
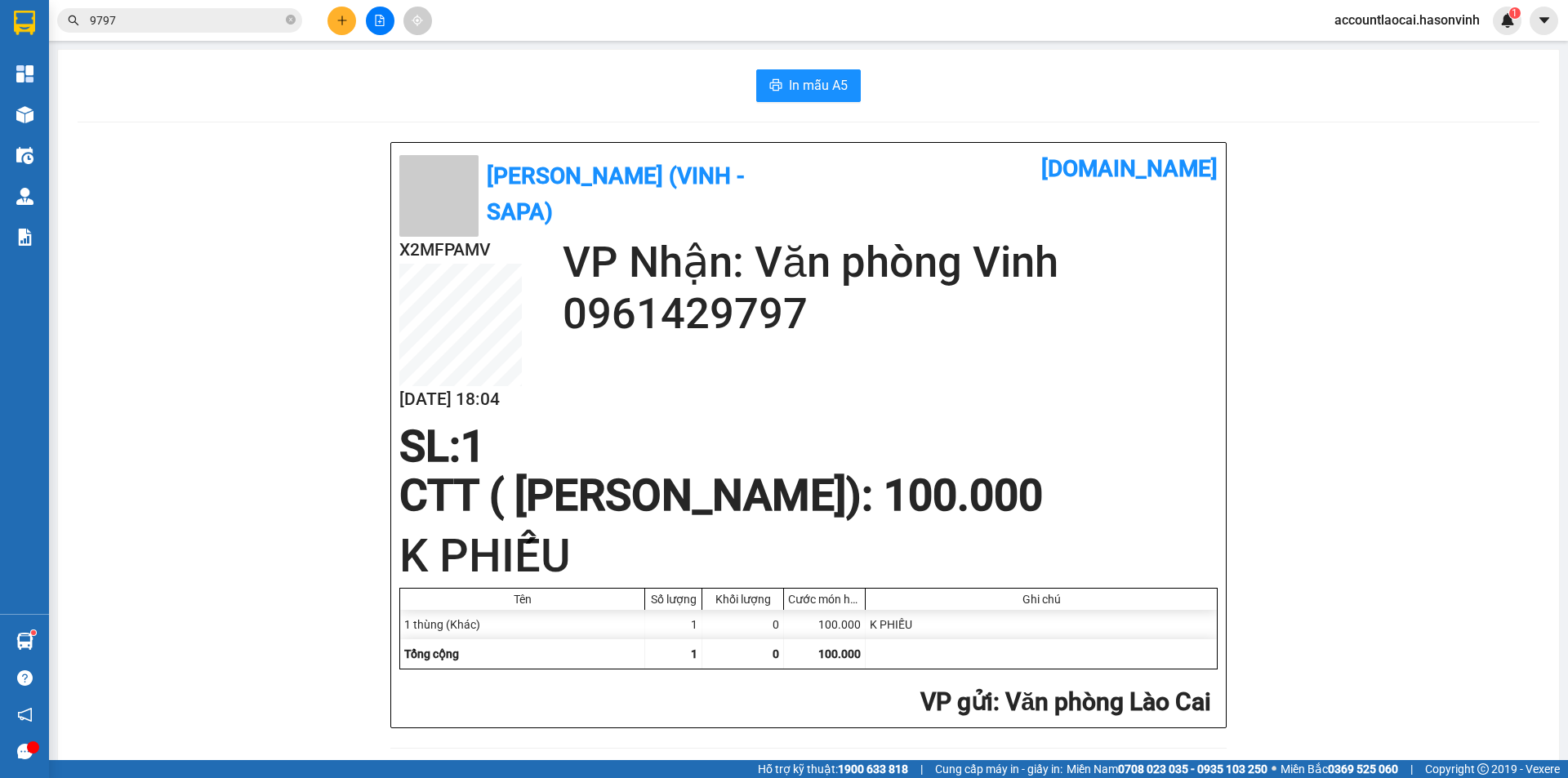
click at [390, 32] on div at bounding box center [379, 20] width 122 height 29
click at [383, 29] on button at bounding box center [379, 20] width 29 height 29
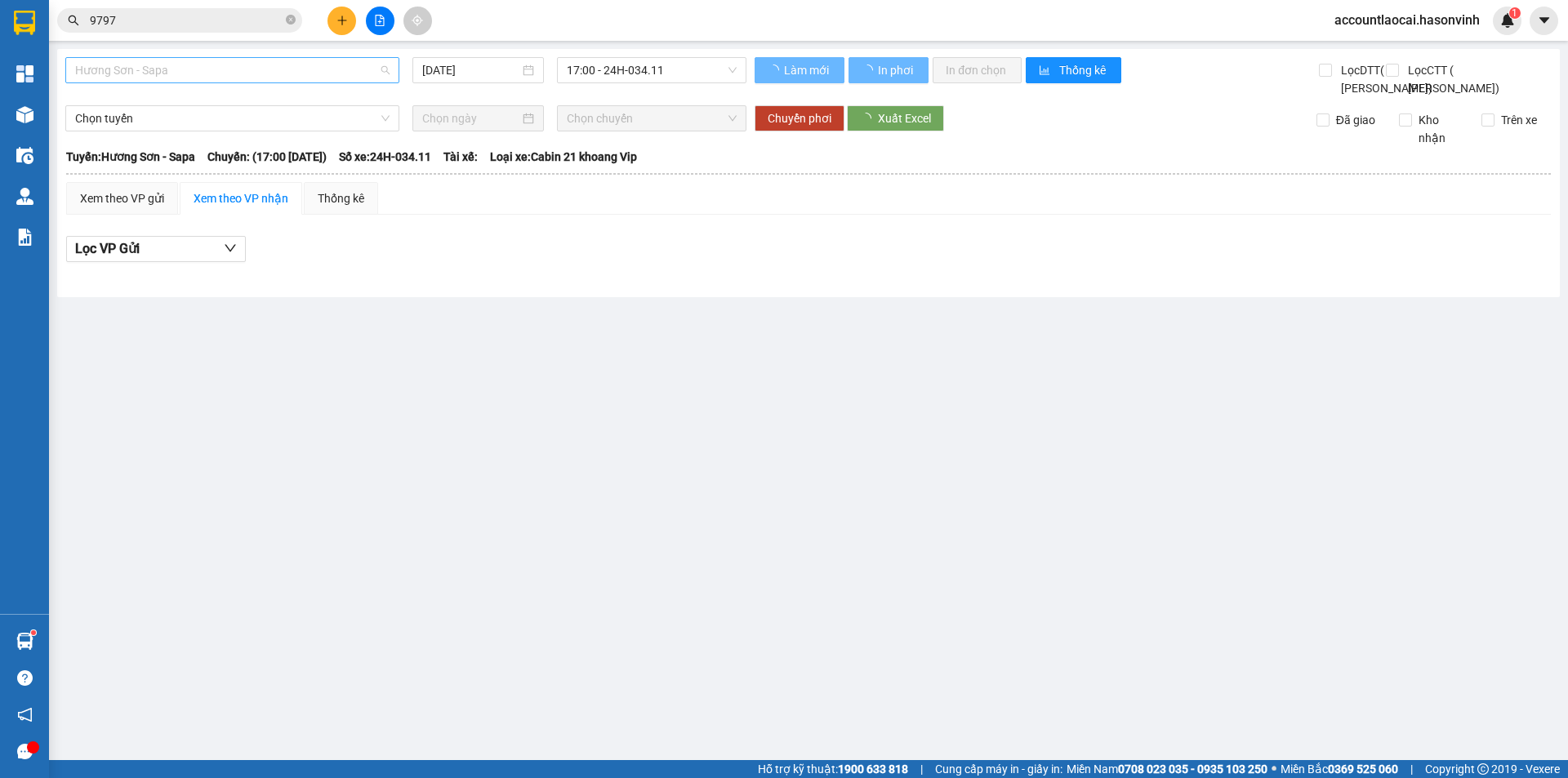
click at [250, 76] on span "Hương Sơn - Sapa" at bounding box center [232, 70] width 315 height 24
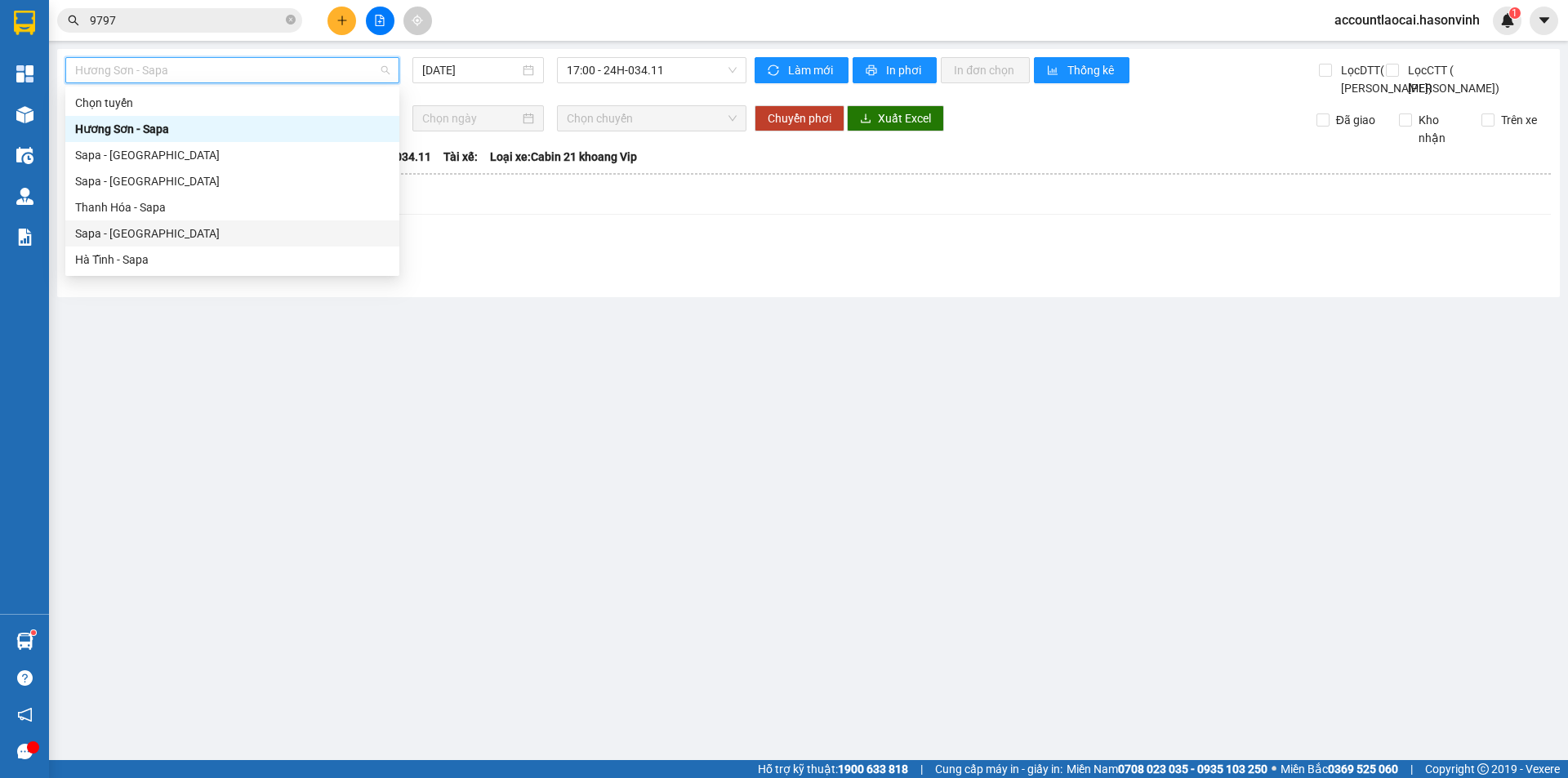
click at [152, 227] on div "Sapa - [GEOGRAPHIC_DATA]" at bounding box center [232, 233] width 315 height 18
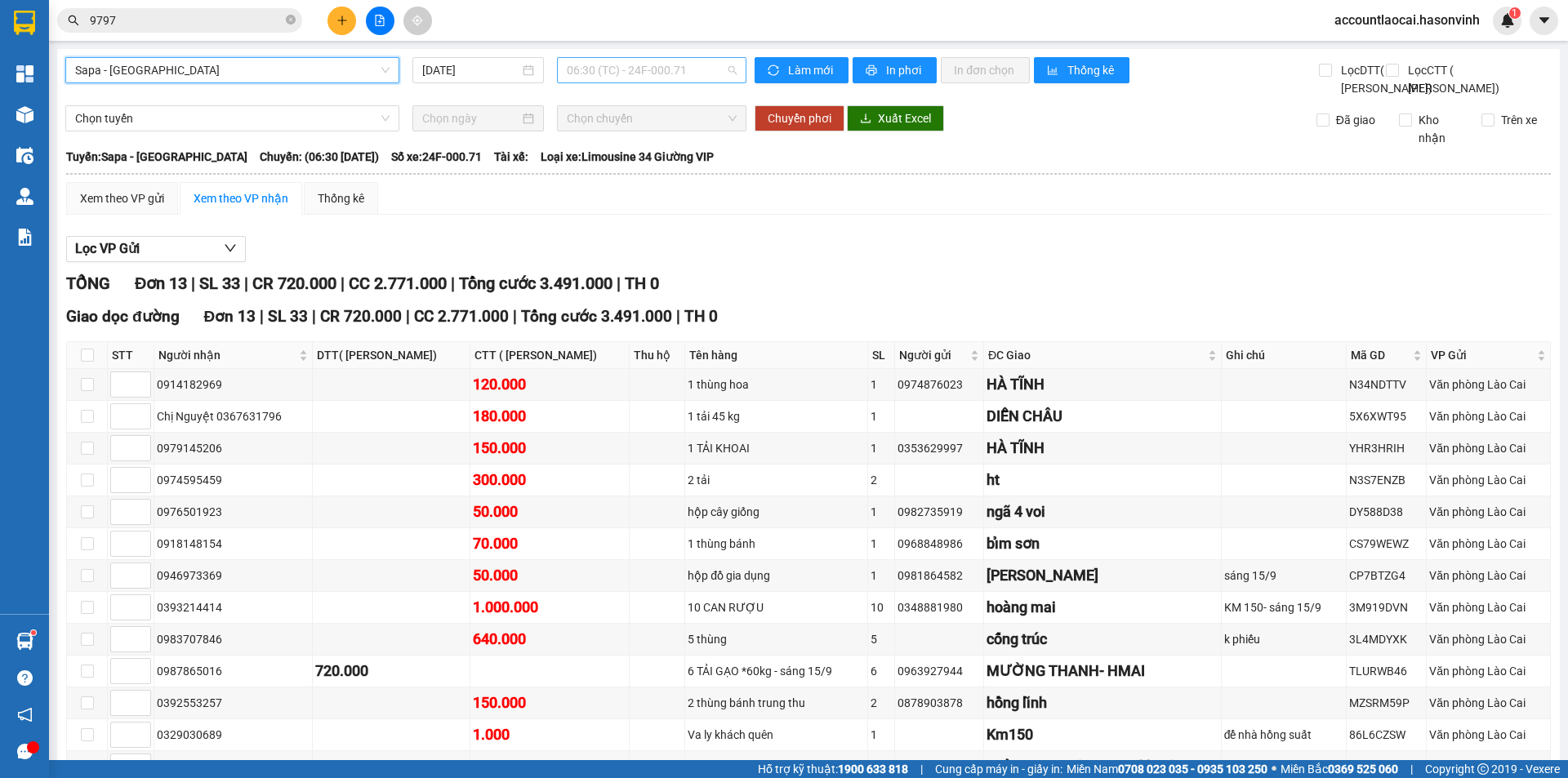
click at [627, 72] on span "06:30 (TC) - 24F-000.71" at bounding box center [651, 70] width 170 height 24
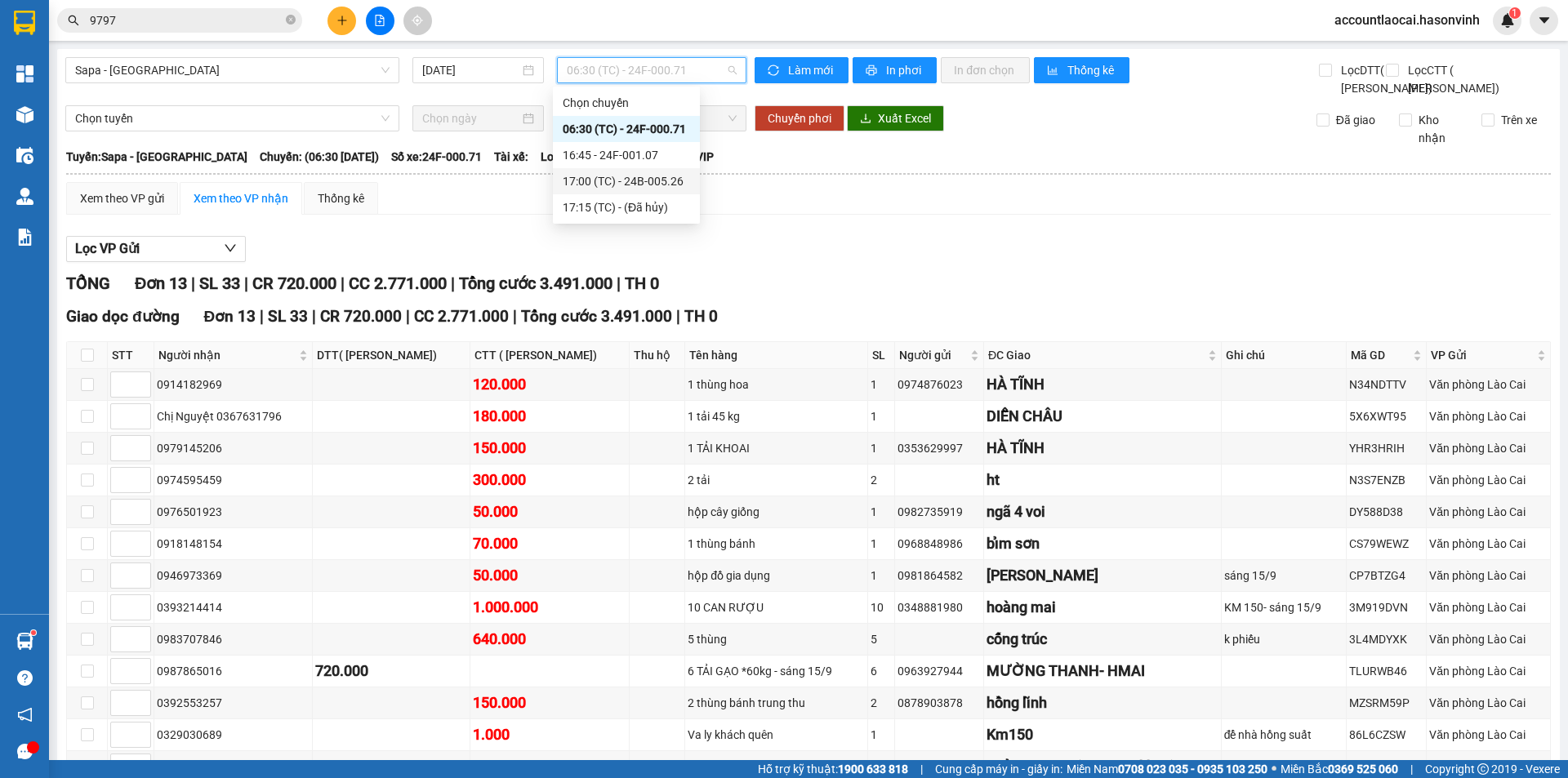
click at [630, 181] on div "17:00 (TC) - 24B-005.26" at bounding box center [625, 181] width 127 height 18
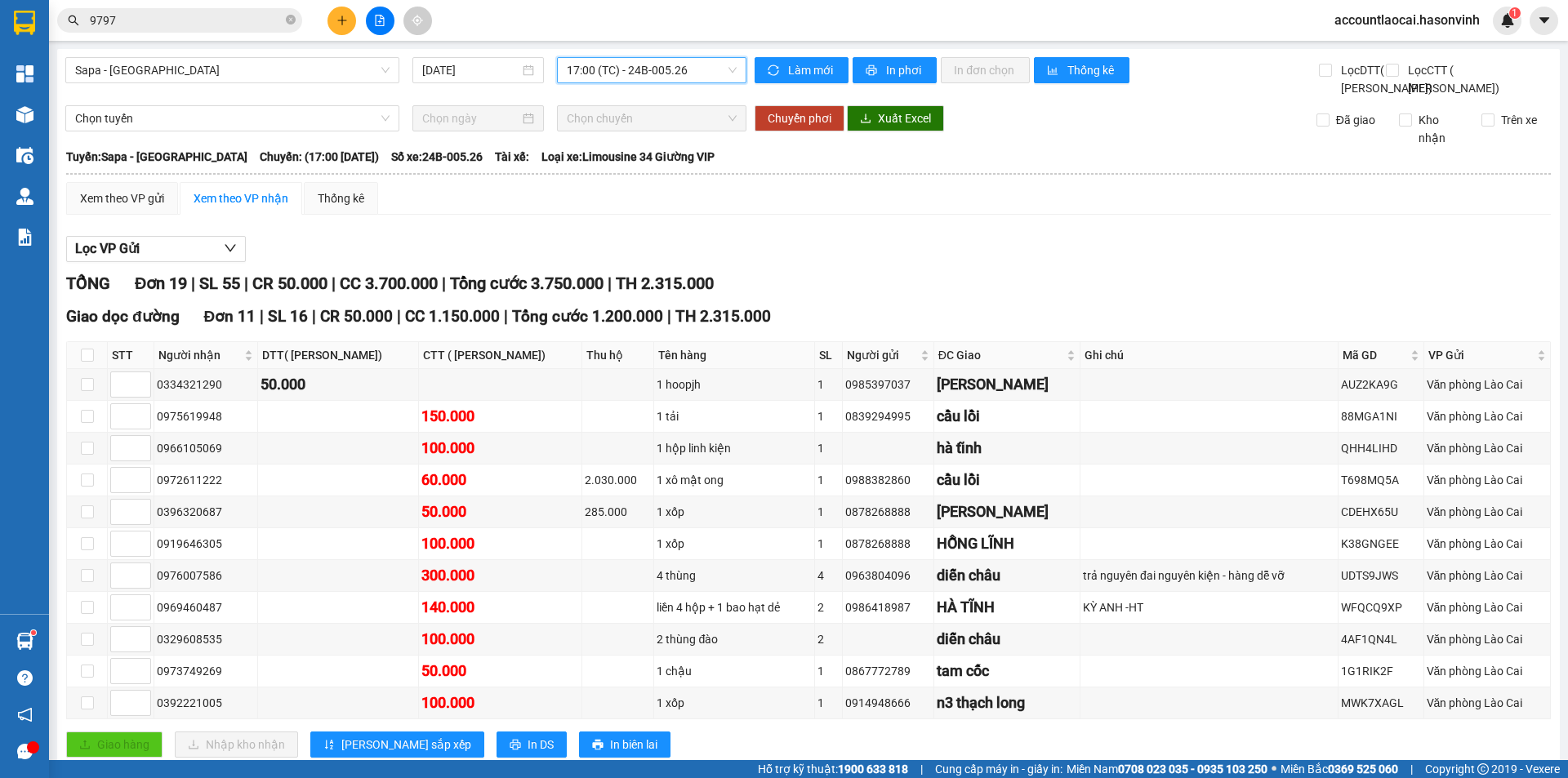
click at [649, 61] on span "17:00 (TC) - 24B-005.26" at bounding box center [651, 70] width 170 height 24
click at [611, 158] on div "16:45 - 24F-001.07" at bounding box center [625, 155] width 127 height 18
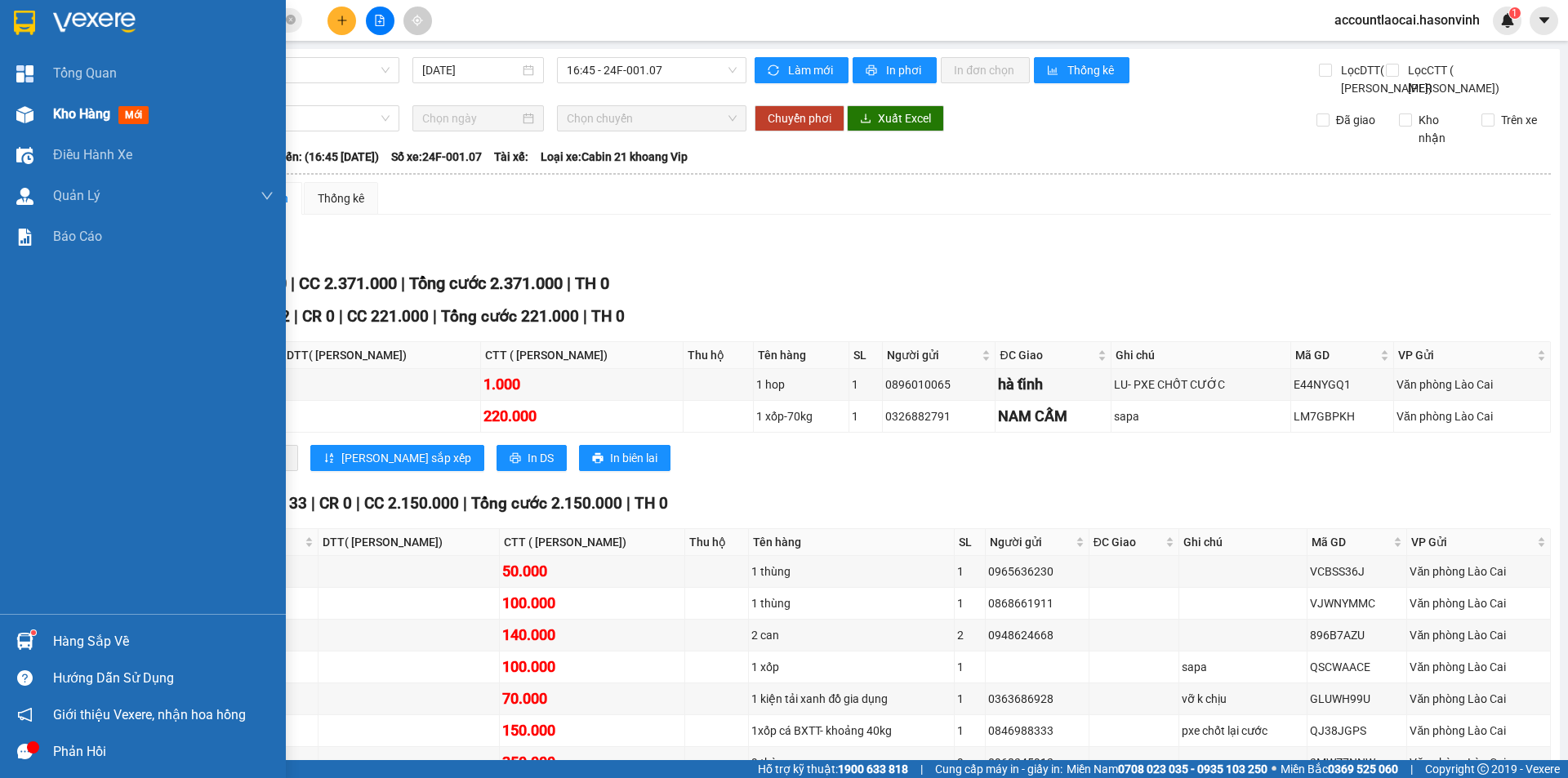
click at [12, 118] on div at bounding box center [24, 114] width 29 height 29
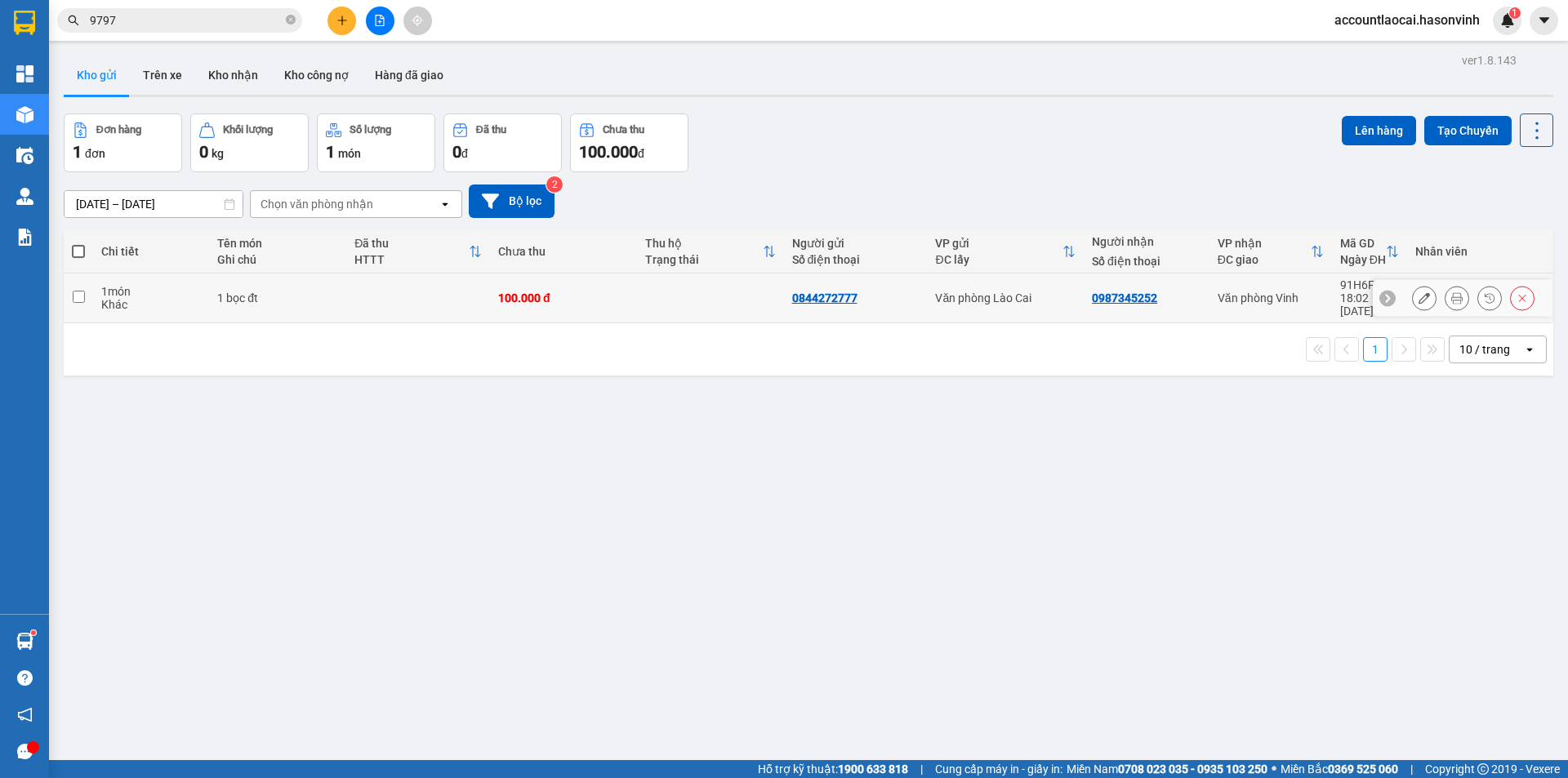
click at [350, 294] on td at bounding box center [418, 299] width 144 height 50
checkbox input "true"
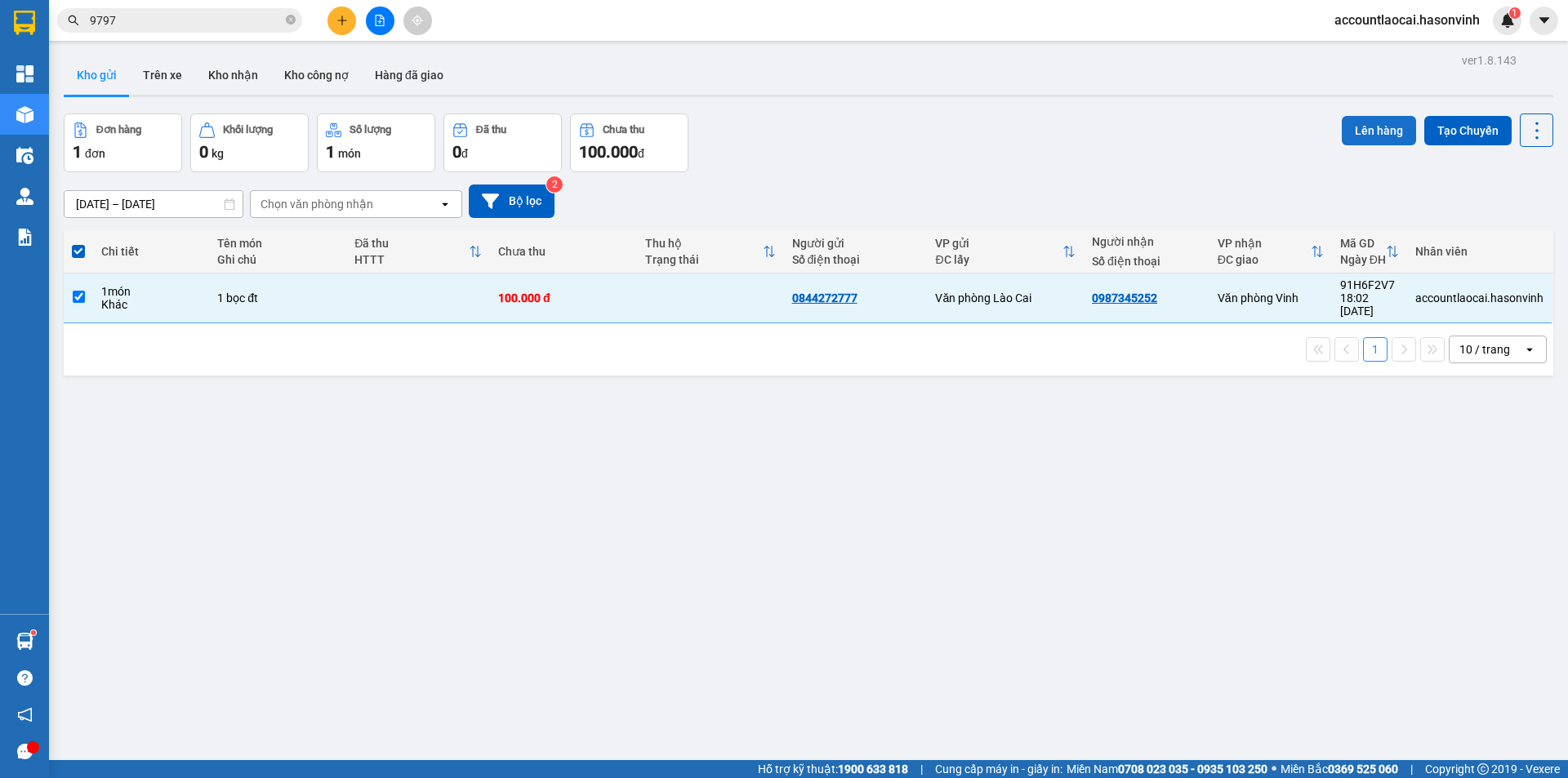
click at [1357, 137] on button "Lên hàng" at bounding box center [1379, 131] width 74 height 30
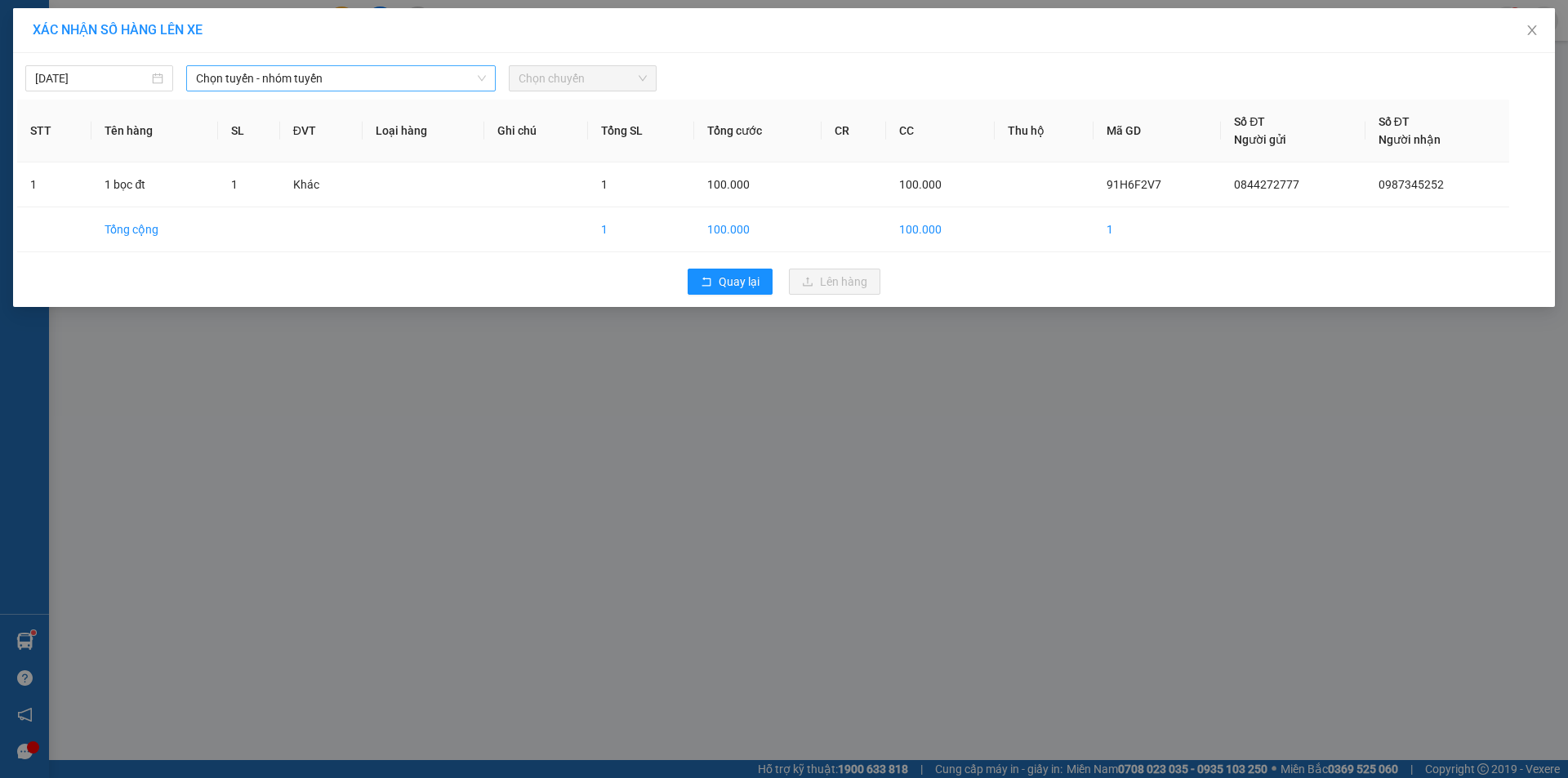
drag, startPoint x: 324, startPoint y: 92, endPoint x: 316, endPoint y: 78, distance: 16.1
click at [324, 89] on div "[DATE] Chọn tuyến - nhóm tuyến Chọn chuyến STT Tên hàng SL ĐVT Loại hàng Ghi ch…" at bounding box center [783, 180] width 1541 height 254
click at [314, 71] on span "Chọn tuyến - nhóm tuyến" at bounding box center [341, 78] width 289 height 24
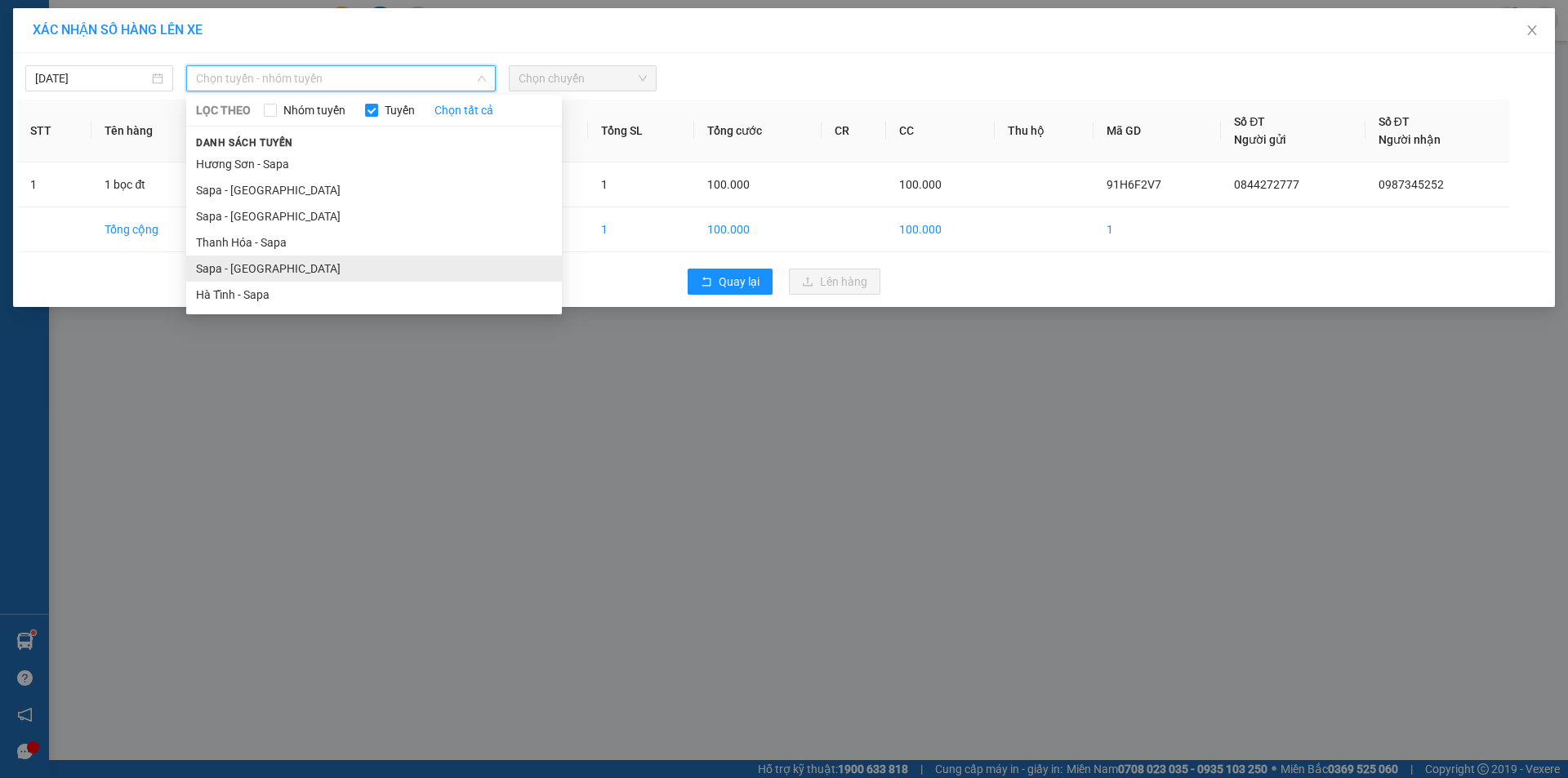
drag, startPoint x: 272, startPoint y: 277, endPoint x: 527, endPoint y: 155, distance: 282.7
click at [272, 278] on li "Sapa - [GEOGRAPHIC_DATA]" at bounding box center [374, 268] width 376 height 26
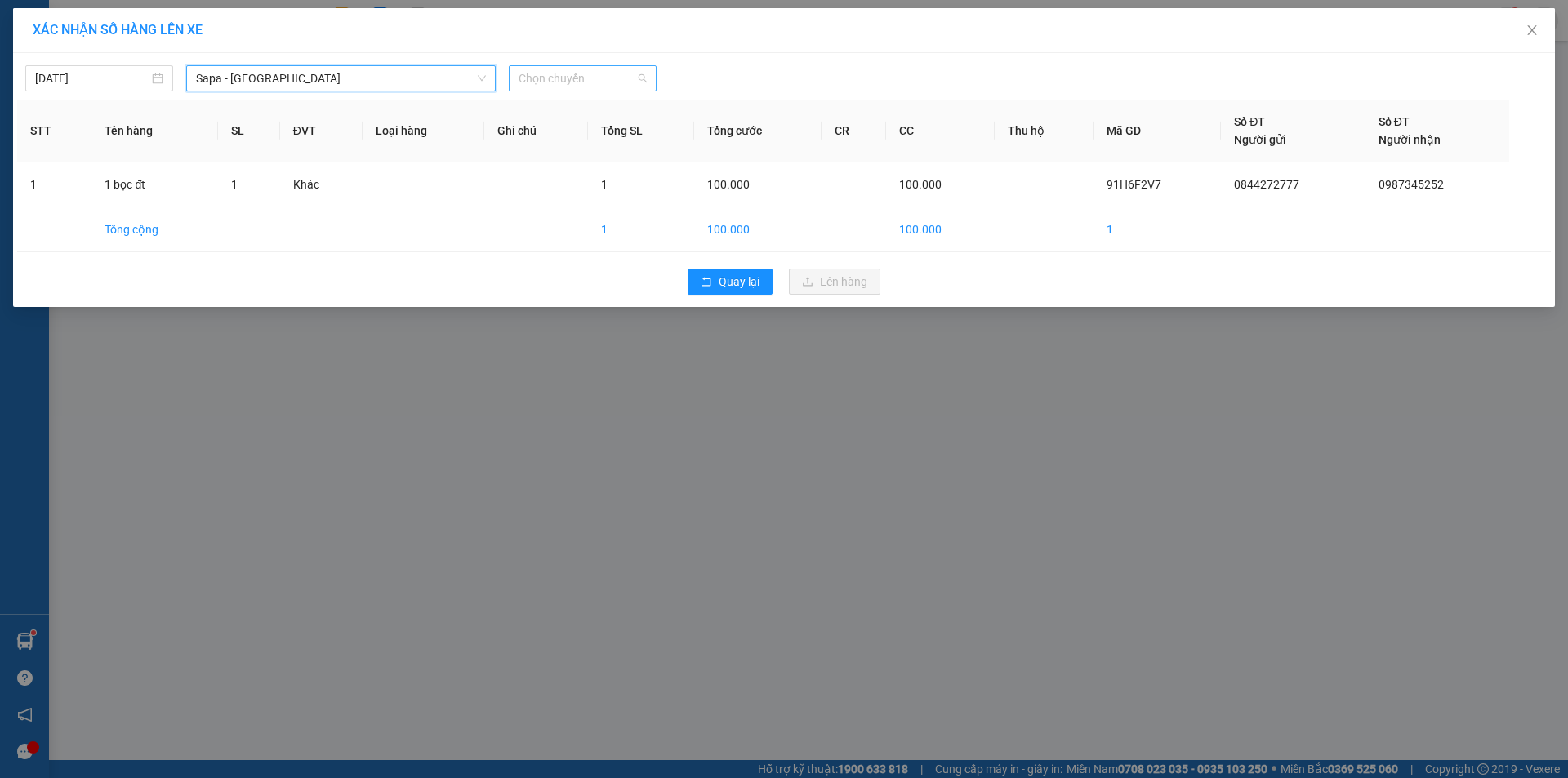
click at [588, 79] on span "Chọn chuyến" at bounding box center [583, 78] width 128 height 24
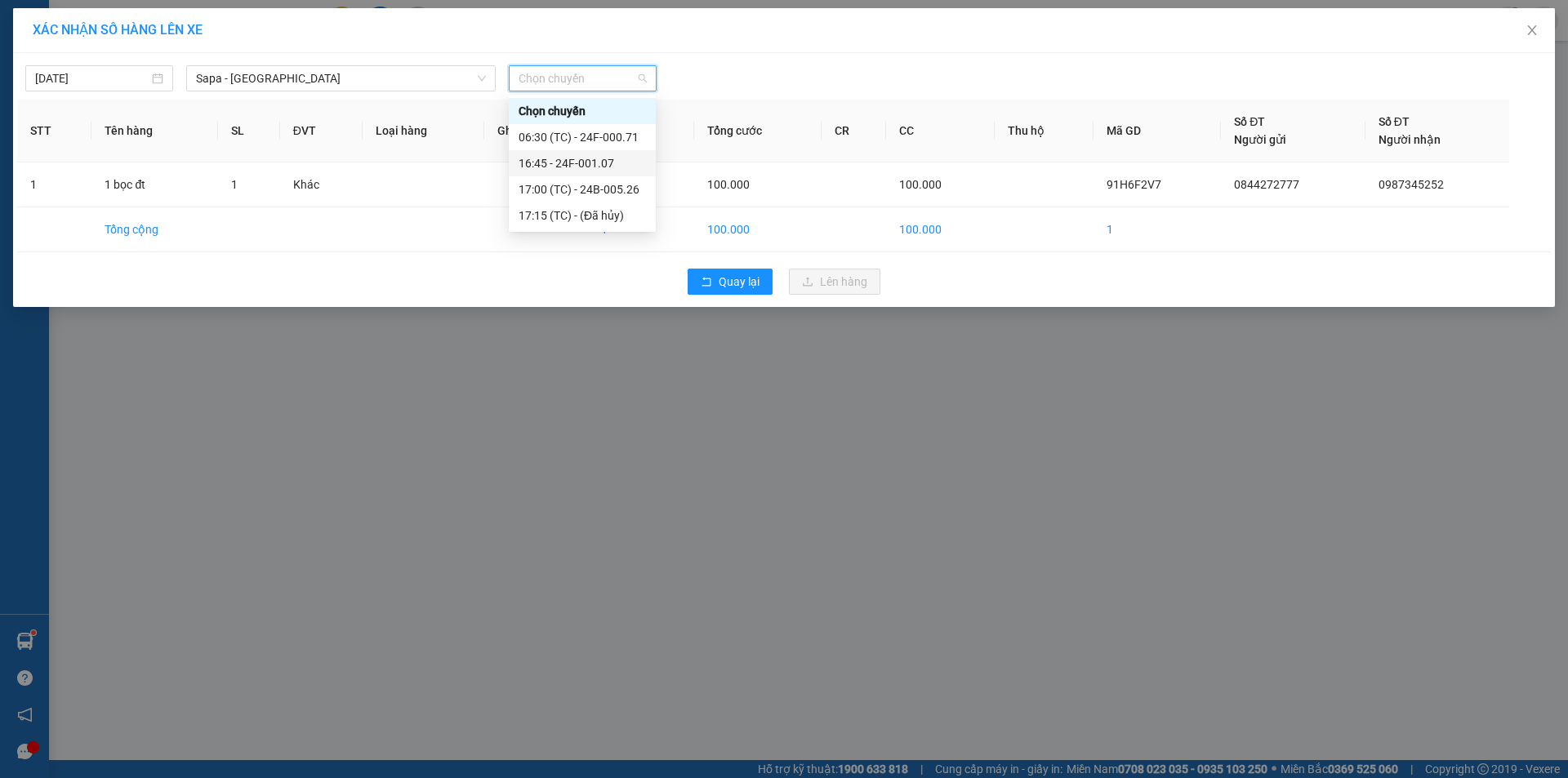
click at [575, 155] on div "16:45 - 24F-001.07" at bounding box center [582, 162] width 127 height 18
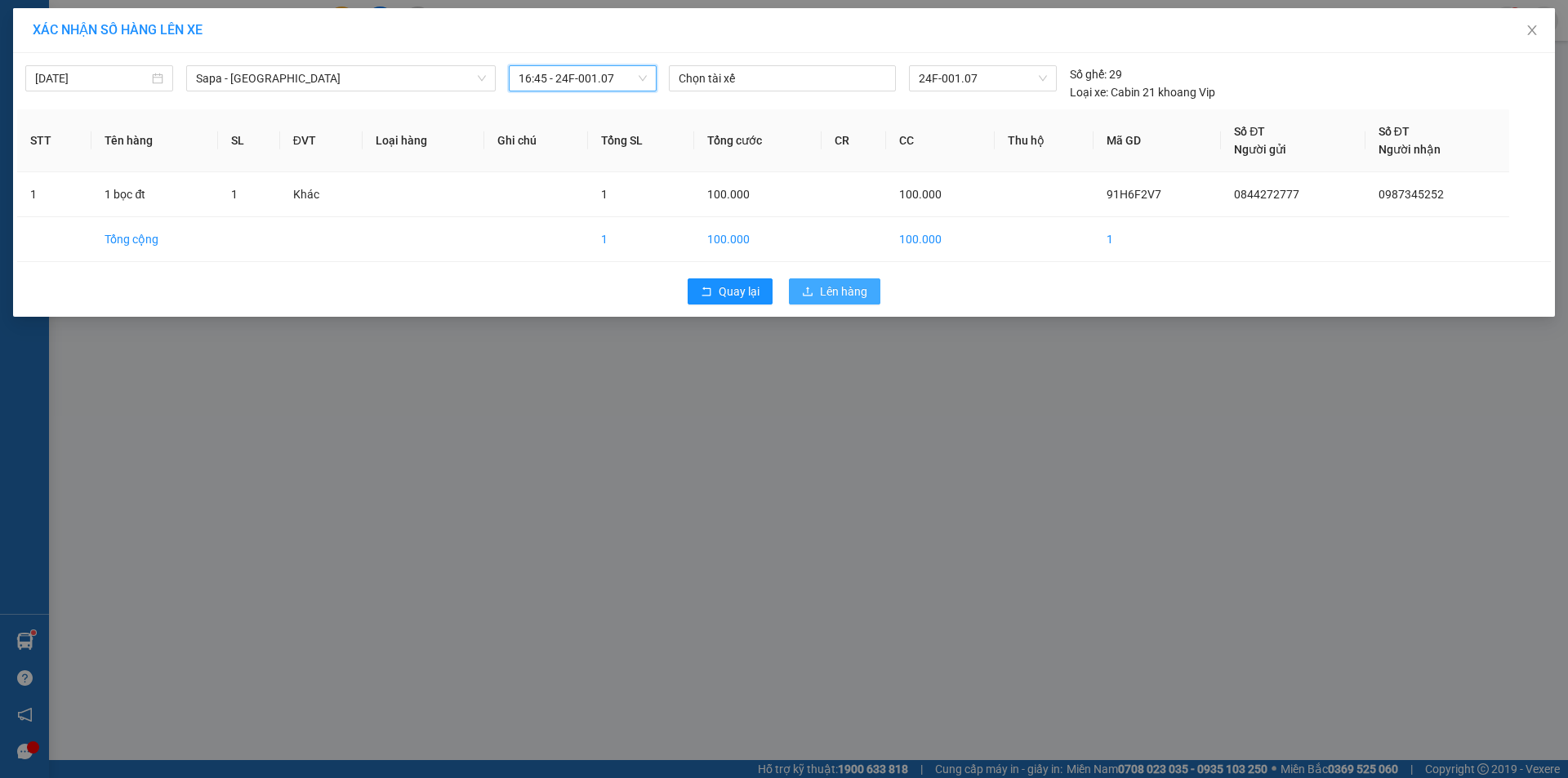
click at [846, 293] on span "Lên hàng" at bounding box center [843, 290] width 47 height 18
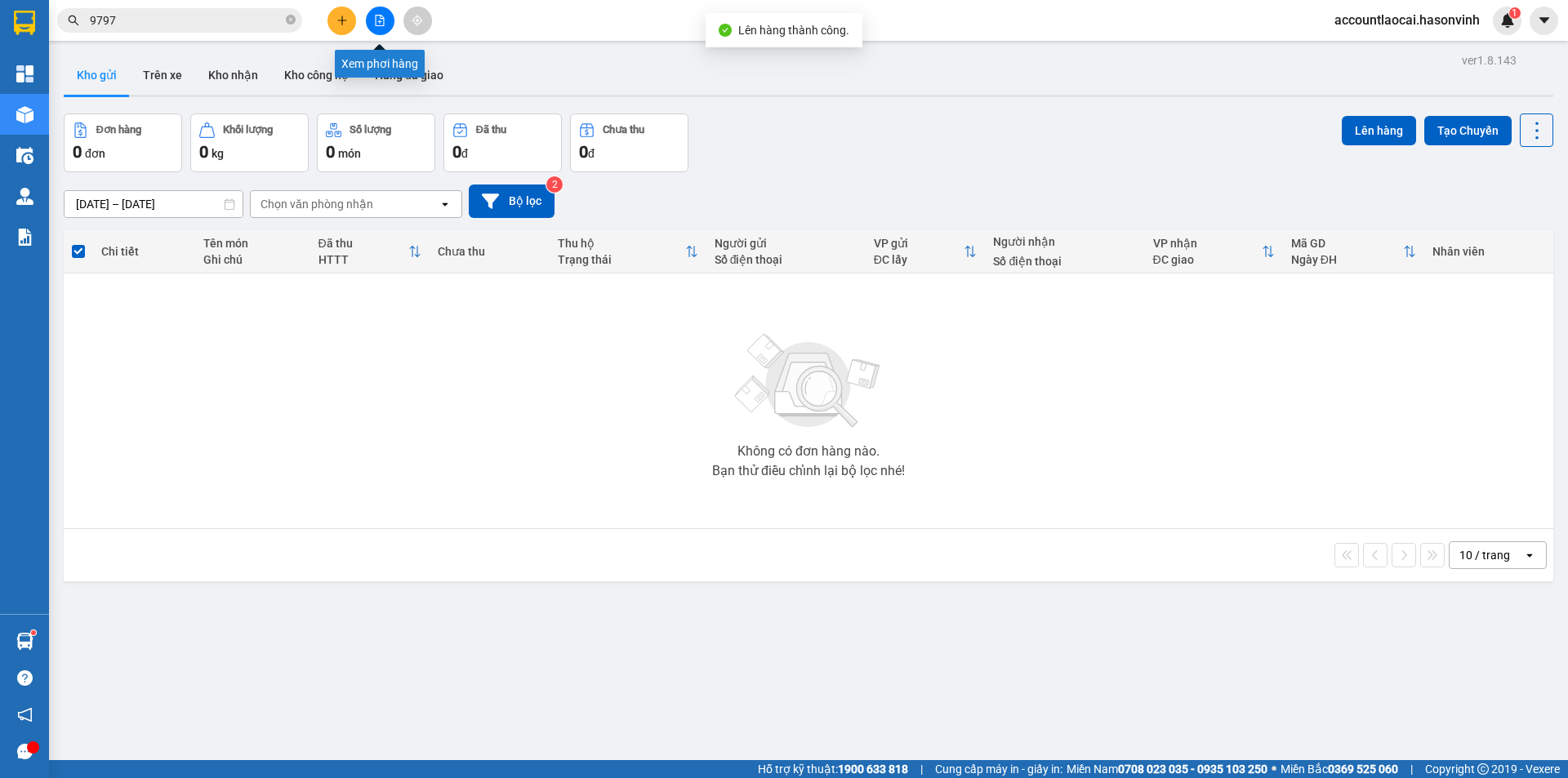
click at [378, 20] on icon "file-add" at bounding box center [379, 20] width 11 height 11
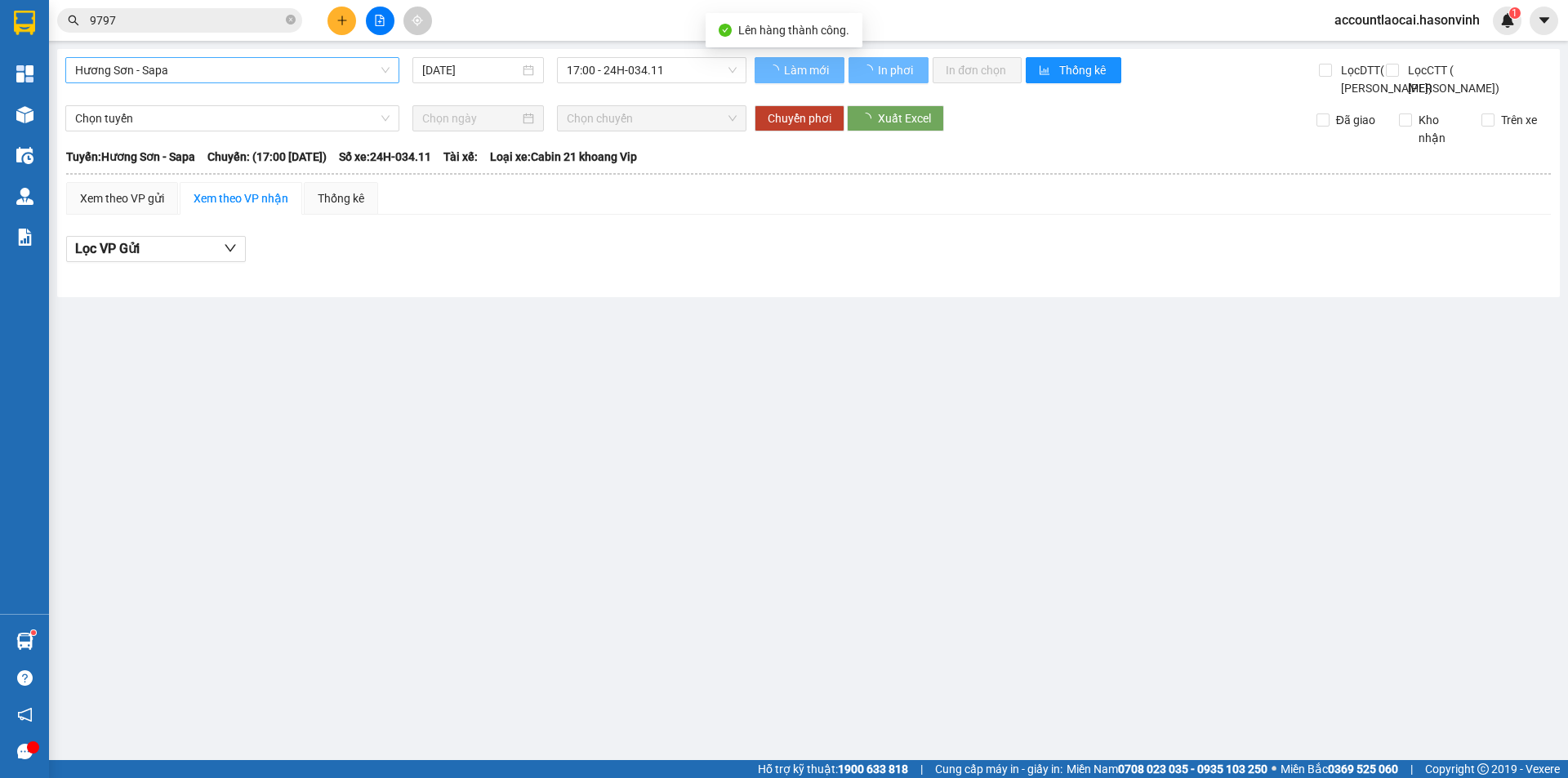
click at [225, 59] on span "Hương Sơn - Sapa" at bounding box center [232, 70] width 315 height 24
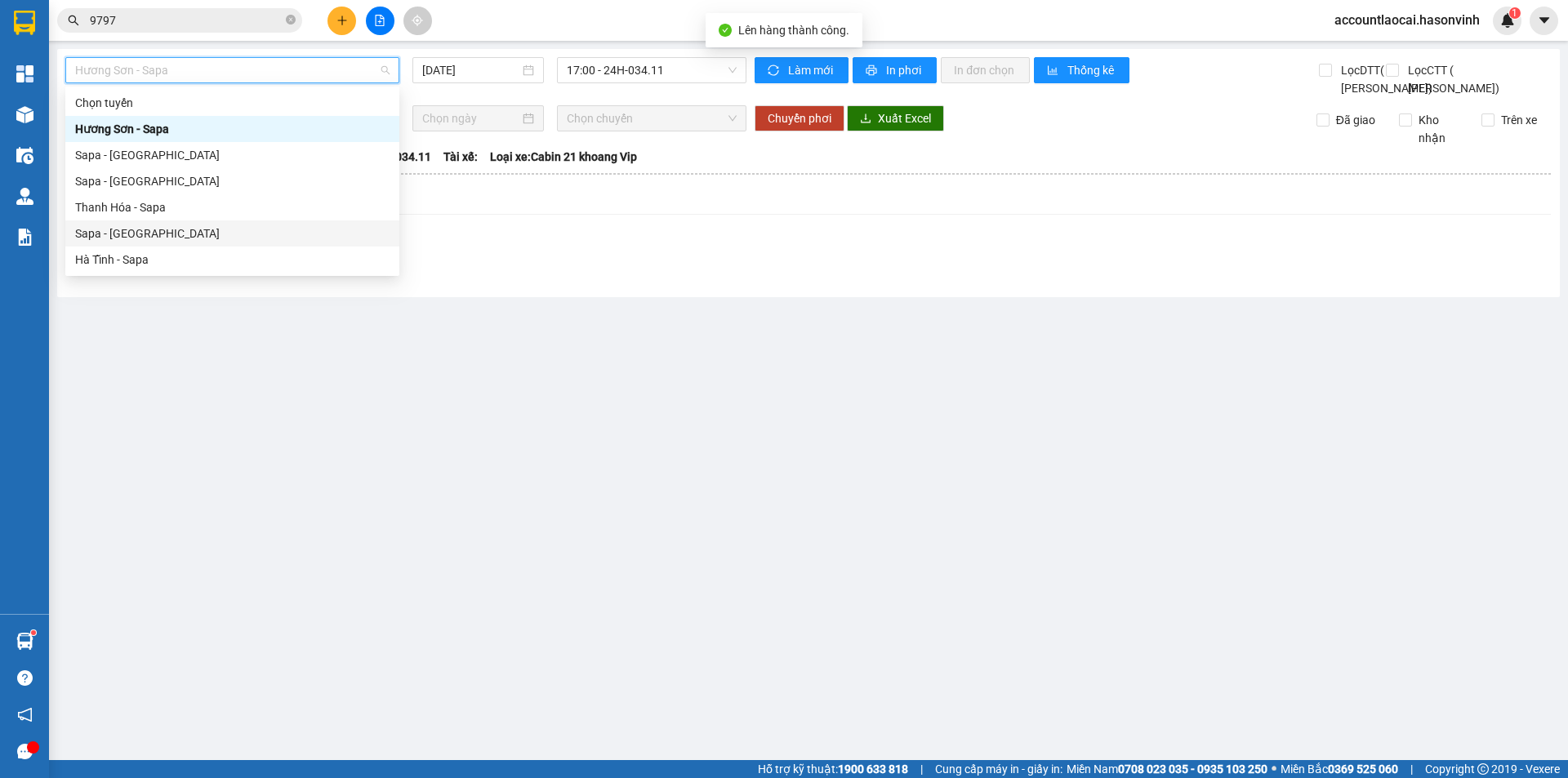
click at [160, 228] on div "Sapa - [GEOGRAPHIC_DATA]" at bounding box center [232, 233] width 315 height 18
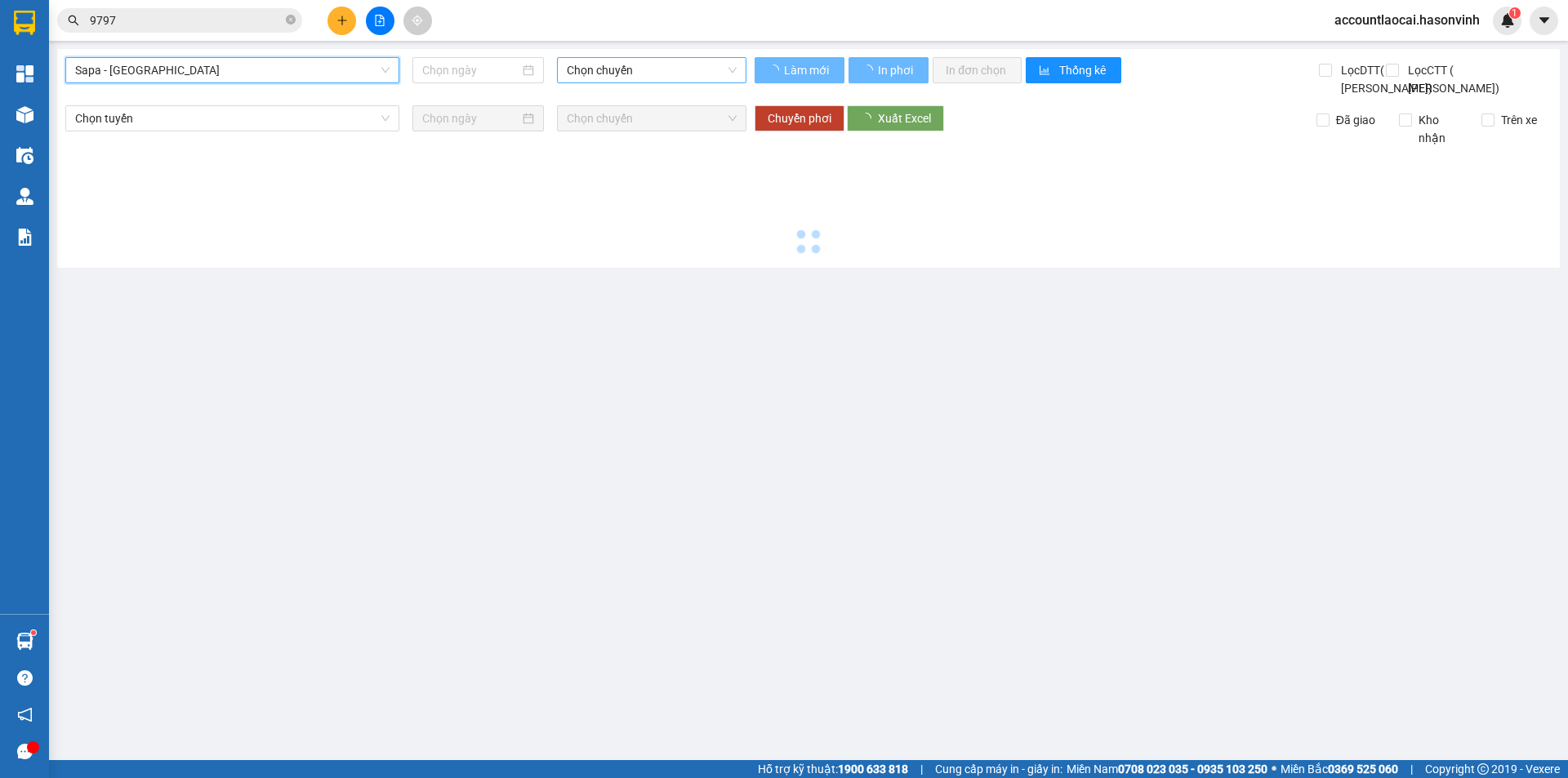
type input "[DATE]"
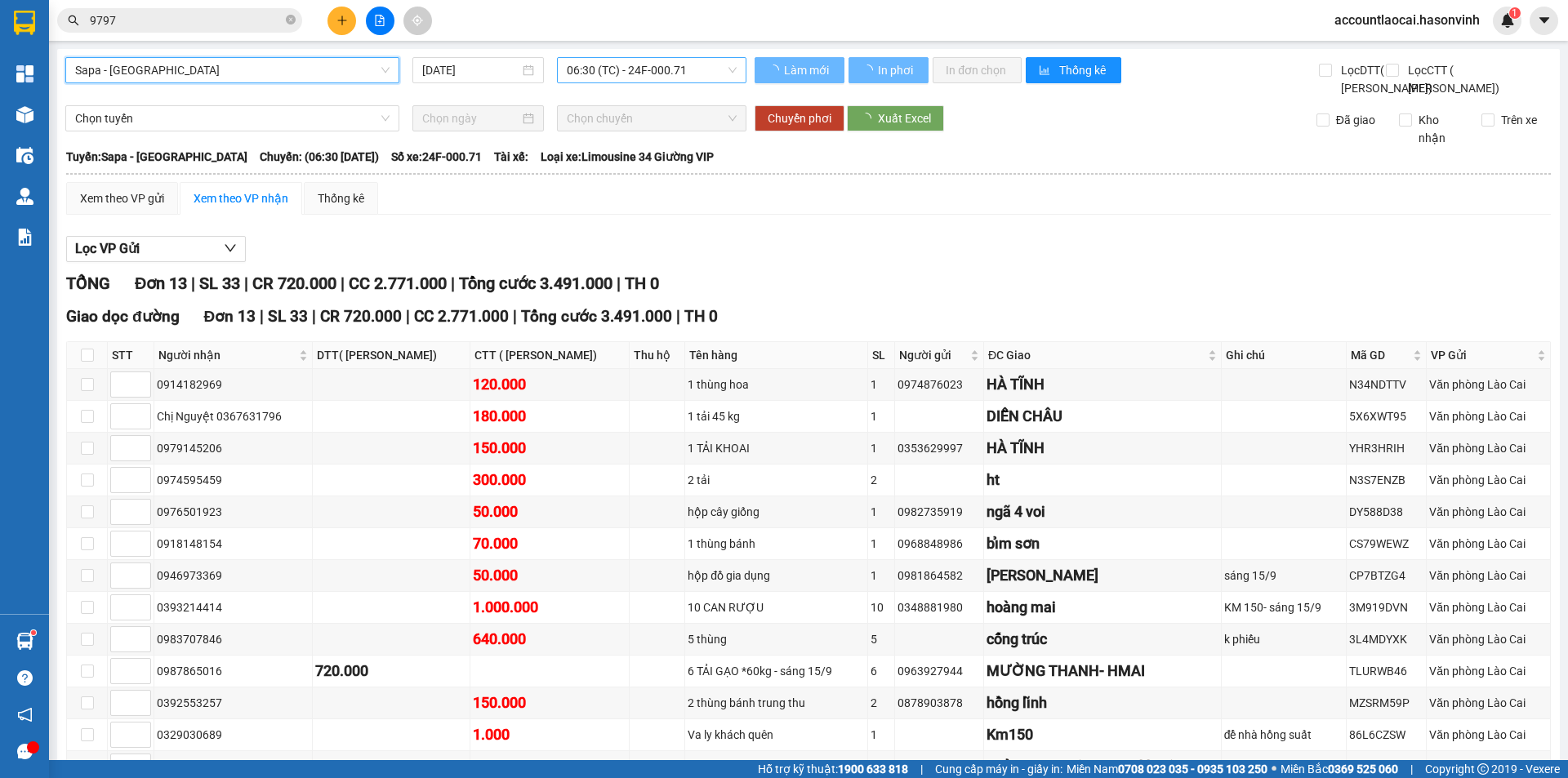
click at [676, 71] on span "06:30 (TC) - 24F-000.71" at bounding box center [651, 70] width 170 height 24
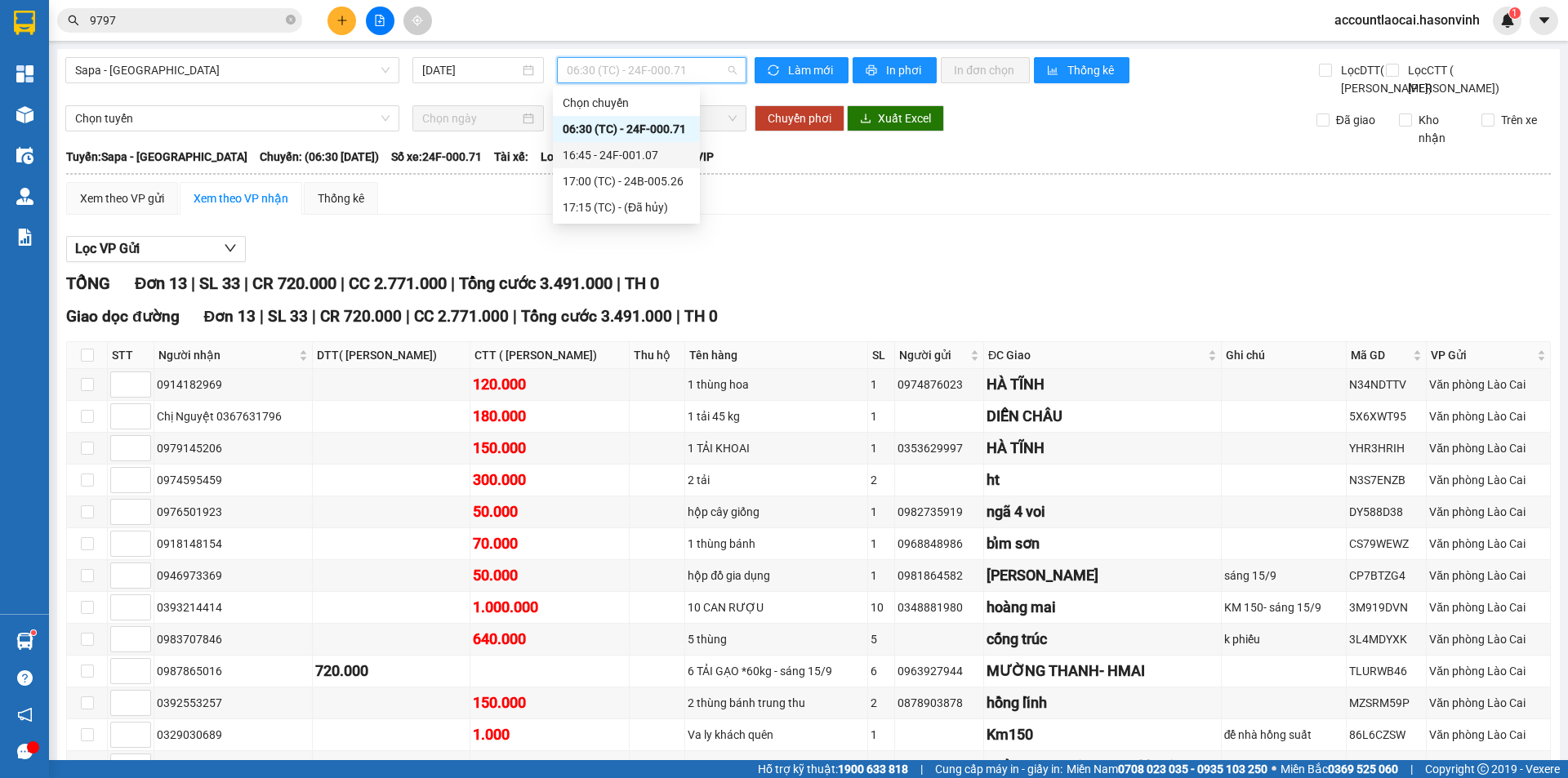
click at [644, 152] on div "16:45 - 24F-001.07" at bounding box center [625, 155] width 127 height 18
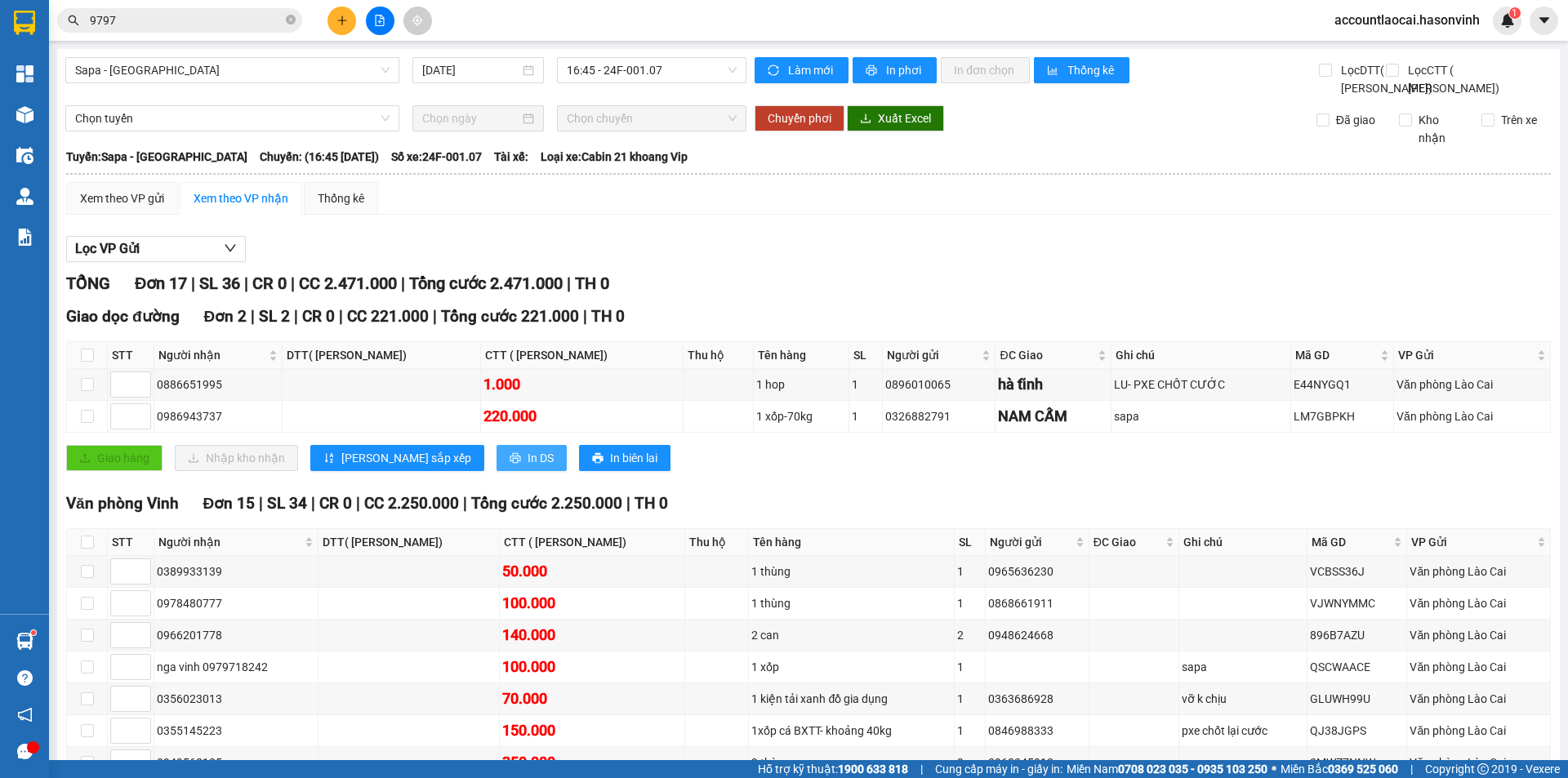
click at [527, 466] on span "In DS" at bounding box center [540, 457] width 26 height 18
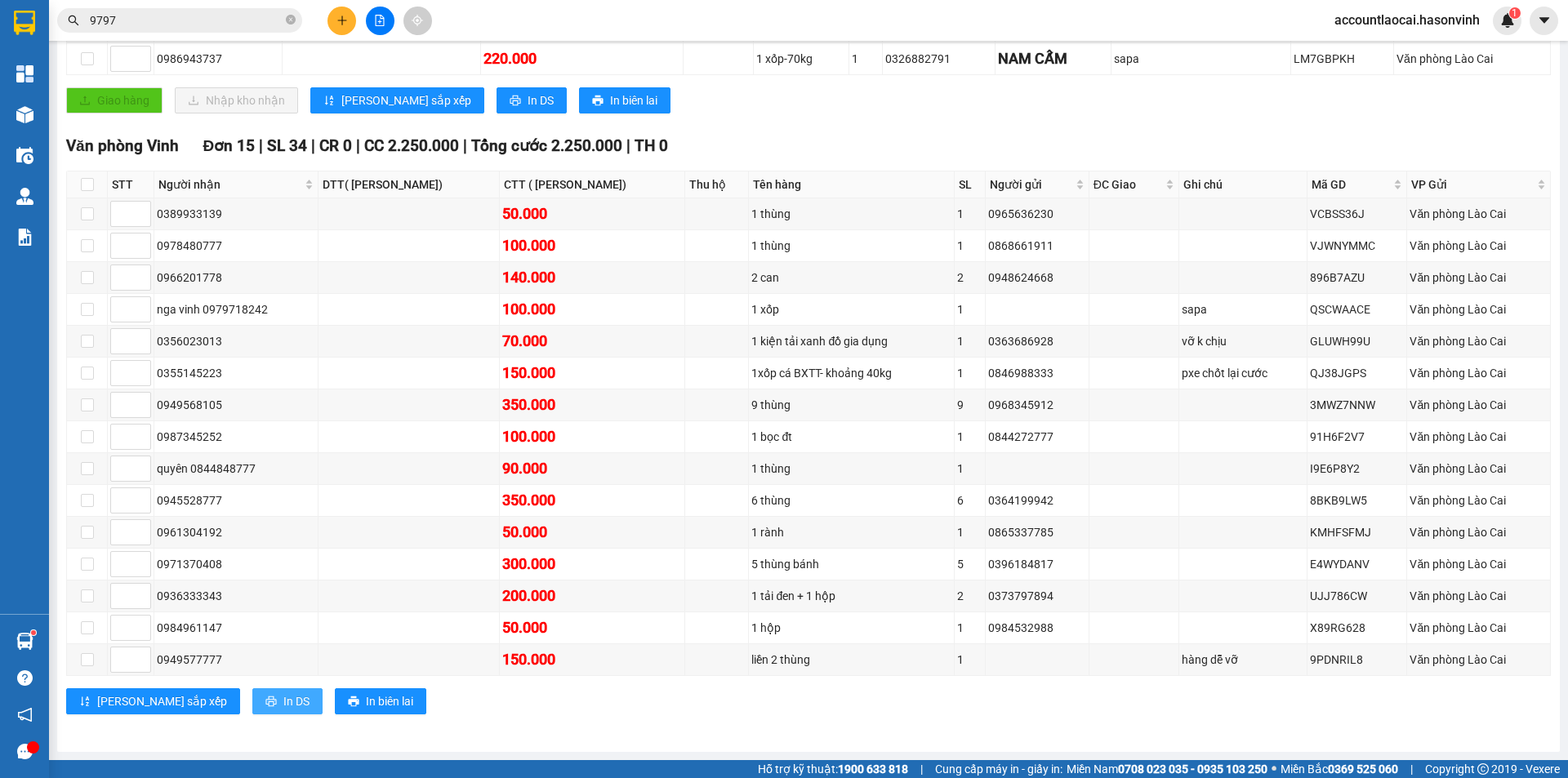
click at [283, 698] on span "In DS" at bounding box center [296, 700] width 26 height 18
click at [343, 20] on icon "plus" at bounding box center [341, 19] width 9 height 1
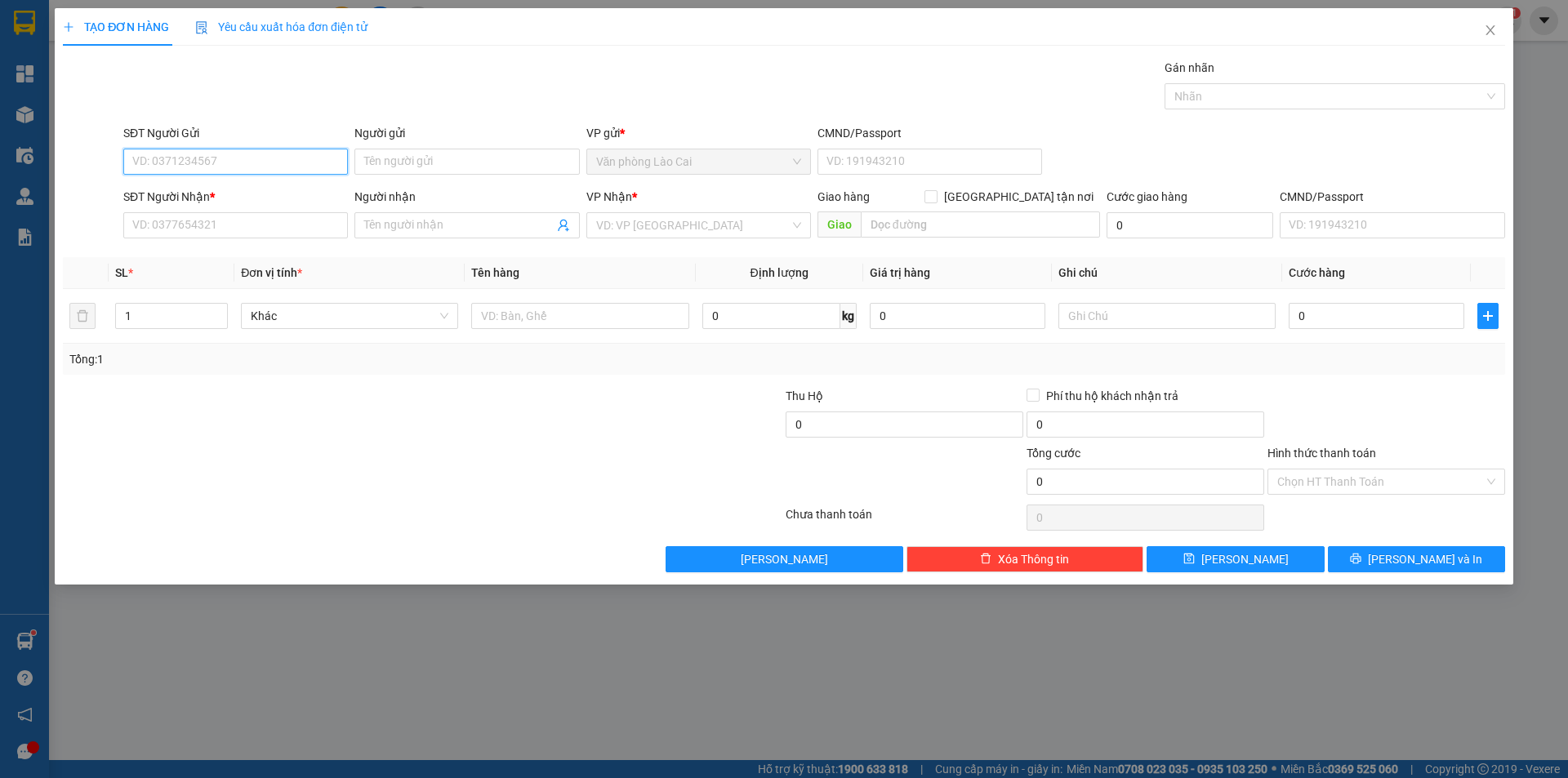
click at [215, 162] on input "SĐT Người Gửi" at bounding box center [236, 161] width 225 height 26
type input "0384146996"
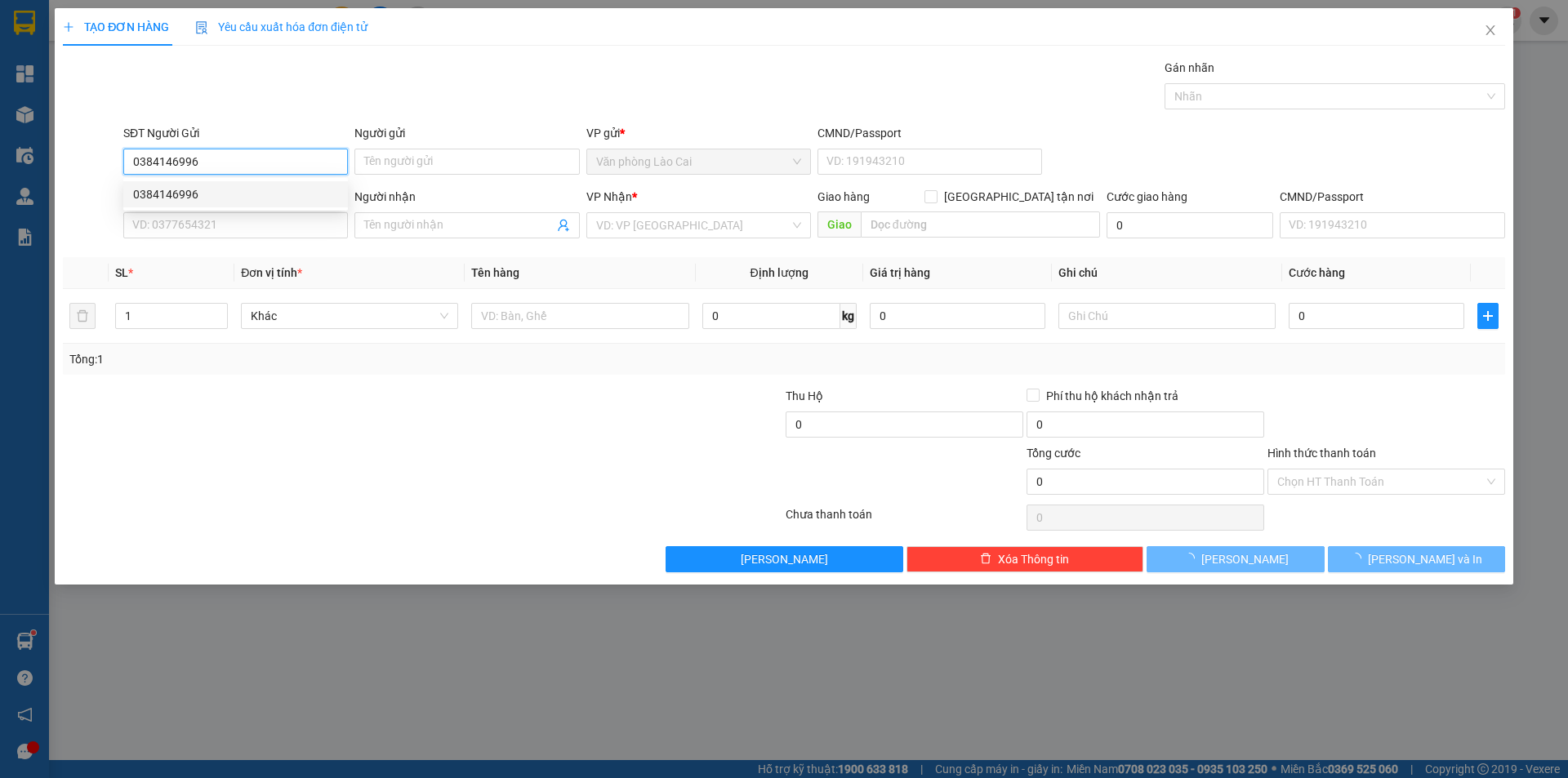
click at [221, 190] on div "0384146996" at bounding box center [235, 194] width 205 height 18
type input "0982705108"
type input "nam đàn"
type input "100.000"
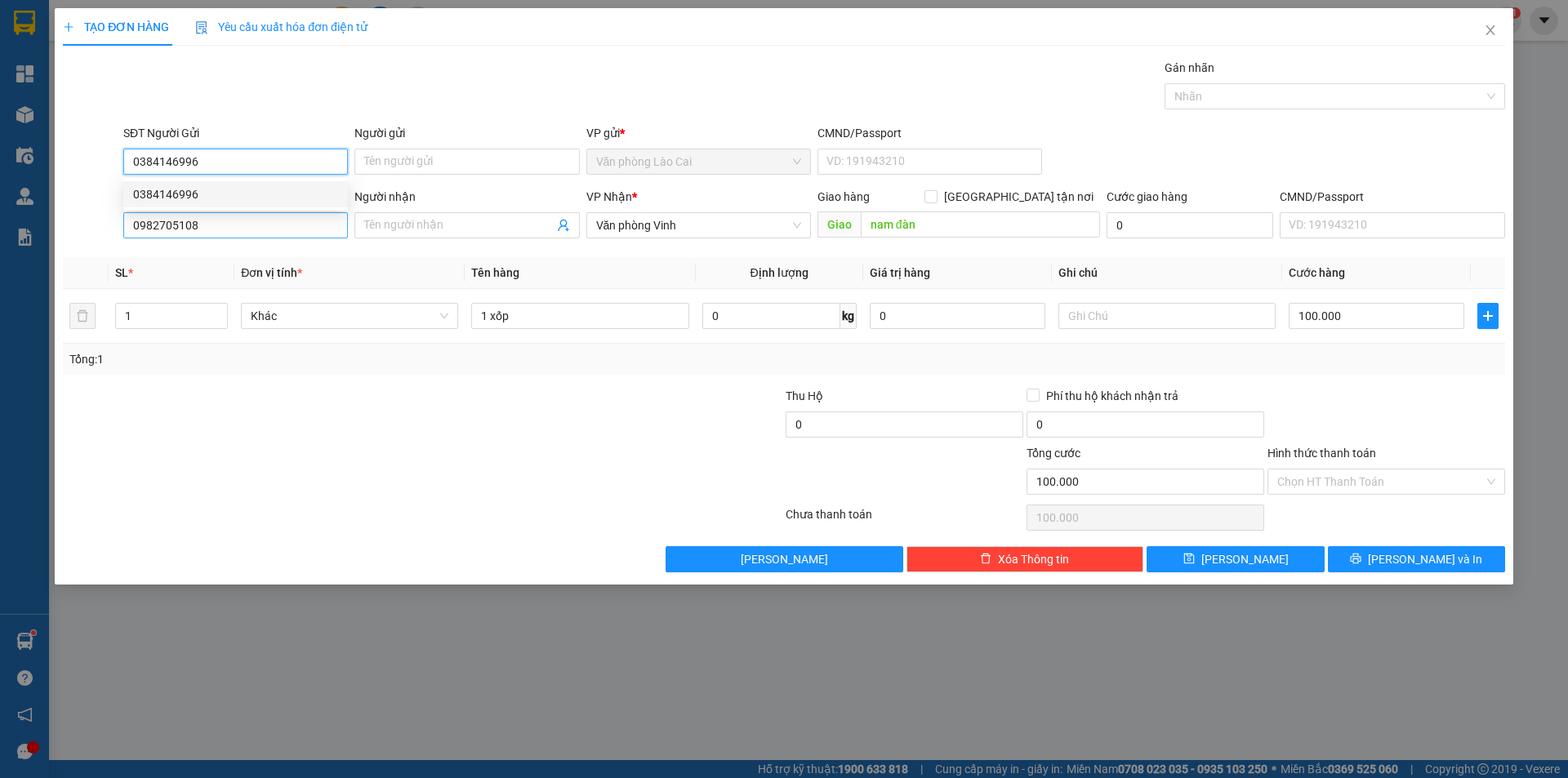
type input "0384146996"
drag, startPoint x: 227, startPoint y: 217, endPoint x: 125, endPoint y: 217, distance: 102.0
click at [125, 217] on input "0982705108" at bounding box center [236, 225] width 225 height 26
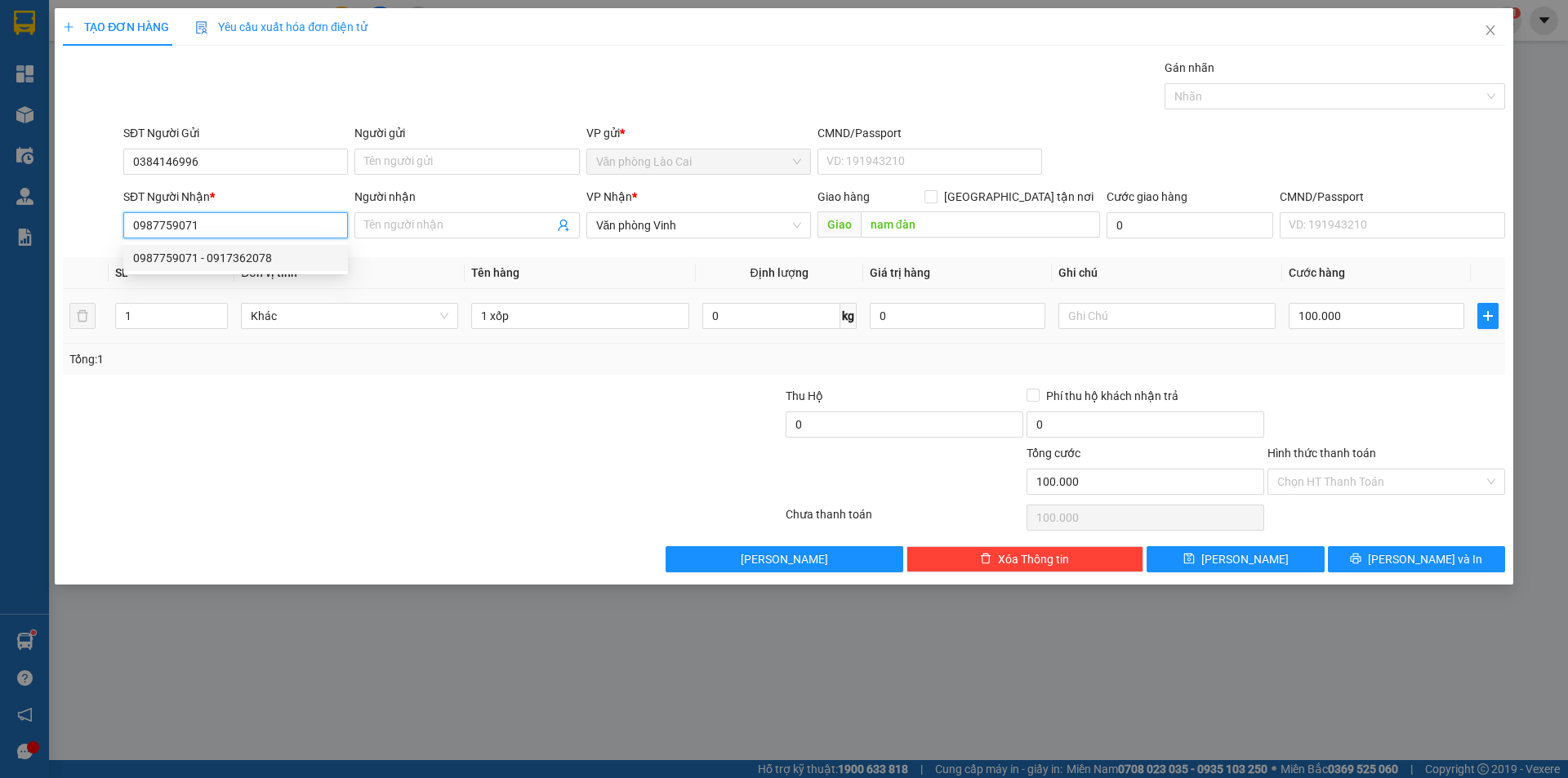
type input "0987759071"
click at [652, 334] on td "1 xốp" at bounding box center [580, 316] width 230 height 55
click at [617, 377] on div "Transit Pickup Surcharge Ids Transit Deliver Surcharge Ids Transit Deliver Surc…" at bounding box center [784, 315] width 1442 height 514
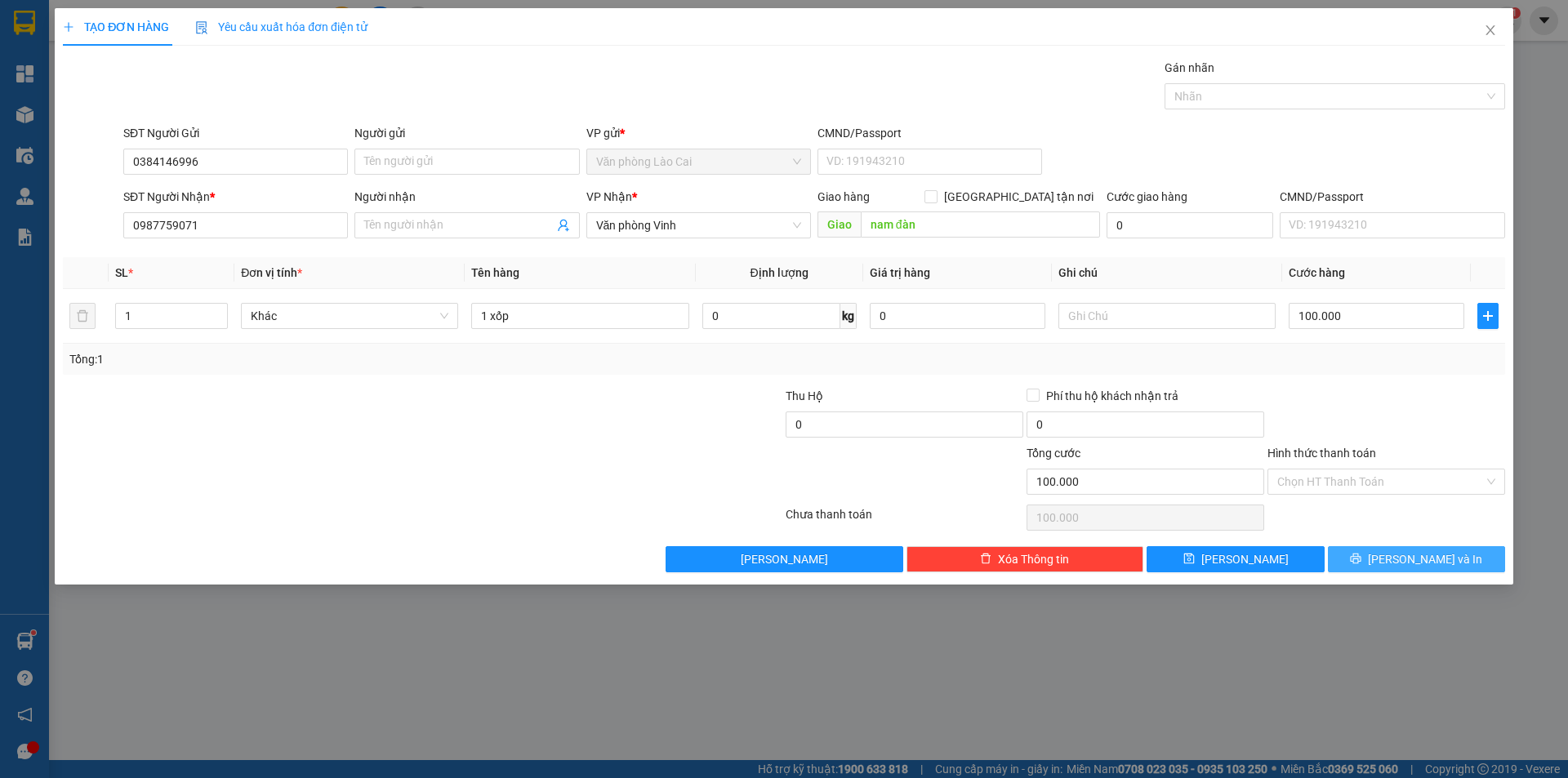
click at [1452, 555] on button "[PERSON_NAME] và In" at bounding box center [1416, 559] width 177 height 26
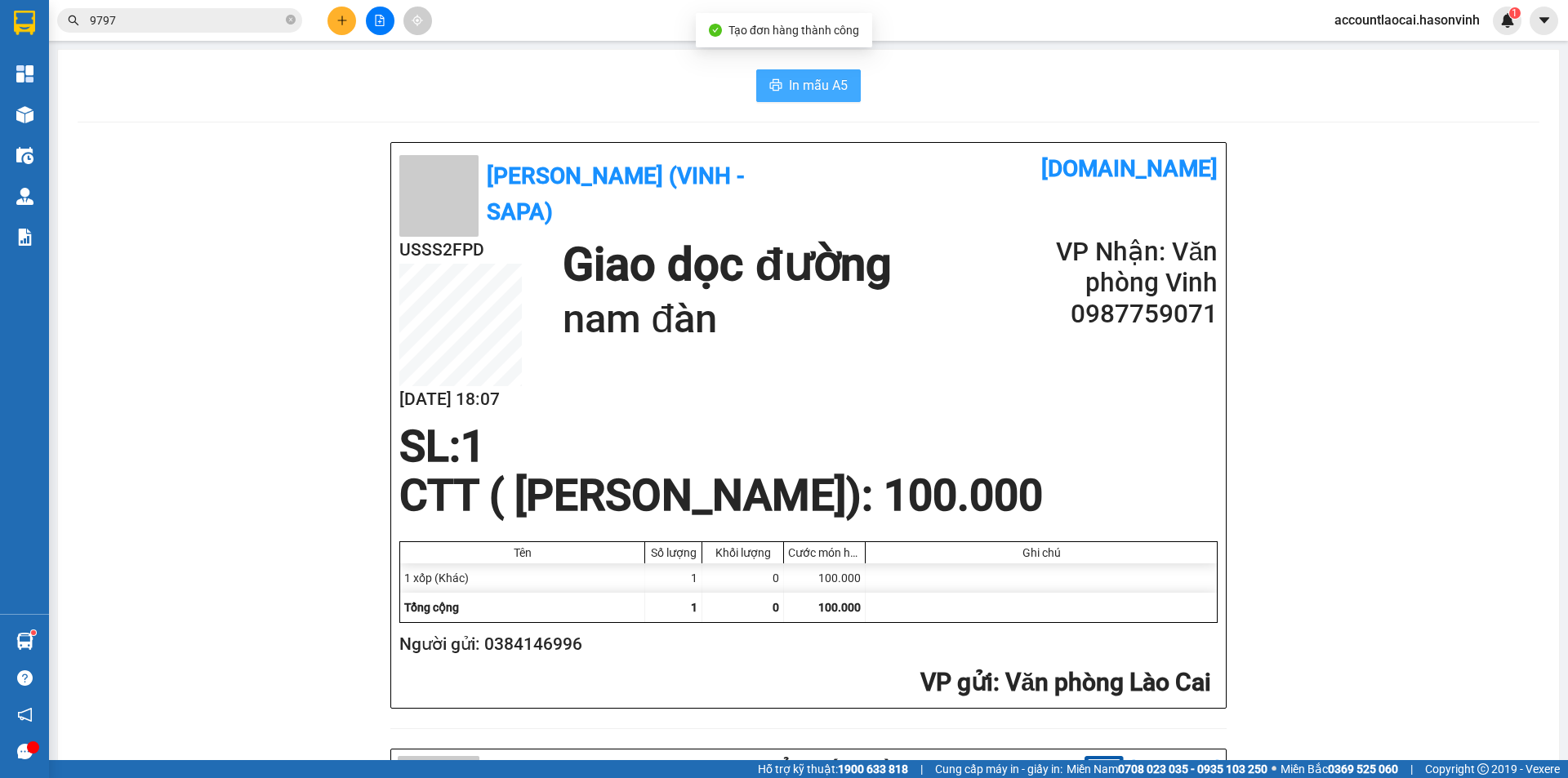
click at [790, 81] on span "In mẫu A5" at bounding box center [817, 85] width 58 height 20
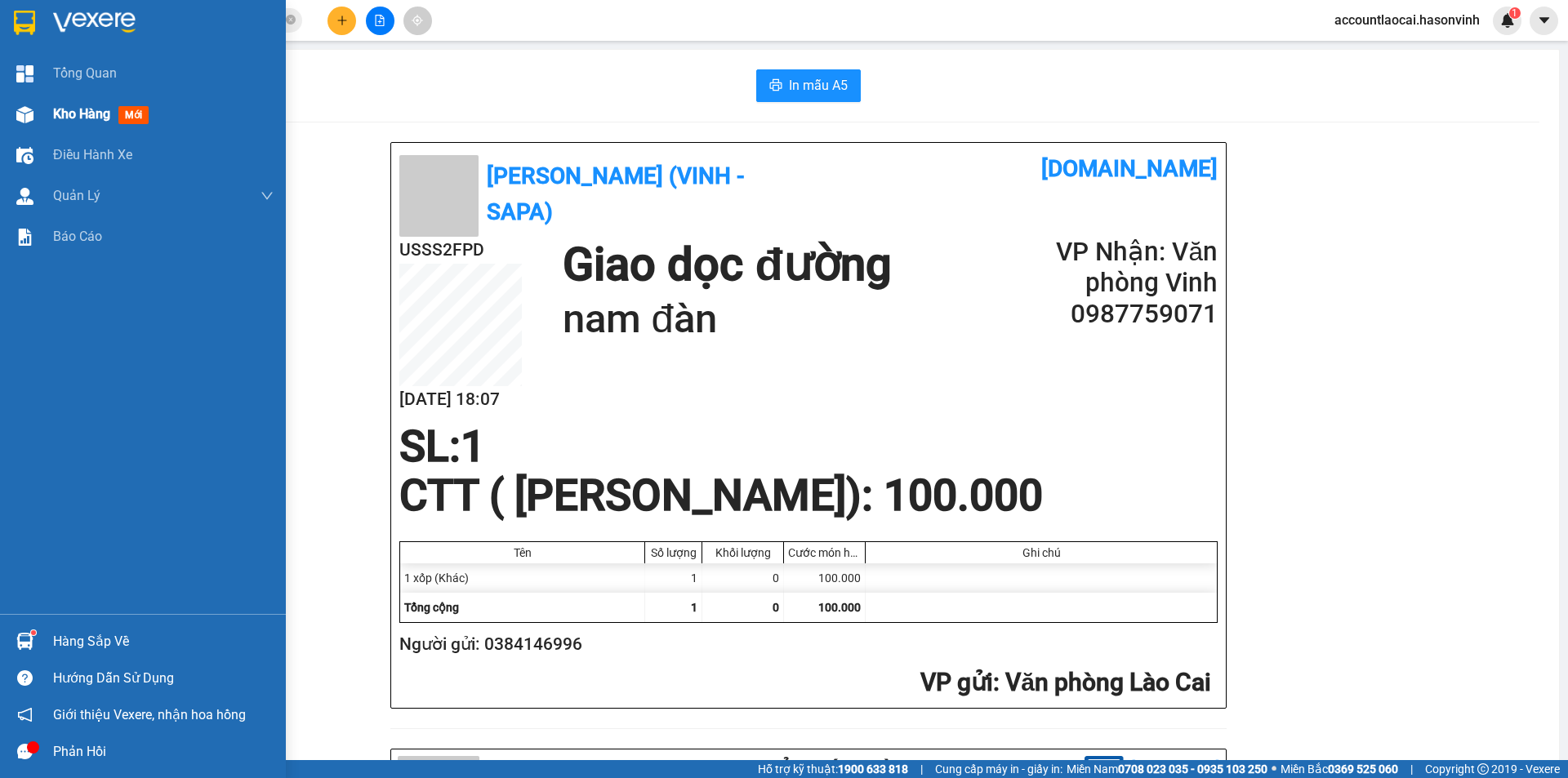
click at [31, 115] on img at bounding box center [25, 114] width 17 height 17
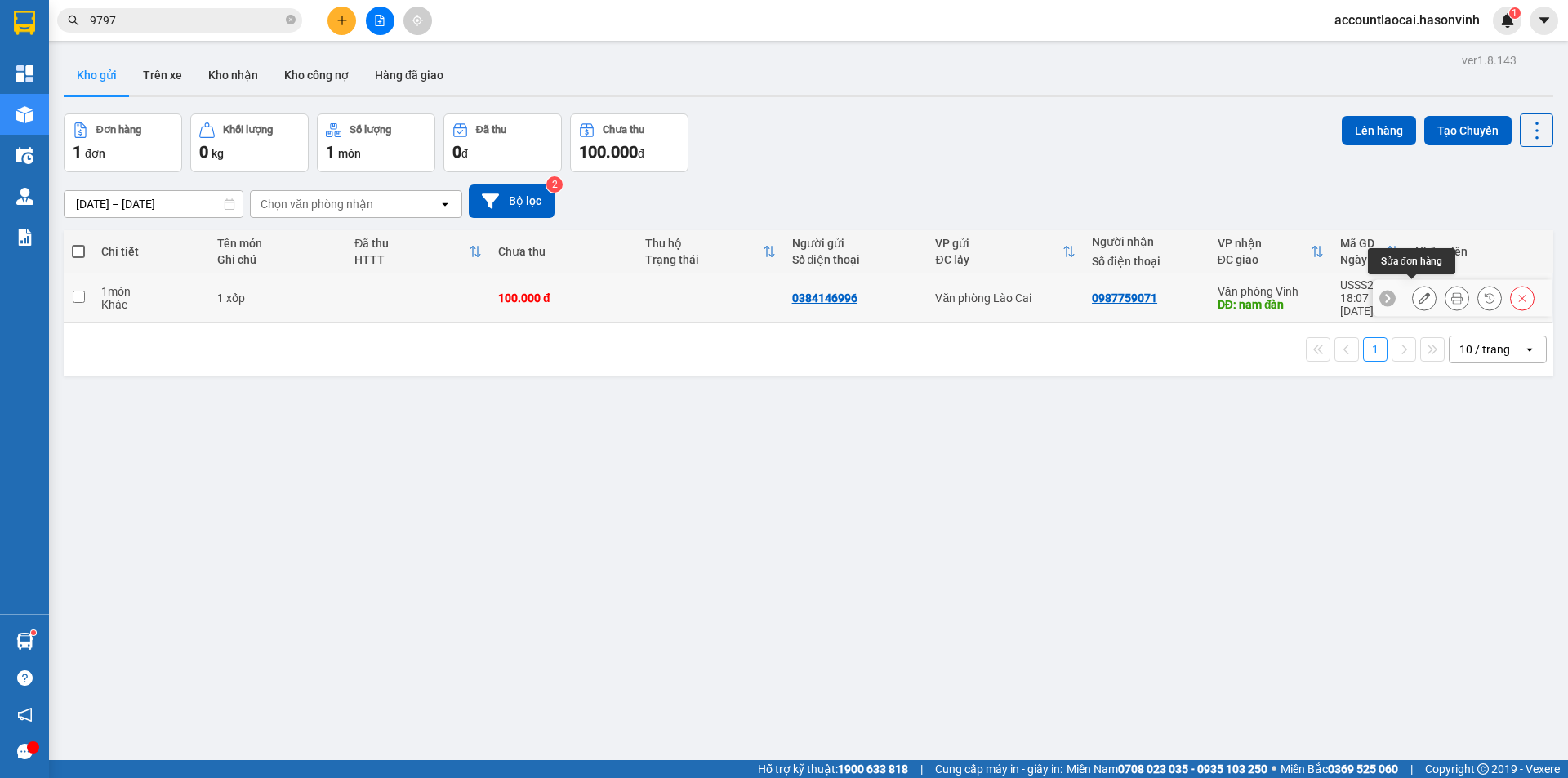
click at [1419, 292] on icon at bounding box center [1424, 298] width 11 height 11
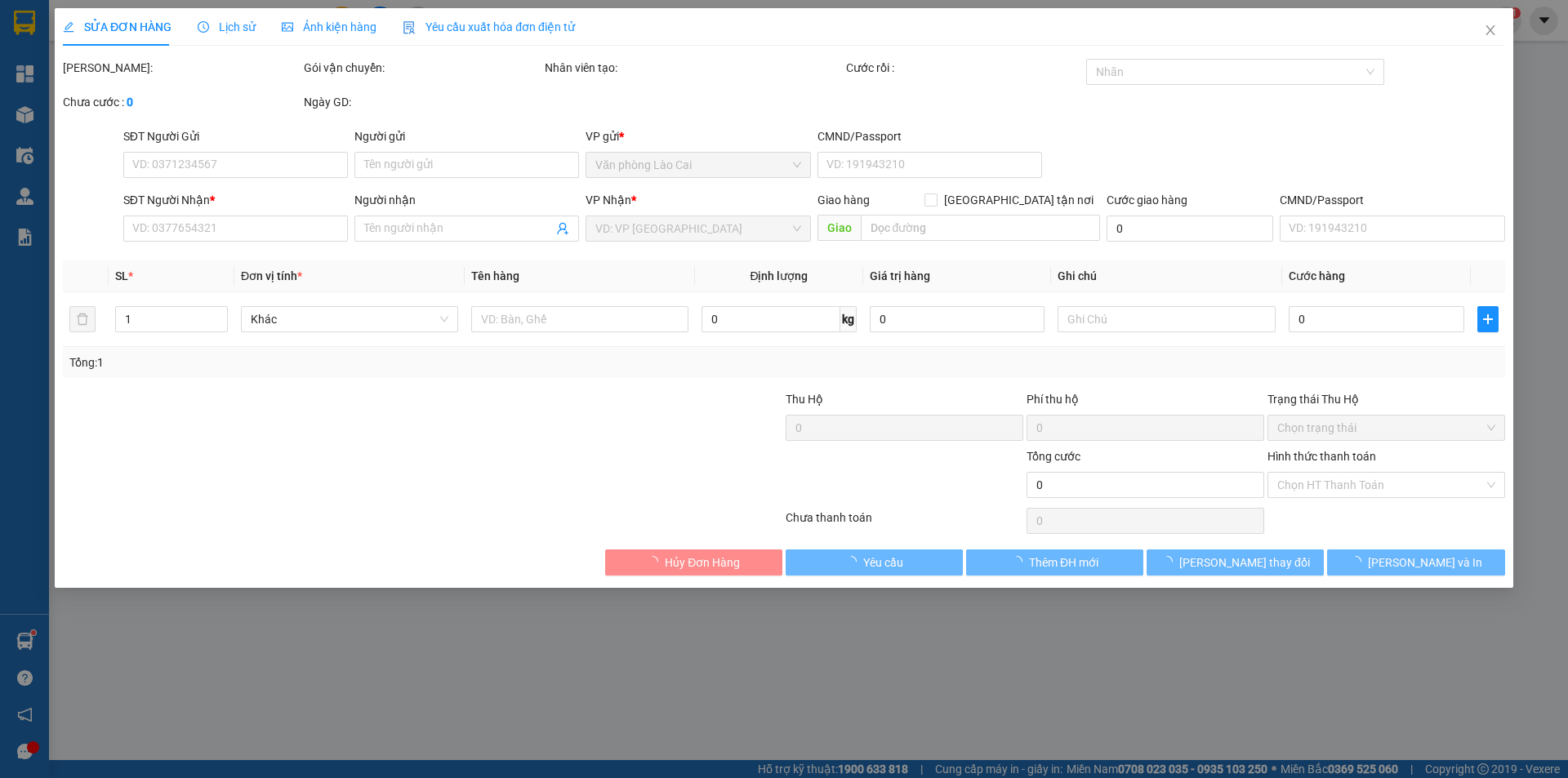
type input "0384146996"
type input "0987759071"
type input "nam đàn"
type input "100.000"
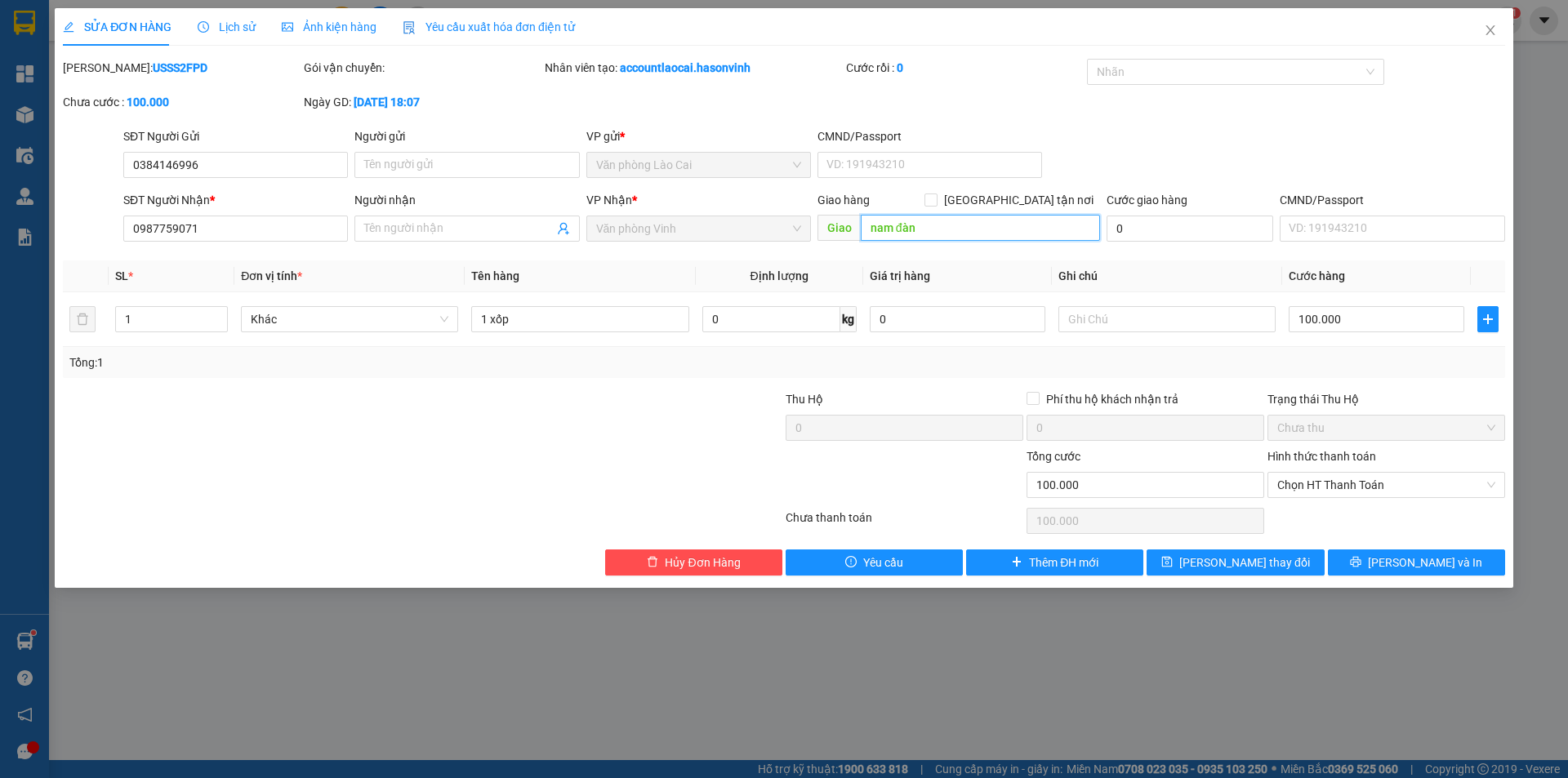
click at [920, 228] on input "nam đàn" at bounding box center [981, 227] width 239 height 26
type input "nam cấm"
click at [1369, 568] on button "[PERSON_NAME] và In" at bounding box center [1416, 562] width 177 height 26
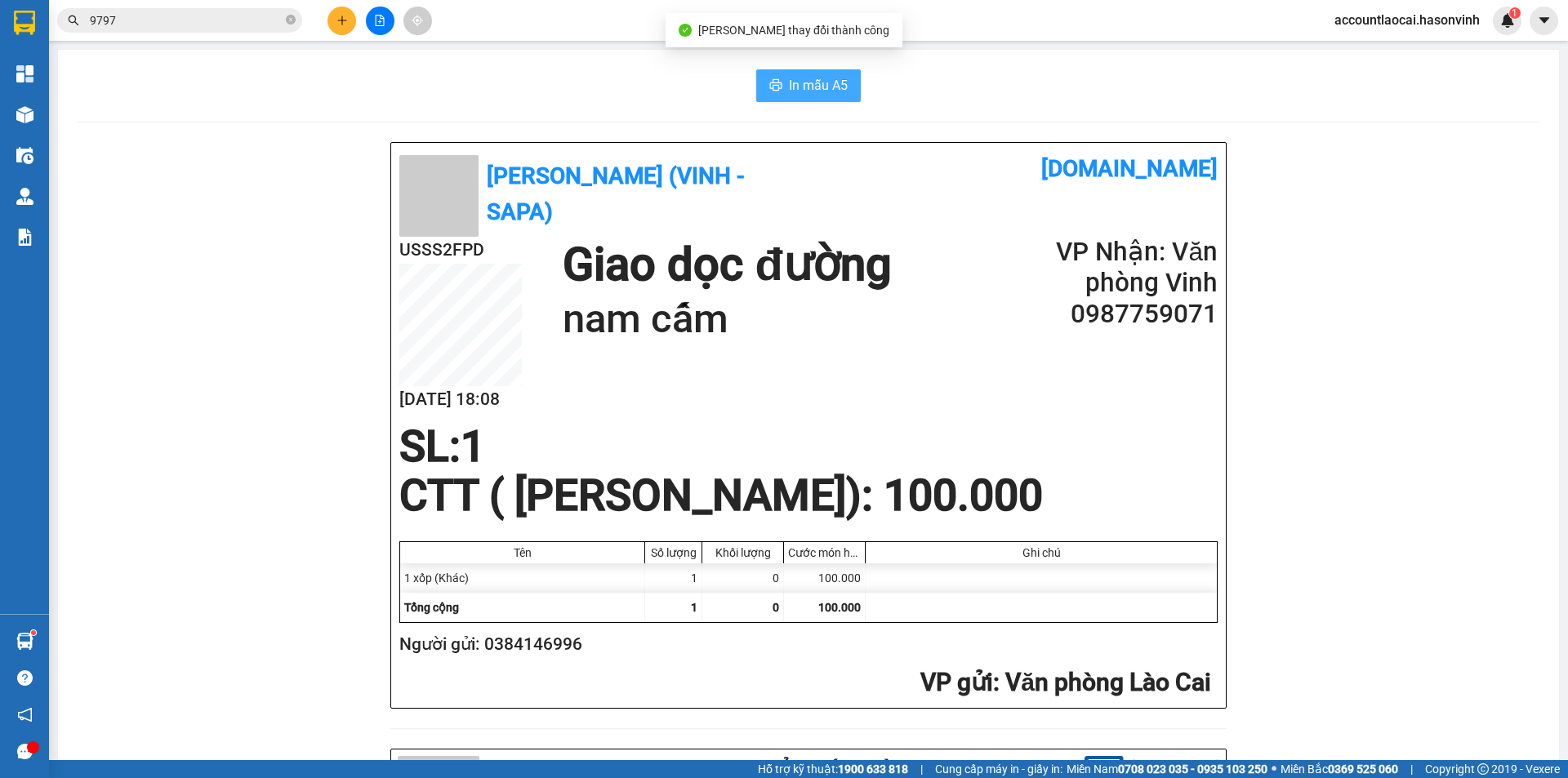
click at [810, 83] on span "In mẫu A5" at bounding box center [817, 85] width 58 height 20
click at [778, 83] on button "In mẫu A5" at bounding box center [808, 85] width 105 height 32
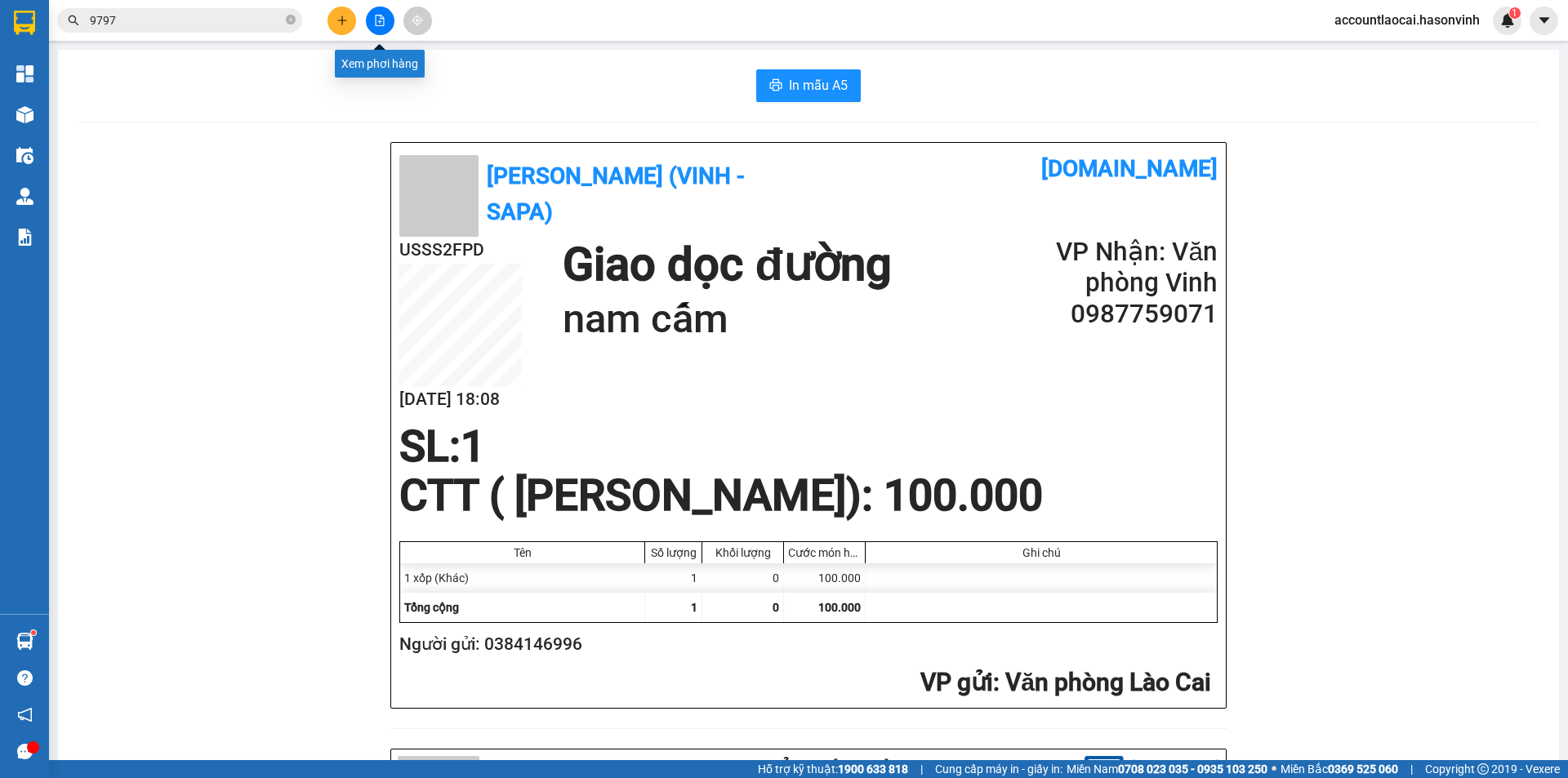
click at [373, 15] on button at bounding box center [379, 20] width 29 height 29
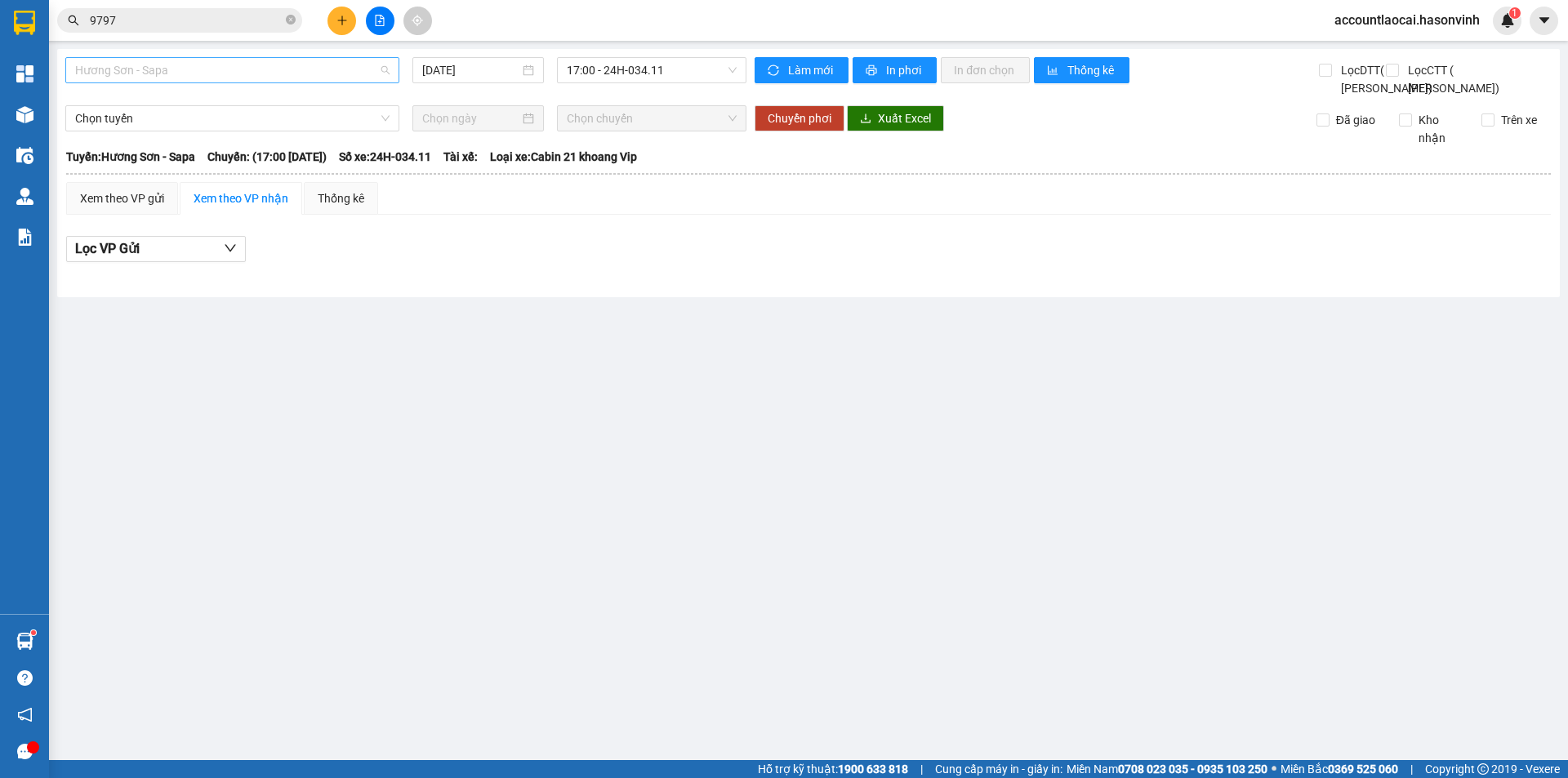
click at [314, 75] on span "Hương Sơn - Sapa" at bounding box center [232, 70] width 315 height 24
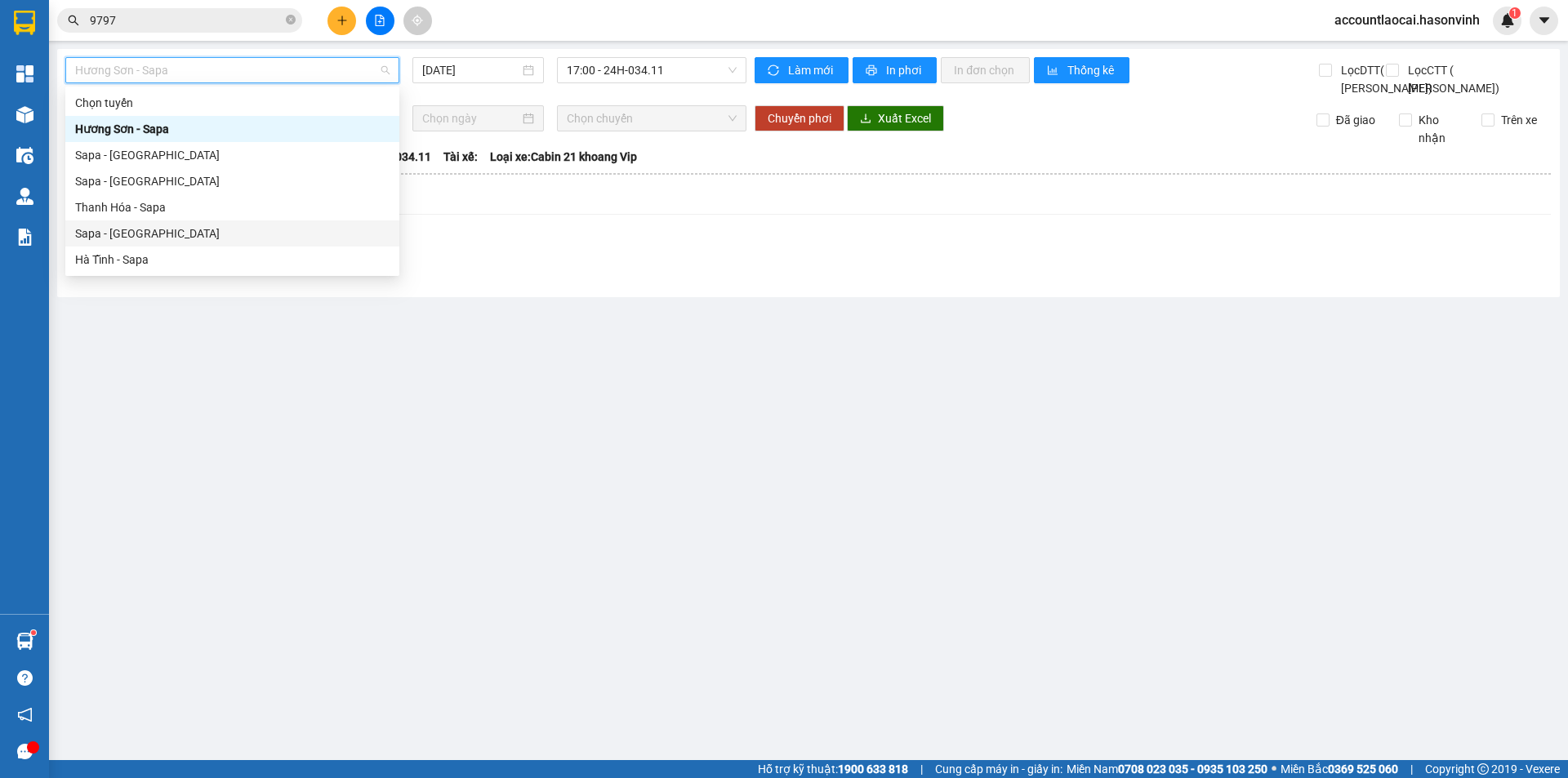
drag, startPoint x: 113, startPoint y: 231, endPoint x: 610, endPoint y: 123, distance: 508.6
click at [115, 231] on div "Sapa - [GEOGRAPHIC_DATA]" at bounding box center [232, 233] width 315 height 18
type input "[DATE]"
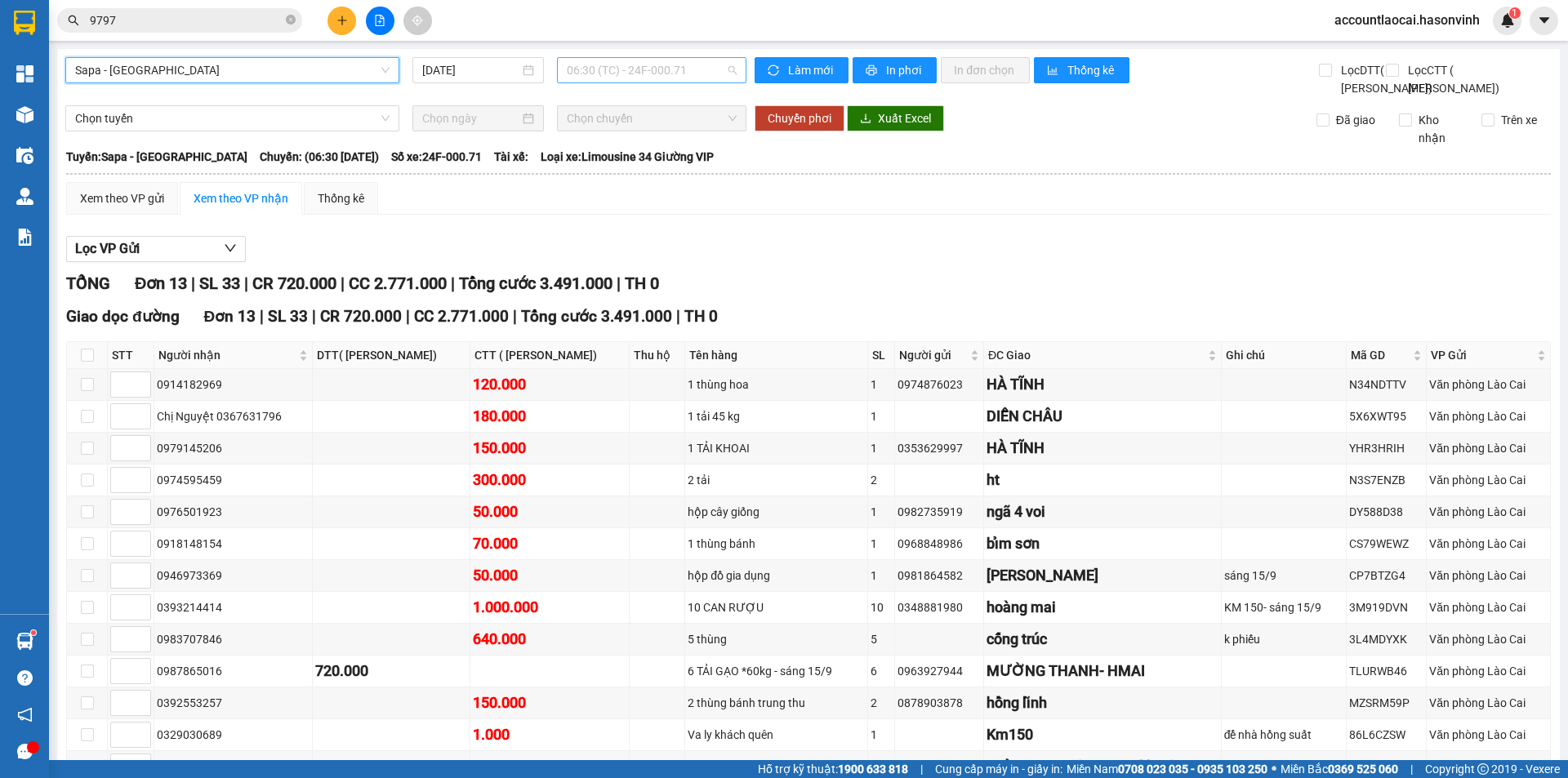
click at [632, 70] on span "06:30 (TC) - 24F-000.71" at bounding box center [651, 70] width 170 height 24
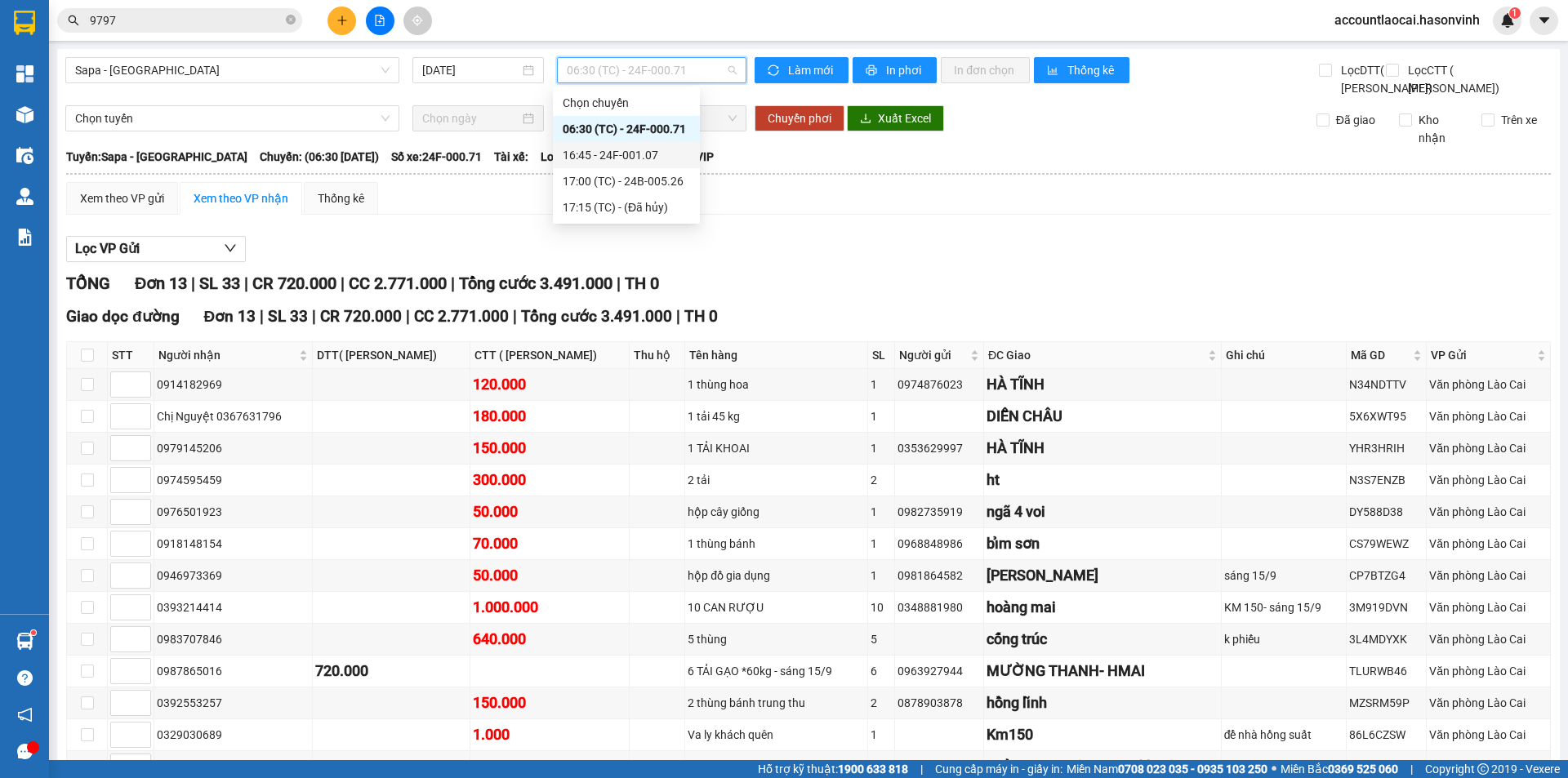
click at [662, 155] on div "16:45 - 24F-001.07" at bounding box center [625, 155] width 127 height 18
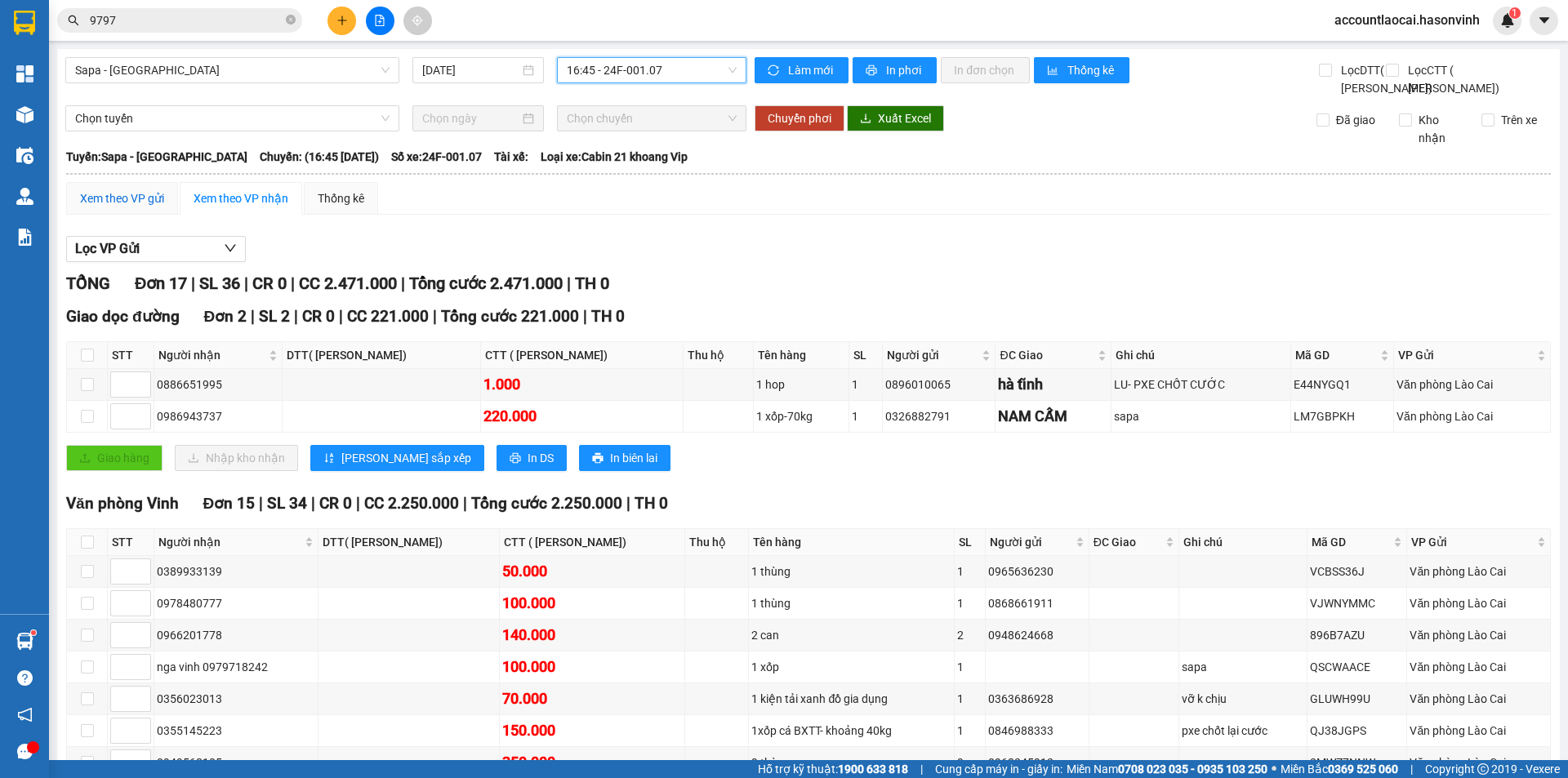
click at [135, 208] on div "Xem theo VP gửi" at bounding box center [122, 198] width 84 height 18
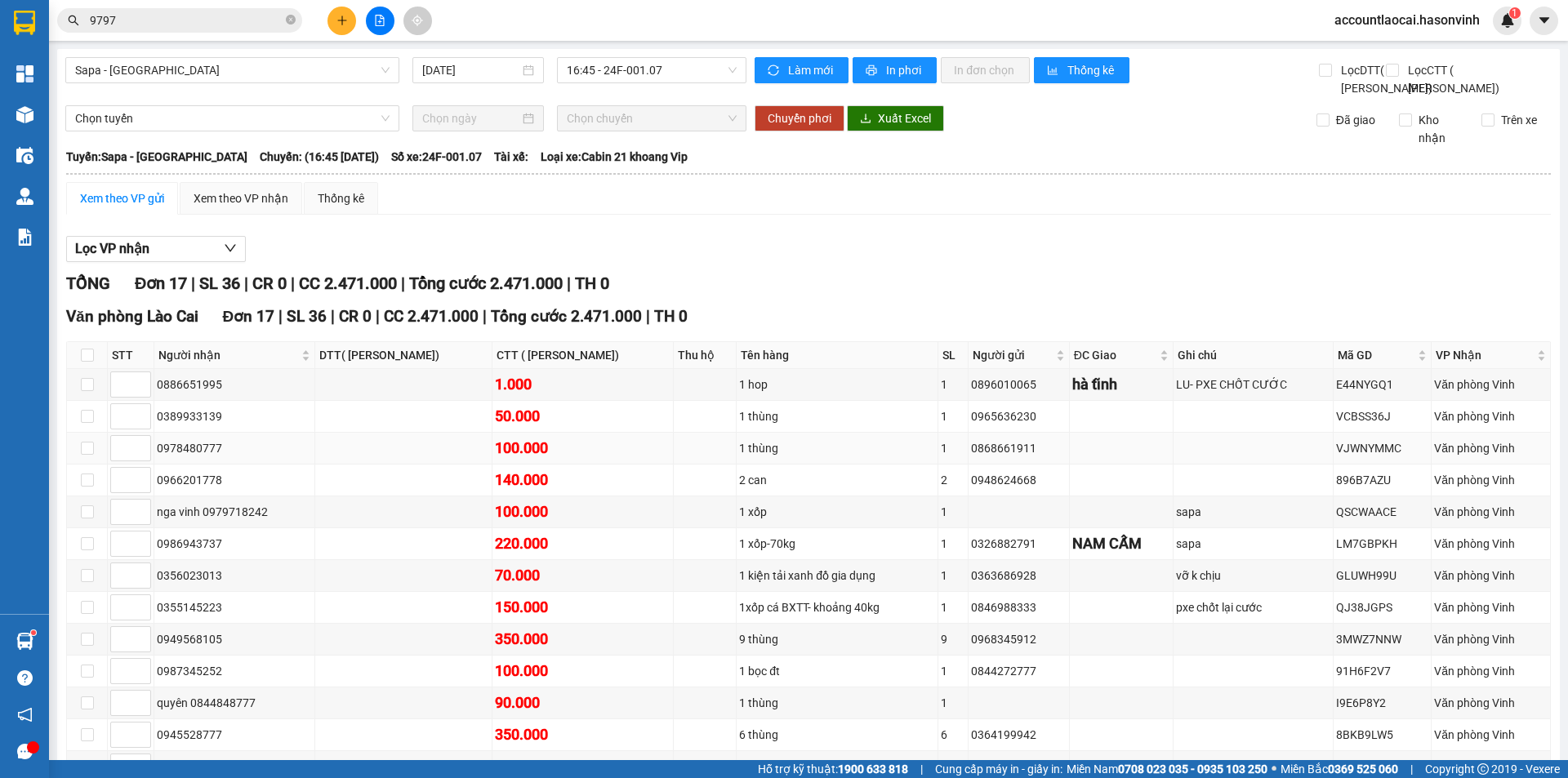
scroll to position [270, 0]
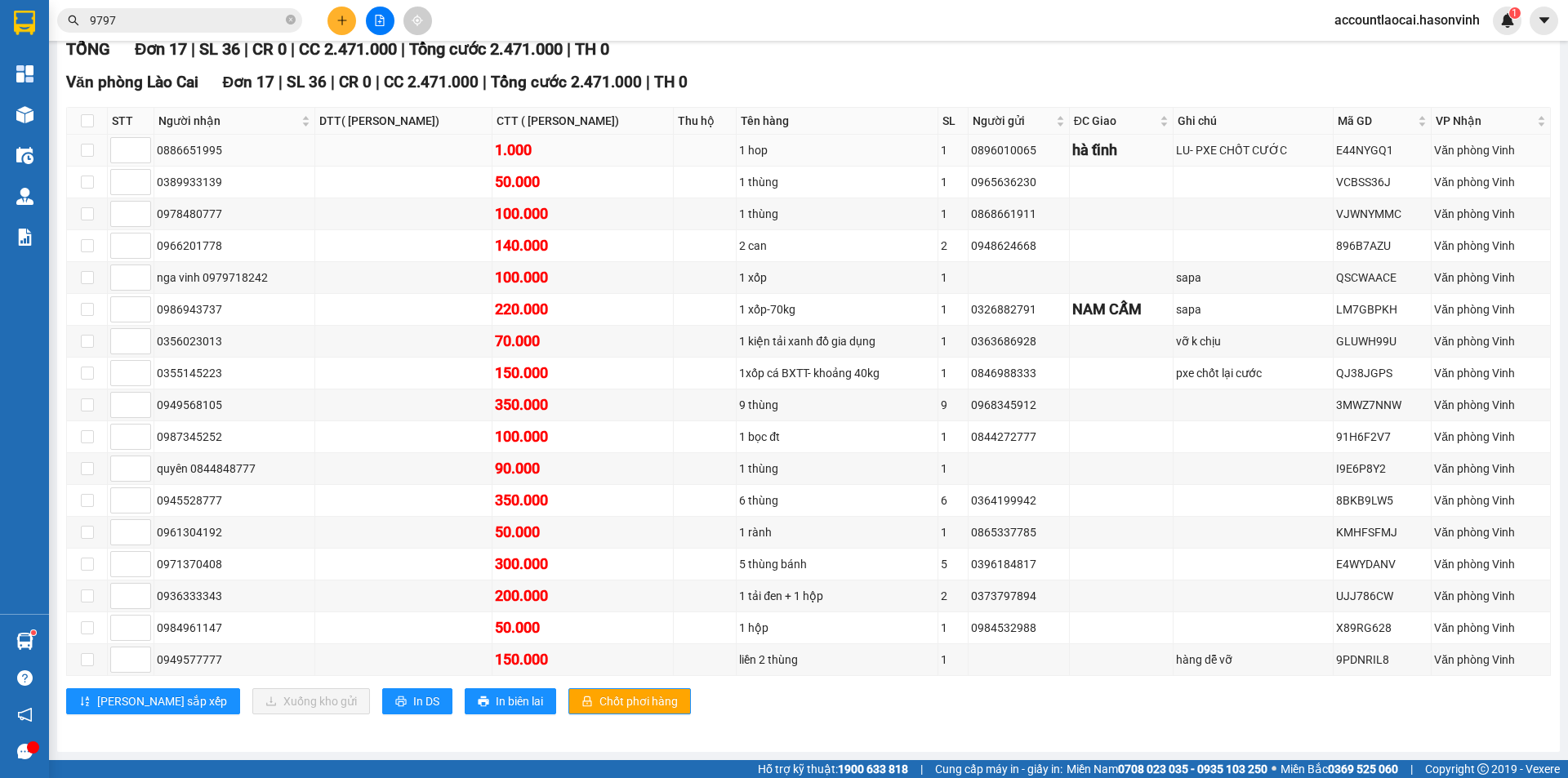
click at [94, 153] on td at bounding box center [87, 150] width 41 height 32
click at [88, 157] on input "checkbox" at bounding box center [87, 150] width 13 height 13
checkbox input "true"
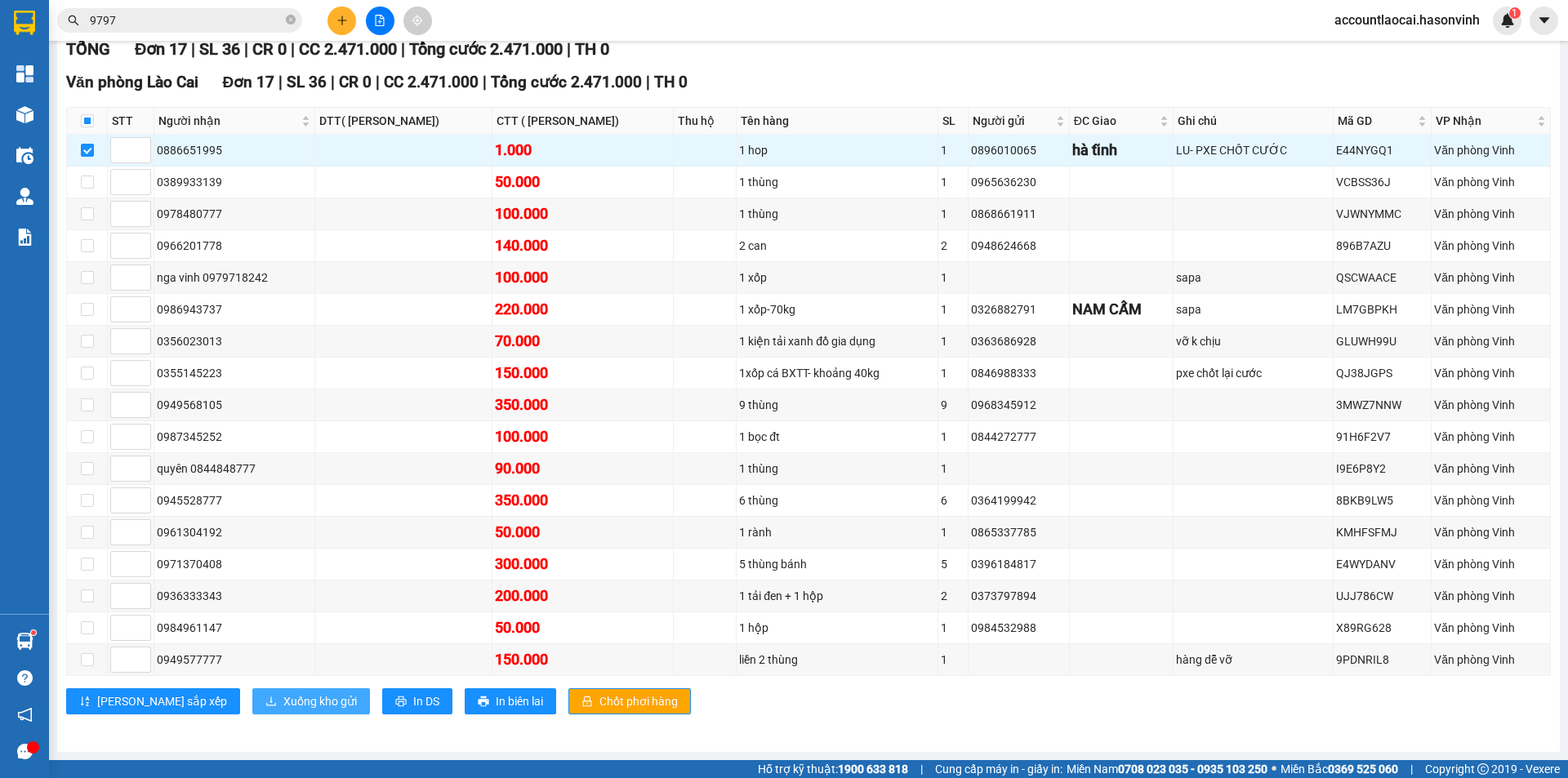
click at [283, 695] on span "Xuống kho gửi" at bounding box center [319, 700] width 73 height 18
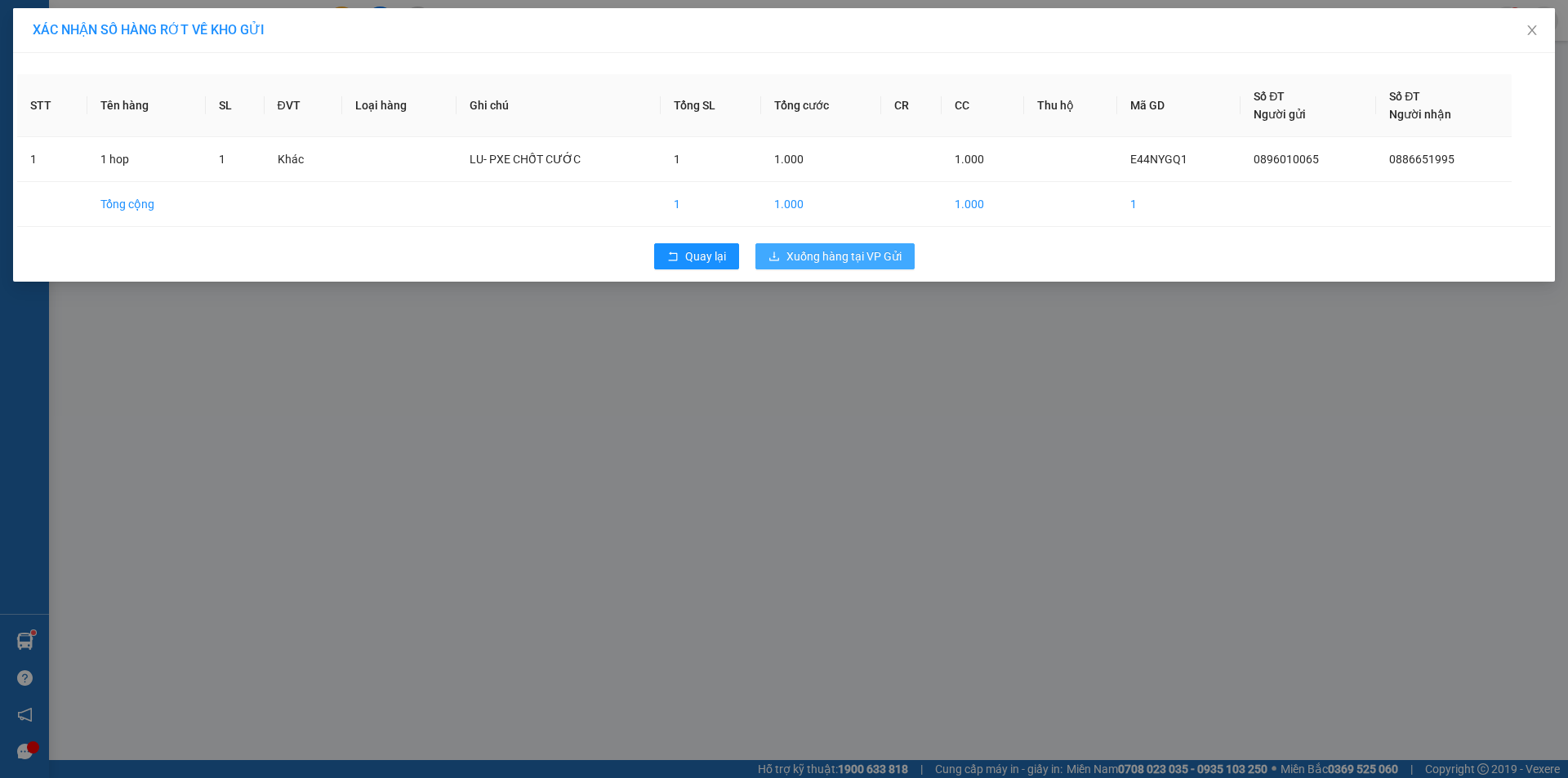
click at [839, 255] on span "Xuống hàng tại VP Gửi" at bounding box center [843, 256] width 115 height 18
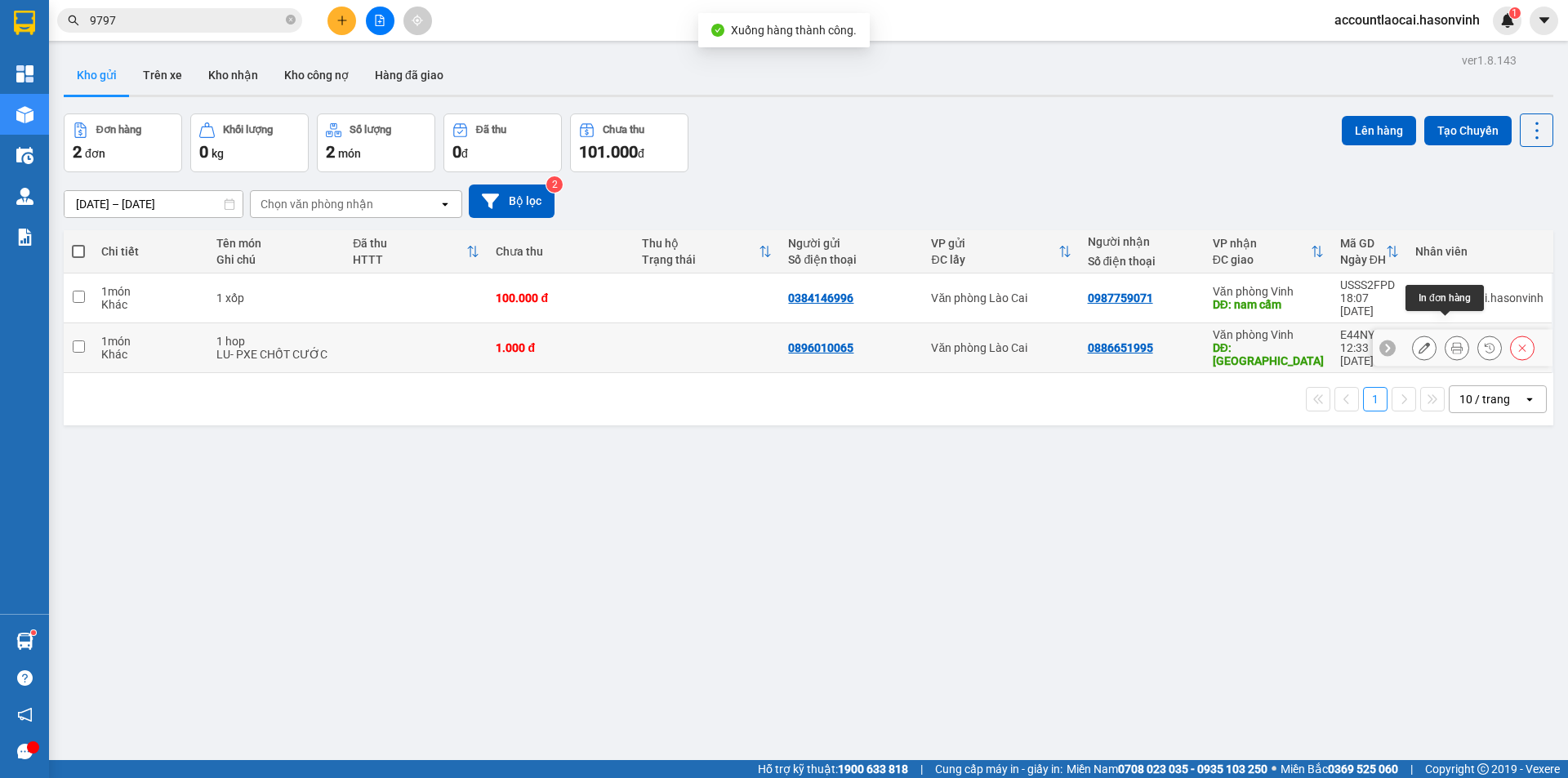
click at [1451, 342] on icon at bounding box center [1457, 348] width 11 height 11
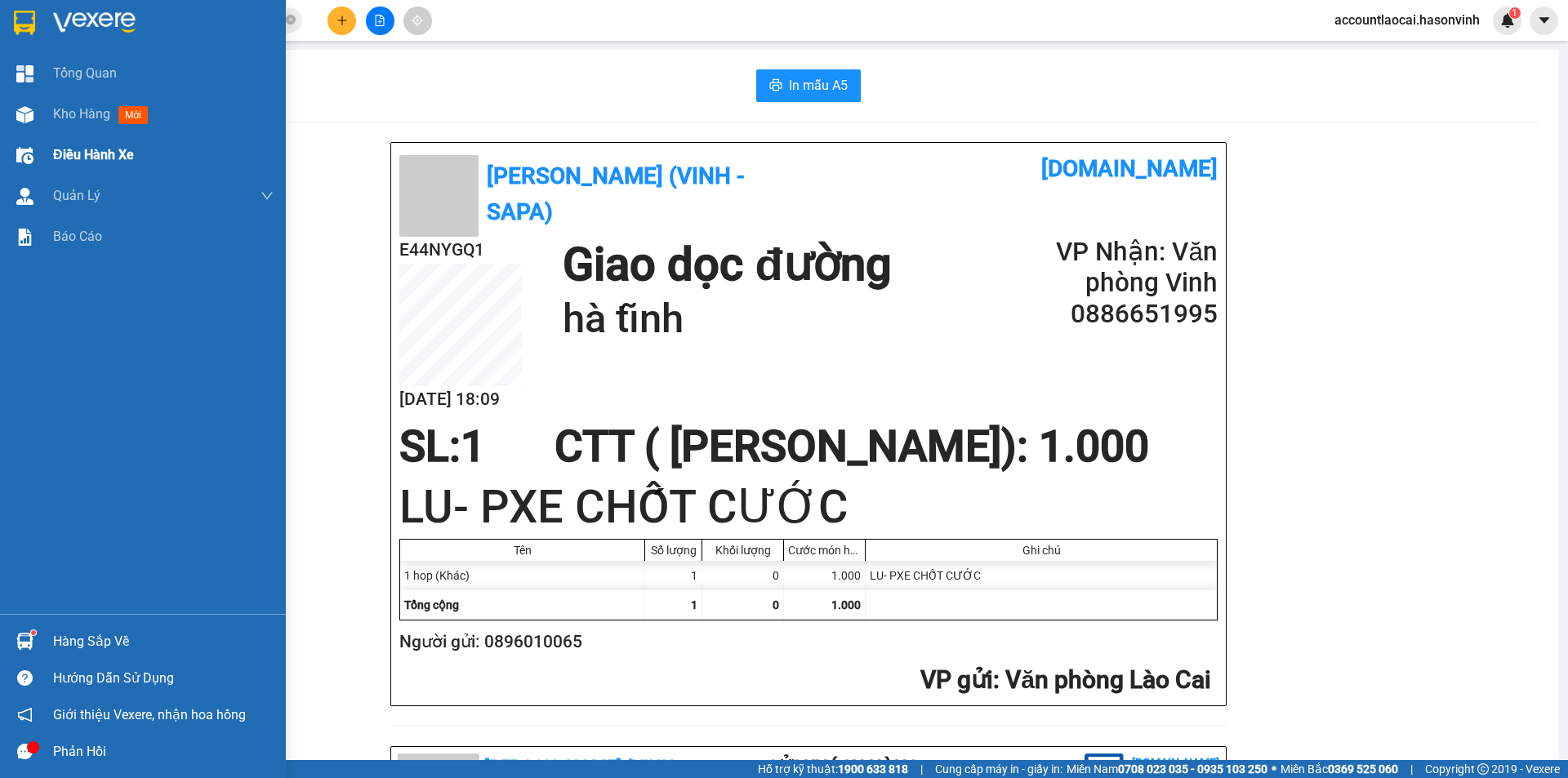
click at [7, 138] on div "Điều hành xe" at bounding box center [143, 155] width 286 height 41
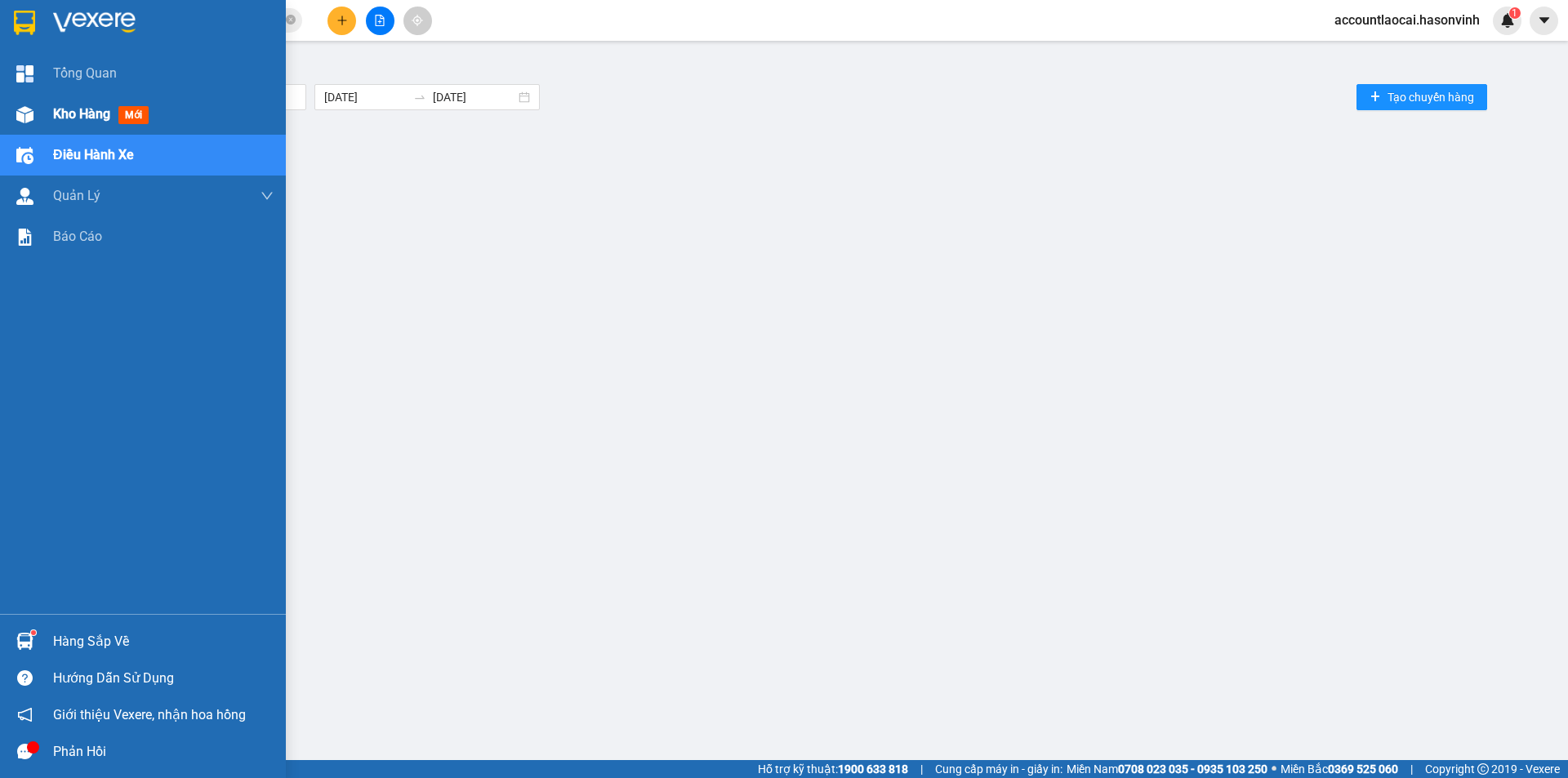
click at [29, 98] on div "Kho hàng mới" at bounding box center [143, 114] width 286 height 41
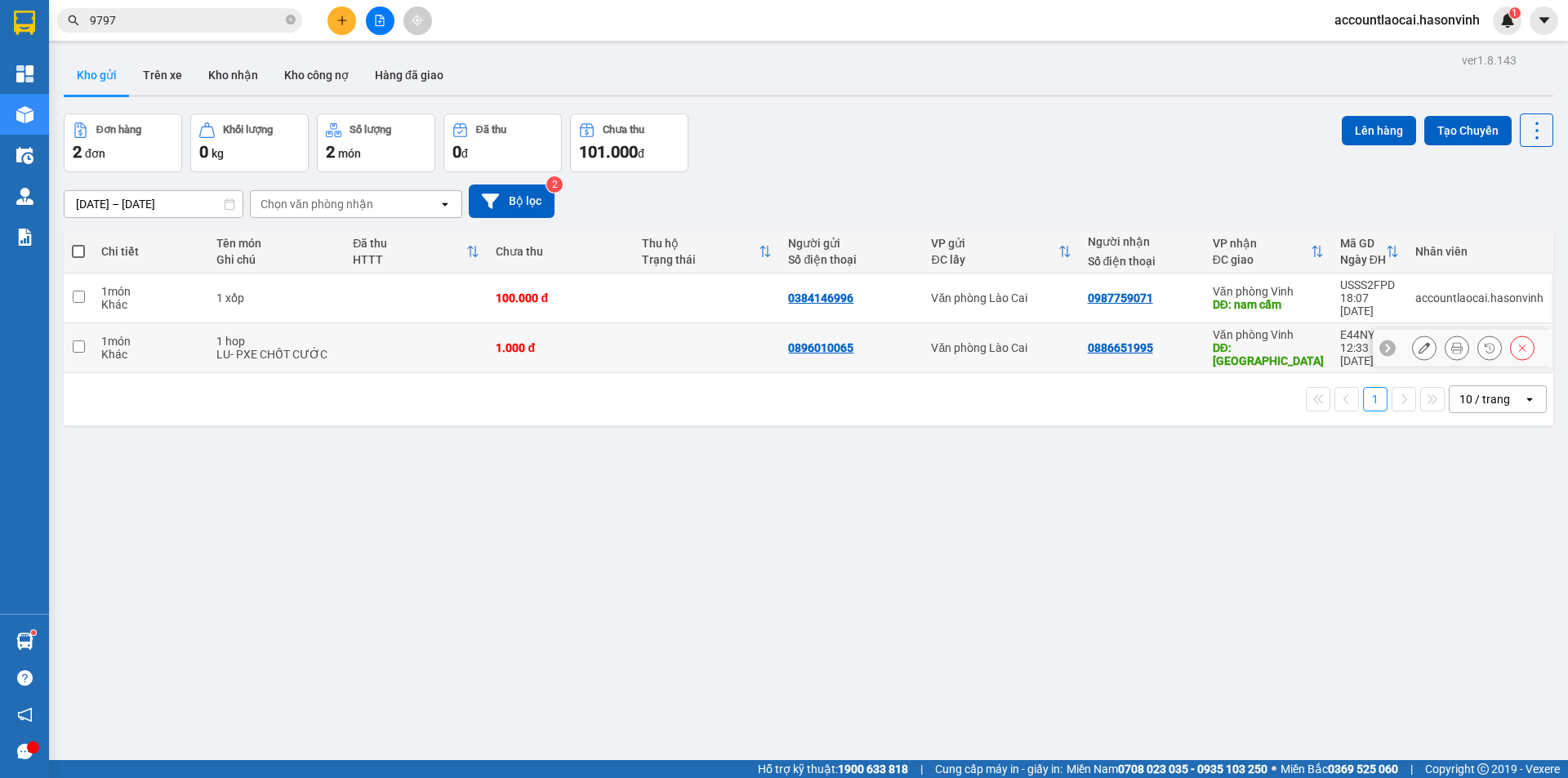
click at [401, 332] on td at bounding box center [416, 348] width 143 height 50
checkbox input "true"
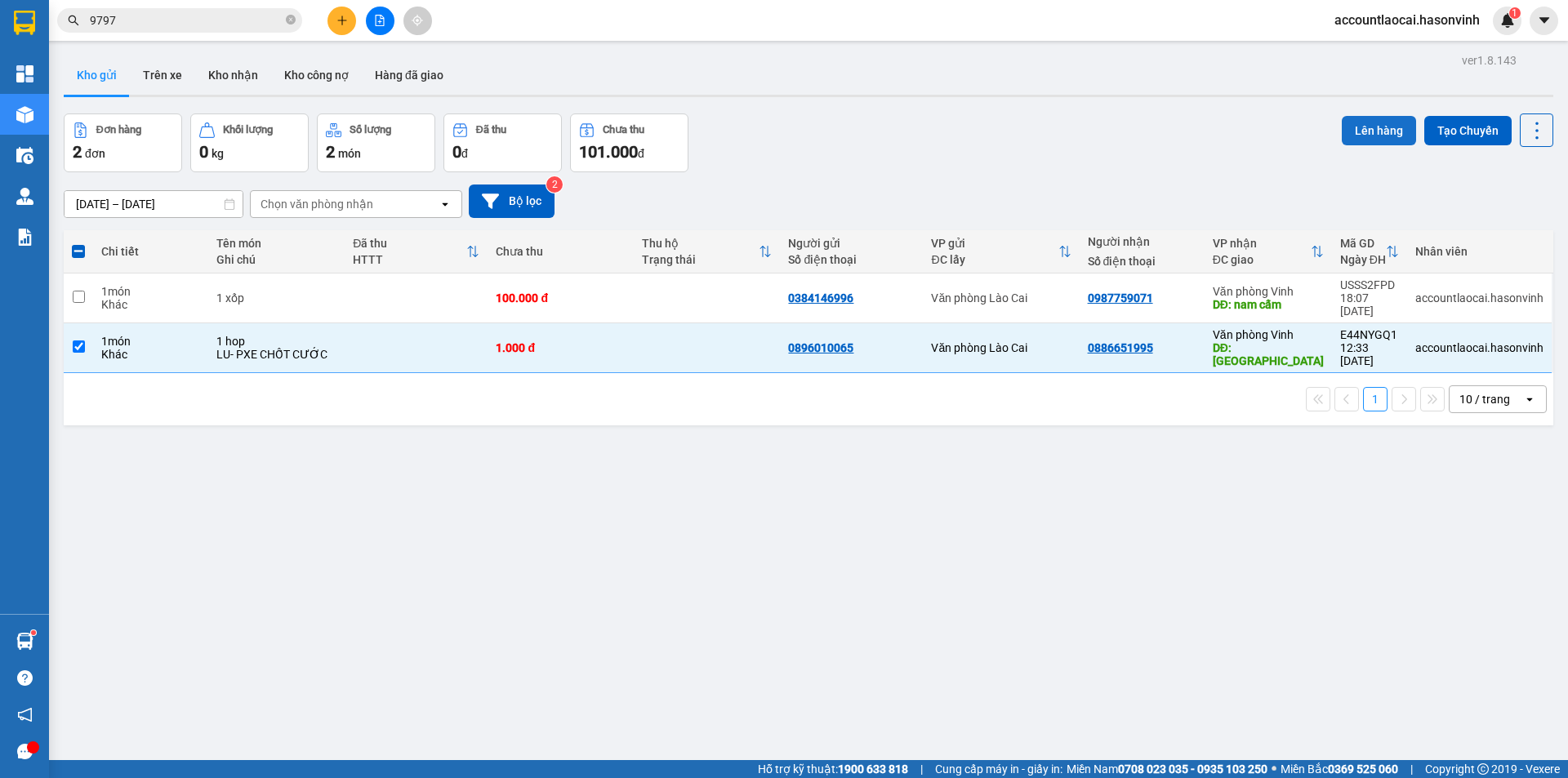
click at [1370, 132] on button "Lên hàng" at bounding box center [1379, 131] width 74 height 30
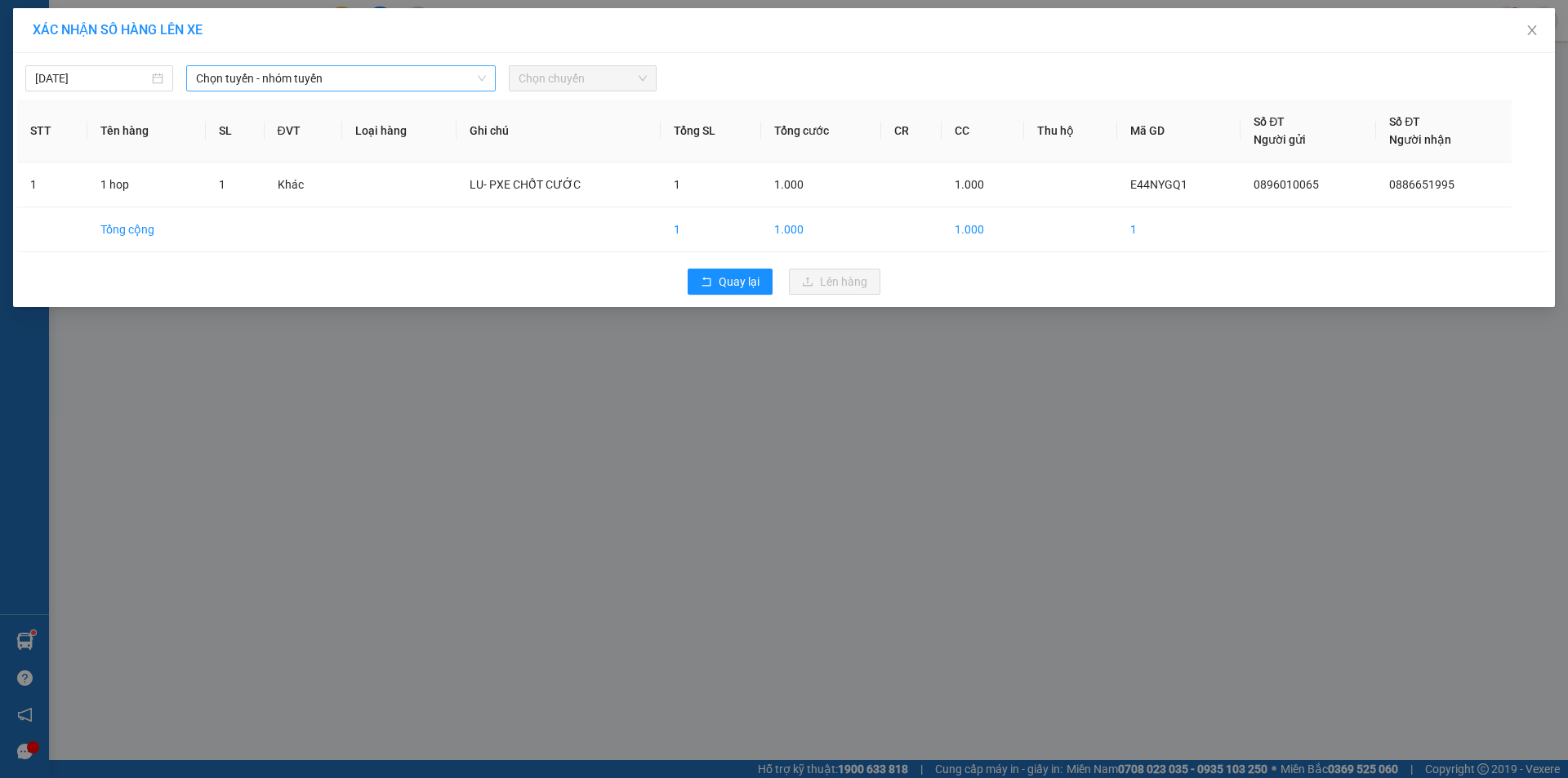
click at [224, 71] on span "Chọn tuyến - nhóm tuyến" at bounding box center [341, 78] width 289 height 24
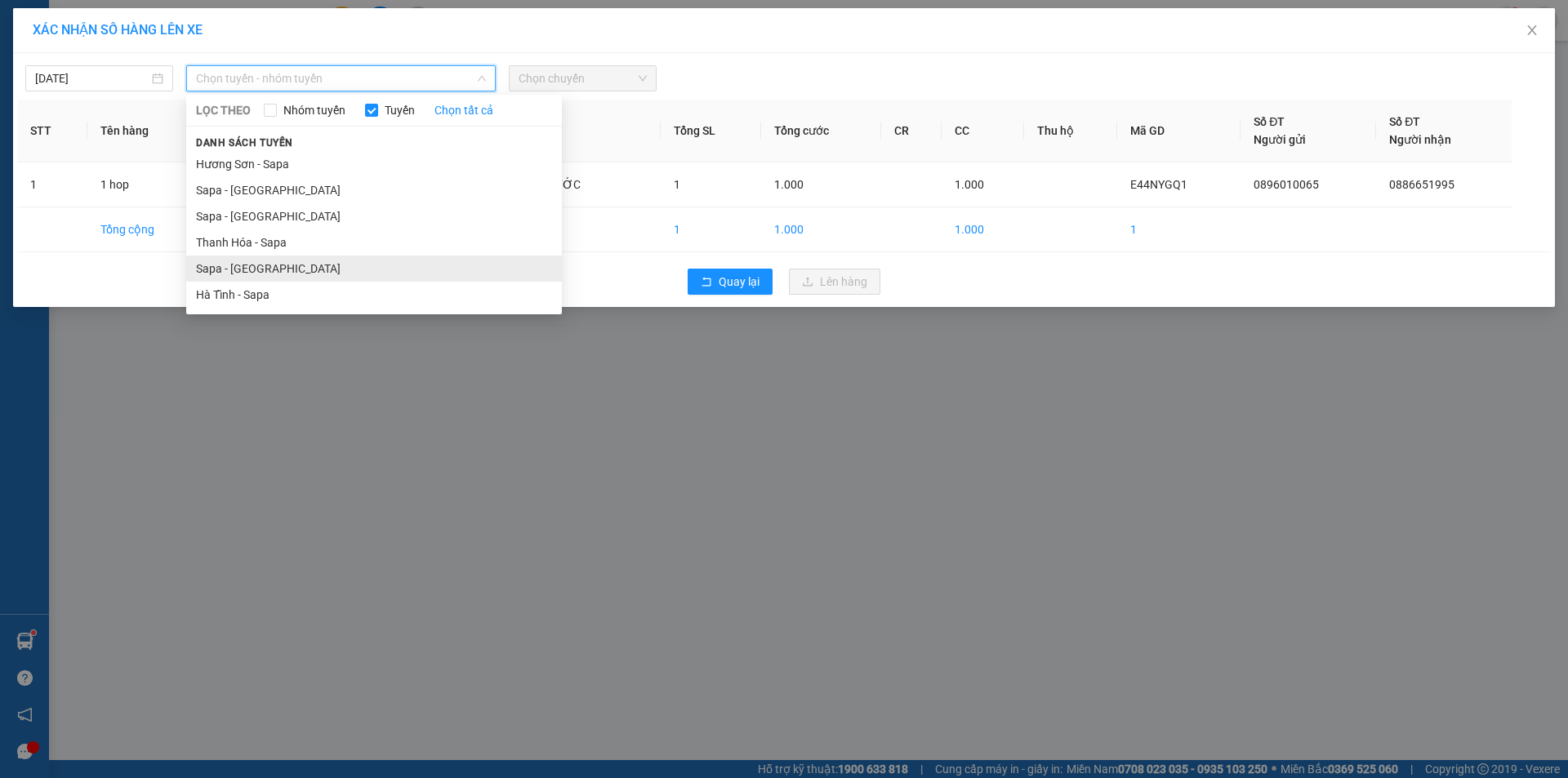
click at [270, 265] on li "Sapa - [GEOGRAPHIC_DATA]" at bounding box center [374, 268] width 376 height 26
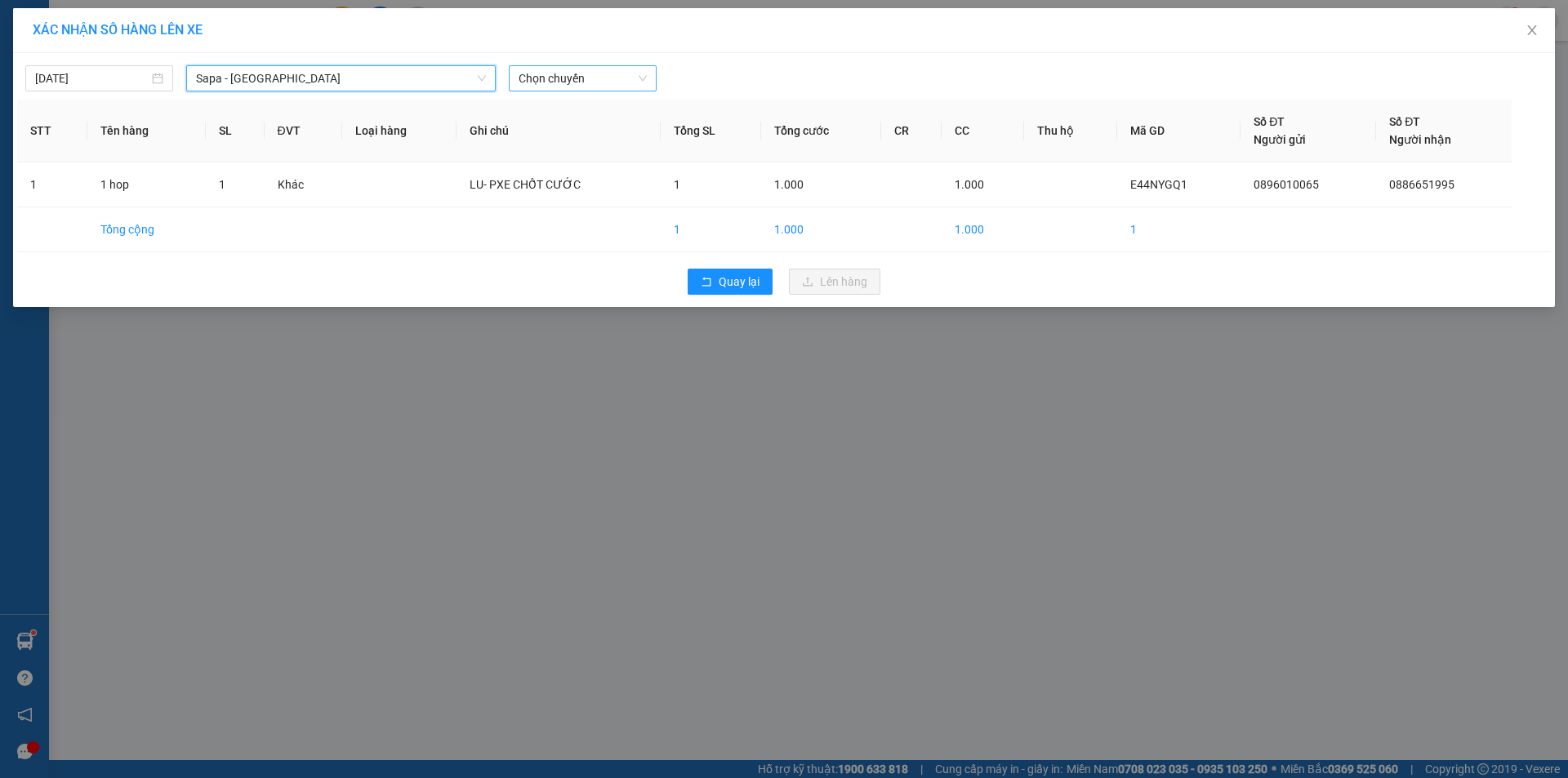
click at [571, 82] on span "Chọn chuyến" at bounding box center [583, 78] width 128 height 24
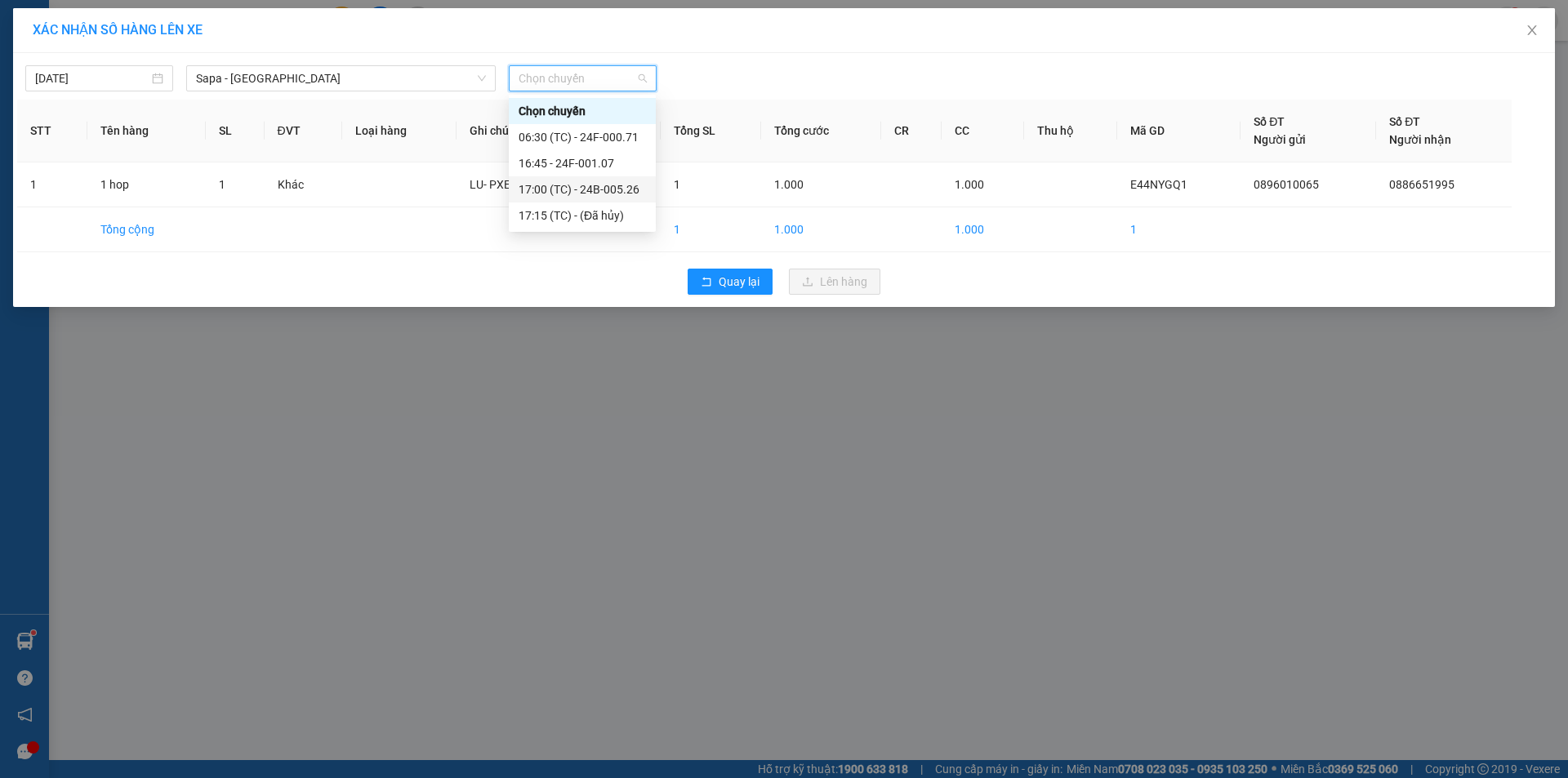
click at [608, 189] on div "17:00 (TC) - 24B-005.26" at bounding box center [582, 188] width 127 height 18
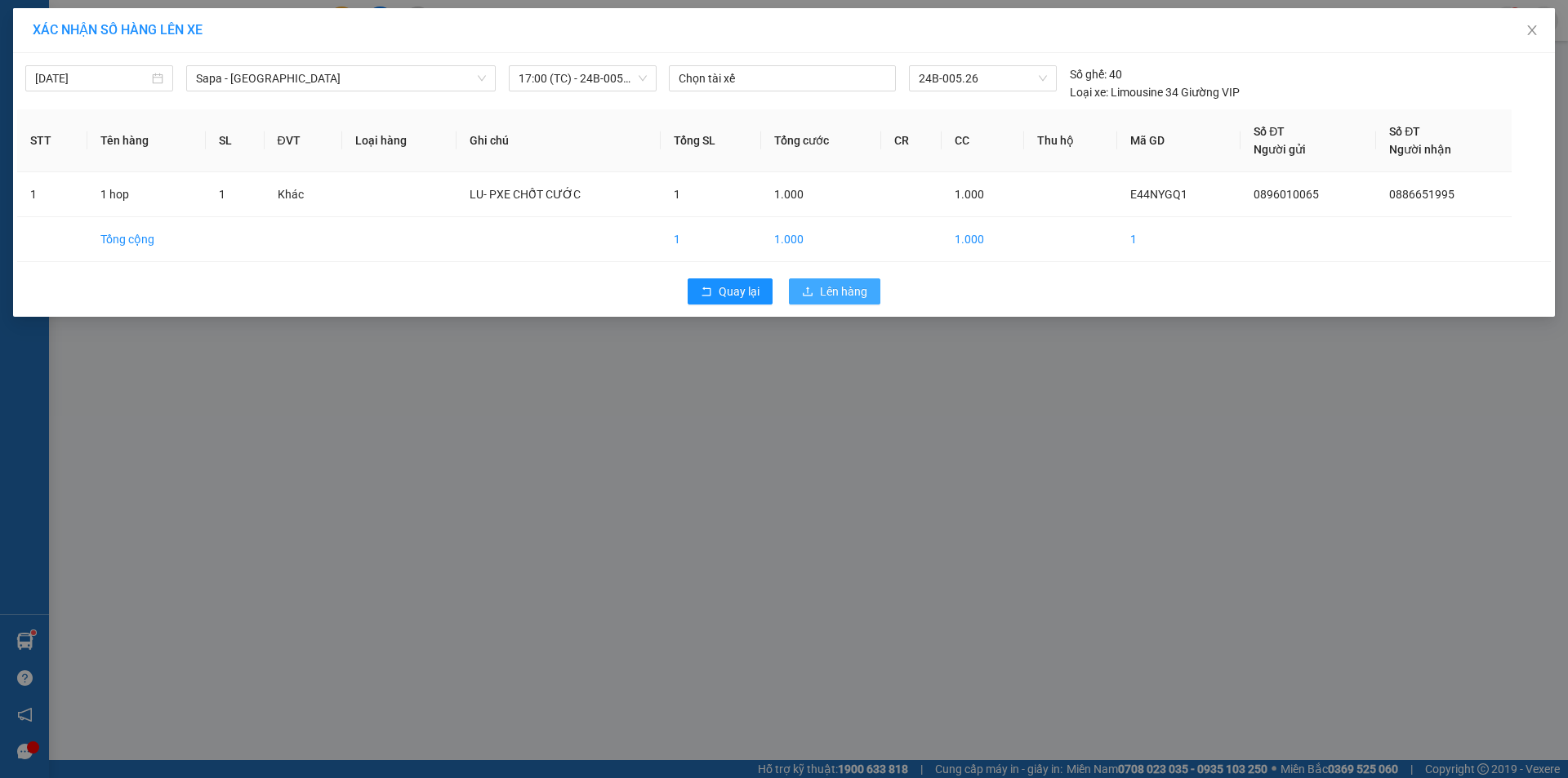
click at [855, 284] on span "Lên hàng" at bounding box center [843, 290] width 47 height 18
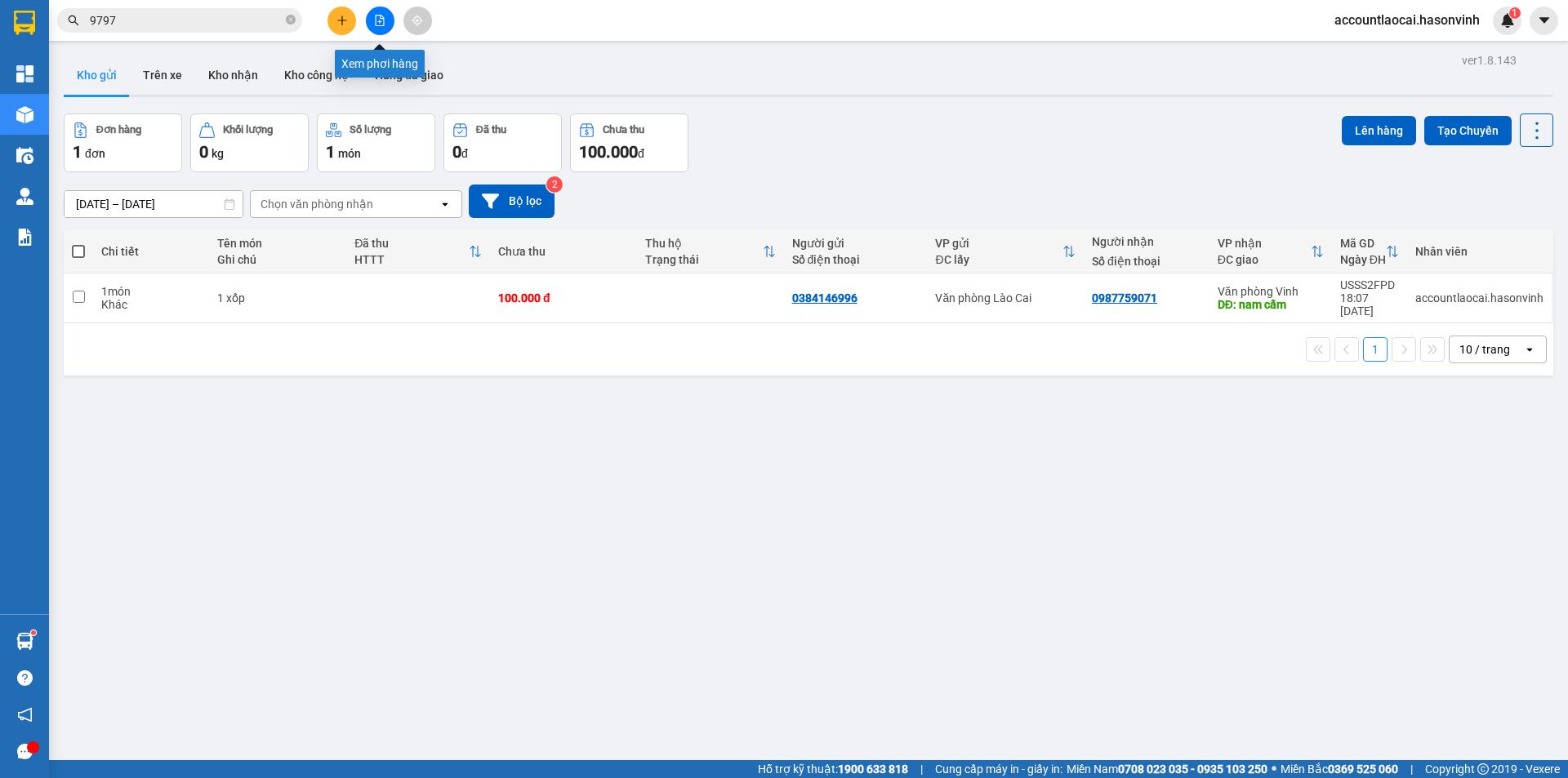
click at [384, 19] on icon "file-add" at bounding box center [379, 20] width 11 height 11
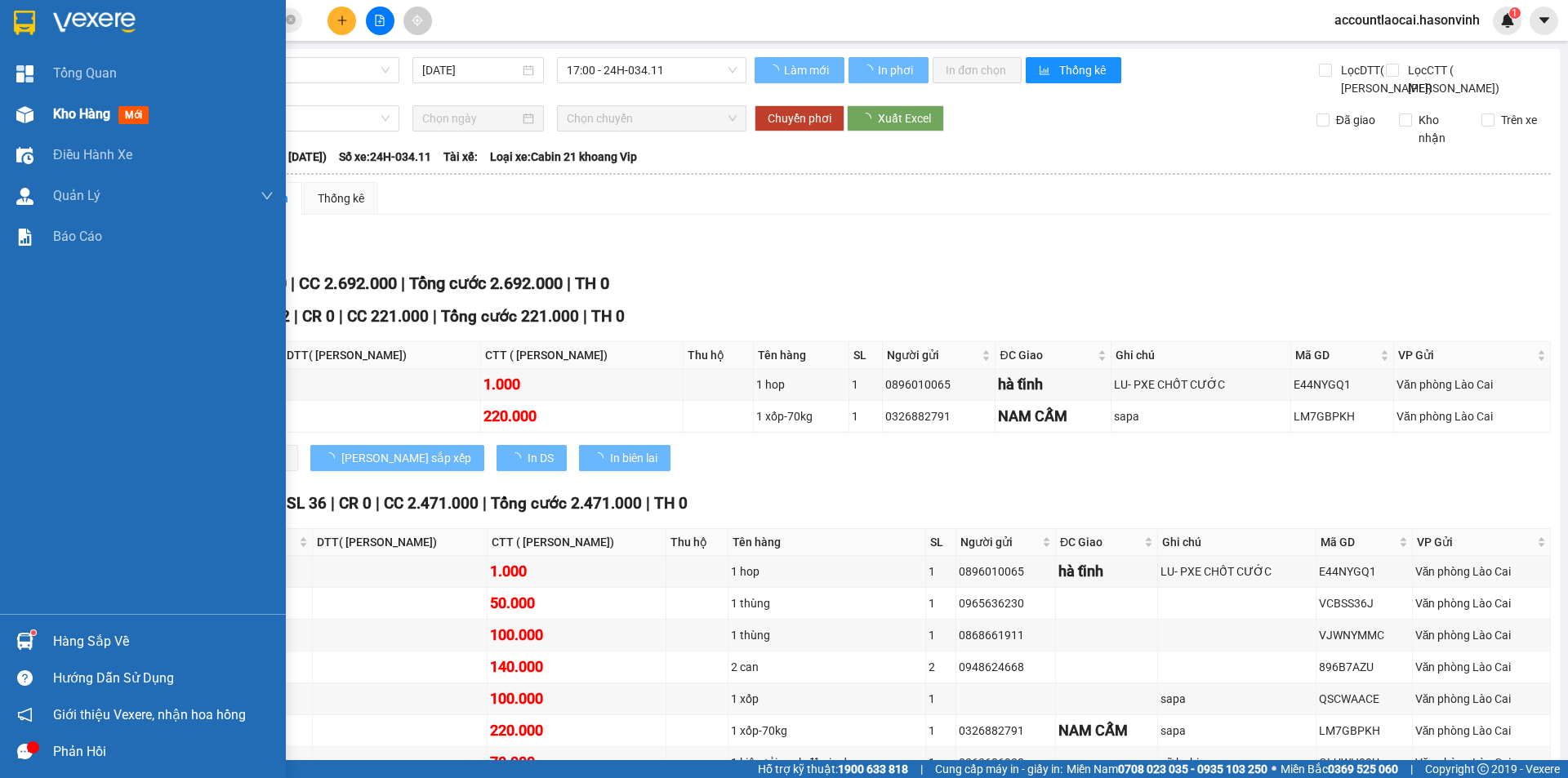
click at [0, 111] on div "Kho hàng mới" at bounding box center [143, 114] width 286 height 41
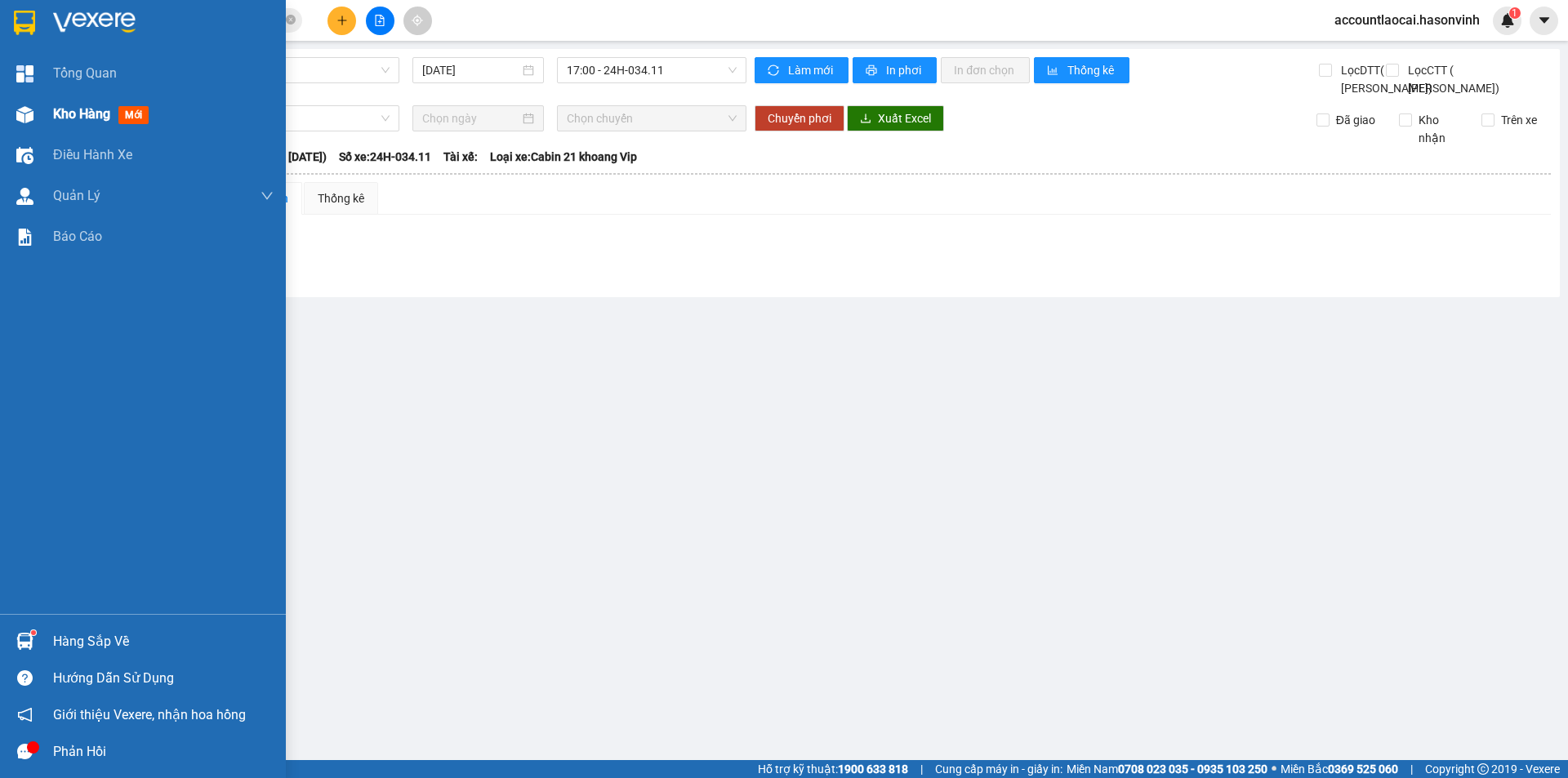
click at [11, 101] on div at bounding box center [24, 114] width 29 height 29
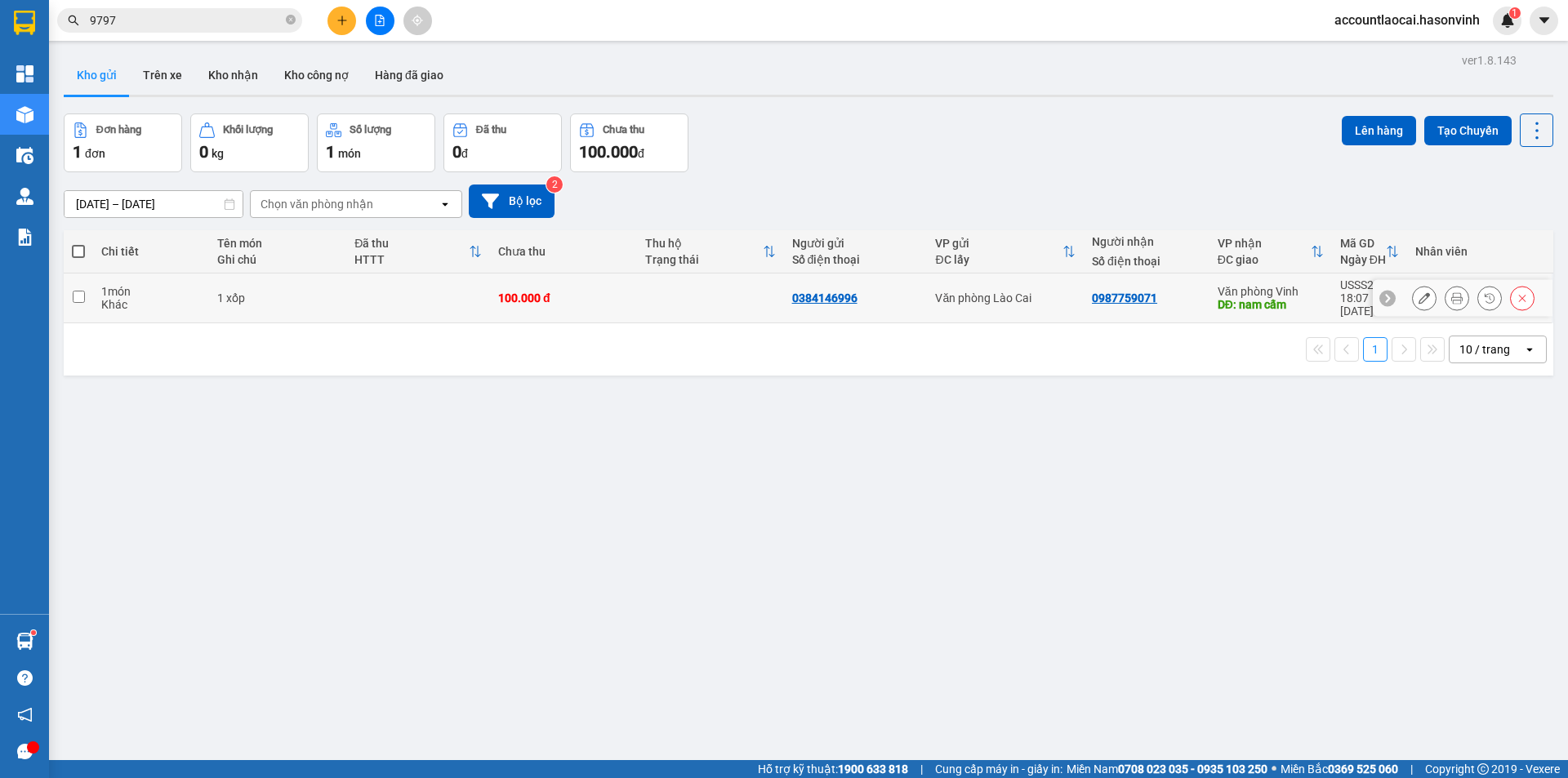
click at [419, 292] on td at bounding box center [418, 299] width 144 height 50
checkbox input "true"
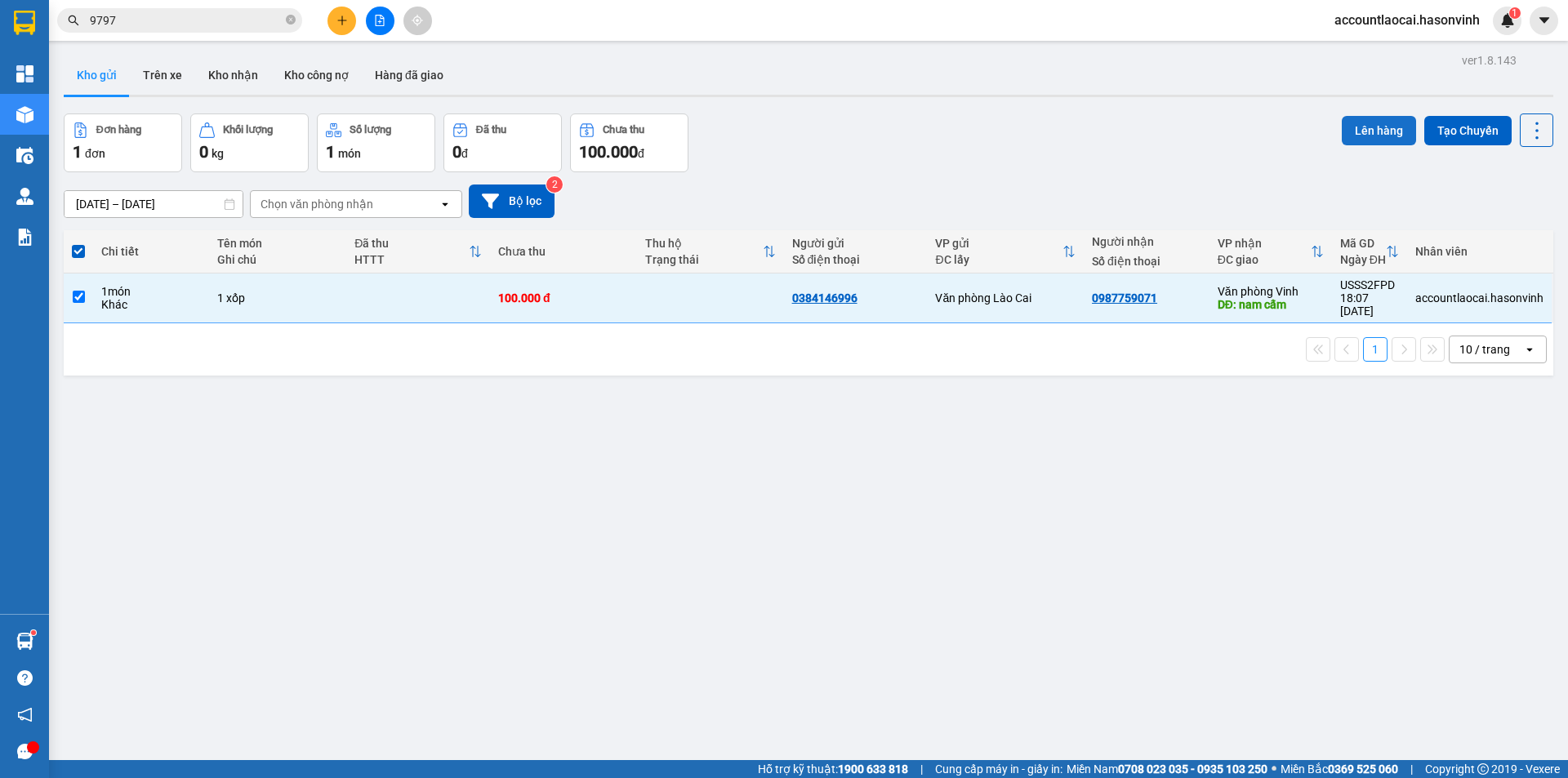
click at [1358, 121] on button "Lên hàng" at bounding box center [1379, 131] width 74 height 30
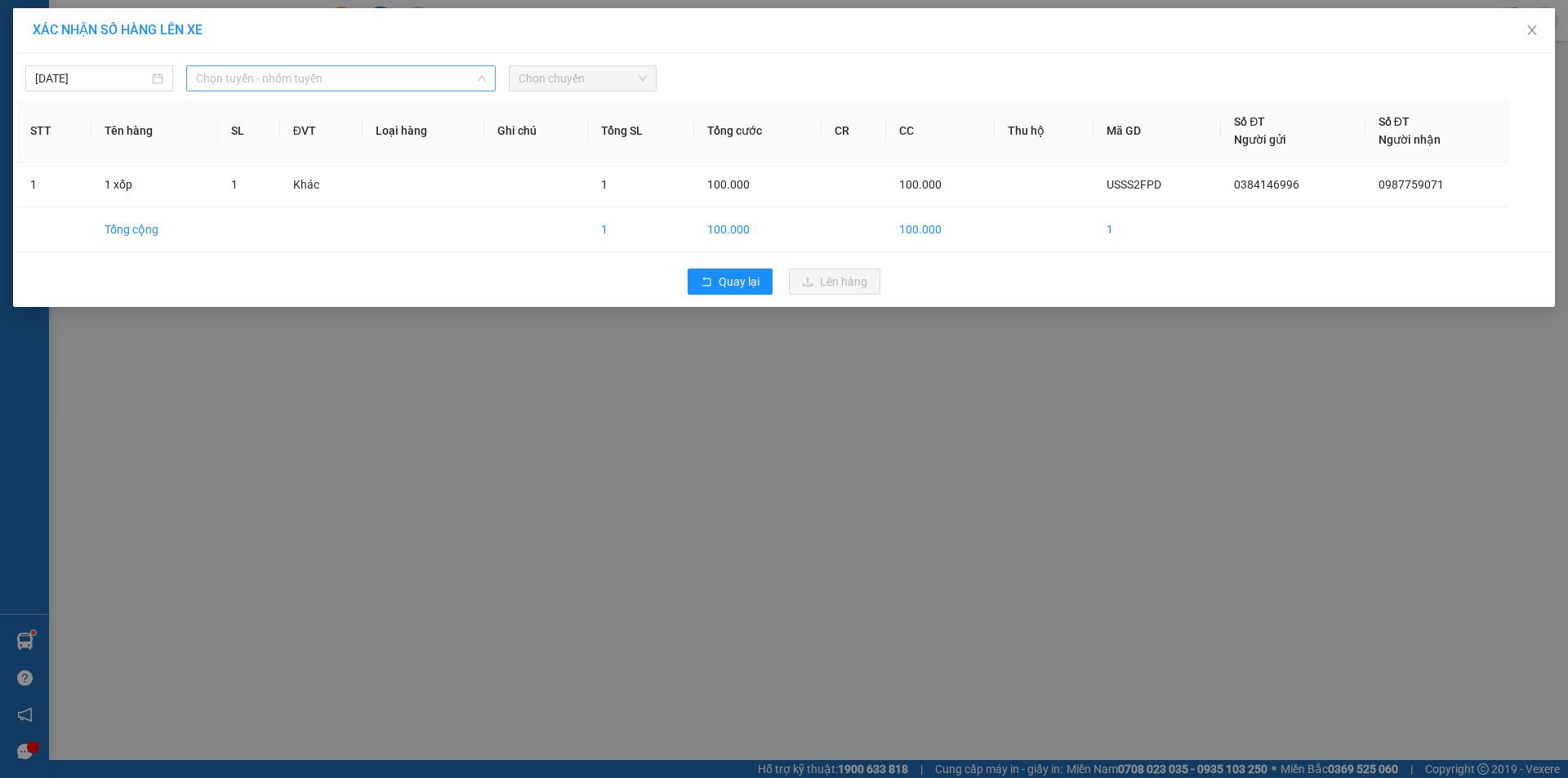
click at [294, 67] on span "Chọn tuyến - nhóm tuyến" at bounding box center [341, 78] width 289 height 24
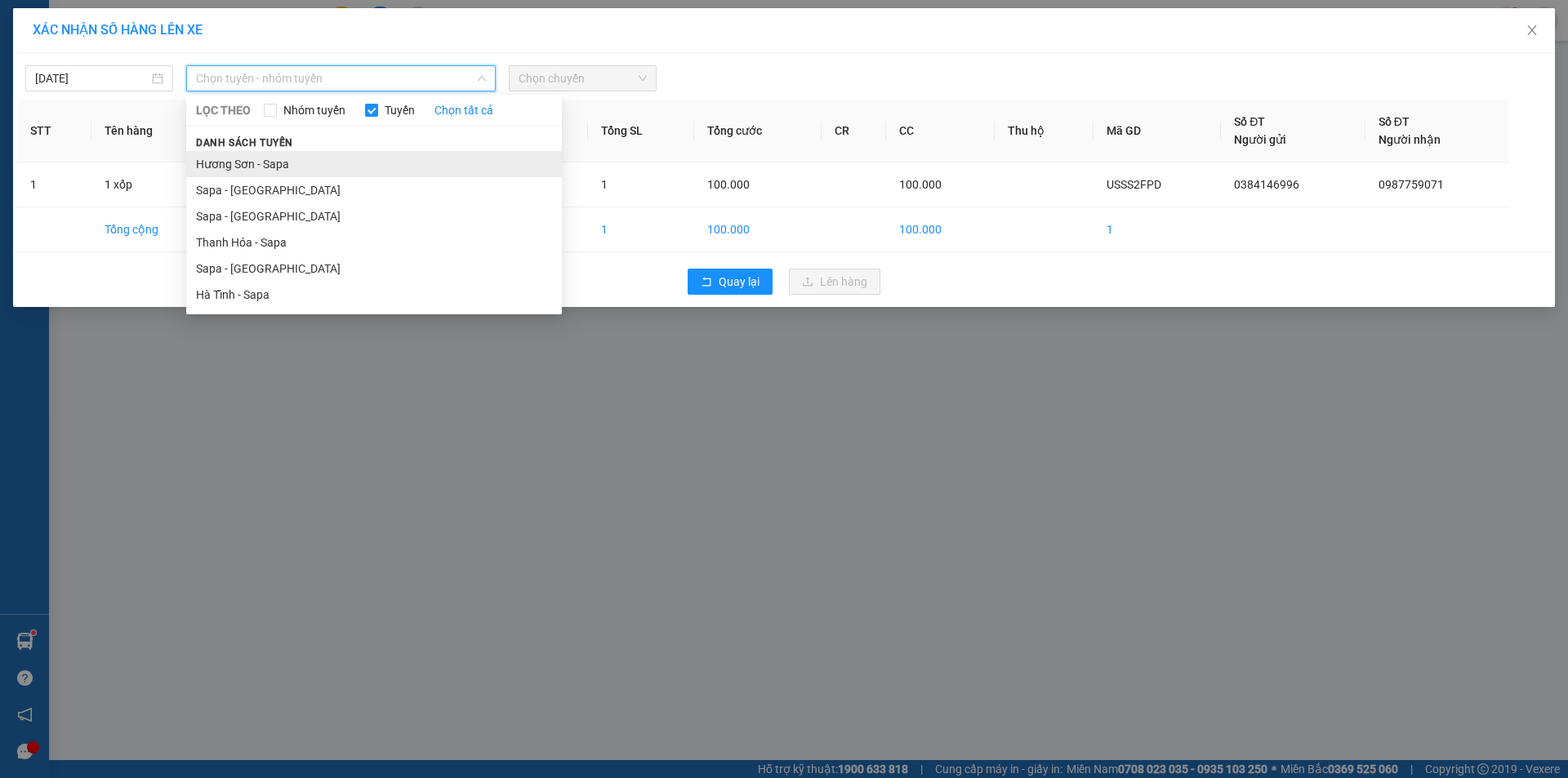
drag, startPoint x: 266, startPoint y: 260, endPoint x: 507, endPoint y: 157, distance: 262.1
click at [273, 253] on ul "Hương Sơn - [GEOGRAPHIC_DATA] Sapa - [GEOGRAPHIC_DATA] [GEOGRAPHIC_DATA] - [GEO…" at bounding box center [374, 229] width 376 height 157
click at [583, 66] on span "Chọn chuyến" at bounding box center [583, 78] width 128 height 24
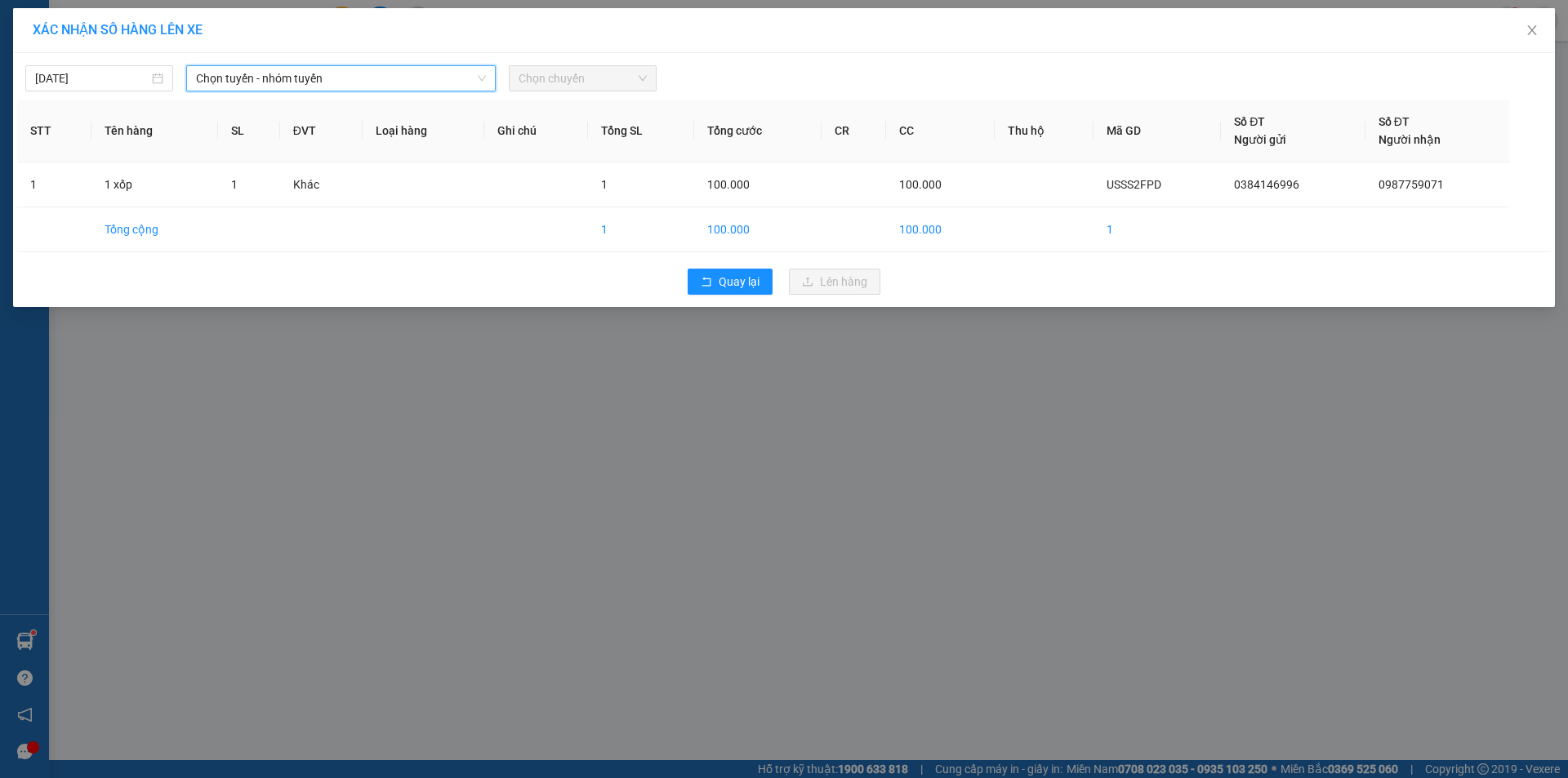
click at [568, 83] on span "Chọn chuyến" at bounding box center [583, 78] width 128 height 24
click at [296, 72] on span "Chọn tuyến - nhóm tuyến" at bounding box center [341, 78] width 289 height 24
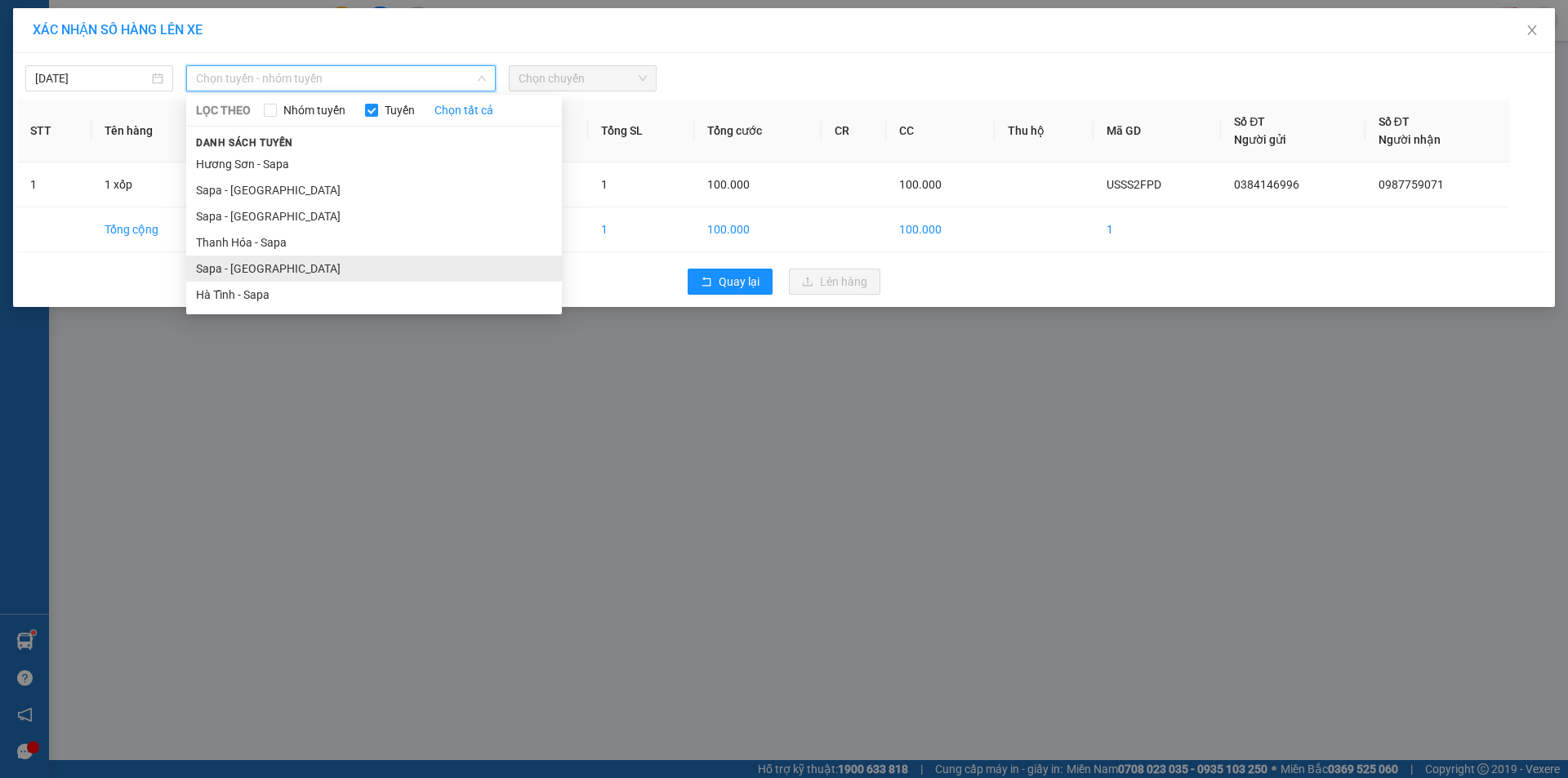
click at [258, 273] on li "Sapa - [GEOGRAPHIC_DATA]" at bounding box center [374, 268] width 376 height 26
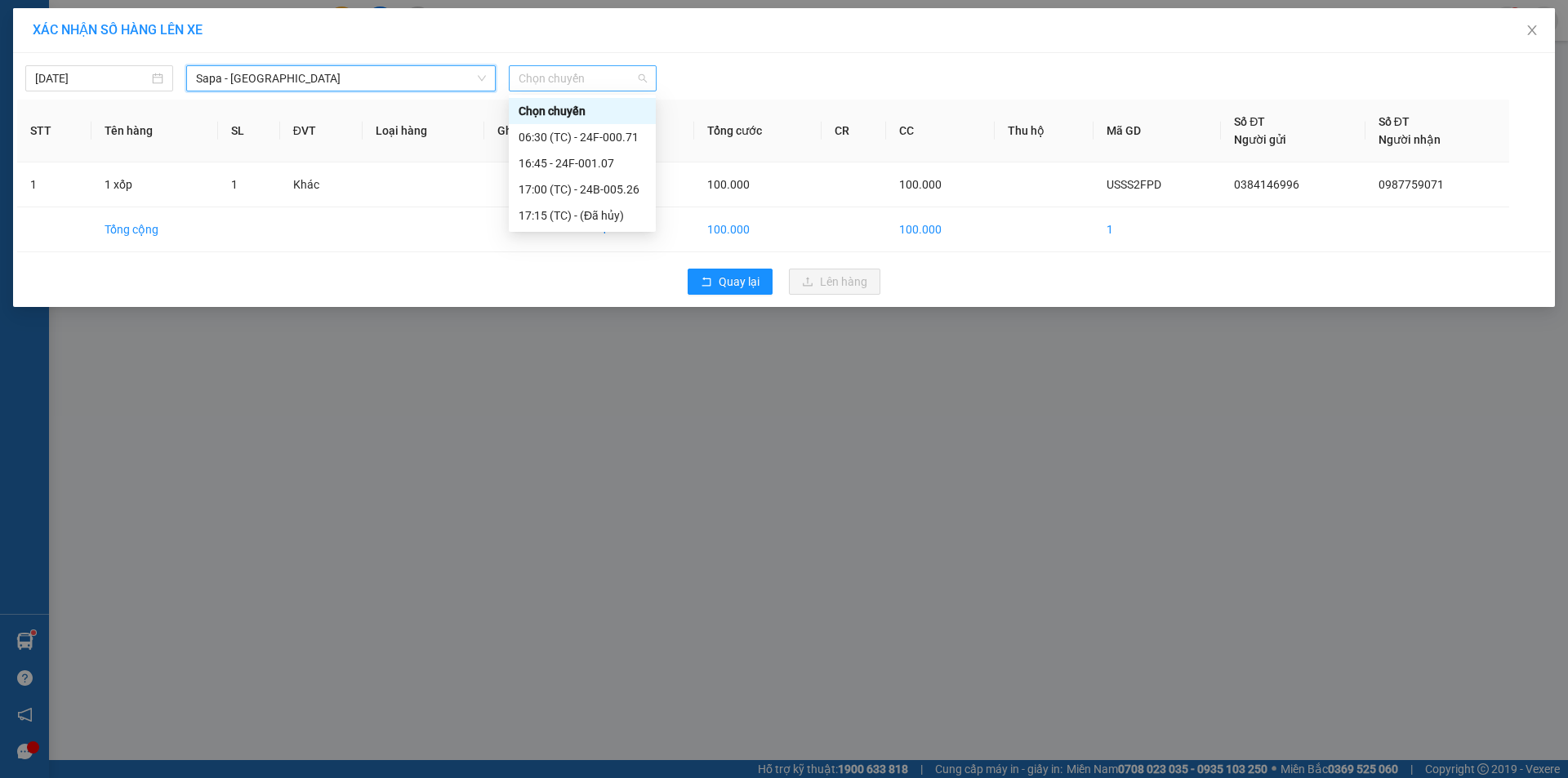
click at [583, 75] on span "Chọn chuyến" at bounding box center [583, 78] width 128 height 24
click at [575, 154] on div "16:45 - 24F-001.07" at bounding box center [582, 162] width 127 height 18
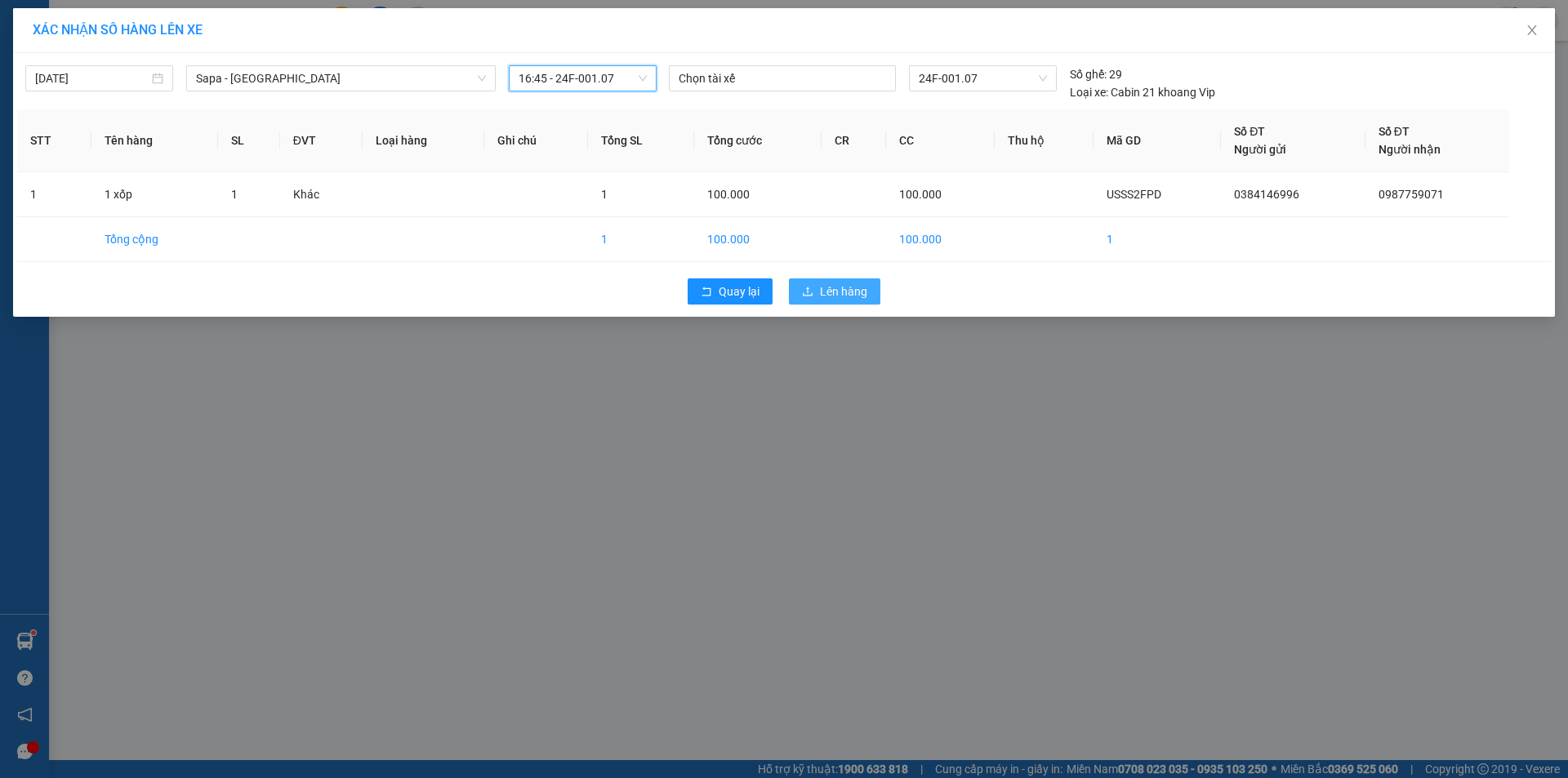
click at [833, 287] on span "Lên hàng" at bounding box center [843, 290] width 47 height 18
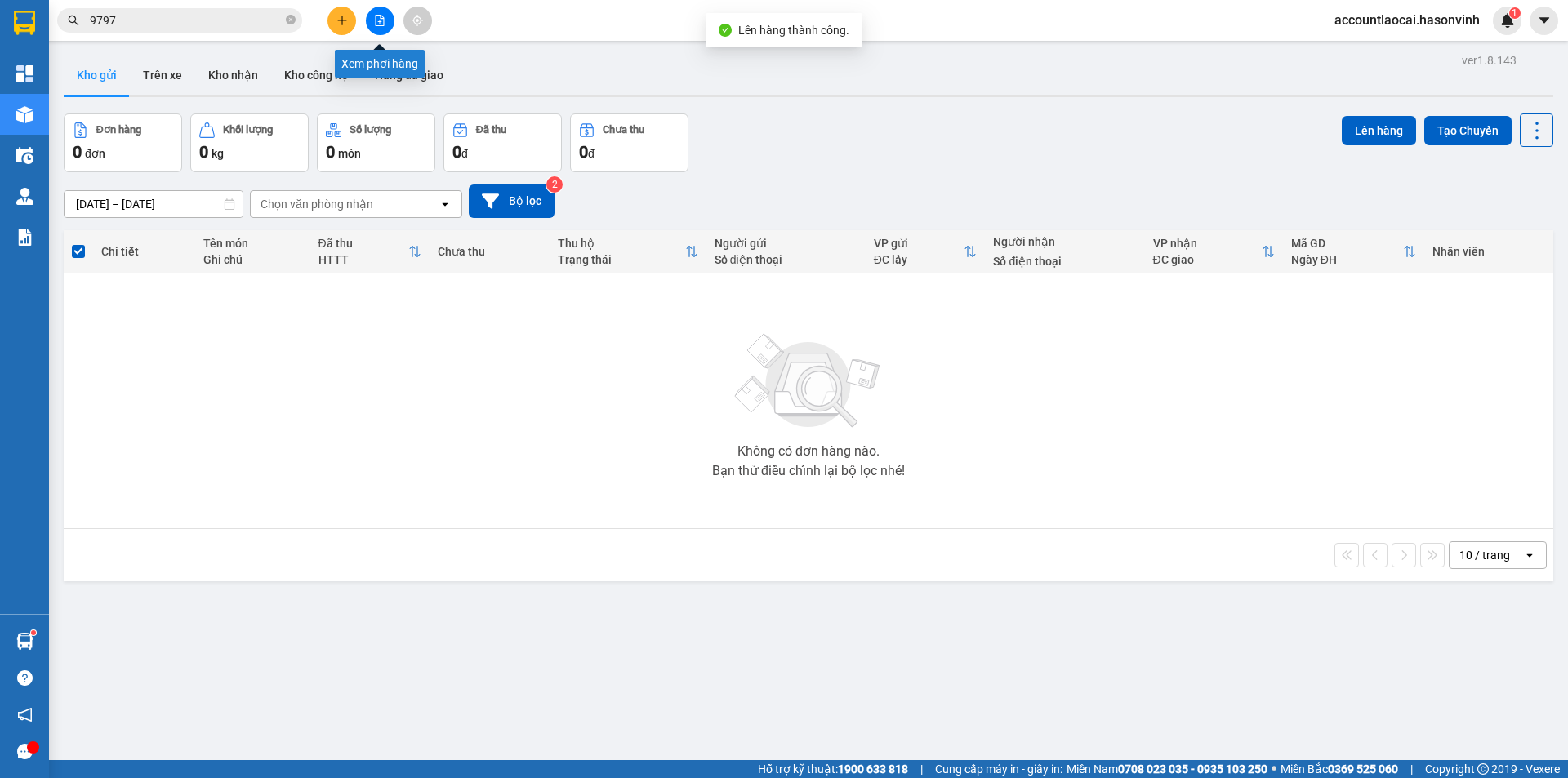
click at [374, 17] on icon "file-add" at bounding box center [379, 20] width 11 height 11
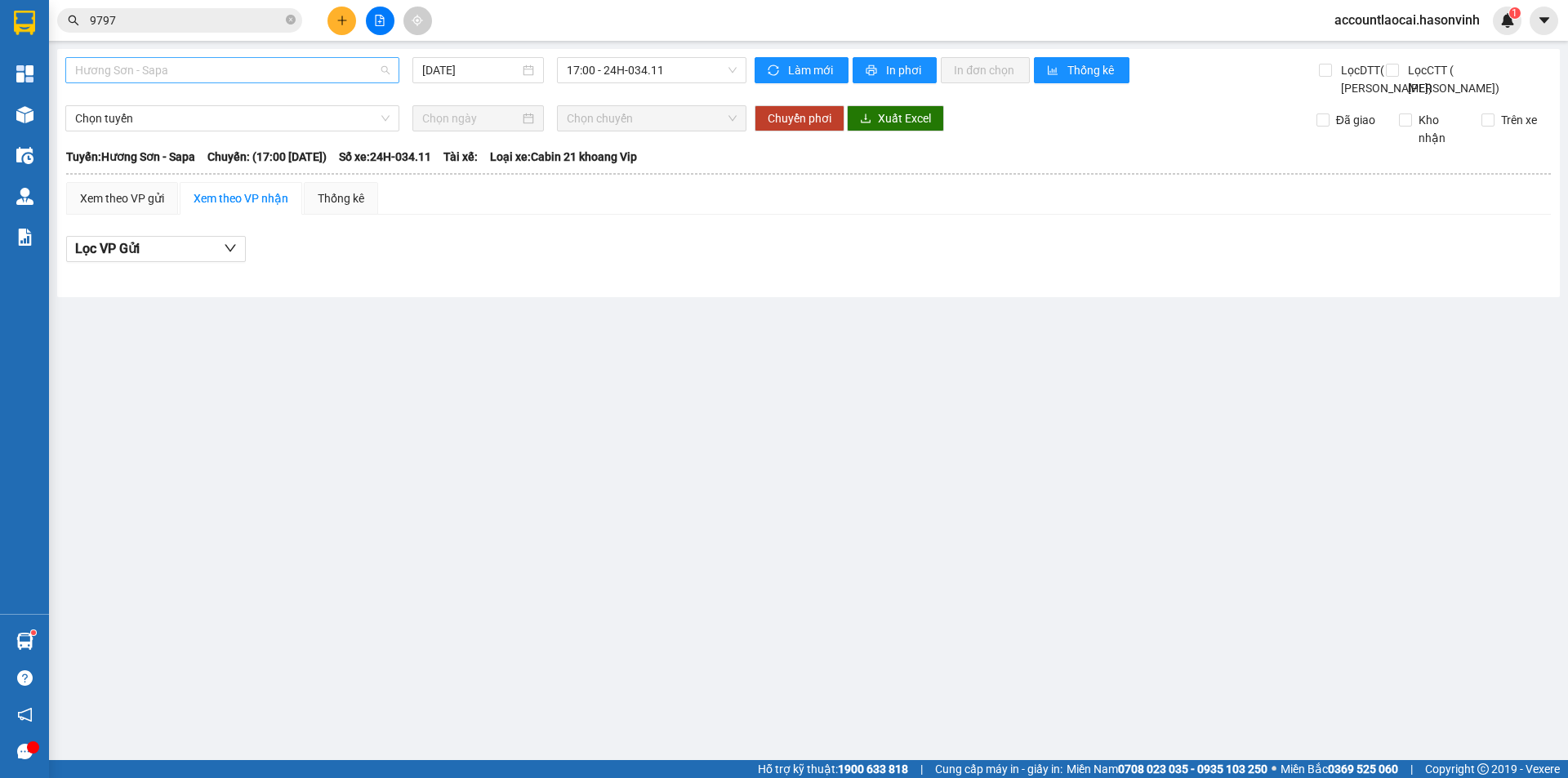
click at [199, 74] on span "Hương Sơn - Sapa" at bounding box center [232, 70] width 315 height 24
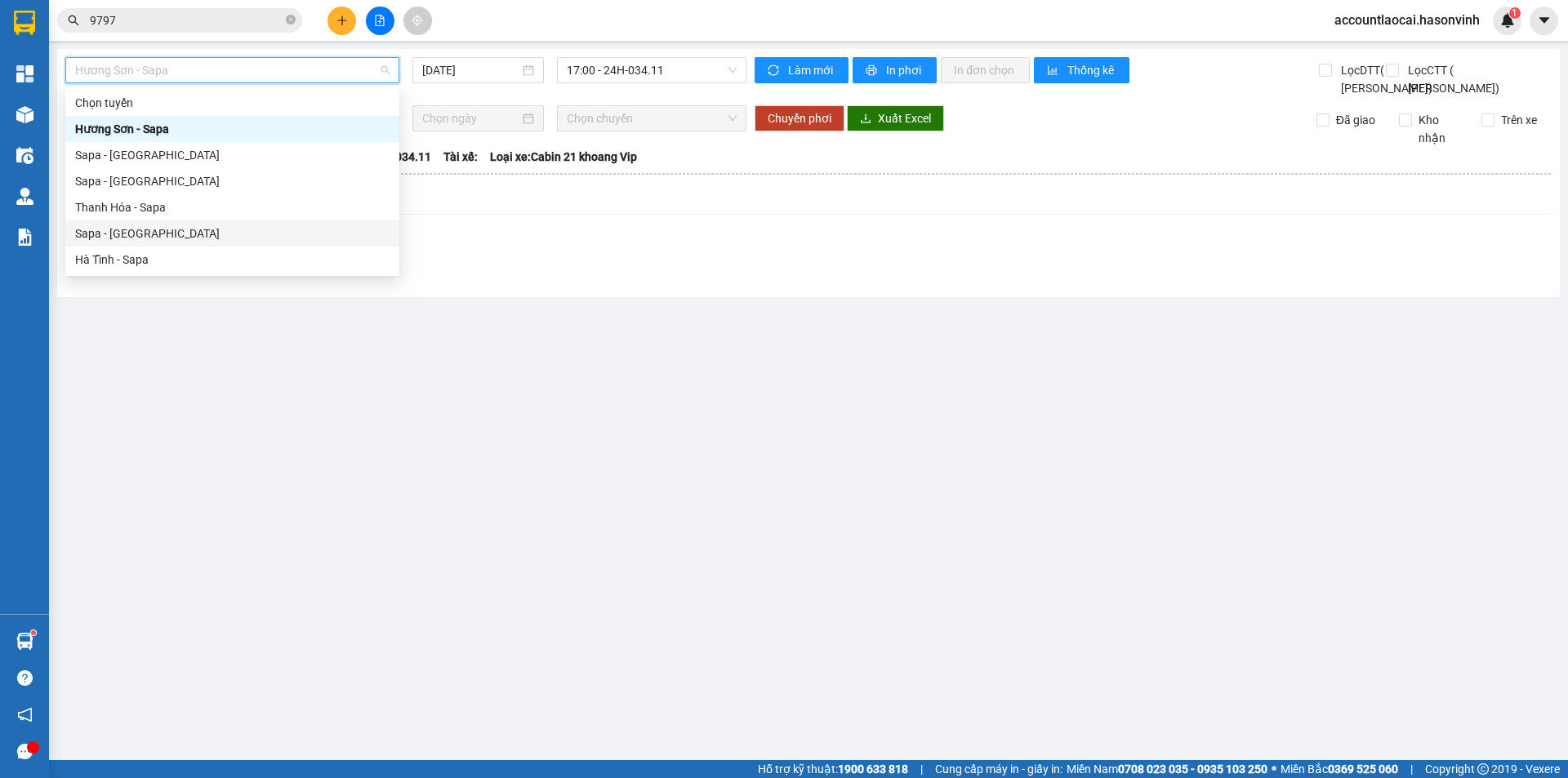
click at [147, 233] on div "Sapa - [GEOGRAPHIC_DATA]" at bounding box center [232, 233] width 315 height 18
type input "[DATE]"
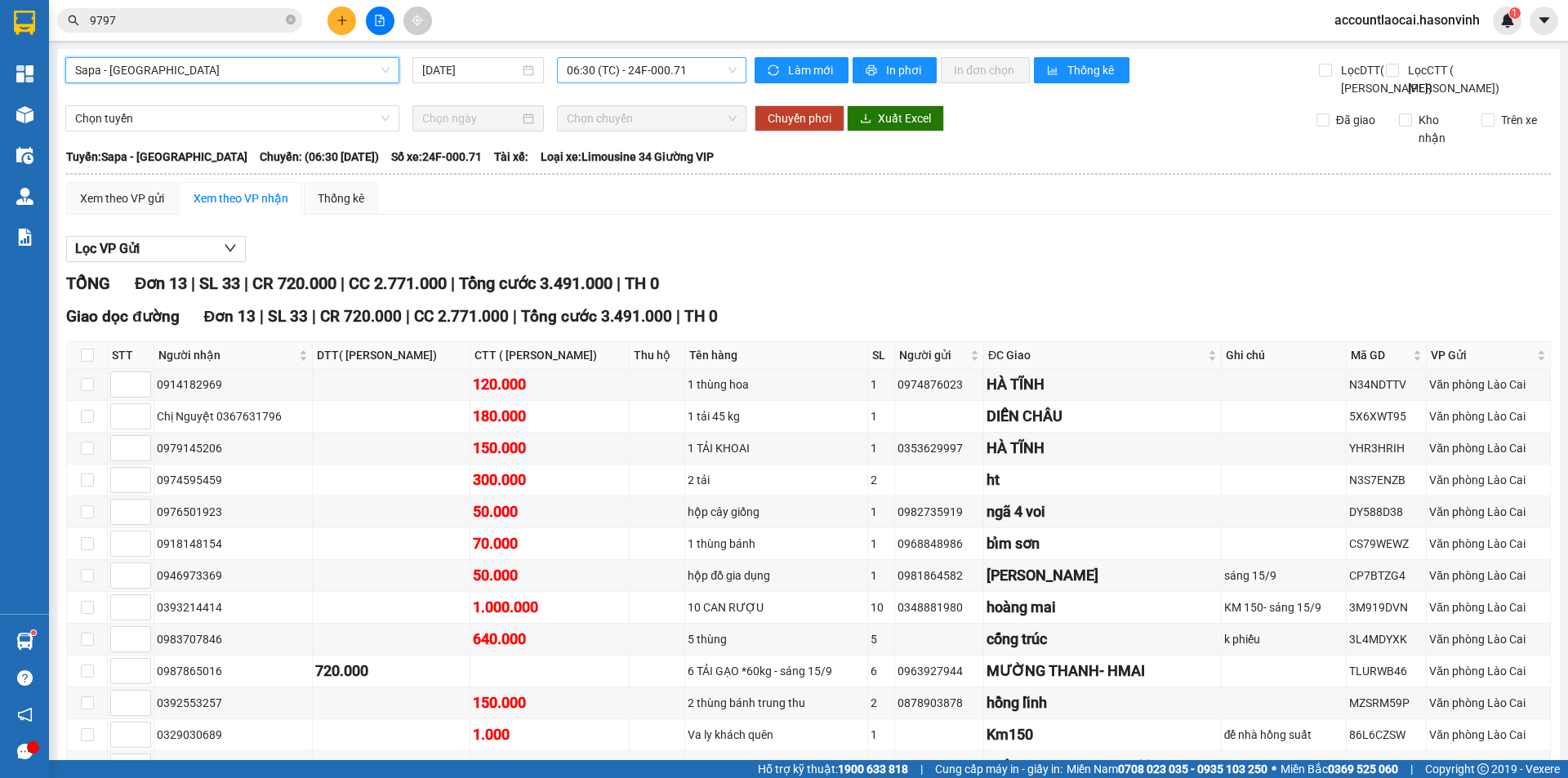
click at [616, 74] on span "06:30 (TC) - 24F-000.71" at bounding box center [651, 70] width 170 height 24
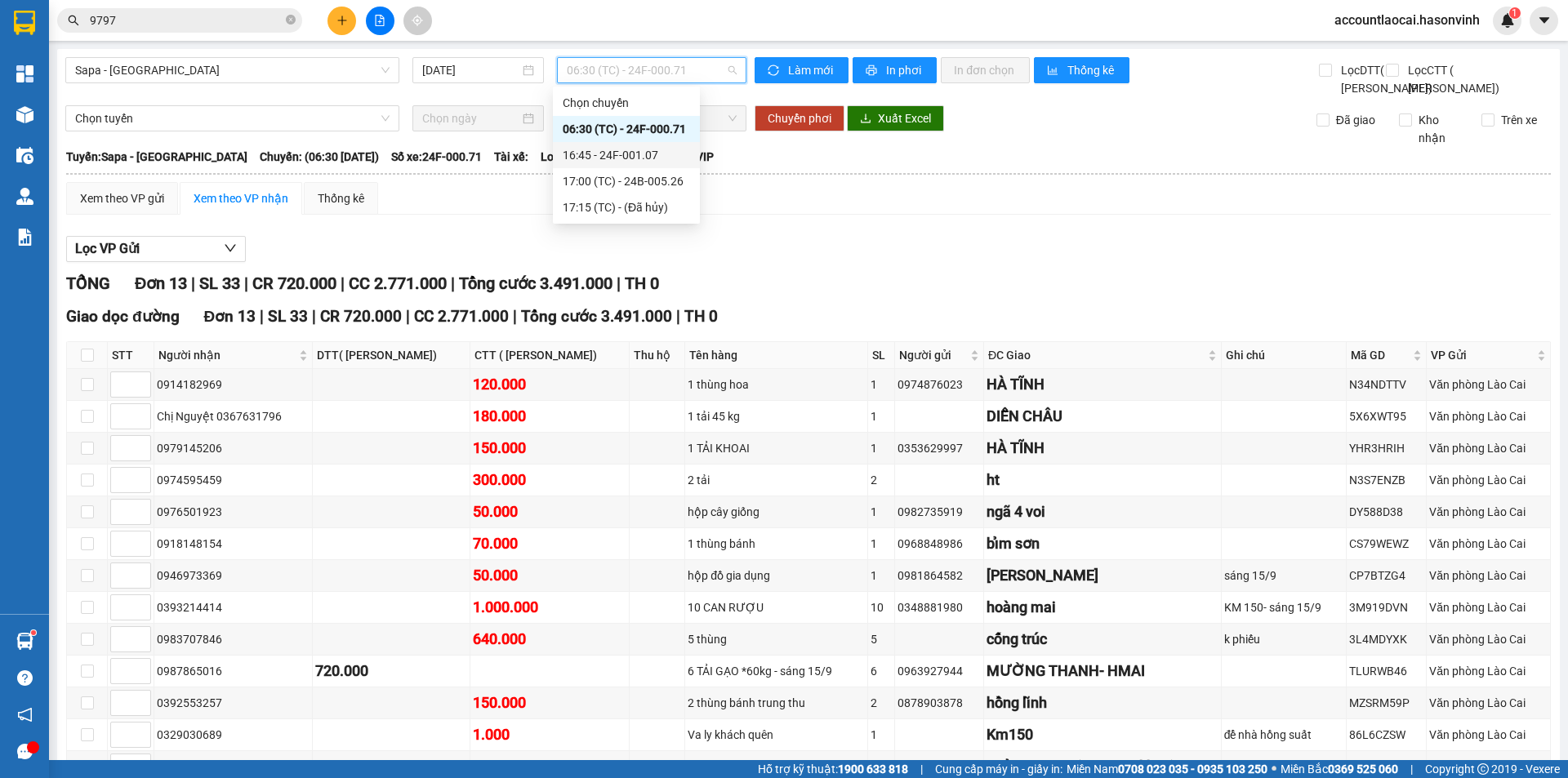
click at [655, 155] on div "16:45 - 24F-001.07" at bounding box center [625, 155] width 127 height 18
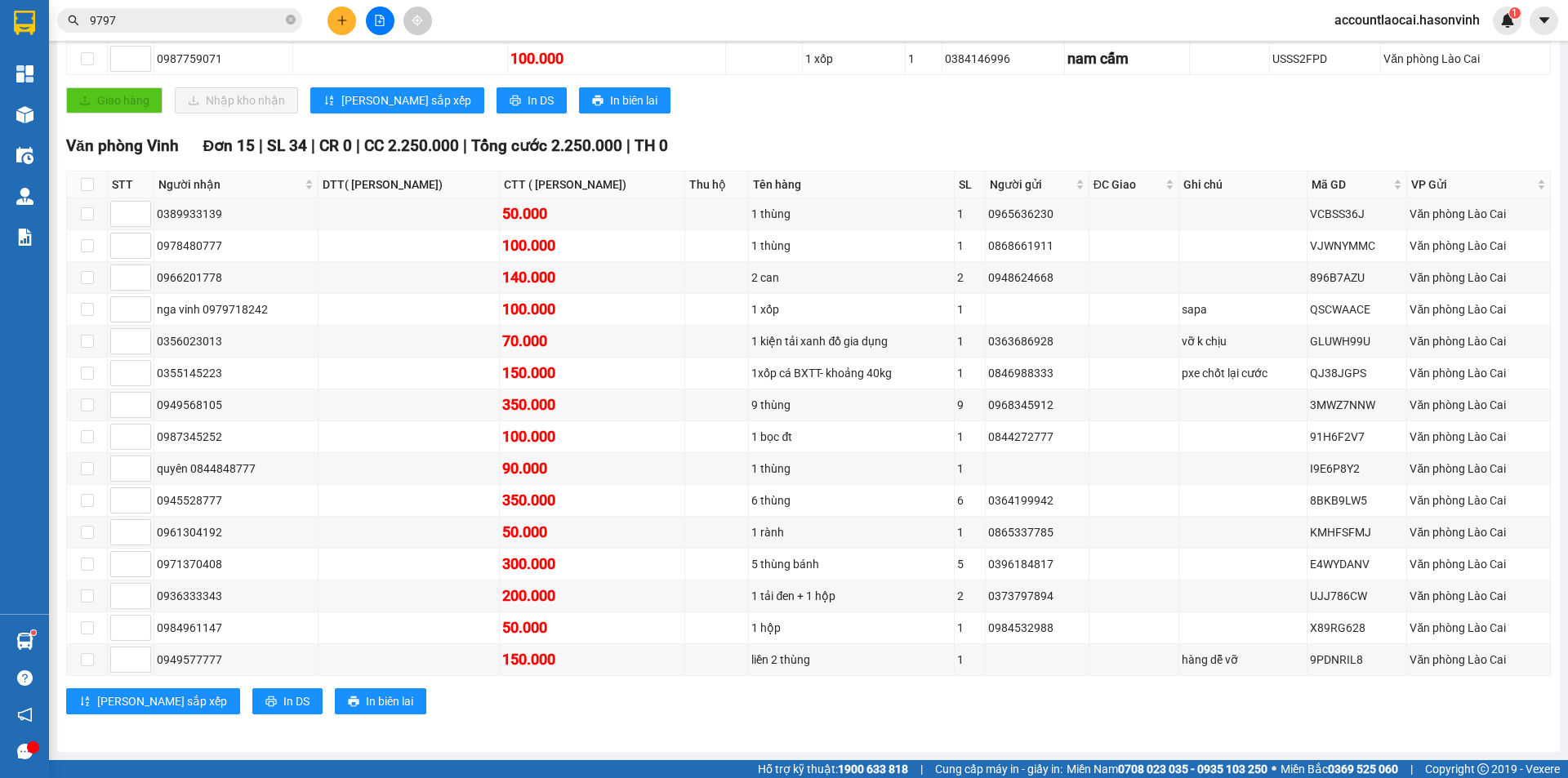
scroll to position [148, 0]
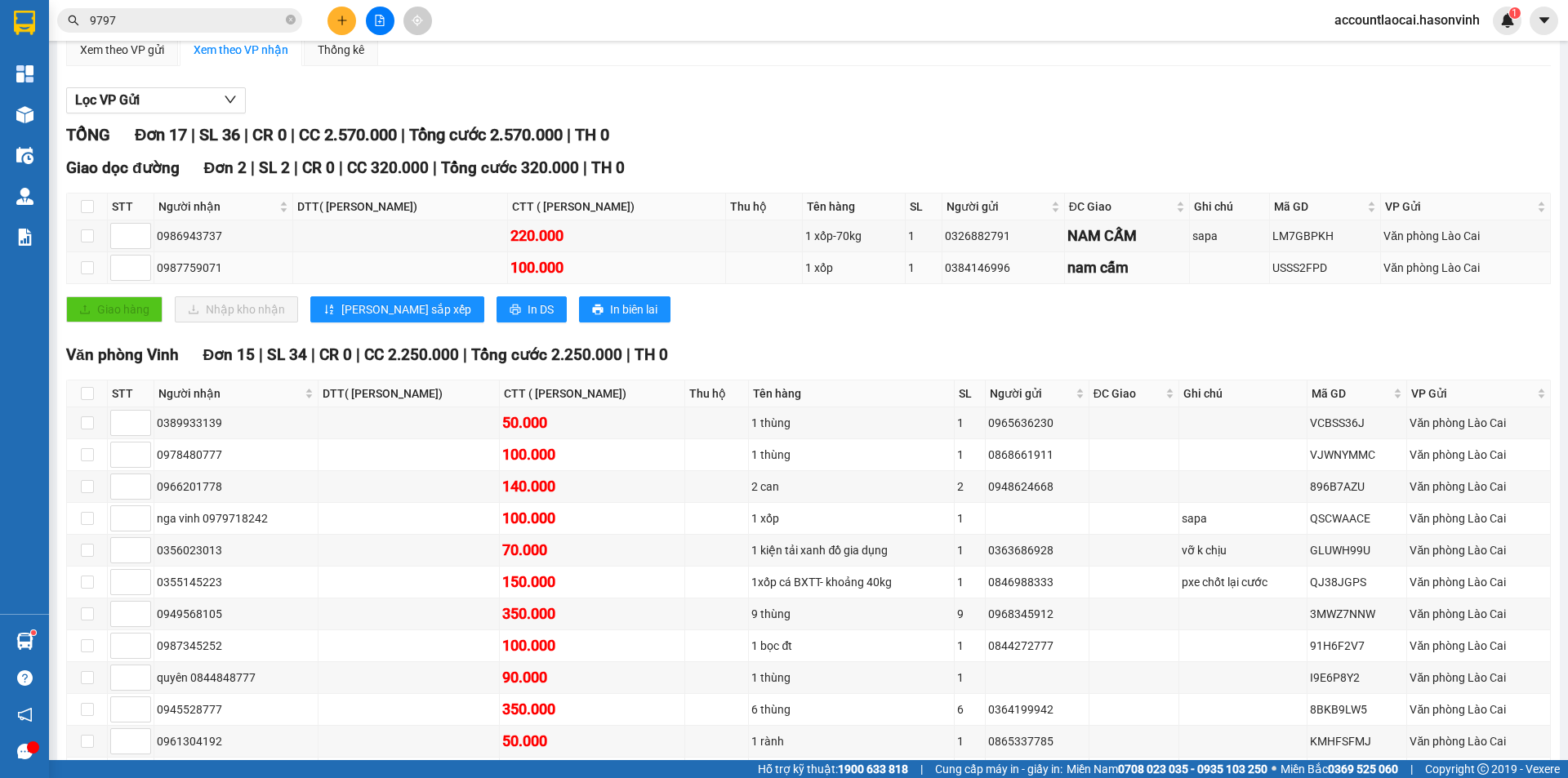
drag, startPoint x: 239, startPoint y: 305, endPoint x: 156, endPoint y: 308, distance: 83.1
click at [156, 284] on td "0987759071" at bounding box center [224, 268] width 139 height 32
copy div "0987759071"
drag, startPoint x: 294, startPoint y: 18, endPoint x: 265, endPoint y: 19, distance: 29.0
click at [293, 18] on icon "close-circle" at bounding box center [290, 19] width 10 height 10
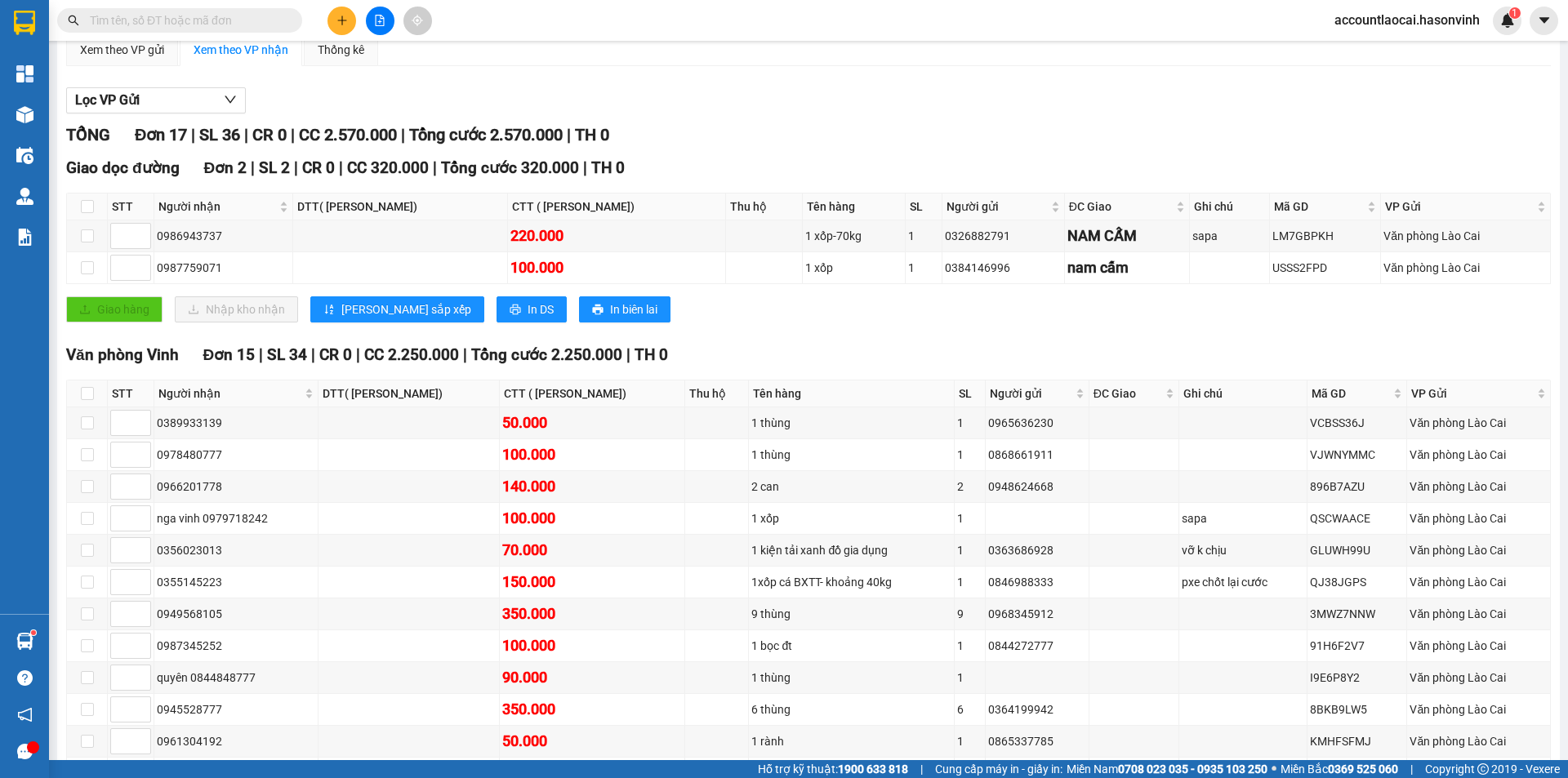
paste input "0987759071"
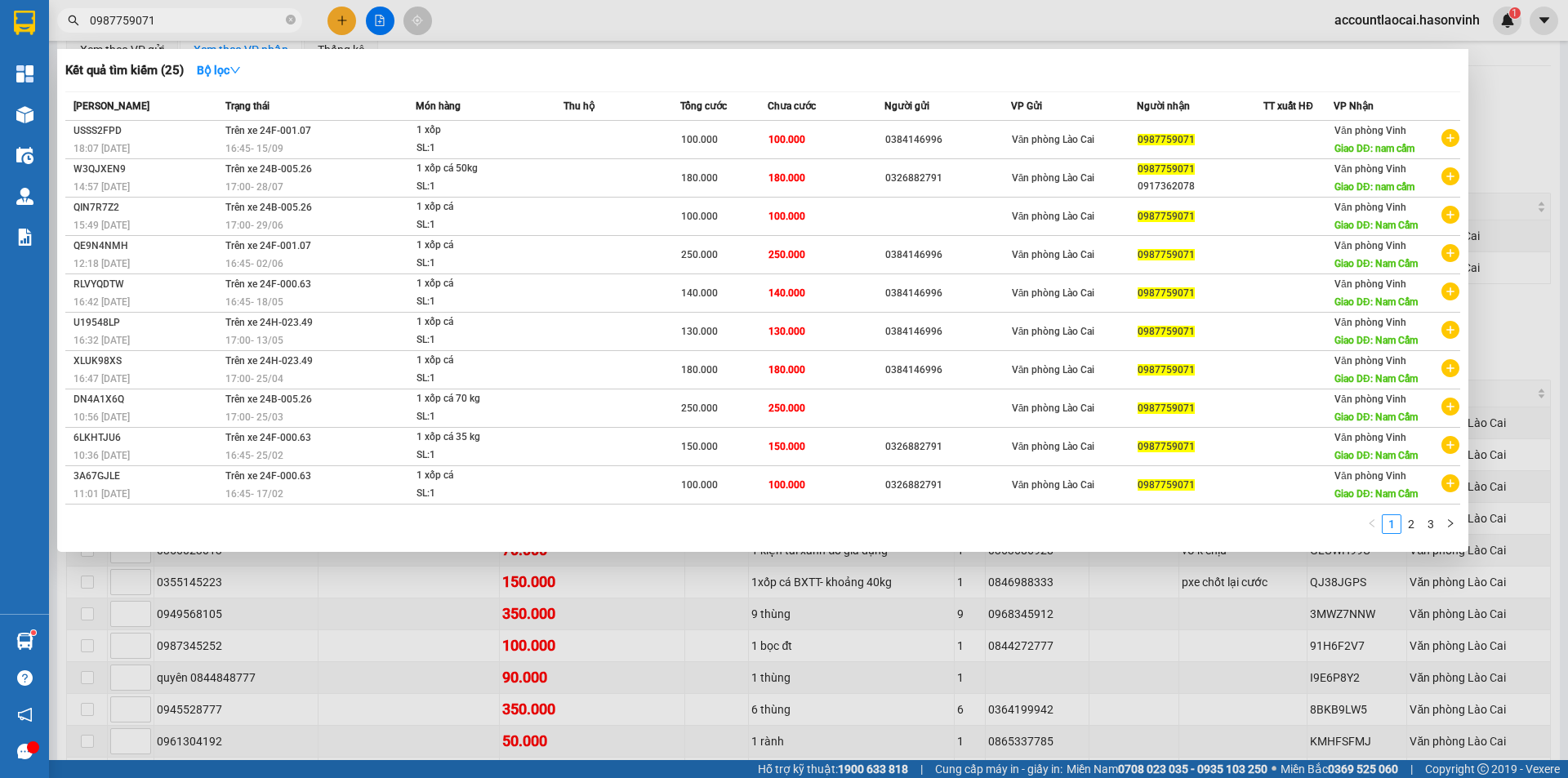
type input "0987759071"
click at [719, 598] on div at bounding box center [784, 389] width 1568 height 778
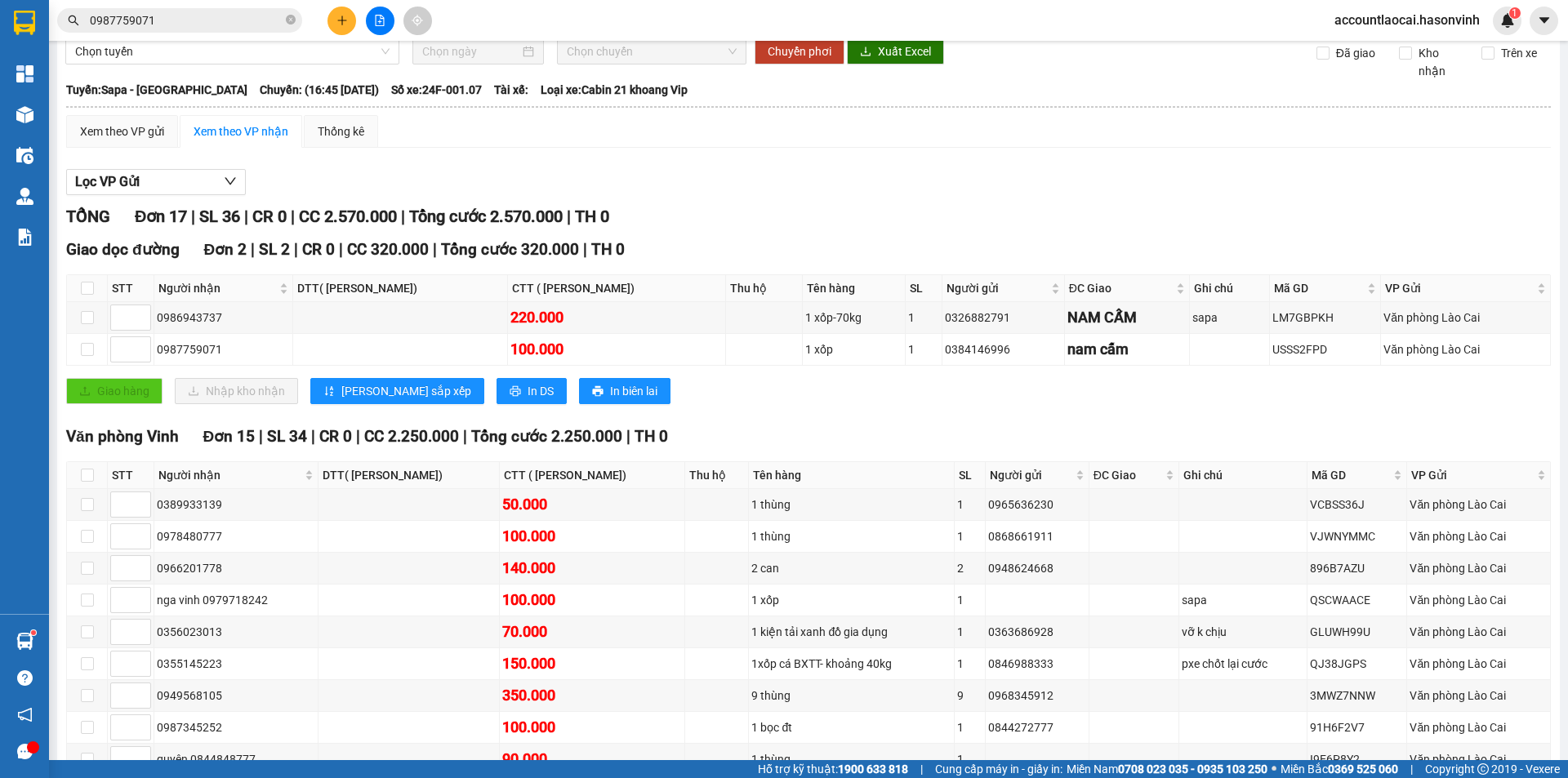
scroll to position [0, 0]
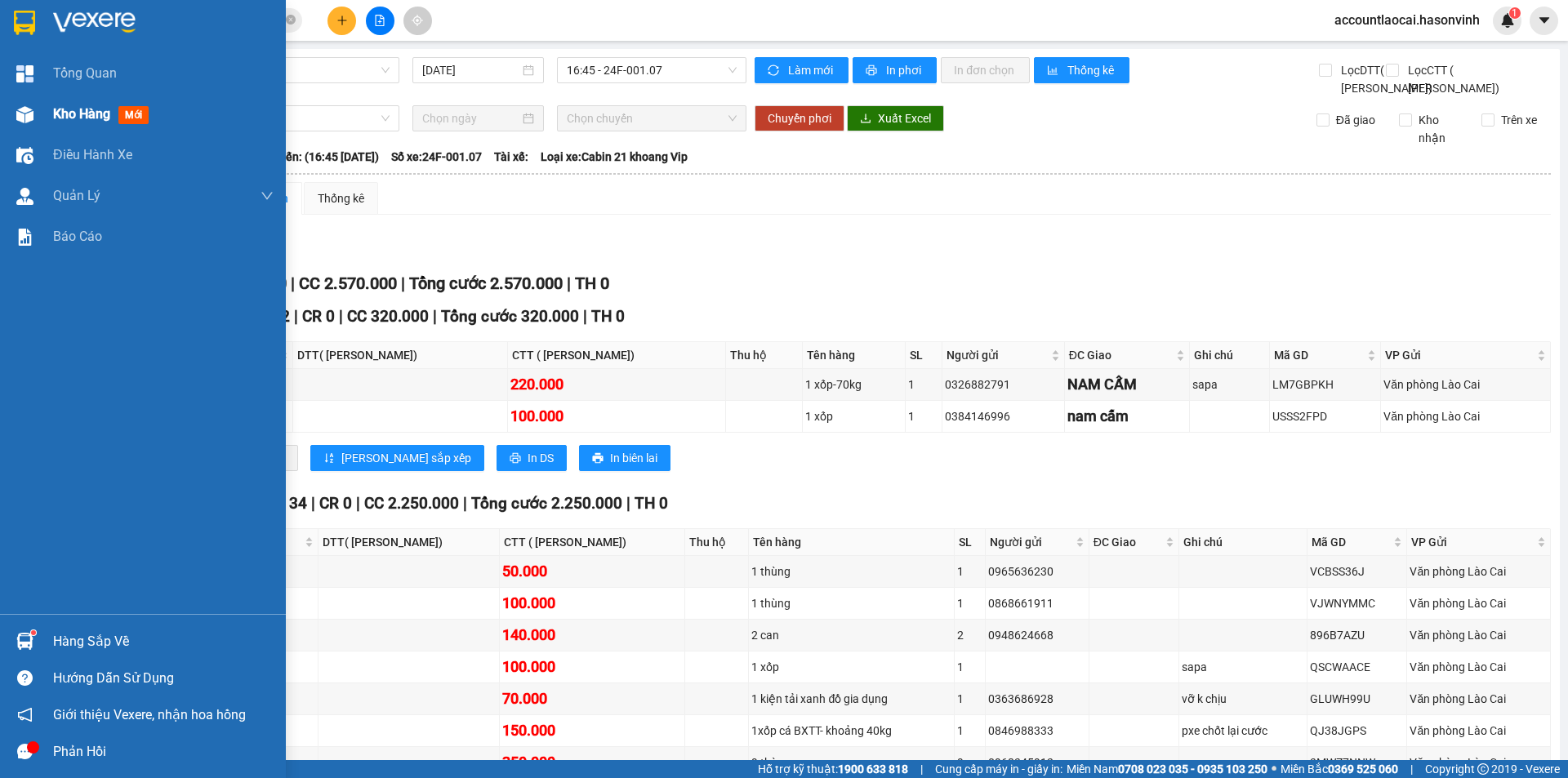
click at [28, 113] on img at bounding box center [25, 114] width 17 height 17
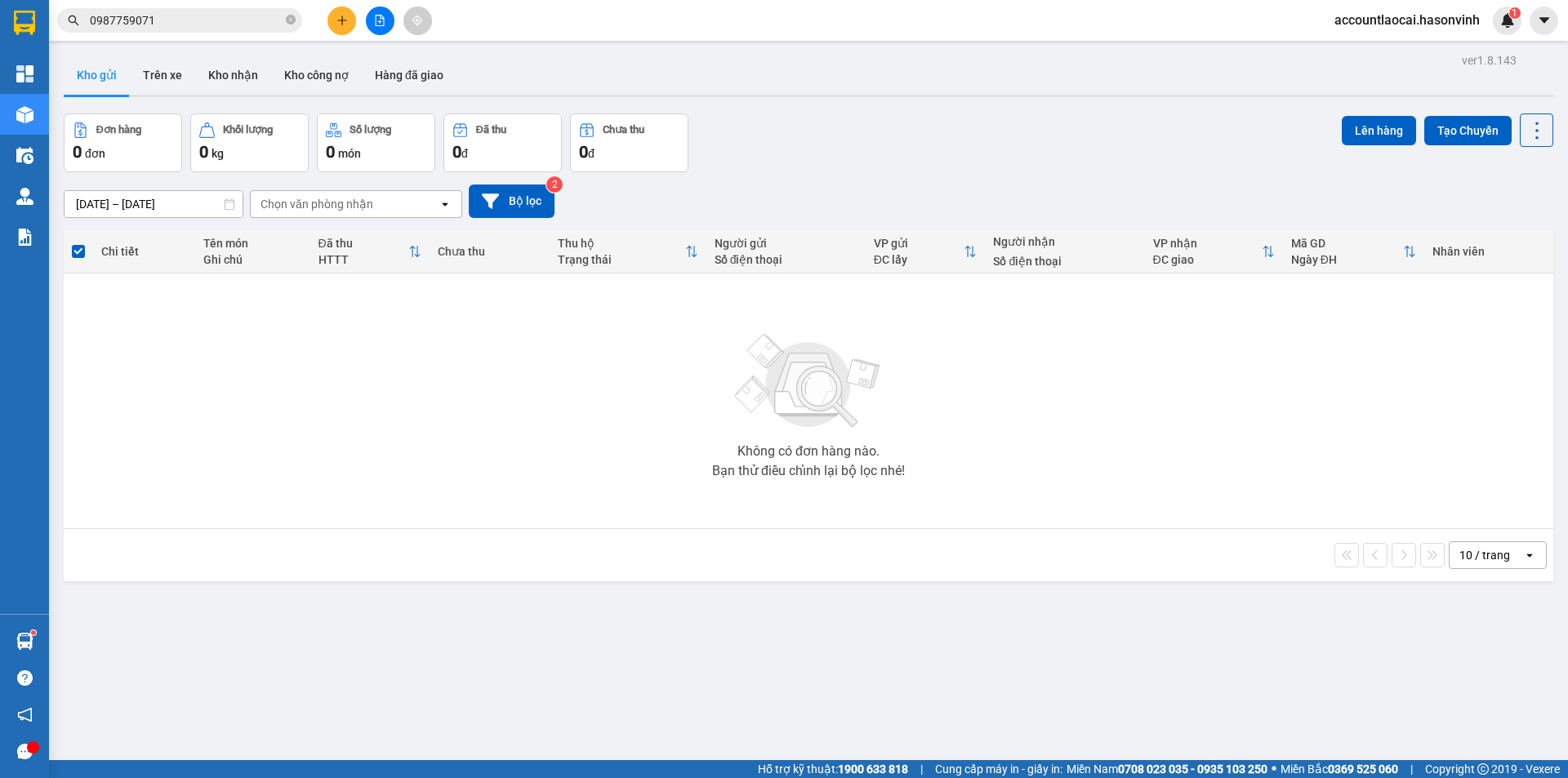
click at [379, 13] on button at bounding box center [379, 20] width 29 height 29
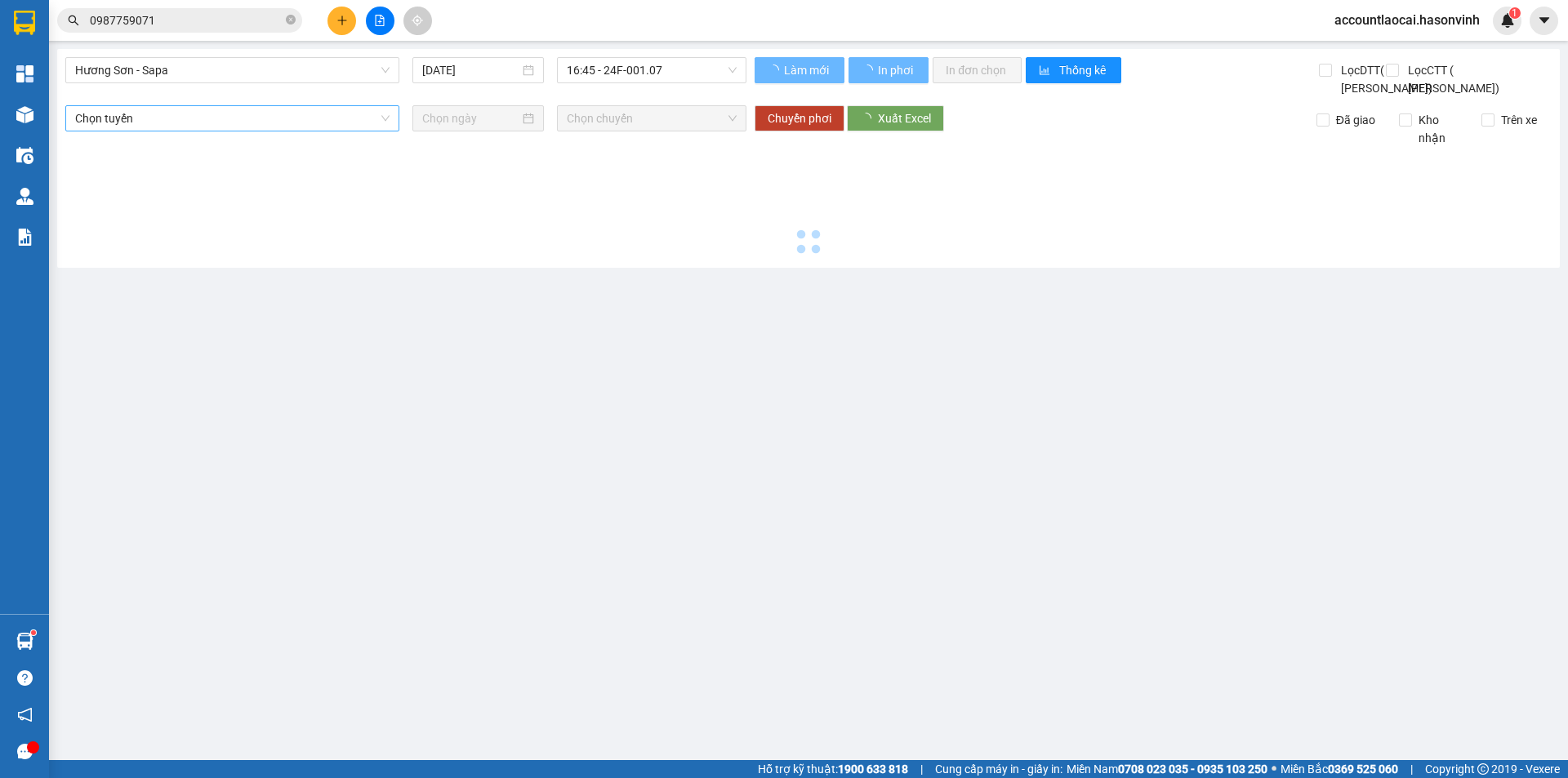
click at [235, 75] on span "Hương Sơn - Sapa" at bounding box center [232, 70] width 315 height 24
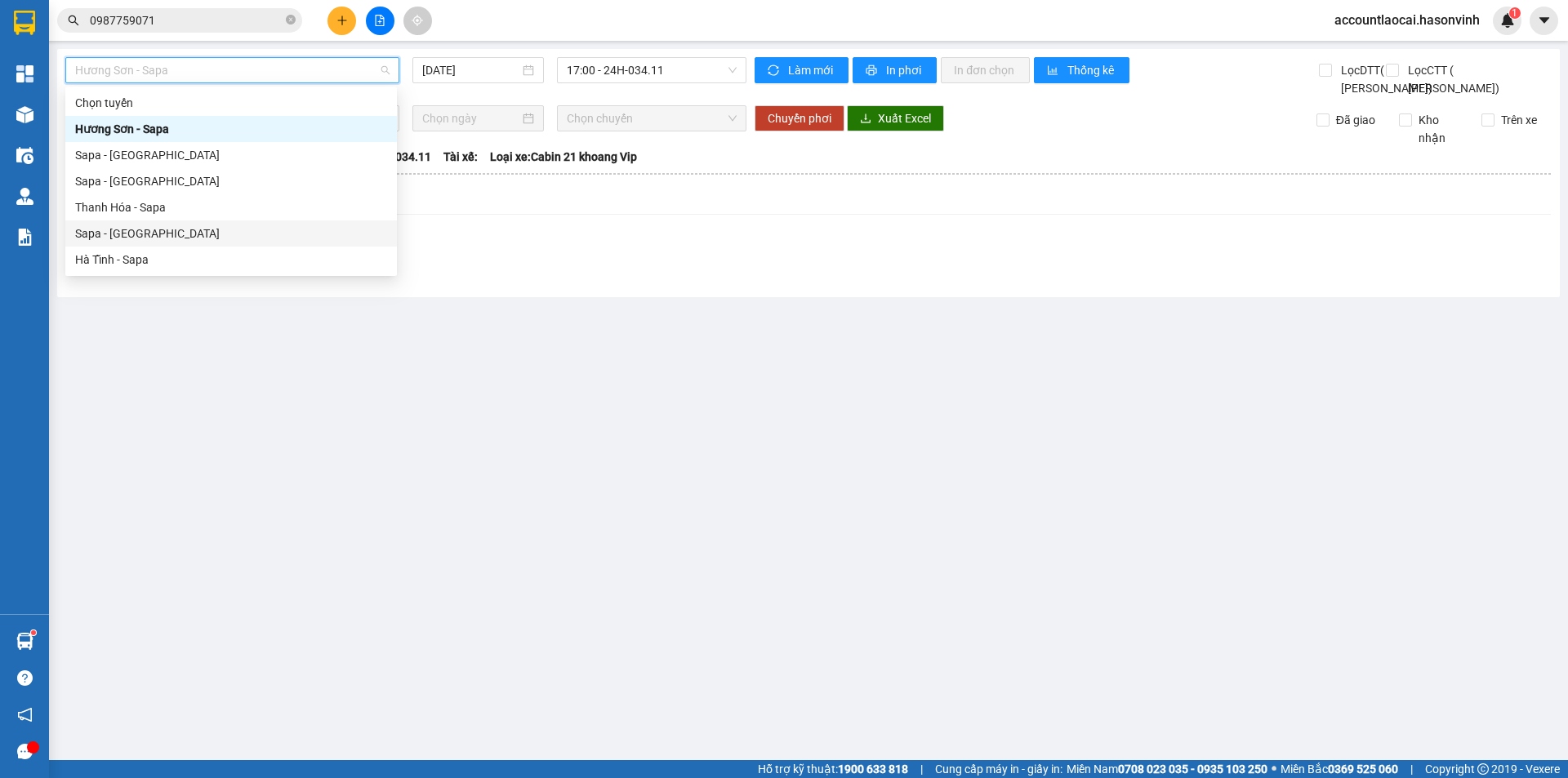
click at [201, 228] on div "Sapa - [GEOGRAPHIC_DATA]" at bounding box center [231, 233] width 312 height 18
type input "[DATE]"
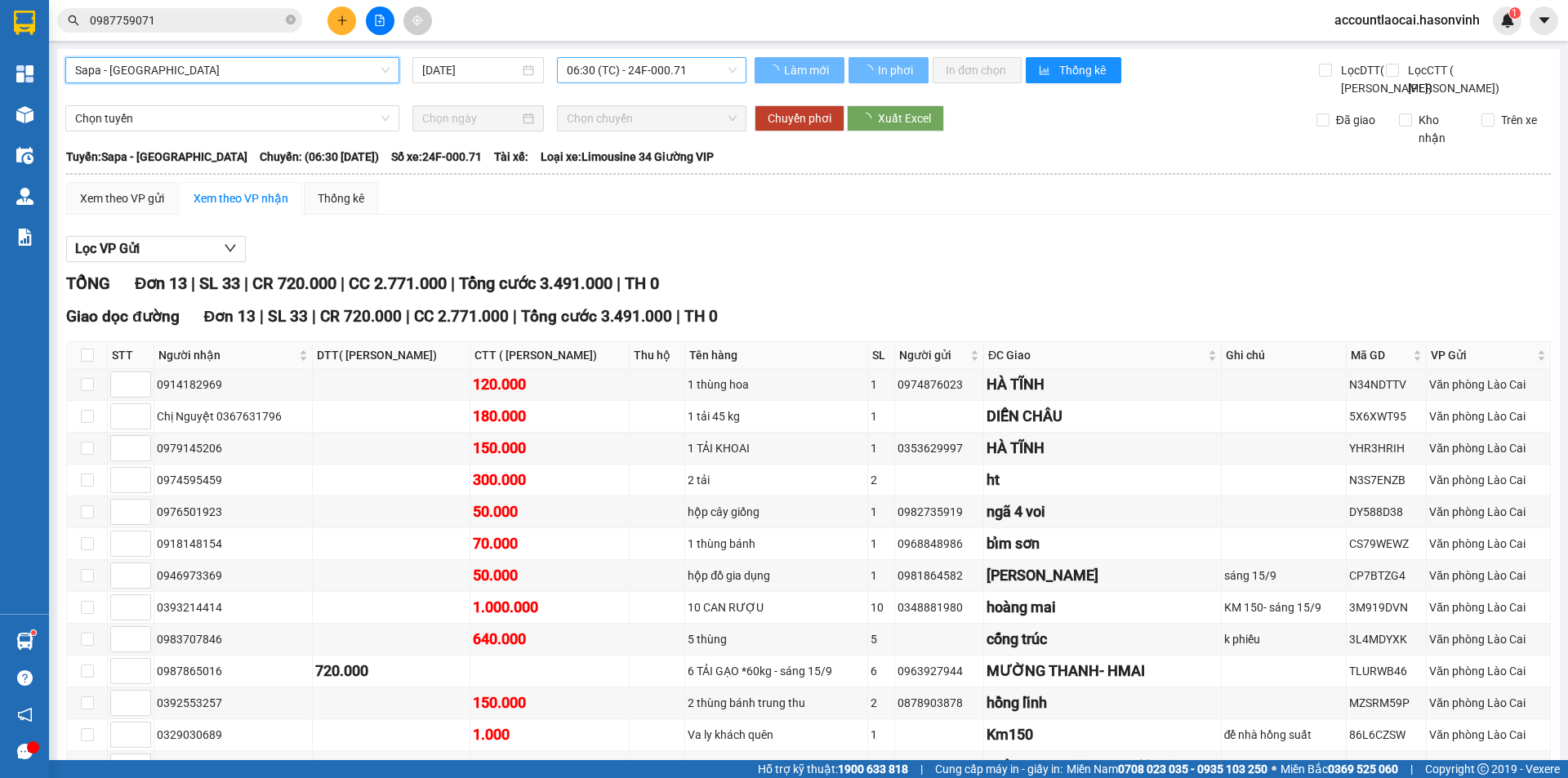
click at [613, 60] on span "06:30 (TC) - 24F-000.71" at bounding box center [651, 70] width 170 height 24
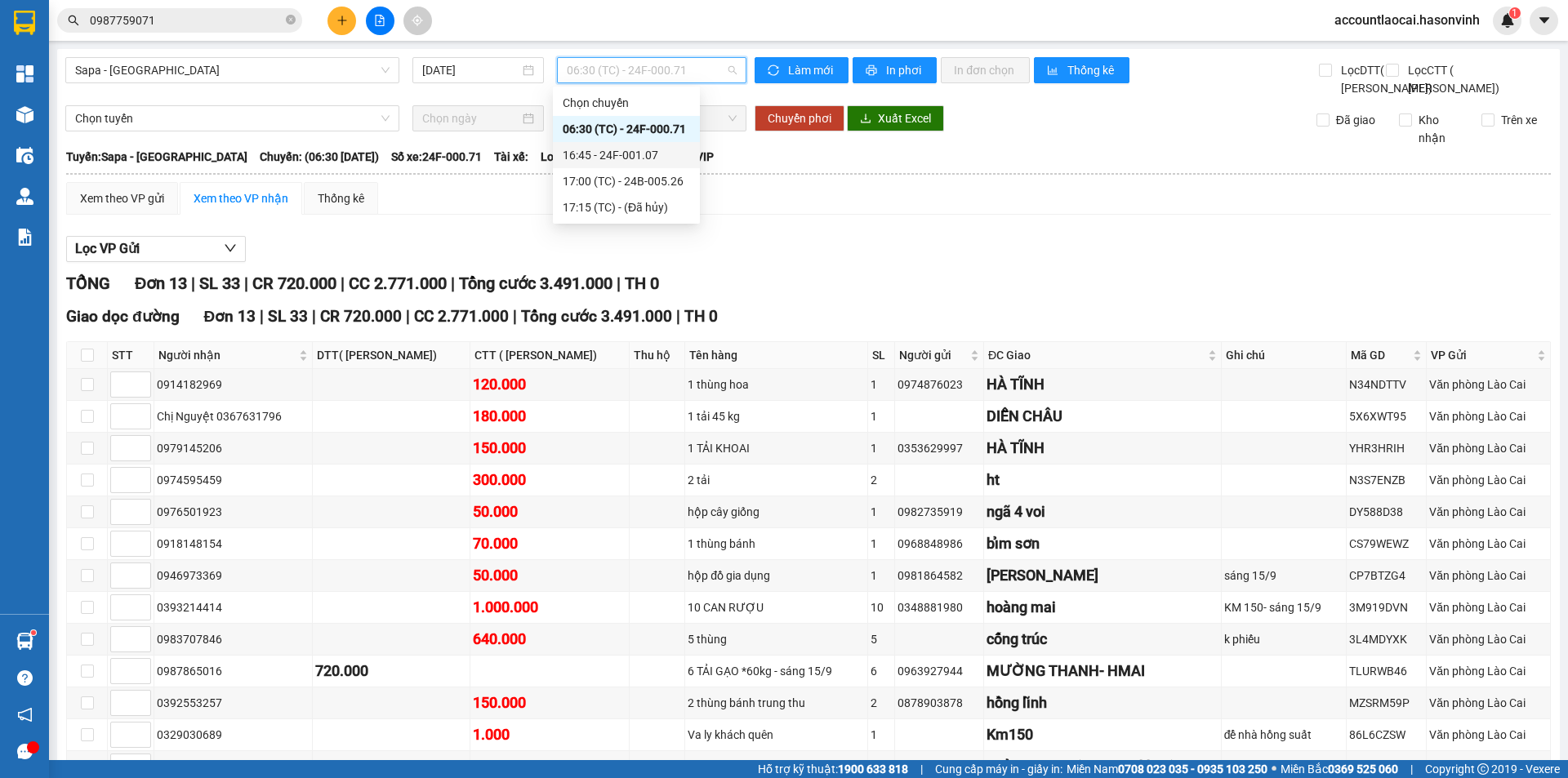
click at [647, 152] on div "16:45 - 24F-001.07" at bounding box center [625, 155] width 127 height 18
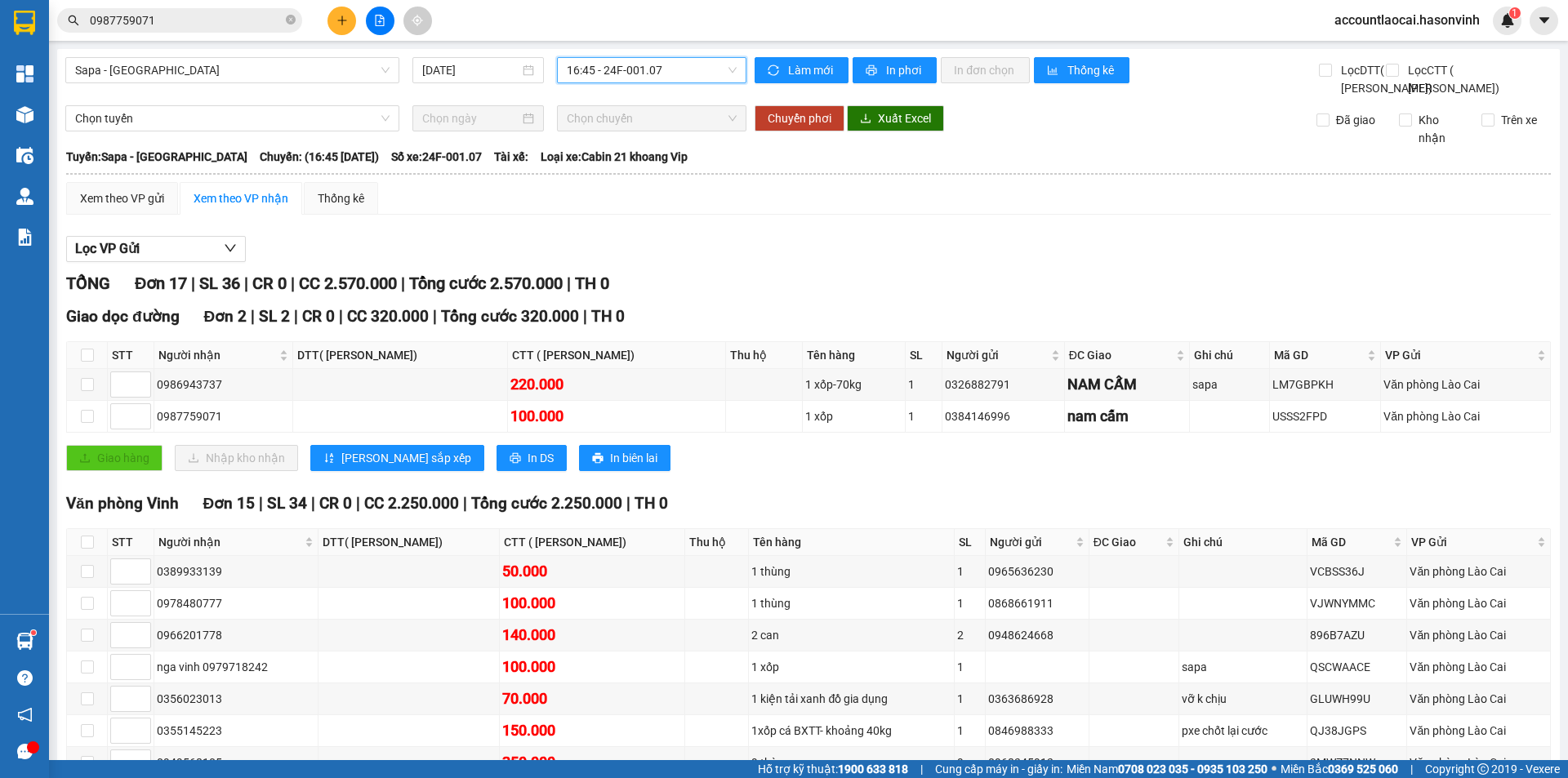
click at [651, 59] on span "16:45 - 24F-001.07" at bounding box center [651, 70] width 170 height 24
click at [666, 178] on div "17:00 (TC) - 24B-005.26" at bounding box center [625, 181] width 127 height 18
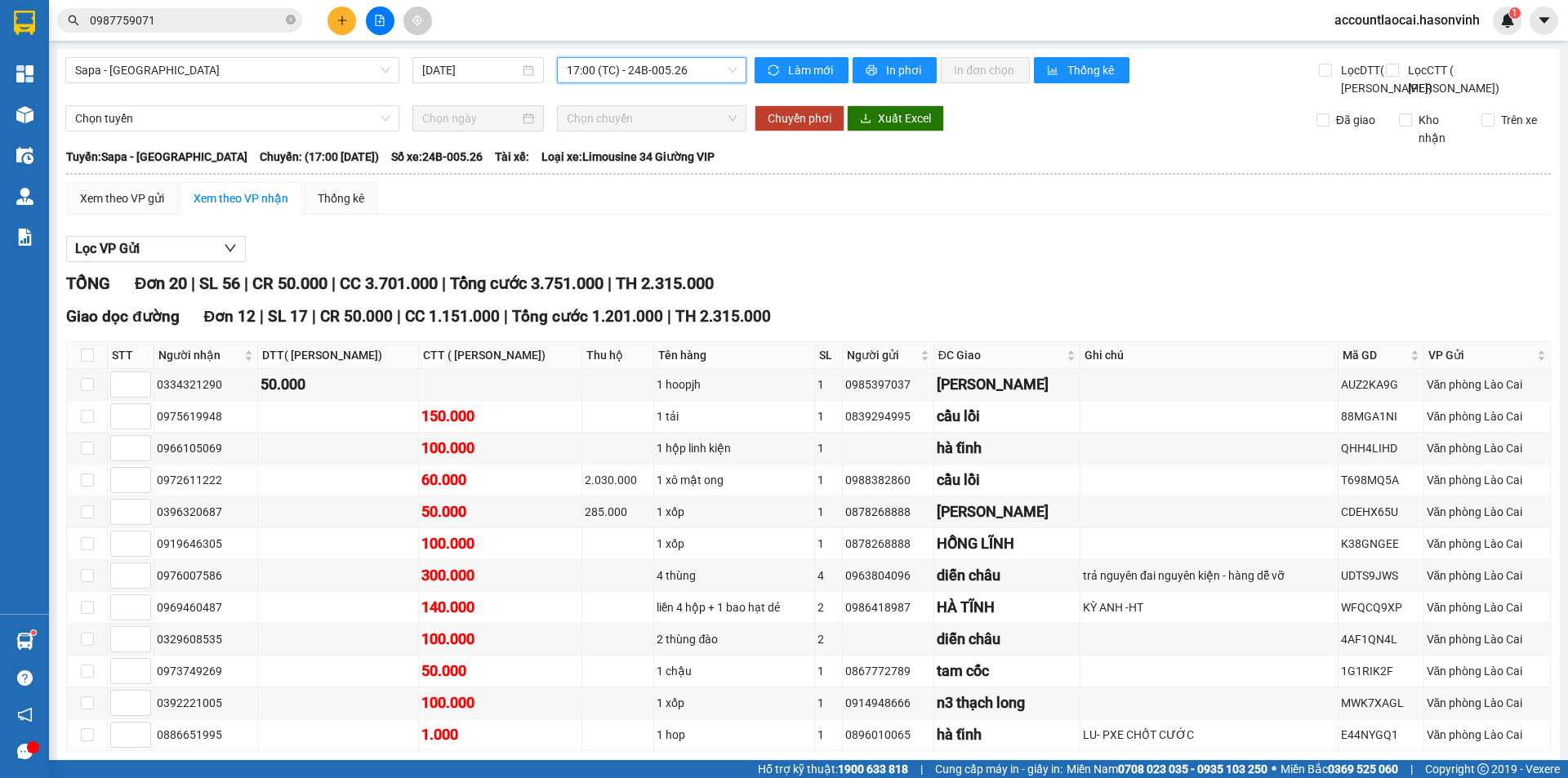
click at [646, 78] on span "17:00 (TC) - 24B-005.26" at bounding box center [651, 70] width 170 height 24
click at [675, 175] on div "17:00 (TC) - 24B-005.26" at bounding box center [625, 181] width 127 height 18
click at [640, 63] on span "17:00 (TC) - 24B-005.26" at bounding box center [651, 70] width 170 height 24
click at [643, 159] on div "16:45 - 24F-001.07" at bounding box center [625, 155] width 127 height 18
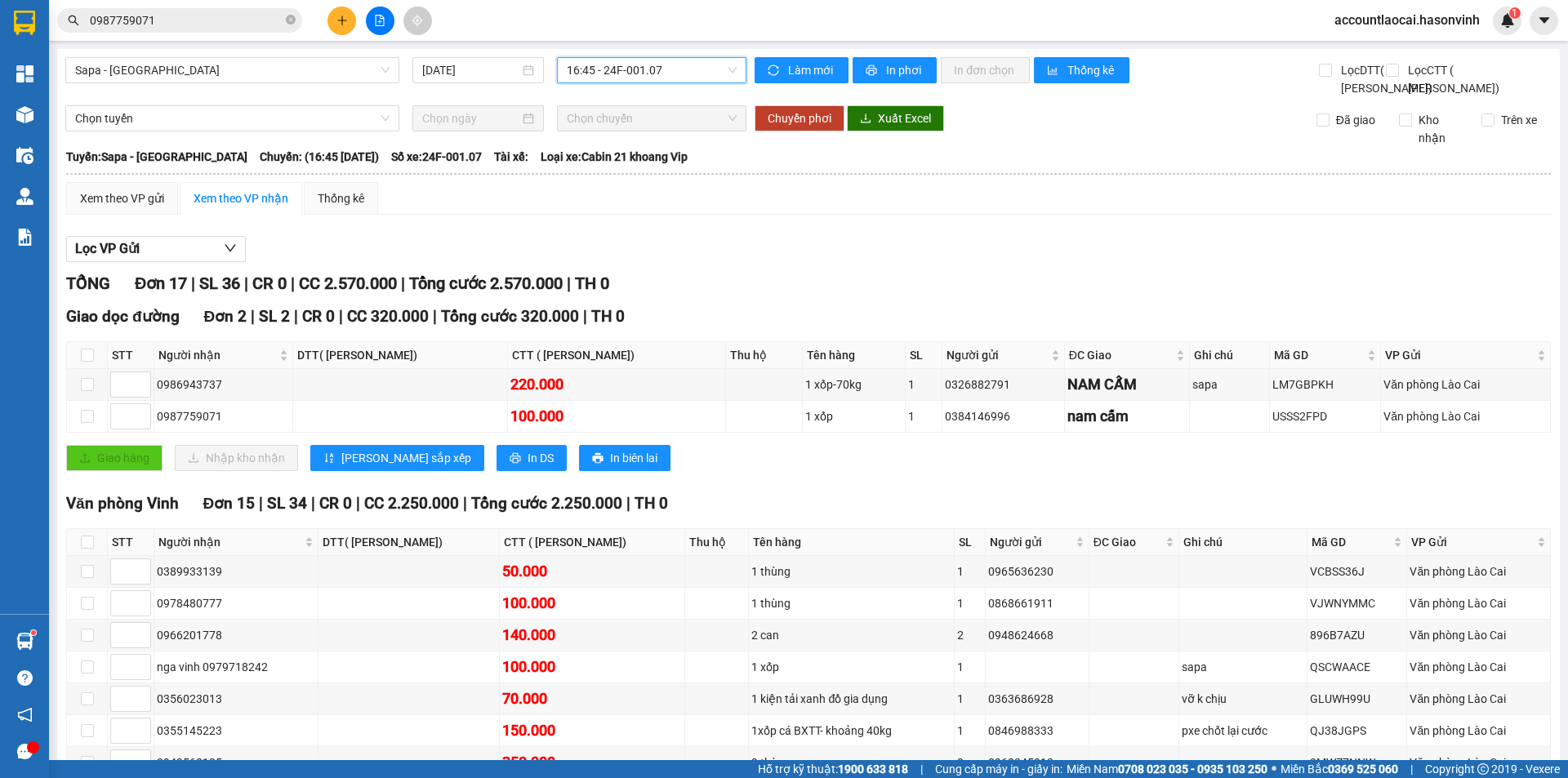
scroll to position [393, 0]
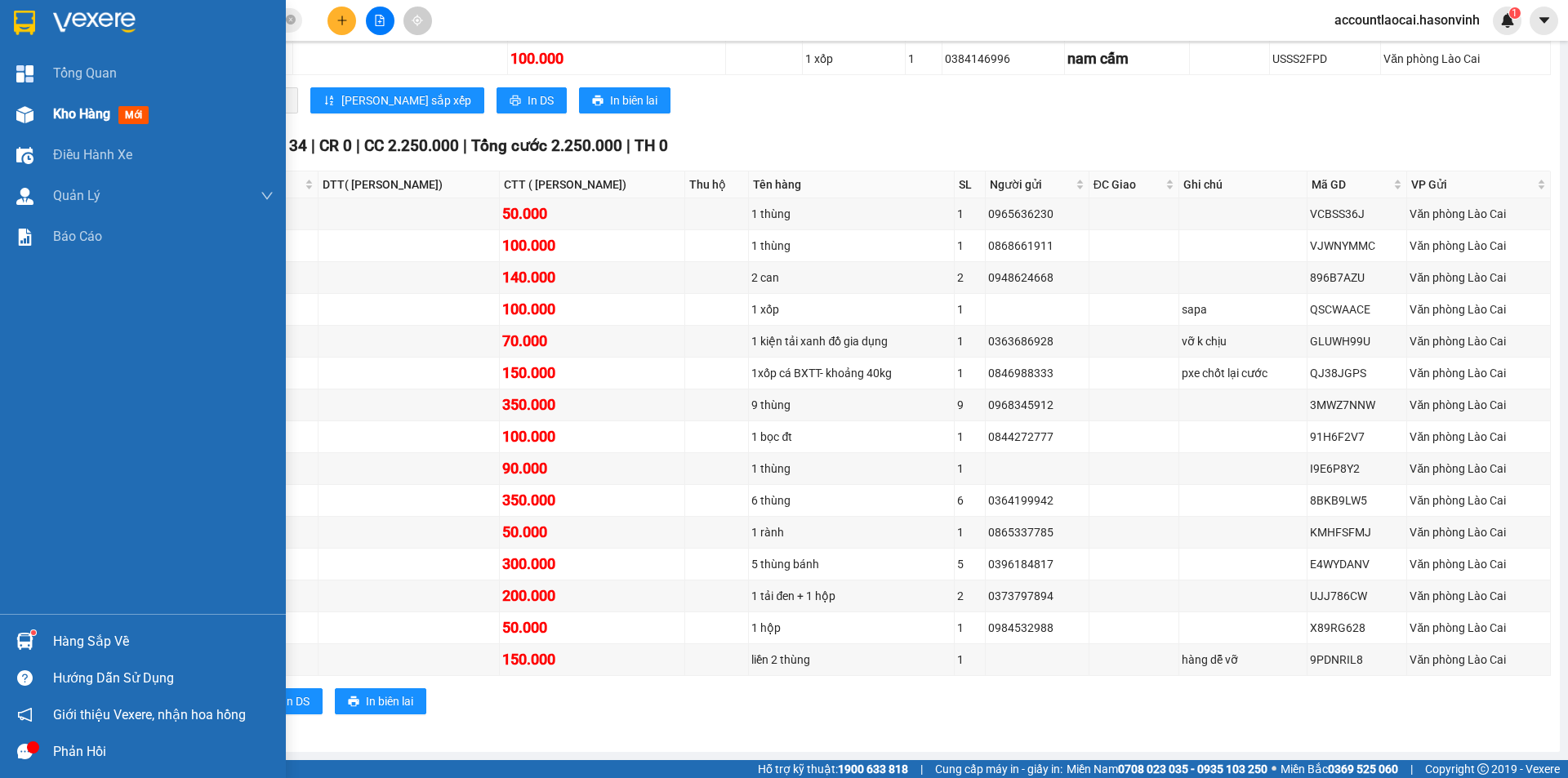
click at [31, 112] on img at bounding box center [25, 114] width 17 height 17
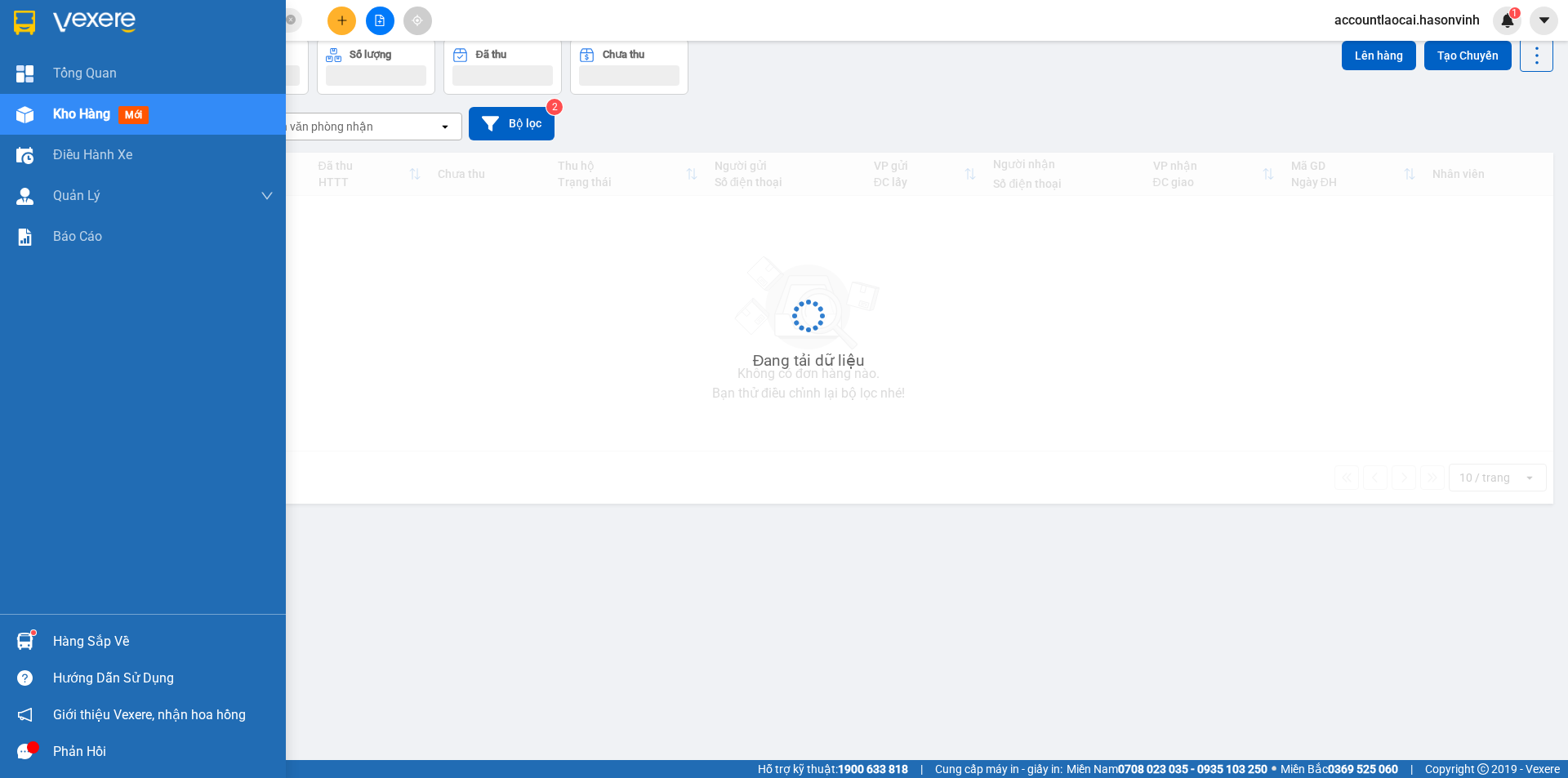
scroll to position [75, 0]
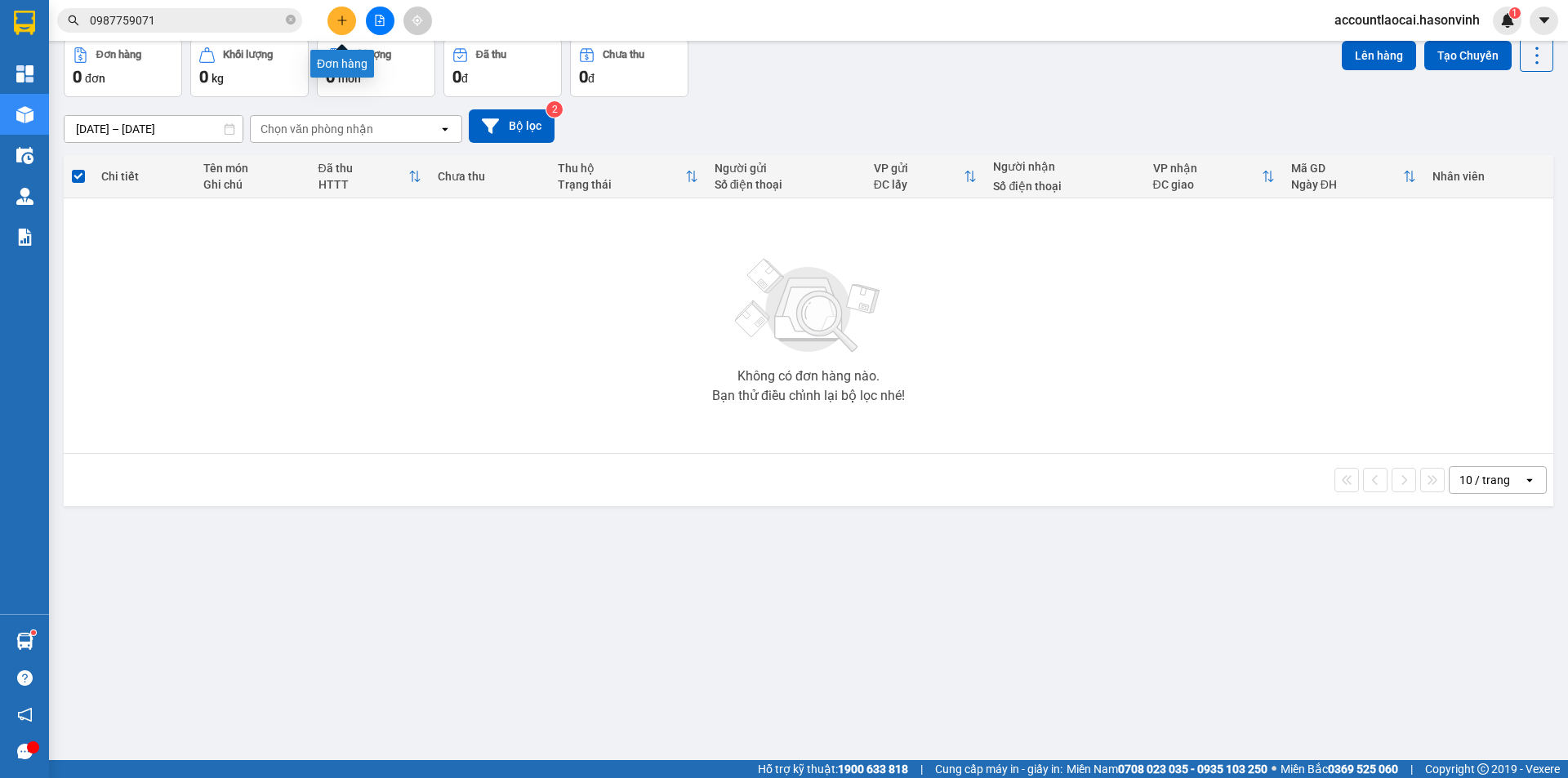
click at [347, 19] on icon "plus" at bounding box center [342, 20] width 11 height 11
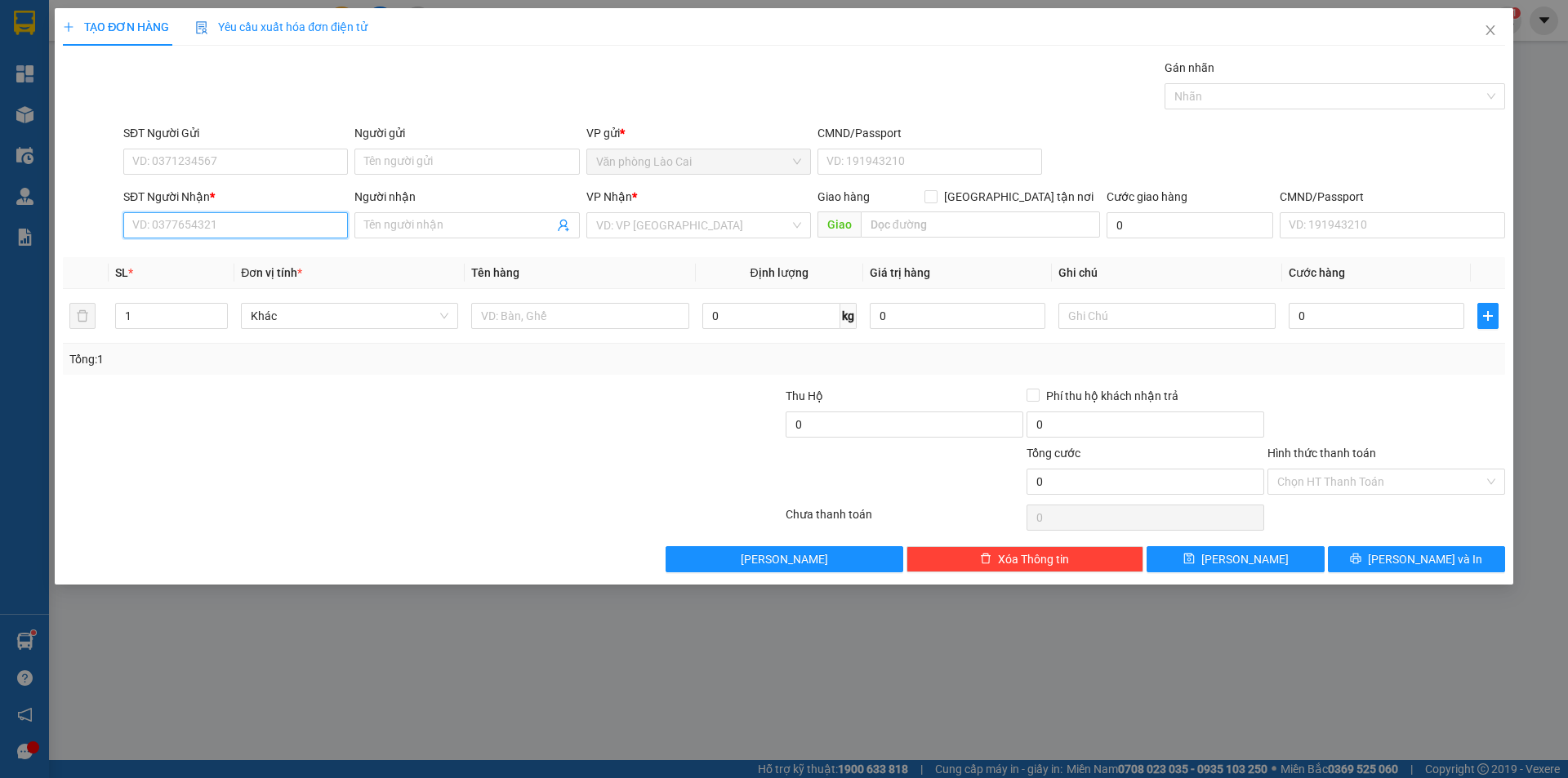
click at [295, 212] on input "SĐT Người Nhận *" at bounding box center [236, 225] width 225 height 26
click at [221, 226] on input "984" at bounding box center [236, 225] width 225 height 26
click at [203, 256] on div "0333603984" at bounding box center [235, 257] width 205 height 18
type input "0333603984"
type input "cx đăng khoa"
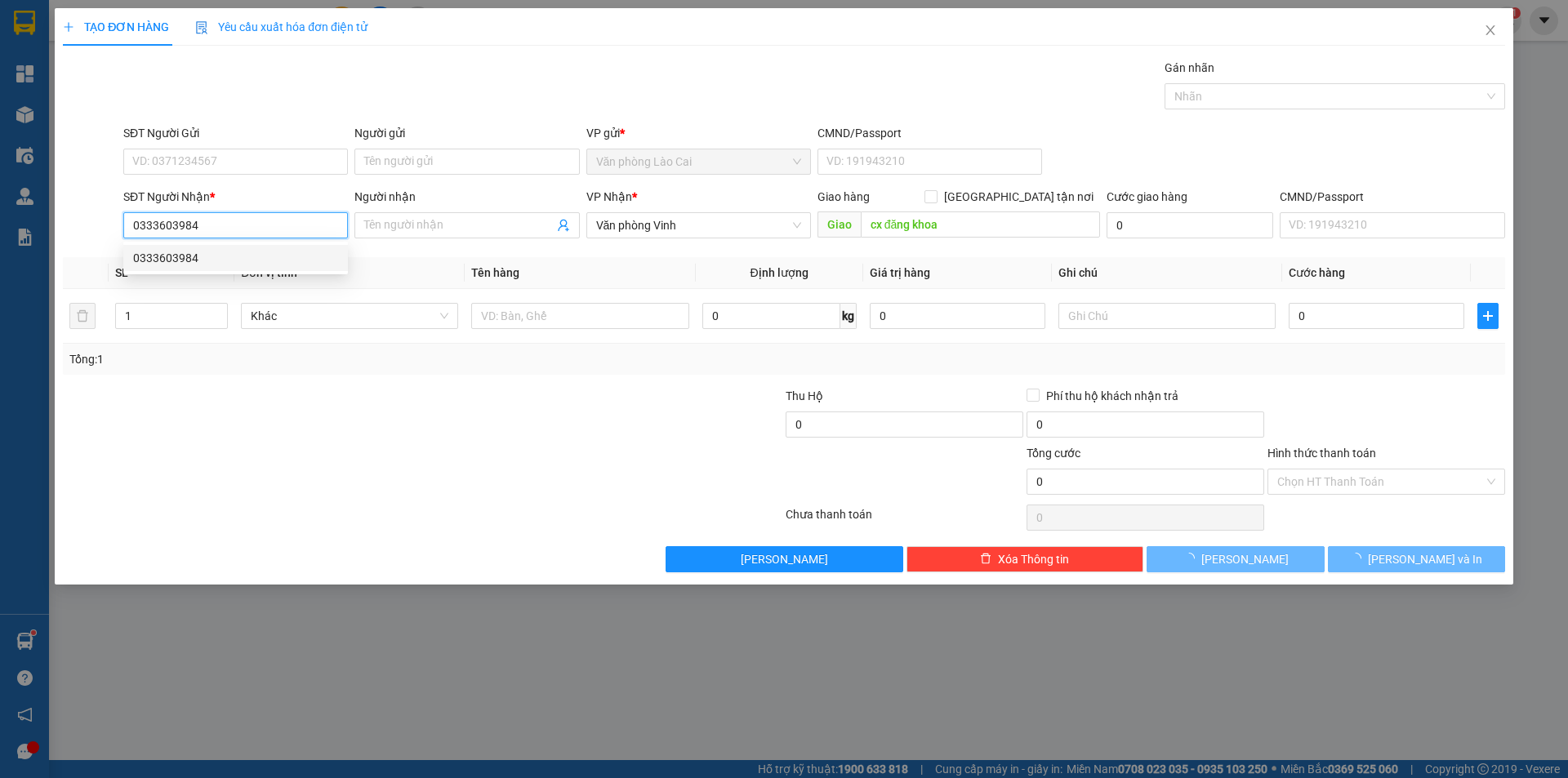
type input "180.000"
type input "0333603984"
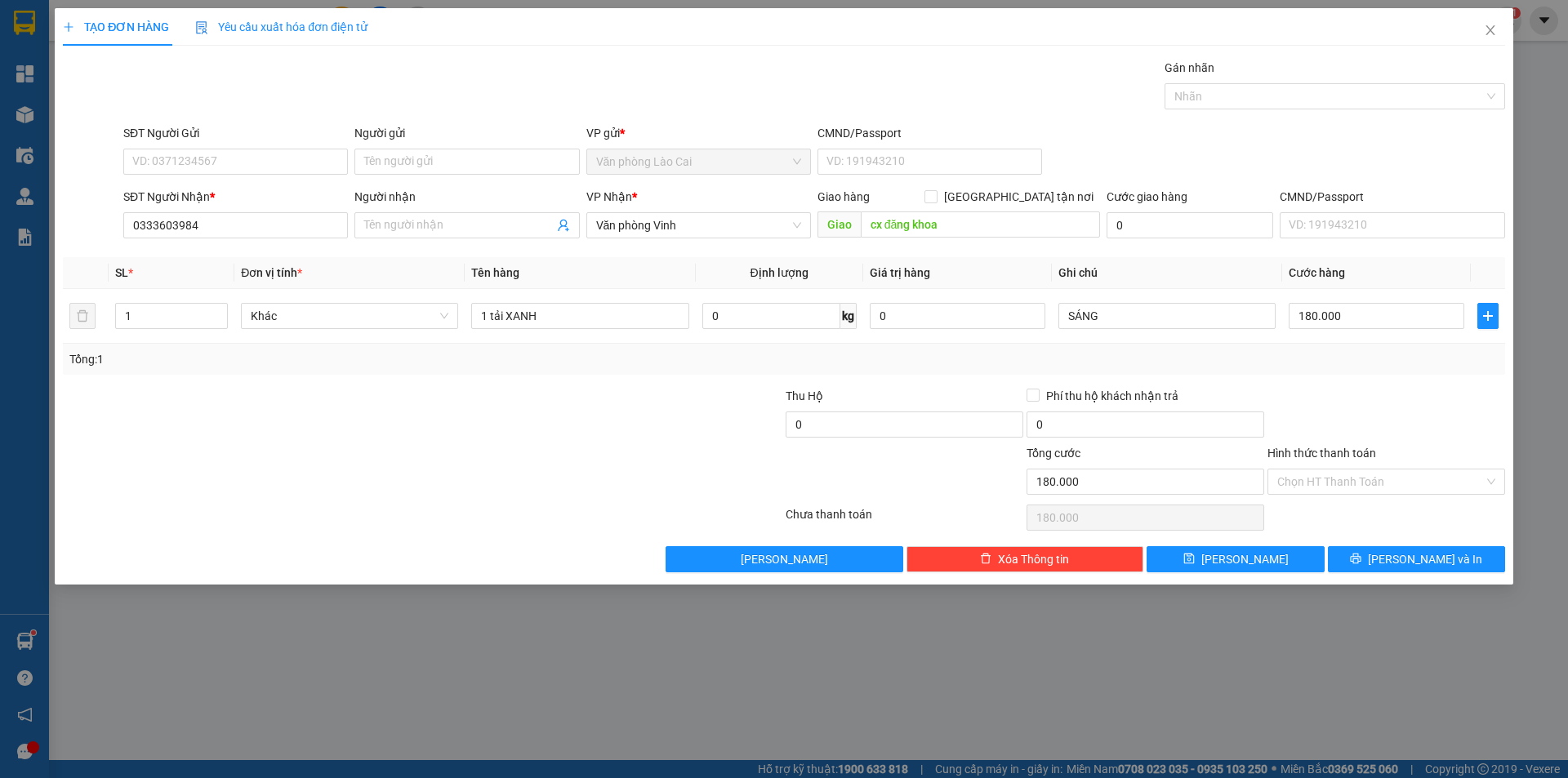
click at [497, 384] on div "Transit Pickup Surcharge Ids Transit Deliver Surcharge Ids Transit Deliver Surc…" at bounding box center [784, 315] width 1442 height 514
click at [1330, 325] on input "180.000" at bounding box center [1376, 315] width 175 height 26
type input "2"
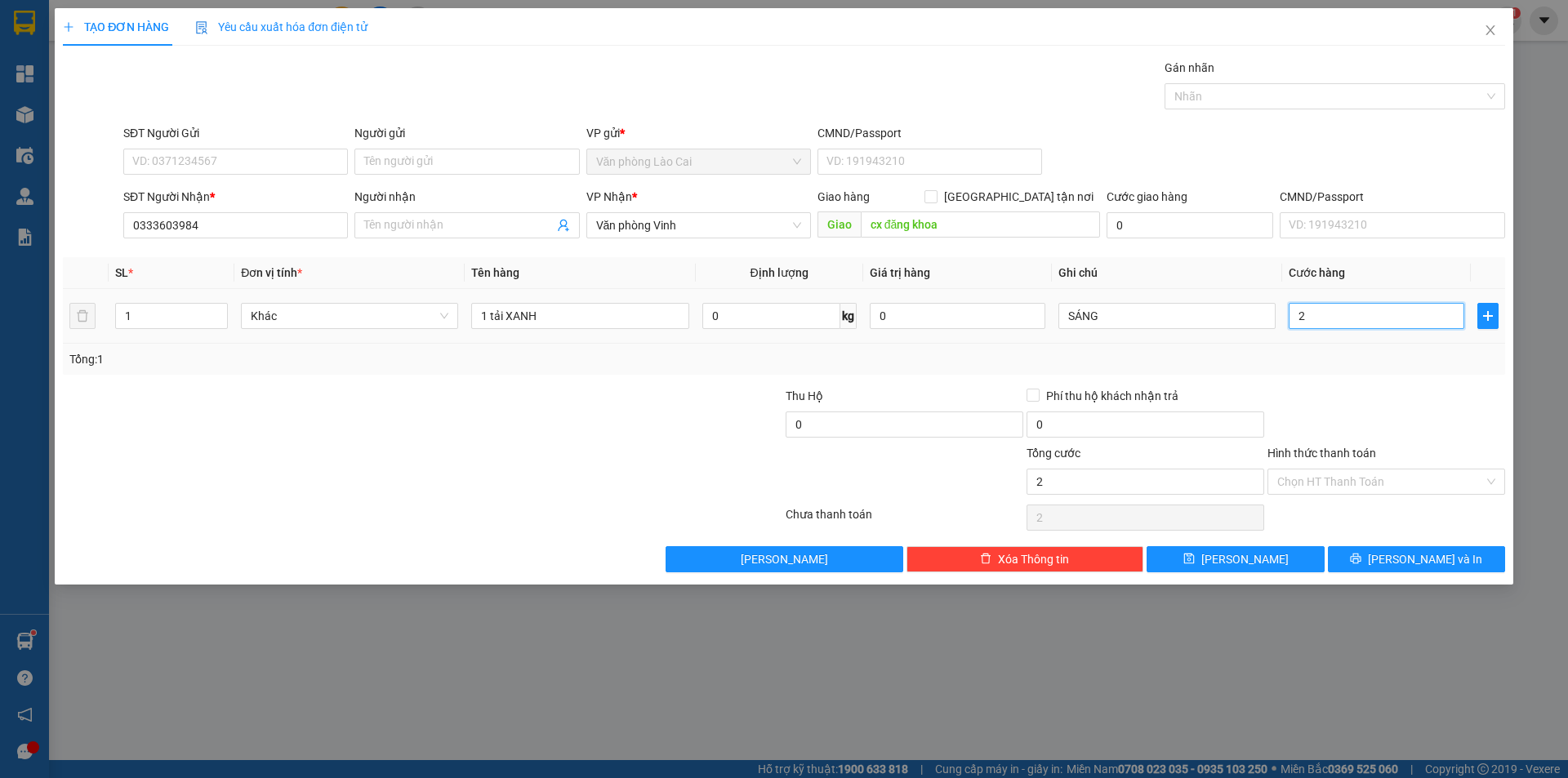
type input "20"
type input "200"
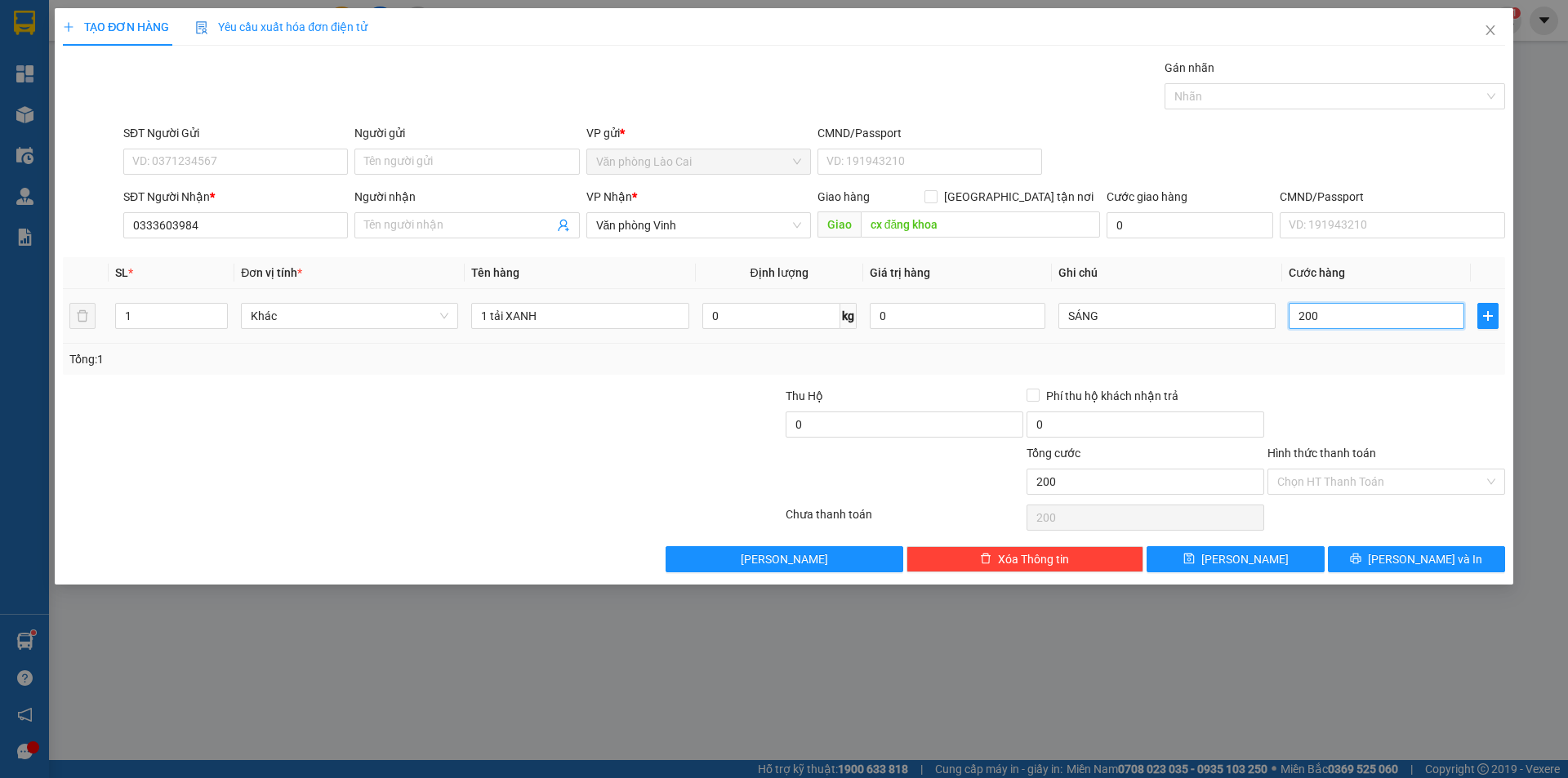
type input "2.000"
type input "20.000"
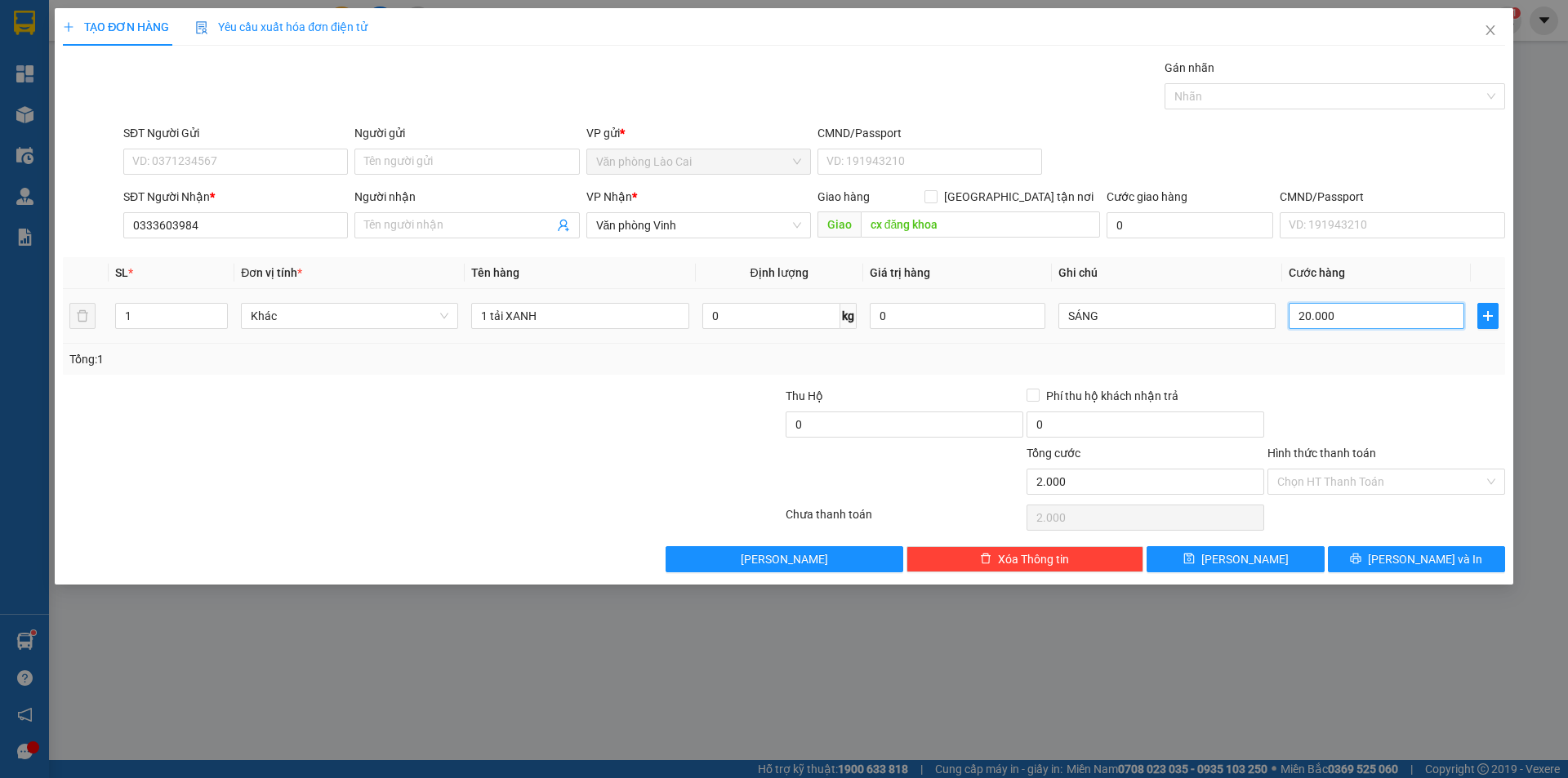
type input "20.000"
type input "200.000"
drag, startPoint x: 1117, startPoint y: 315, endPoint x: 920, endPoint y: 328, distance: 197.4
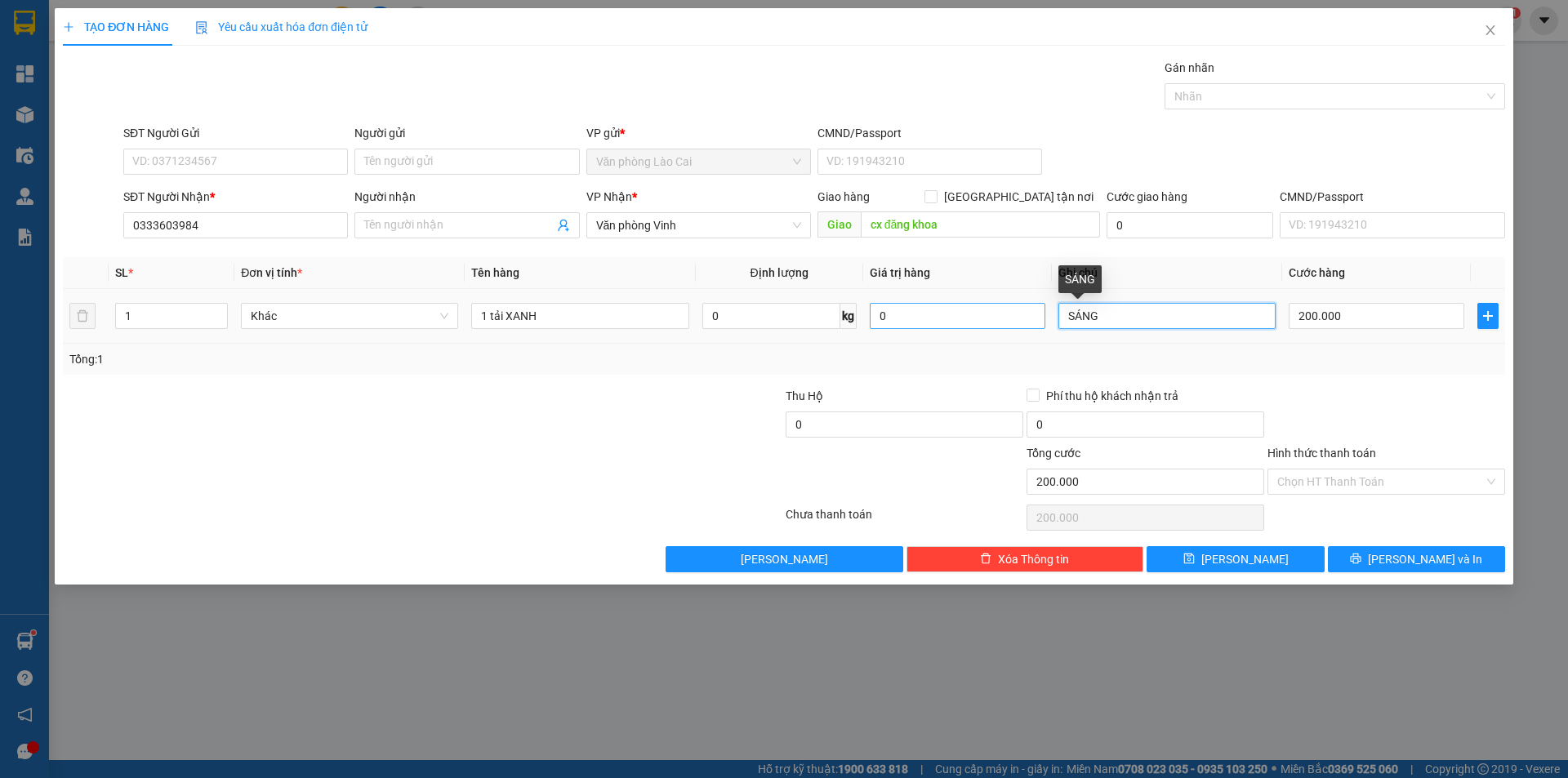
click at [920, 328] on tr "1 Khác 1 tải XANH 0 kg 0 SÁNG 200.000" at bounding box center [784, 316] width 1442 height 55
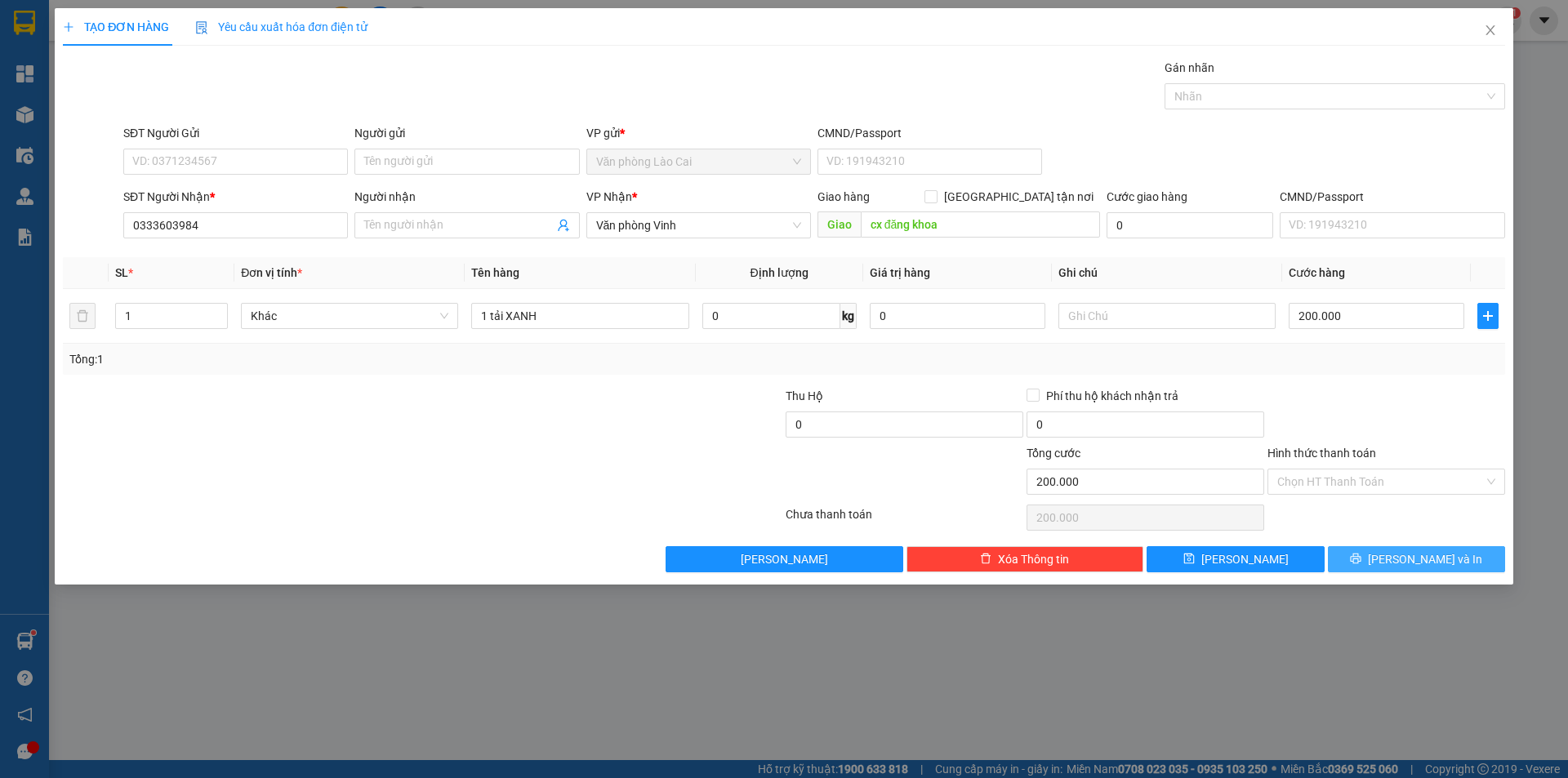
click at [1403, 560] on span "[PERSON_NAME] và In" at bounding box center [1424, 558] width 114 height 18
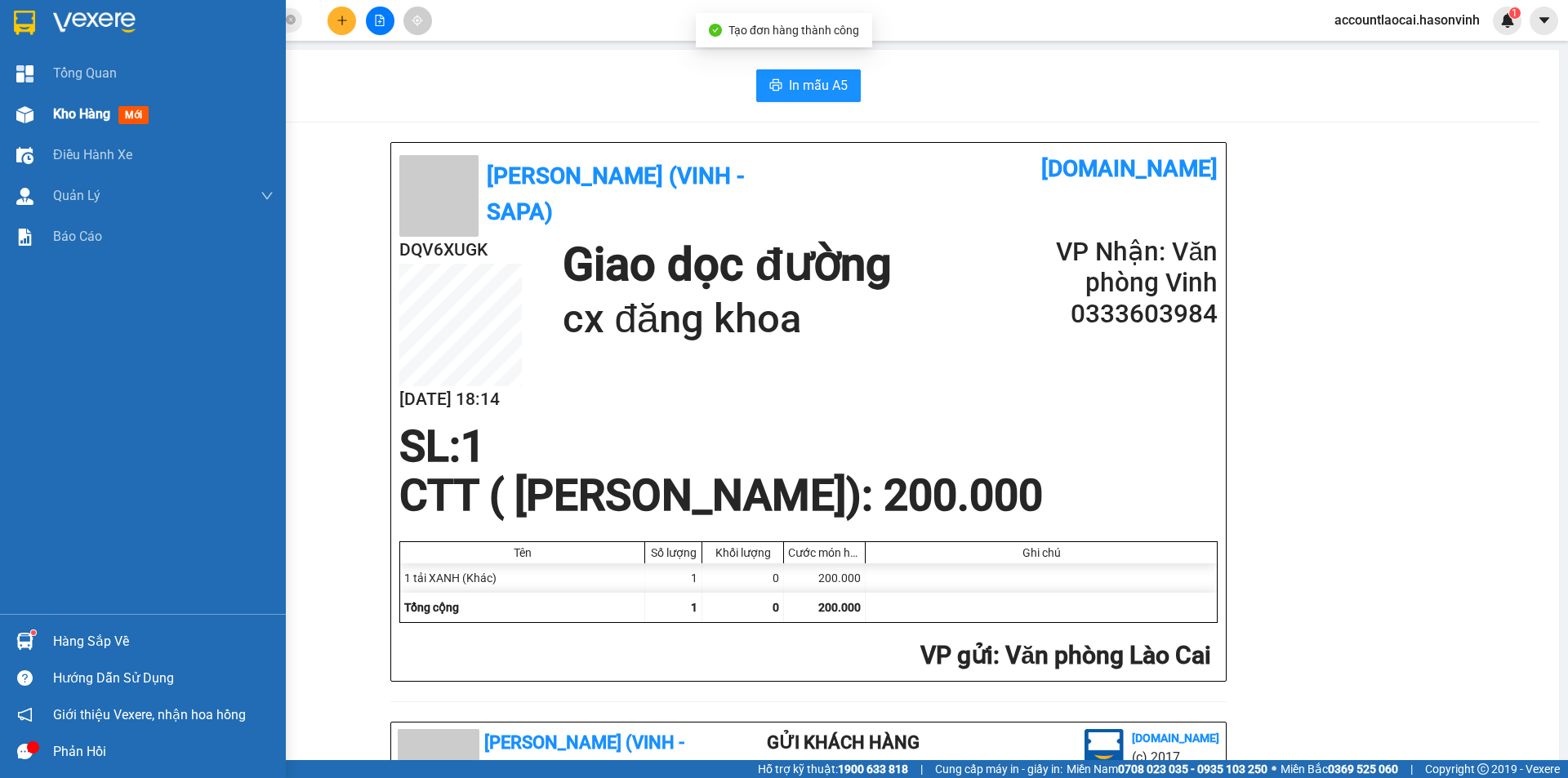
click at [40, 122] on div "Kho hàng mới" at bounding box center [143, 114] width 286 height 41
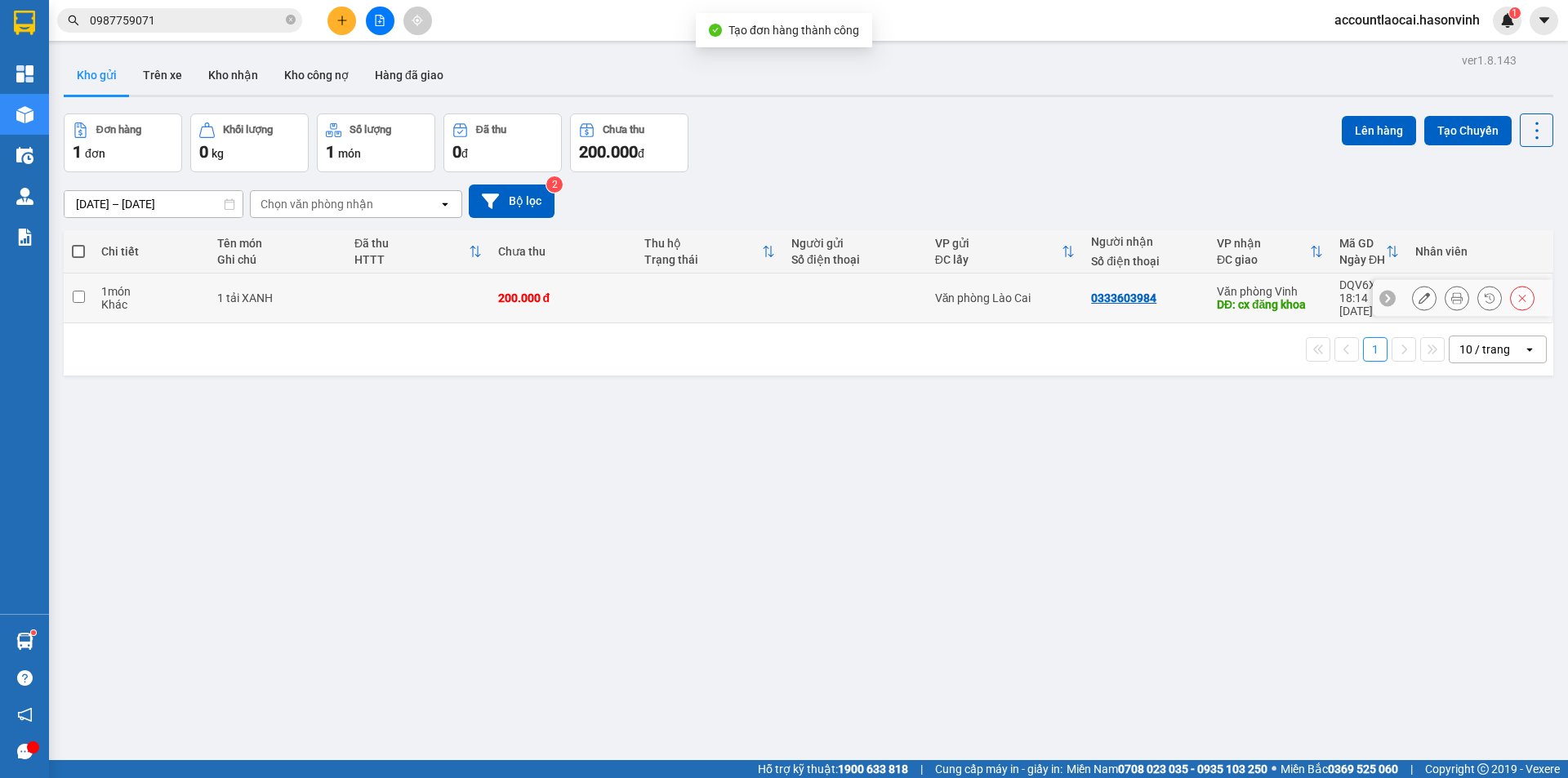
click at [412, 291] on td at bounding box center [418, 299] width 144 height 50
checkbox input "true"
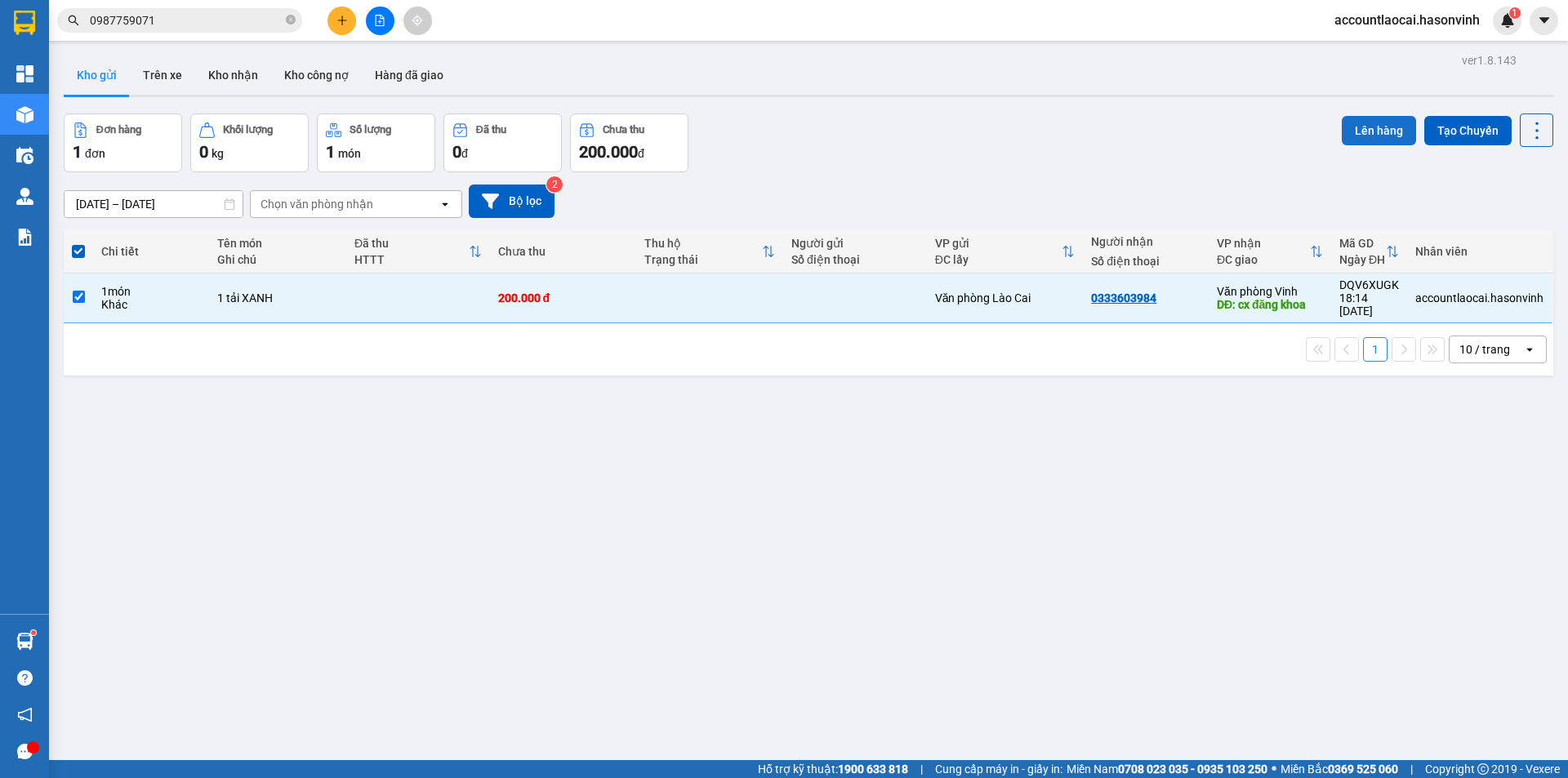
click at [1360, 126] on button "Lên hàng" at bounding box center [1379, 131] width 74 height 30
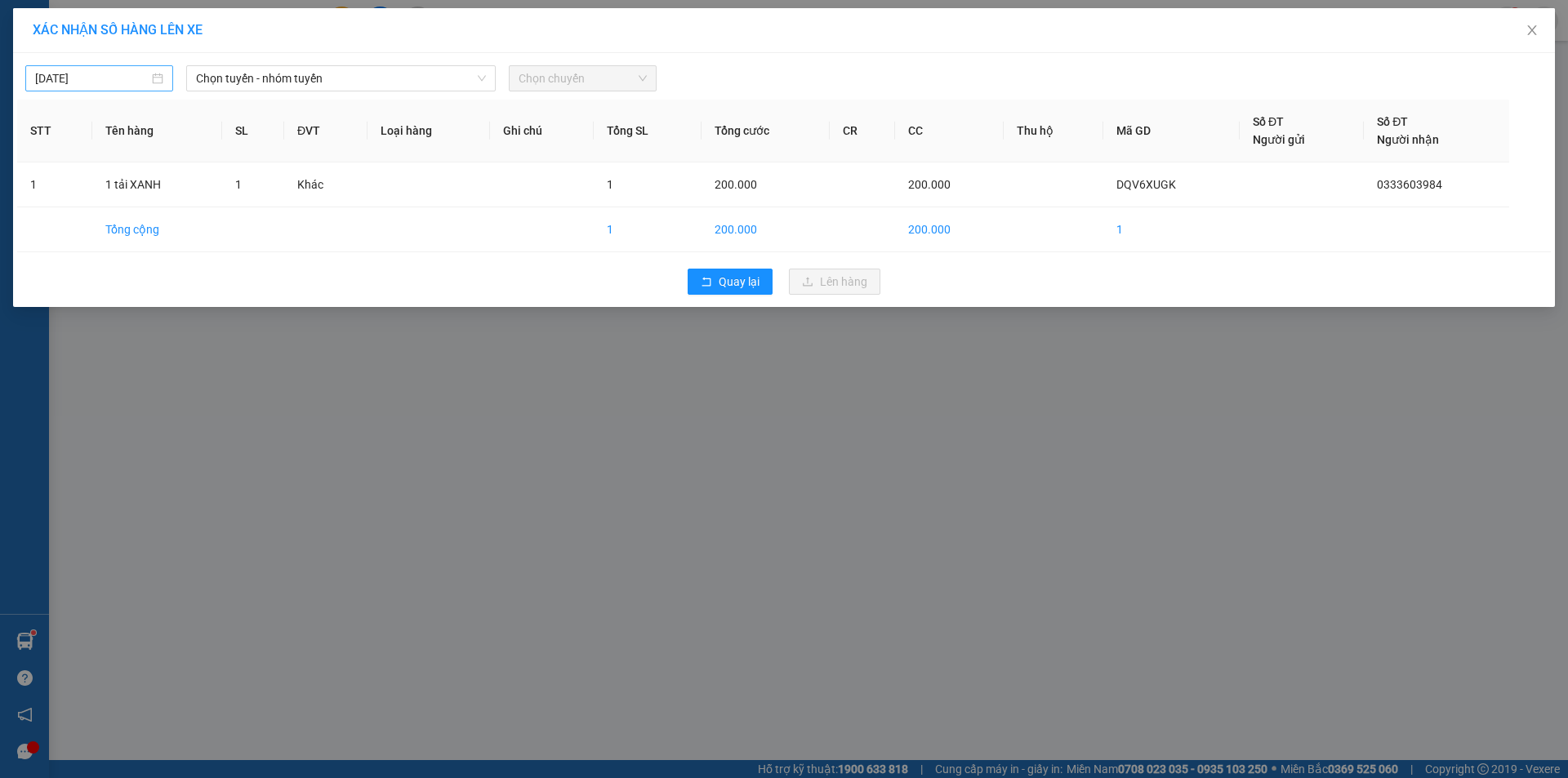
click at [138, 77] on input "[DATE]" at bounding box center [92, 78] width 113 height 18
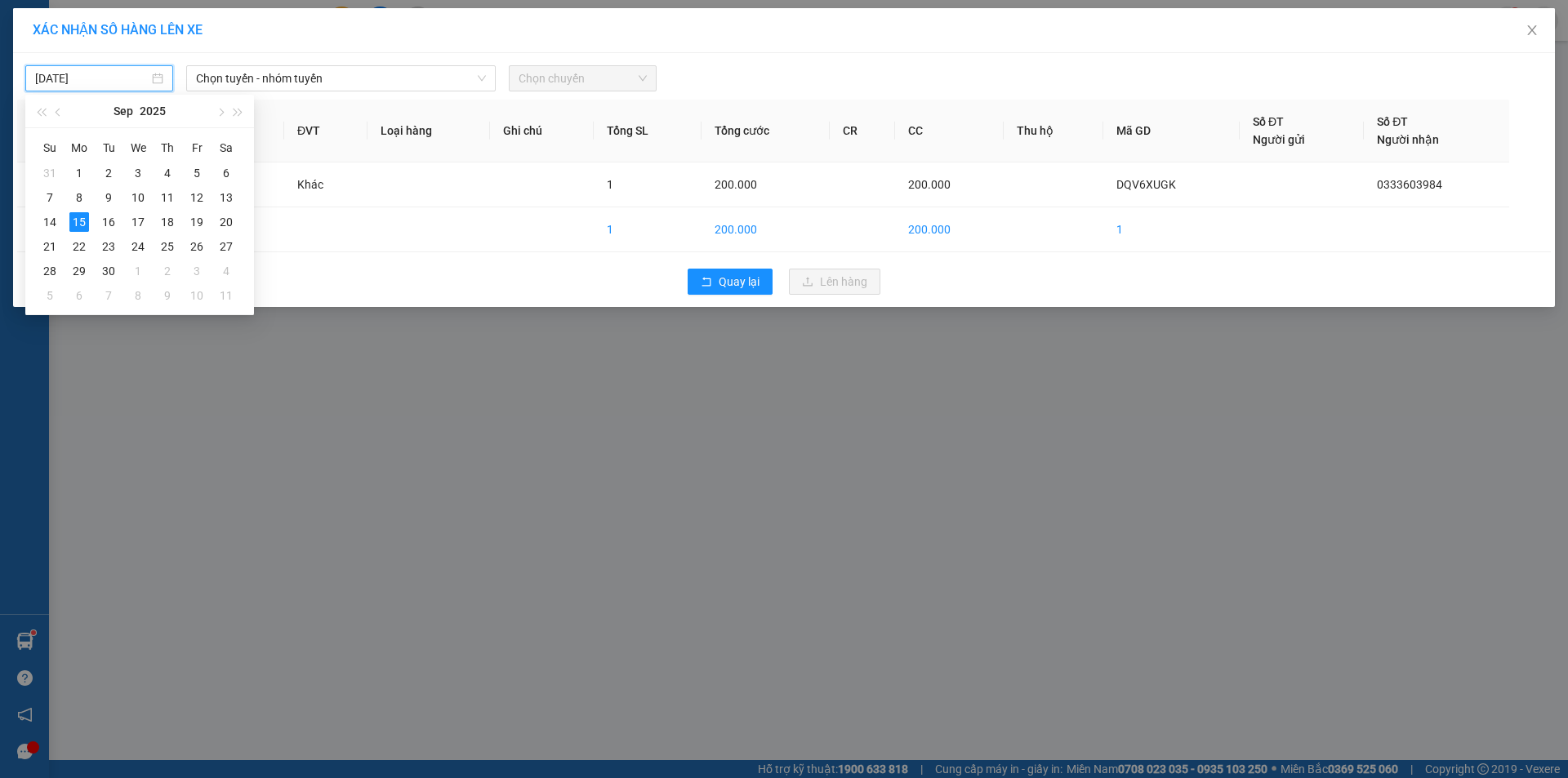
type input "[DATE]"
click at [355, 83] on span "Chọn tuyến - nhóm tuyến" at bounding box center [341, 78] width 289 height 24
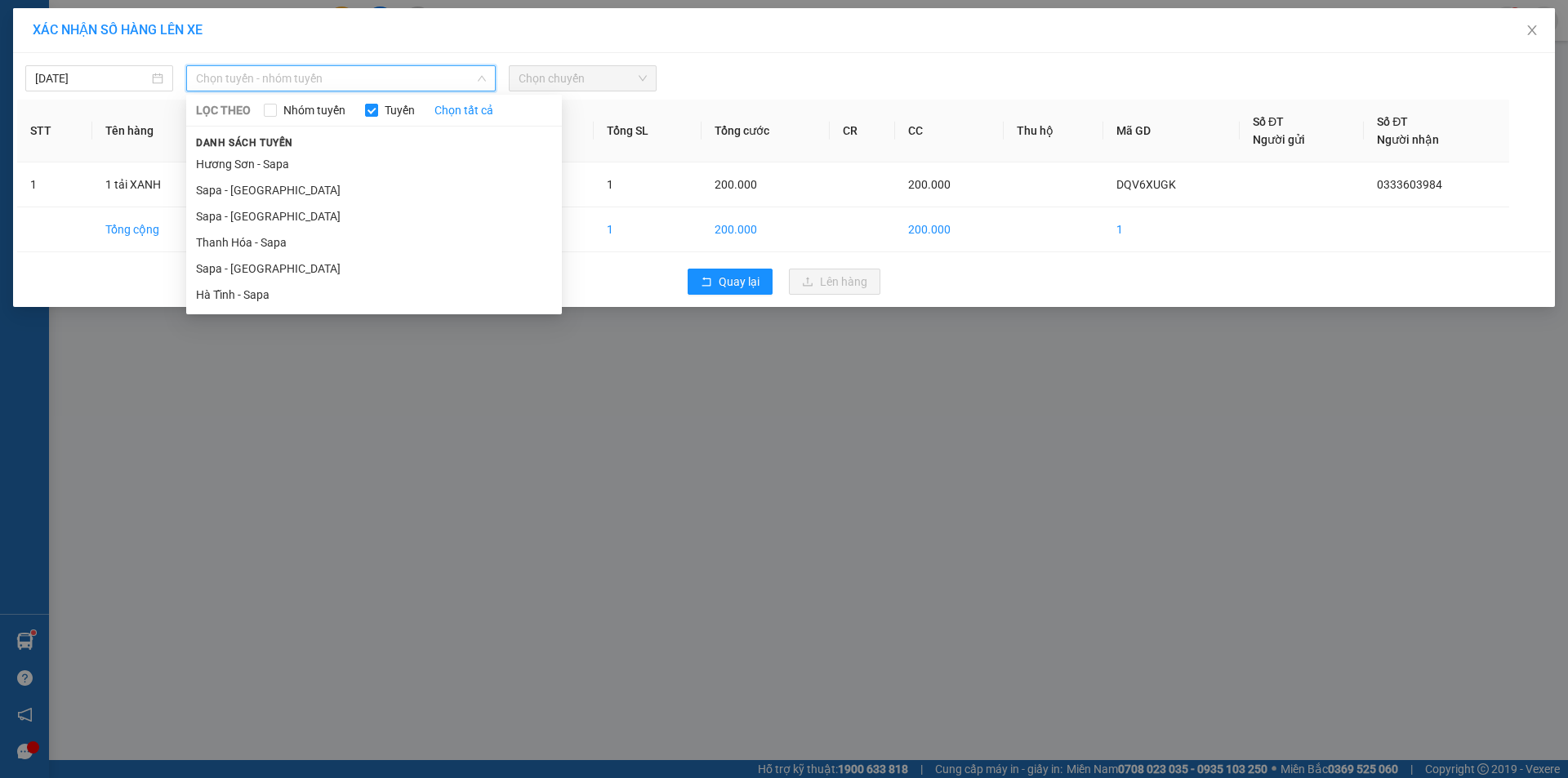
drag, startPoint x: 276, startPoint y: 195, endPoint x: 594, endPoint y: 117, distance: 327.4
click at [276, 194] on li "Sapa - [GEOGRAPHIC_DATA]" at bounding box center [374, 190] width 376 height 26
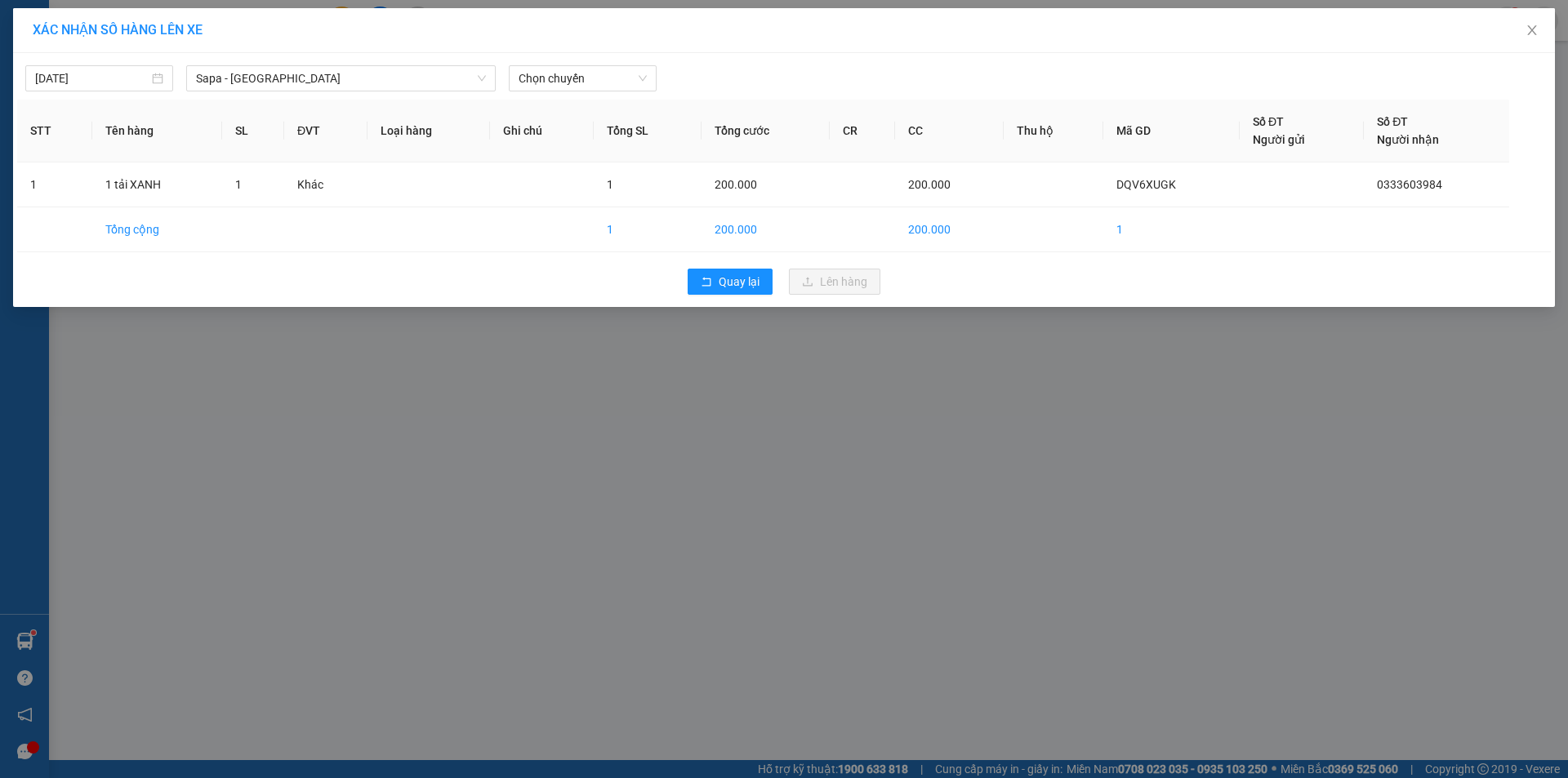
click at [578, 60] on div "[DATE] Sapa - [GEOGRAPHIC_DATA] LỌC THEO Nhóm tuyến Tuyến Chọn tất cả Danh sách…" at bounding box center [783, 74] width 1534 height 34
click at [591, 69] on span "Chọn chuyến" at bounding box center [583, 78] width 128 height 24
click at [593, 132] on div "17:30 - 24G-000.74" at bounding box center [582, 136] width 127 height 18
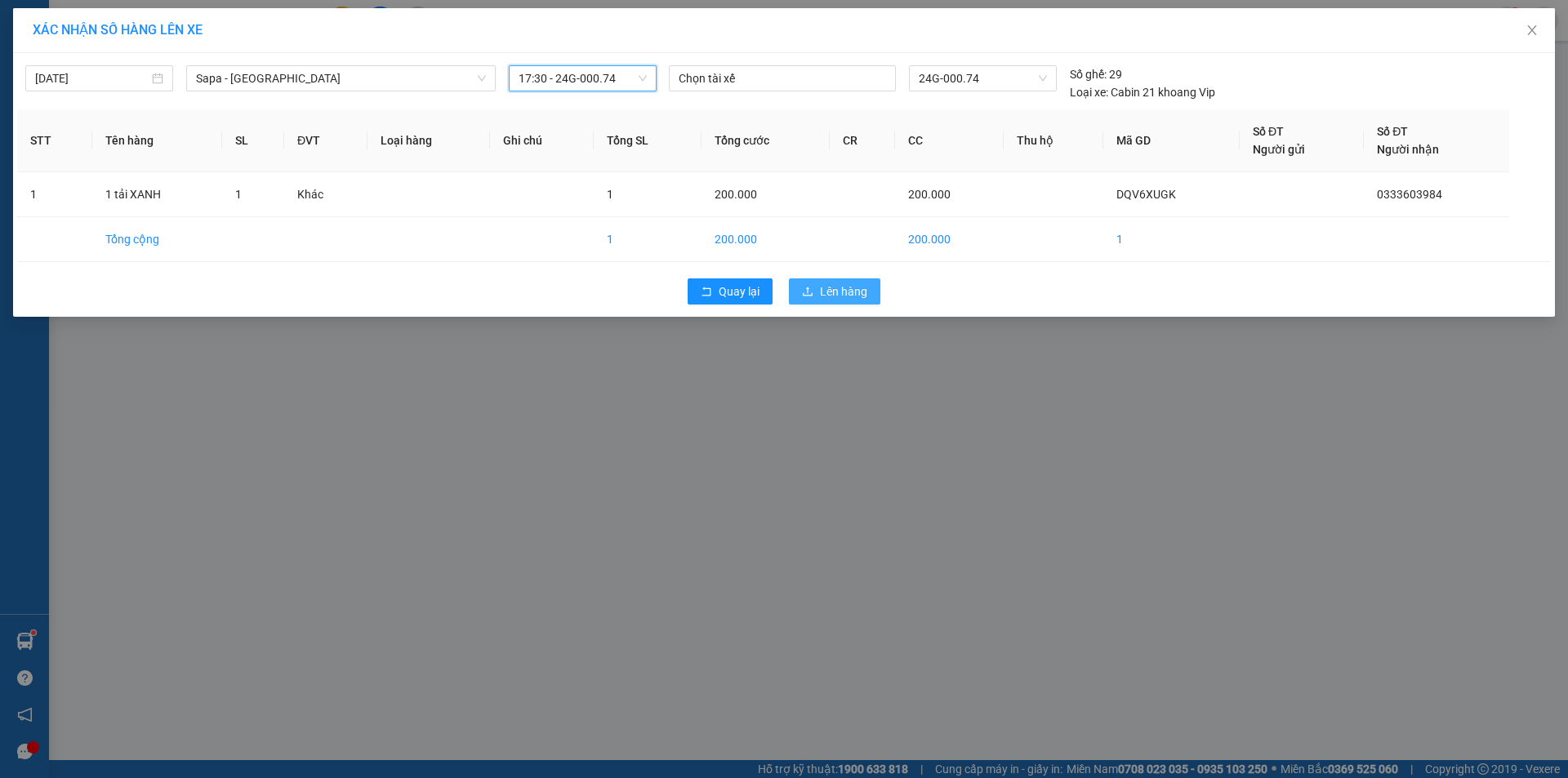
click at [841, 284] on span "Lên hàng" at bounding box center [843, 290] width 47 height 18
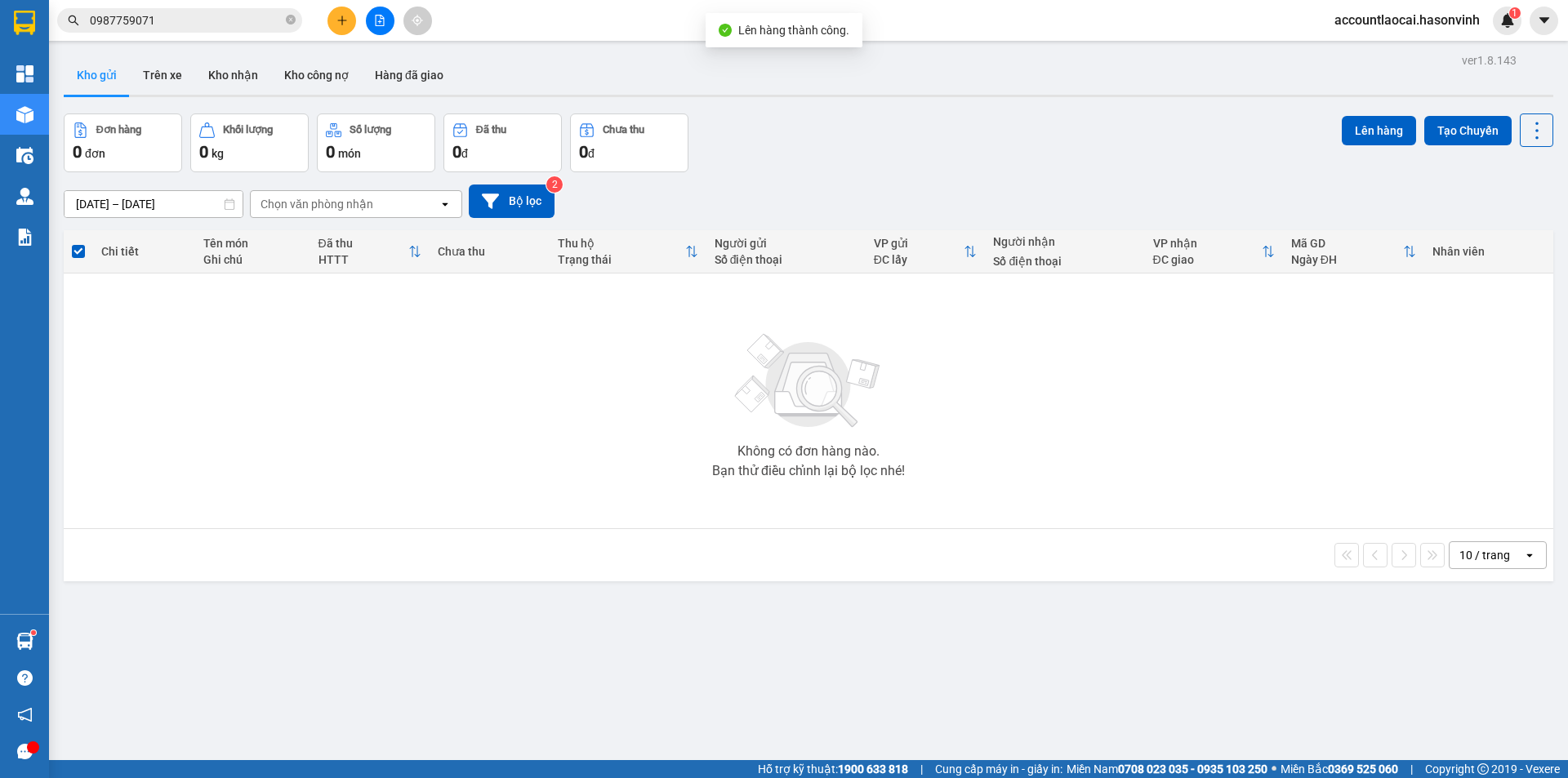
click at [394, 30] on div at bounding box center [379, 20] width 122 height 29
click at [385, 25] on button at bounding box center [379, 20] width 29 height 29
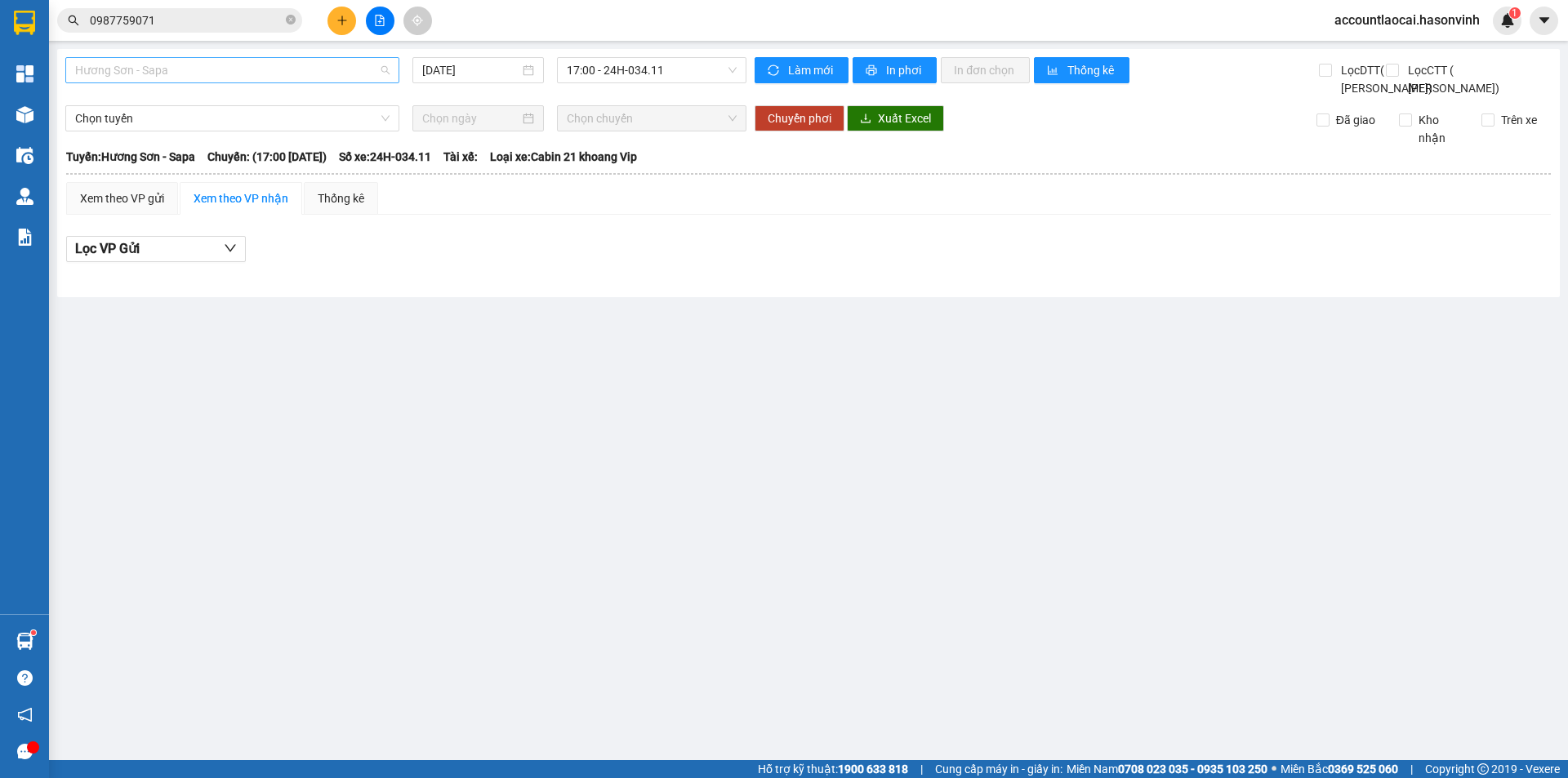
click at [204, 62] on span "Hương Sơn - Sapa" at bounding box center [232, 70] width 315 height 24
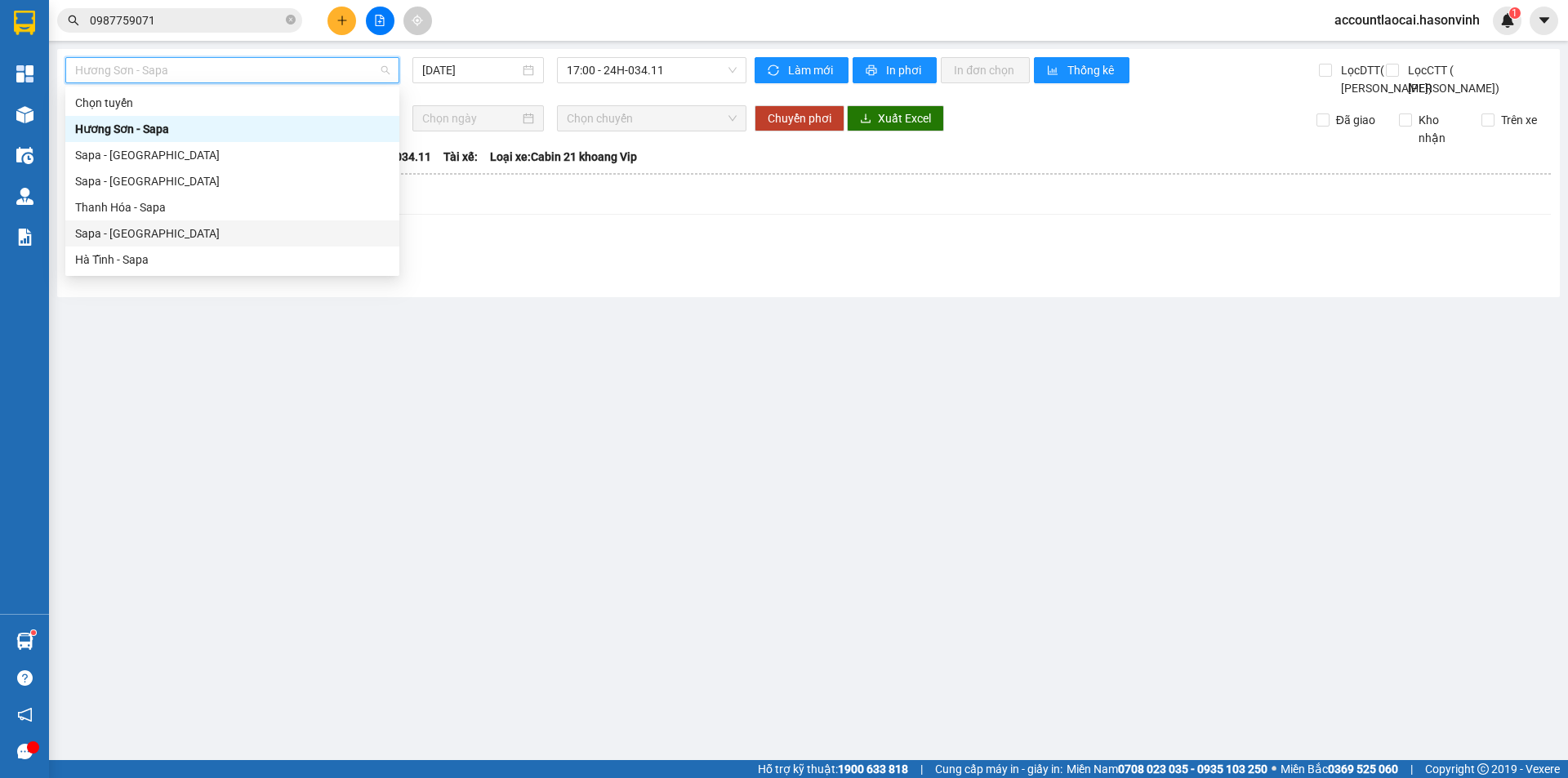
click at [130, 233] on div "Sapa - [GEOGRAPHIC_DATA]" at bounding box center [232, 233] width 315 height 18
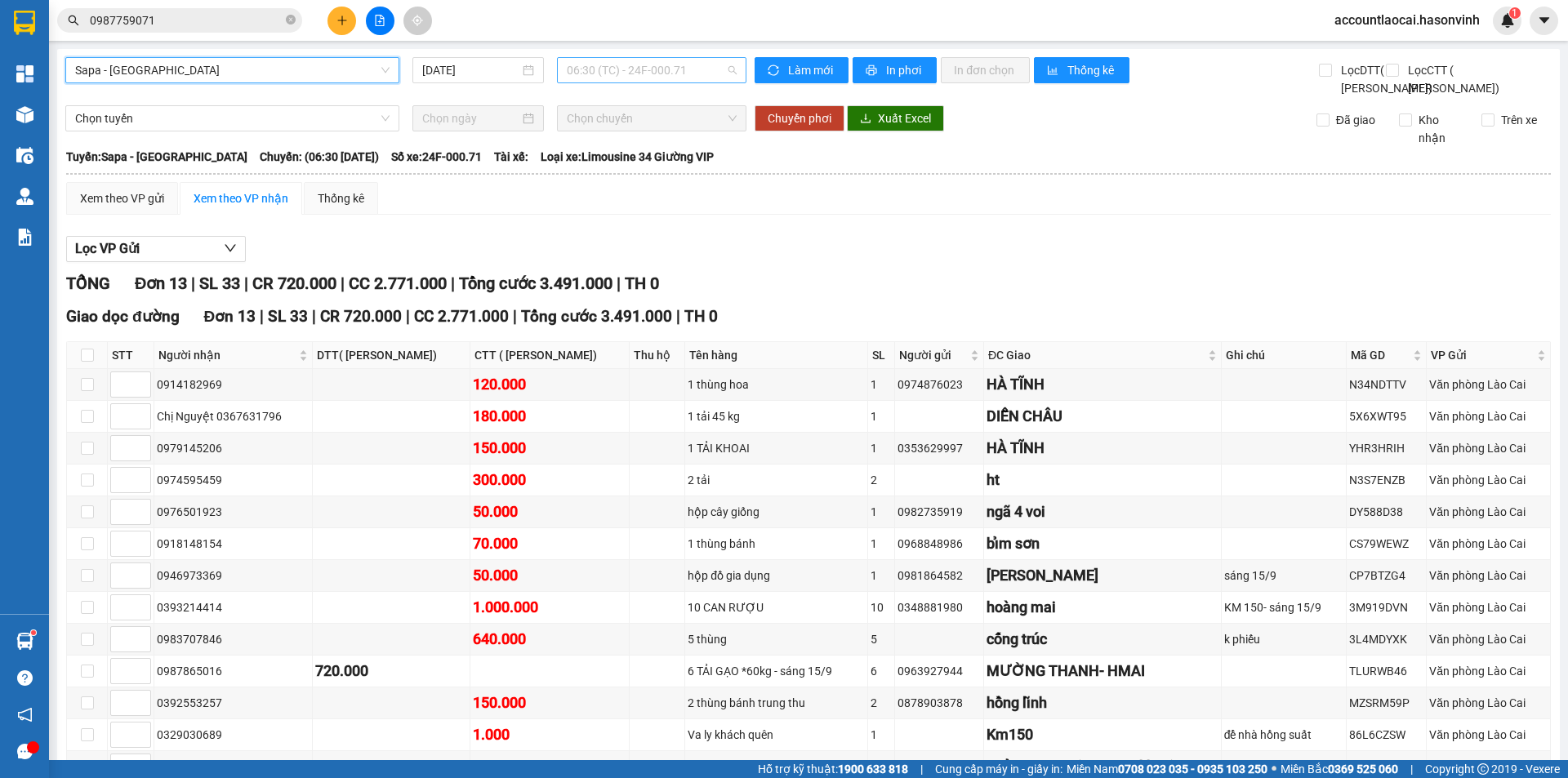
drag, startPoint x: 630, startPoint y: 64, endPoint x: 634, endPoint y: 78, distance: 14.6
click at [630, 67] on span "06:30 (TC) - 24F-000.71" at bounding box center [651, 70] width 170 height 24
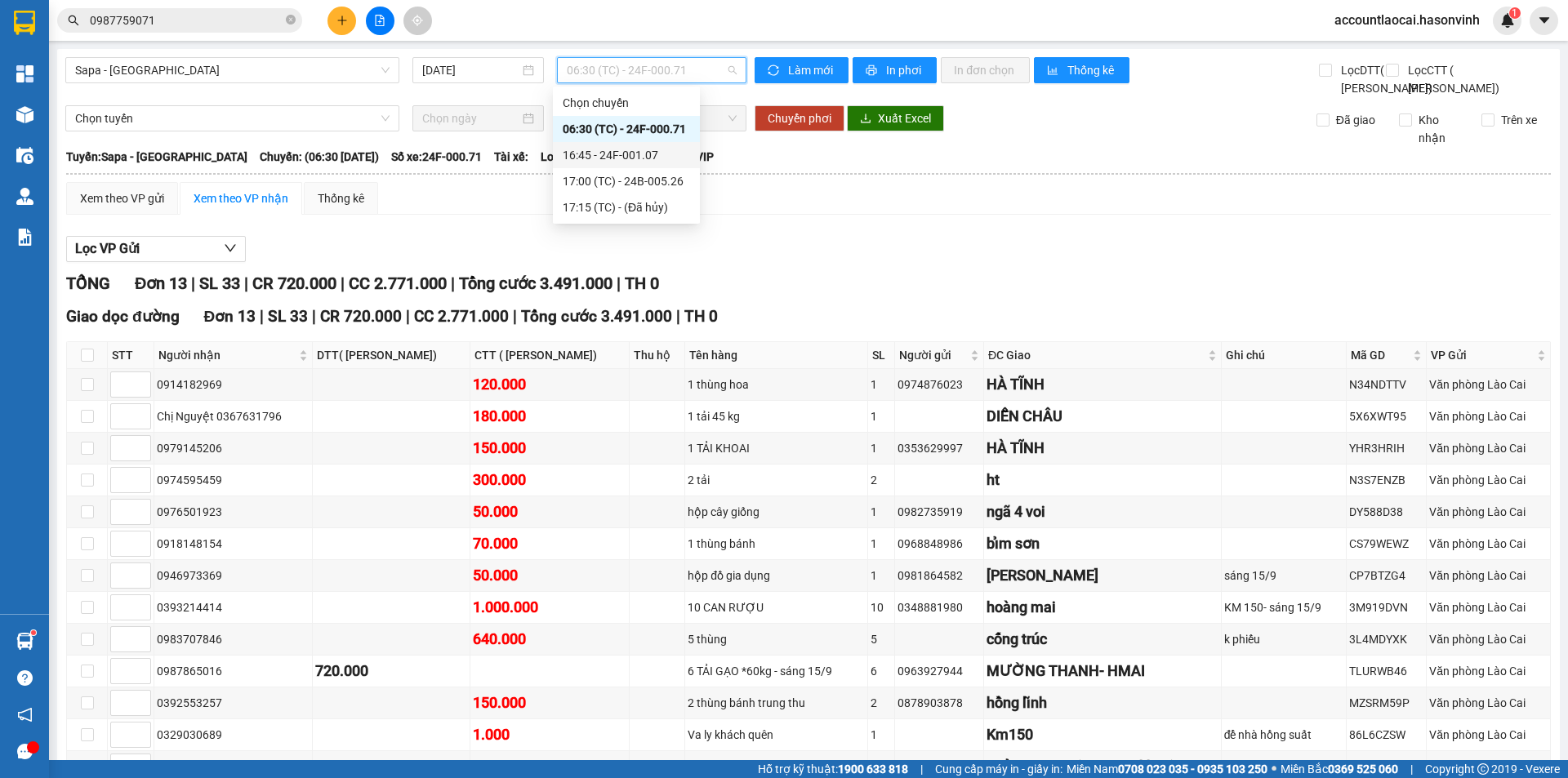
click at [663, 157] on div "16:45 - 24F-001.07" at bounding box center [625, 155] width 127 height 18
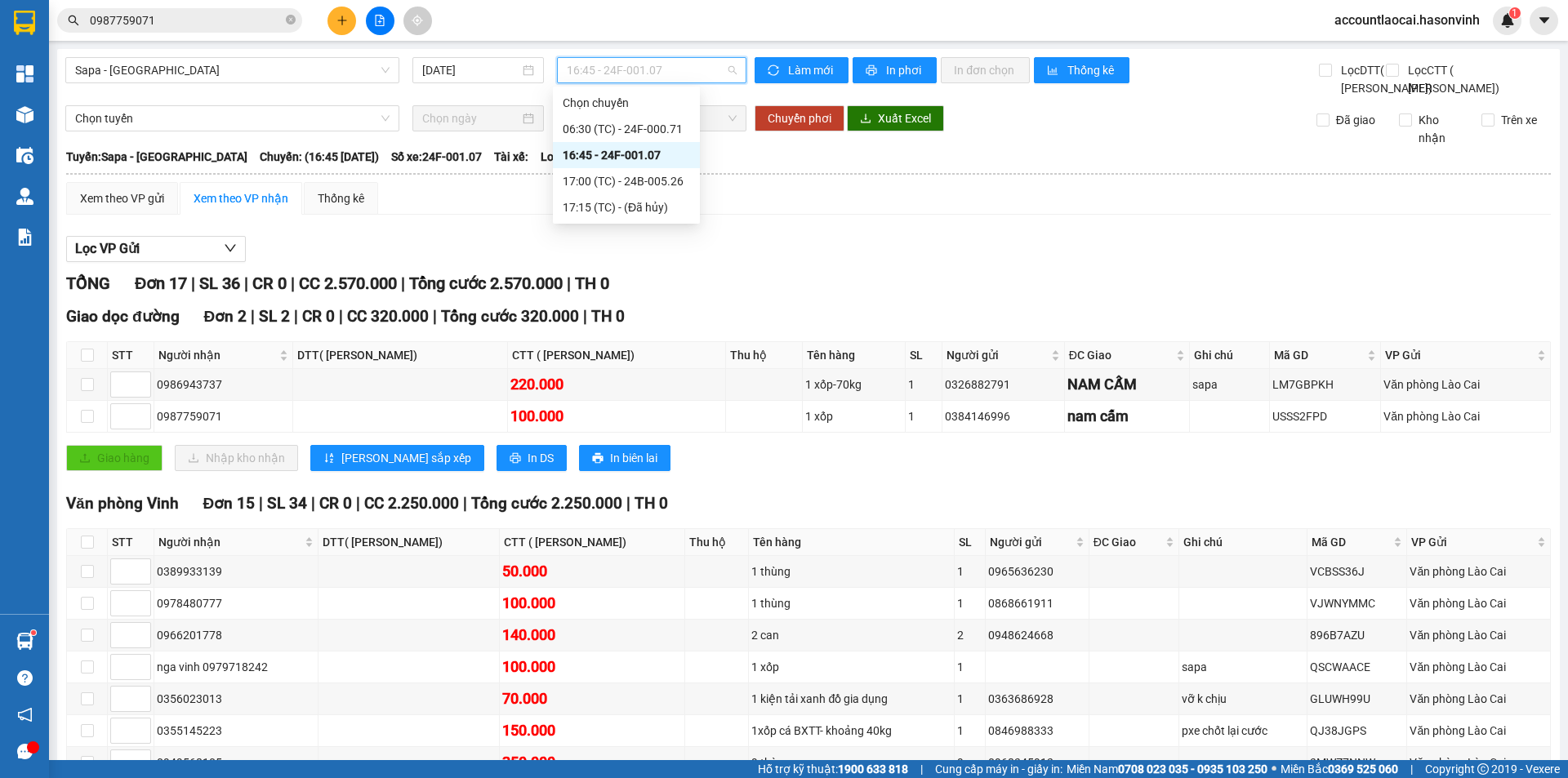
click at [613, 75] on span "16:45 - 24F-001.07" at bounding box center [651, 70] width 170 height 24
click at [644, 182] on div "17:00 (TC) - 24B-005.26" at bounding box center [625, 181] width 127 height 18
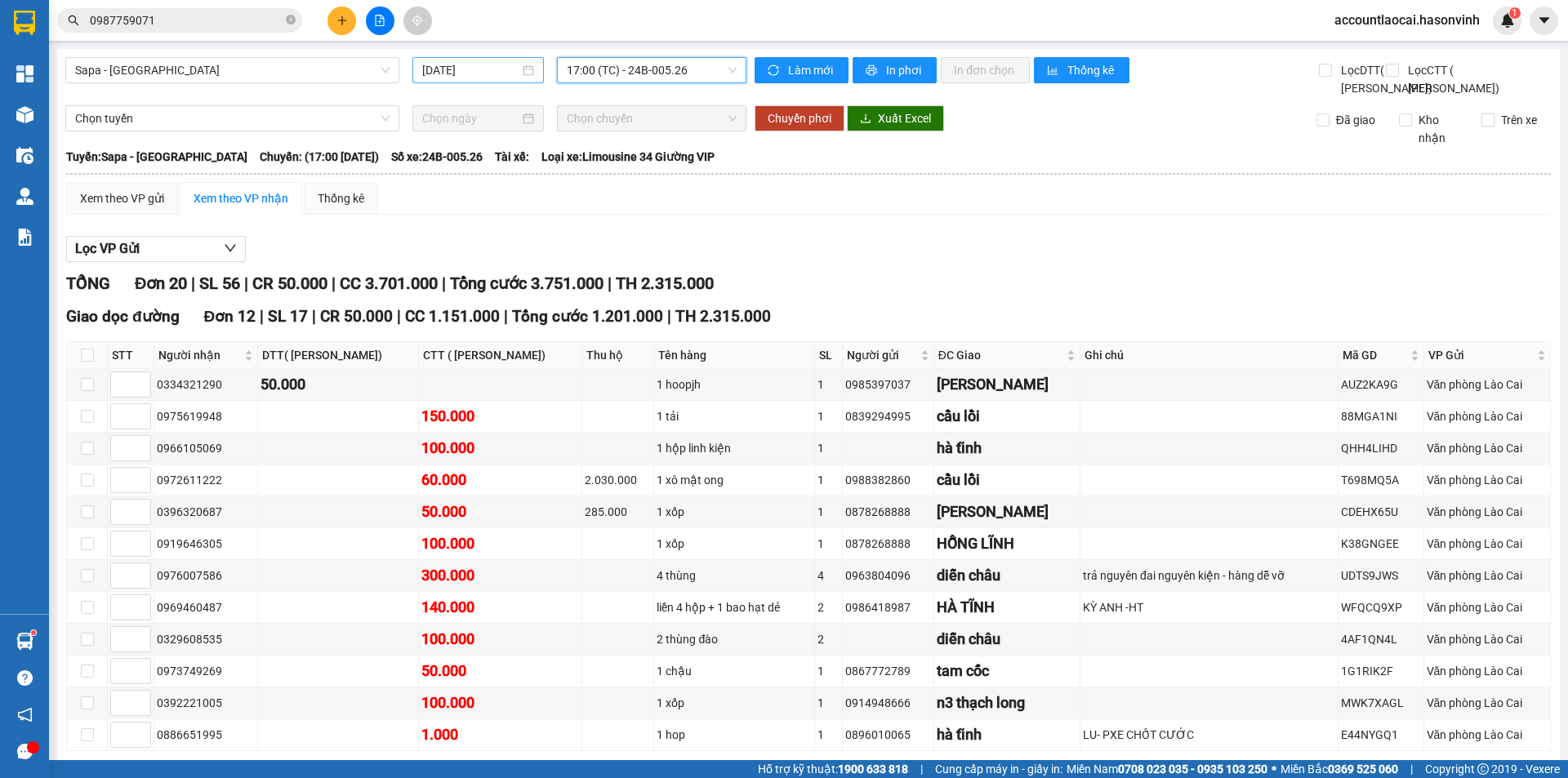
click at [474, 67] on input "[DATE]" at bounding box center [470, 70] width 97 height 18
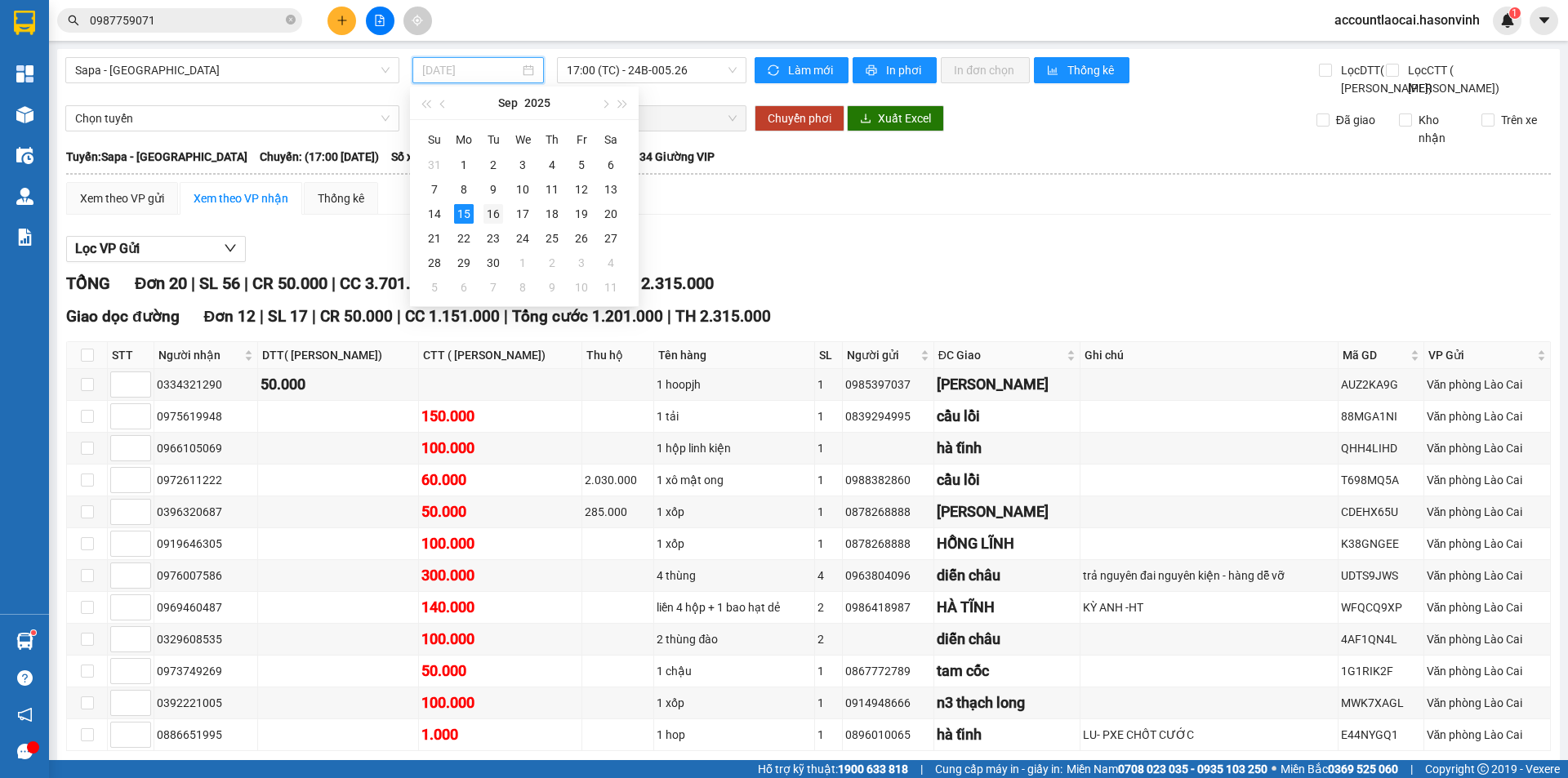
click at [498, 216] on div "16" at bounding box center [493, 213] width 19 height 19
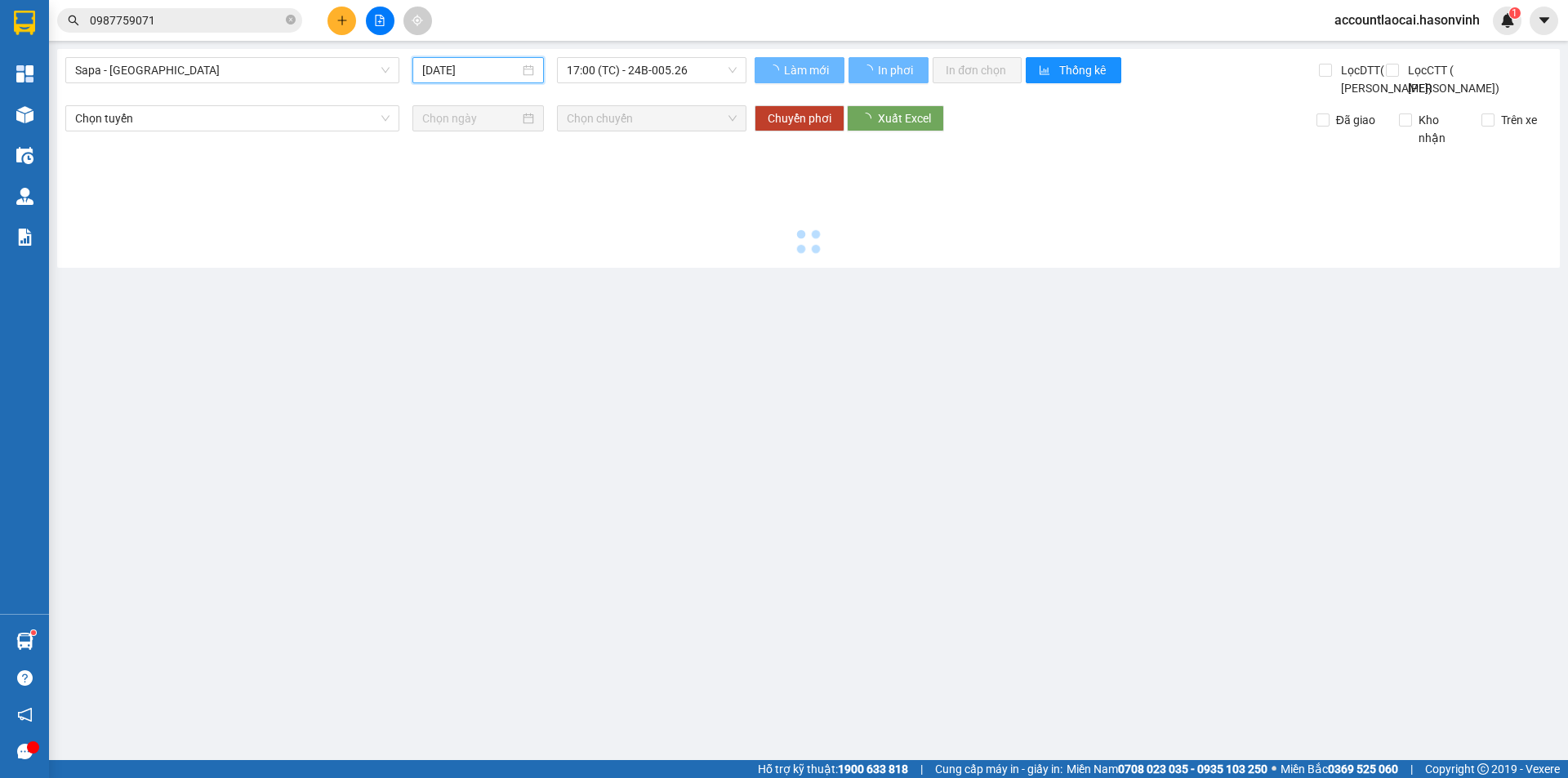
type input "[DATE]"
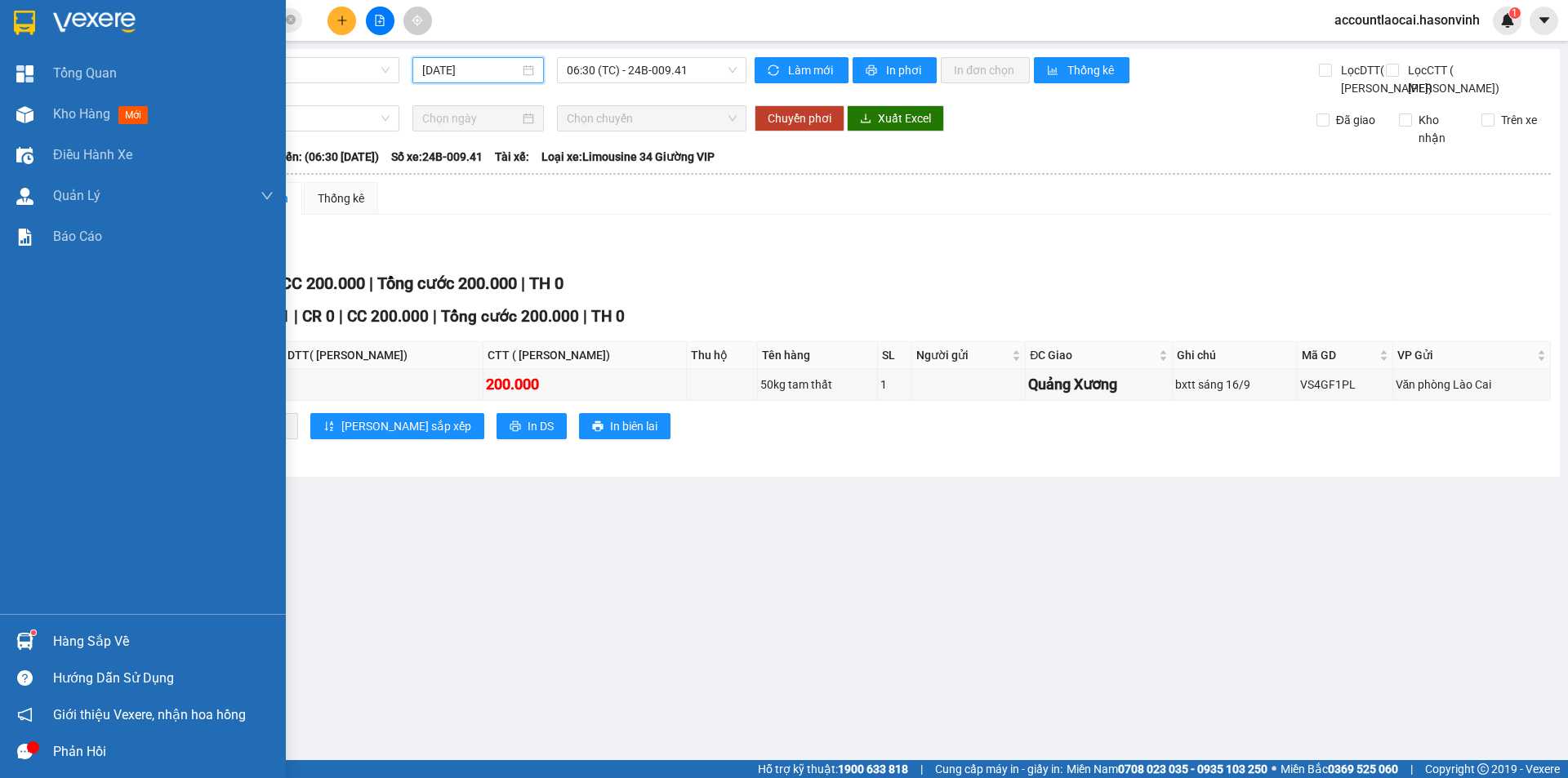
click at [33, 119] on div at bounding box center [24, 114] width 29 height 29
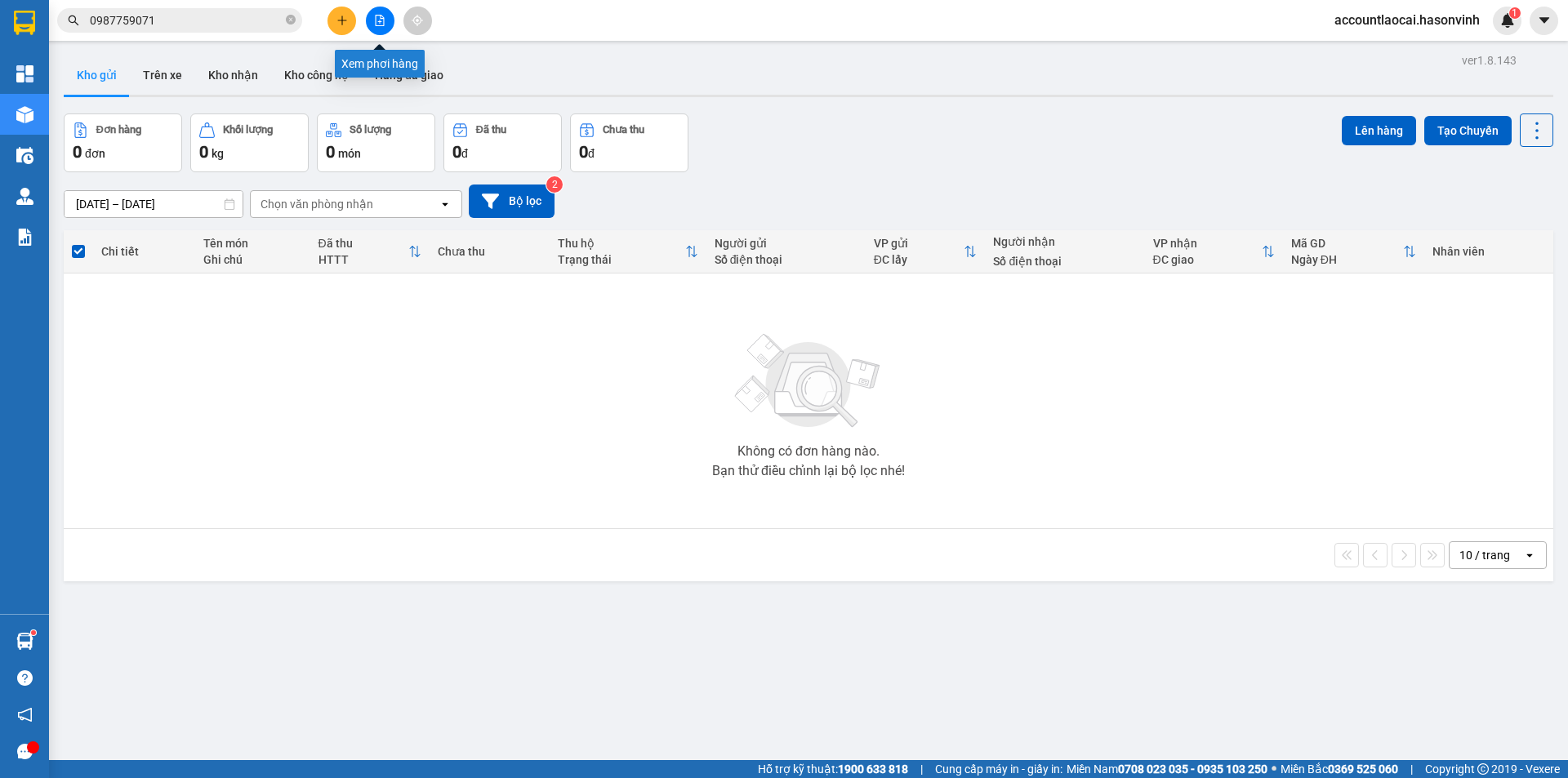
click at [377, 24] on icon "file-add" at bounding box center [379, 20] width 11 height 11
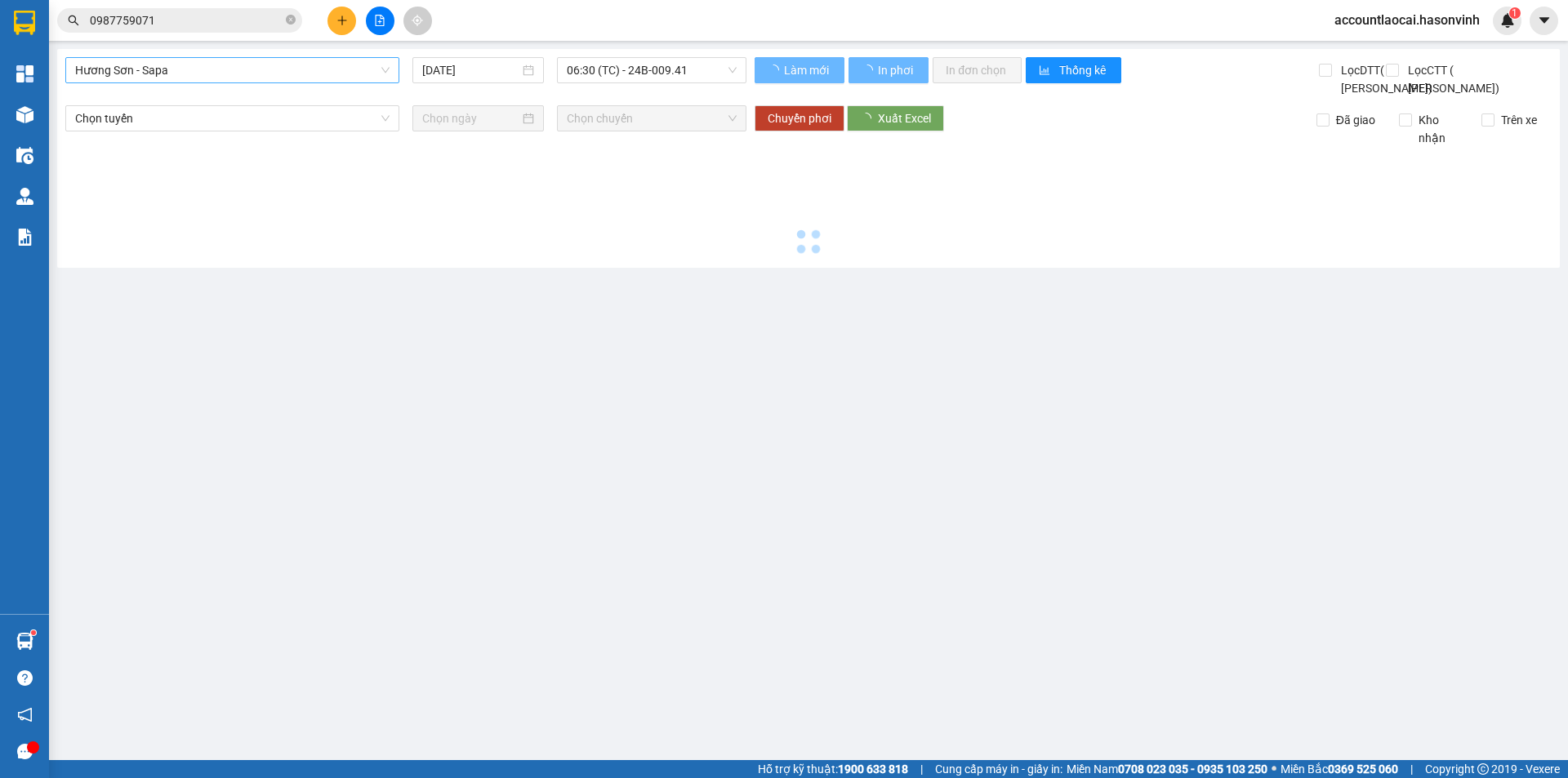
type input "[DATE]"
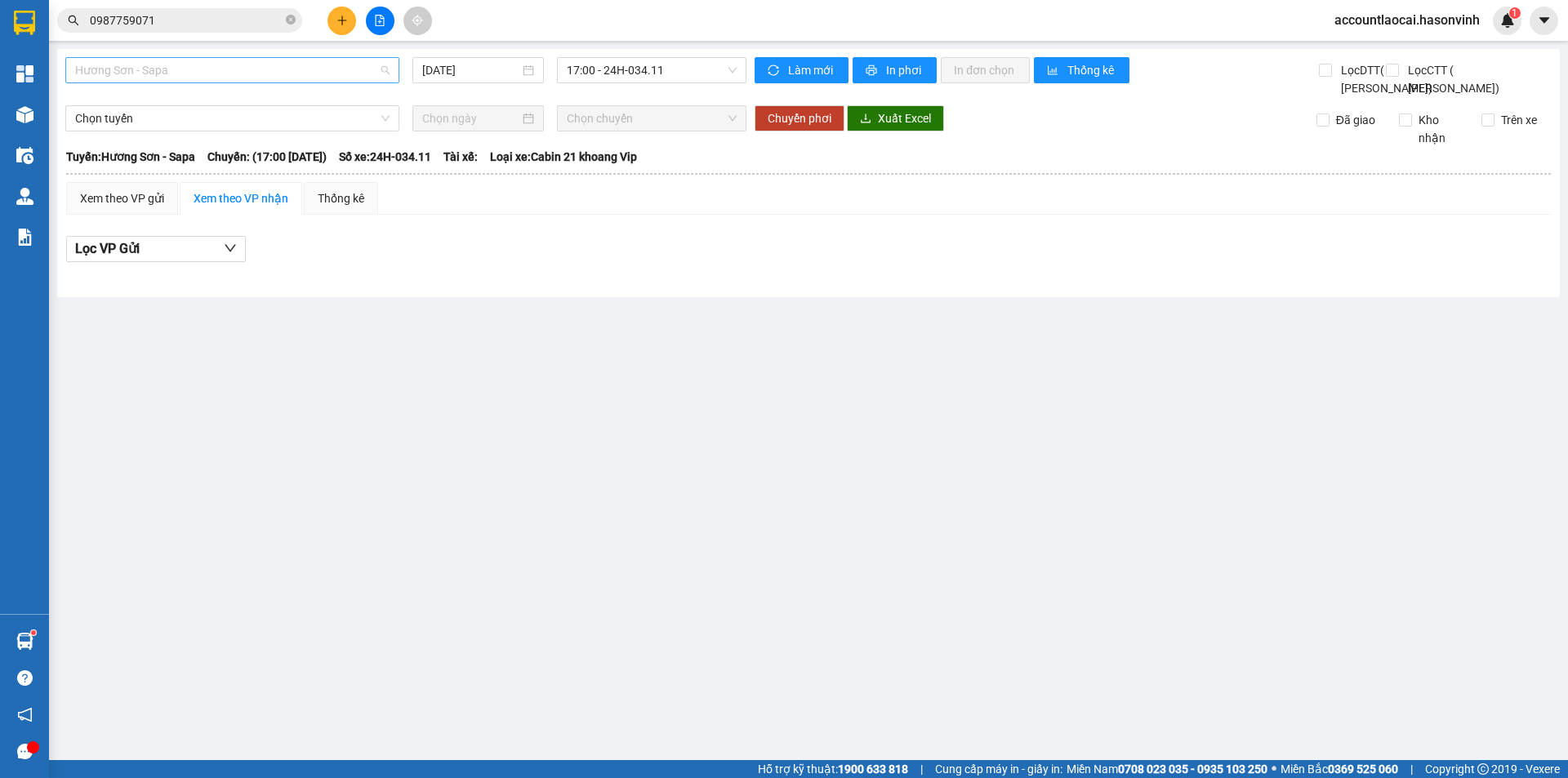
click at [258, 63] on span "Hương Sơn - Sapa" at bounding box center [232, 70] width 315 height 24
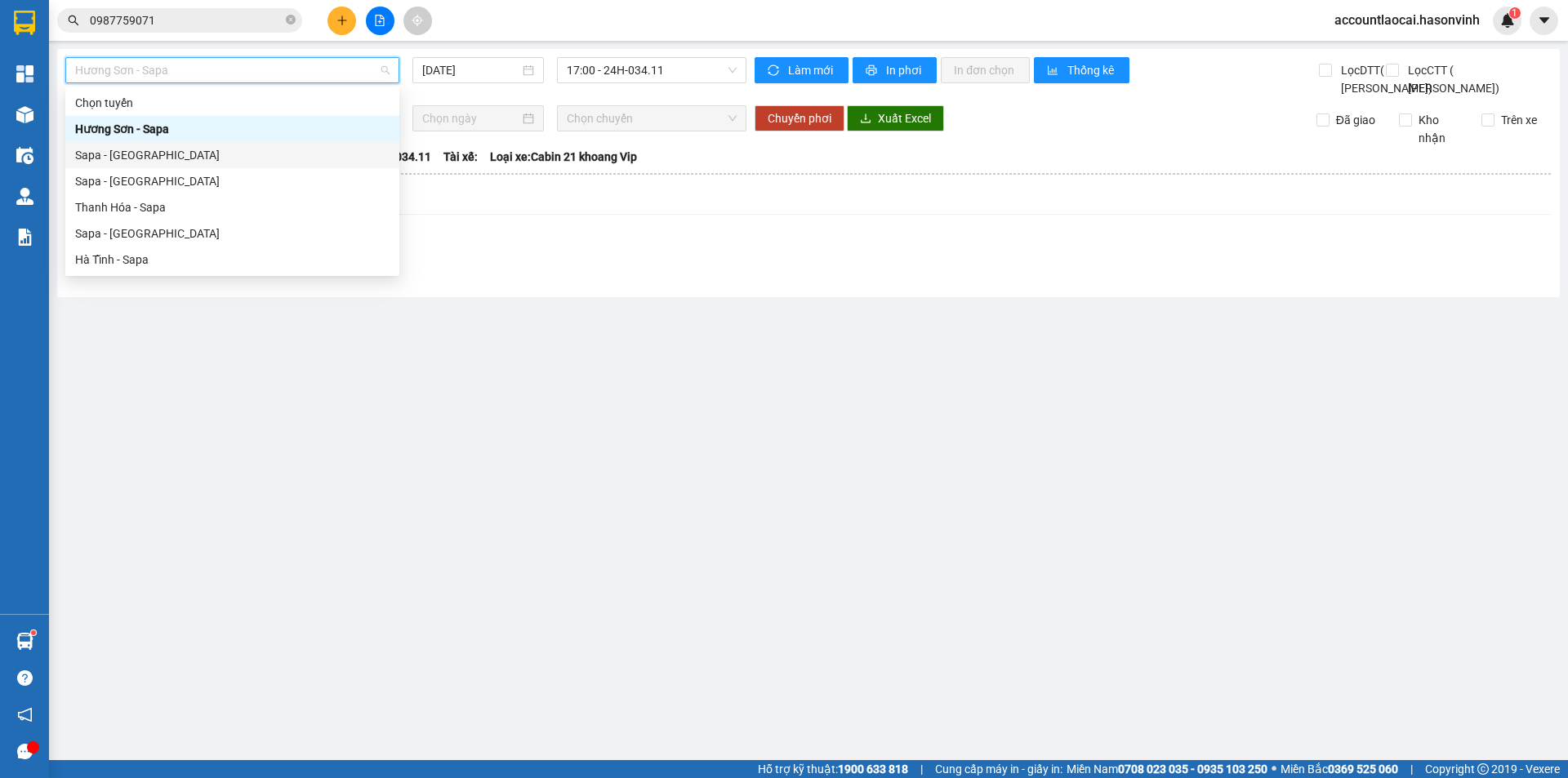
click at [183, 158] on div "Sapa - [GEOGRAPHIC_DATA]" at bounding box center [232, 155] width 315 height 18
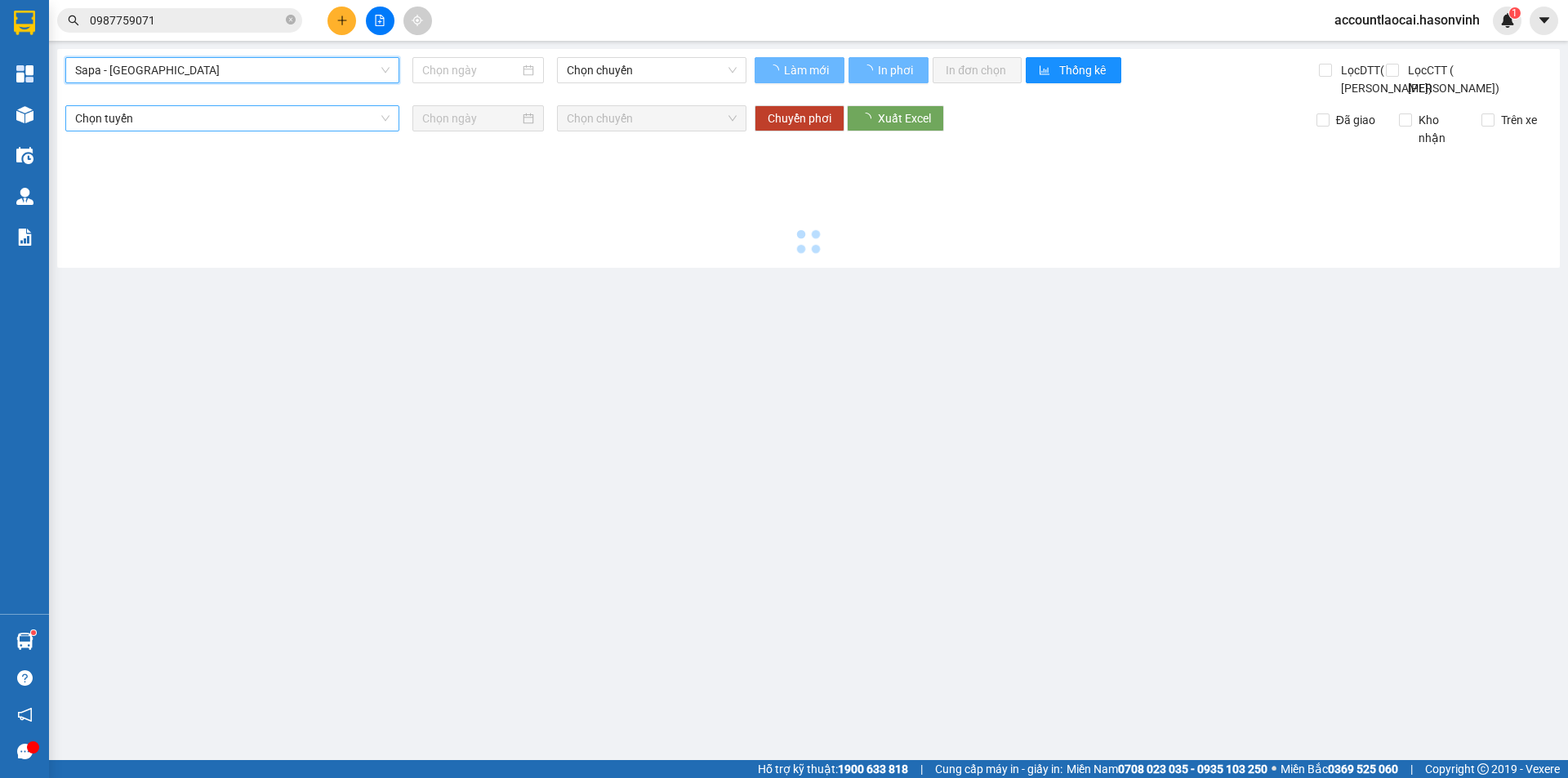
type input "[DATE]"
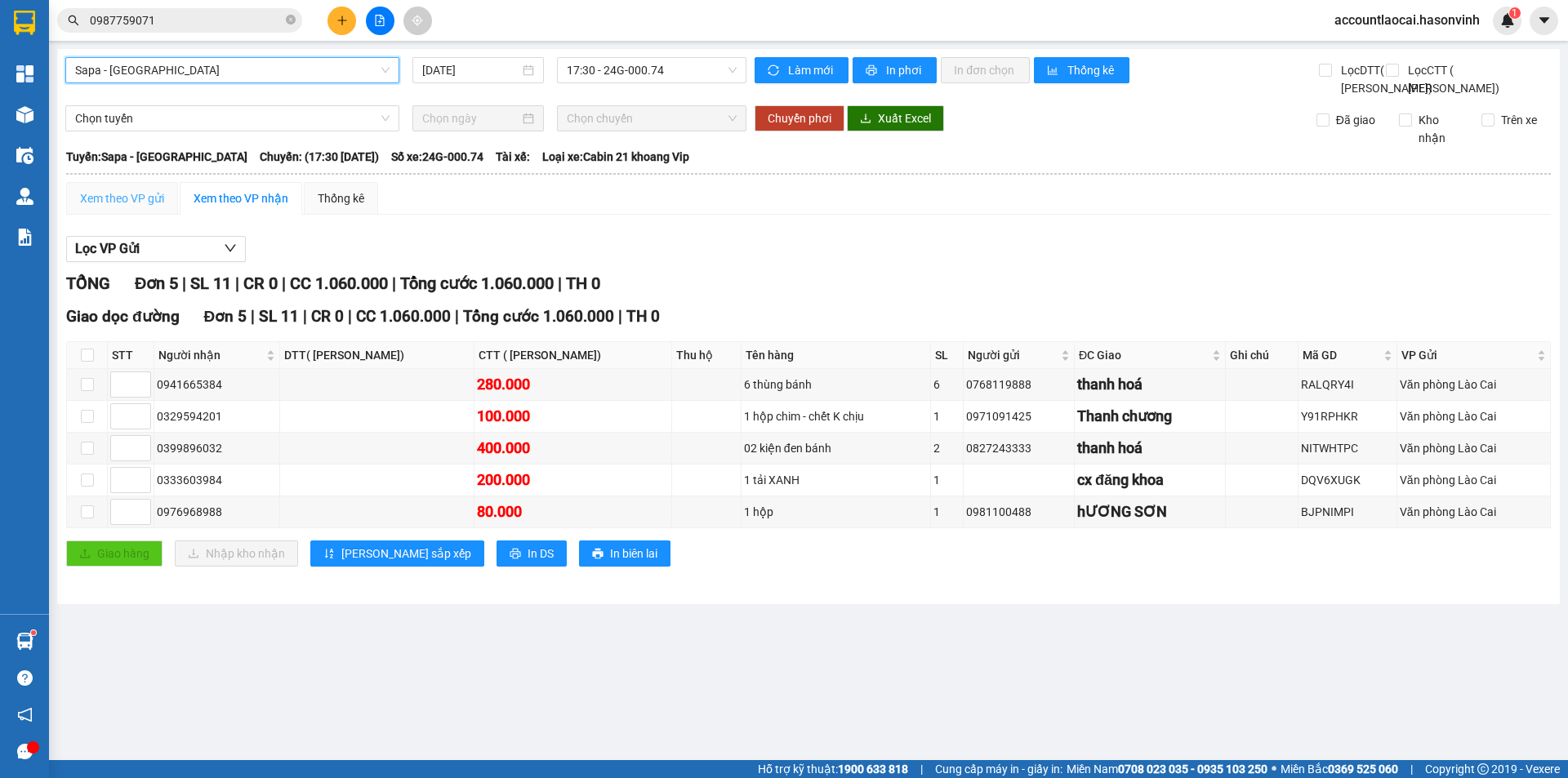
click at [133, 214] on div "Xem theo VP gửi" at bounding box center [122, 198] width 112 height 32
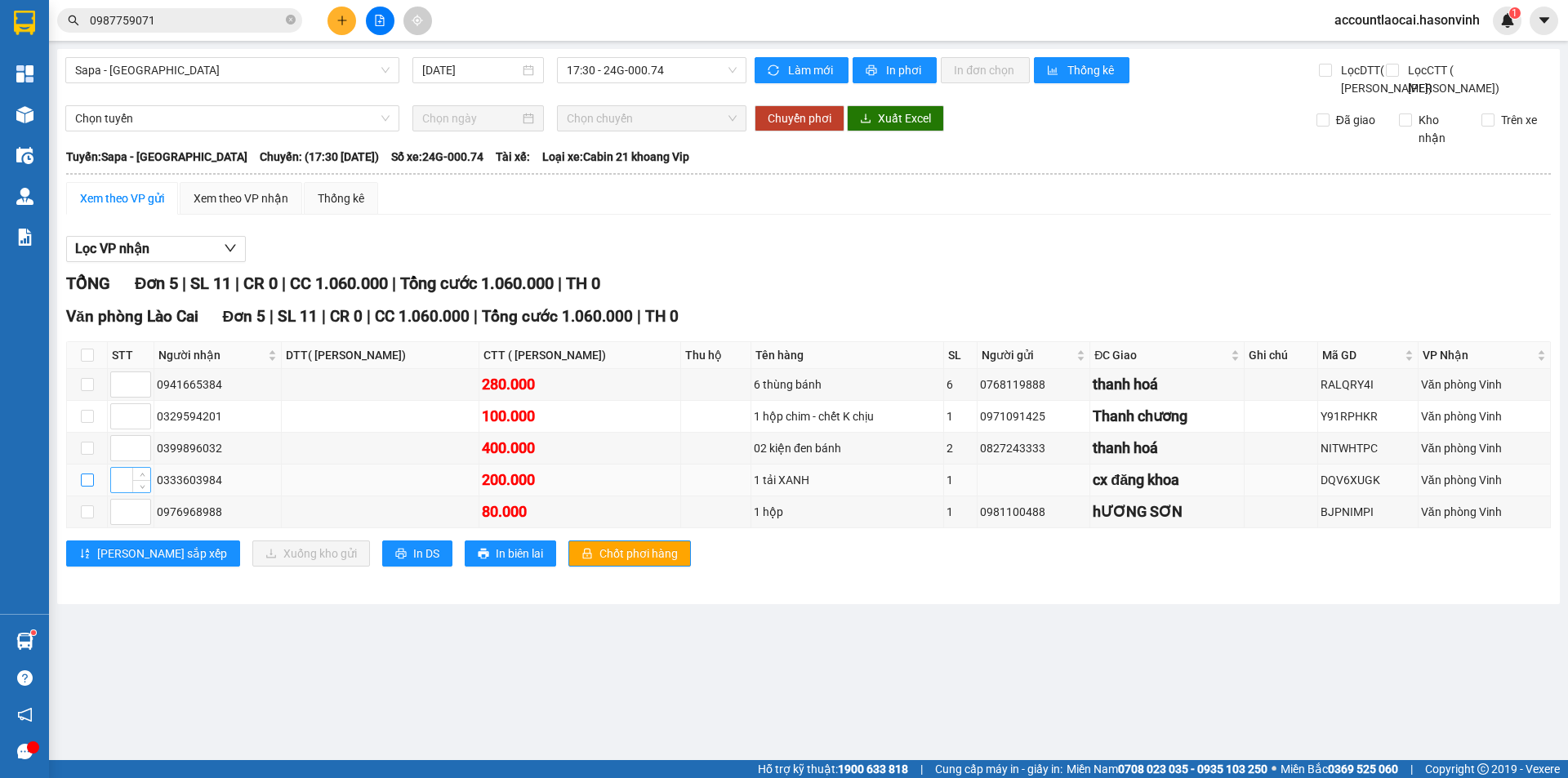
drag, startPoint x: 88, startPoint y: 514, endPoint x: 119, endPoint y: 529, distance: 34.4
click at [88, 486] on input "checkbox" at bounding box center [87, 479] width 13 height 13
checkbox input "true"
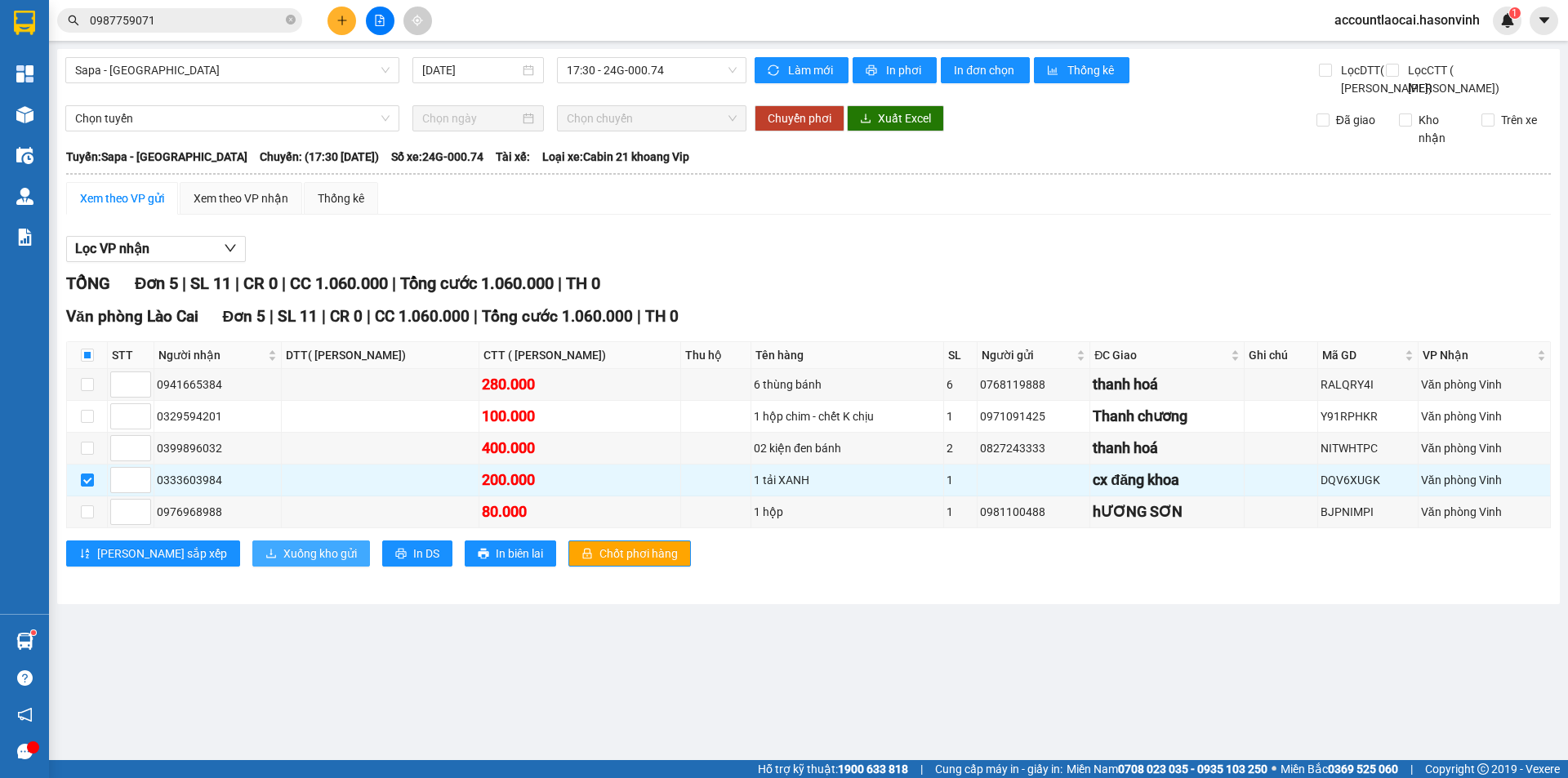
click at [283, 562] on span "Xuống kho gửi" at bounding box center [319, 553] width 73 height 18
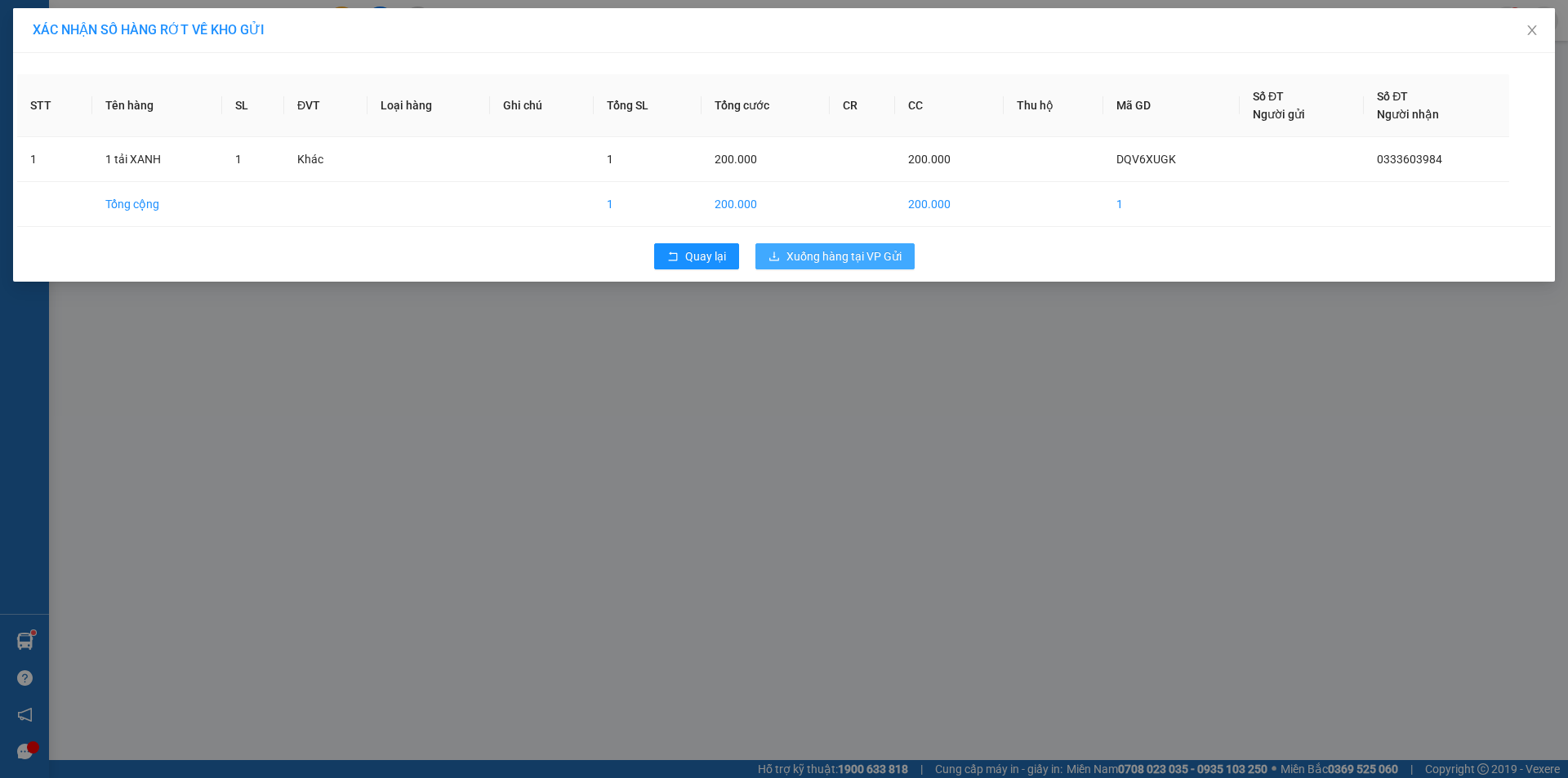
click at [880, 263] on span "Xuống hàng tại VP Gửi" at bounding box center [843, 256] width 115 height 18
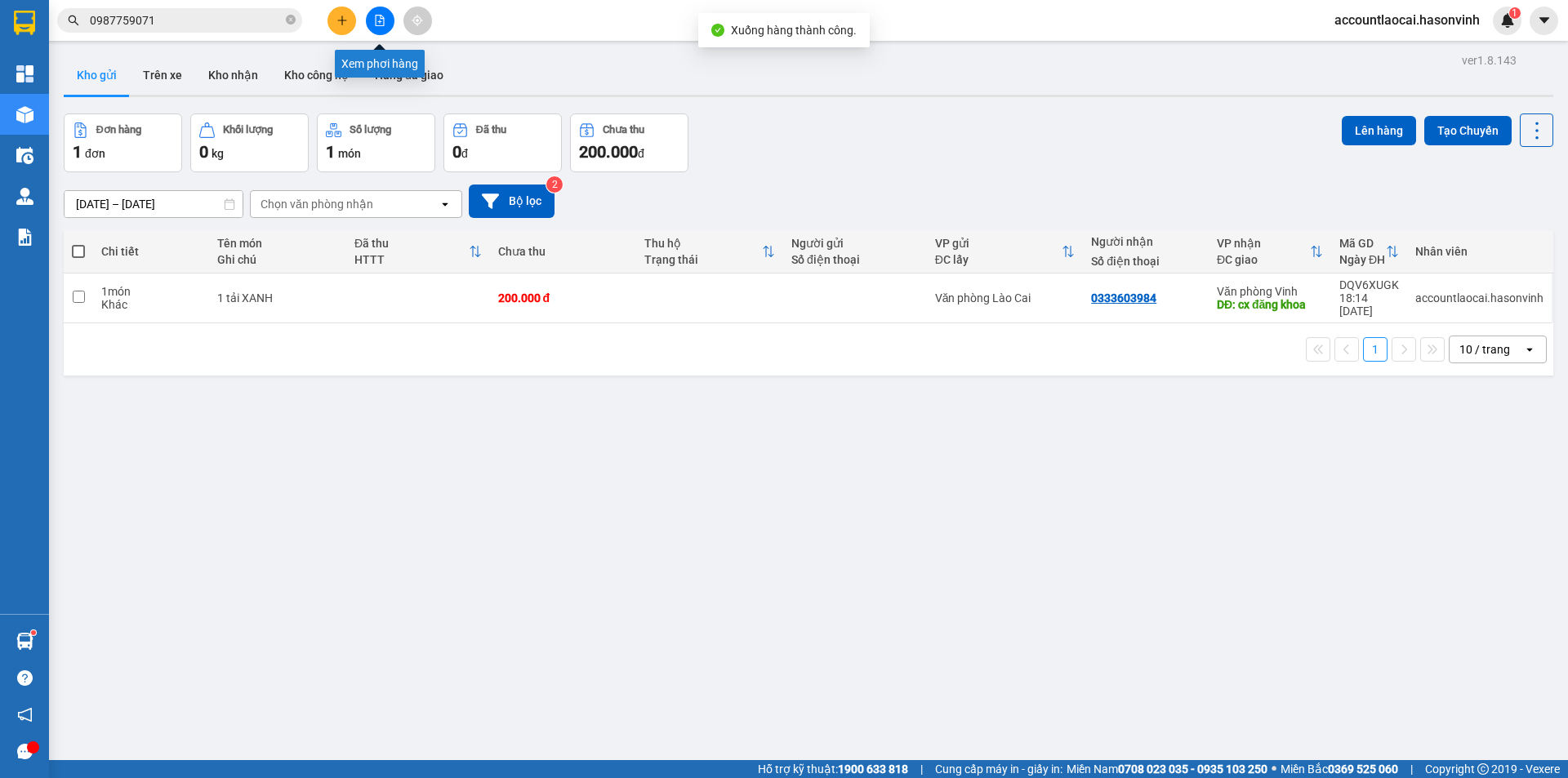
click at [378, 17] on icon "file-add" at bounding box center [379, 20] width 11 height 11
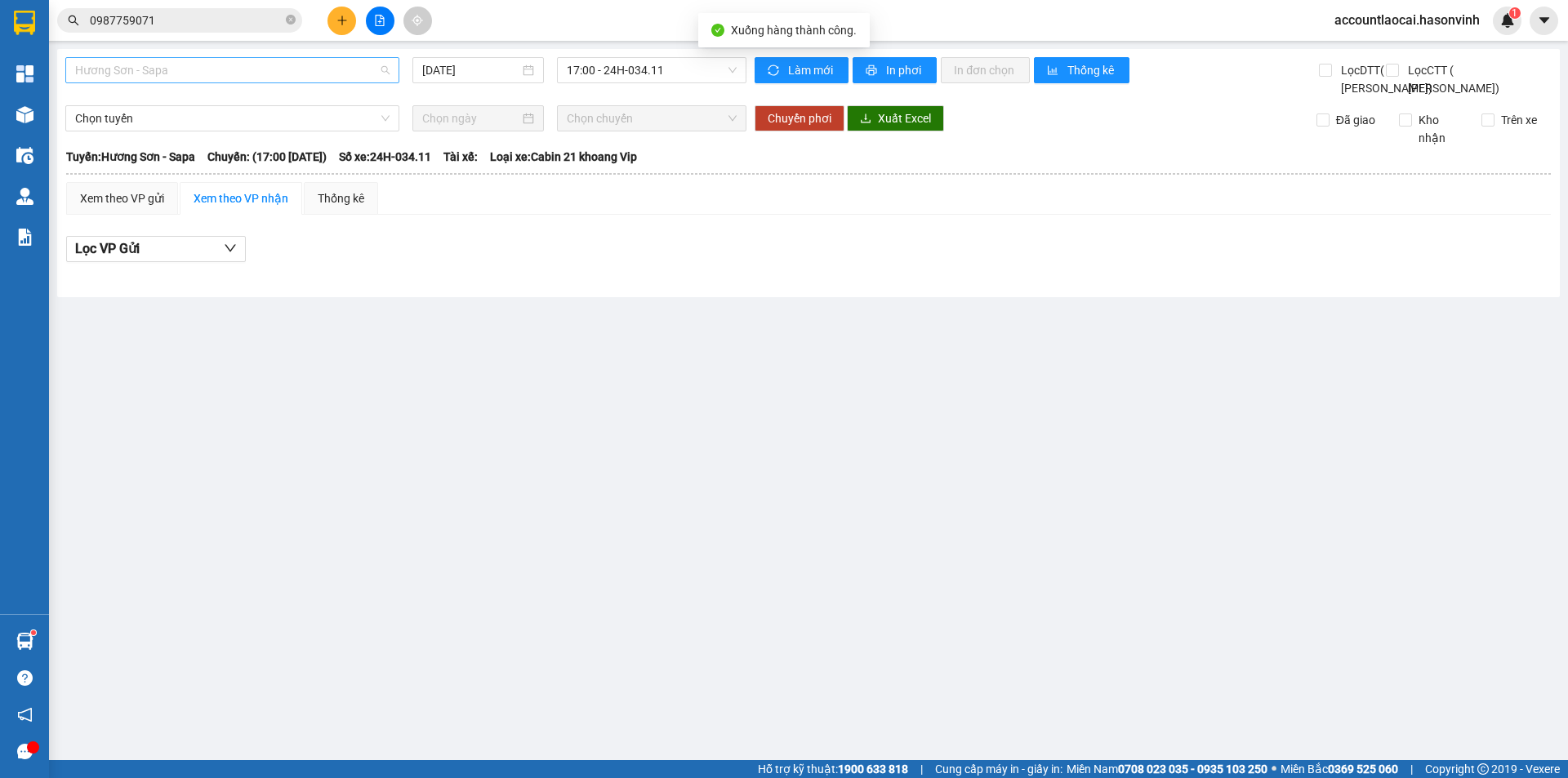
click at [186, 70] on span "Hương Sơn - Sapa" at bounding box center [232, 70] width 315 height 24
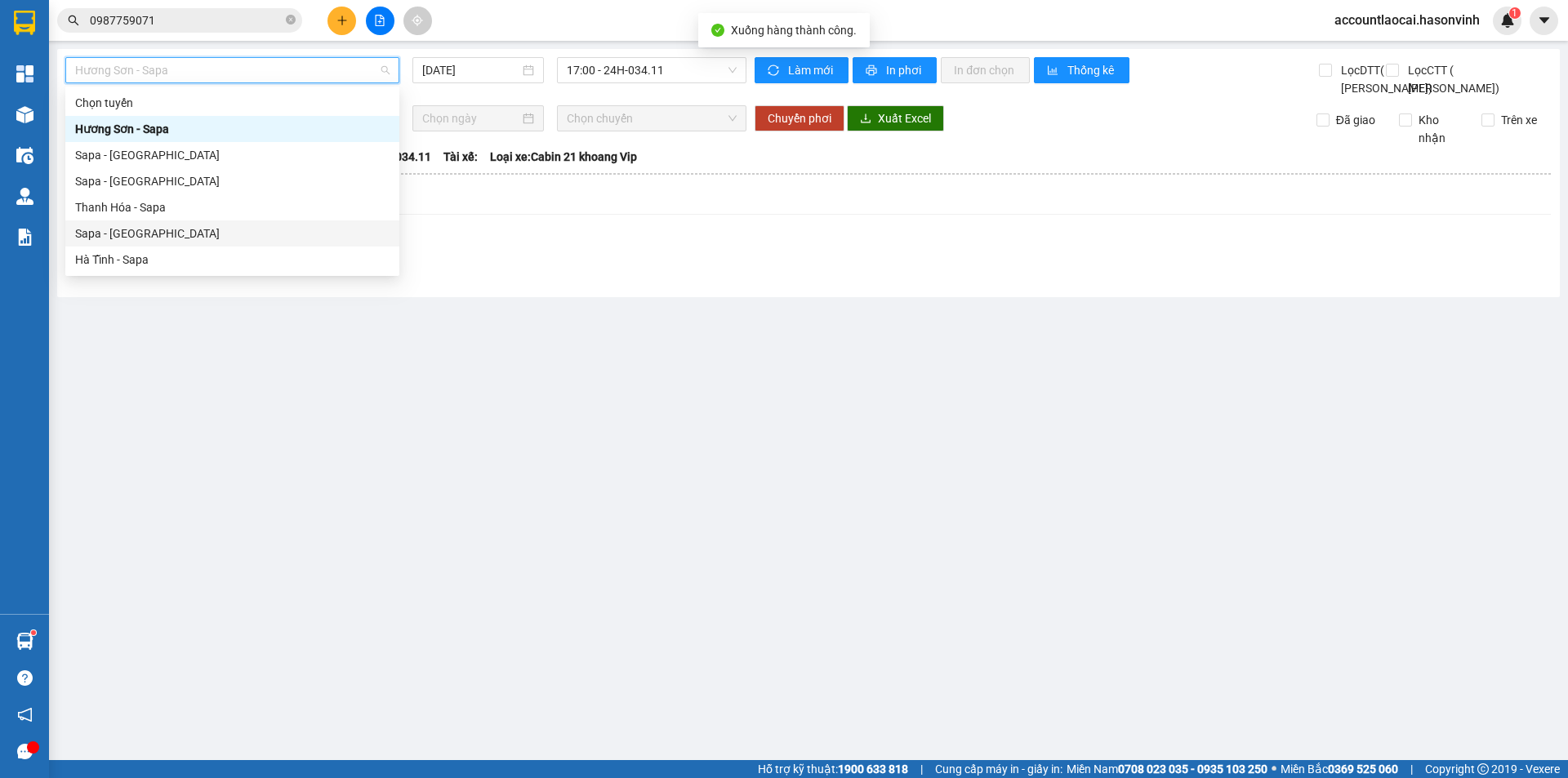
click at [132, 227] on div "Sapa - [GEOGRAPHIC_DATA]" at bounding box center [232, 233] width 315 height 18
type input "[DATE]"
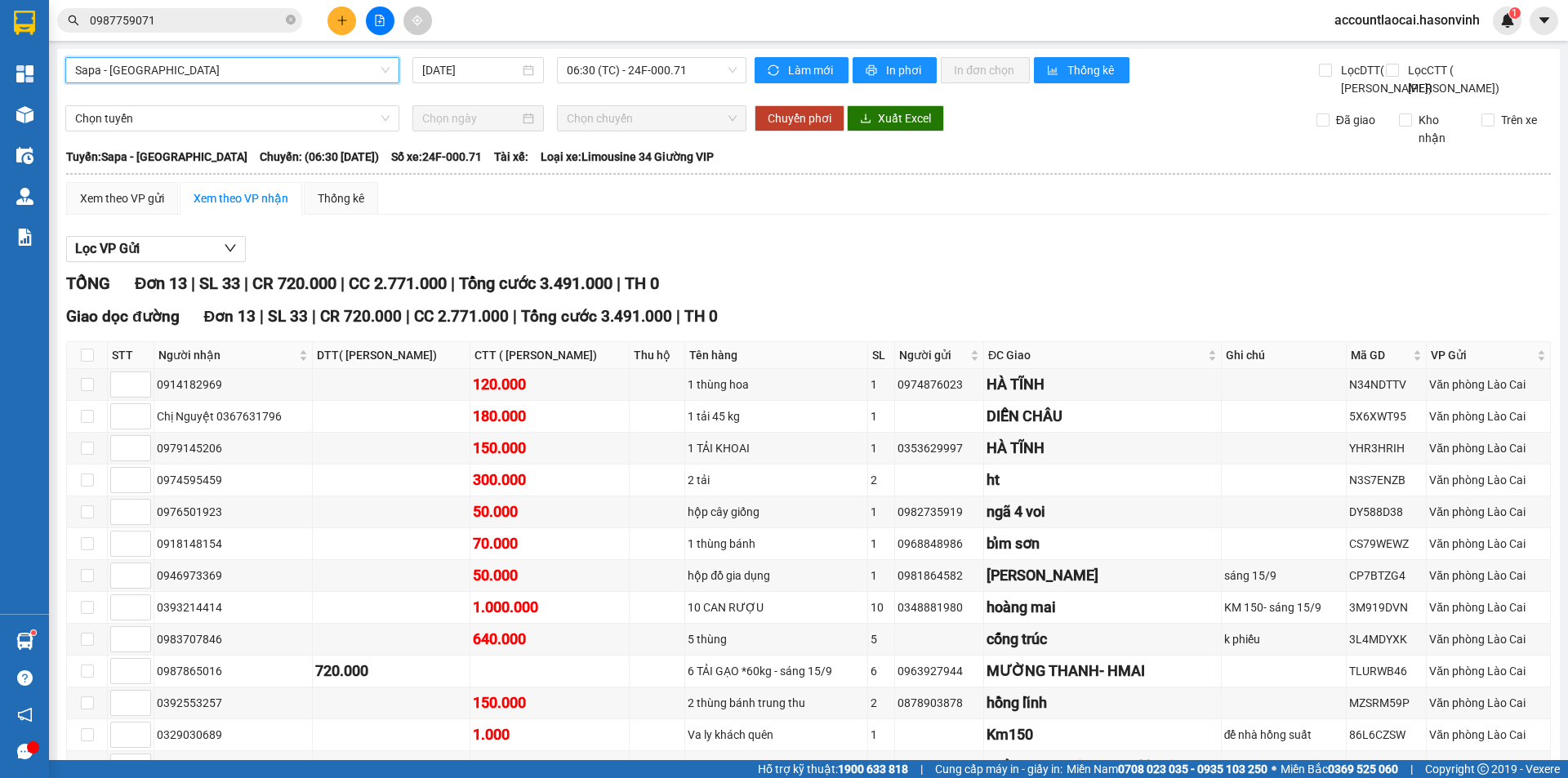
click at [267, 70] on span "Sapa - [GEOGRAPHIC_DATA]" at bounding box center [232, 70] width 315 height 24
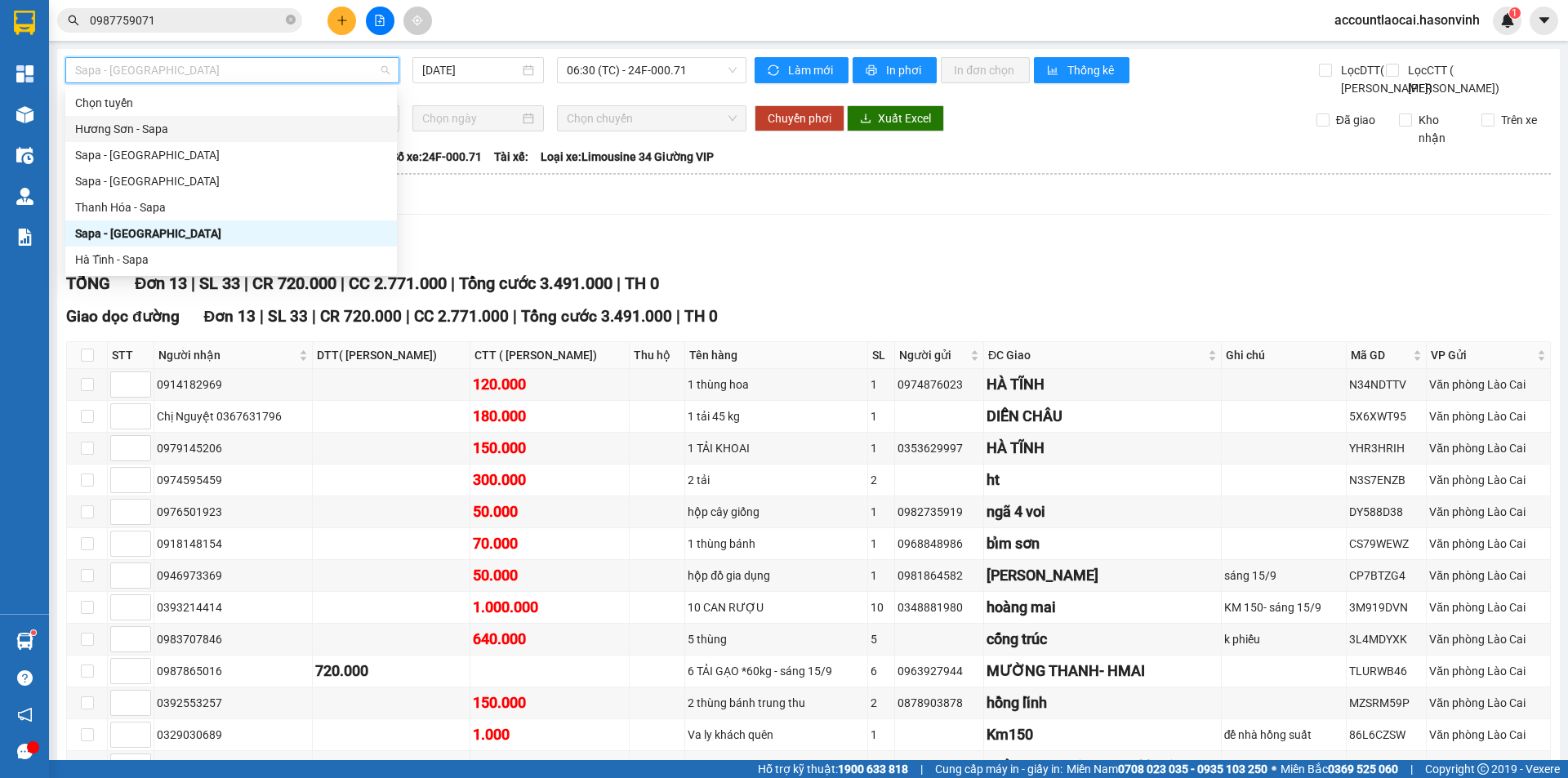
click at [186, 132] on div "Hương Sơn - Sapa" at bounding box center [231, 128] width 312 height 18
type input "[DATE]"
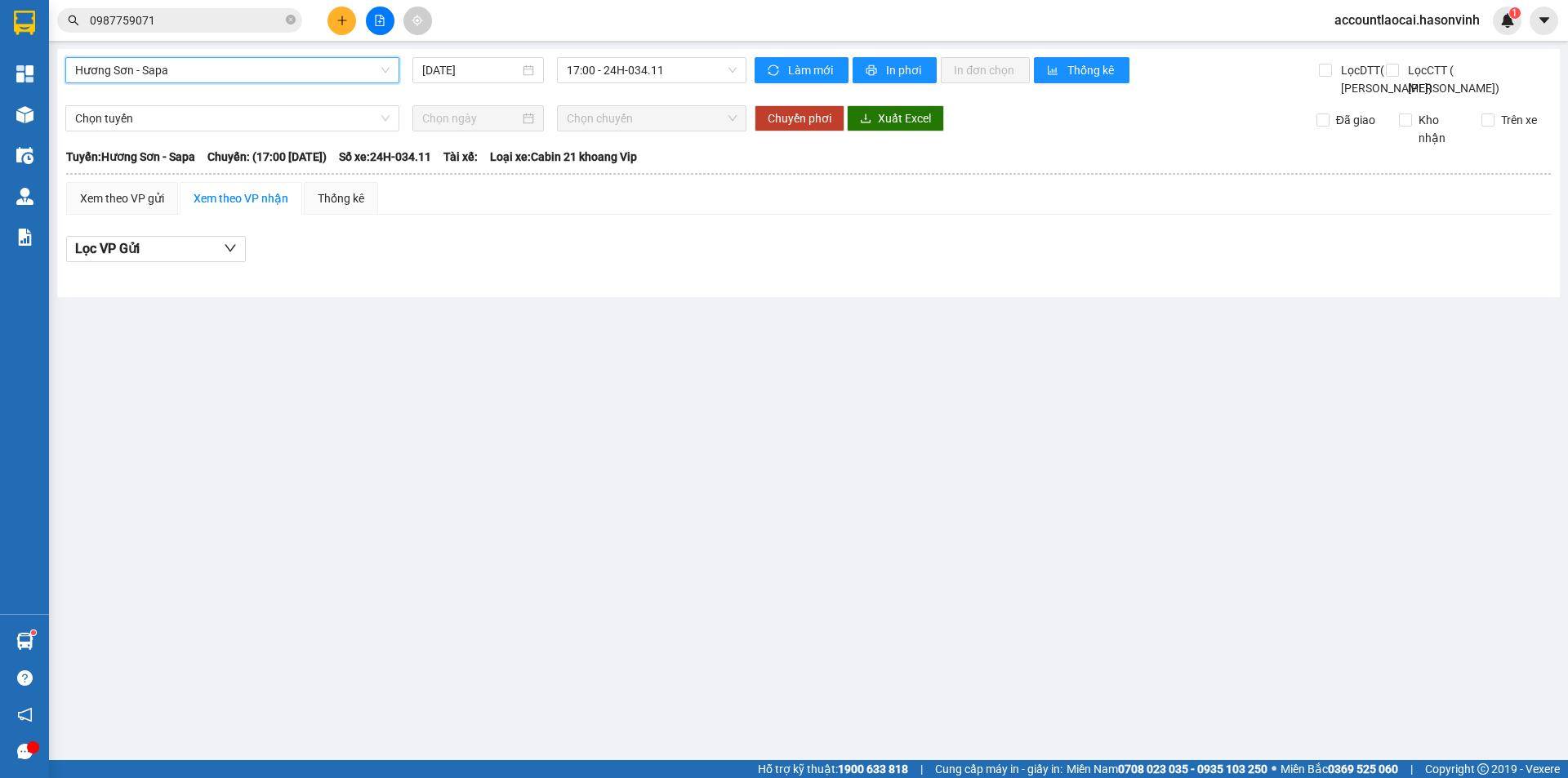
click at [190, 62] on span "Hương Sơn - Sapa" at bounding box center [232, 70] width 315 height 24
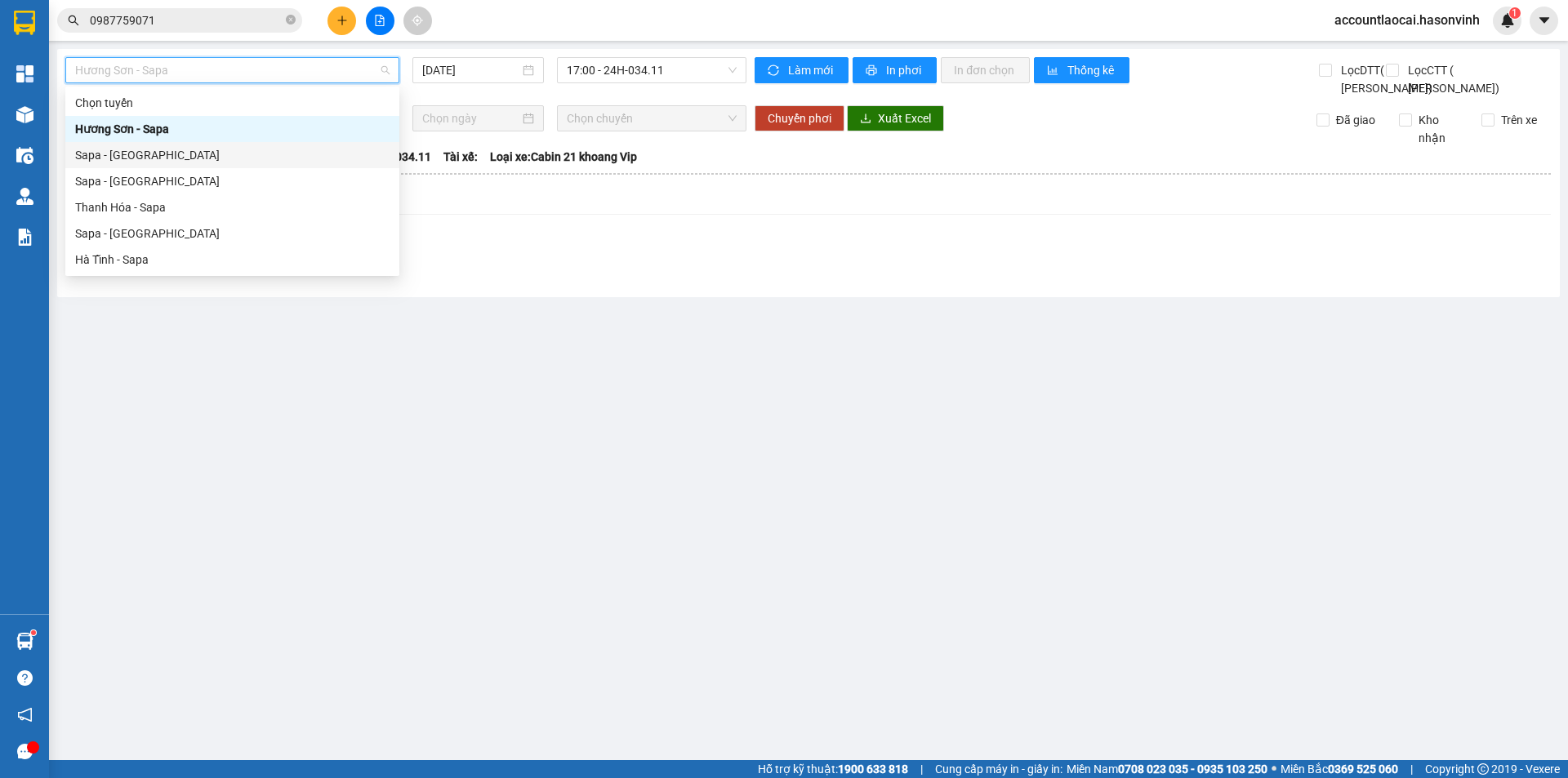
drag, startPoint x: 189, startPoint y: 158, endPoint x: 514, endPoint y: 138, distance: 325.6
click at [190, 158] on div "Sapa - [GEOGRAPHIC_DATA]" at bounding box center [232, 155] width 315 height 18
type input "[DATE]"
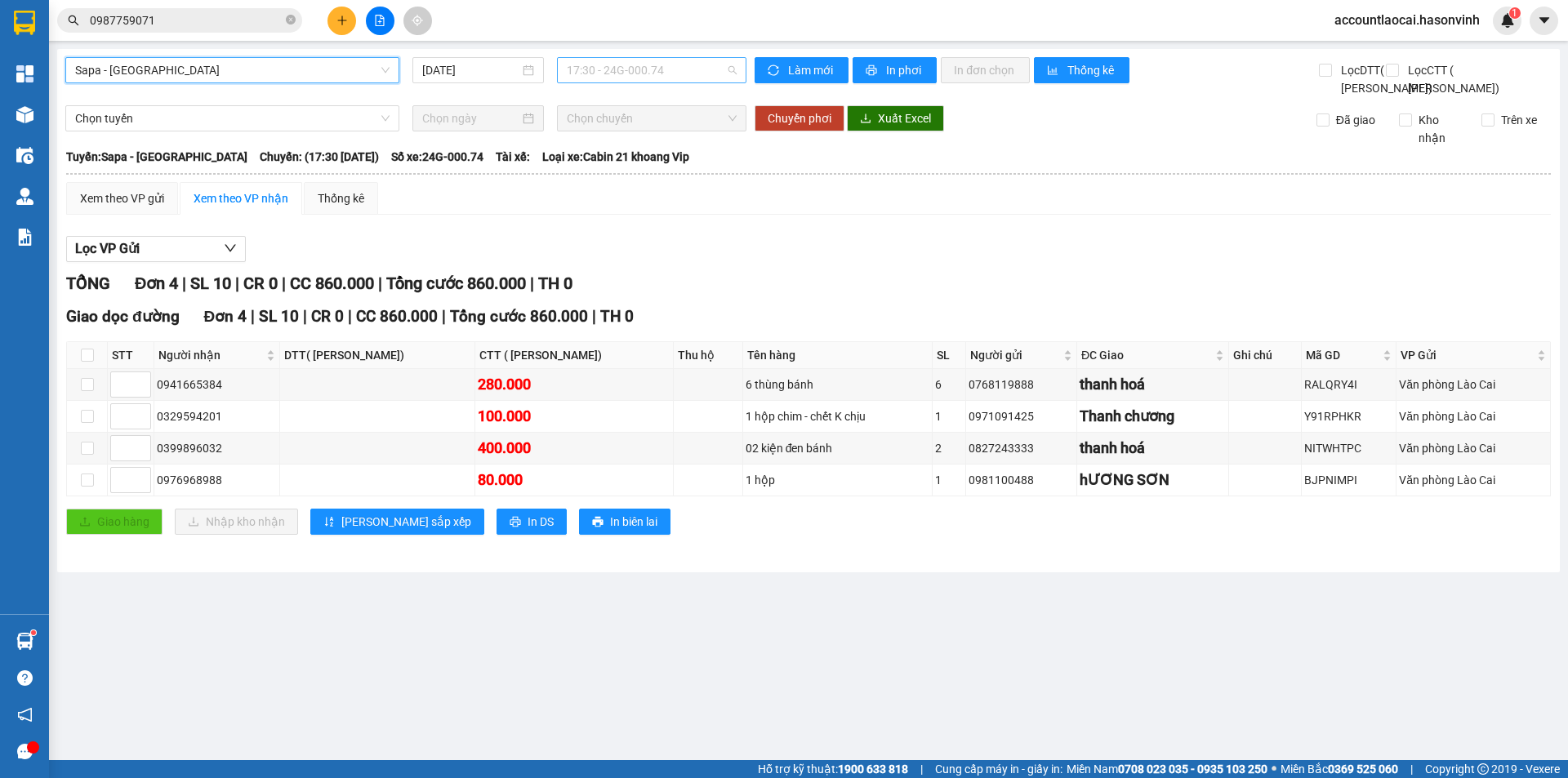
click at [664, 70] on span "17:30 - 24G-000.74" at bounding box center [651, 70] width 170 height 24
click at [675, 142] on body "Kết quả tìm kiếm ( 25 ) Bộ lọc Mã ĐH Trạng thái Món hàng Thu hộ Tổng cước Chưa …" at bounding box center [784, 389] width 1568 height 778
click at [527, 530] on span "In DS" at bounding box center [540, 521] width 26 height 18
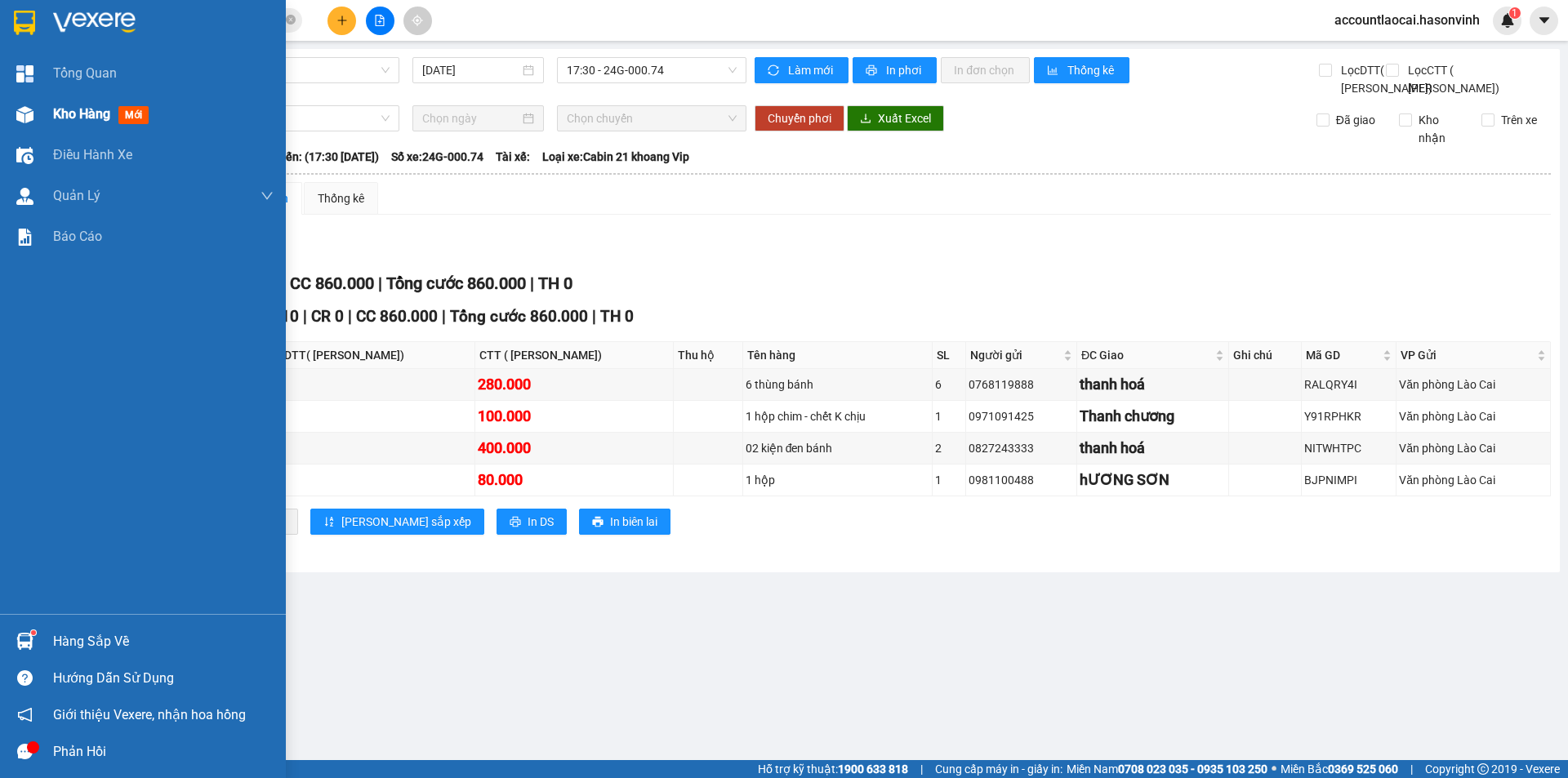
click at [33, 119] on div at bounding box center [24, 114] width 29 height 29
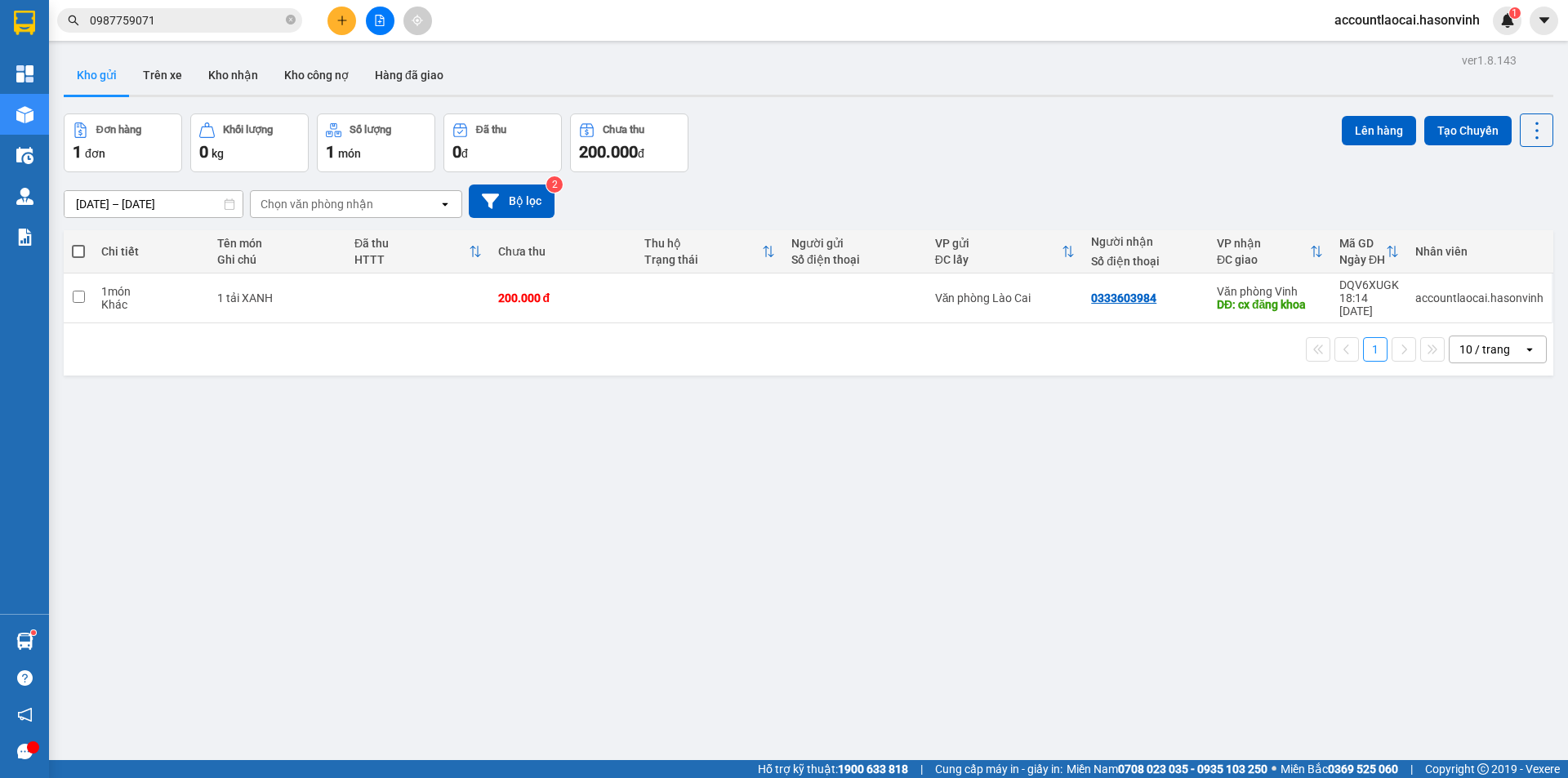
click at [373, 31] on button at bounding box center [379, 20] width 29 height 29
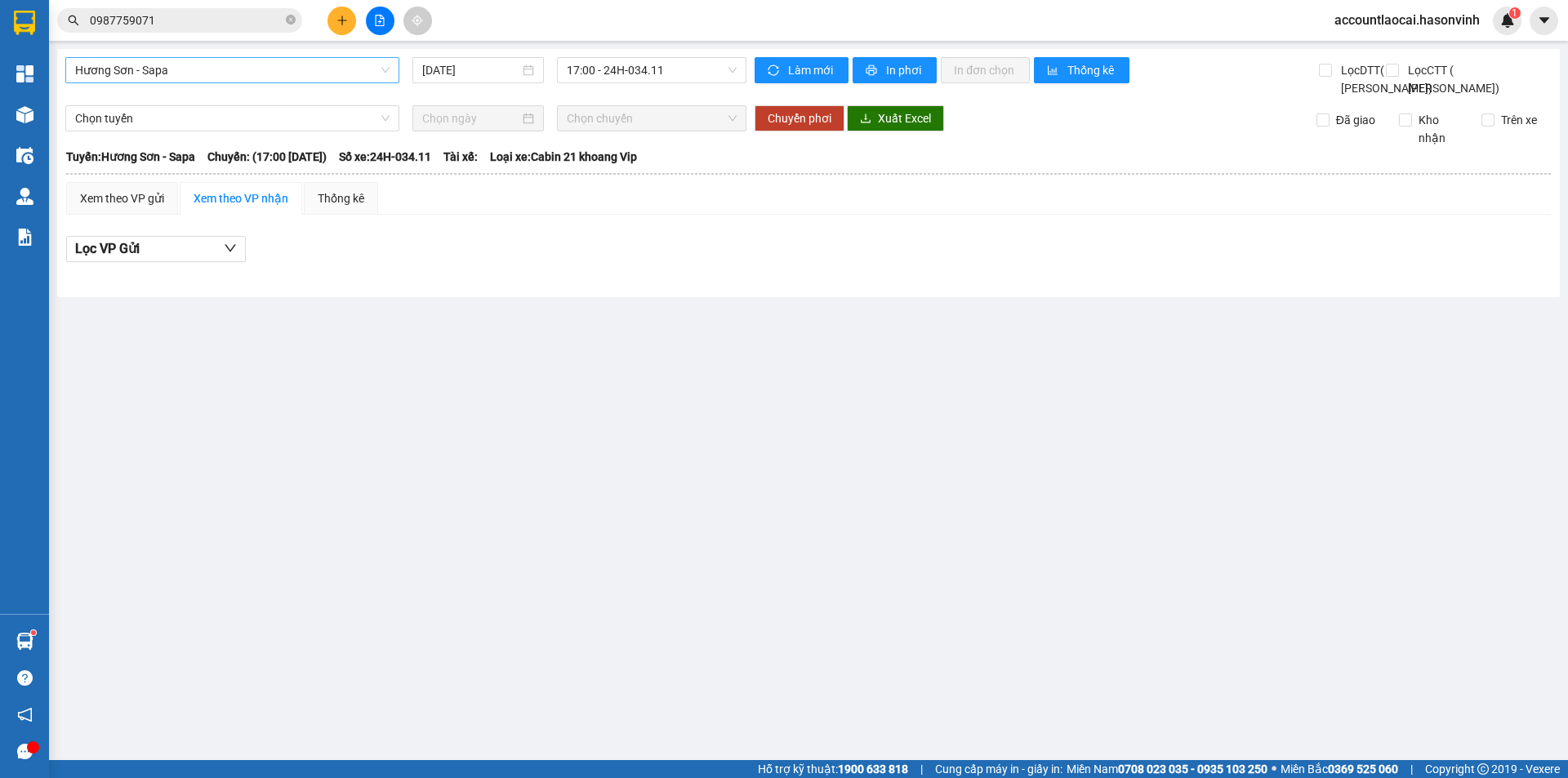
click at [199, 83] on div "Hương Sơn - Sapa [DATE] 17:00 - 24H-034.11" at bounding box center [405, 77] width 681 height 40
click at [197, 72] on span "Hương Sơn - Sapa" at bounding box center [232, 70] width 315 height 24
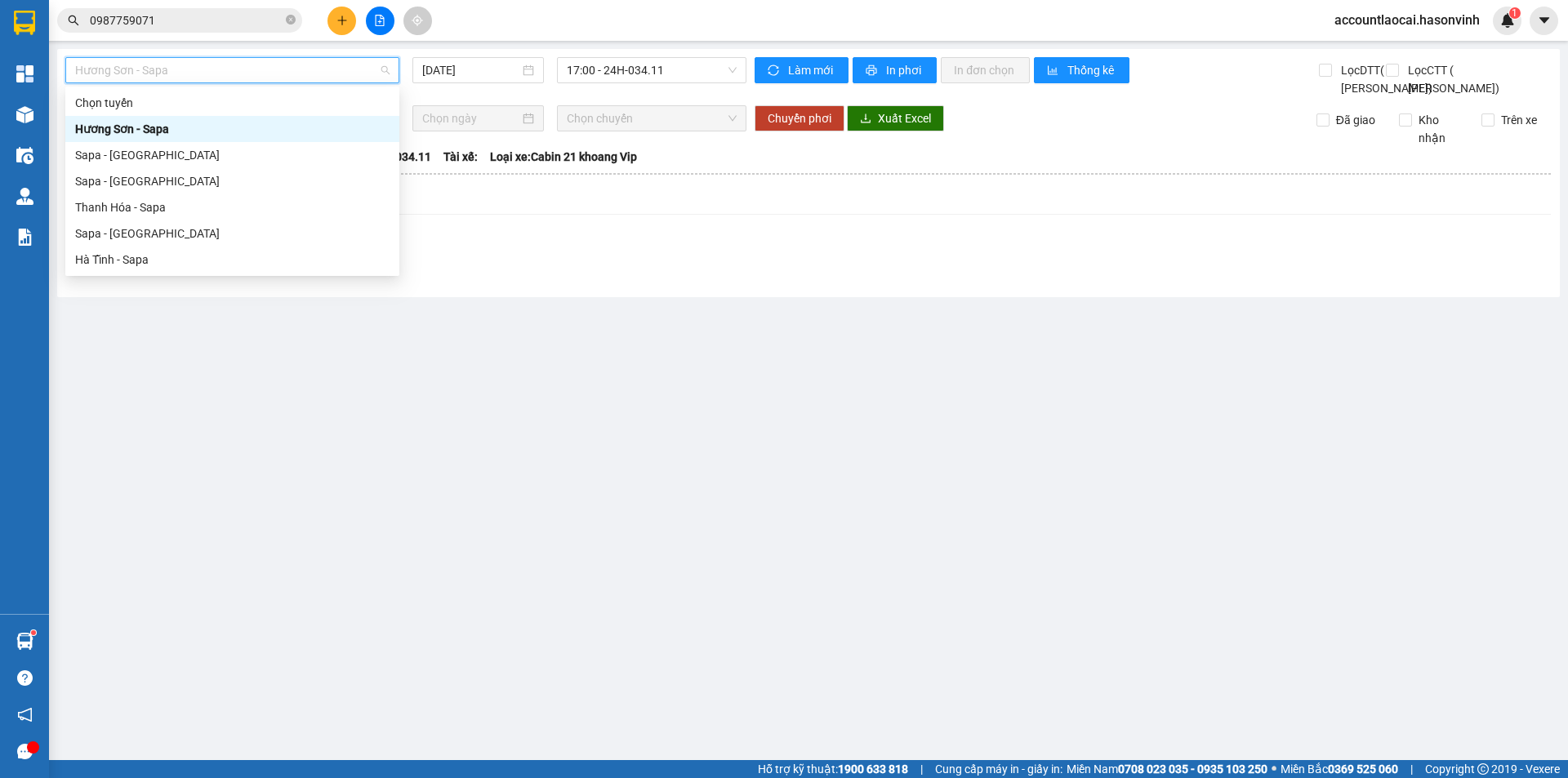
click at [498, 97] on div "Hương Sơn - Sapa [DATE] 17:00 - 24H-034.11" at bounding box center [405, 77] width 681 height 40
click at [235, 70] on span "Hương Sơn - Sapa" at bounding box center [232, 70] width 315 height 24
click at [162, 225] on div "Sapa - [GEOGRAPHIC_DATA]" at bounding box center [232, 233] width 315 height 18
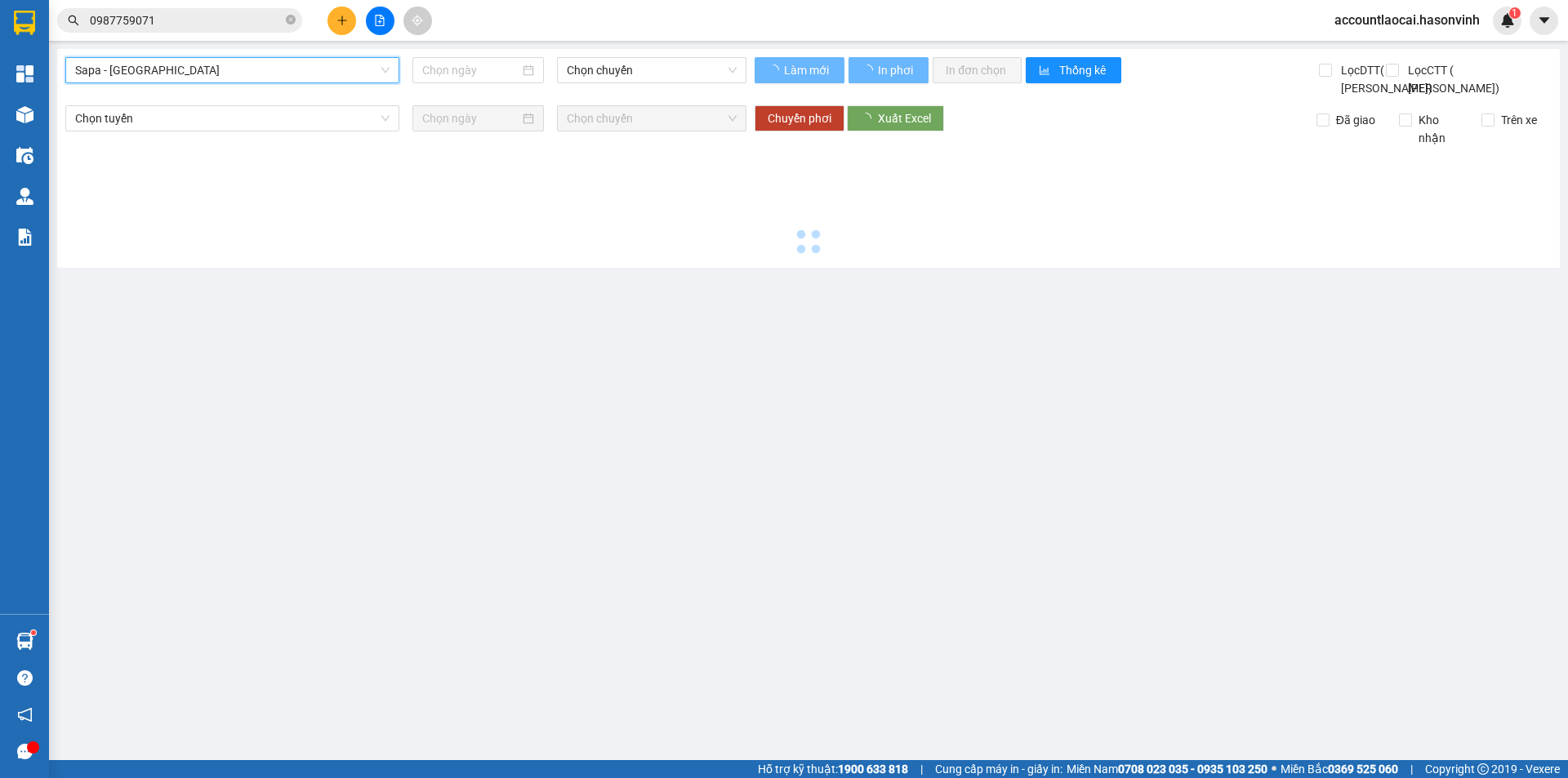
type input "[DATE]"
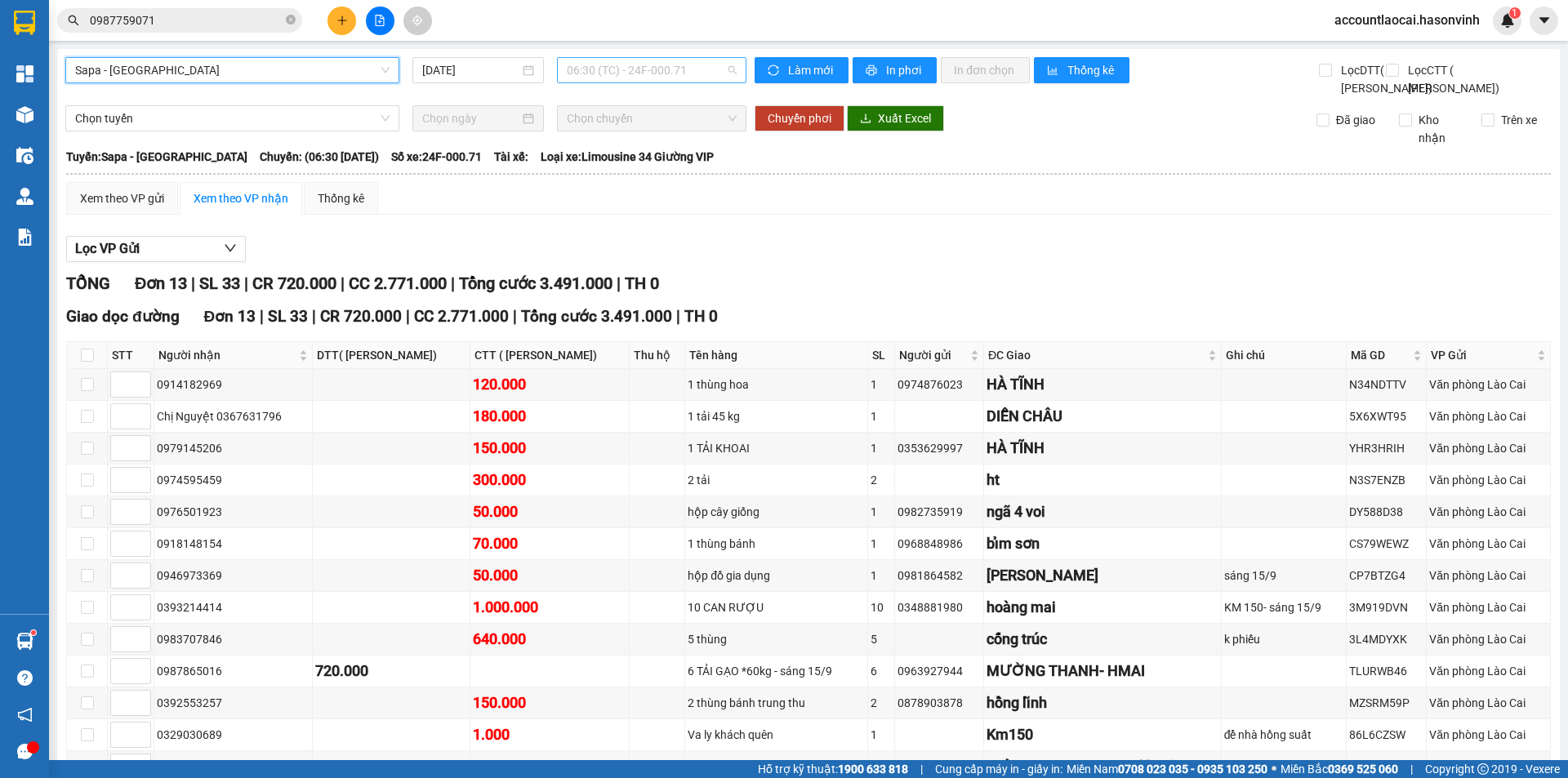
click at [649, 66] on span "06:30 (TC) - 24F-000.71" at bounding box center [651, 70] width 170 height 24
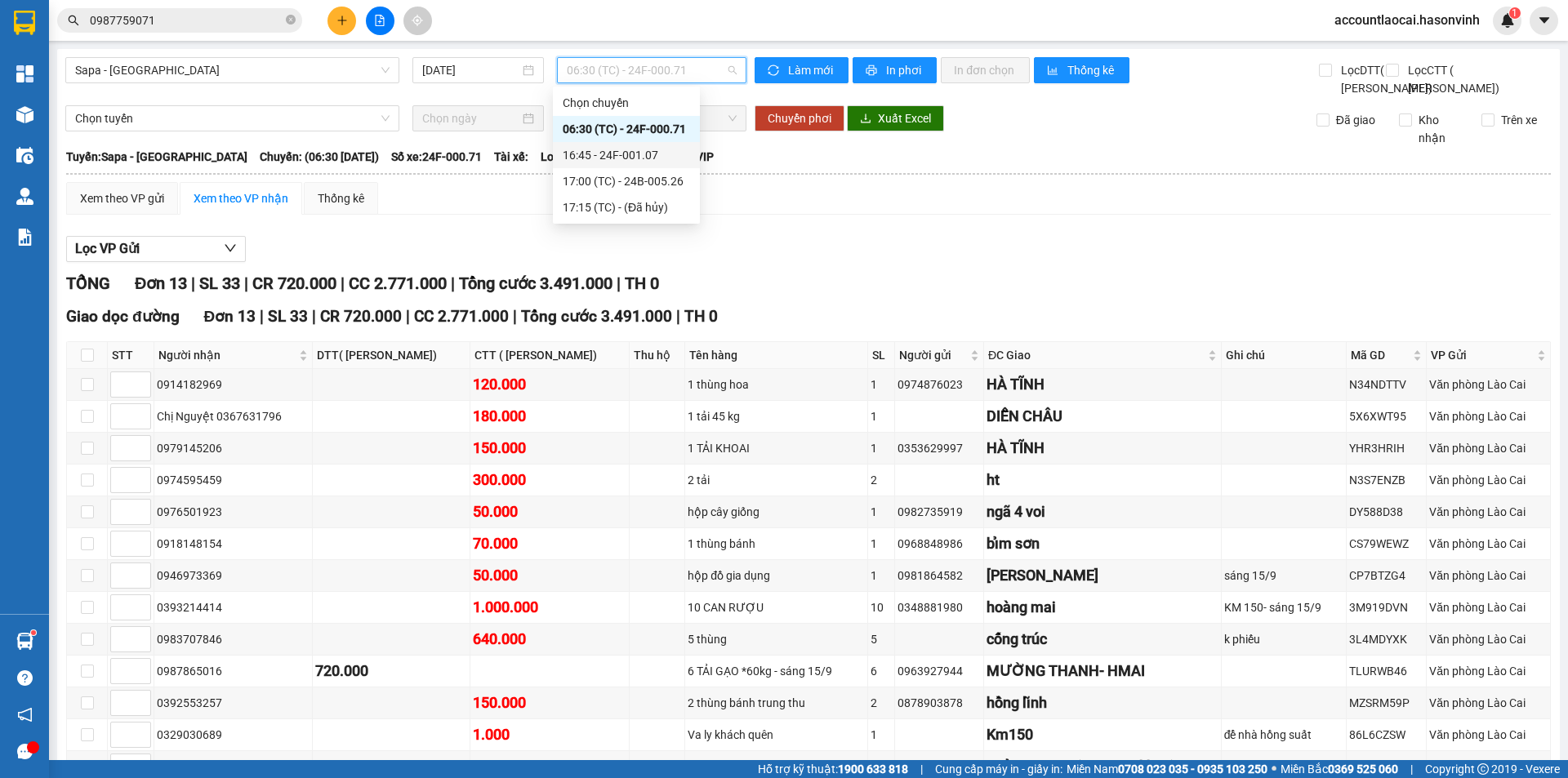
click at [663, 150] on div "16:45 - 24F-001.07" at bounding box center [625, 155] width 127 height 18
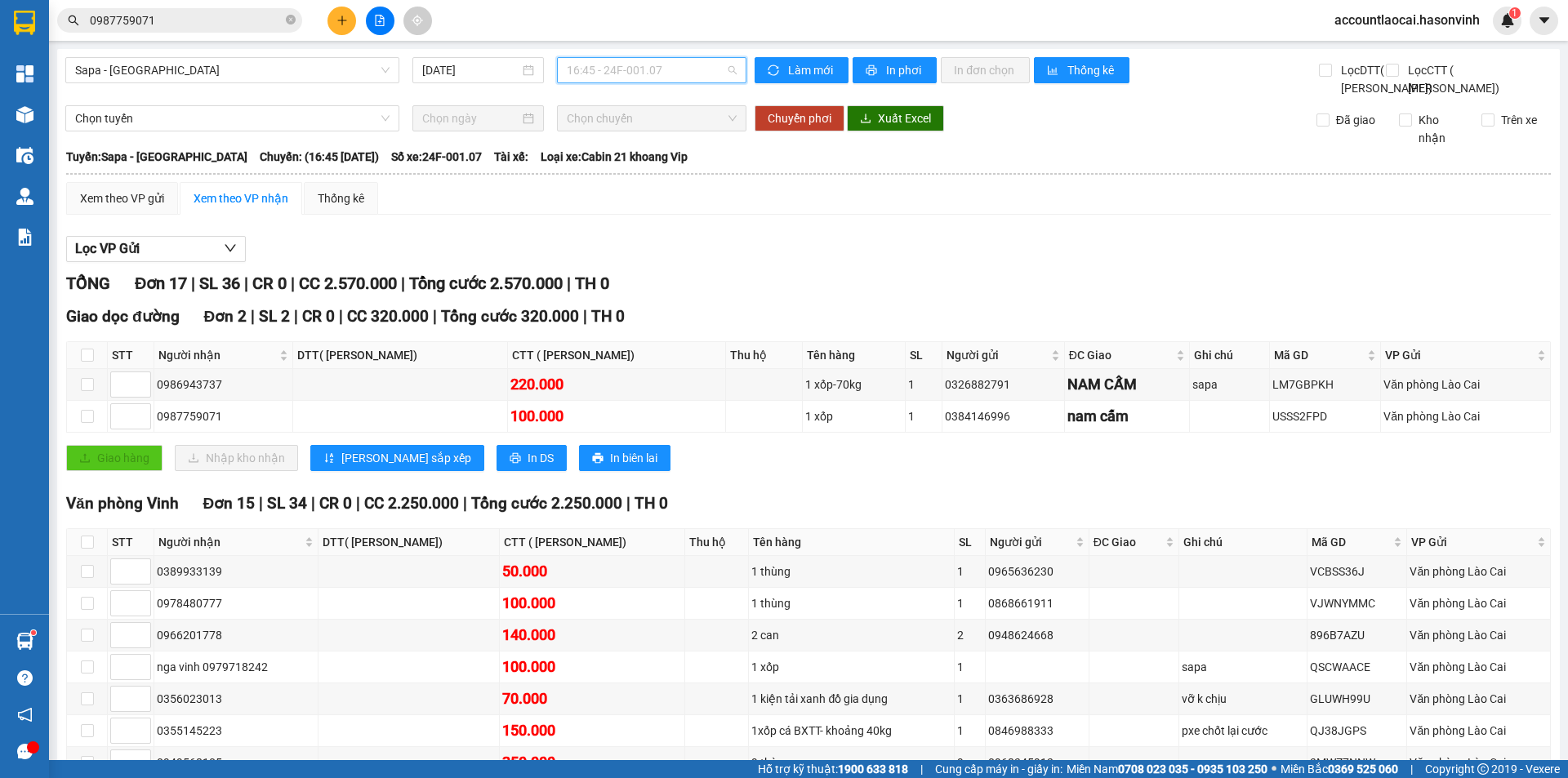
click at [626, 69] on span "16:45 - 24F-001.07" at bounding box center [651, 70] width 170 height 24
click at [647, 183] on div "17:00 (TC) - 24B-005.26" at bounding box center [625, 181] width 127 height 18
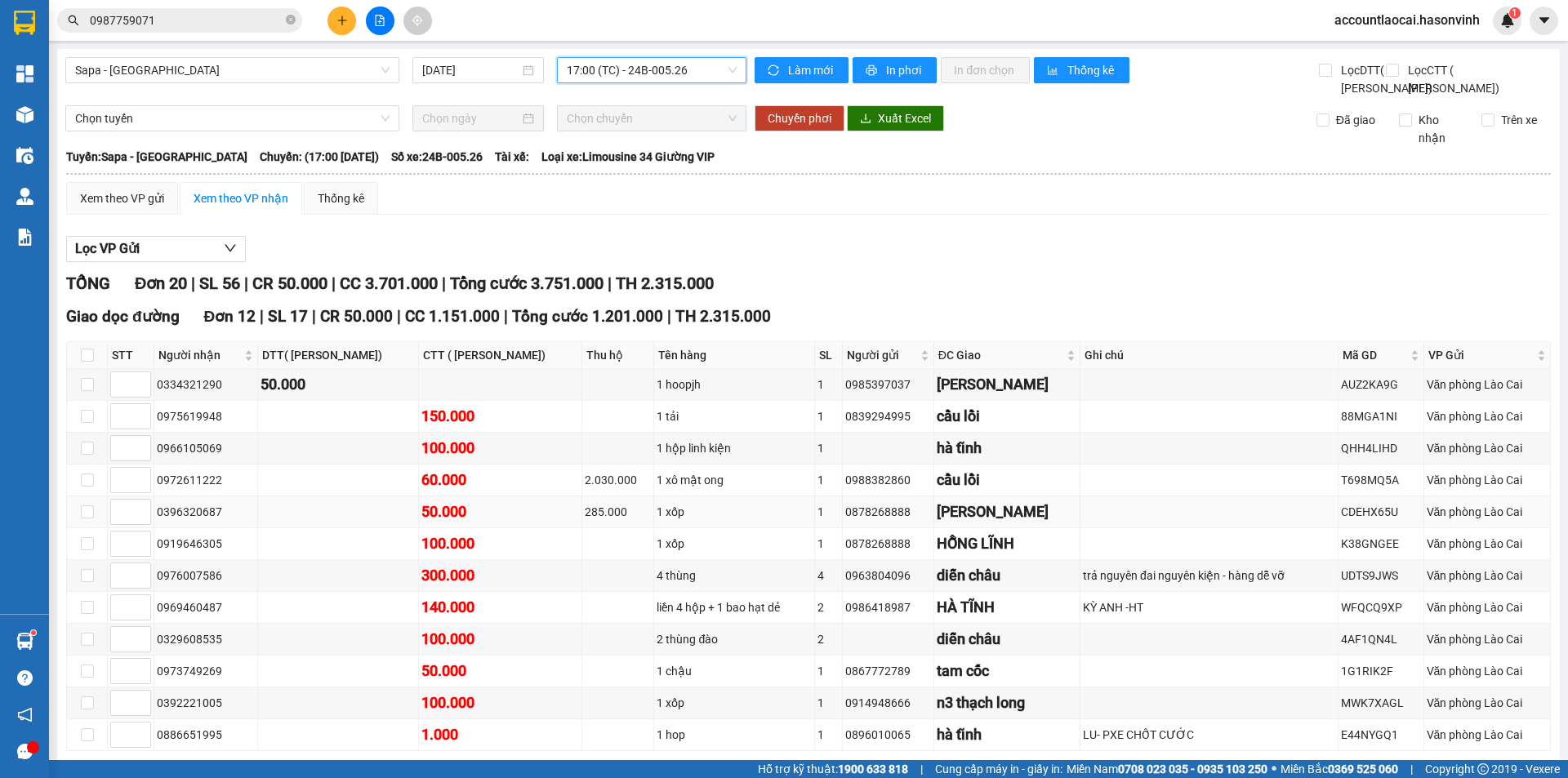
scroll to position [163, 0]
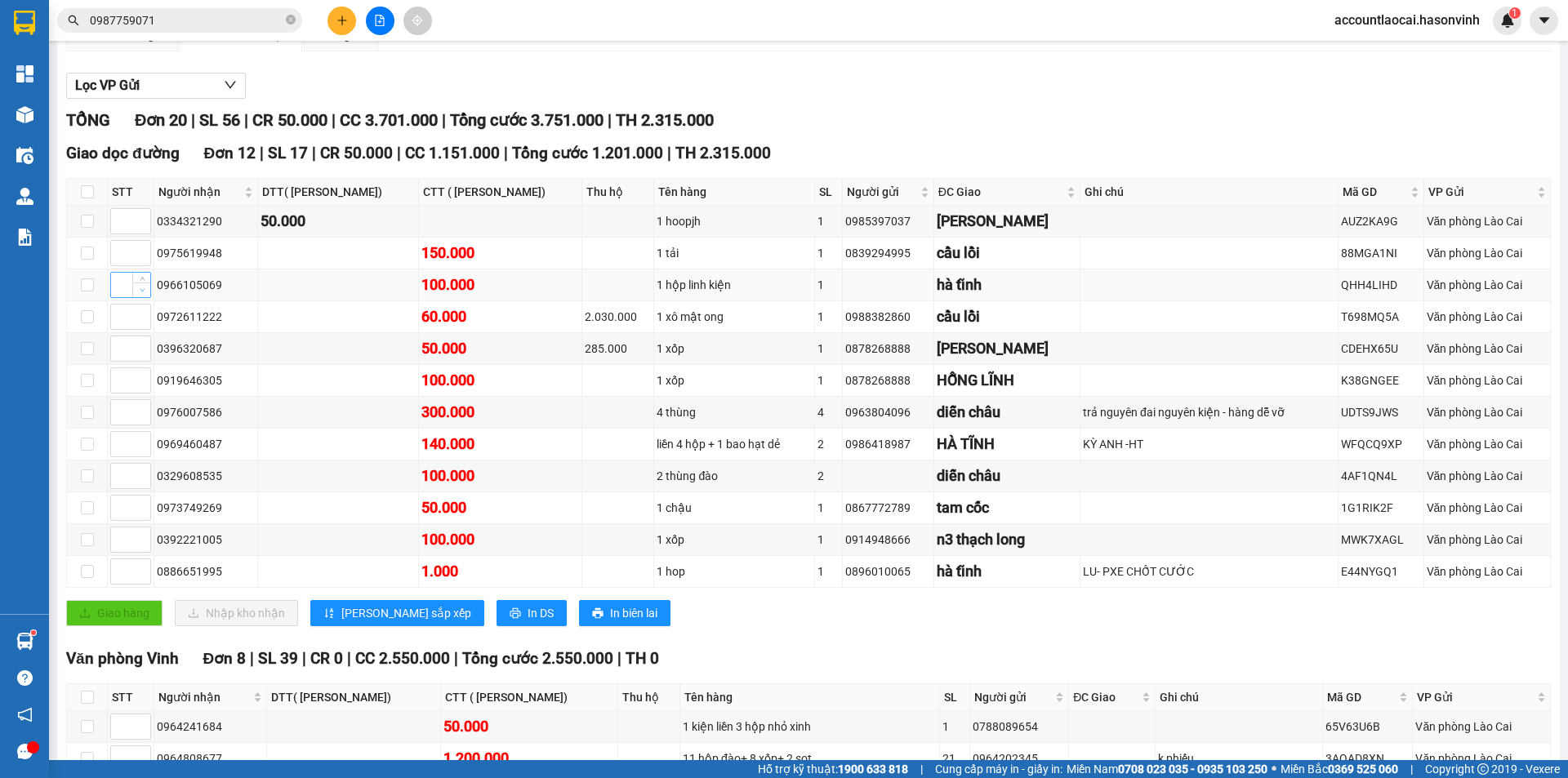
drag, startPoint x: 237, startPoint y: 318, endPoint x: 146, endPoint y: 328, distance: 91.5
click at [146, 301] on tr "0966105069 100.000 1 hộp linh kiện 1 [GEOGRAPHIC_DATA] Văn phòng [GEOGRAPHIC_DA…" at bounding box center [808, 285] width 1484 height 32
copy tr "0966105069"
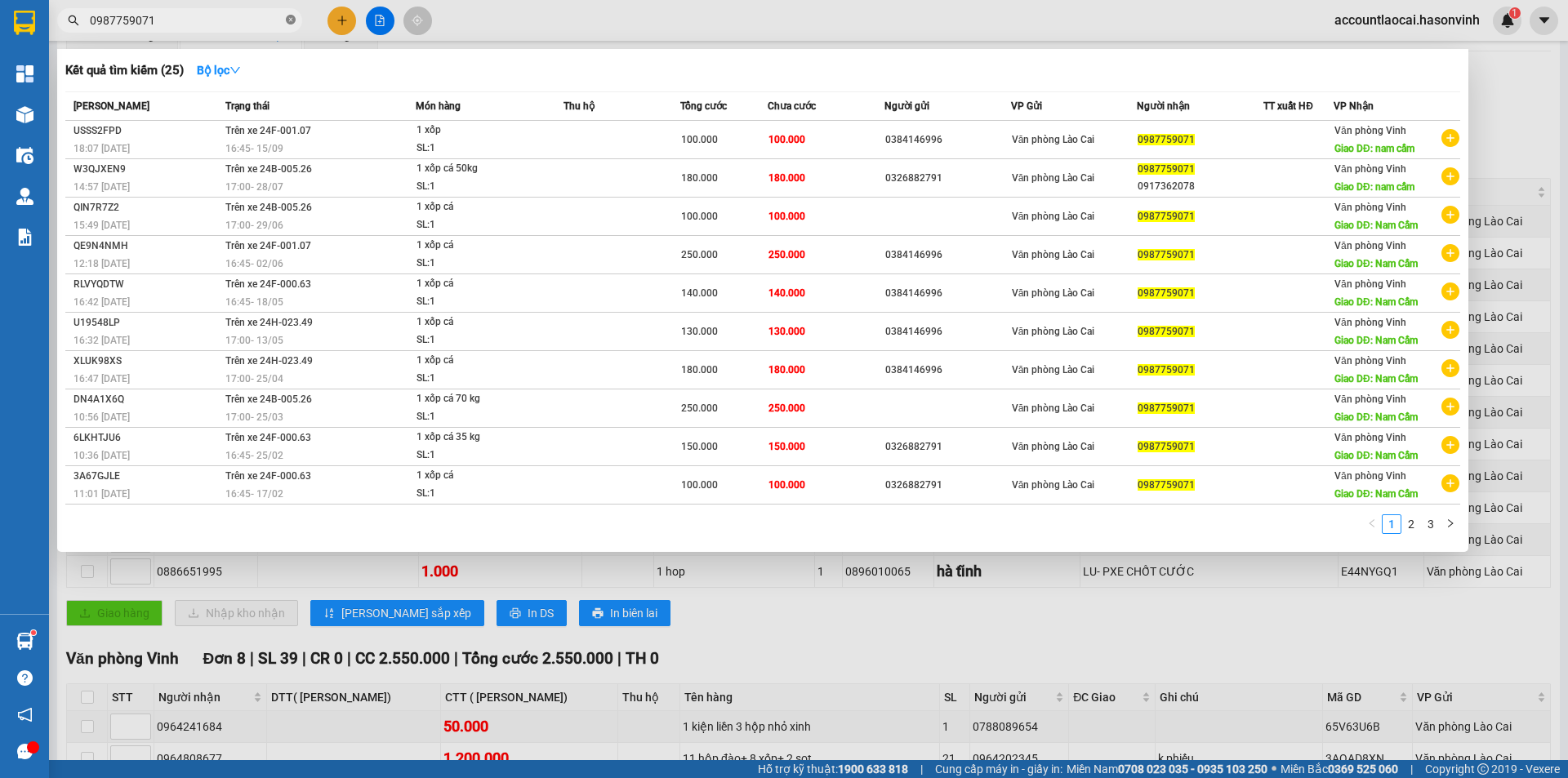
click at [289, 20] on icon "close-circle" at bounding box center [290, 19] width 10 height 10
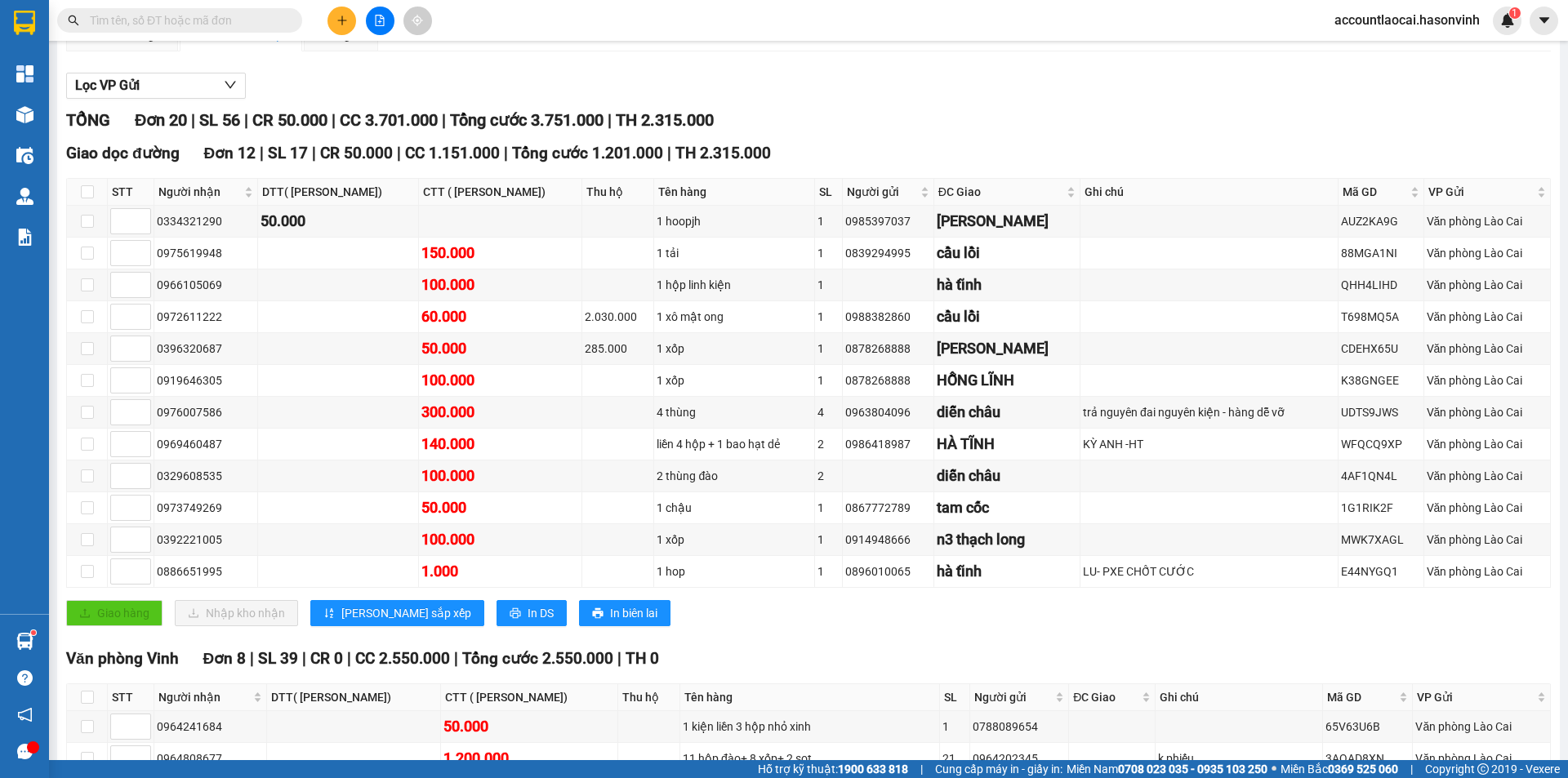
paste input "0966105069"
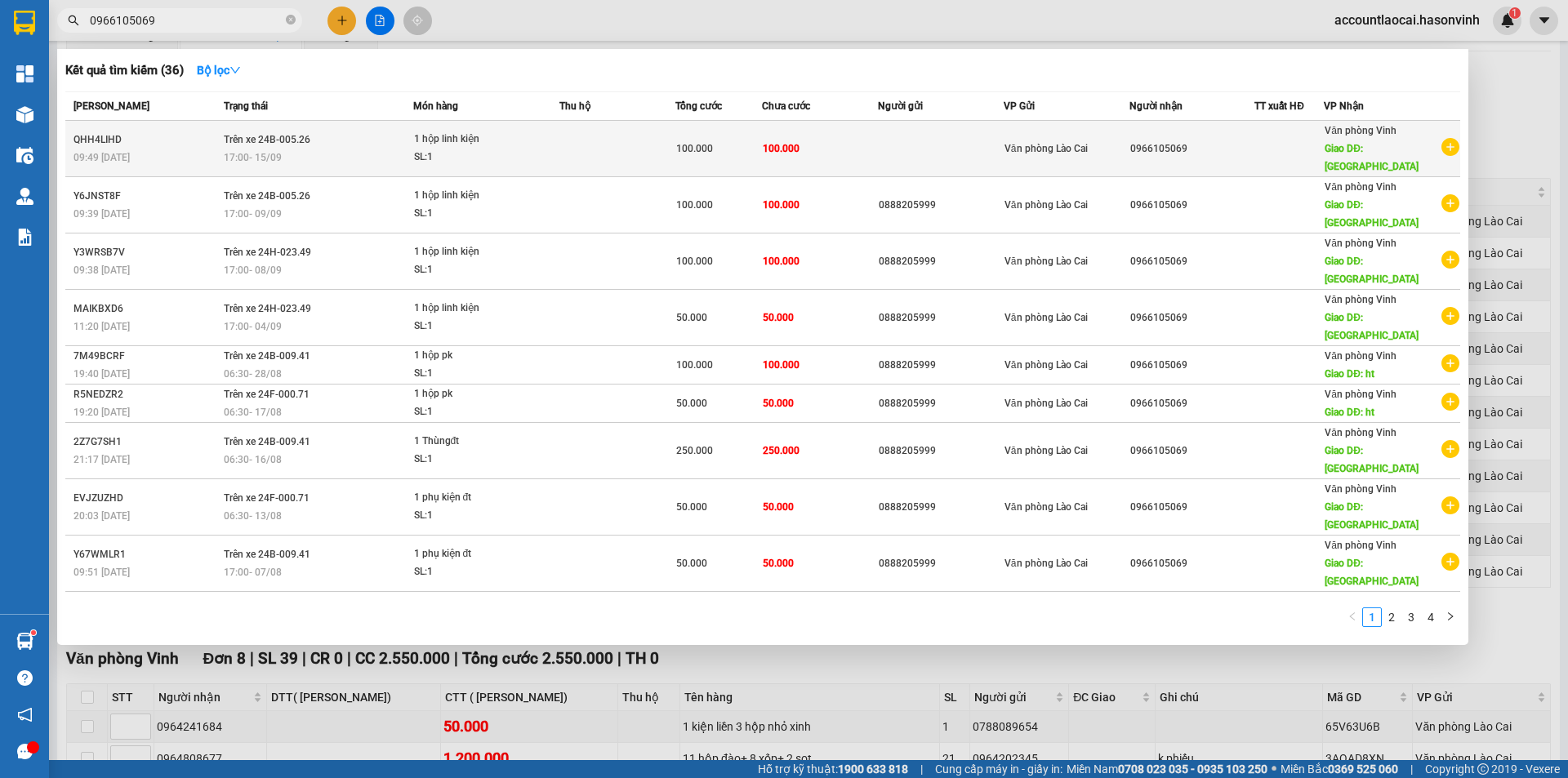
type input "0966105069"
click at [567, 151] on td at bounding box center [617, 148] width 116 height 57
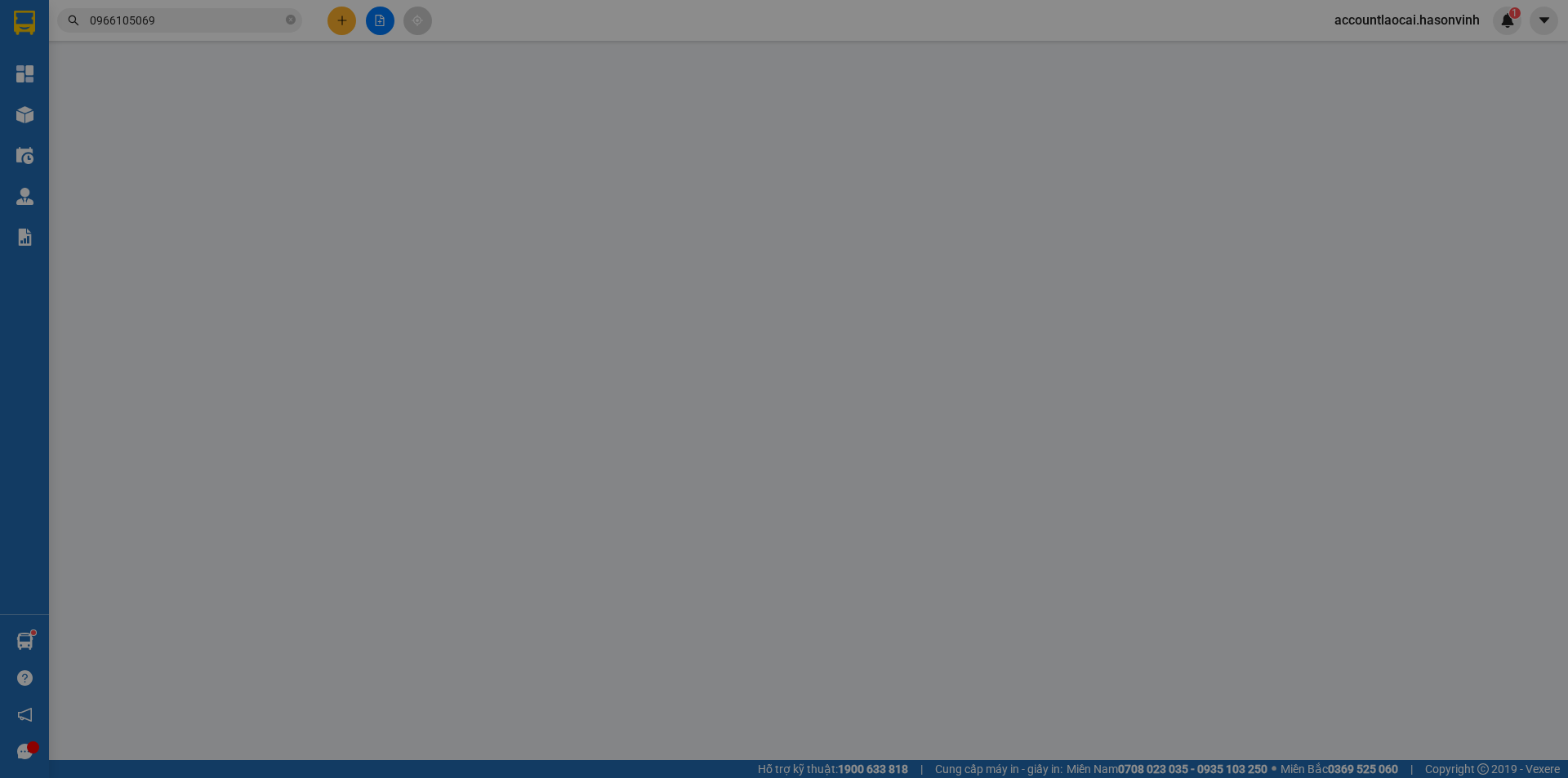
type input "0966105069"
type input "hà tĩnh"
type input "100.000"
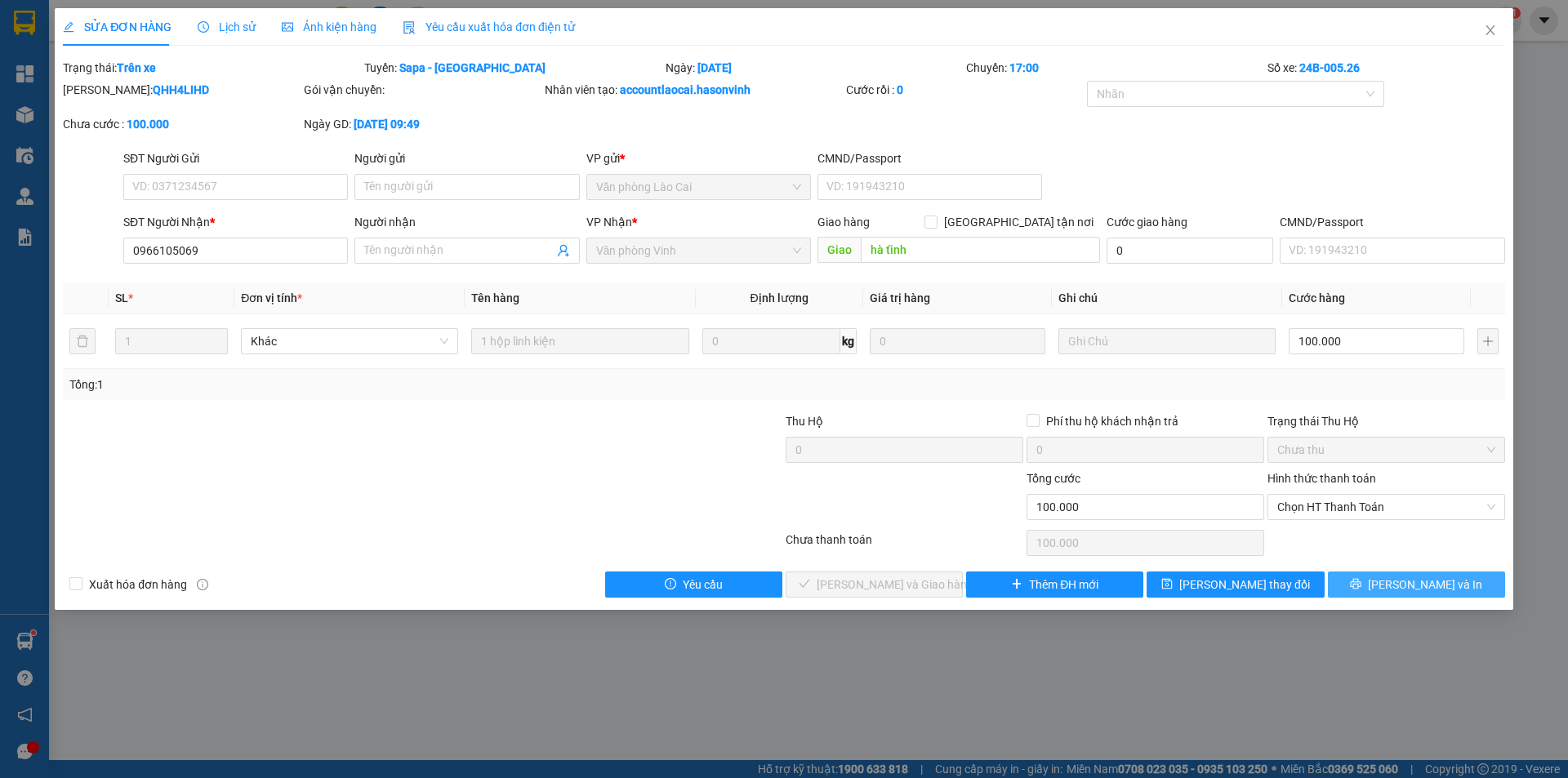
click at [1370, 585] on button "[PERSON_NAME] và In" at bounding box center [1416, 584] width 177 height 26
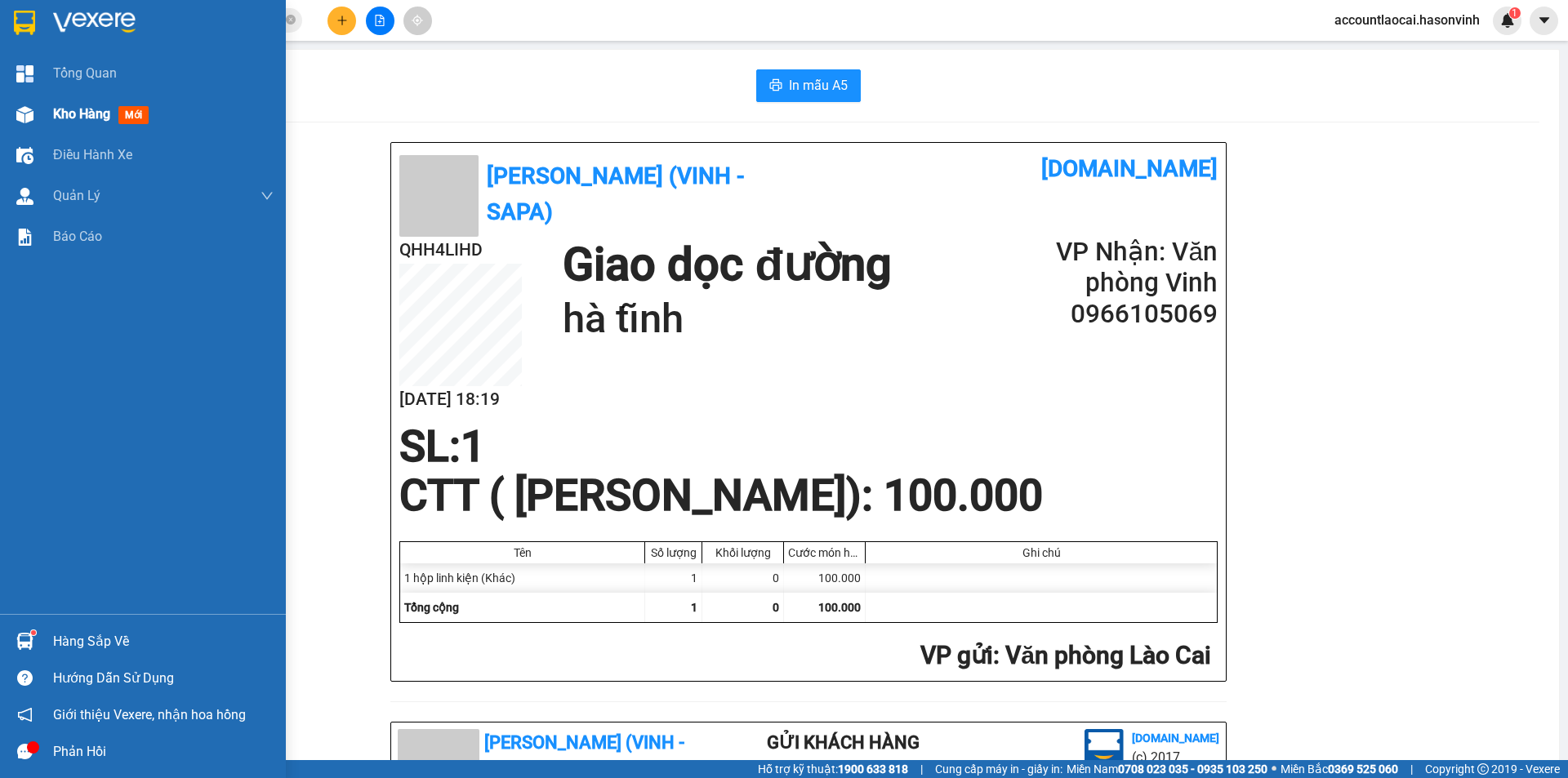
click at [24, 122] on img at bounding box center [25, 114] width 17 height 17
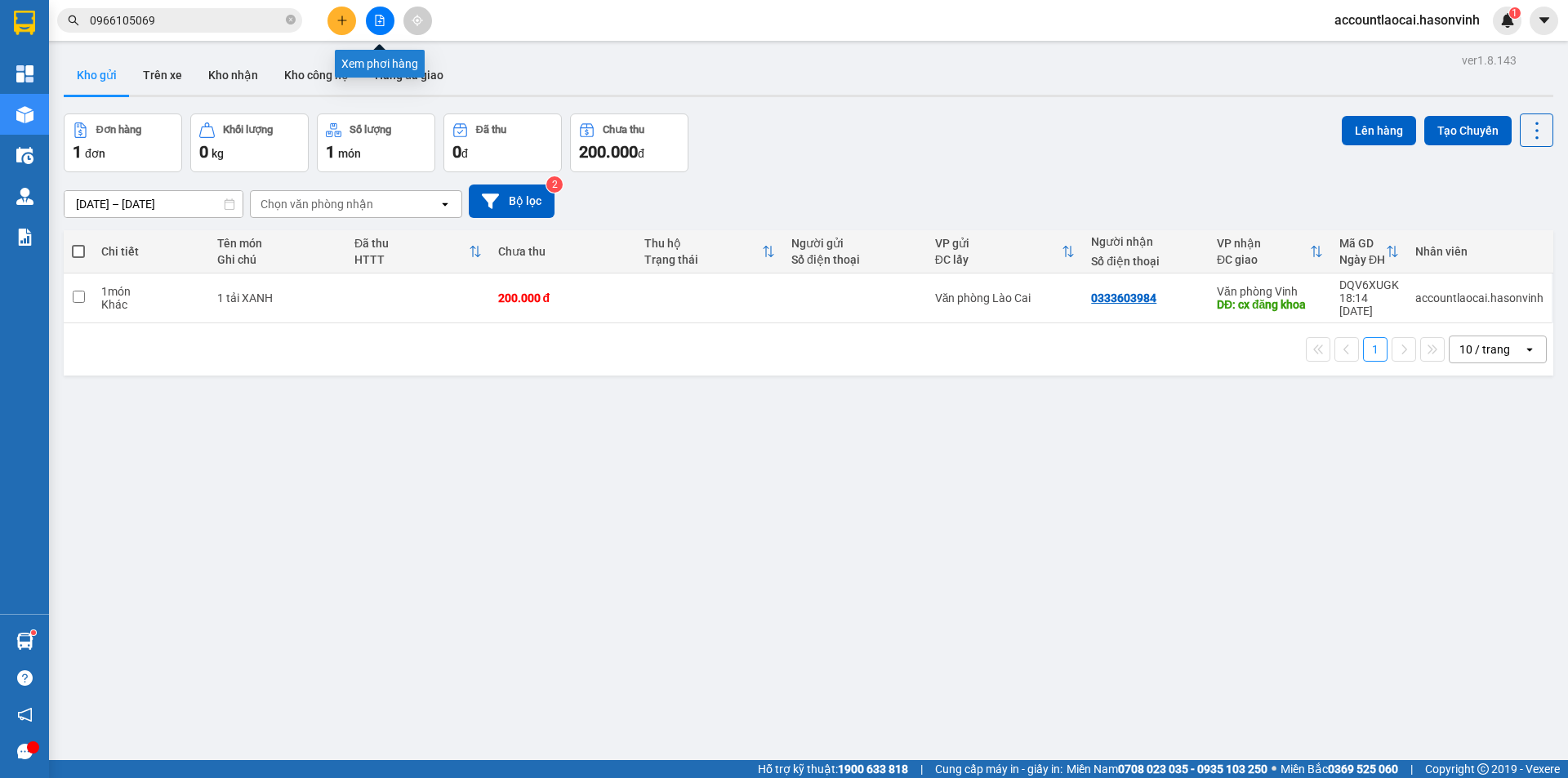
click at [381, 31] on button at bounding box center [379, 20] width 29 height 29
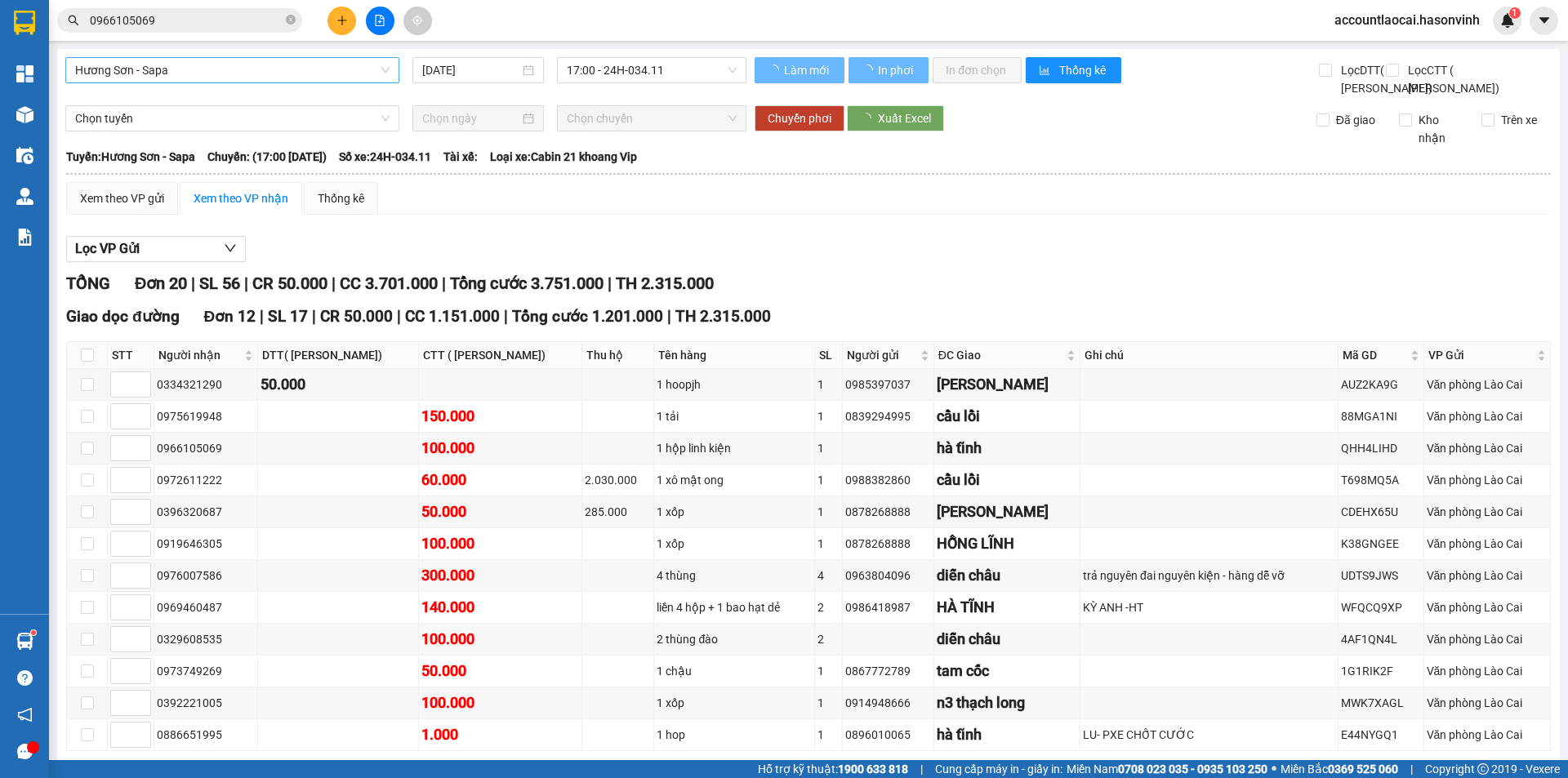
click at [252, 68] on span "Hương Sơn - Sapa" at bounding box center [232, 70] width 315 height 24
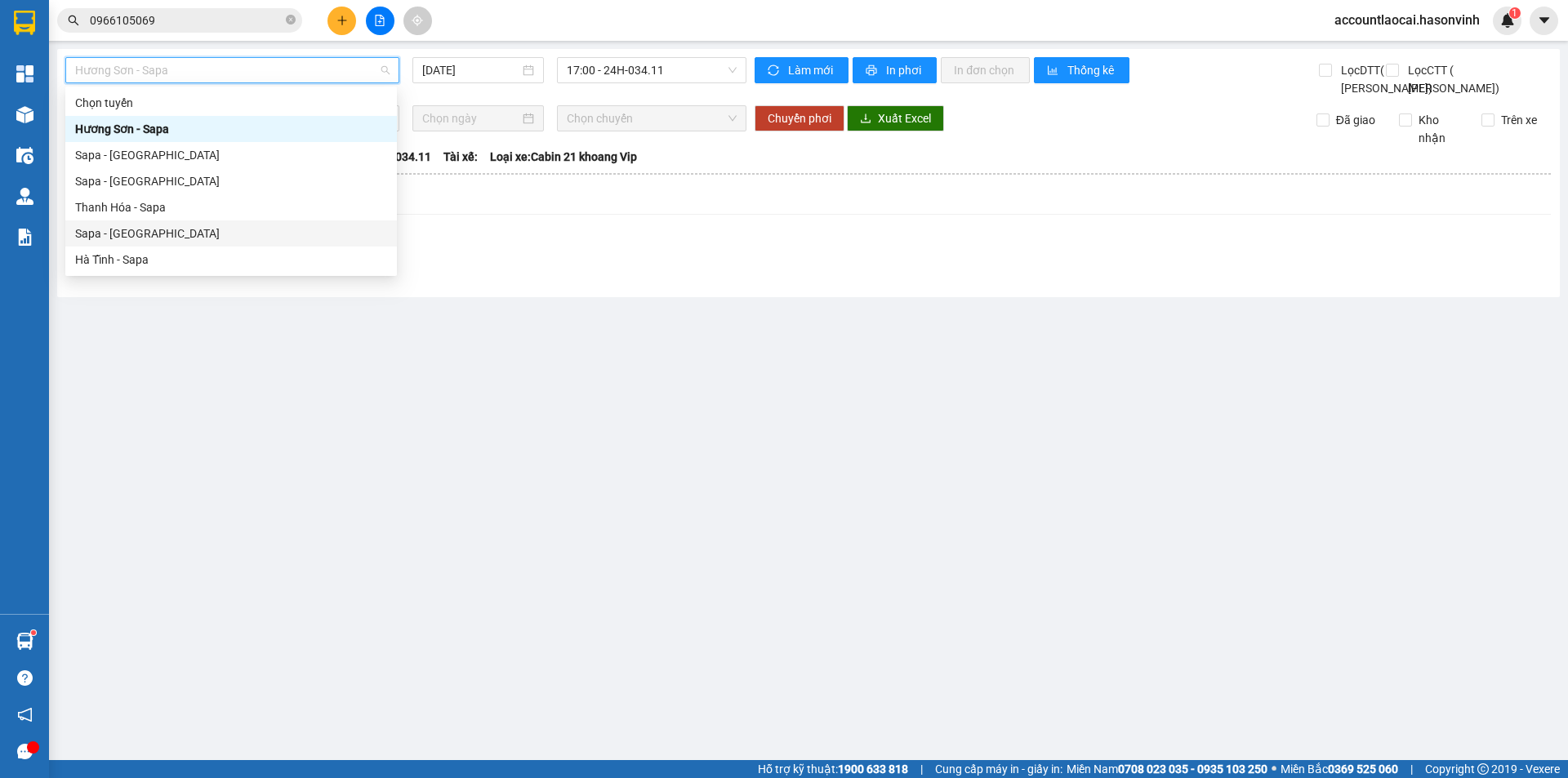
click at [142, 235] on div "Sapa - [GEOGRAPHIC_DATA]" at bounding box center [231, 233] width 312 height 18
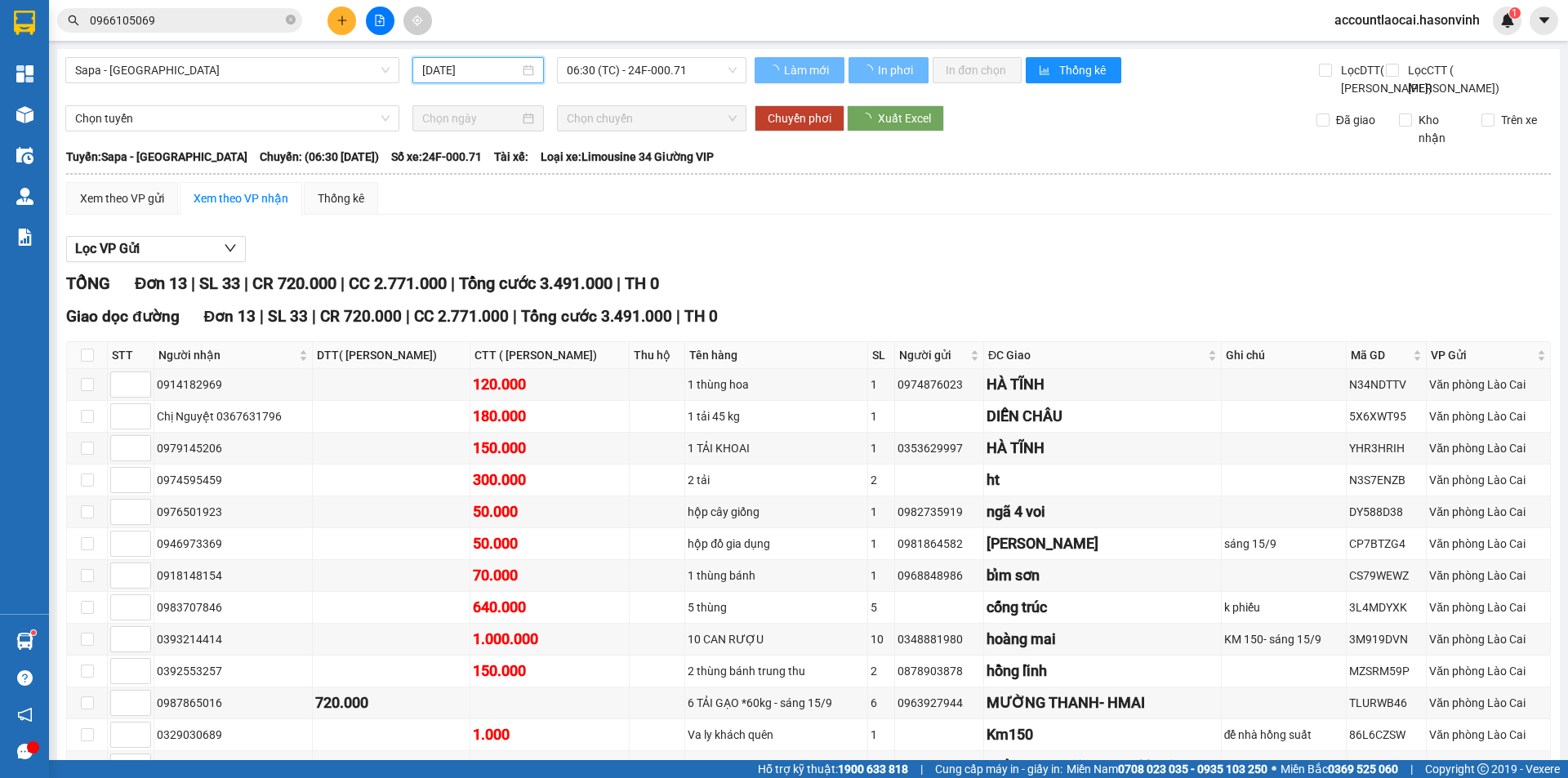
click at [452, 74] on input "[DATE]" at bounding box center [470, 70] width 97 height 18
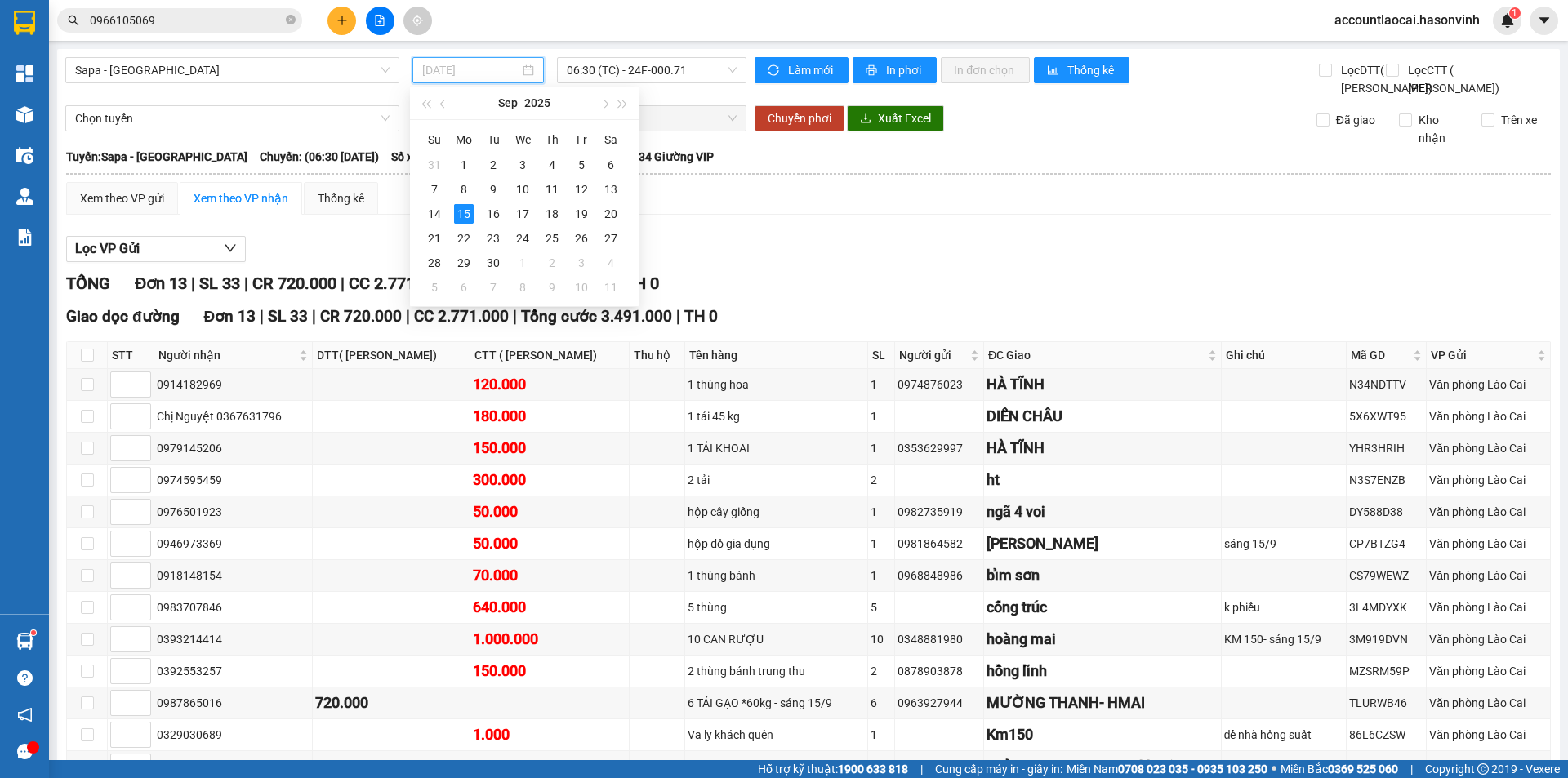
type input "[DATE]"
click at [646, 72] on span "06:30 (TC) - 24F-000.71" at bounding box center [651, 70] width 170 height 24
